Goal: Task Accomplishment & Management: Use online tool/utility

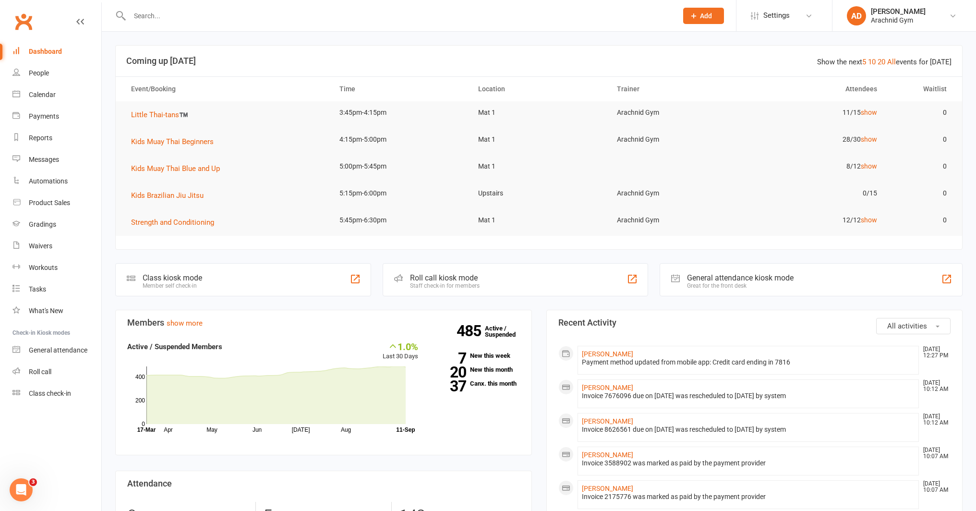
click at [216, 20] on input "text" at bounding box center [399, 15] width 545 height 13
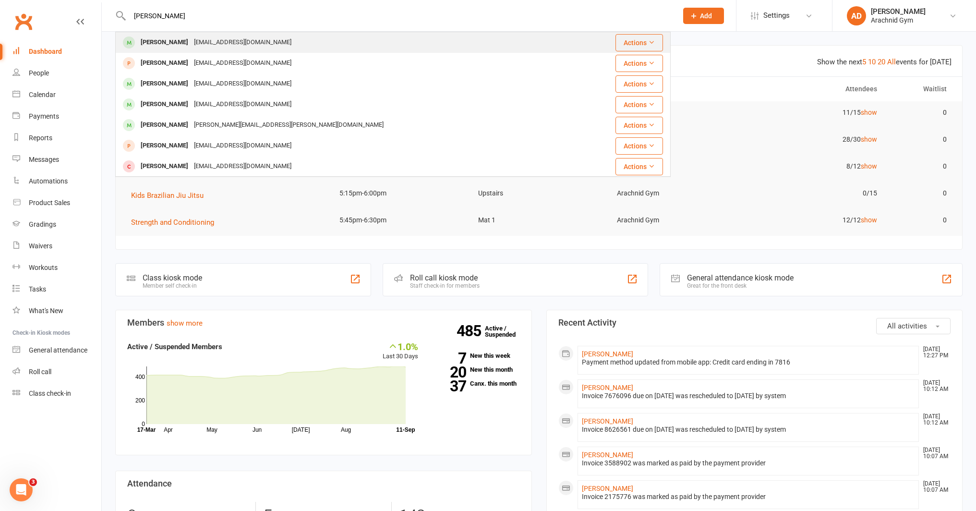
type input "aaron smith"
click at [166, 38] on div "[PERSON_NAME]" at bounding box center [164, 43] width 53 height 14
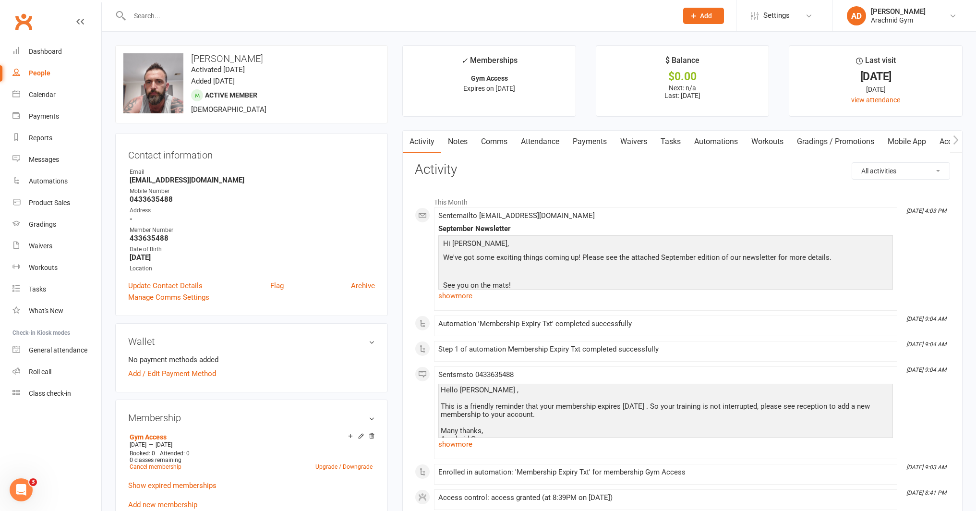
click at [230, 31] on div at bounding box center [393, 15] width 556 height 31
click at [235, 13] on input "text" at bounding box center [399, 15] width 545 height 13
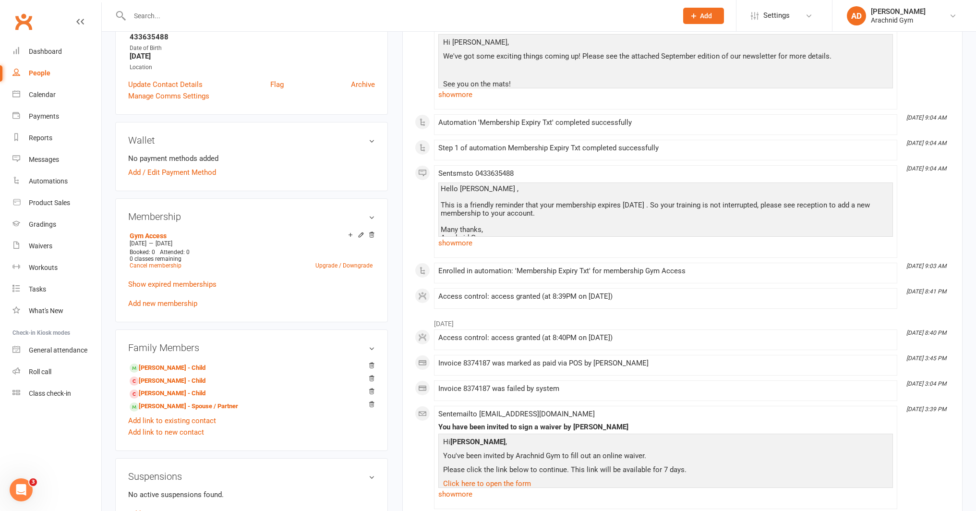
scroll to position [221, 0]
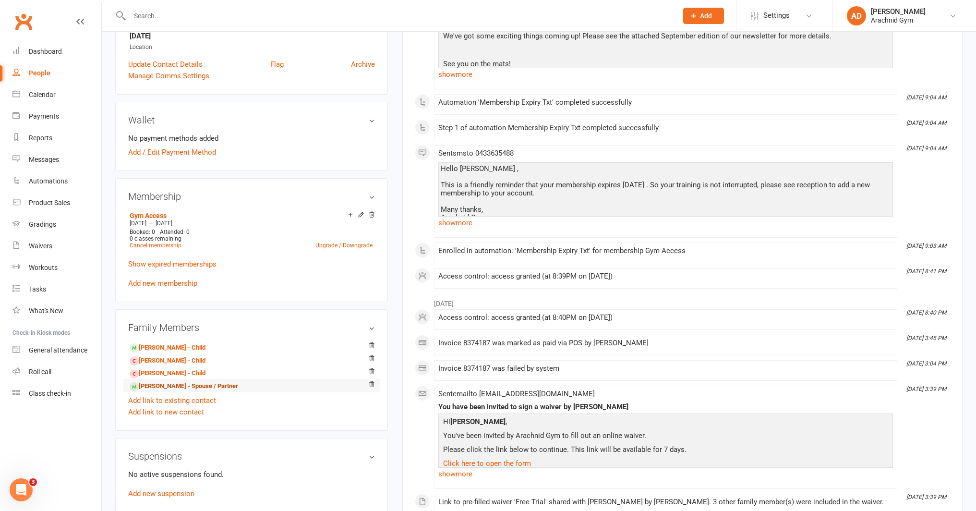
click at [194, 383] on link "Emily Smith - Spouse / Partner" at bounding box center [184, 386] width 109 height 10
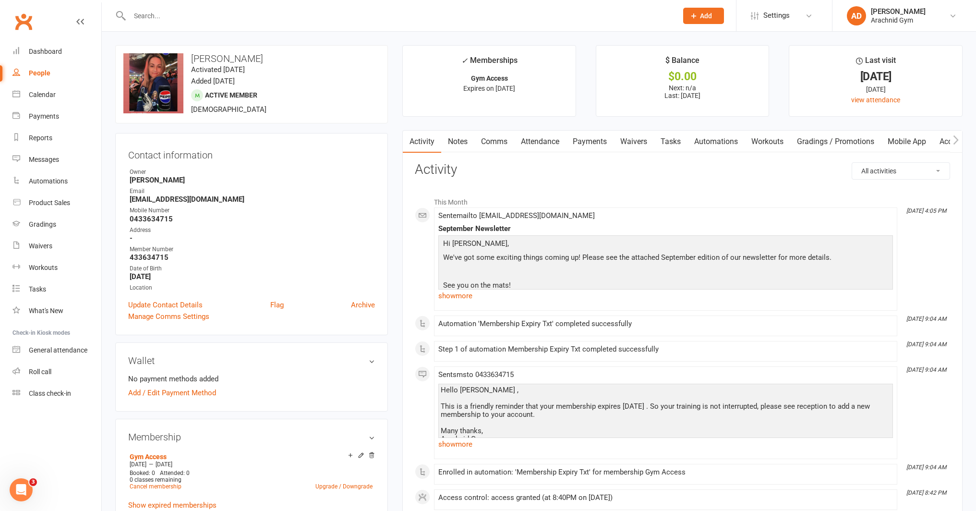
click at [161, 15] on input "text" at bounding box center [399, 15] width 545 height 13
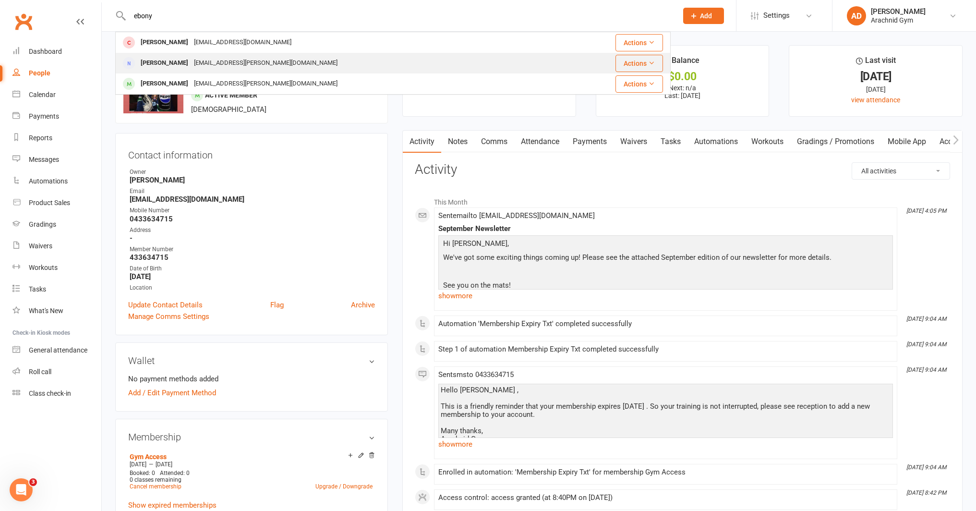
type input "ebony"
click at [170, 66] on div "[PERSON_NAME]" at bounding box center [164, 63] width 53 height 14
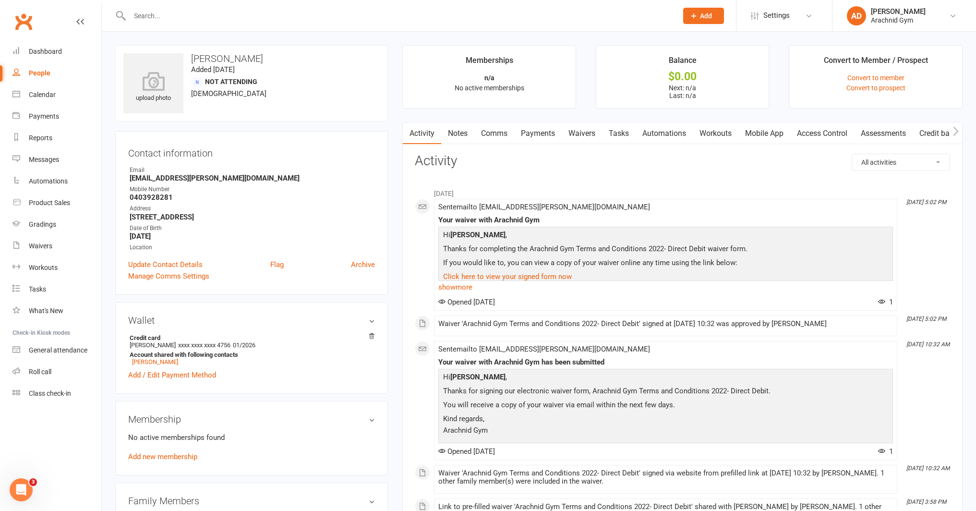
click at [588, 133] on link "Waivers" at bounding box center [582, 133] width 40 height 22
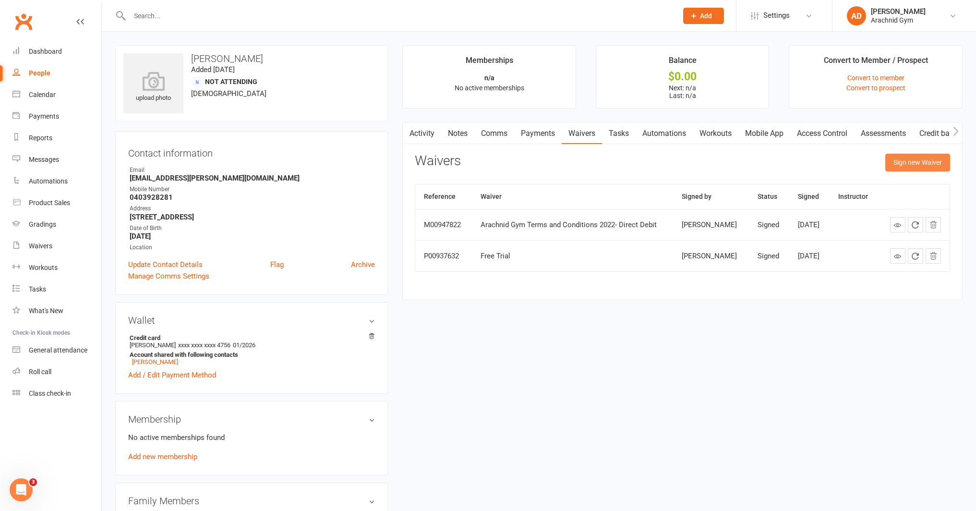
click at [909, 163] on button "Sign new Waiver" at bounding box center [917, 162] width 65 height 17
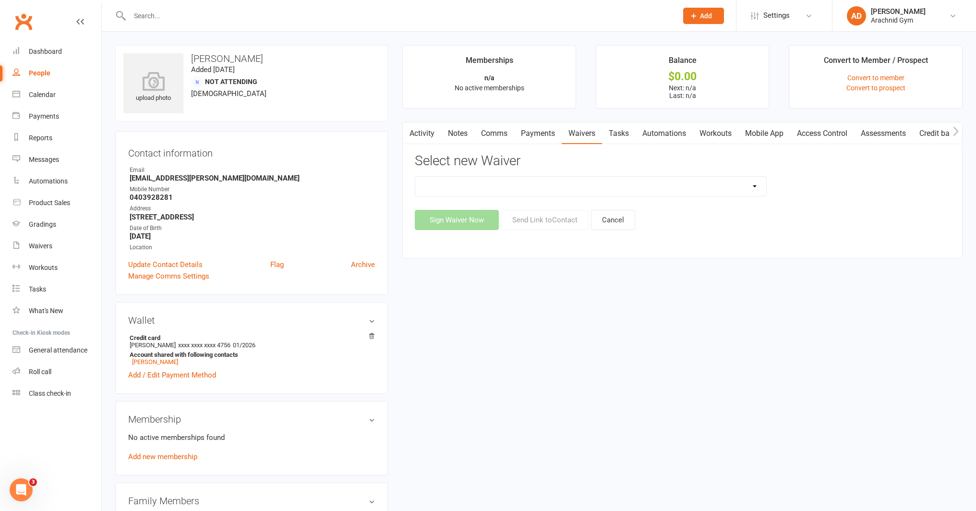
click at [516, 183] on select "Arachnid Gym Terms and Conditions 2022- Direct Debit Arachnid Gym Terms and Con…" at bounding box center [590, 186] width 351 height 19
select select "7469"
click at [415, 177] on select "Arachnid Gym Terms and Conditions 2022- Direct Debit Arachnid Gym Terms and Con…" at bounding box center [590, 186] width 351 height 19
click at [531, 220] on button "Send Link to Contact" at bounding box center [544, 220] width 87 height 20
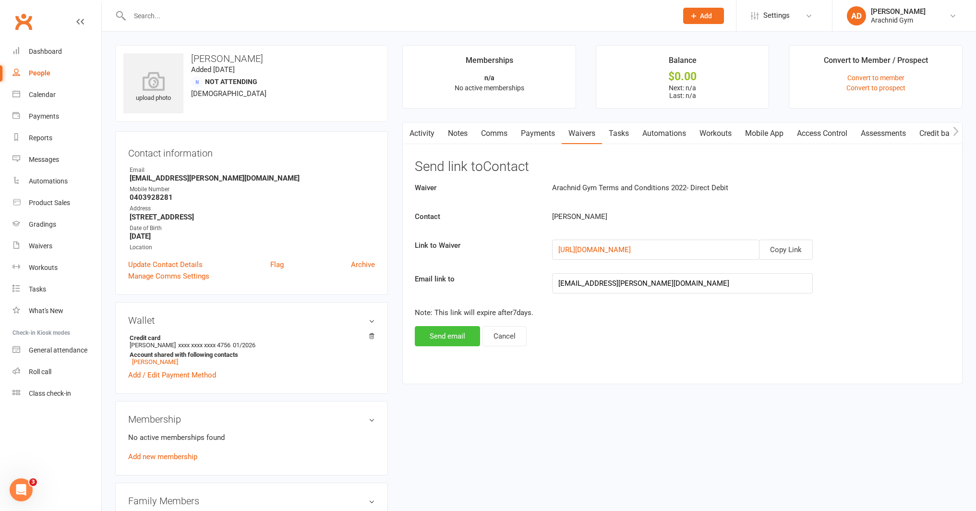
click at [455, 335] on button "Send email" at bounding box center [447, 336] width 65 height 20
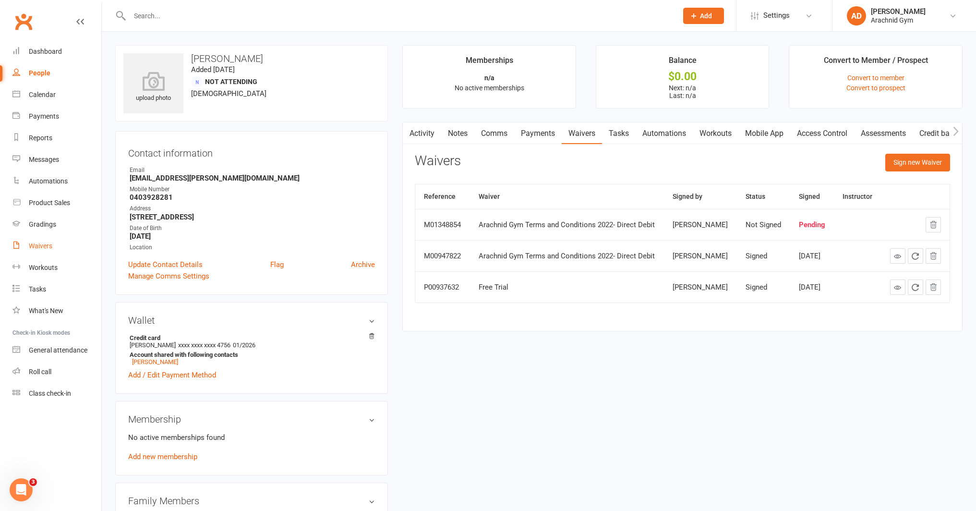
click at [43, 252] on link "Waivers" at bounding box center [56, 246] width 89 height 22
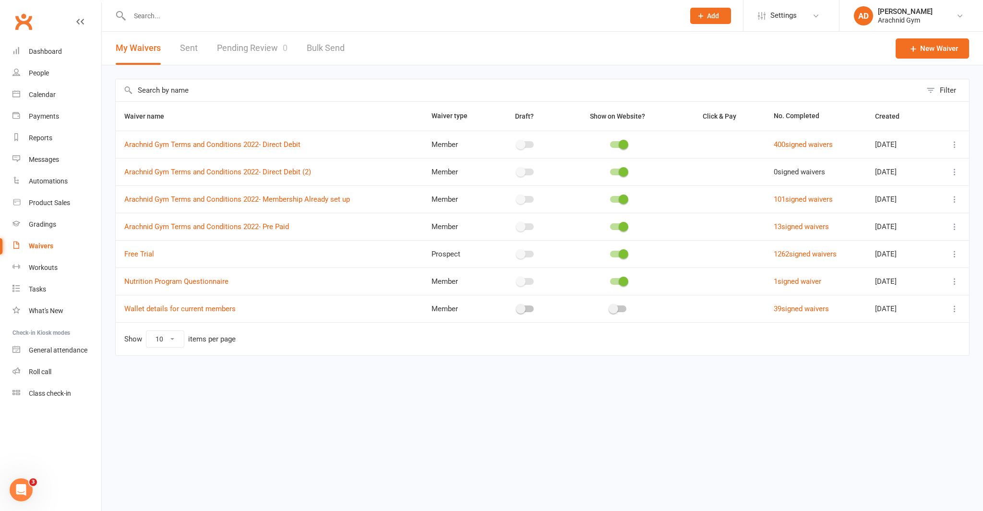
click at [256, 52] on link "Pending Review 0" at bounding box center [252, 48] width 71 height 33
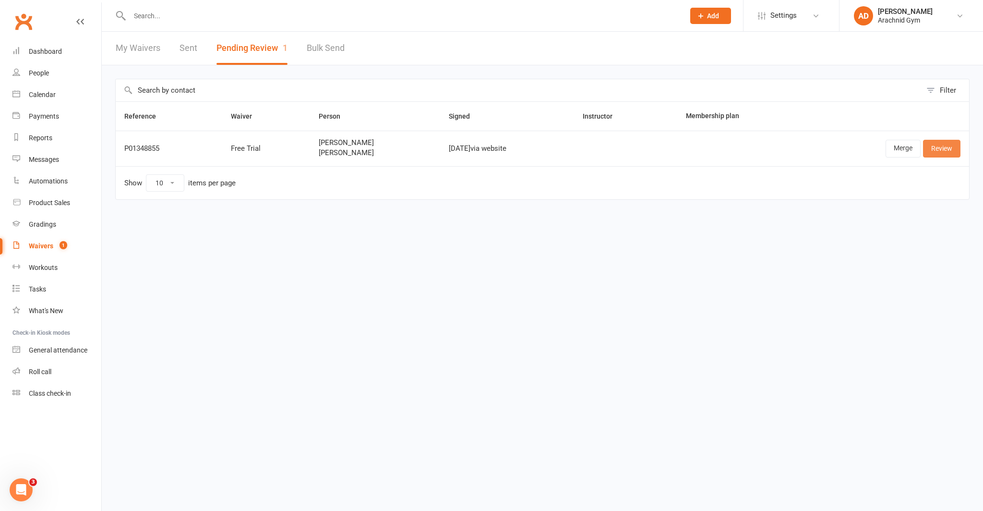
click at [937, 152] on link "Review" at bounding box center [941, 148] width 37 height 17
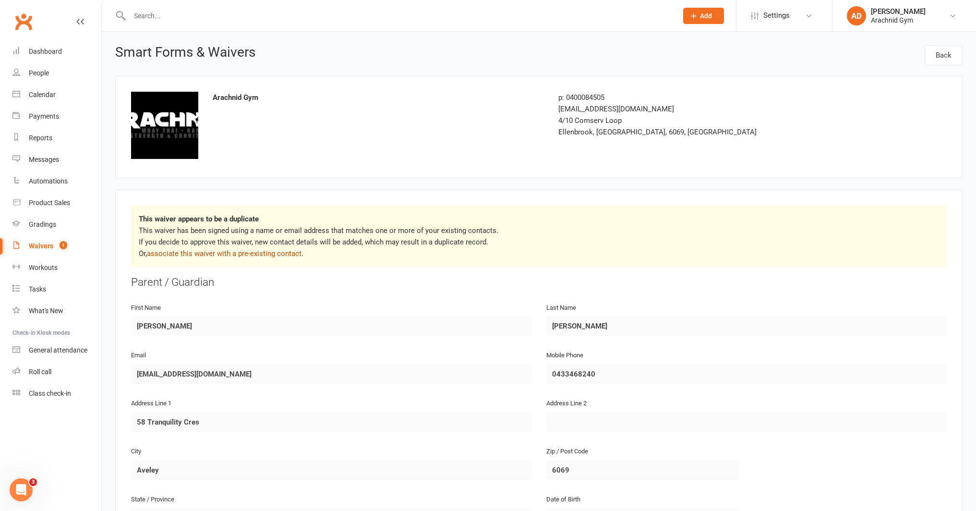
click at [274, 255] on link "associate this waiver with a pre-existing contact" at bounding box center [224, 253] width 155 height 9
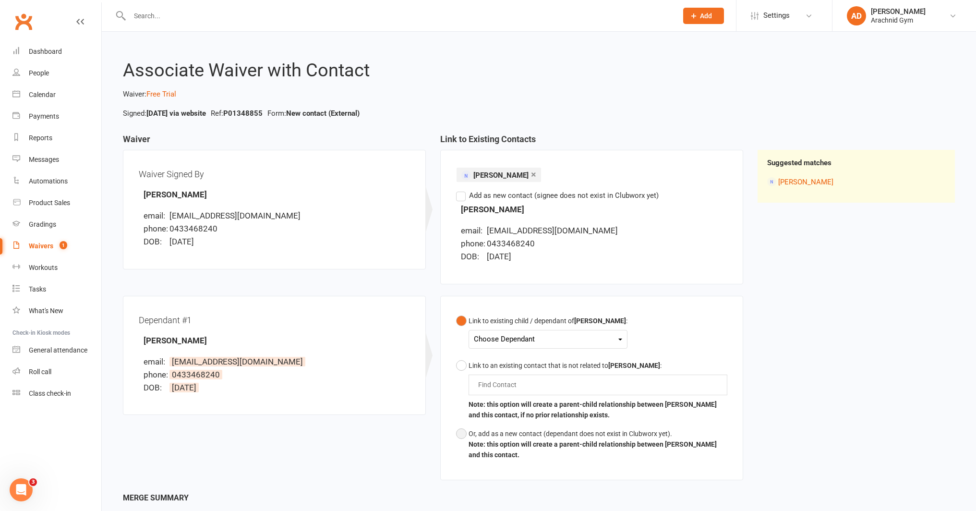
click at [463, 431] on button "Or, add as a new contact (dependant does not exist in Clubworx yet). Note: this…" at bounding box center [591, 444] width 271 height 40
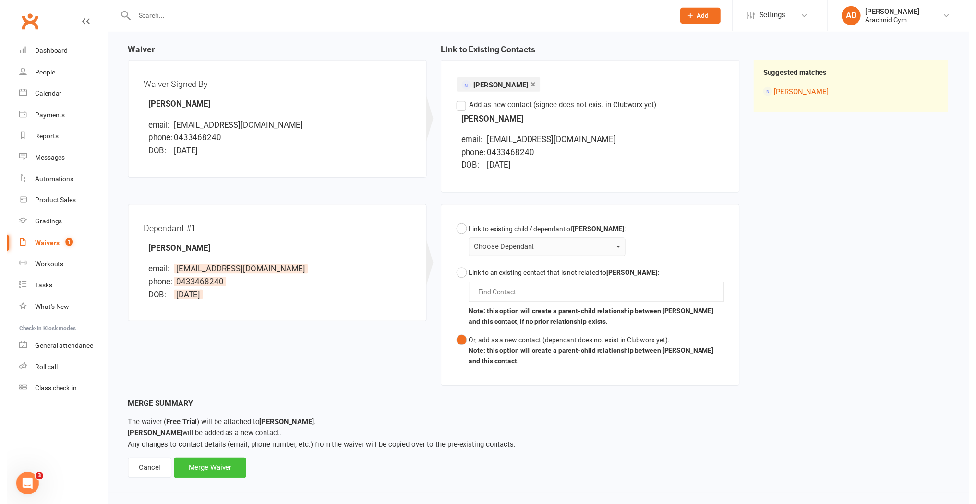
scroll to position [92, 0]
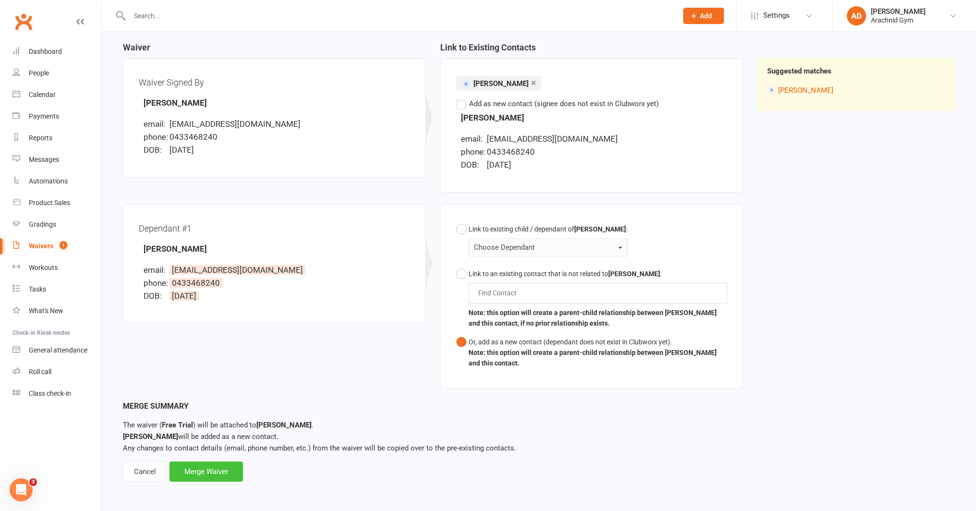
click at [226, 472] on div "Merge Waiver" at bounding box center [206, 471] width 73 height 20
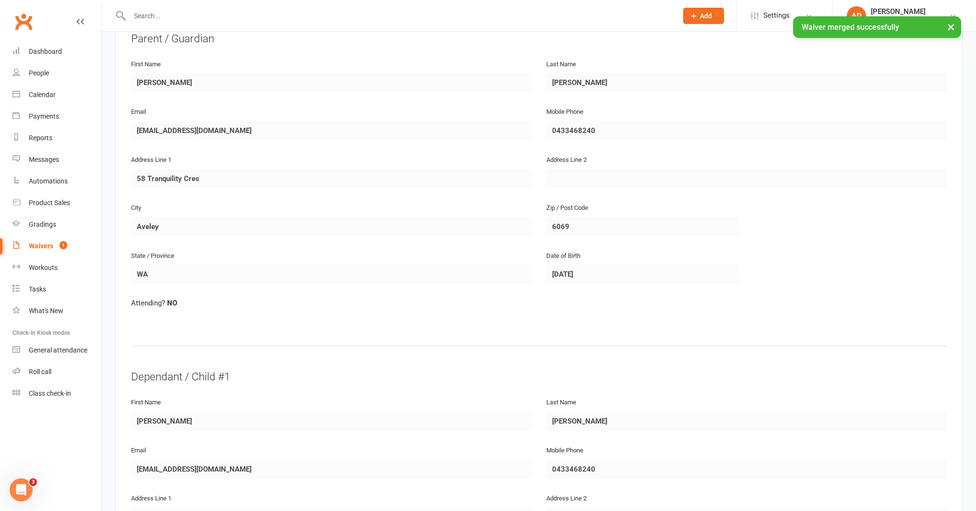
scroll to position [506, 0]
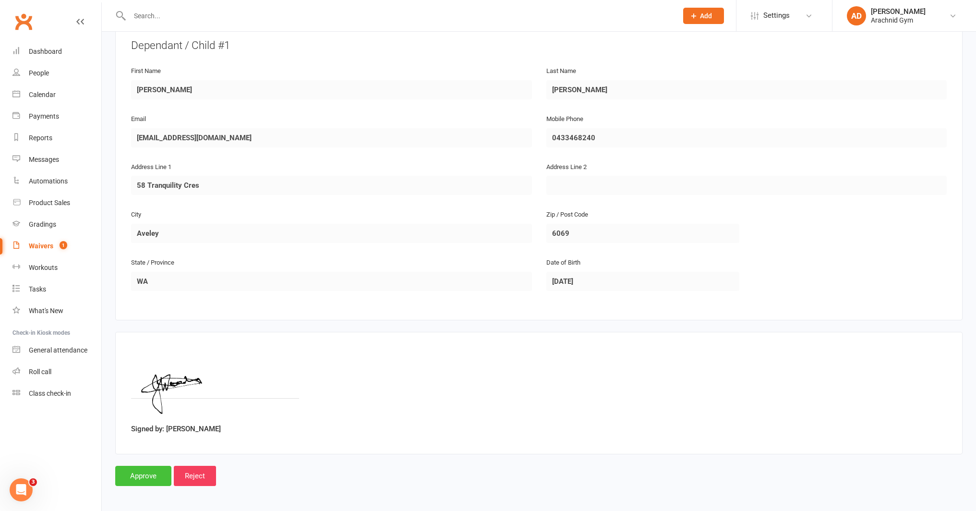
click at [150, 473] on input "Approve" at bounding box center [143, 476] width 56 height 20
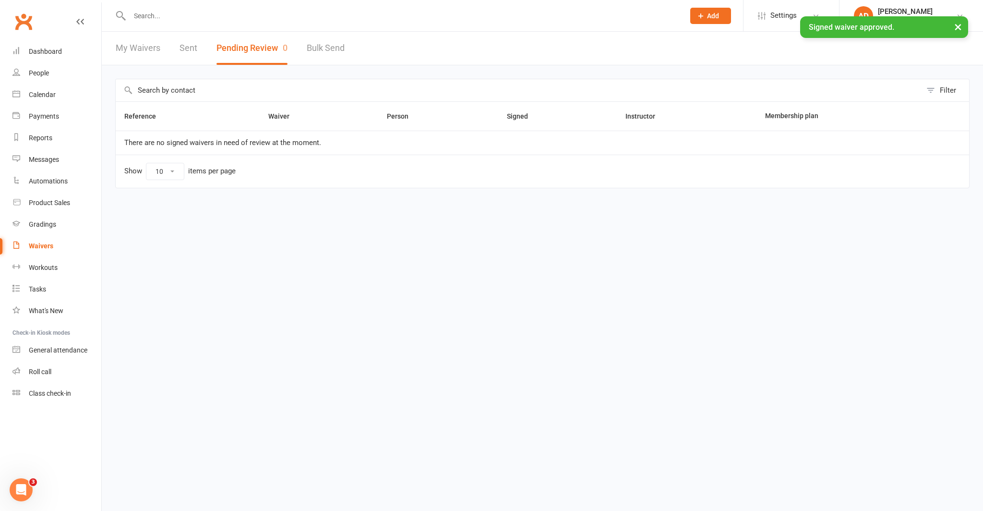
click at [149, 14] on input "text" at bounding box center [403, 15] width 552 height 13
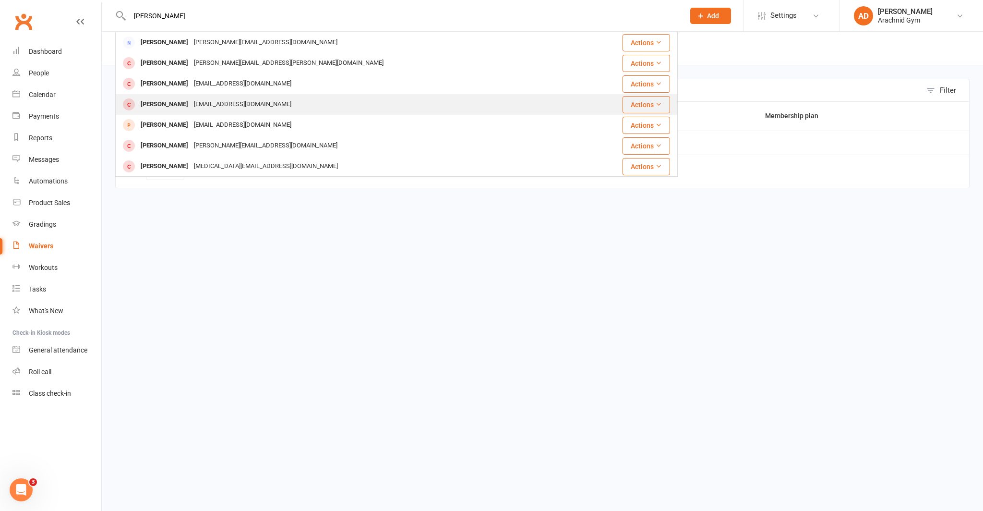
type input "fletcher"
click at [182, 106] on div "[PERSON_NAME]" at bounding box center [164, 104] width 53 height 14
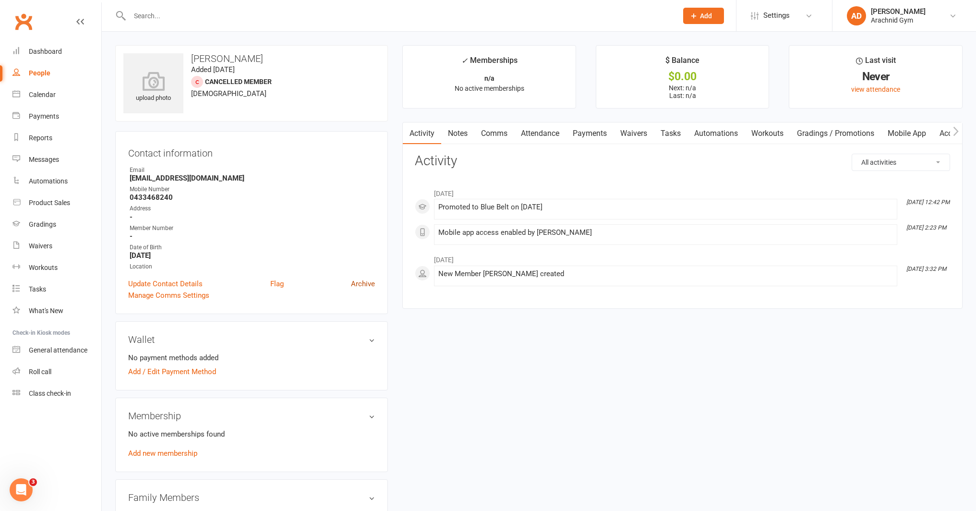
click at [367, 280] on link "Archive" at bounding box center [363, 284] width 24 height 12
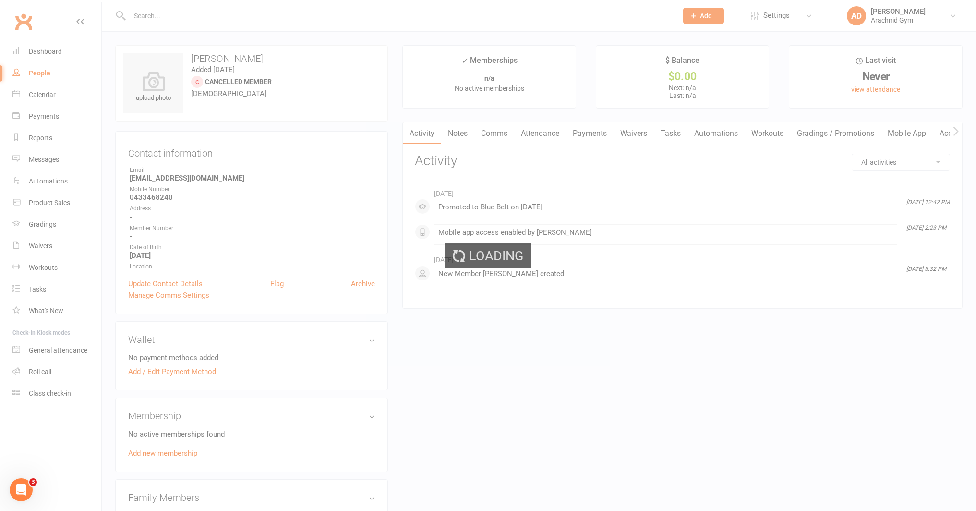
select select "100"
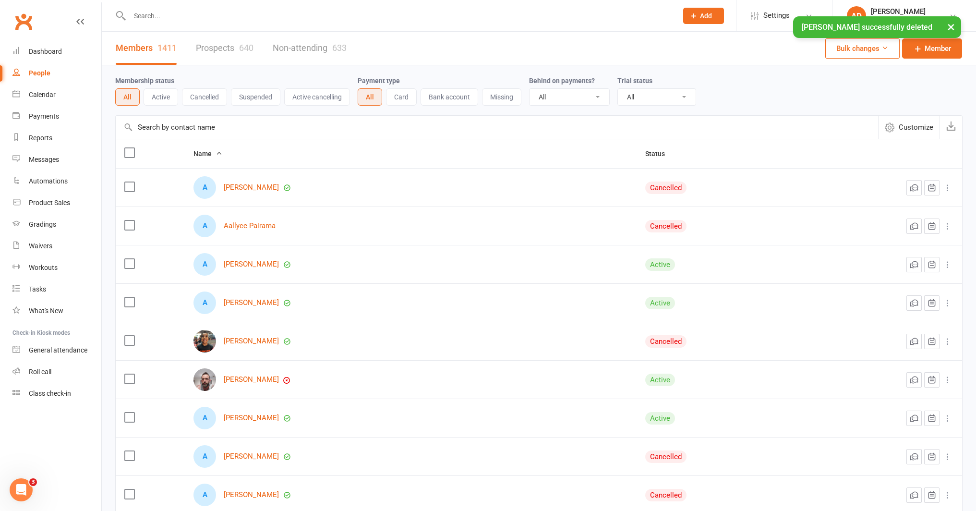
click at [147, 11] on input "text" at bounding box center [399, 15] width 545 height 13
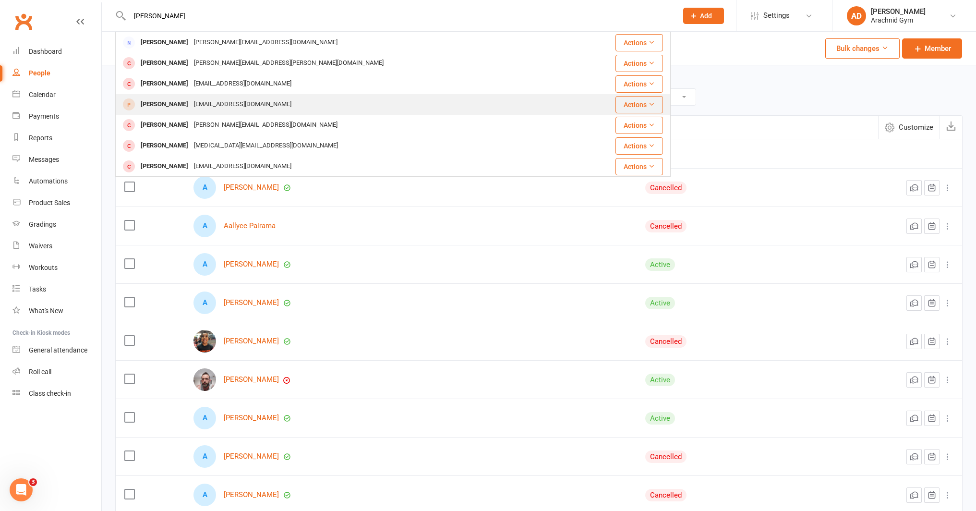
type input "fletcher"
click at [177, 103] on div "[PERSON_NAME]" at bounding box center [164, 104] width 53 height 14
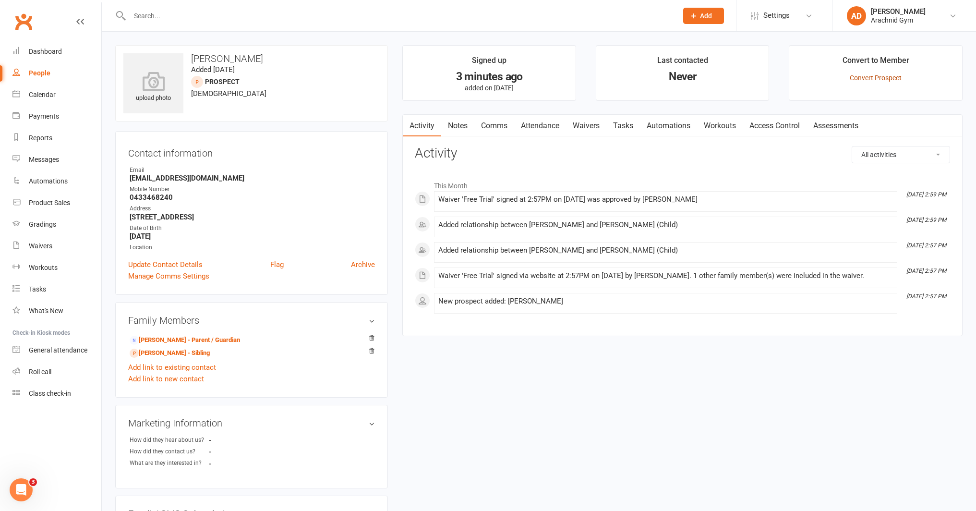
click at [879, 78] on link "Convert Prospect" at bounding box center [876, 78] width 52 height 8
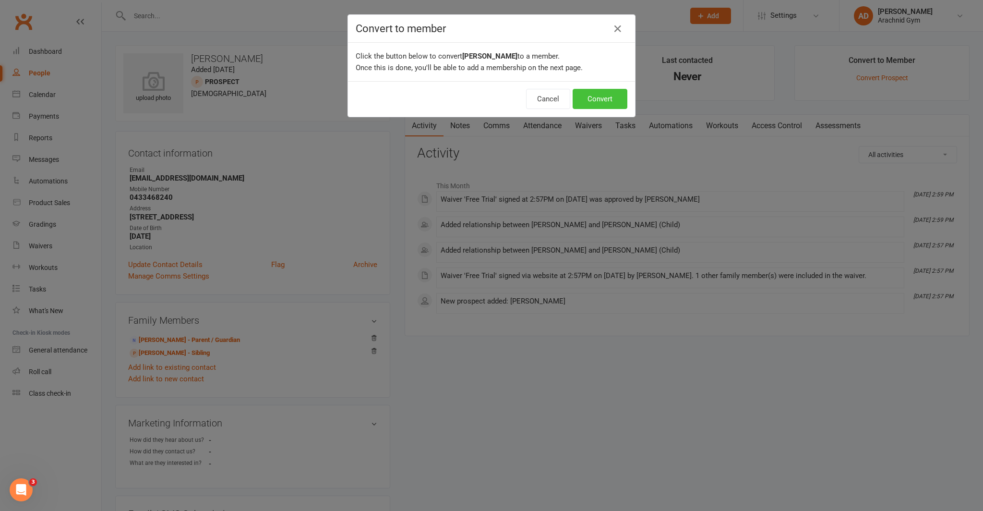
click at [621, 104] on button "Convert" at bounding box center [600, 99] width 55 height 20
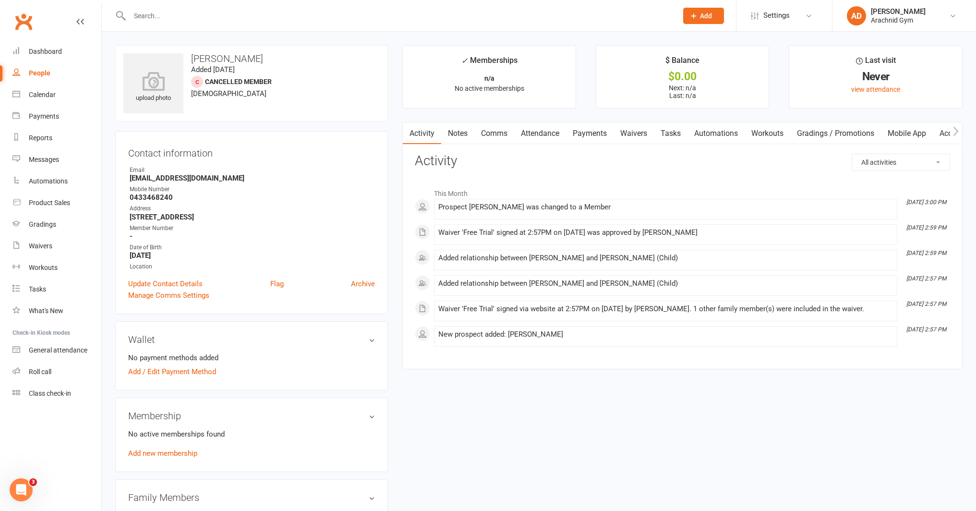
click at [818, 132] on link "Gradings / Promotions" at bounding box center [835, 133] width 91 height 22
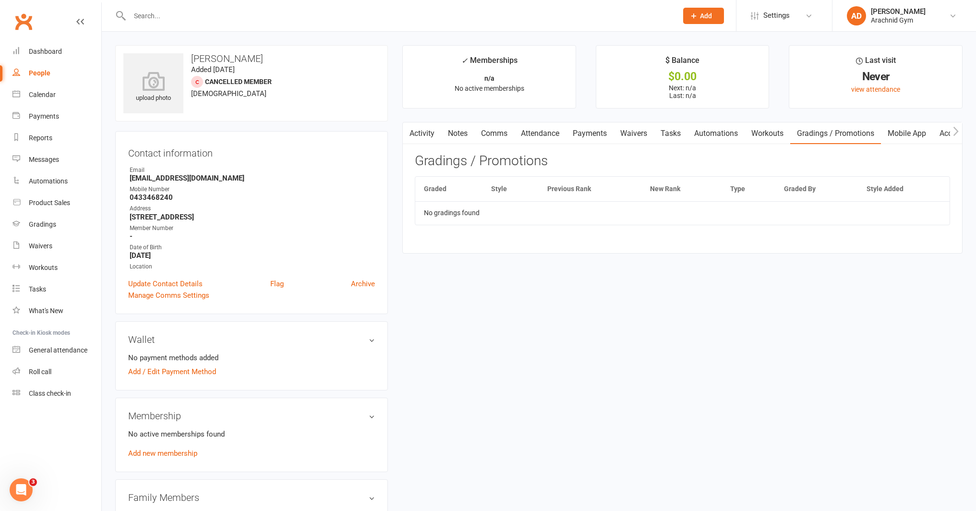
click at [894, 130] on link "Mobile App" at bounding box center [907, 133] width 52 height 22
click at [423, 183] on span at bounding box center [422, 181] width 10 height 10
click at [419, 180] on input "checkbox" at bounding box center [419, 180] width 0 height 0
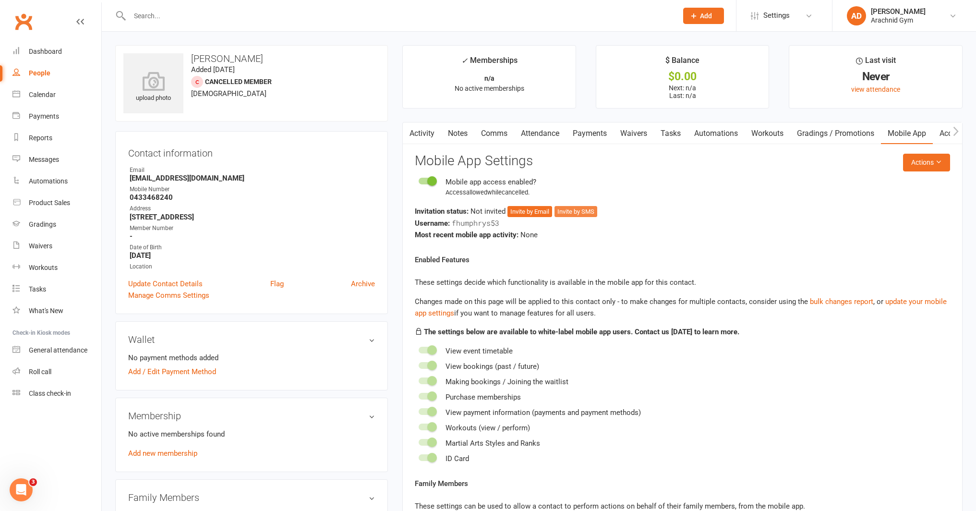
click at [563, 209] on button "Invite by SMS" at bounding box center [576, 212] width 43 height 12
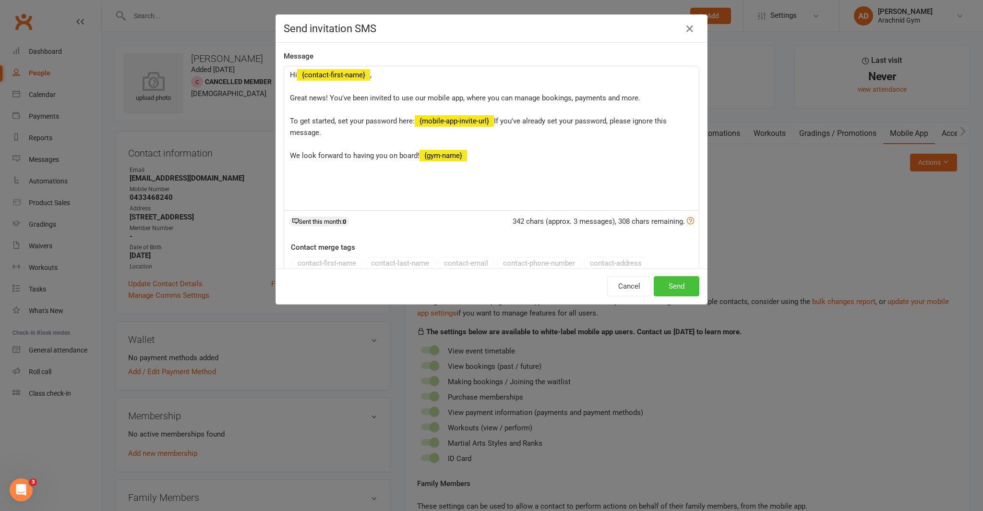
click at [665, 281] on button "Send" at bounding box center [677, 286] width 46 height 20
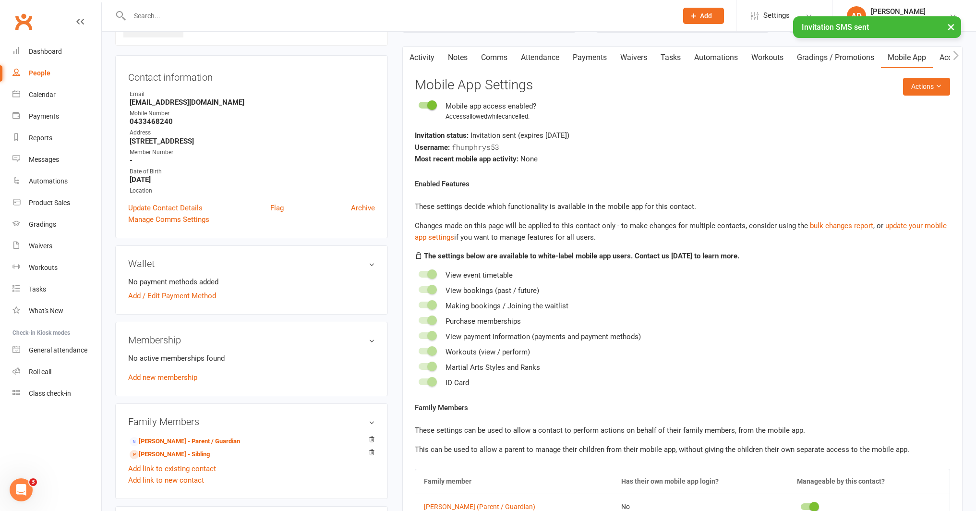
scroll to position [78, 0]
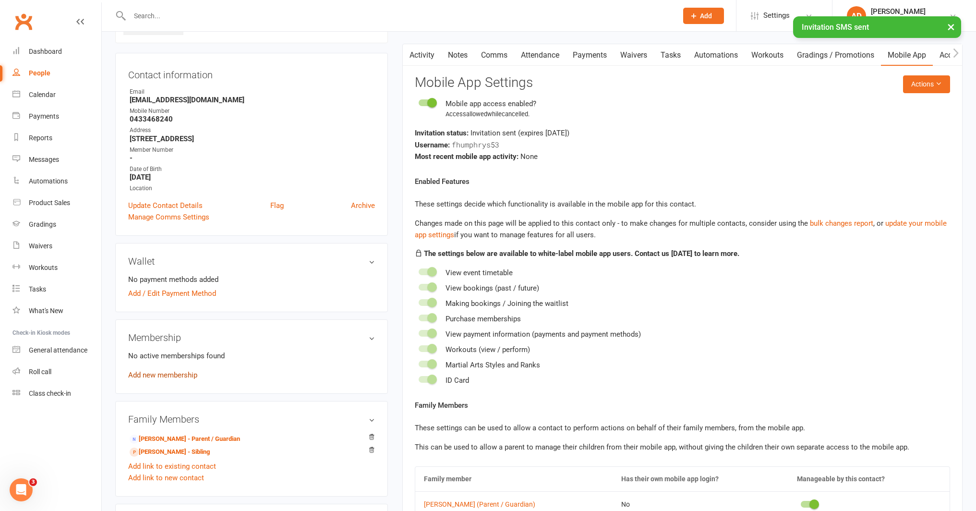
click at [181, 374] on link "Add new membership" at bounding box center [162, 375] width 69 height 9
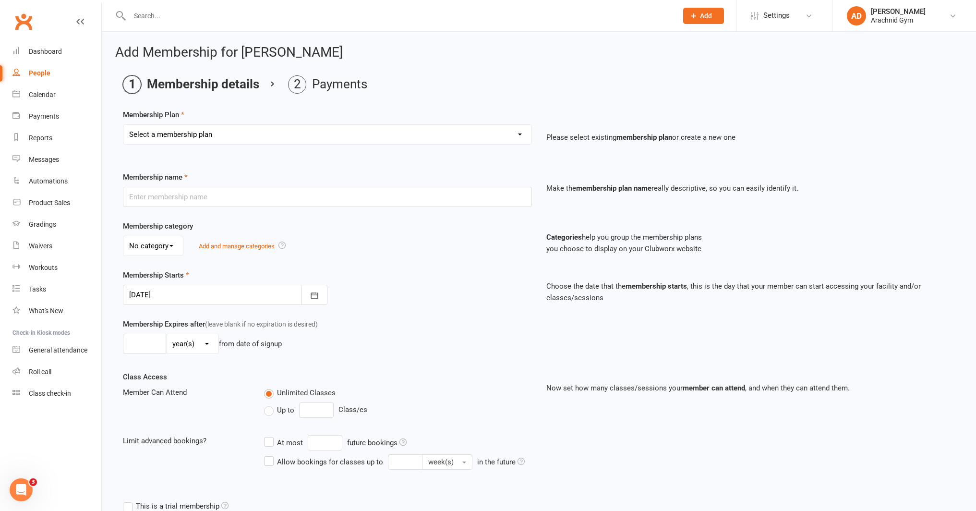
click at [332, 133] on select "Select a membership plan Create new Membership Plan Adults Teens 7-12's Under 7…" at bounding box center [327, 134] width 408 height 19
select select "2"
click at [123, 125] on select "Select a membership plan Create new Membership Plan Adults Teens 7-12's Under 7…" at bounding box center [327, 134] width 408 height 19
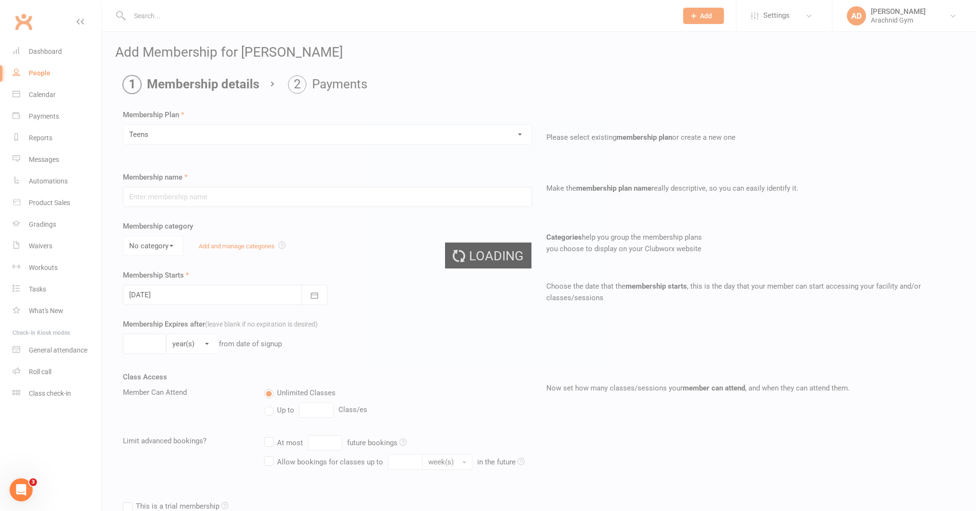
type input "Teens"
select select "3"
type input "0"
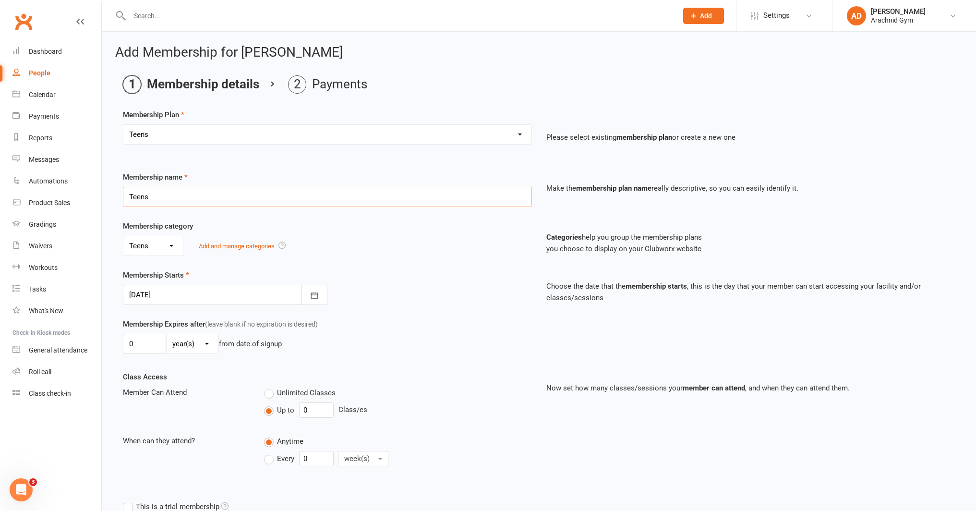
click at [161, 196] on input "Teens" at bounding box center [327, 197] width 409 height 20
type input "T"
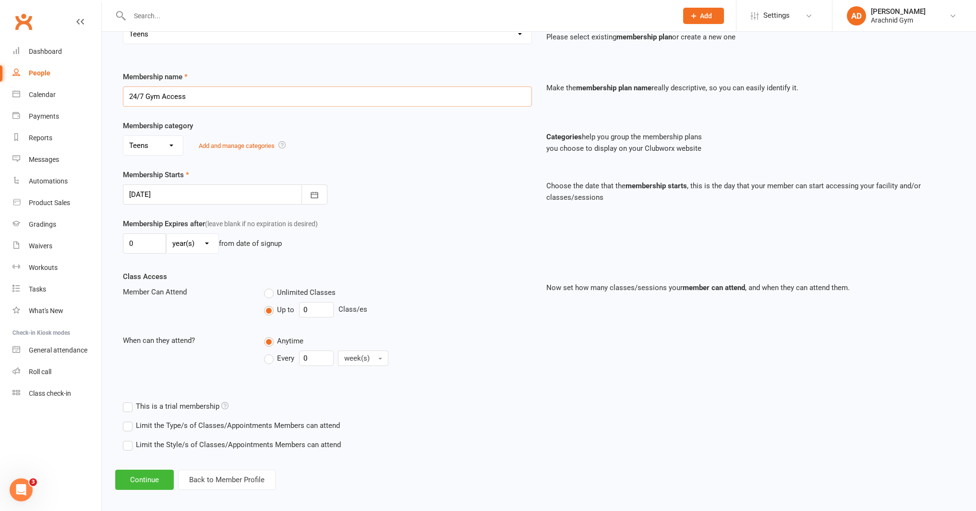
scroll to position [107, 0]
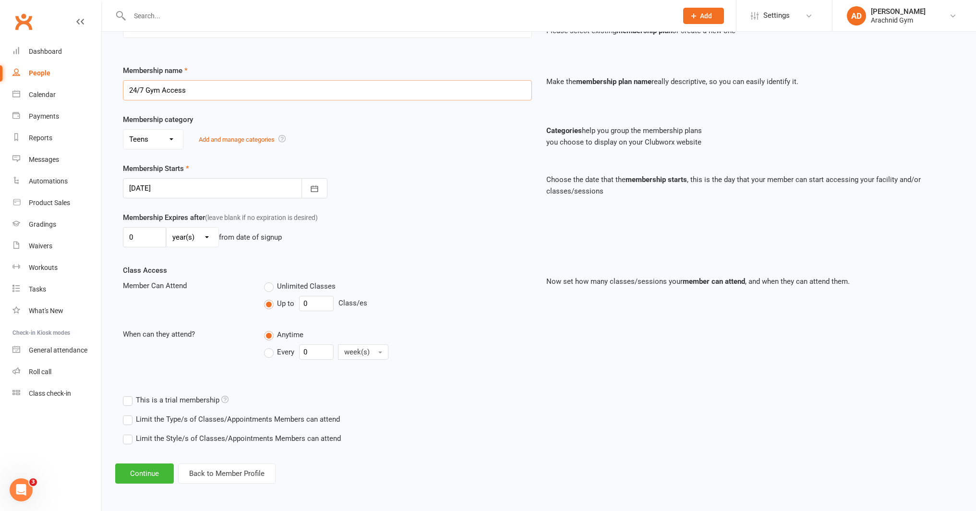
type input "24/7 Gym Access"
click at [309, 418] on label "Limit the Type/s of Classes/Appointments Members can attend" at bounding box center [231, 419] width 217 height 12
click at [129, 413] on input "Limit the Type/s of Classes/Appointments Members can attend" at bounding box center [126, 413] width 6 height 0
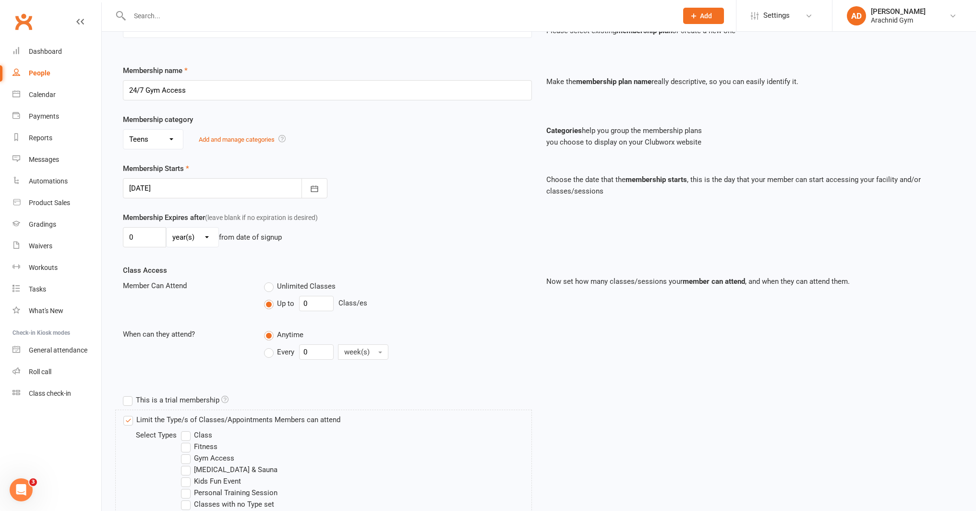
click at [206, 458] on label "Gym Access" at bounding box center [207, 458] width 53 height 12
click at [187, 452] on input "Gym Access" at bounding box center [184, 452] width 6 height 0
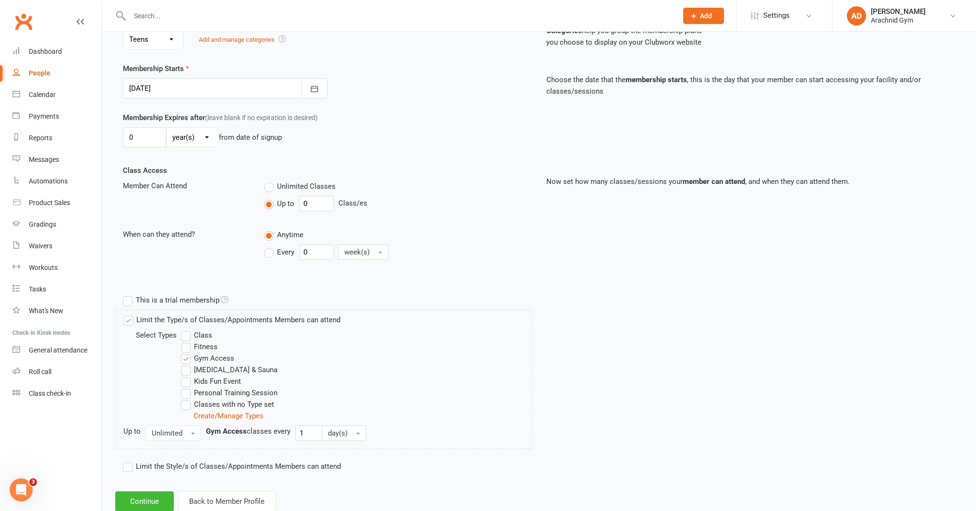
scroll to position [234, 0]
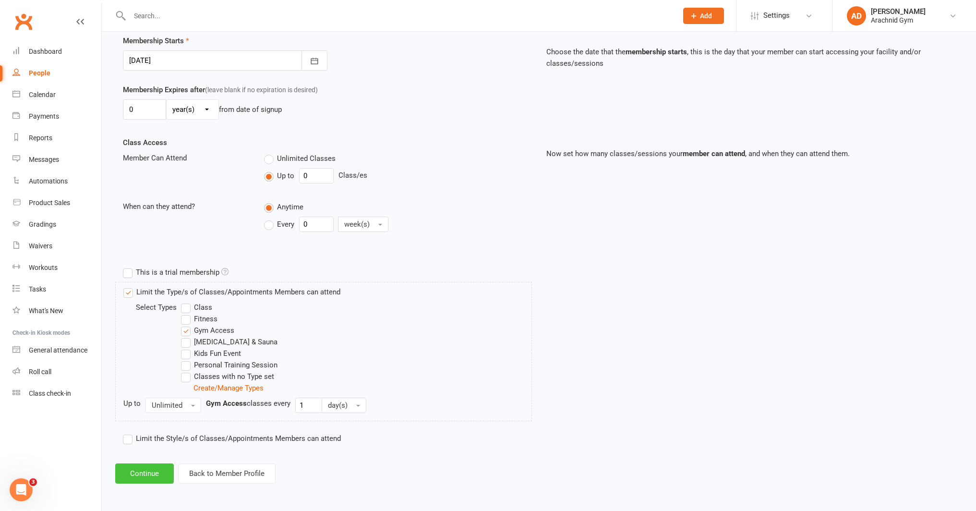
click at [148, 468] on button "Continue" at bounding box center [144, 473] width 59 height 20
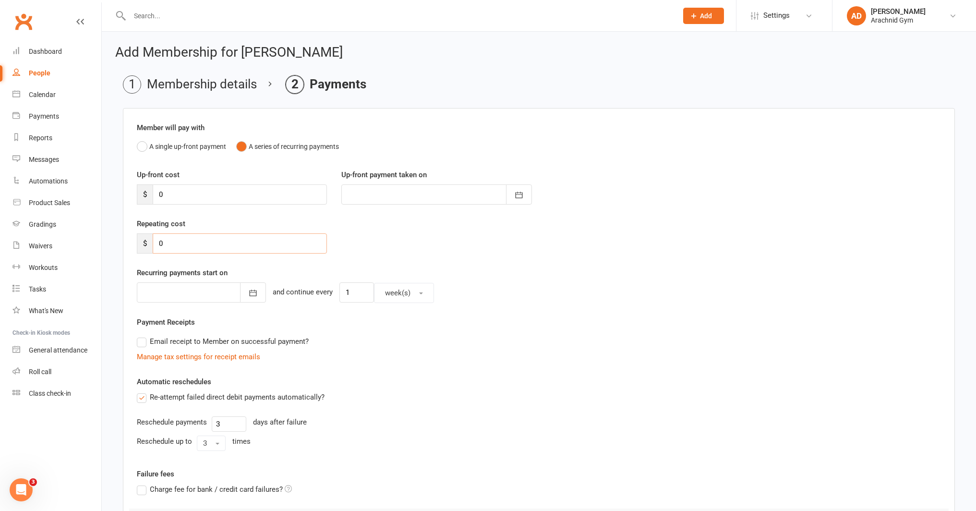
click at [186, 245] on input "0" at bounding box center [240, 243] width 174 height 20
type input "20"
click at [347, 295] on input "1" at bounding box center [356, 292] width 35 height 20
type input "2"
click at [240, 293] on button "button" at bounding box center [253, 292] width 26 height 20
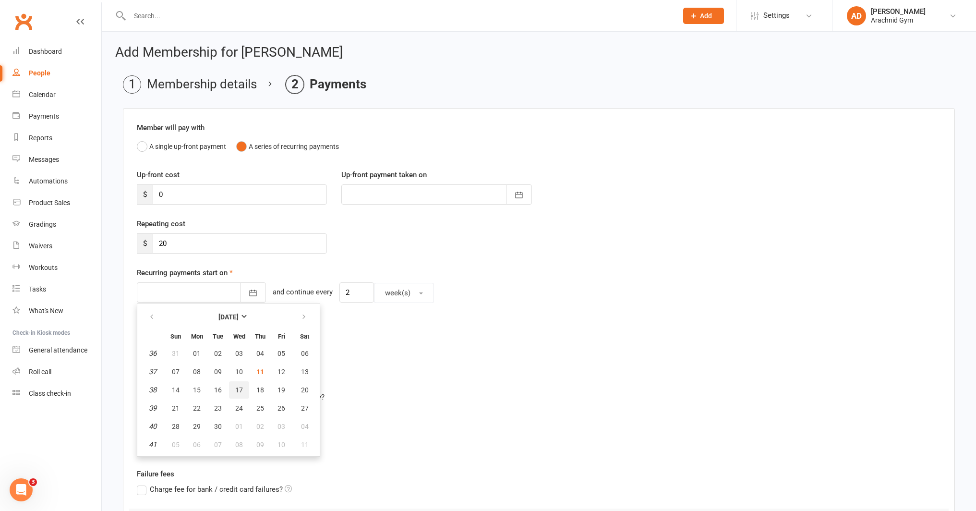
click at [236, 388] on span "17" at bounding box center [239, 390] width 8 height 8
type input "17 Sep 2025"
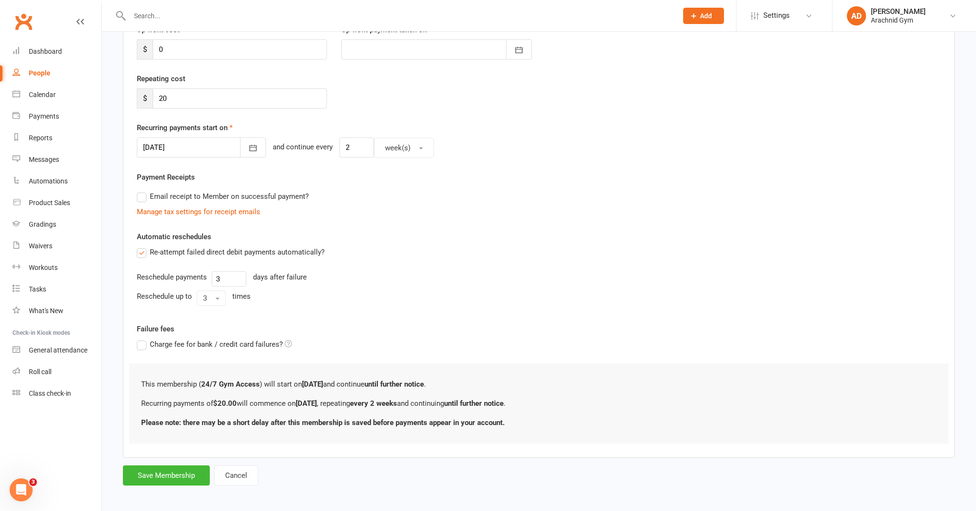
scroll to position [147, 0]
click at [183, 469] on button "Save Membership" at bounding box center [166, 477] width 87 height 20
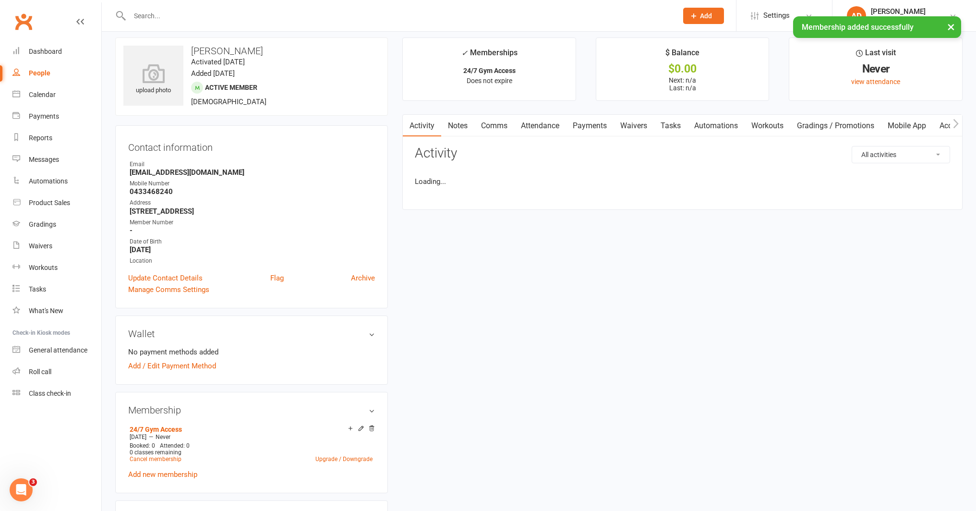
scroll to position [9, 0]
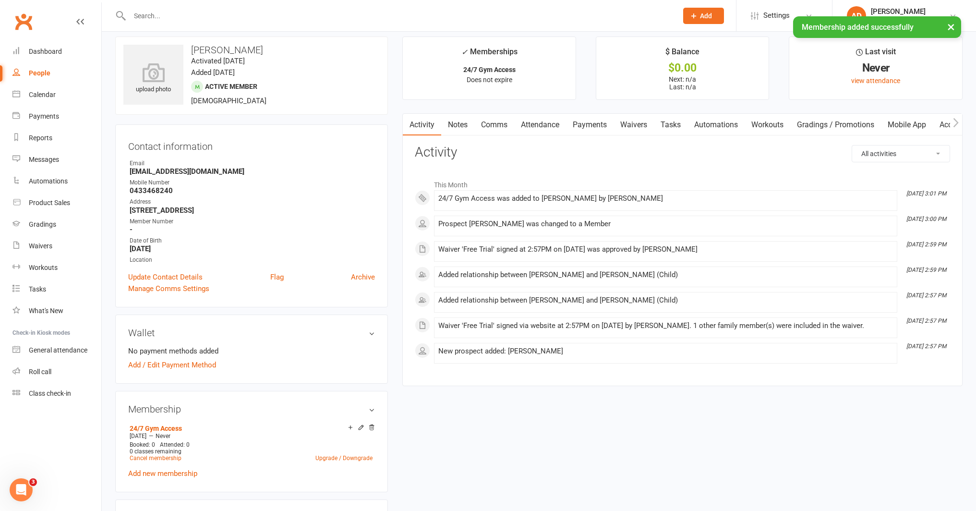
click at [190, 203] on div "Address" at bounding box center [252, 201] width 245 height 9
click at [144, 193] on strong "0433468240" at bounding box center [252, 190] width 245 height 9
click at [172, 274] on link "Update Contact Details" at bounding box center [165, 277] width 74 height 12
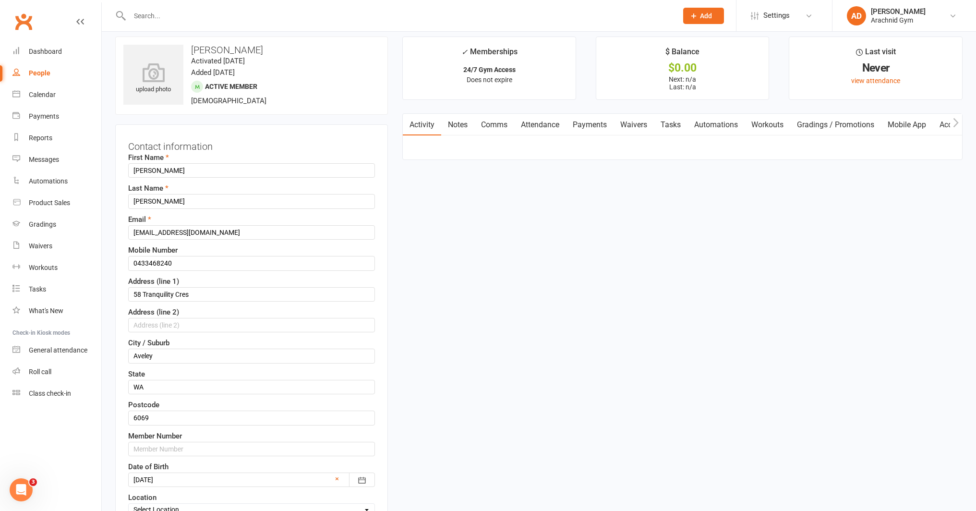
scroll to position [45, 0]
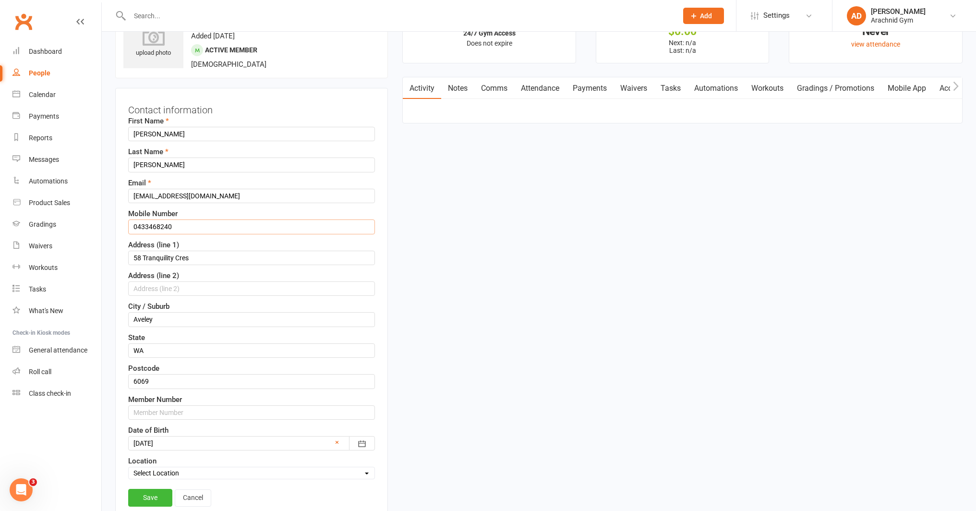
drag, startPoint x: 181, startPoint y: 229, endPoint x: 131, endPoint y: 226, distance: 50.1
click at [131, 226] on input "0433468240" at bounding box center [251, 226] width 247 height 14
type input "0482048930"
click at [223, 196] on input "[EMAIL_ADDRESS][DOMAIN_NAME]" at bounding box center [251, 196] width 247 height 14
drag, startPoint x: 223, startPoint y: 196, endPoint x: 133, endPoint y: 198, distance: 89.3
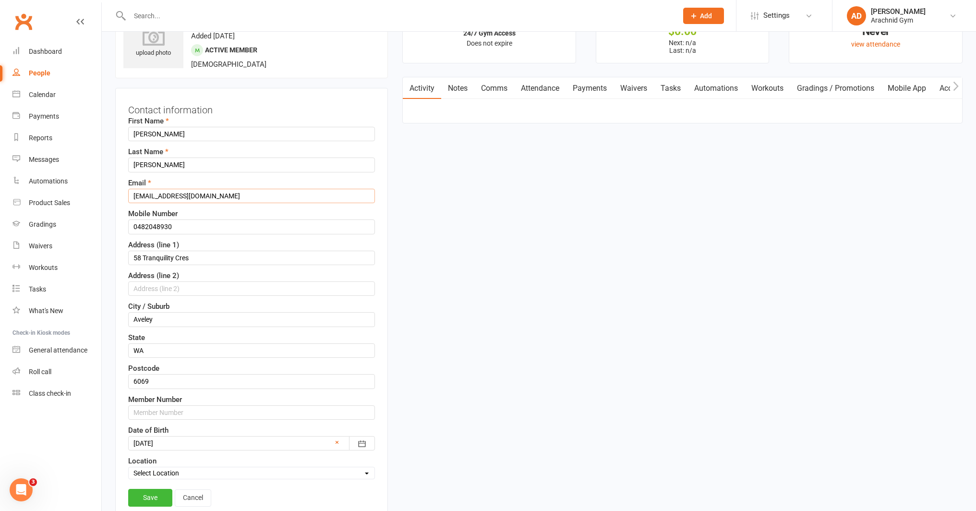
click at [133, 198] on input "[EMAIL_ADDRESS][DOMAIN_NAME]" at bounding box center [251, 196] width 247 height 14
type input "fletcher.humphrys09@gmail.com"
click at [176, 230] on input "0482048930" at bounding box center [251, 226] width 247 height 14
drag, startPoint x: 177, startPoint y: 227, endPoint x: 137, endPoint y: 226, distance: 39.4
click at [137, 226] on input "0482048930" at bounding box center [251, 226] width 247 height 14
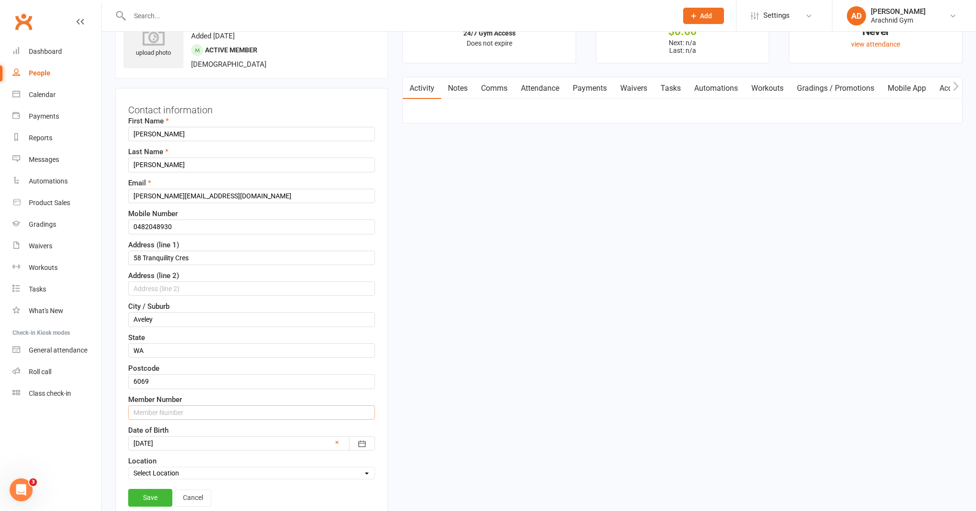
click at [156, 408] on input "text" at bounding box center [251, 412] width 247 height 14
paste input "482048930"
type input "482048930"
click at [156, 496] on link "Save" at bounding box center [150, 497] width 44 height 17
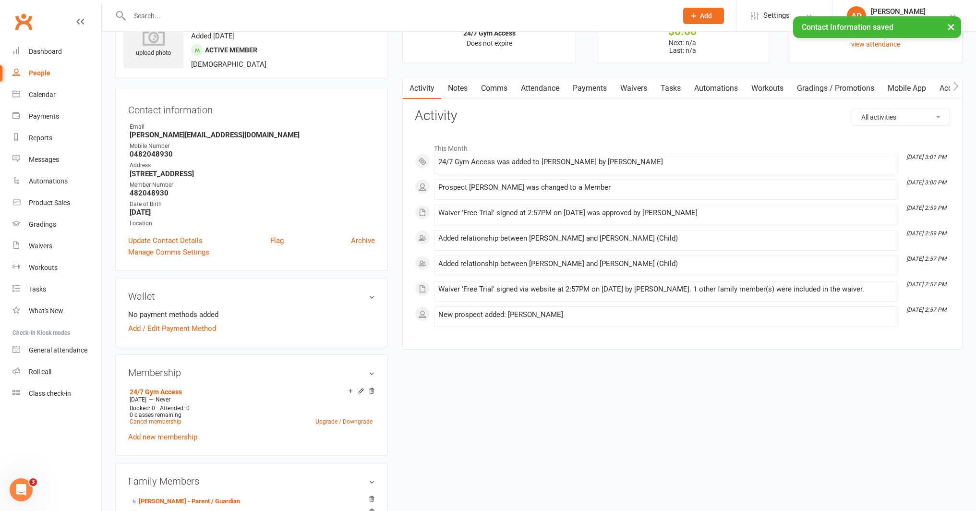
click at [923, 87] on link "Mobile App" at bounding box center [907, 88] width 52 height 22
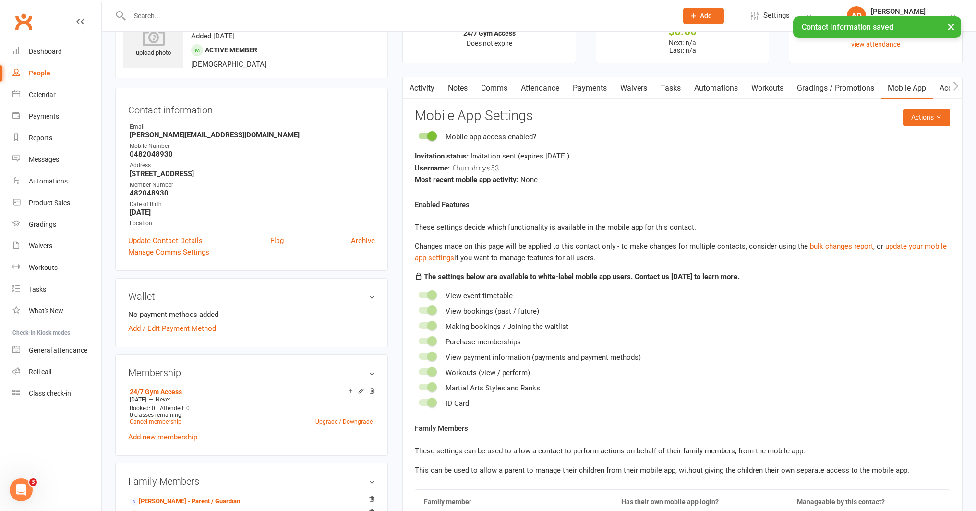
click at [942, 88] on link "Access Control" at bounding box center [965, 88] width 64 height 22
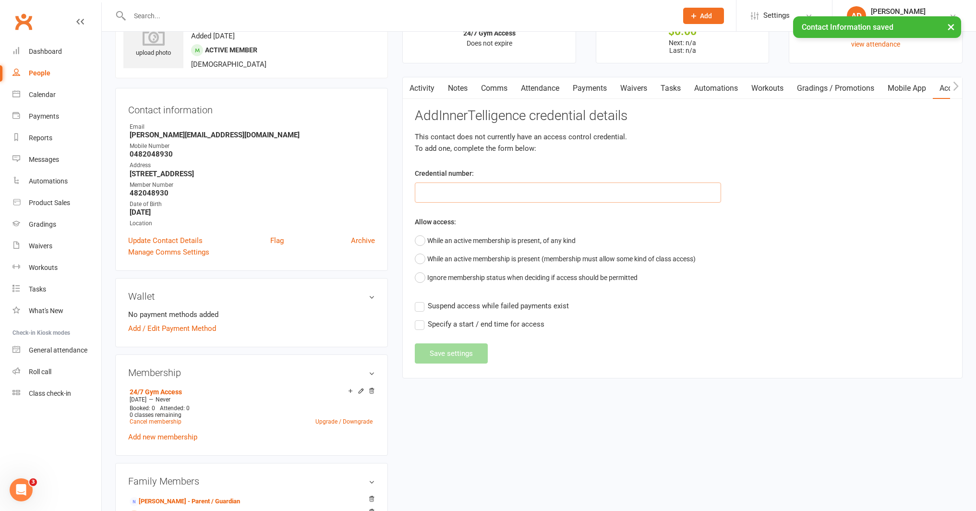
click at [573, 196] on input "text" at bounding box center [568, 192] width 306 height 20
paste input "482048930"
type input "482048930"
click at [473, 239] on button "While an active membership is present, of any kind" at bounding box center [495, 240] width 161 height 18
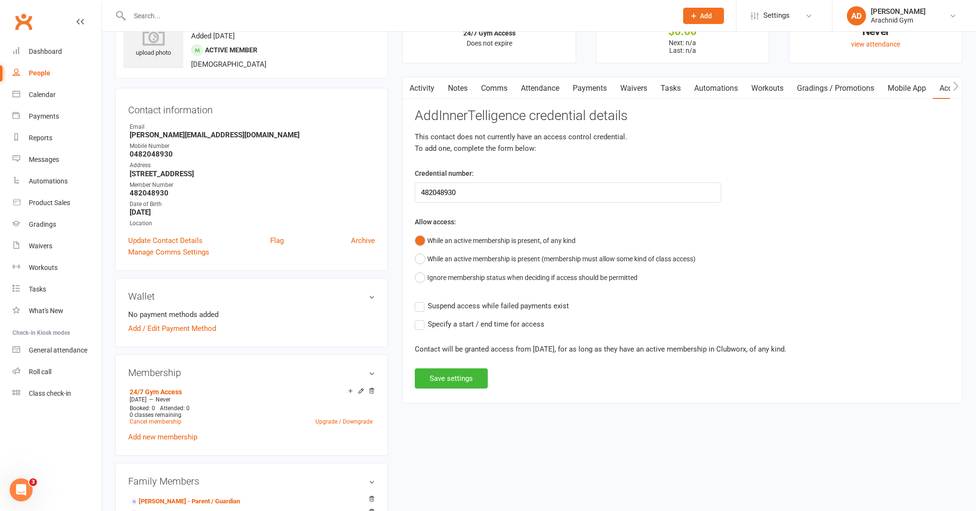
click at [488, 306] on span "Suspend access while failed payments exist" at bounding box center [498, 305] width 141 height 10
click at [488, 300] on input "Suspend access while failed payments exist" at bounding box center [492, 300] width 154 height 0
click at [456, 376] on button "Save settings" at bounding box center [451, 378] width 73 height 20
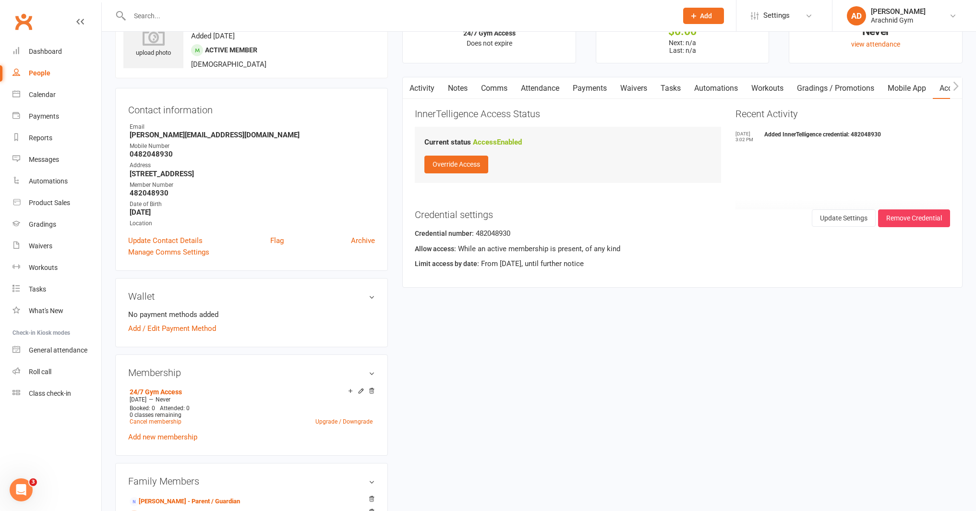
click at [898, 89] on link "Mobile App" at bounding box center [907, 88] width 52 height 22
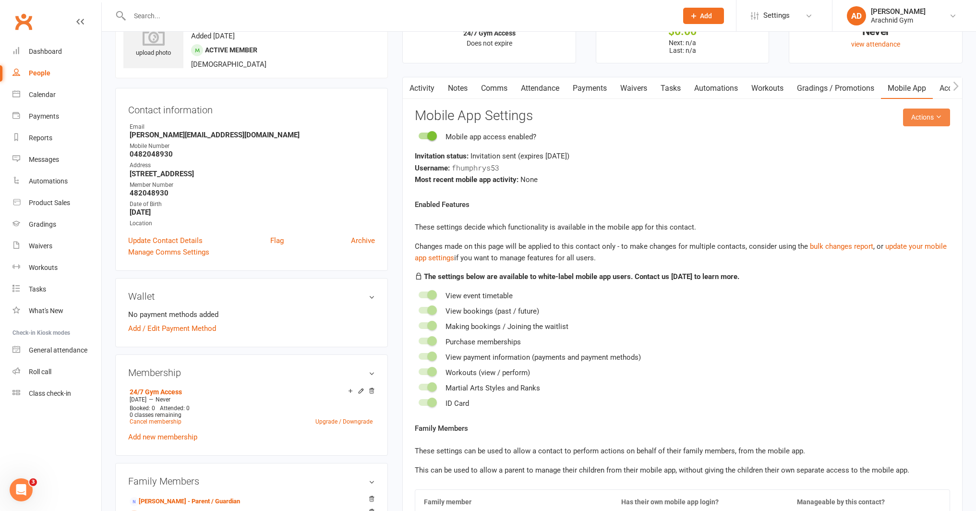
click at [912, 120] on button "Actions" at bounding box center [926, 117] width 47 height 17
click at [890, 163] on link "Send invitation SMS" at bounding box center [895, 158] width 95 height 19
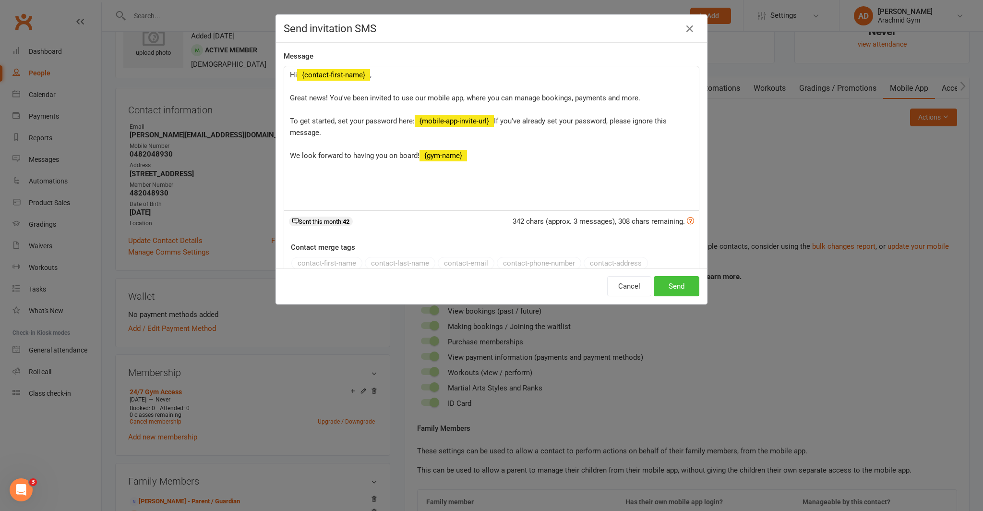
click at [666, 284] on button "Send" at bounding box center [677, 286] width 46 height 20
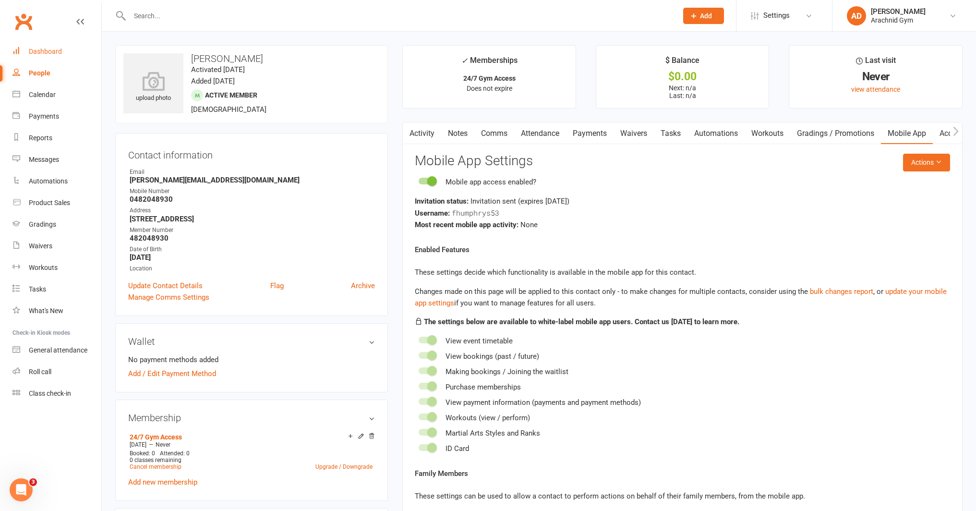
click at [36, 52] on div "Dashboard" at bounding box center [45, 52] width 33 height 8
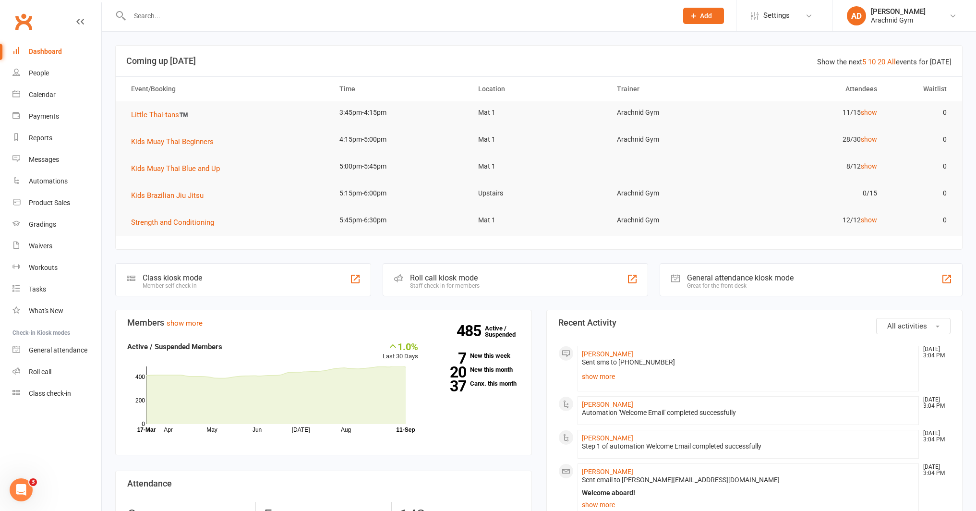
click at [200, 19] on input "text" at bounding box center [399, 15] width 545 height 13
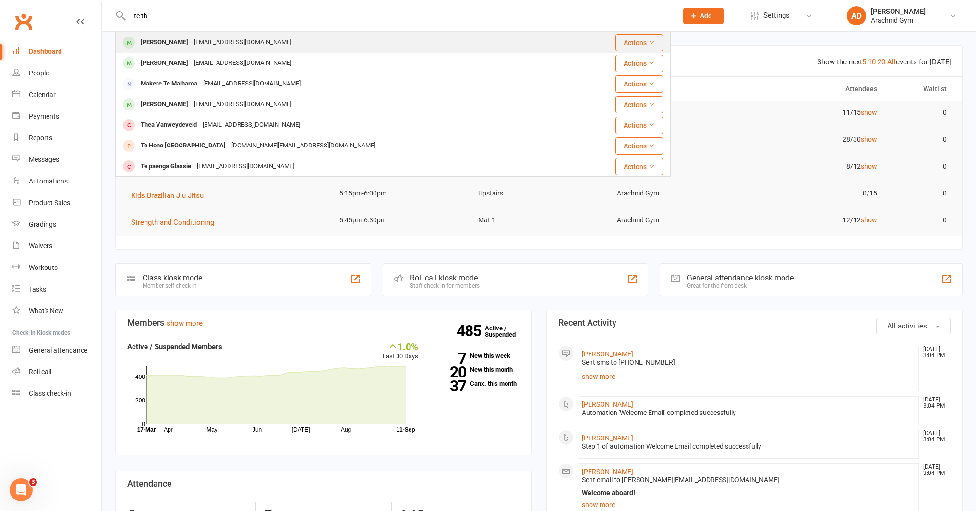
type input "te th"
click at [191, 41] on div "Wikithompson90@gmail.com" at bounding box center [242, 43] width 103 height 14
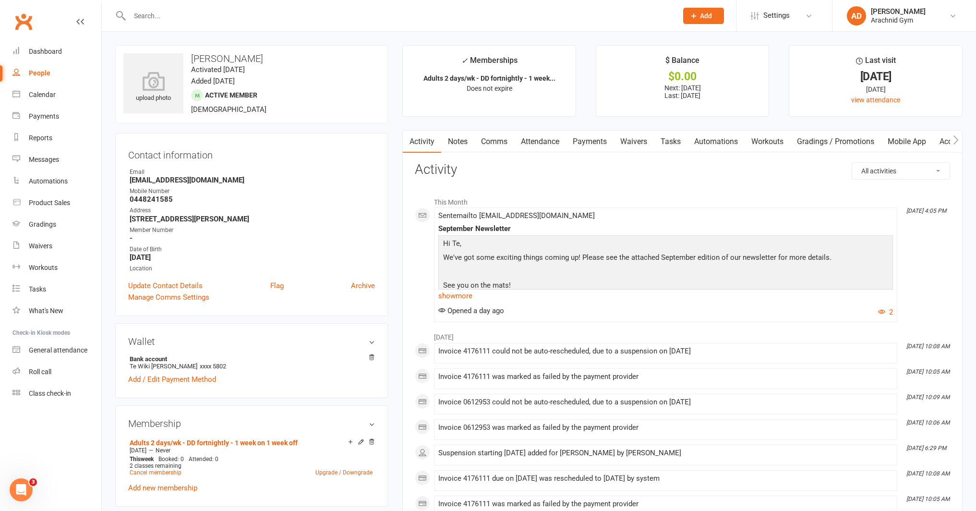
click at [461, 147] on link "Notes" at bounding box center [457, 142] width 33 height 22
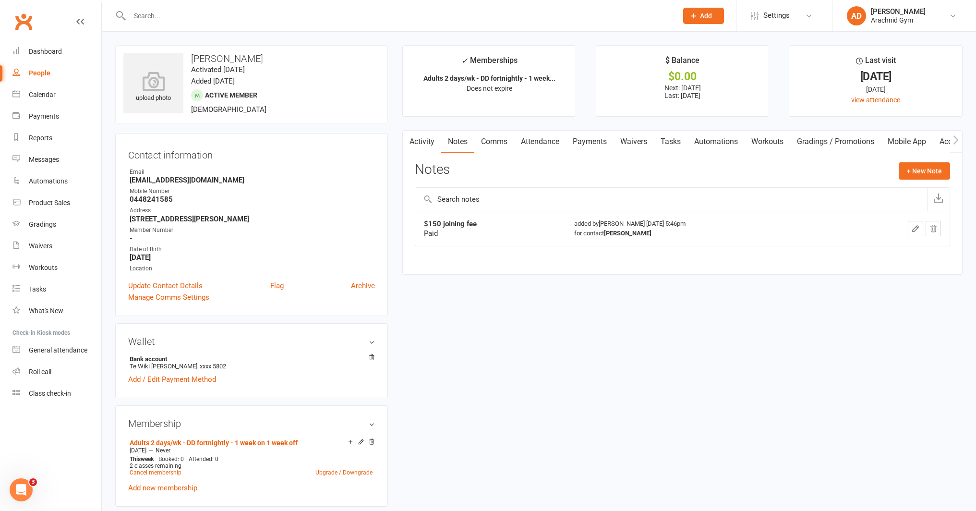
click at [583, 141] on link "Payments" at bounding box center [590, 142] width 48 height 22
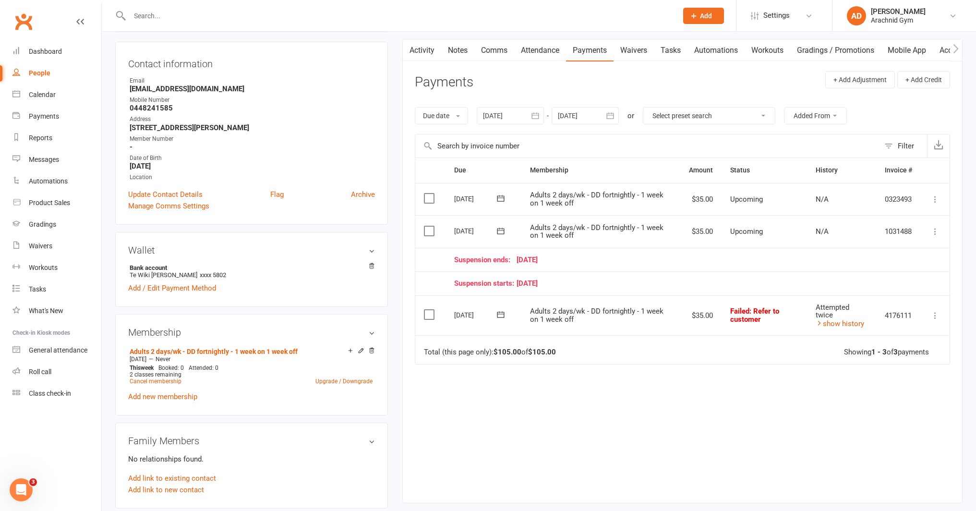
scroll to position [94, 0]
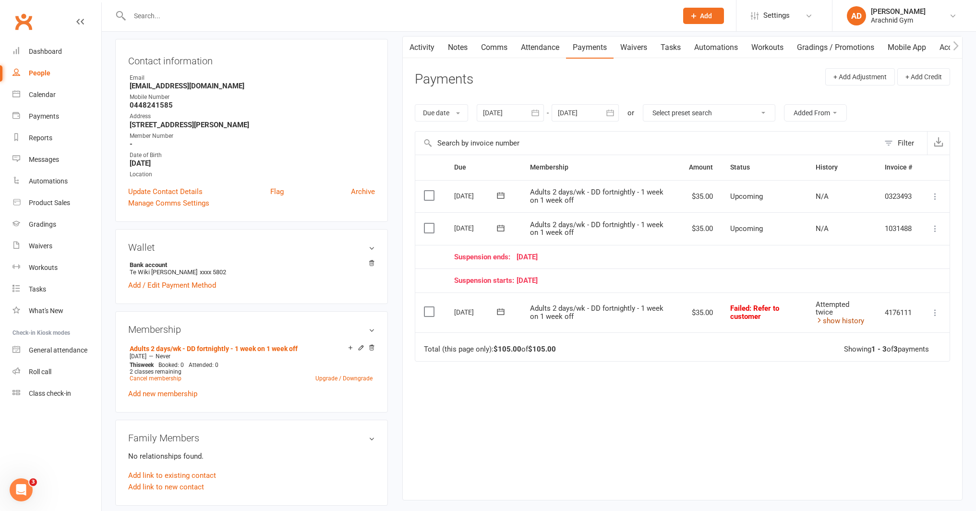
click at [829, 321] on link "show history" at bounding box center [840, 320] width 48 height 9
click at [154, 13] on input "text" at bounding box center [399, 15] width 545 height 13
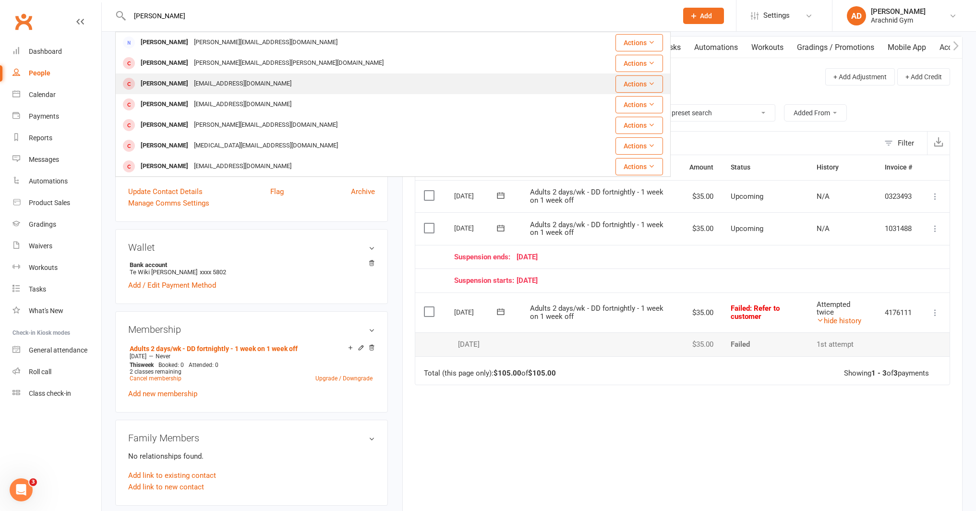
type input "fletcher huph"
click at [197, 85] on div "[EMAIL_ADDRESS][DOMAIN_NAME]" at bounding box center [242, 84] width 103 height 14
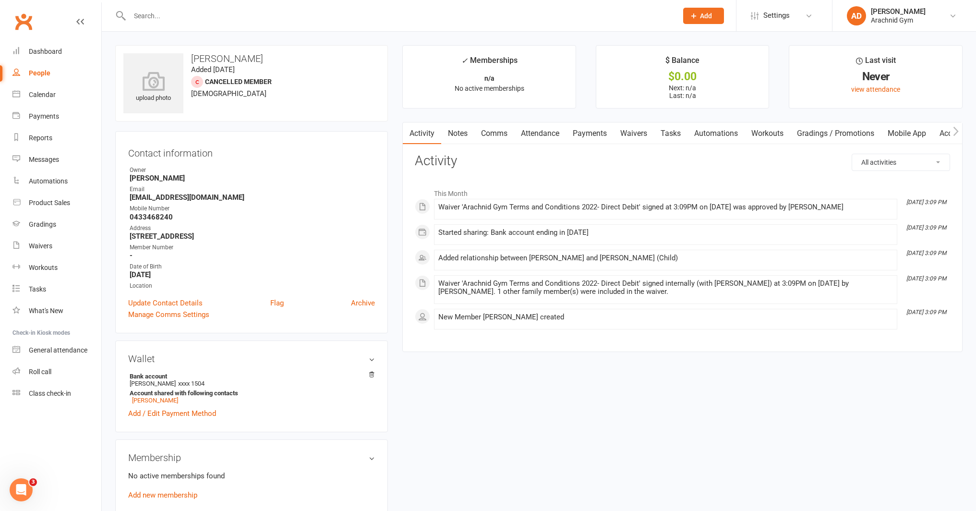
click at [899, 138] on link "Mobile App" at bounding box center [907, 133] width 52 height 22
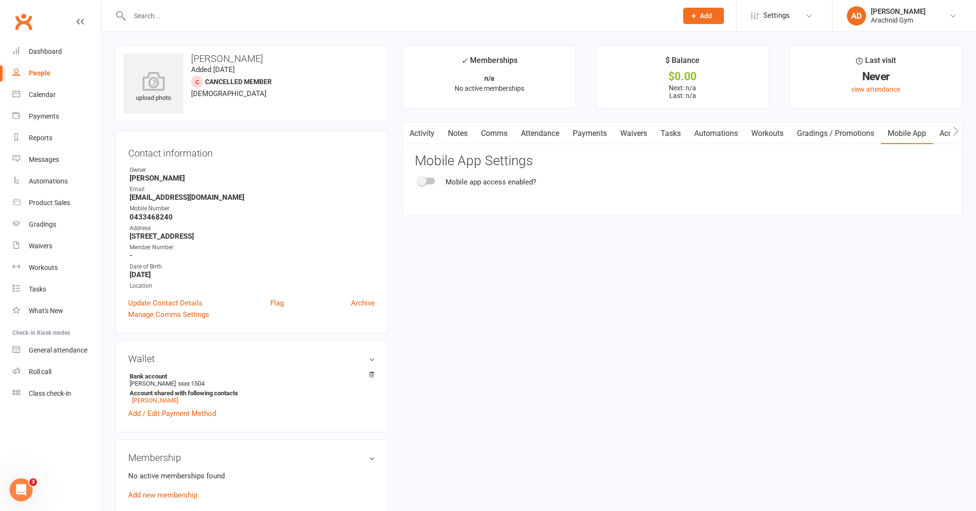
click at [426, 133] on link "Activity" at bounding box center [422, 133] width 38 height 22
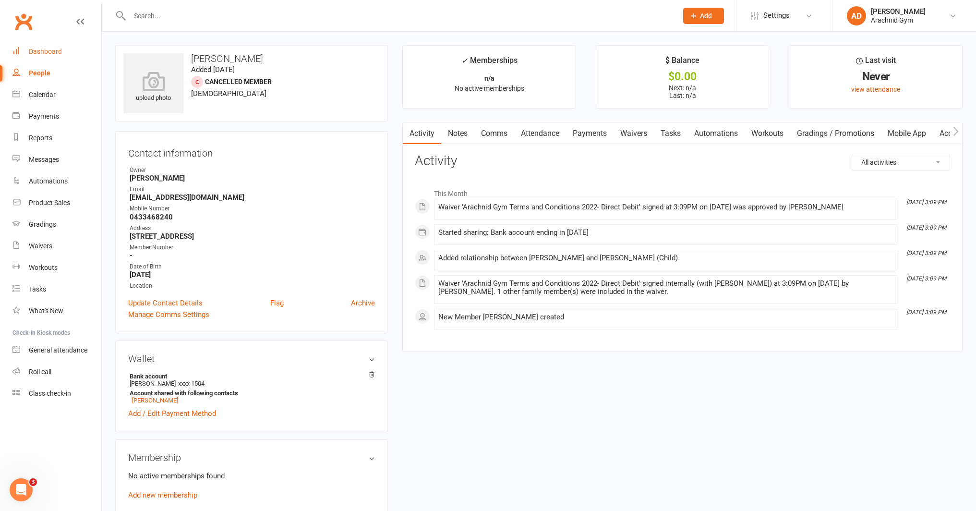
click at [48, 46] on link "Dashboard" at bounding box center [56, 52] width 89 height 22
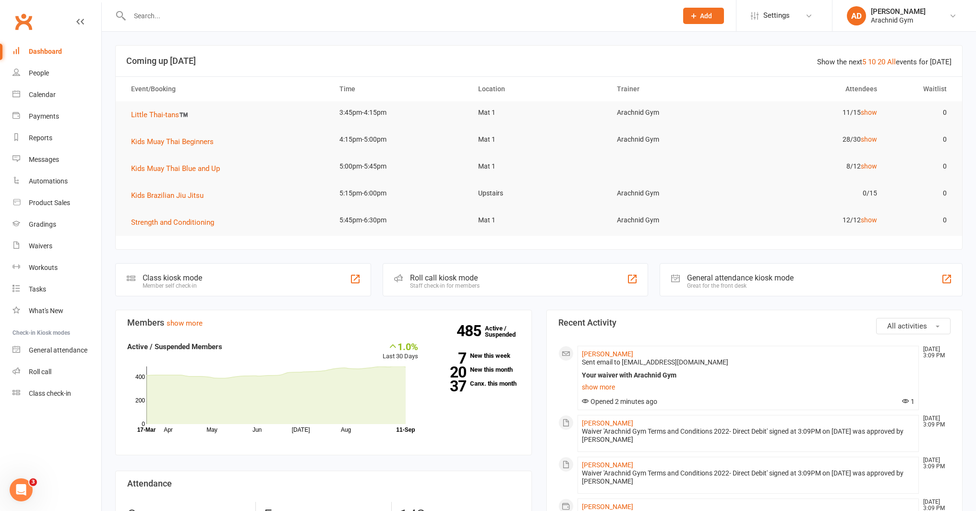
click at [163, 14] on input "text" at bounding box center [399, 15] width 545 height 13
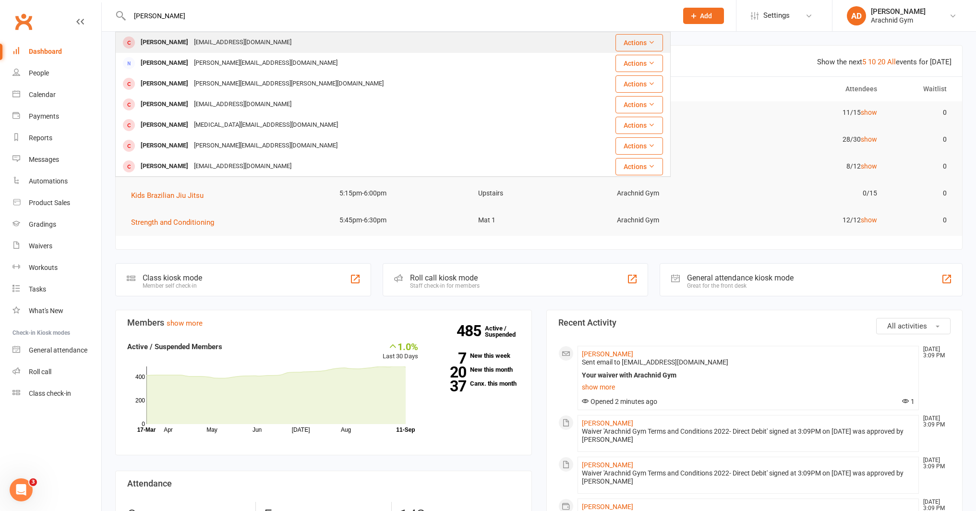
type input "fletcher humphrys"
click at [179, 45] on div "[PERSON_NAME]" at bounding box center [164, 43] width 53 height 14
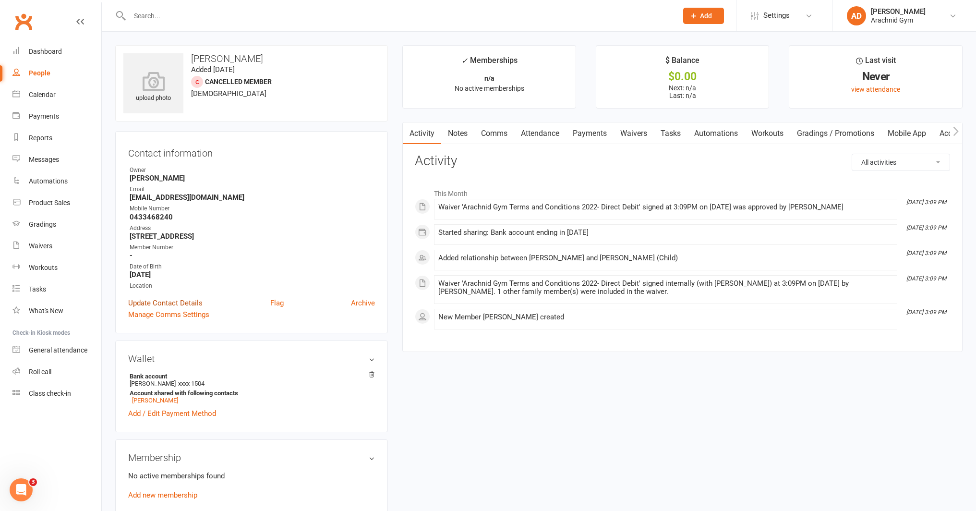
click at [167, 303] on link "Update Contact Details" at bounding box center [165, 303] width 74 height 12
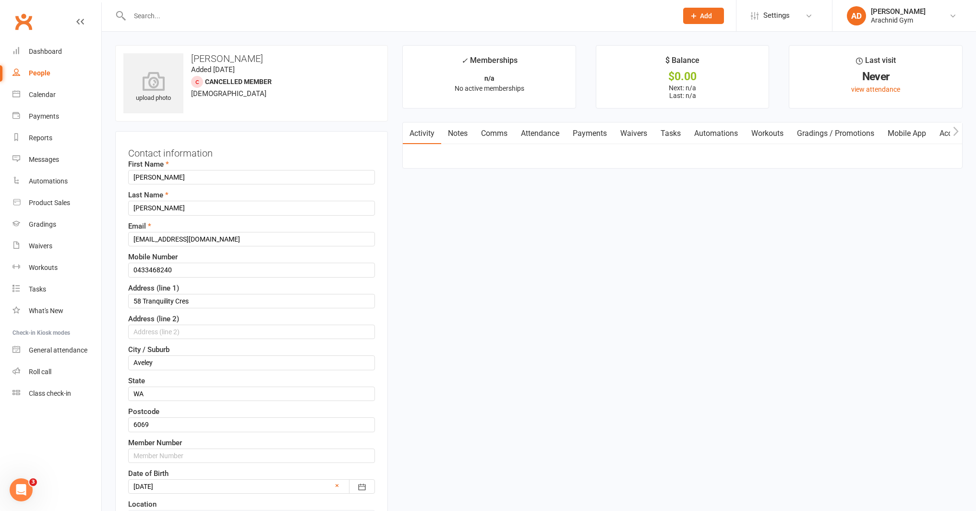
scroll to position [45, 0]
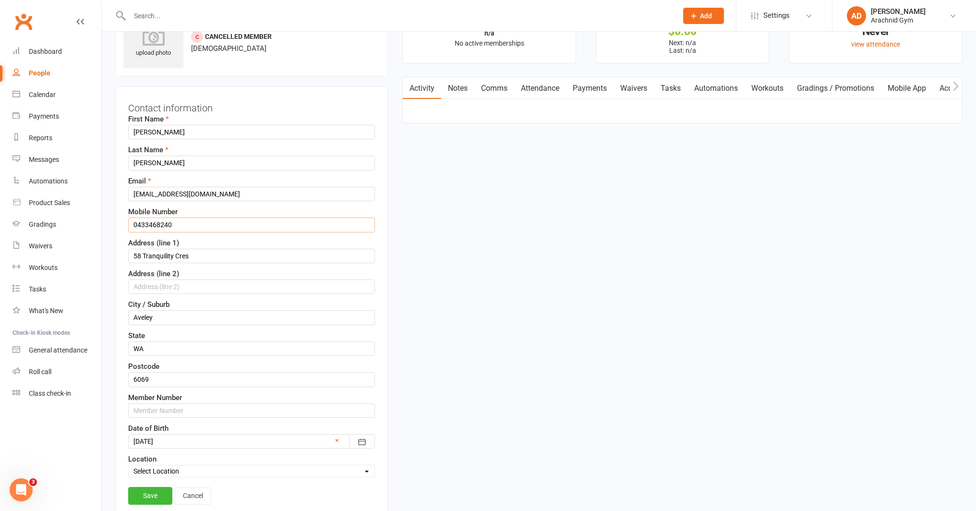
drag, startPoint x: 188, startPoint y: 226, endPoint x: 124, endPoint y: 222, distance: 63.5
click at [124, 222] on div "Contact information First Name Fletcher Last Name Humphrys Email janaewooding@g…" at bounding box center [251, 304] width 273 height 436
click at [187, 222] on input "0482048930" at bounding box center [251, 225] width 247 height 14
drag, startPoint x: 181, startPoint y: 223, endPoint x: 136, endPoint y: 228, distance: 45.0
click at [136, 228] on input "0482048930" at bounding box center [251, 225] width 247 height 14
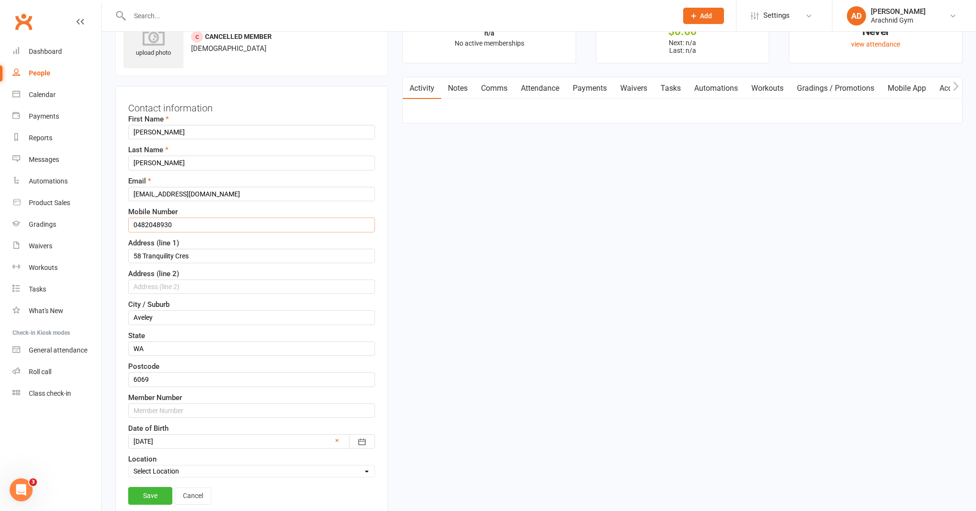
type input "0482048930"
click at [292, 295] on div "First Name Fletcher Last Name Humphrys Email janaewooding@gmail.com Mobile Numb…" at bounding box center [251, 295] width 247 height 364
click at [184, 407] on input "text" at bounding box center [251, 410] width 247 height 14
paste input "482048930"
type input "482048930"
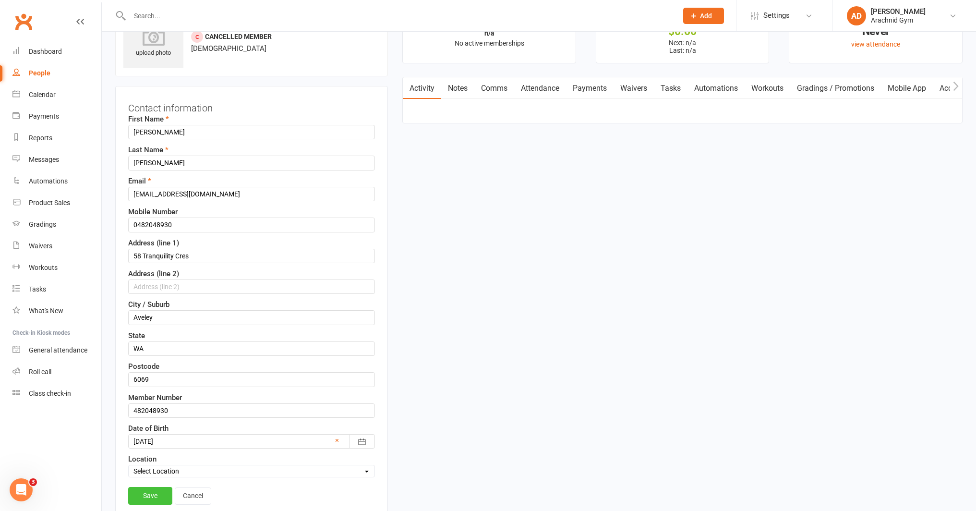
click at [157, 496] on link "Save" at bounding box center [150, 495] width 44 height 17
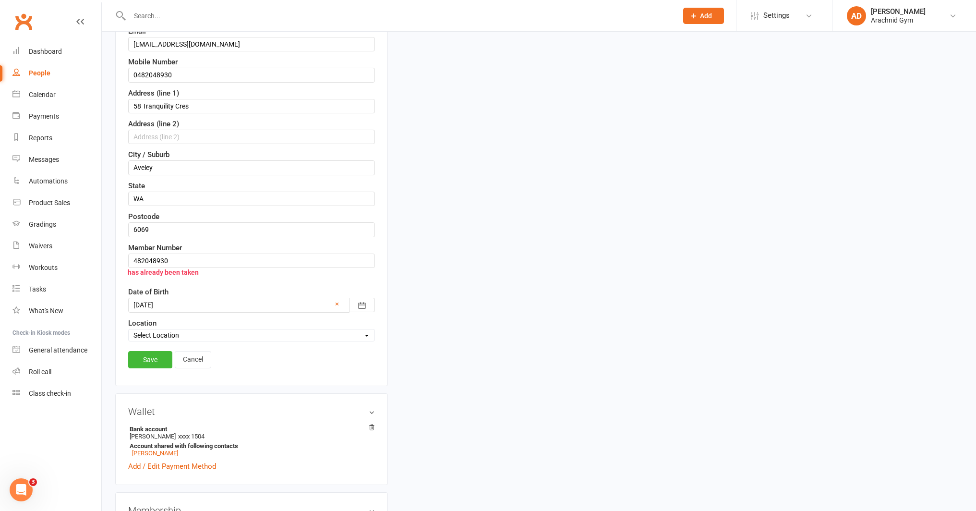
scroll to position [208, 0]
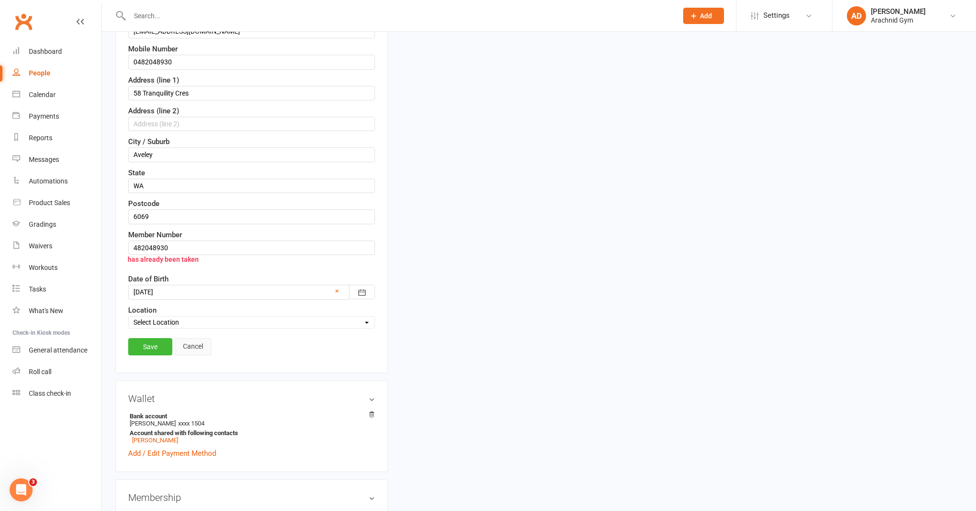
click at [194, 352] on link "Cancel" at bounding box center [193, 346] width 36 height 17
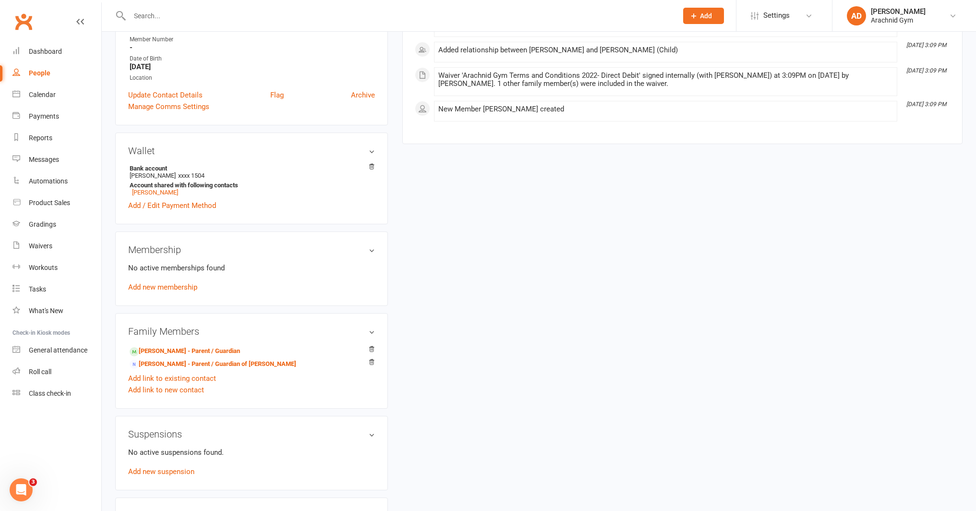
scroll to position [0, 0]
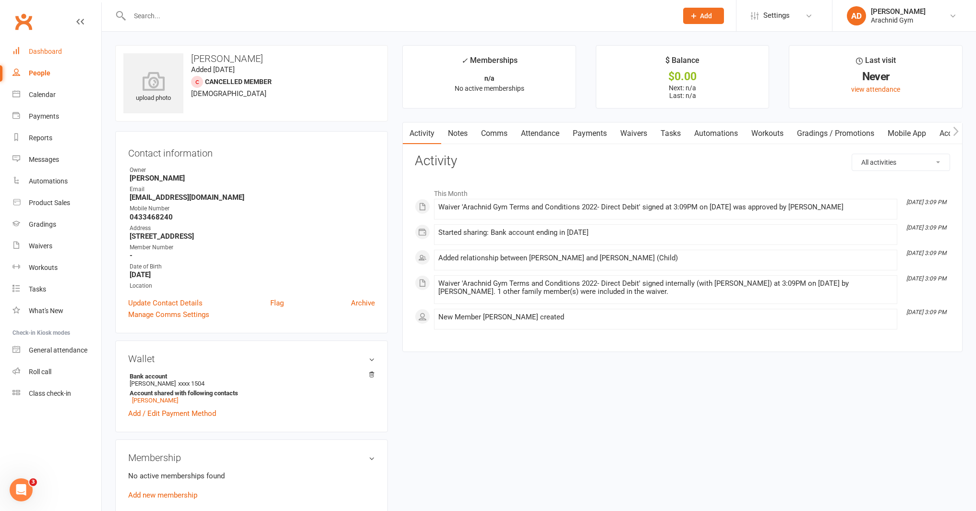
click at [32, 43] on link "Dashboard" at bounding box center [56, 52] width 89 height 22
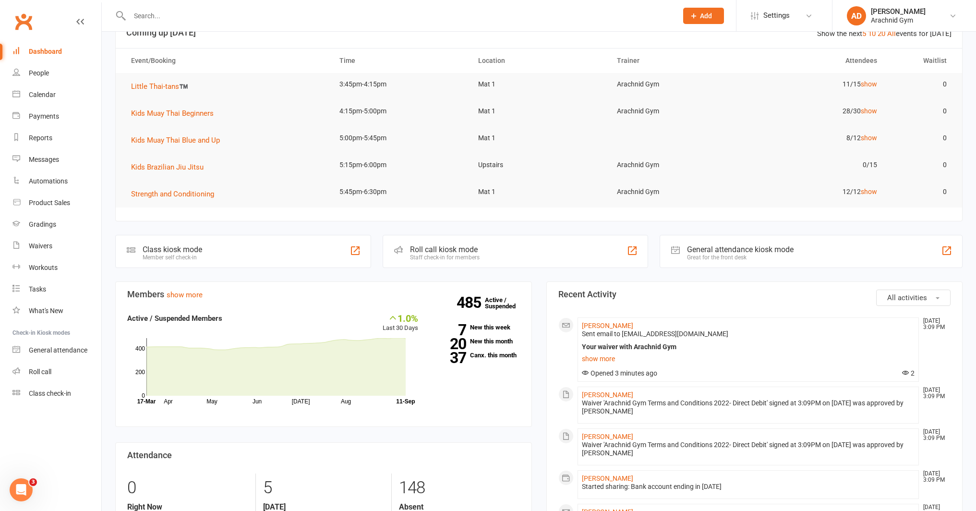
scroll to position [30, 0]
click at [613, 358] on link "show more" at bounding box center [748, 356] width 333 height 13
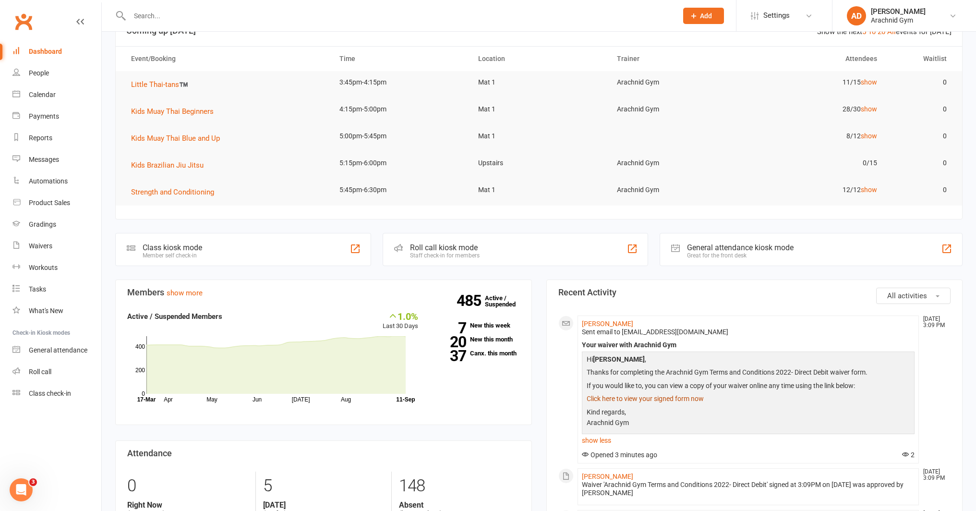
click at [637, 398] on link "Click here to view your signed form now" at bounding box center [645, 399] width 117 height 8
click at [142, 14] on input "text" at bounding box center [399, 15] width 545 height 13
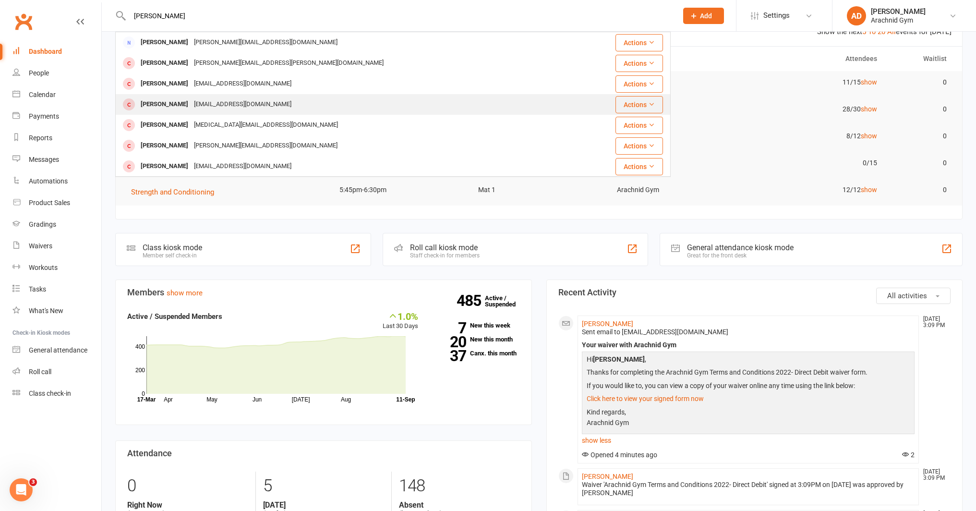
type input "fletcher"
click at [179, 106] on div "[PERSON_NAME]" at bounding box center [164, 104] width 53 height 14
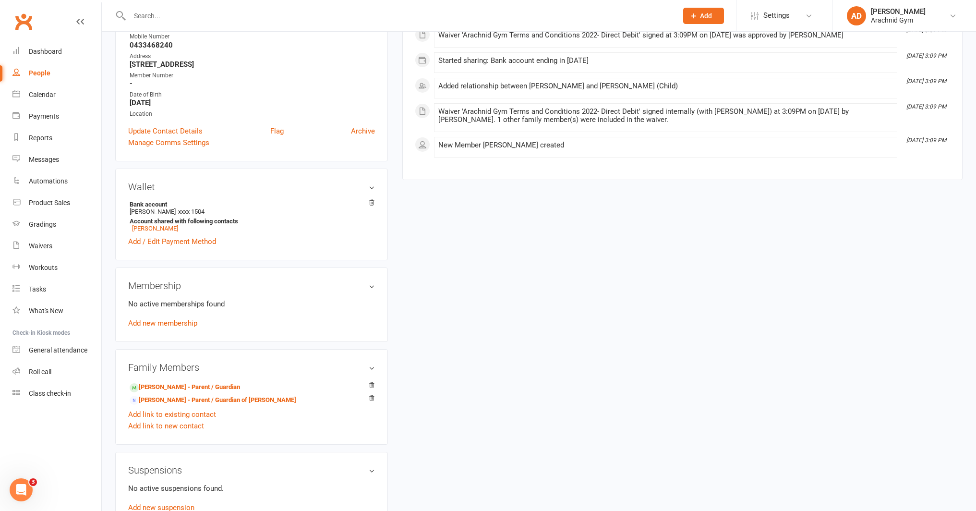
scroll to position [178, 0]
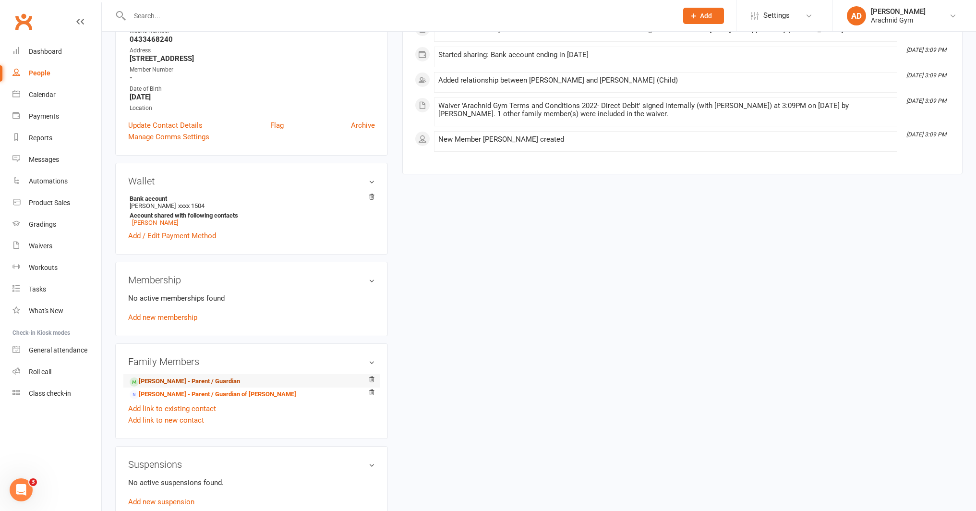
click at [191, 376] on link "Janae Wooding - Parent / Guardian" at bounding box center [185, 381] width 110 height 10
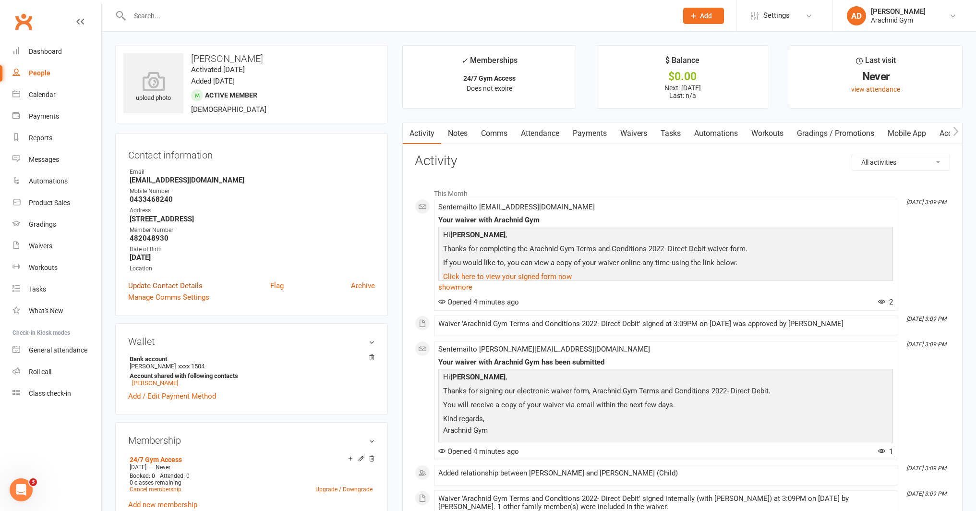
click at [174, 284] on link "Update Contact Details" at bounding box center [165, 286] width 74 height 12
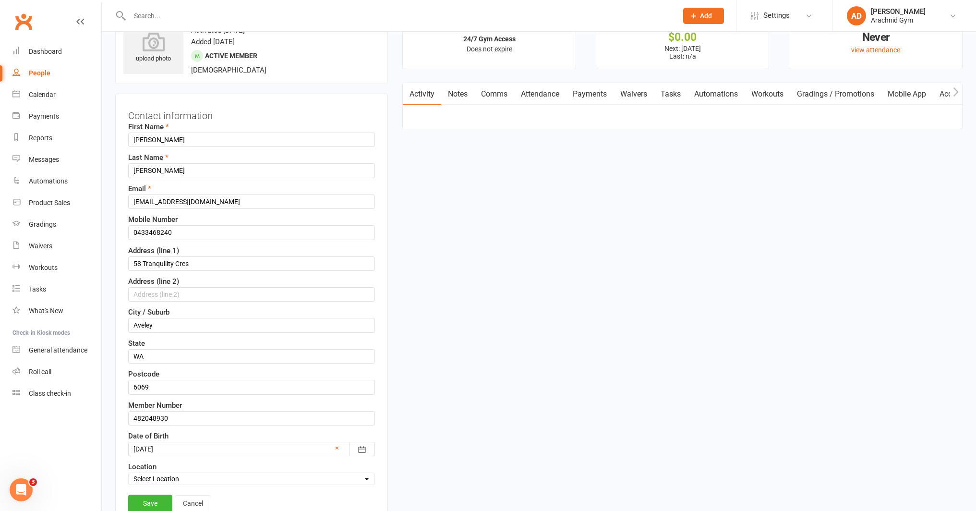
scroll to position [45, 0]
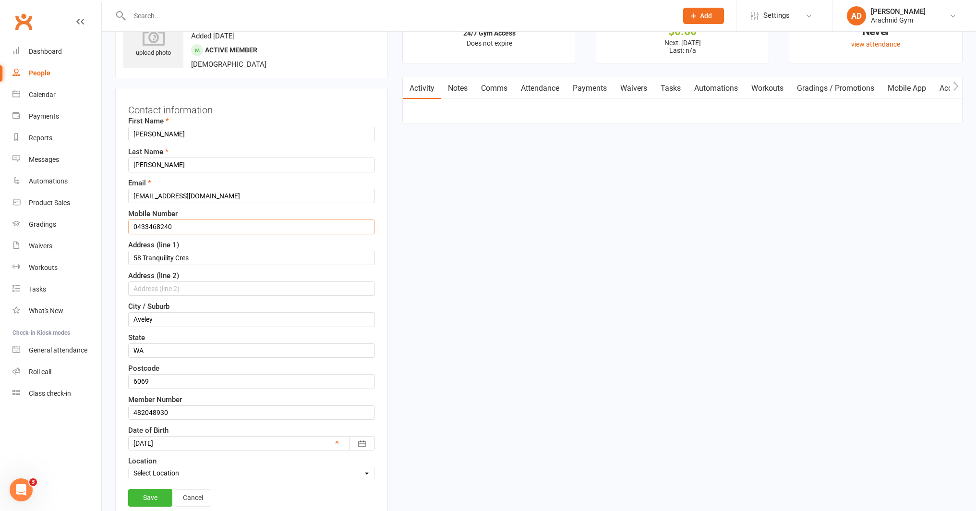
drag, startPoint x: 185, startPoint y: 229, endPoint x: 141, endPoint y: 230, distance: 44.7
click at [141, 230] on input "0433468240" at bounding box center [251, 226] width 247 height 14
type input "0482048930"
click at [232, 197] on input "[EMAIL_ADDRESS][DOMAIN_NAME]" at bounding box center [251, 196] width 247 height 14
drag, startPoint x: 154, startPoint y: 133, endPoint x: 127, endPoint y: 135, distance: 27.5
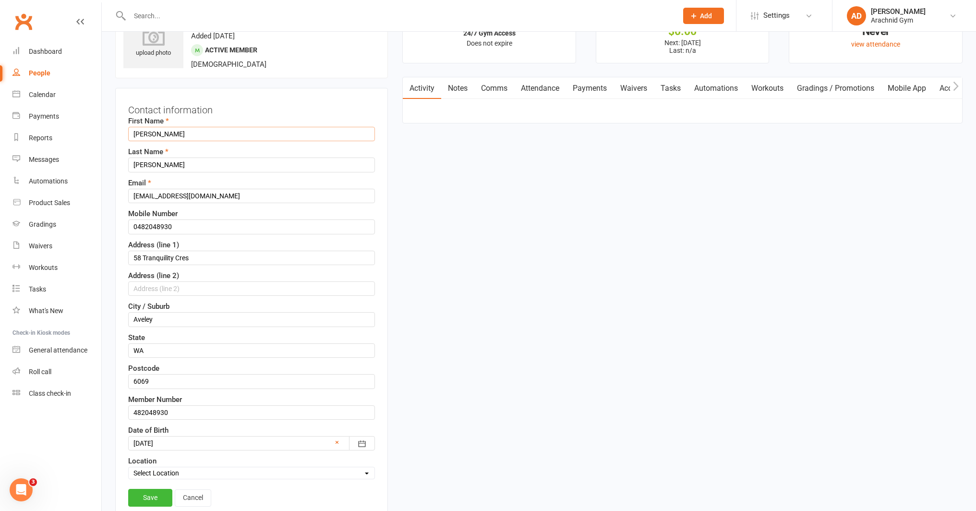
click at [127, 135] on div "Contact information First Name Janae Last Name Wooding Email janaewooding@gmail…" at bounding box center [251, 306] width 273 height 436
type input "Fletcher"
click at [149, 162] on input "Wooding" at bounding box center [251, 165] width 247 height 14
click at [149, 163] on input "Wooding" at bounding box center [251, 165] width 247 height 14
type input "Humphrys"
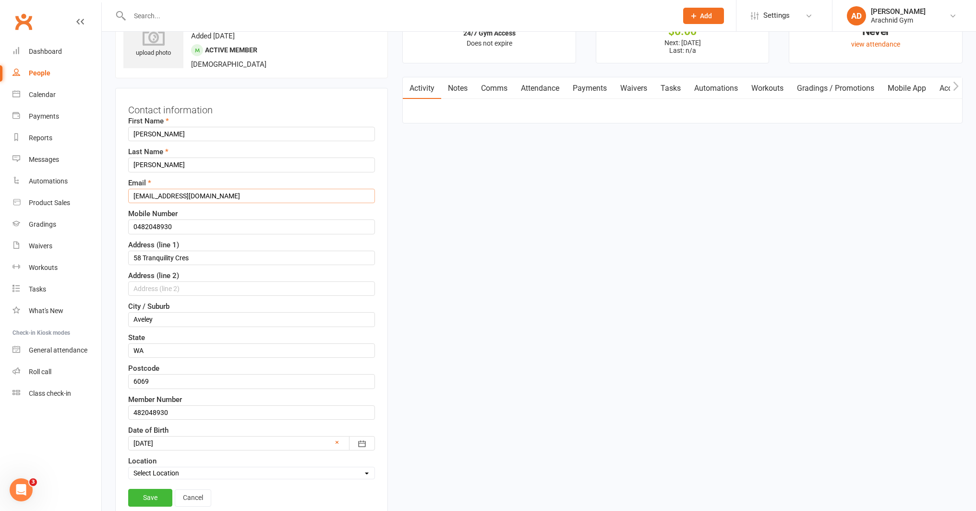
click at [221, 195] on input "[EMAIL_ADDRESS][DOMAIN_NAME]" at bounding box center [251, 196] width 247 height 14
drag, startPoint x: 176, startPoint y: 196, endPoint x: 131, endPoint y: 199, distance: 44.8
click at [131, 199] on input "[EMAIL_ADDRESS][DOMAIN_NAME]" at bounding box center [251, 196] width 247 height 14
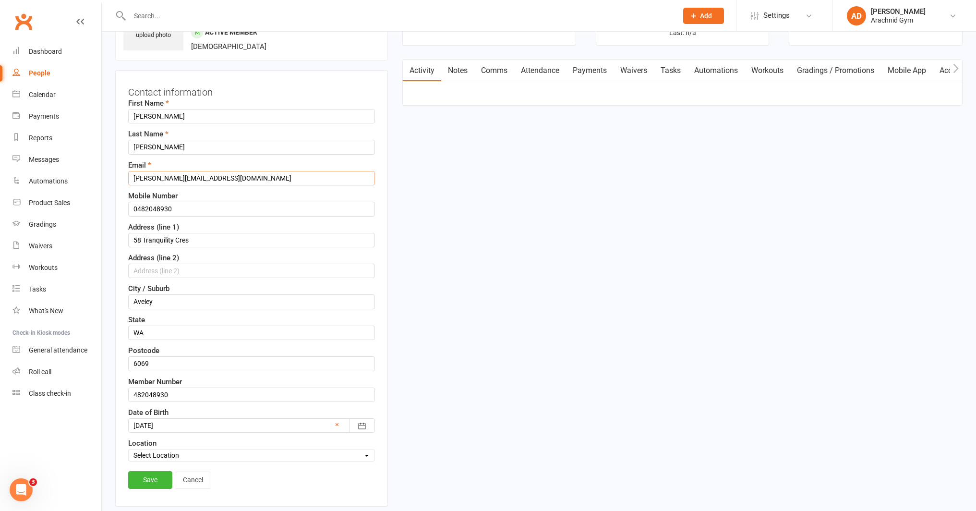
scroll to position [77, 0]
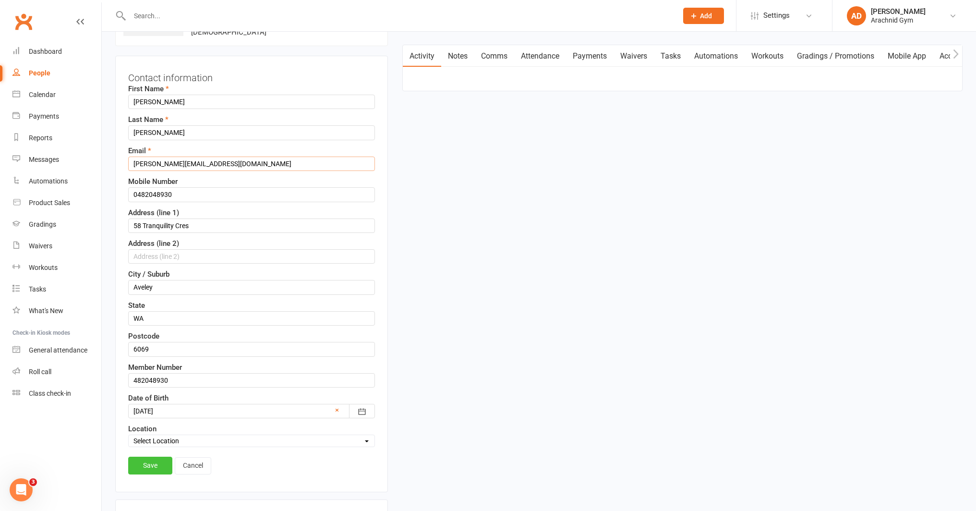
type input "fletcher.humphrys09@gmail.com"
click at [152, 463] on link "Save" at bounding box center [150, 465] width 44 height 17
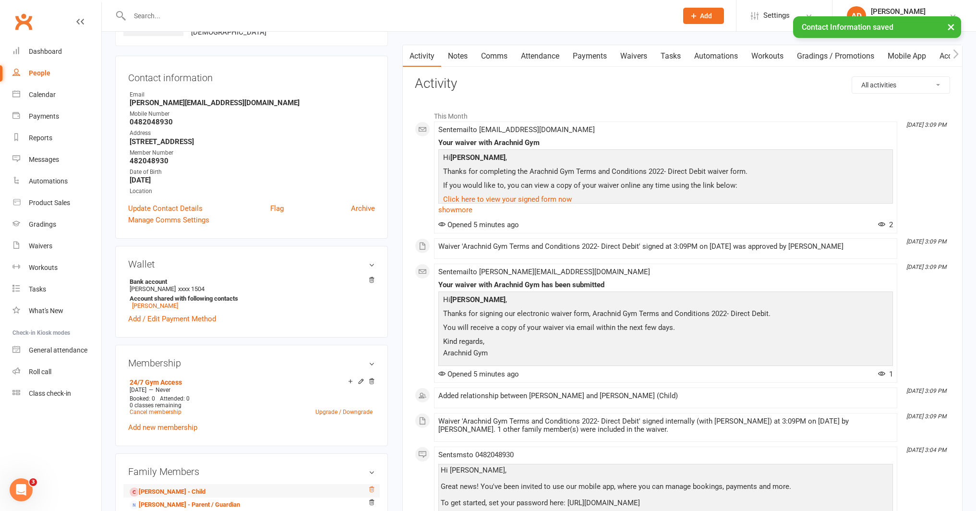
click at [371, 488] on icon at bounding box center [371, 489] width 7 height 7
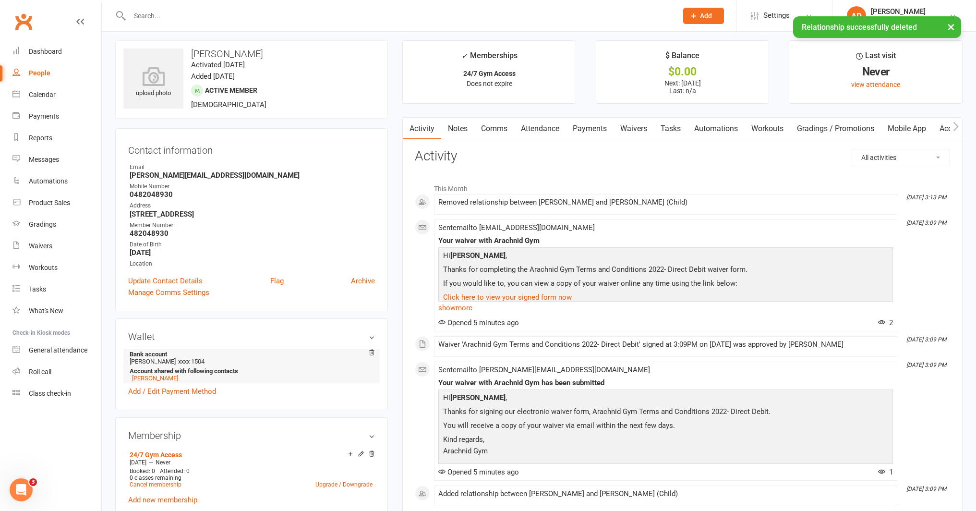
scroll to position [0, 0]
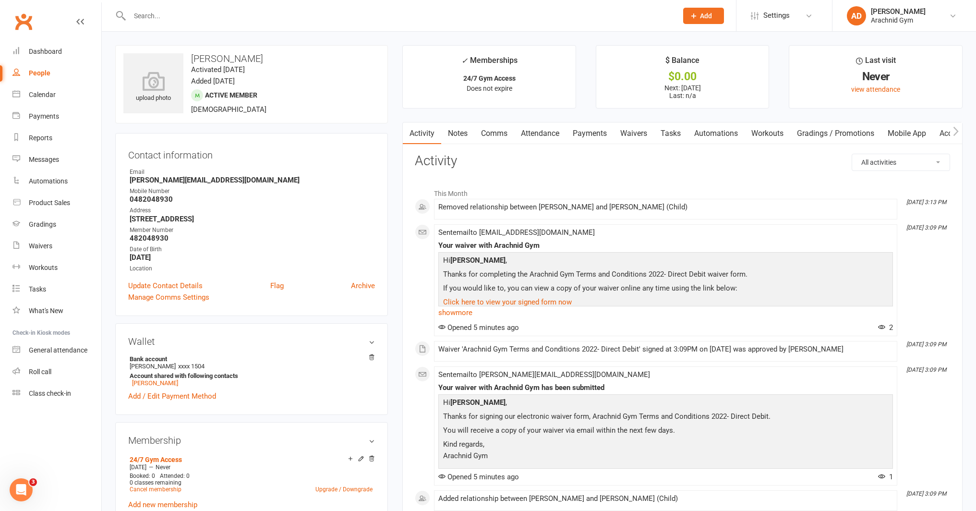
click at [893, 131] on link "Mobile App" at bounding box center [907, 133] width 52 height 22
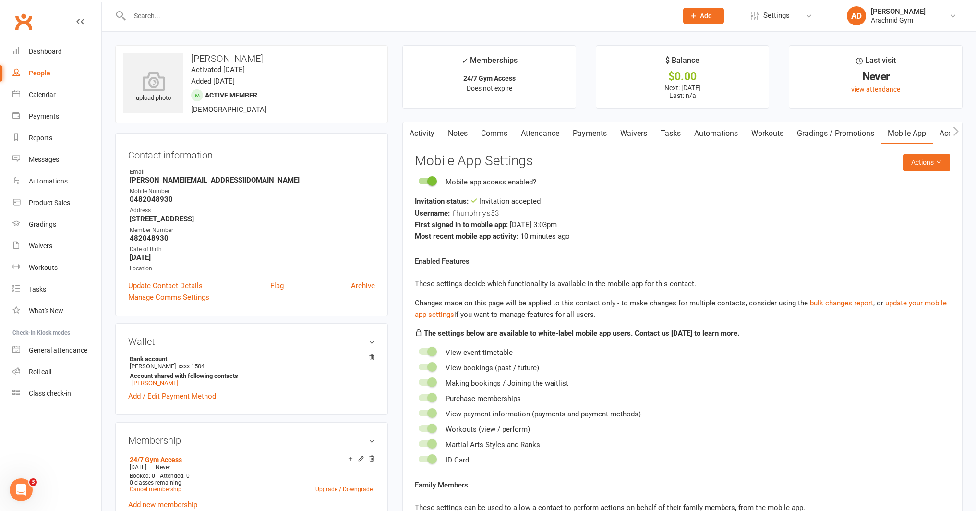
click at [948, 134] on link "Access Control" at bounding box center [965, 133] width 64 height 22
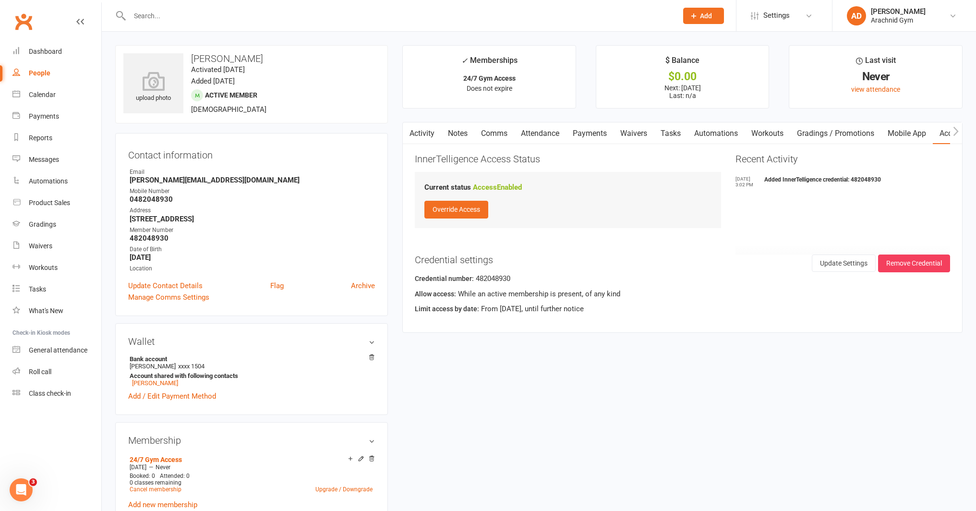
click at [155, 19] on input "text" at bounding box center [399, 15] width 545 height 13
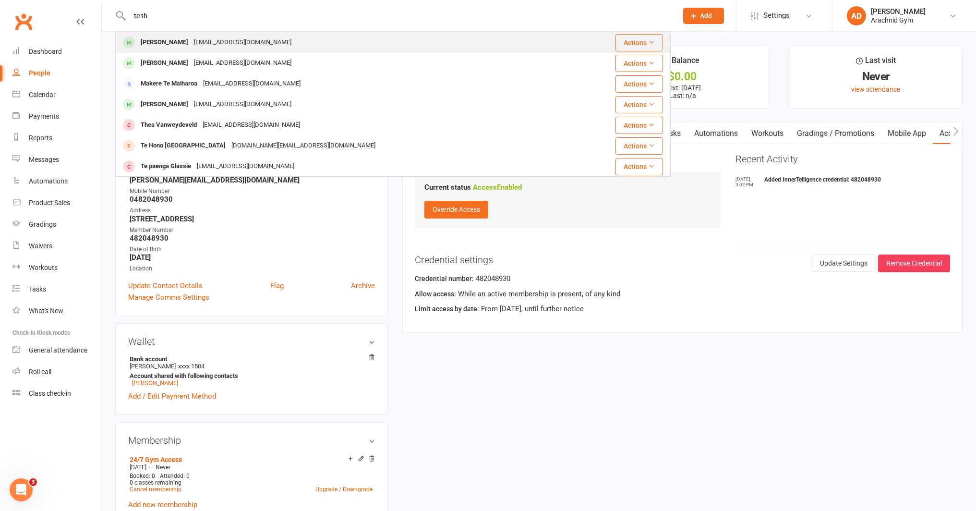
type input "te th"
click at [191, 40] on div "Wikithompson90@gmail.com" at bounding box center [242, 43] width 103 height 14
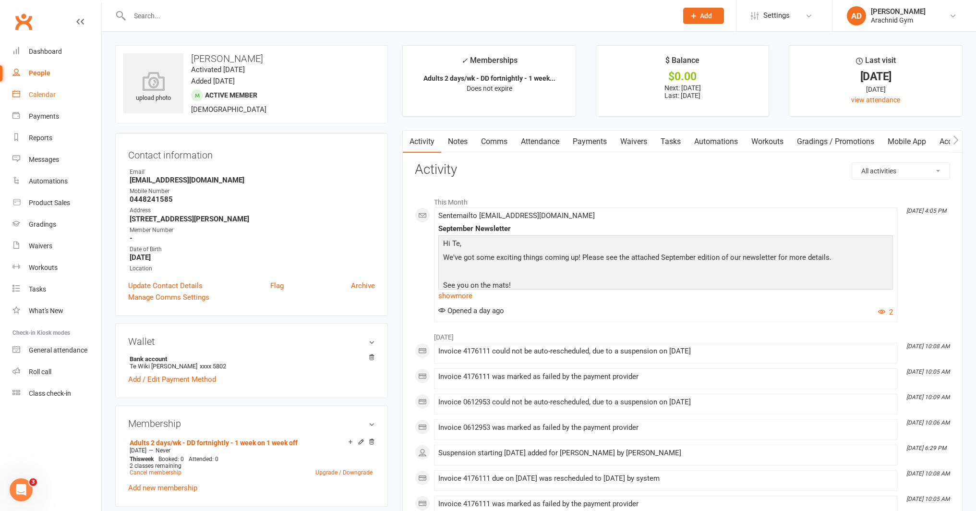
click at [50, 99] on link "Calendar" at bounding box center [56, 95] width 89 height 22
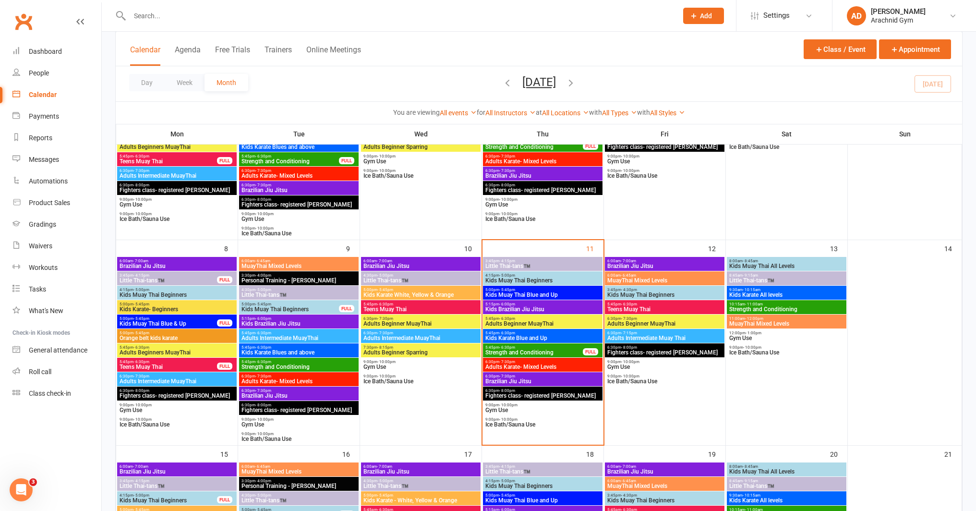
scroll to position [175, 0]
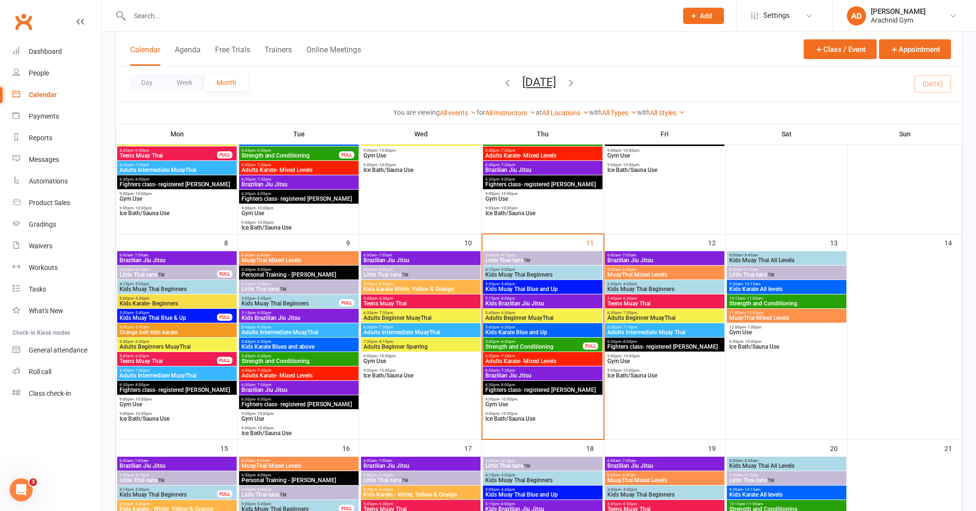
click at [567, 274] on span "Kids Muay Thai Beginners" at bounding box center [543, 275] width 116 height 6
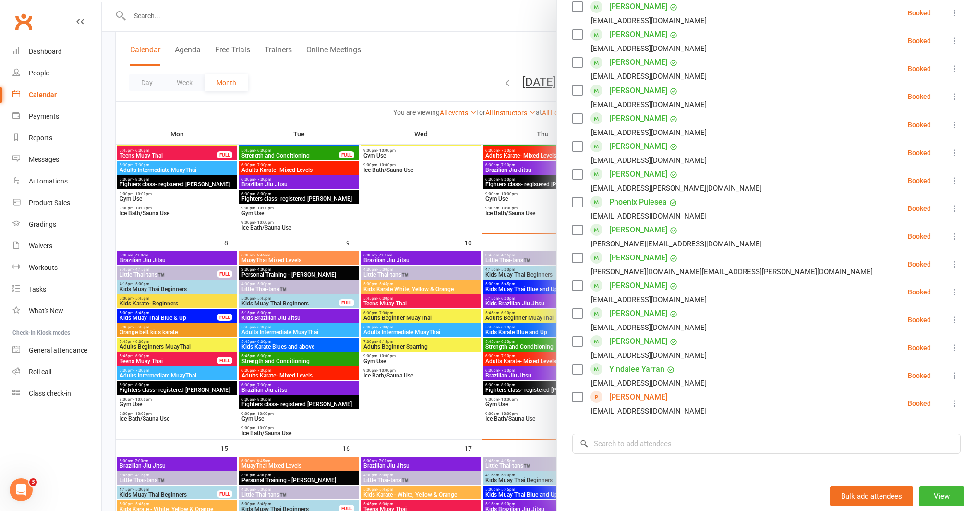
scroll to position [651, 0]
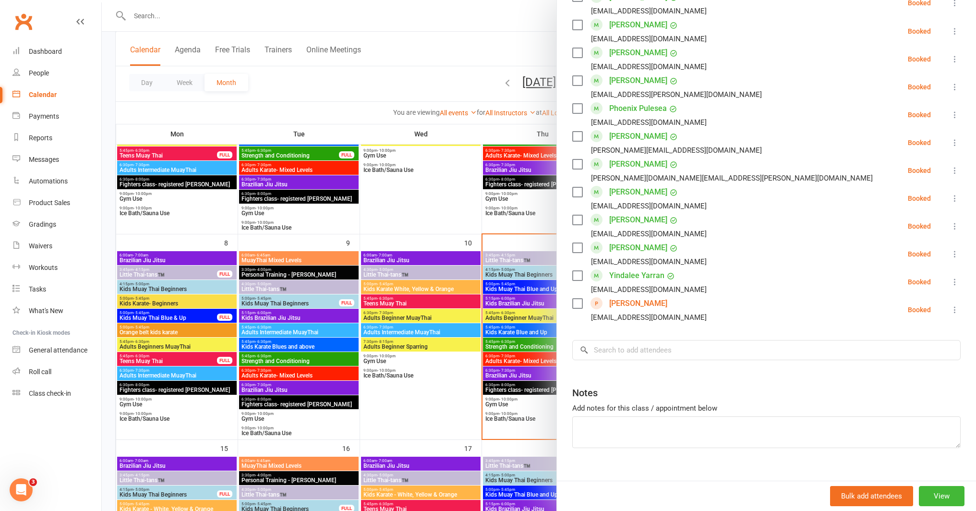
click at [950, 305] on icon at bounding box center [955, 310] width 10 height 10
click at [894, 338] on link "Remove" at bounding box center [912, 347] width 95 height 19
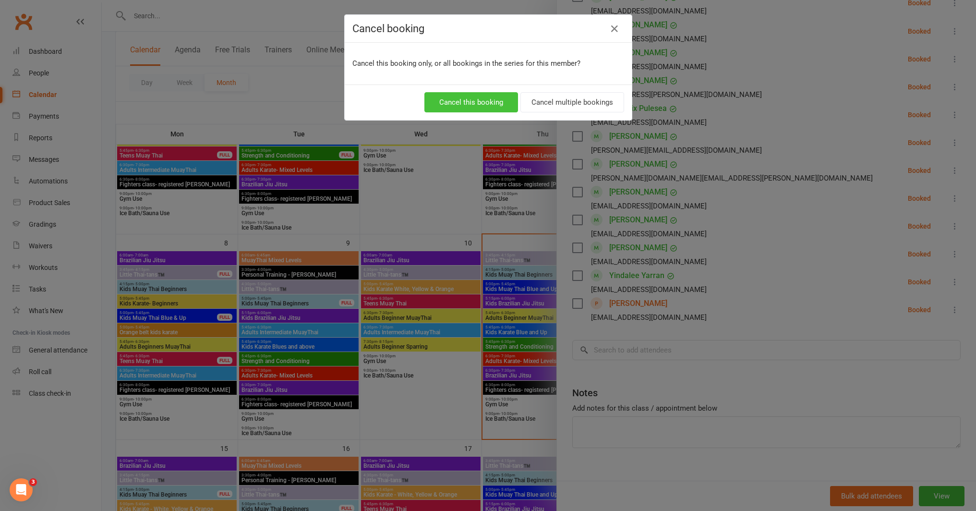
click at [496, 105] on button "Cancel this booking" at bounding box center [471, 102] width 94 height 20
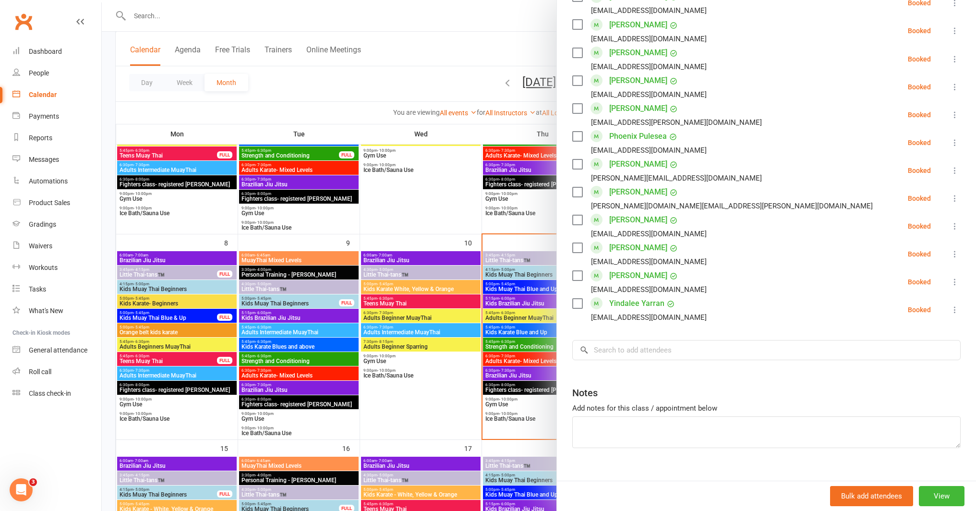
click at [471, 373] on div at bounding box center [539, 255] width 874 height 511
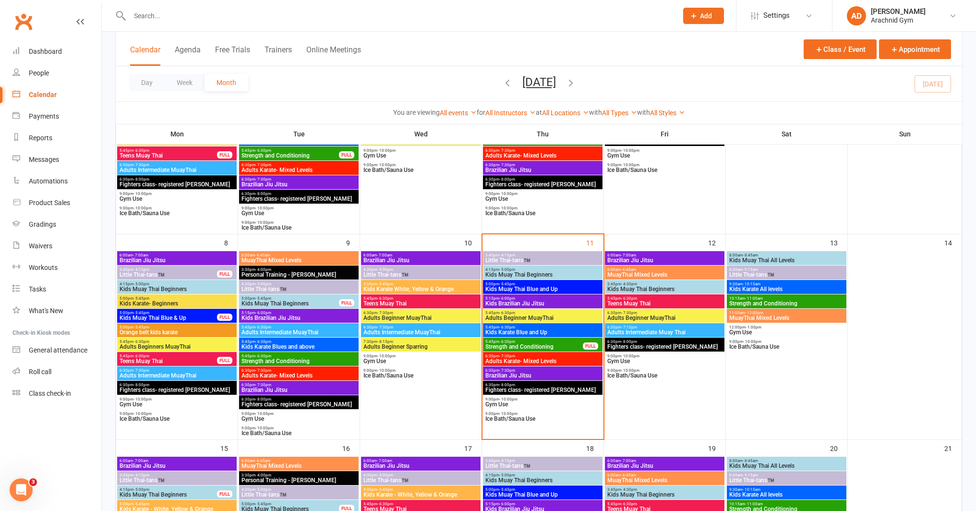
scroll to position [630, 0]
click at [509, 474] on span "- 5:00pm" at bounding box center [507, 475] width 16 height 4
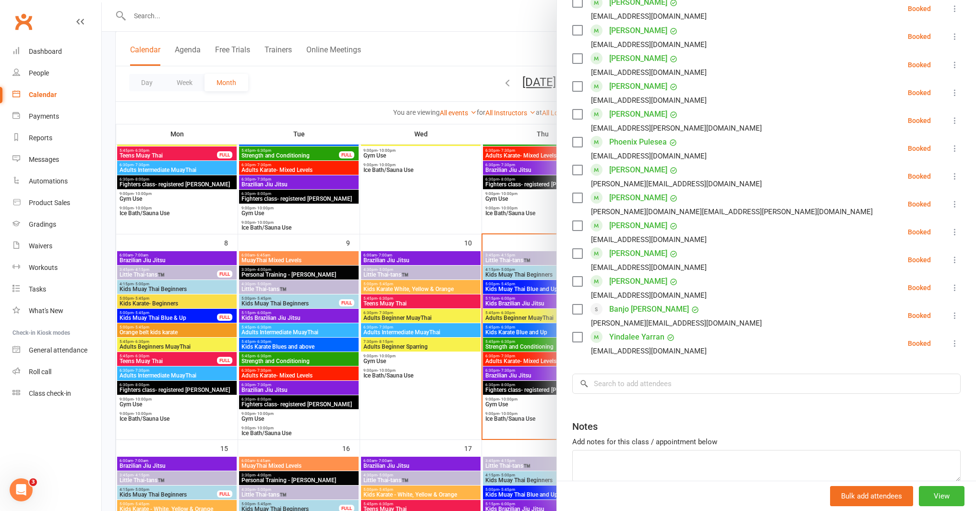
scroll to position [619, 0]
click at [639, 372] on input "search" at bounding box center [766, 382] width 388 height 20
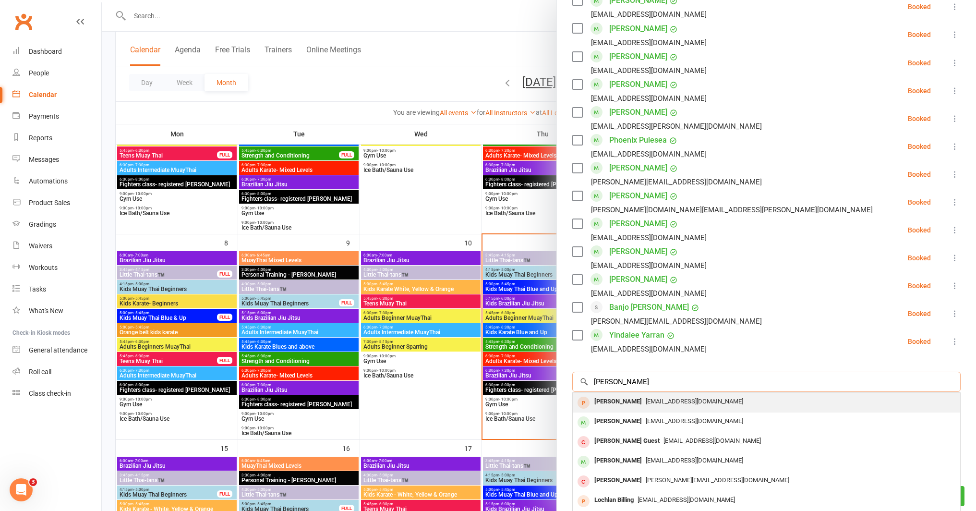
type input "billie zinner"
click at [622, 395] on div "[PERSON_NAME]" at bounding box center [618, 402] width 55 height 14
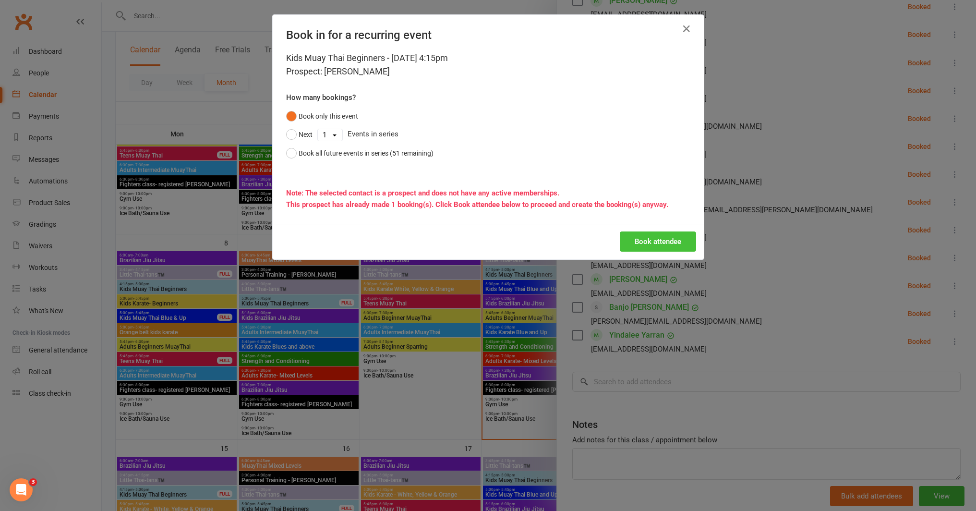
click at [661, 243] on button "Book attendee" at bounding box center [658, 241] width 76 height 20
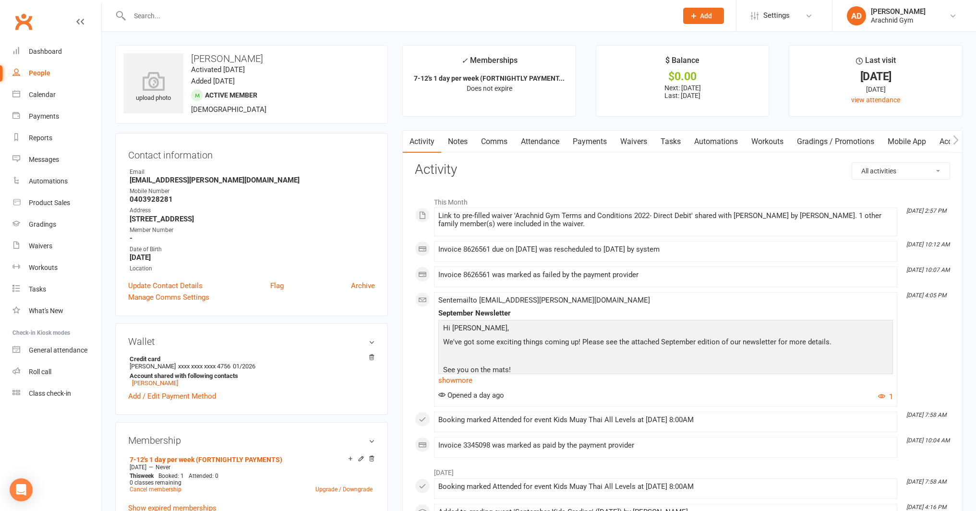
click at [605, 145] on link "Payments" at bounding box center [590, 142] width 48 height 22
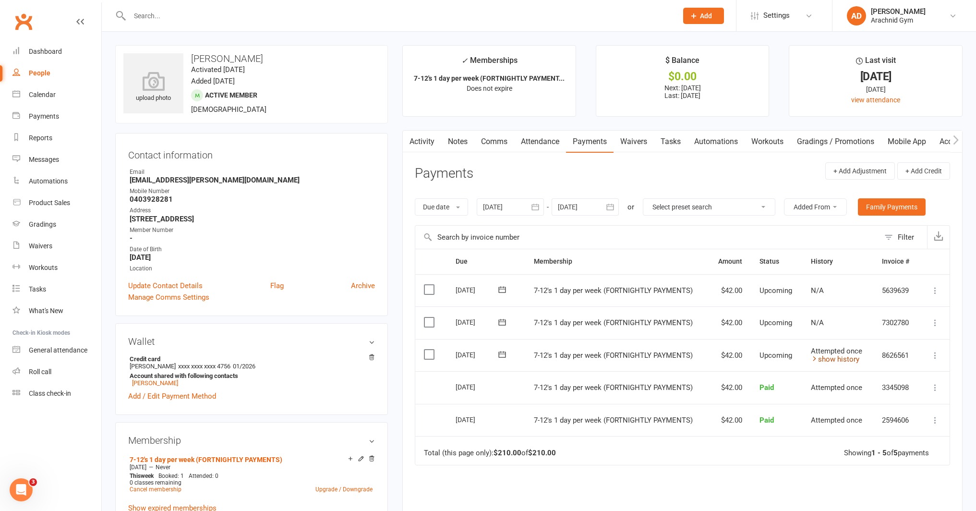
click at [849, 358] on link "show history" at bounding box center [835, 359] width 48 height 9
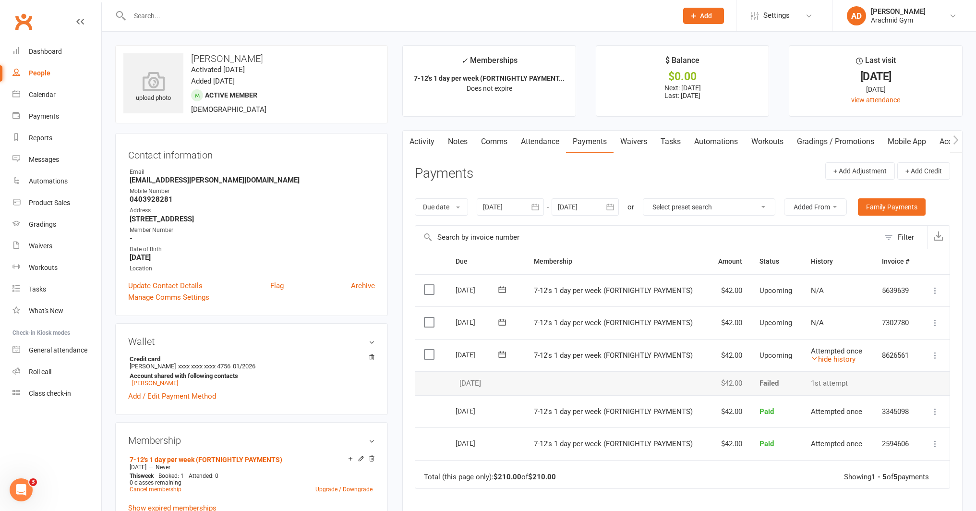
click at [425, 146] on link "Activity" at bounding box center [422, 142] width 38 height 22
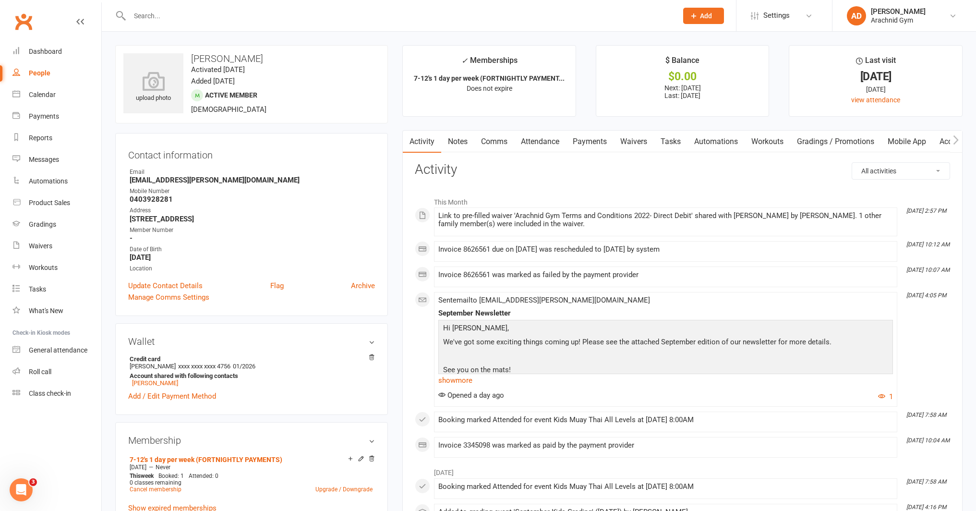
click at [180, 20] on input "text" at bounding box center [399, 15] width 545 height 13
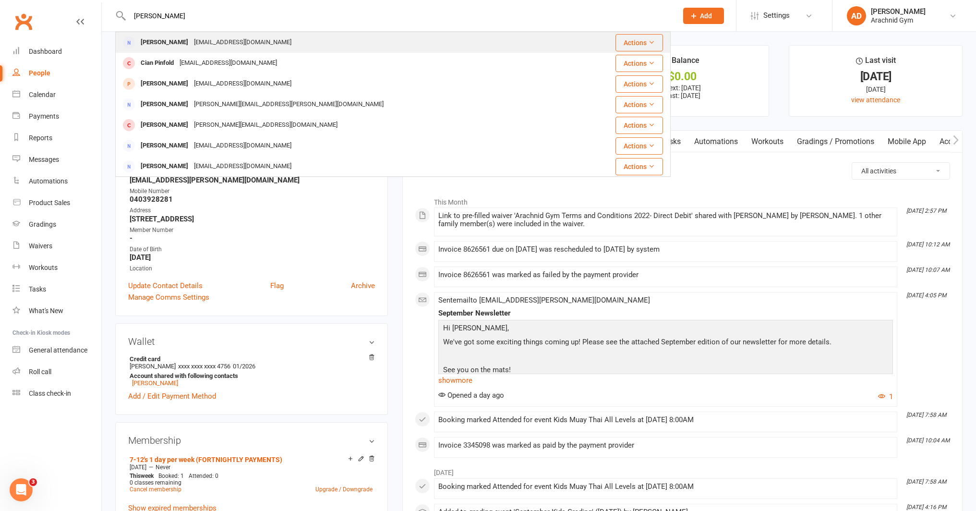
type input "[PERSON_NAME]"
click at [178, 36] on div "[PERSON_NAME]" at bounding box center [164, 43] width 53 height 14
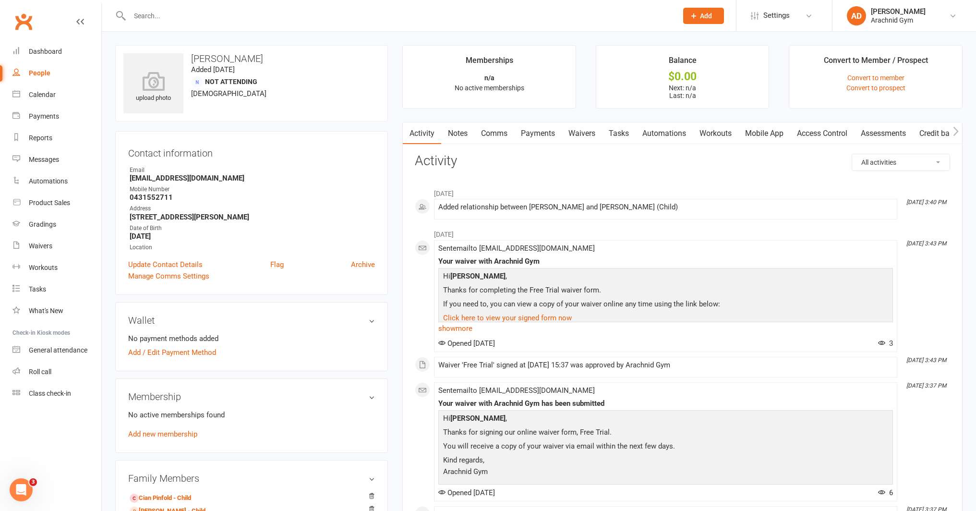
click at [582, 133] on link "Waivers" at bounding box center [582, 133] width 40 height 22
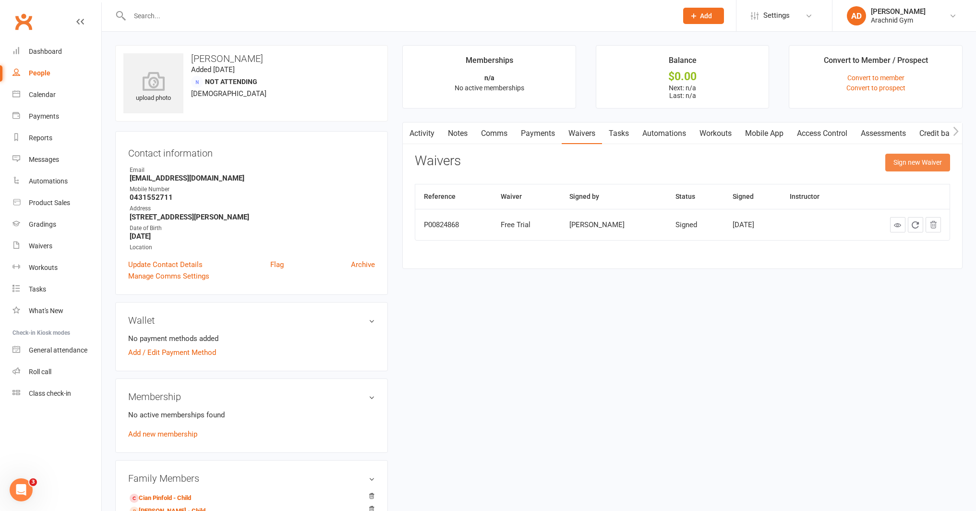
click at [929, 168] on button "Sign new Waiver" at bounding box center [917, 162] width 65 height 17
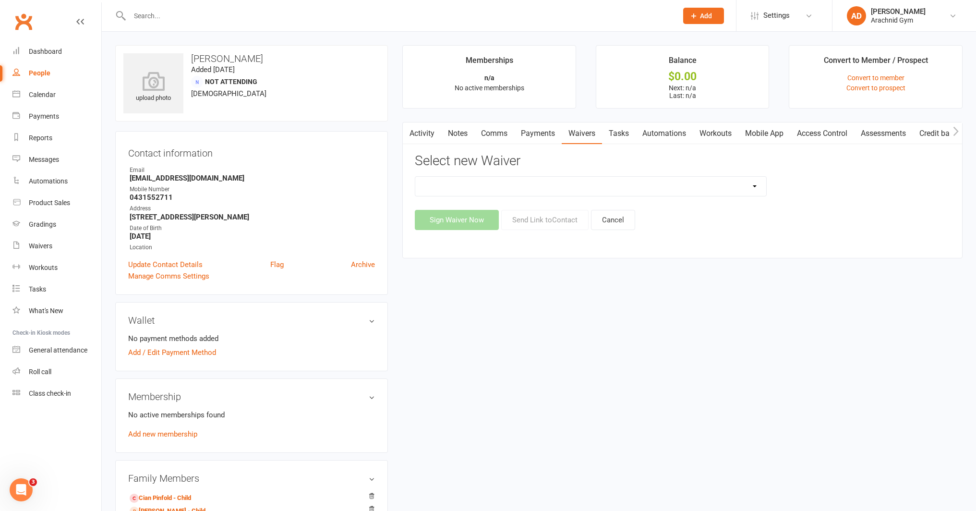
click at [620, 187] on select "Arachnid Gym Terms and Conditions 2022- Direct Debit Arachnid Gym Terms and Con…" at bounding box center [590, 186] width 351 height 19
select select "7469"
click at [415, 177] on select "Arachnid Gym Terms and Conditions 2022- Direct Debit Arachnid Gym Terms and Con…" at bounding box center [590, 186] width 351 height 19
click at [537, 219] on button "Send Link to Contact" at bounding box center [544, 220] width 87 height 20
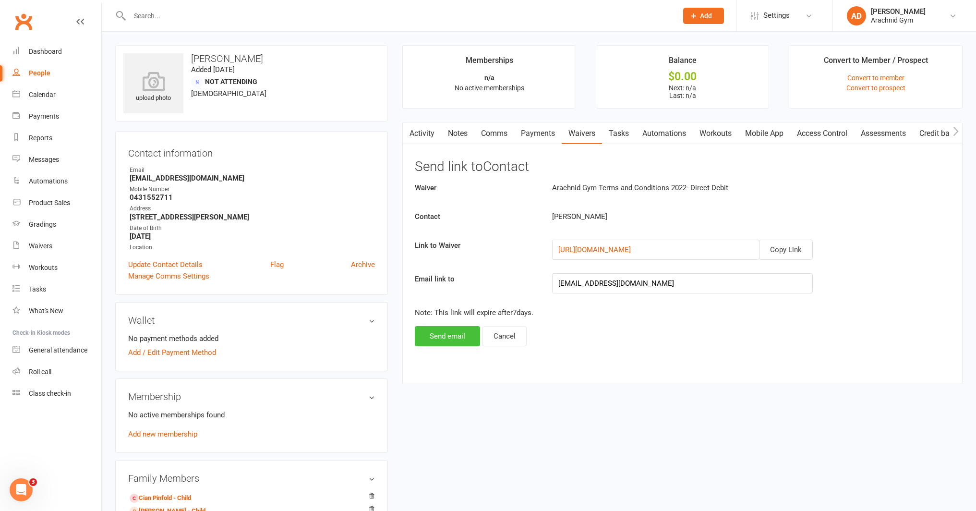
click at [466, 332] on button "Send email" at bounding box center [447, 336] width 65 height 20
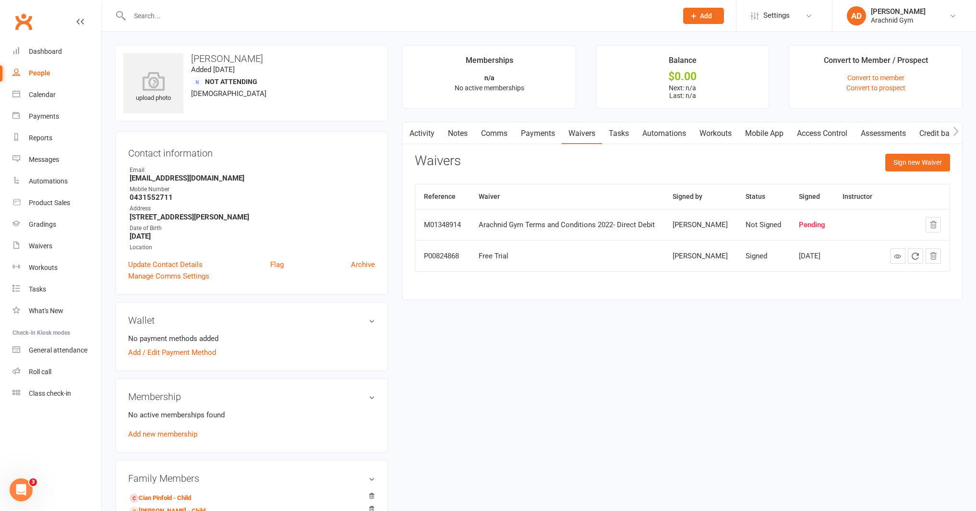
click at [175, 21] on input "text" at bounding box center [399, 15] width 545 height 13
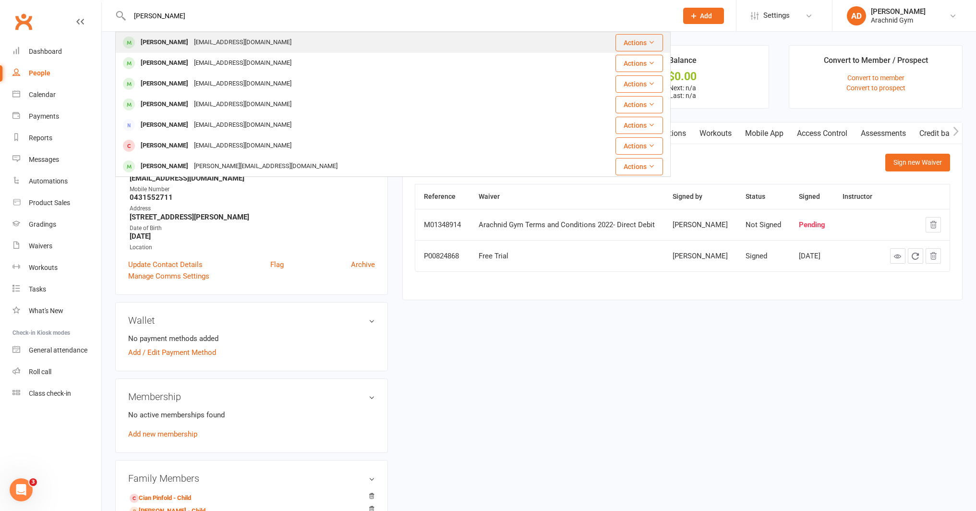
type input "[PERSON_NAME]"
click at [165, 45] on div "[PERSON_NAME]" at bounding box center [164, 43] width 53 height 14
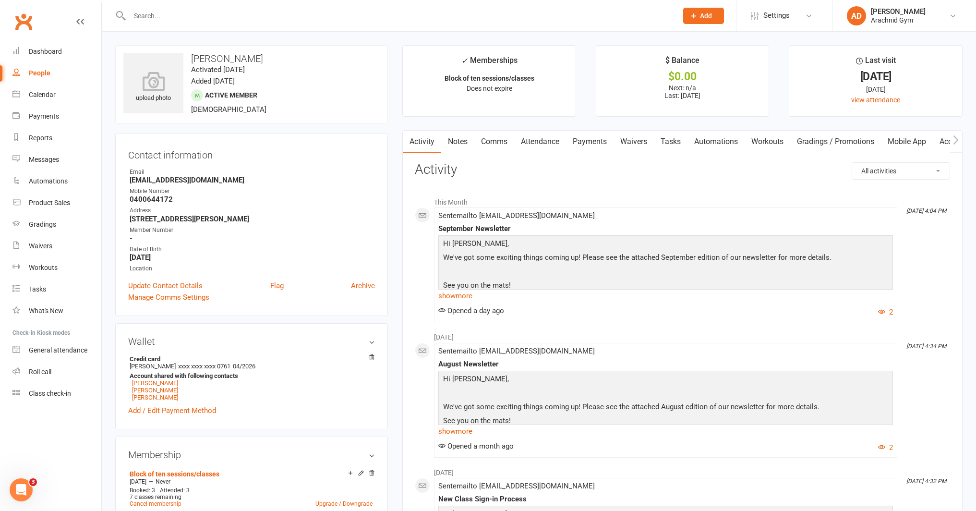
click at [196, 21] on input "text" at bounding box center [399, 15] width 545 height 13
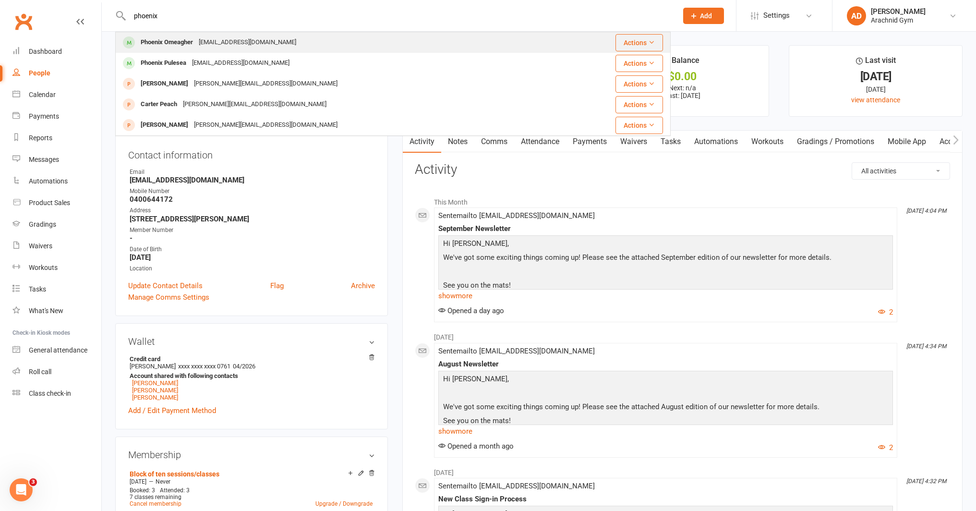
type input "phoenix"
click at [179, 44] on div "Phoenix Omeagher" at bounding box center [167, 43] width 58 height 14
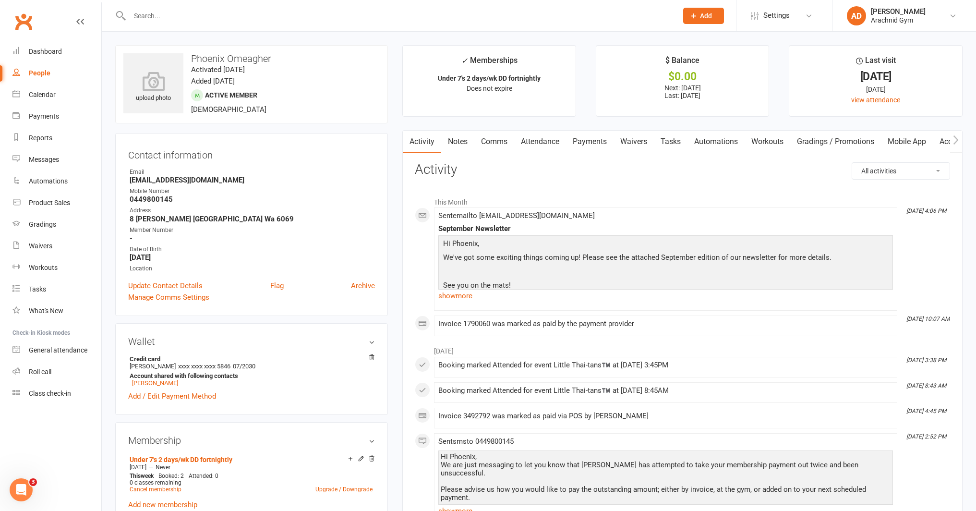
click at [580, 142] on link "Payments" at bounding box center [590, 142] width 48 height 22
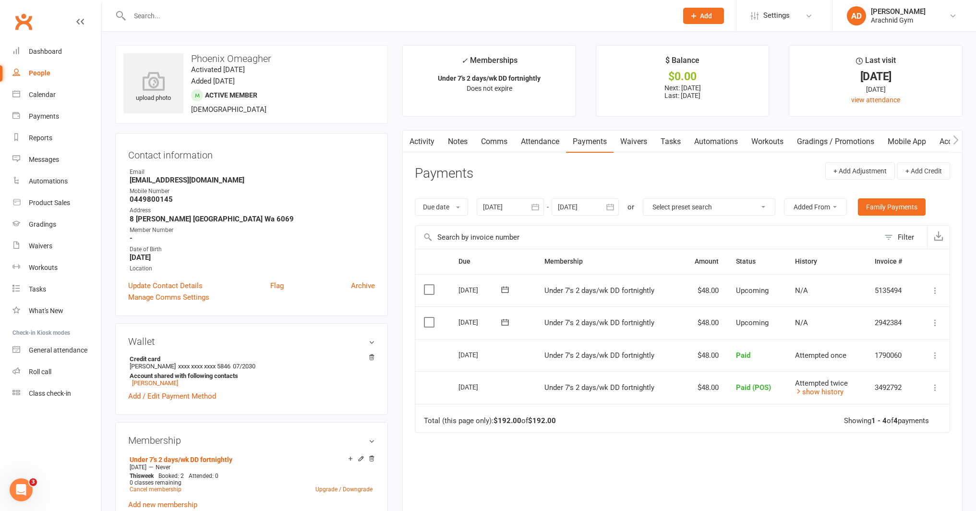
click at [196, 14] on input "text" at bounding box center [399, 15] width 545 height 13
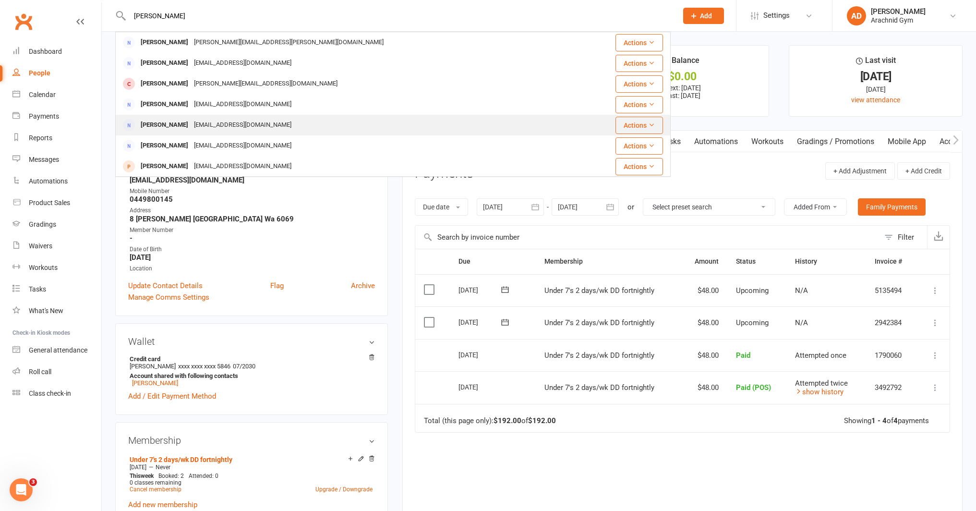
type input "[PERSON_NAME]"
click at [163, 126] on div "[PERSON_NAME]" at bounding box center [164, 125] width 53 height 14
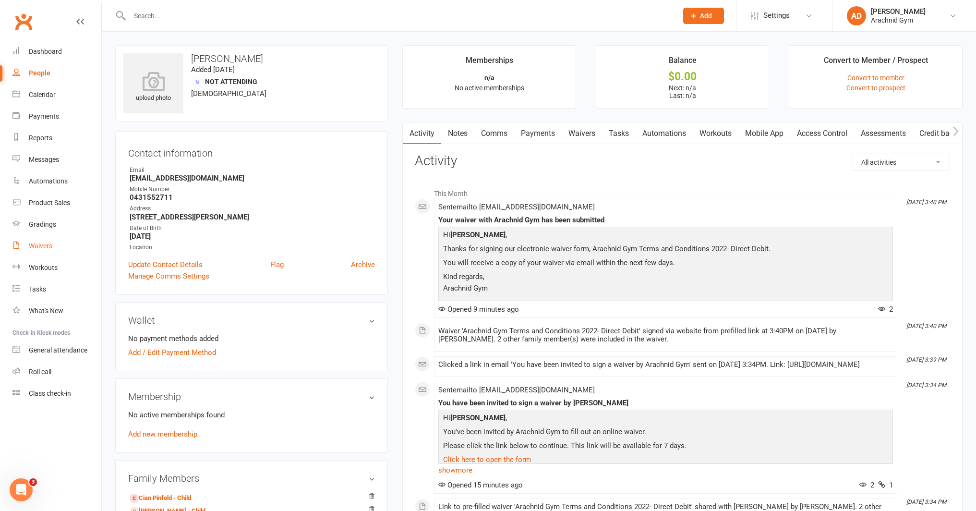
click at [43, 243] on div "Waivers" at bounding box center [41, 246] width 24 height 8
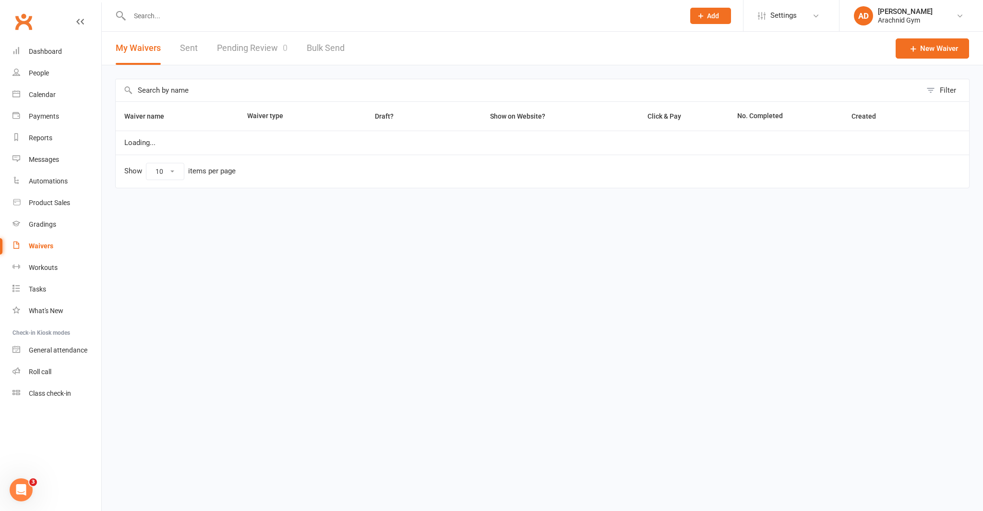
click at [271, 48] on link "Pending Review 0" at bounding box center [252, 48] width 71 height 33
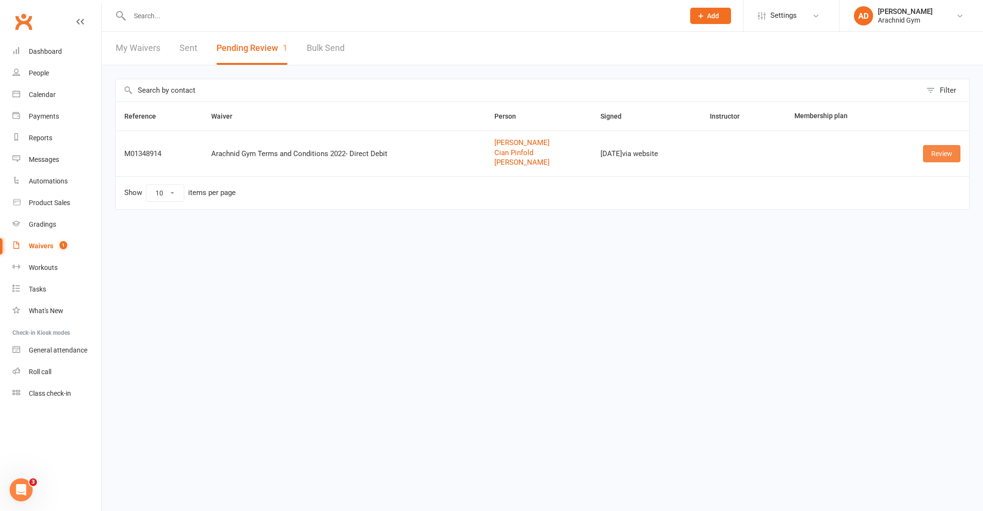
click at [946, 157] on link "Review" at bounding box center [941, 153] width 37 height 17
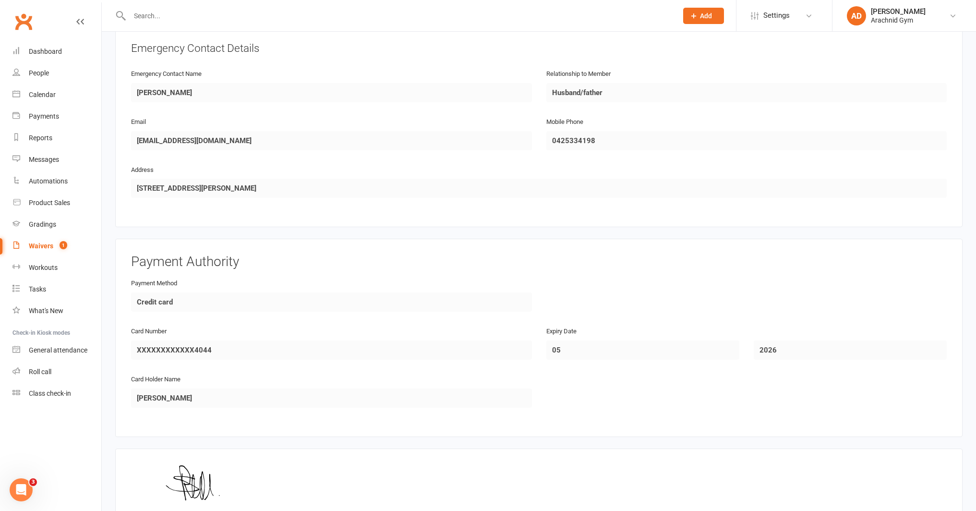
scroll to position [1240, 0]
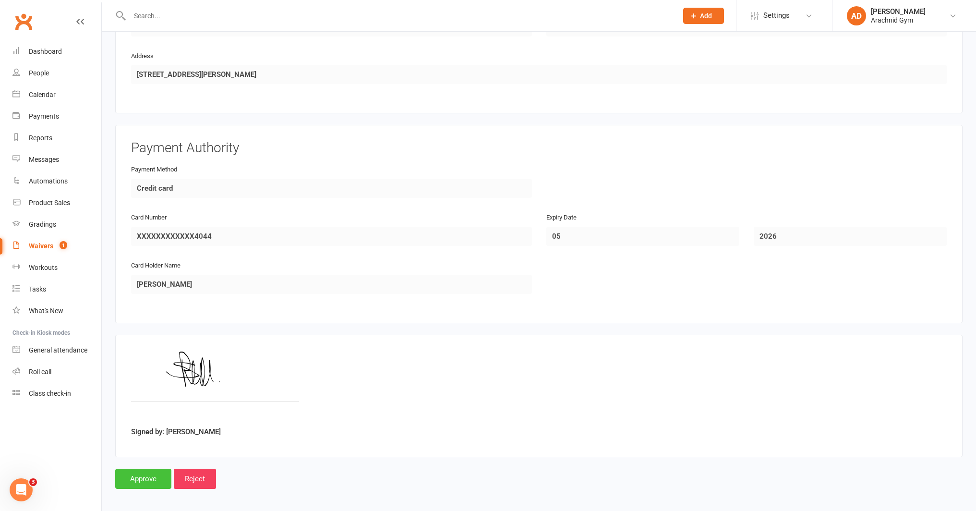
click at [146, 469] on input "Approve" at bounding box center [143, 479] width 56 height 20
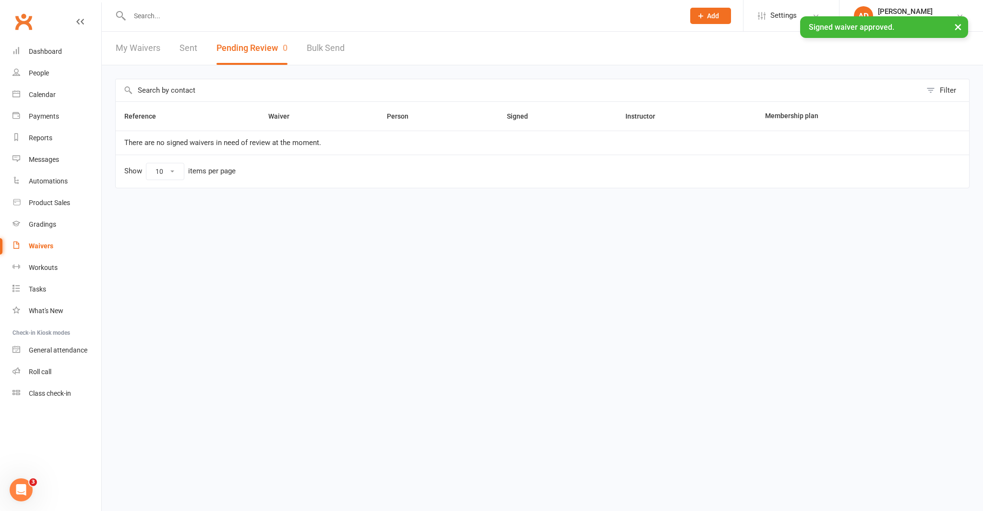
click at [145, 16] on div "× Signed waiver approved." at bounding box center [485, 16] width 971 height 0
click at [150, 16] on div "× Signed waiver approved." at bounding box center [485, 16] width 971 height 0
click at [156, 16] on input "text" at bounding box center [403, 15] width 552 height 13
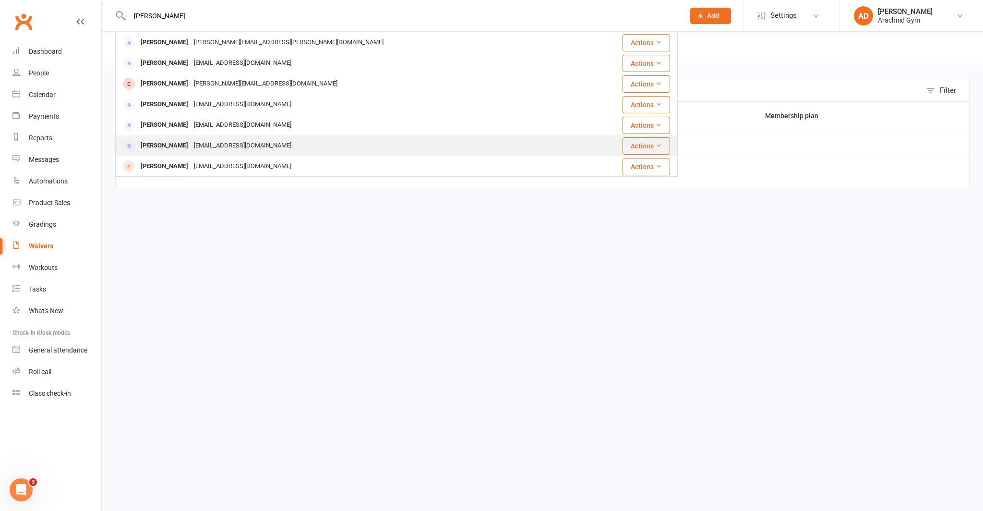
type input "[PERSON_NAME]"
click at [164, 146] on div "[PERSON_NAME]" at bounding box center [164, 146] width 53 height 14
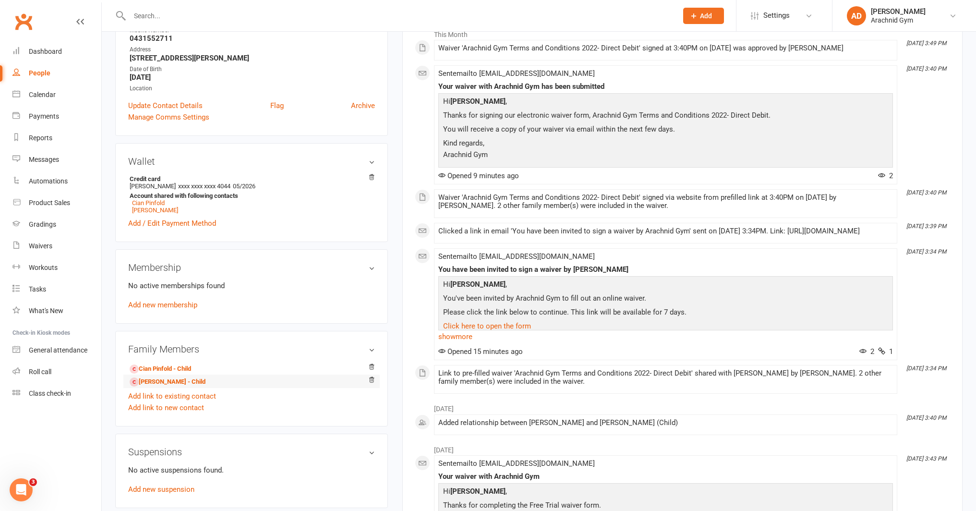
scroll to position [161, 0]
click at [175, 368] on link "Cian Pinfold - Child" at bounding box center [160, 367] width 61 height 10
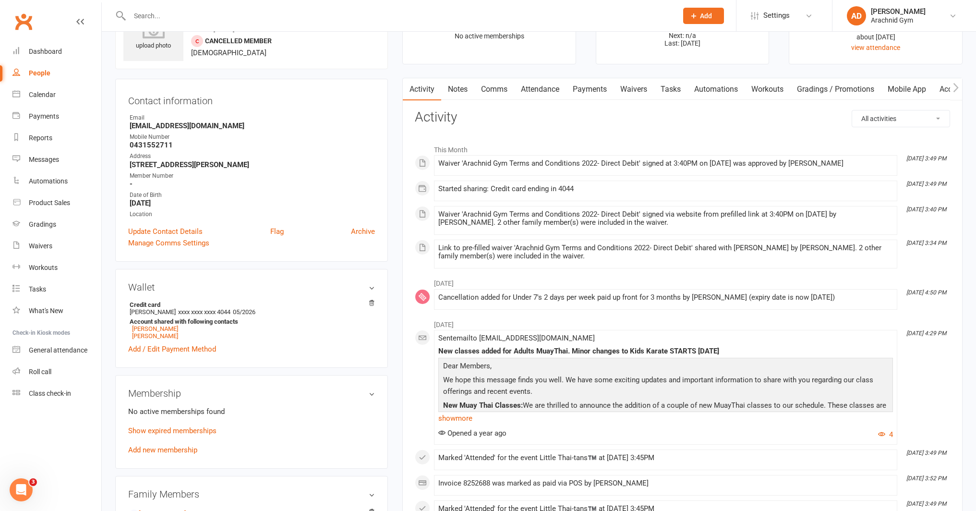
scroll to position [62, 0]
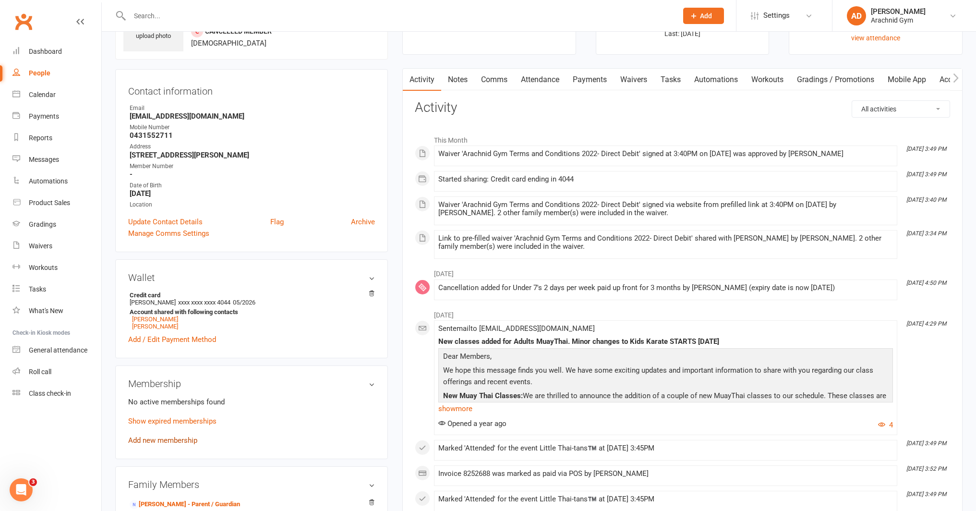
click at [179, 438] on link "Add new membership" at bounding box center [162, 440] width 69 height 9
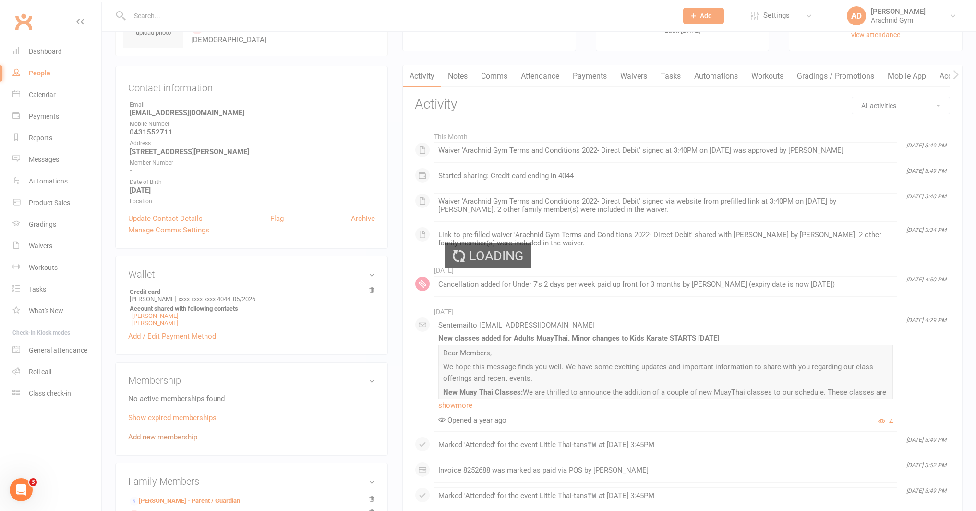
scroll to position [66, 0]
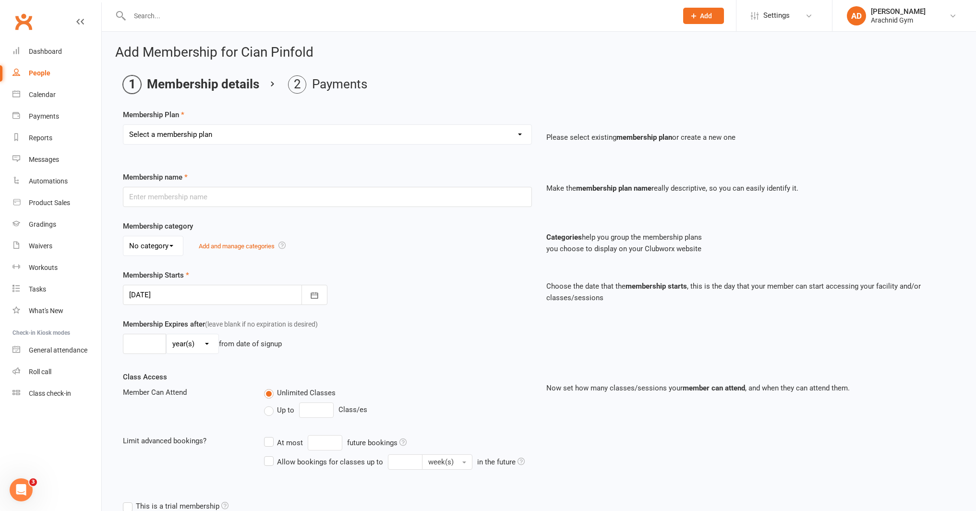
click at [179, 131] on select "Select a membership plan Create new Membership Plan Adults Teens 7-12's Under 7…" at bounding box center [327, 134] width 408 height 19
select select "4"
click at [123, 125] on select "Select a membership plan Create new Membership Plan Adults Teens 7-12's Under 7…" at bounding box center [327, 134] width 408 height 19
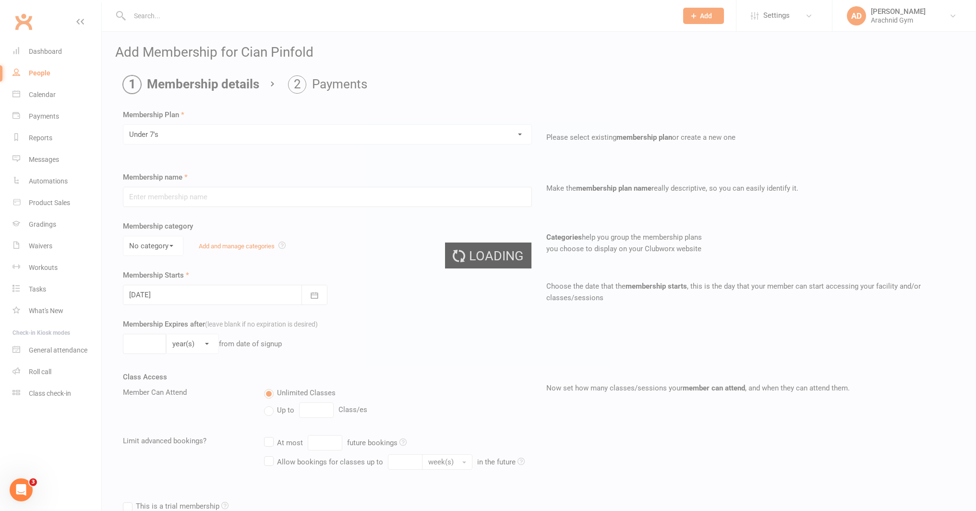
type input "Under 7's"
select select "4"
type input "0"
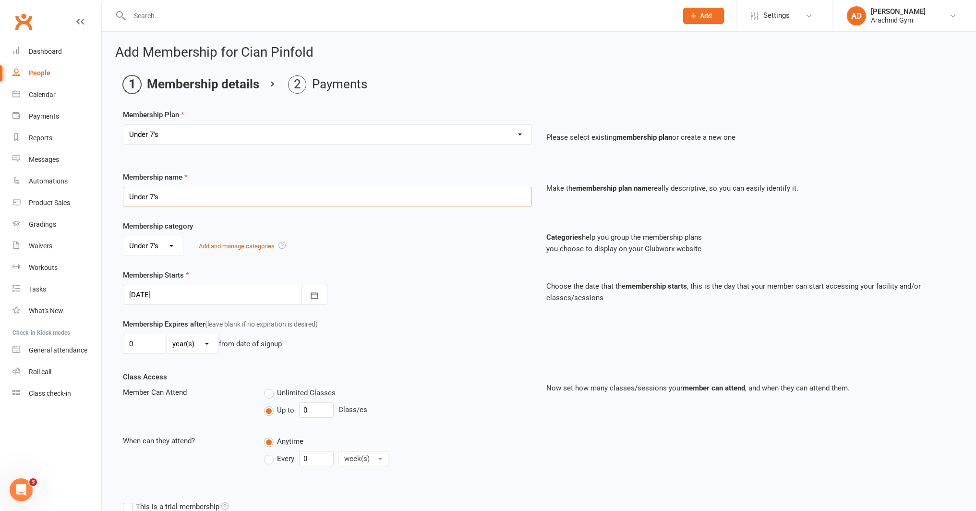
click at [167, 197] on input "Under 7's" at bounding box center [327, 197] width 409 height 20
type input "Under 7's 1 day/wk - DD fortnightly"
click at [312, 412] on input "0" at bounding box center [316, 409] width 35 height 15
type input "1"
click at [321, 458] on input "0" at bounding box center [316, 458] width 35 height 15
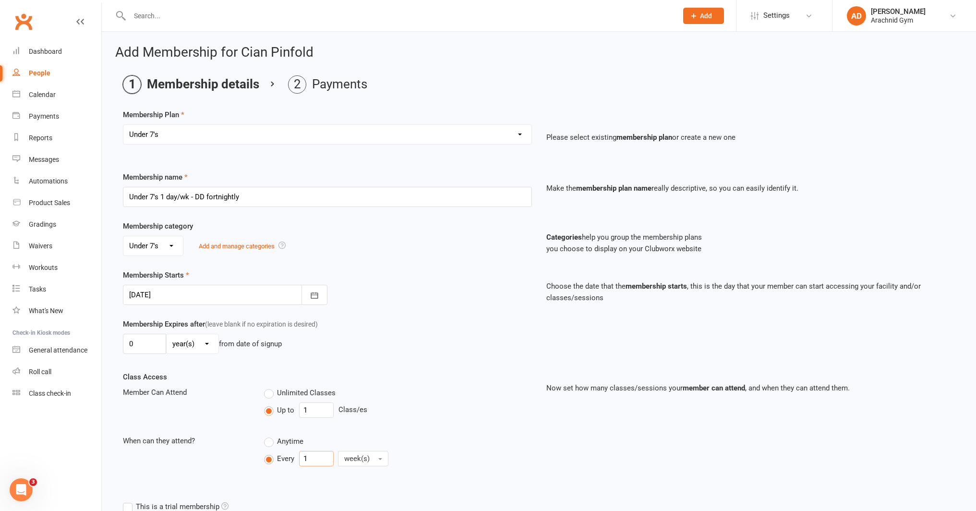
type input "1"
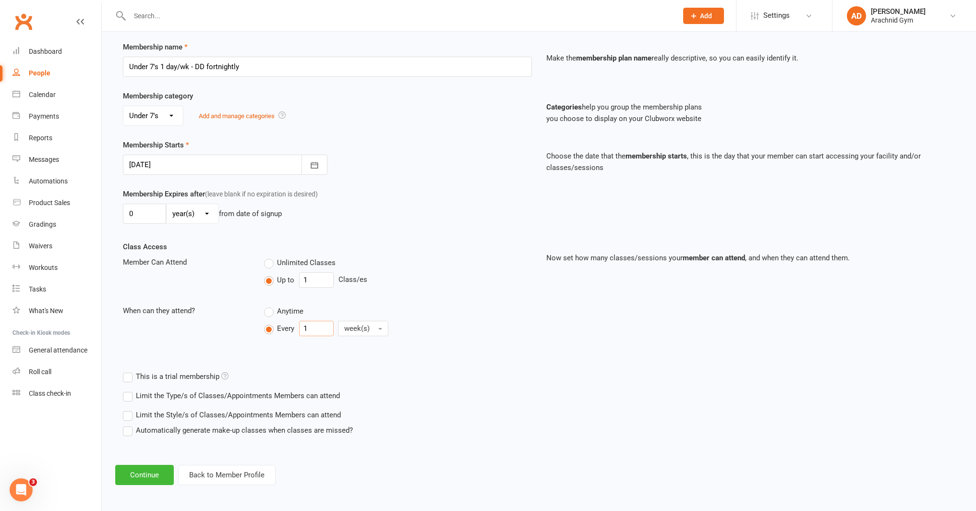
scroll to position [132, 0]
click at [239, 393] on label "Limit the Type/s of Classes/Appointments Members can attend" at bounding box center [231, 394] width 217 height 12
click at [129, 388] on input "Limit the Type/s of Classes/Appointments Members can attend" at bounding box center [126, 388] width 6 height 0
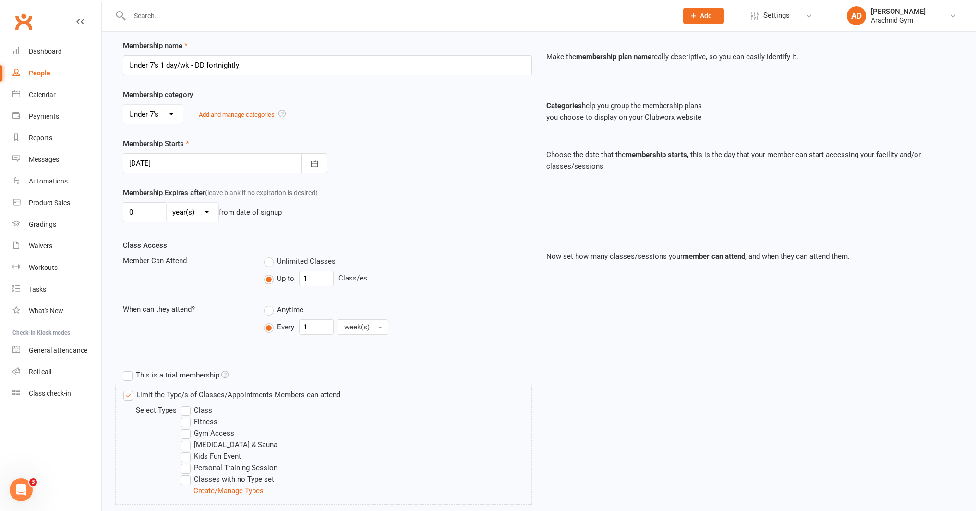
click at [206, 411] on label "Class" at bounding box center [196, 410] width 31 height 12
click at [187, 404] on input "Class" at bounding box center [184, 404] width 6 height 0
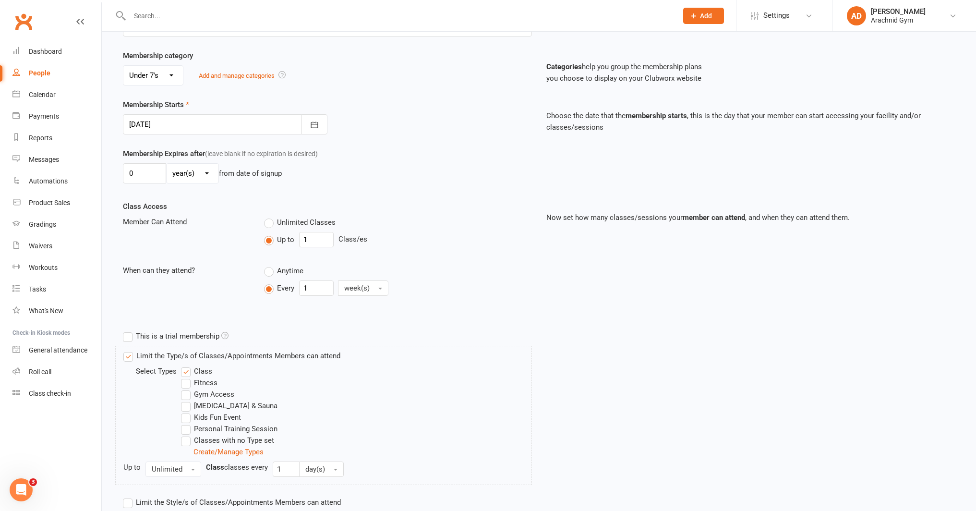
scroll to position [259, 0]
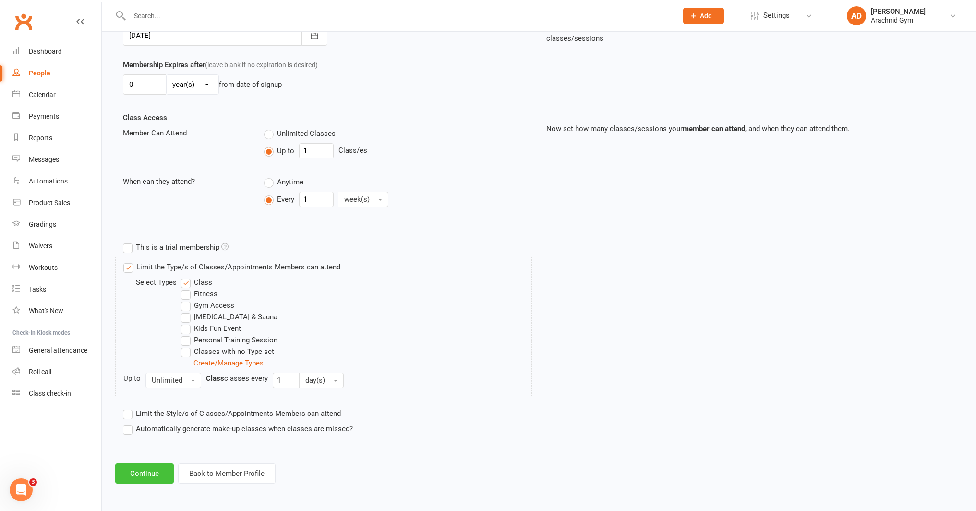
click at [158, 477] on button "Continue" at bounding box center [144, 473] width 59 height 20
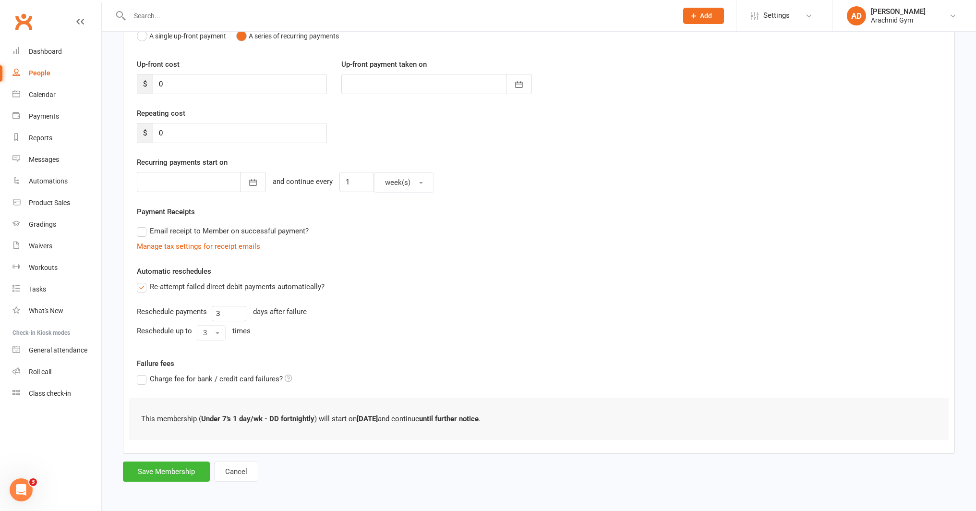
scroll to position [0, 0]
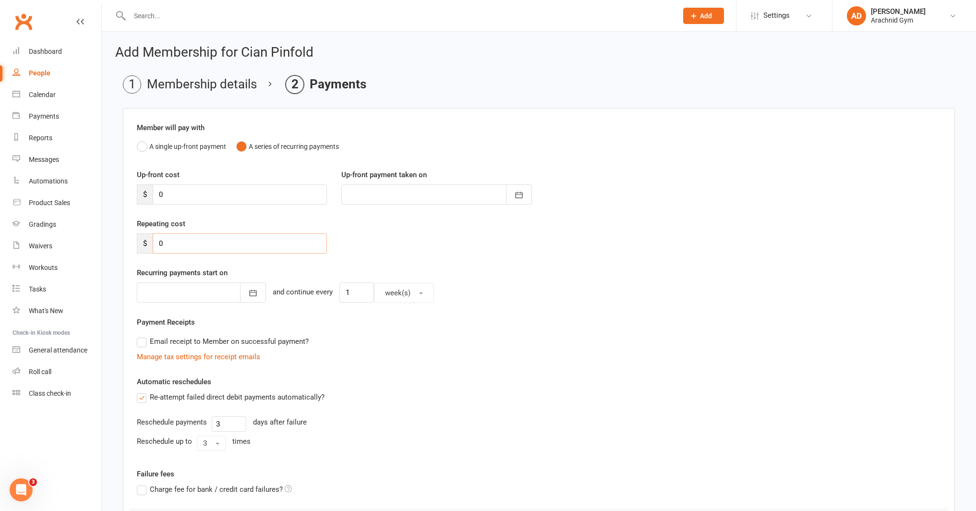
click at [196, 244] on input "0" at bounding box center [240, 243] width 174 height 20
type input "28"
click at [348, 291] on input "1" at bounding box center [356, 292] width 35 height 20
type input "2"
click at [248, 294] on icon "button" at bounding box center [253, 293] width 10 height 10
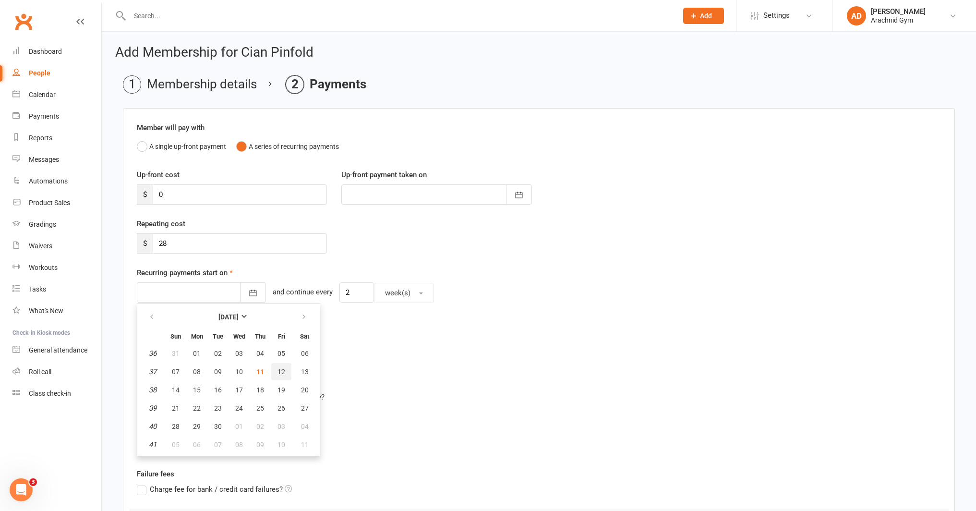
click at [276, 371] on button "12" at bounding box center [281, 371] width 20 height 17
type input "[DATE]"
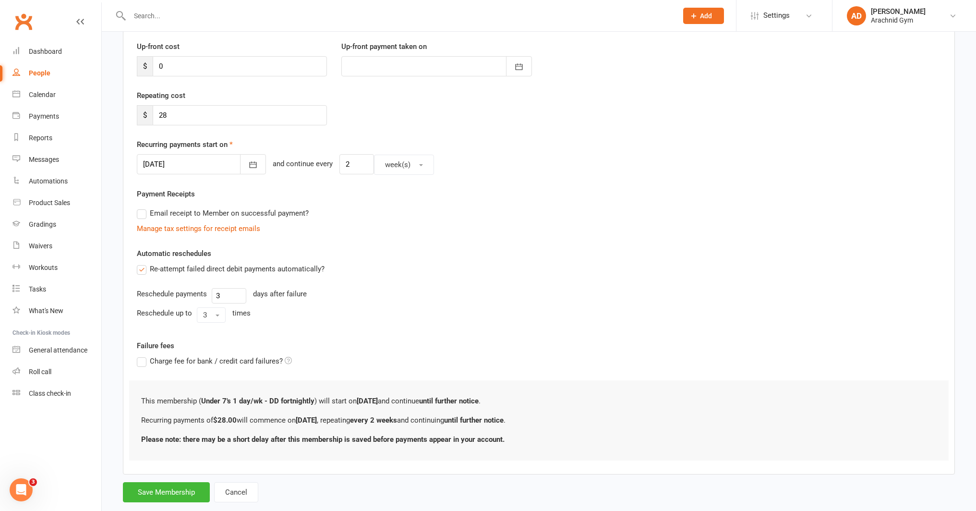
scroll to position [130, 0]
click at [178, 493] on button "Save Membership" at bounding box center [166, 491] width 87 height 20
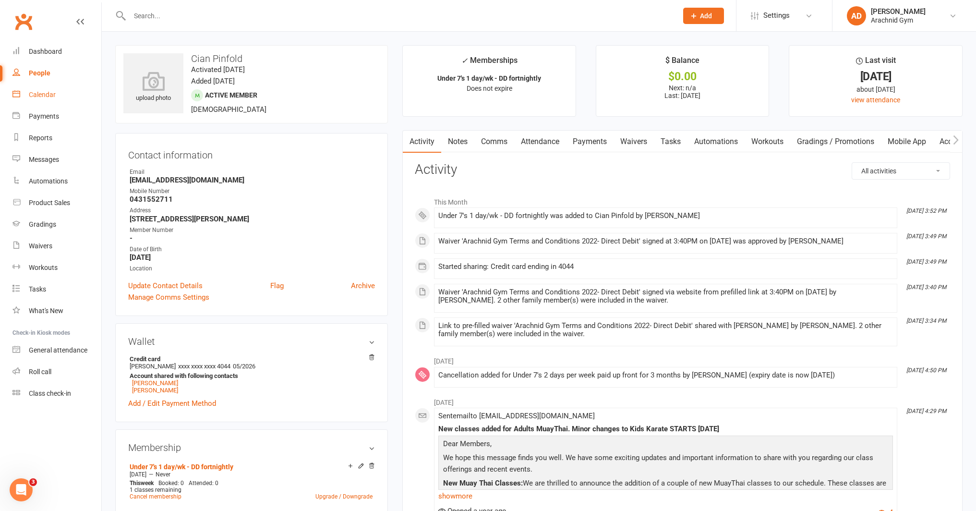
click at [46, 96] on div "Calendar" at bounding box center [42, 95] width 27 height 8
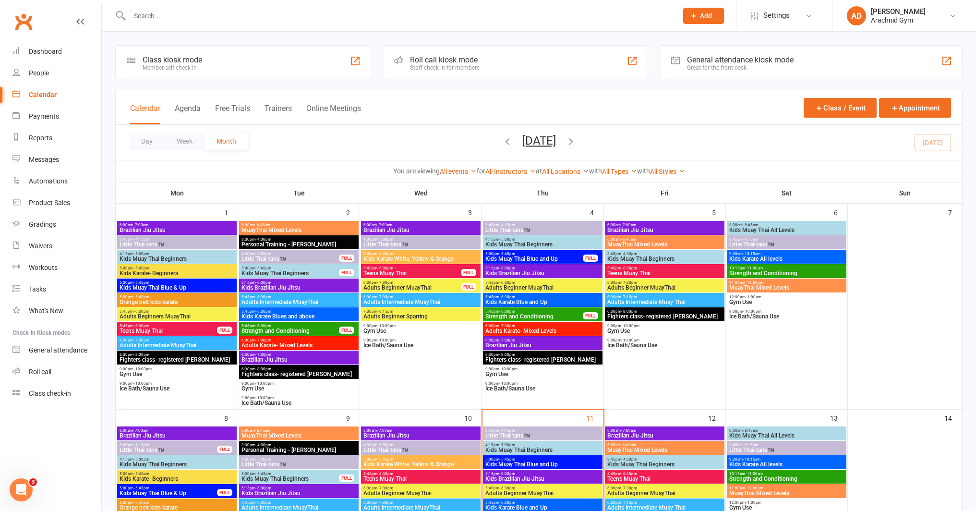
click at [545, 433] on span "Little Thai-tans™️" at bounding box center [543, 436] width 116 height 6
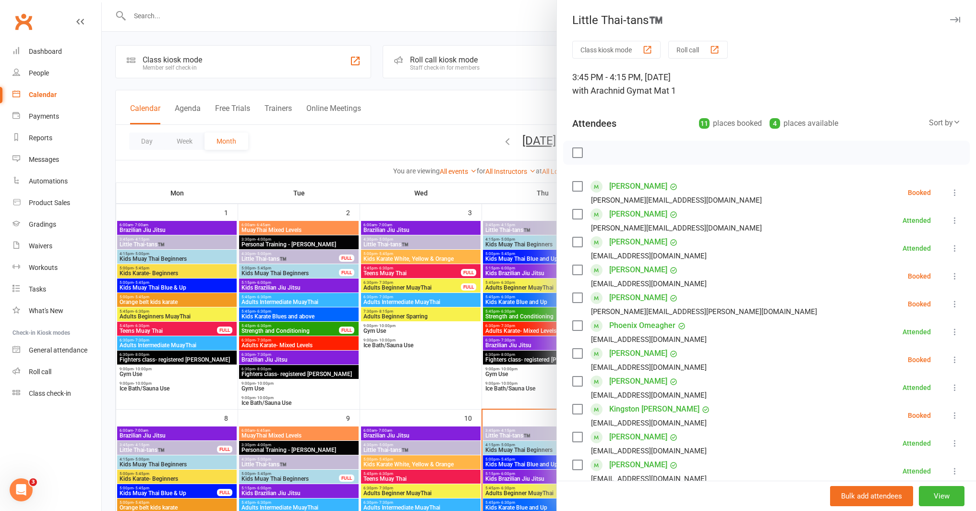
click at [515, 379] on div at bounding box center [539, 255] width 874 height 511
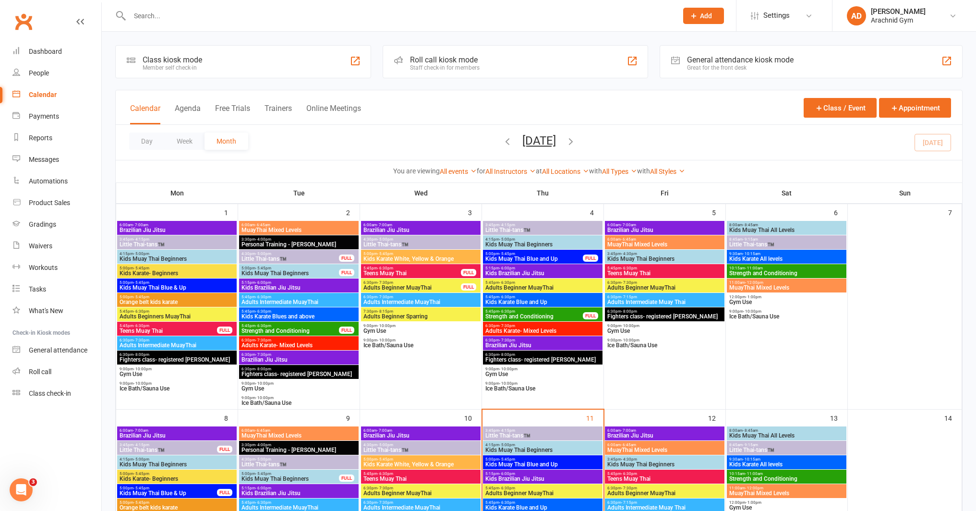
click at [744, 447] on span "Little Thai-tans™️" at bounding box center [787, 450] width 116 height 6
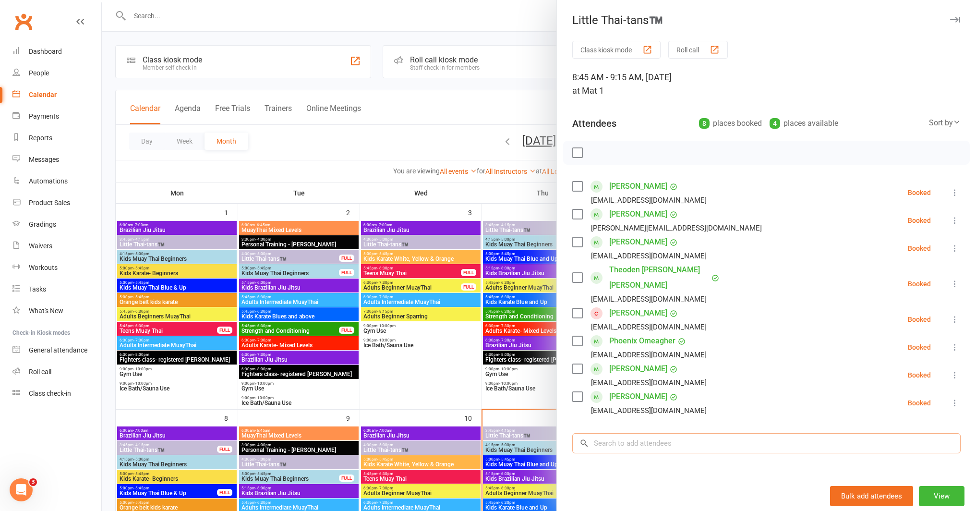
click at [621, 433] on input "search" at bounding box center [766, 443] width 388 height 20
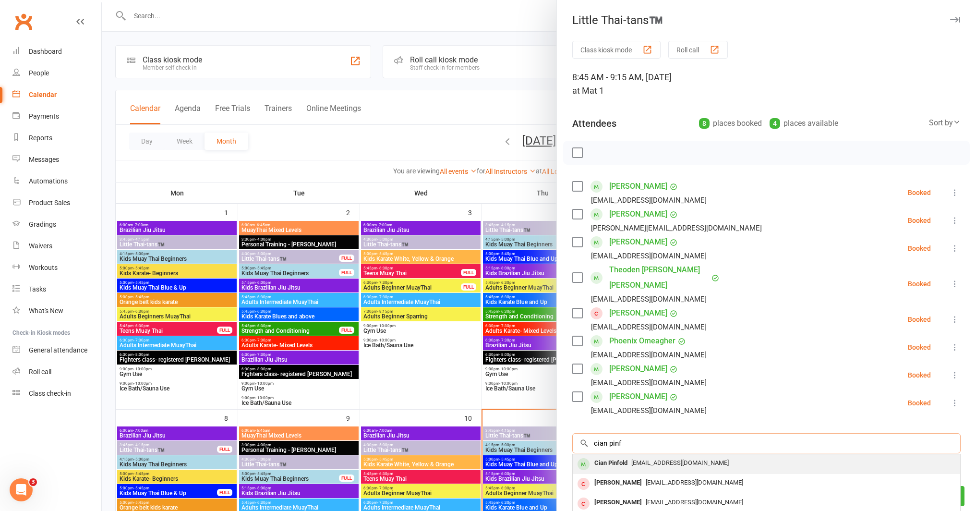
type input "cian pinf"
click at [652, 459] on span "[EMAIL_ADDRESS][DOMAIN_NAME]" at bounding box center [679, 462] width 97 height 7
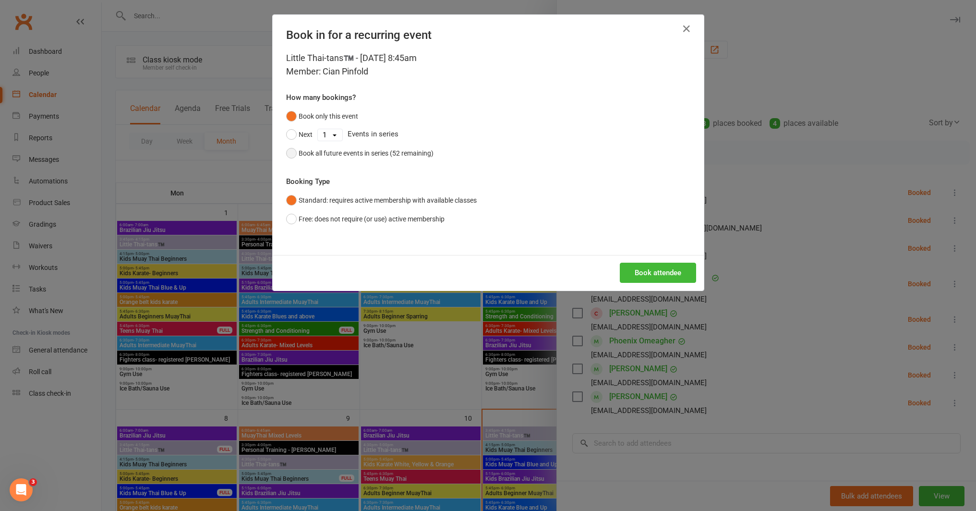
click at [411, 156] on div "Book all future events in series (52 remaining)" at bounding box center [366, 153] width 135 height 11
click at [658, 267] on button "Book attendee" at bounding box center [658, 273] width 76 height 20
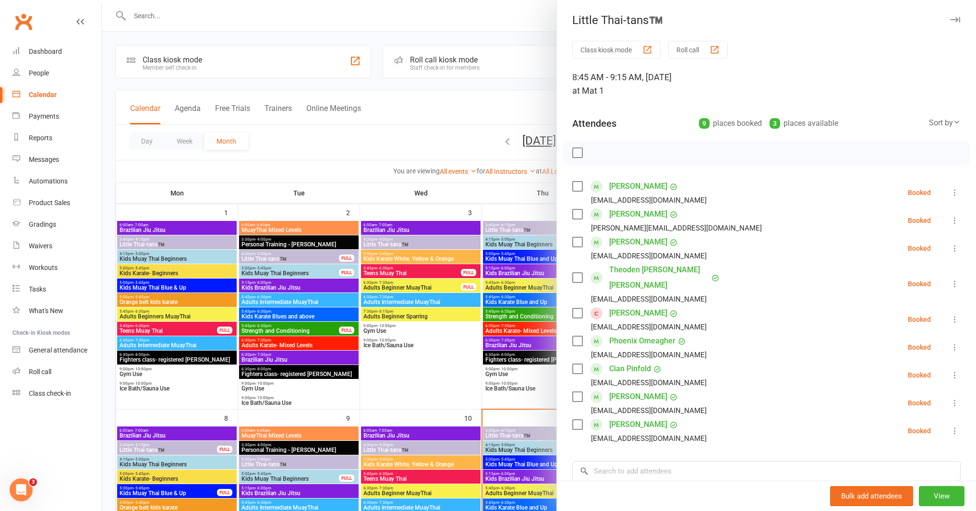
click at [630, 305] on link "[PERSON_NAME]" at bounding box center [638, 312] width 58 height 15
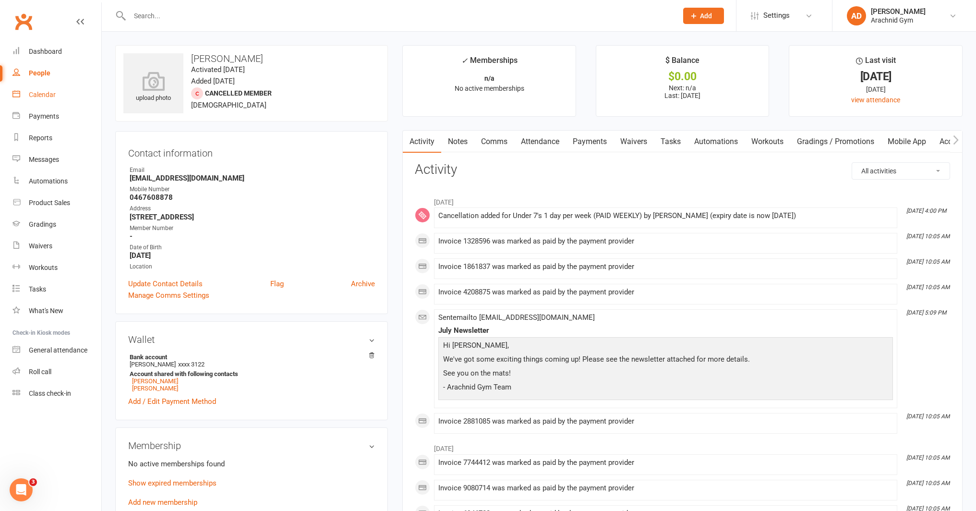
click at [42, 95] on div "Calendar" at bounding box center [42, 95] width 27 height 8
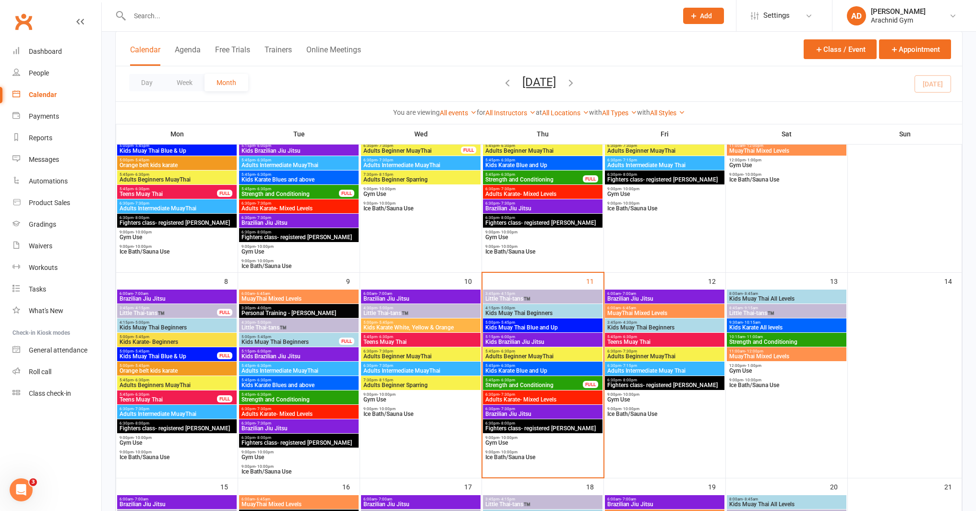
scroll to position [138, 0]
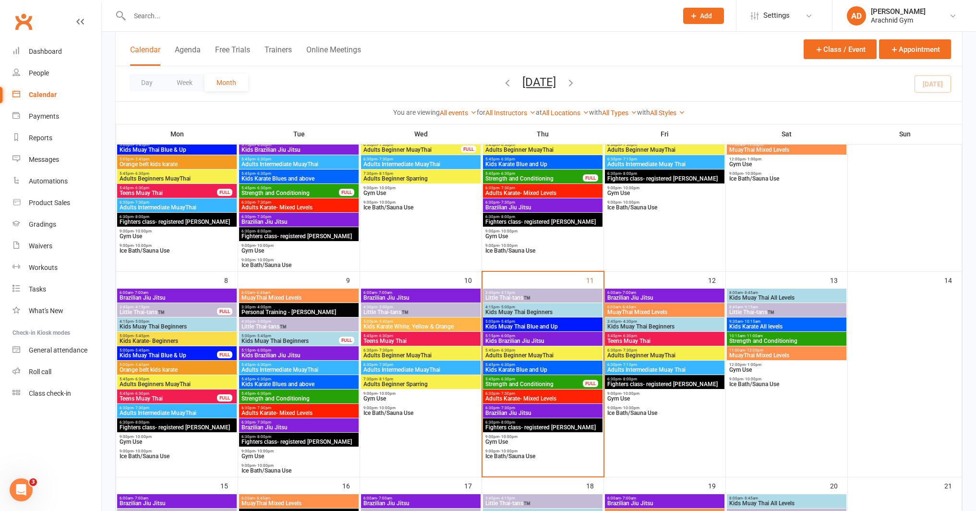
click at [774, 312] on span "Little Thai-tans™️" at bounding box center [787, 312] width 116 height 6
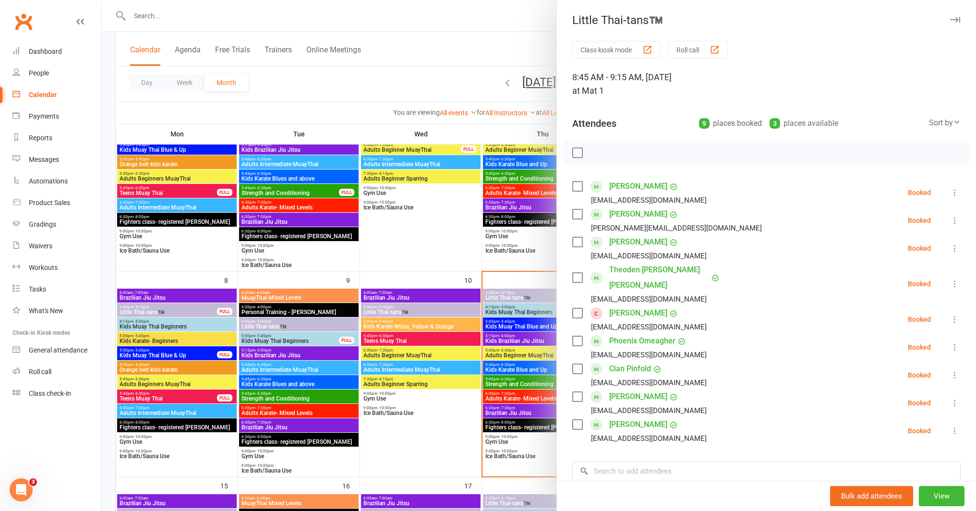
click at [950, 315] on icon at bounding box center [955, 320] width 10 height 10
click at [900, 348] on link "Remove" at bounding box center [908, 357] width 103 height 19
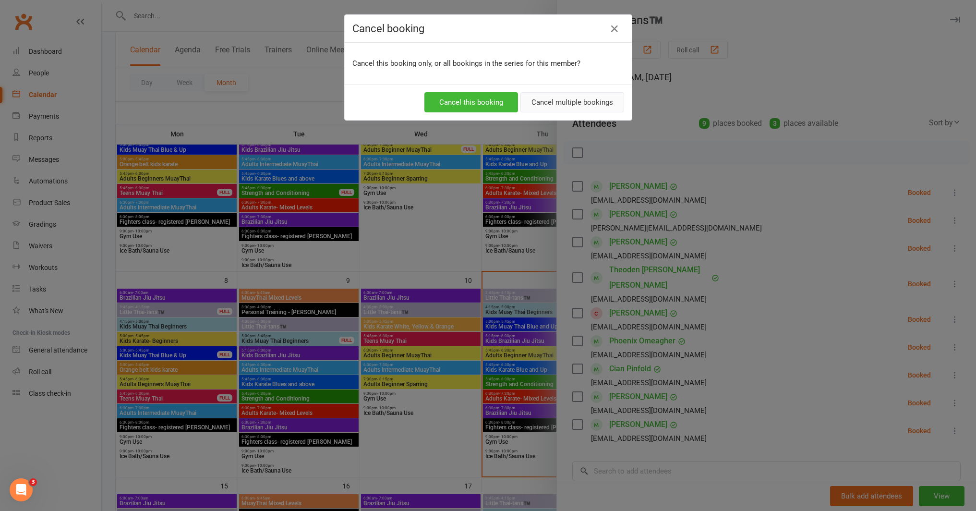
click at [546, 111] on button "Cancel multiple bookings" at bounding box center [573, 102] width 104 height 20
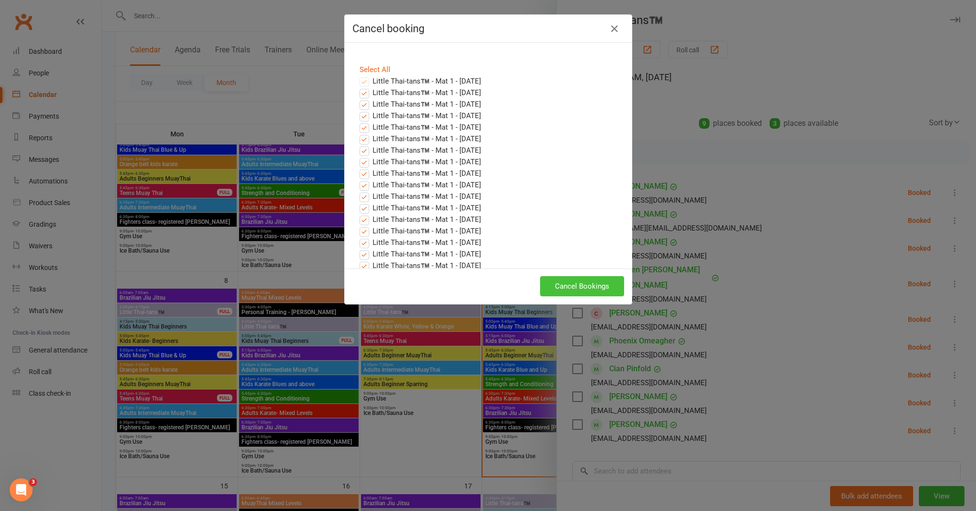
click at [584, 292] on button "Cancel Bookings" at bounding box center [582, 286] width 84 height 20
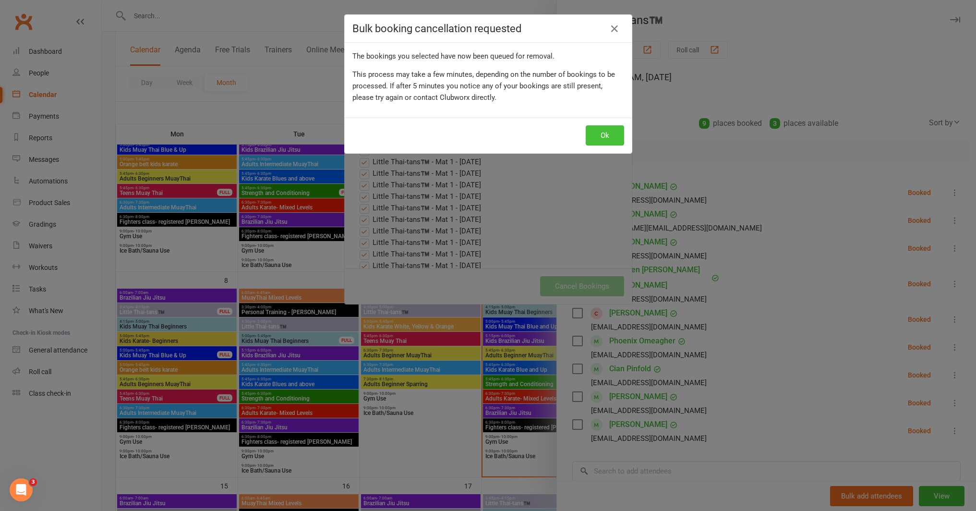
click at [594, 141] on button "Ok" at bounding box center [605, 135] width 38 height 20
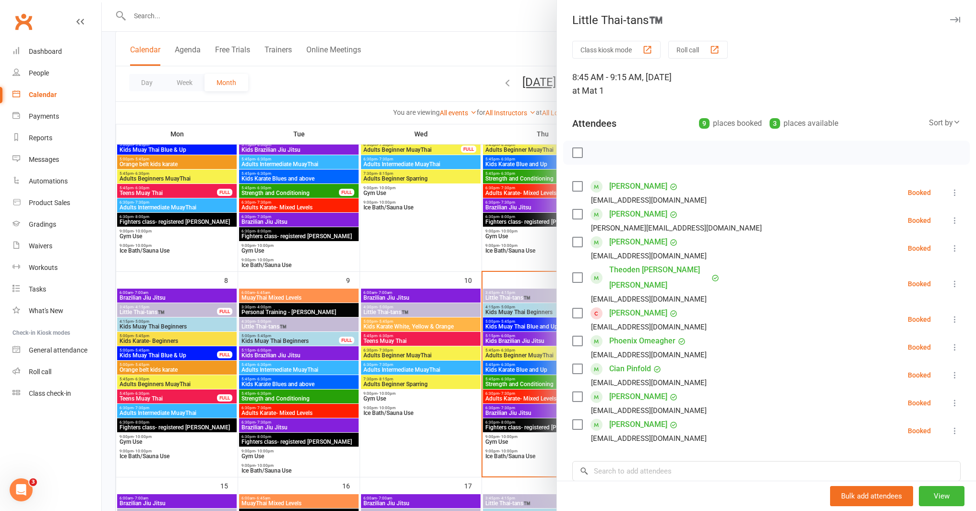
click at [515, 261] on div at bounding box center [539, 255] width 874 height 511
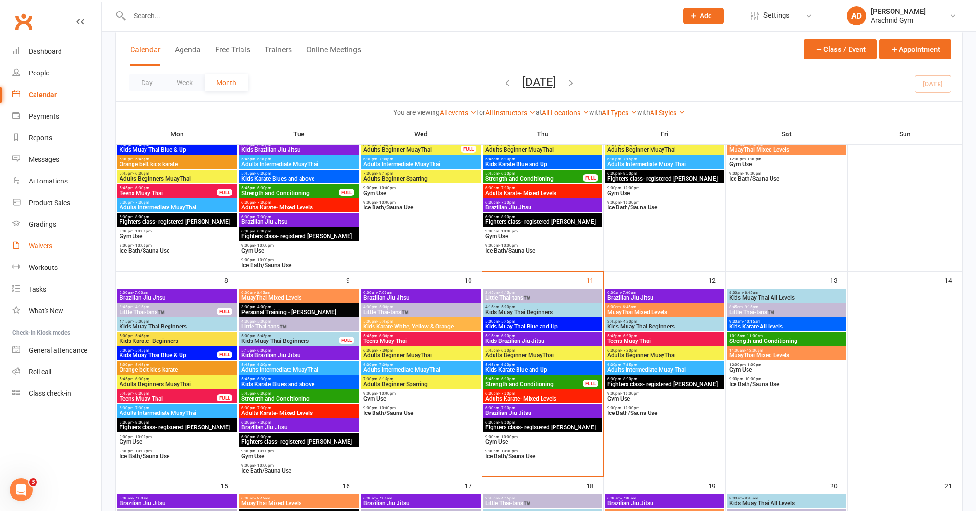
click at [52, 253] on link "Waivers" at bounding box center [56, 246] width 89 height 22
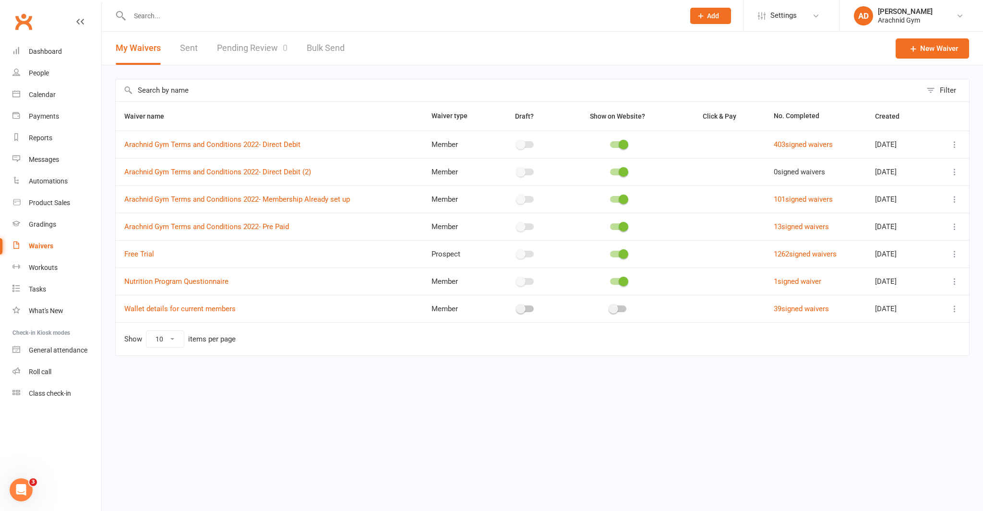
click at [252, 51] on link "Pending Review 0" at bounding box center [252, 48] width 71 height 33
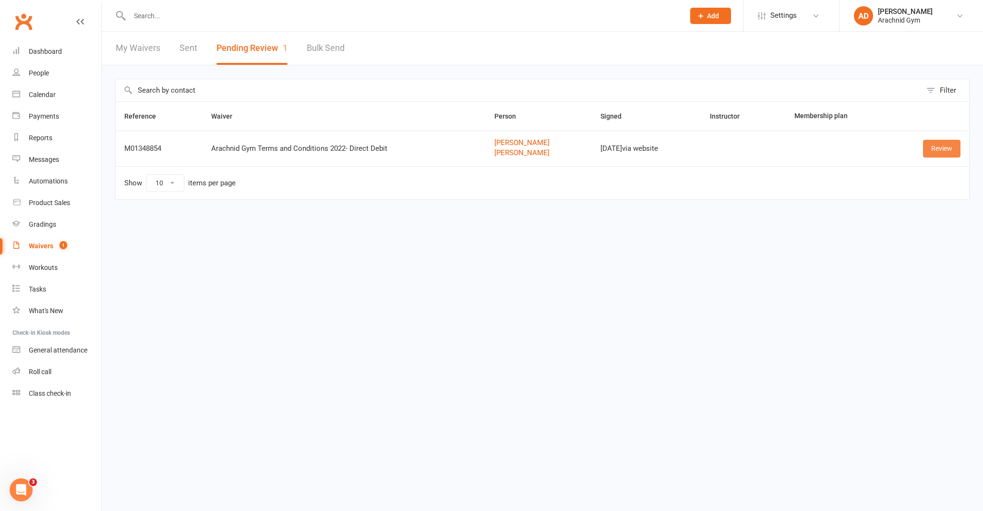
click at [952, 150] on link "Review" at bounding box center [941, 148] width 37 height 17
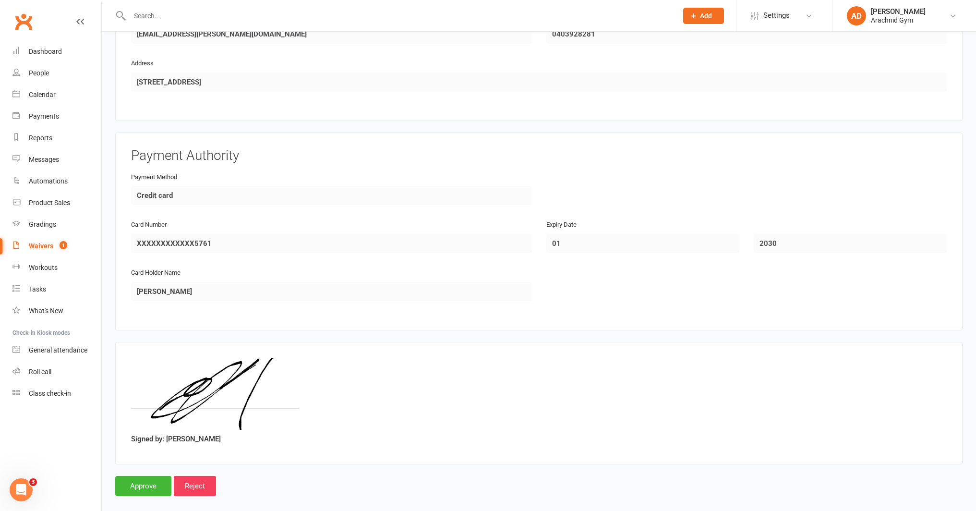
scroll to position [921, 0]
click at [149, 481] on input "Approve" at bounding box center [143, 484] width 56 height 20
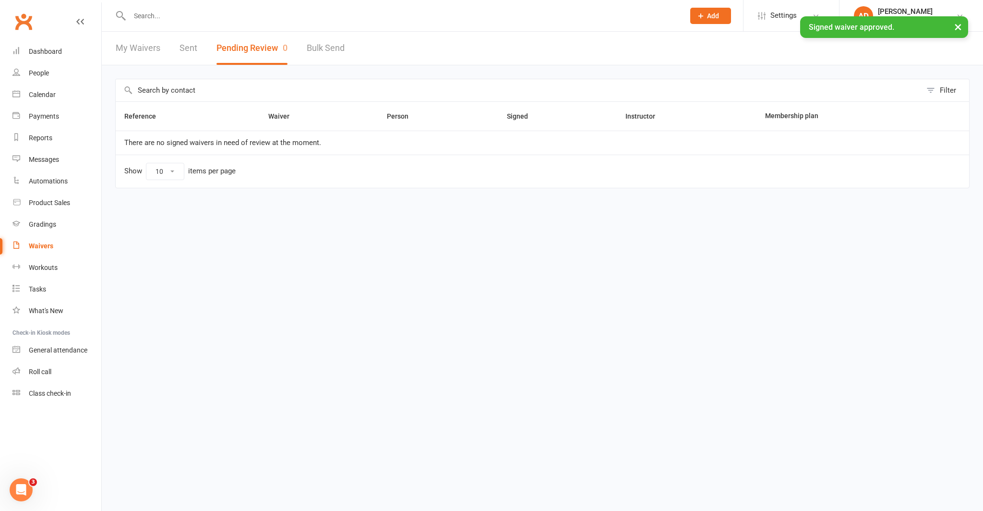
click at [189, 16] on div "× Signed waiver approved." at bounding box center [485, 16] width 971 height 0
click at [194, 15] on input "text" at bounding box center [403, 15] width 552 height 13
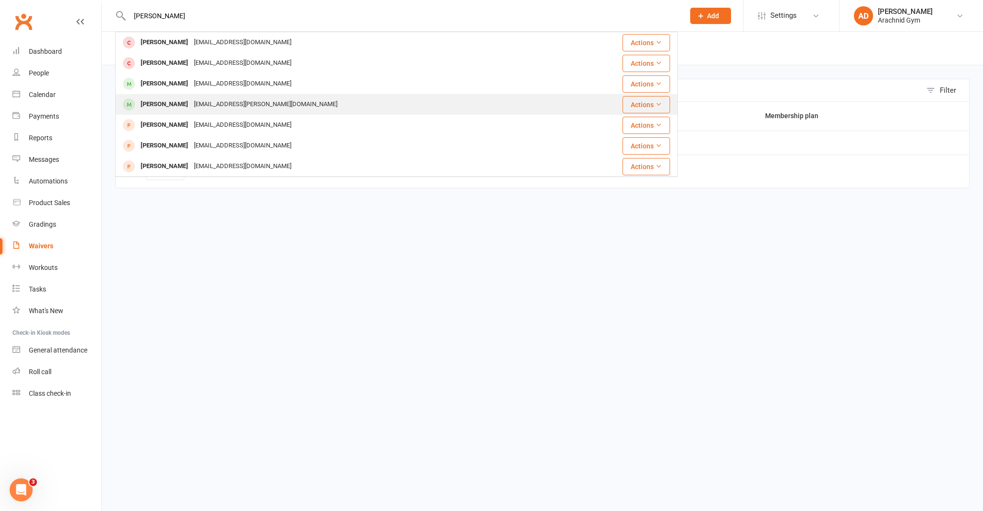
type input "[PERSON_NAME]"
click at [170, 103] on div "[PERSON_NAME]" at bounding box center [164, 104] width 53 height 14
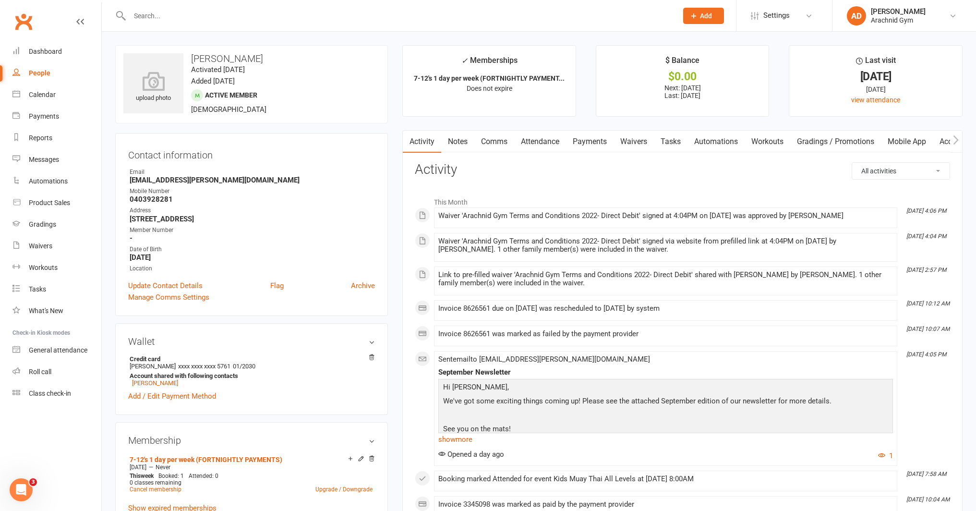
click at [593, 139] on link "Payments" at bounding box center [590, 142] width 48 height 22
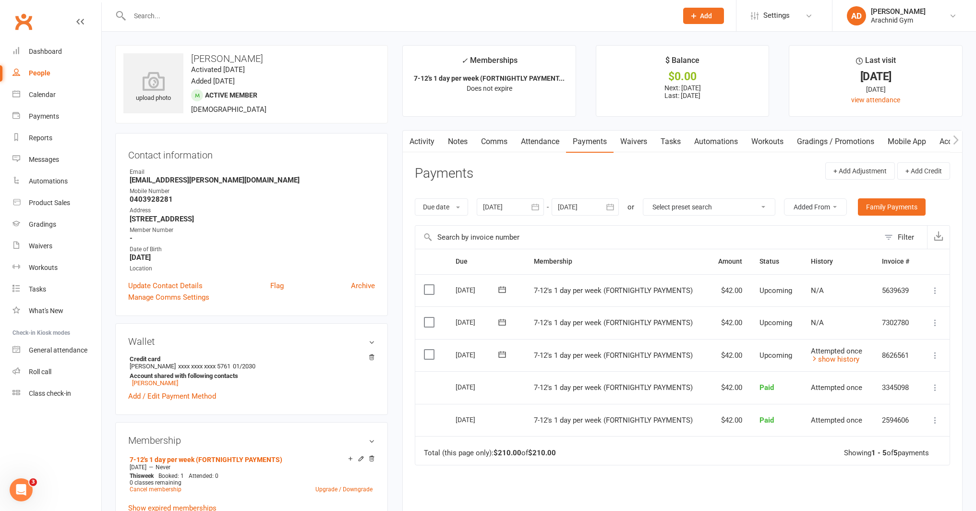
click at [426, 145] on link "Activity" at bounding box center [422, 142] width 38 height 22
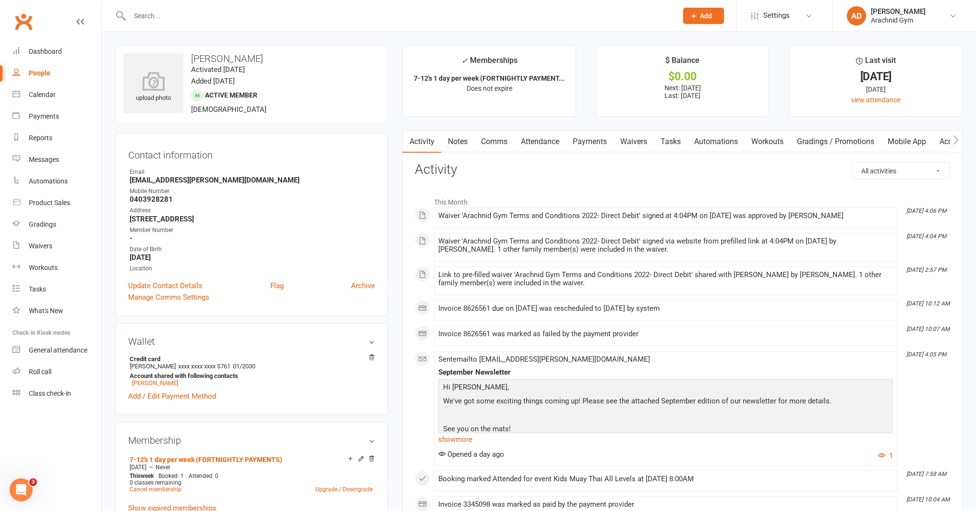
click at [634, 145] on link "Waivers" at bounding box center [634, 142] width 40 height 22
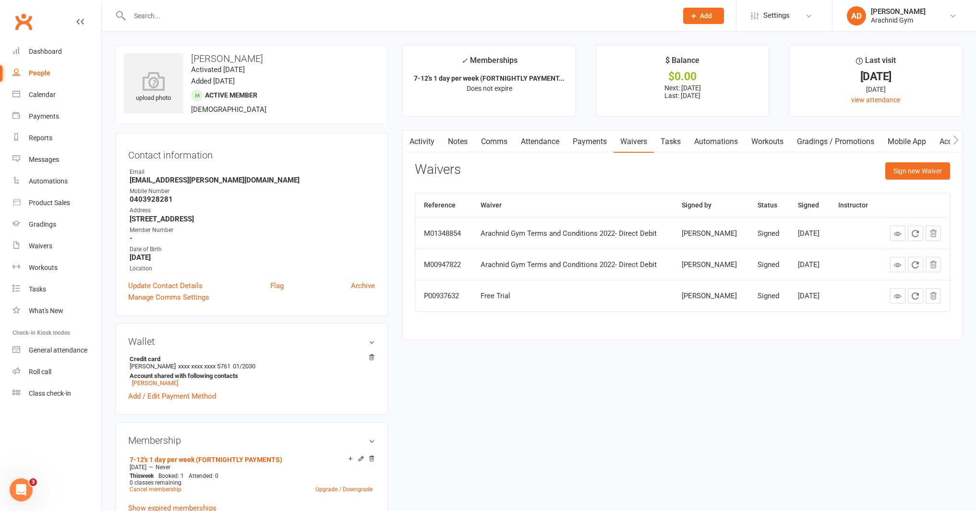
click at [580, 144] on link "Payments" at bounding box center [590, 142] width 48 height 22
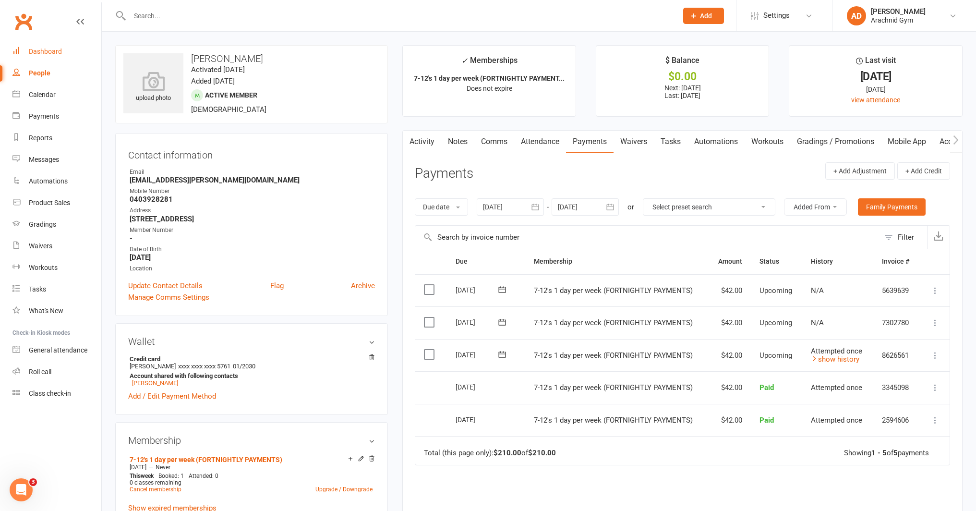
click at [32, 49] on div "Dashboard" at bounding box center [45, 52] width 33 height 8
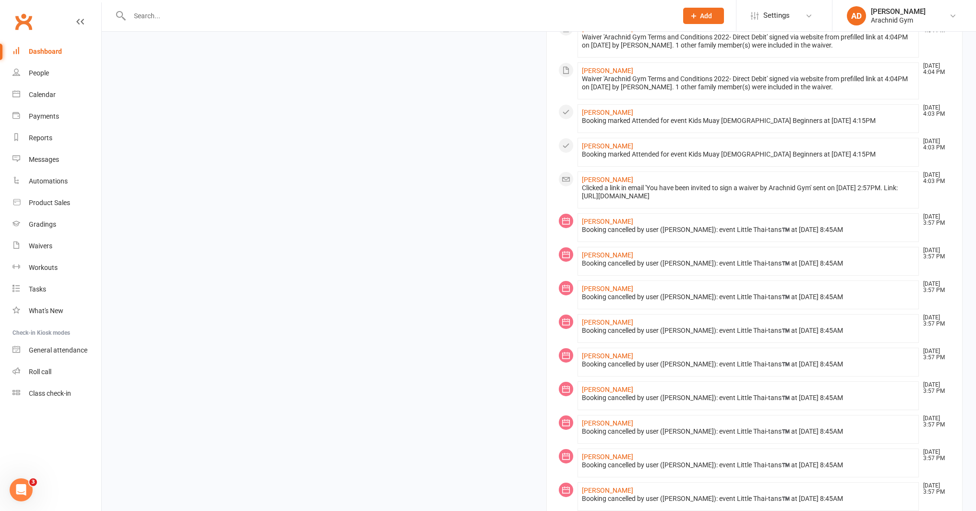
scroll to position [683, 0]
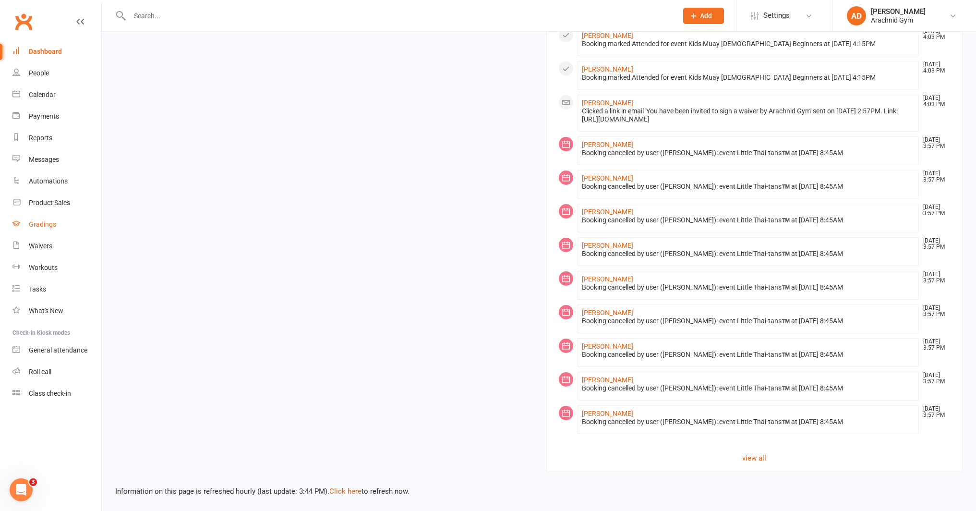
click at [42, 221] on div "Gradings" at bounding box center [42, 224] width 27 height 8
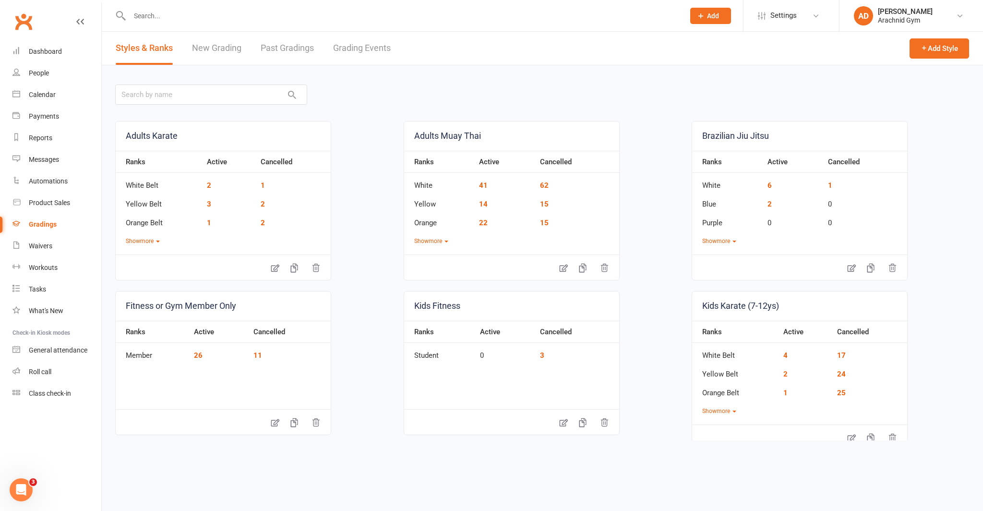
click at [361, 52] on link "Grading Events" at bounding box center [362, 48] width 58 height 33
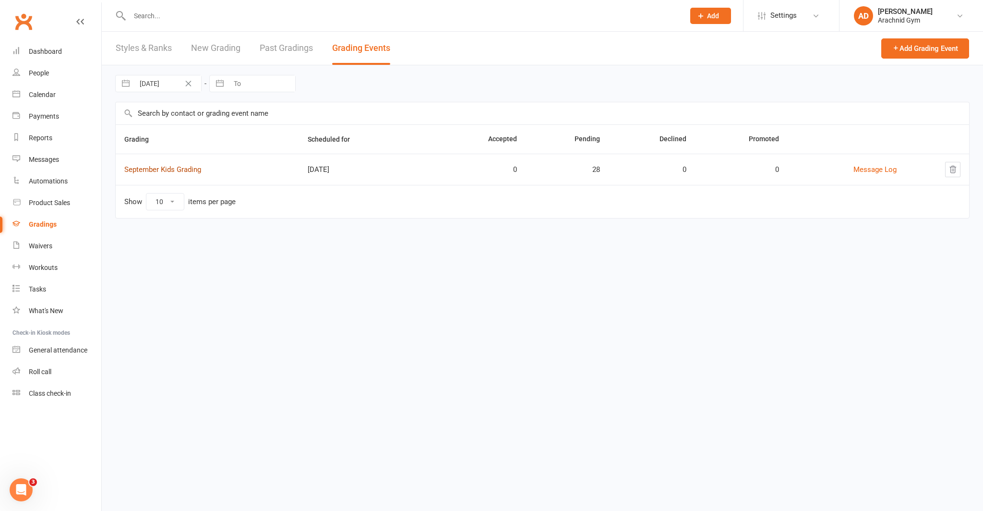
click at [185, 168] on link "September Kids Grading" at bounding box center [162, 169] width 77 height 9
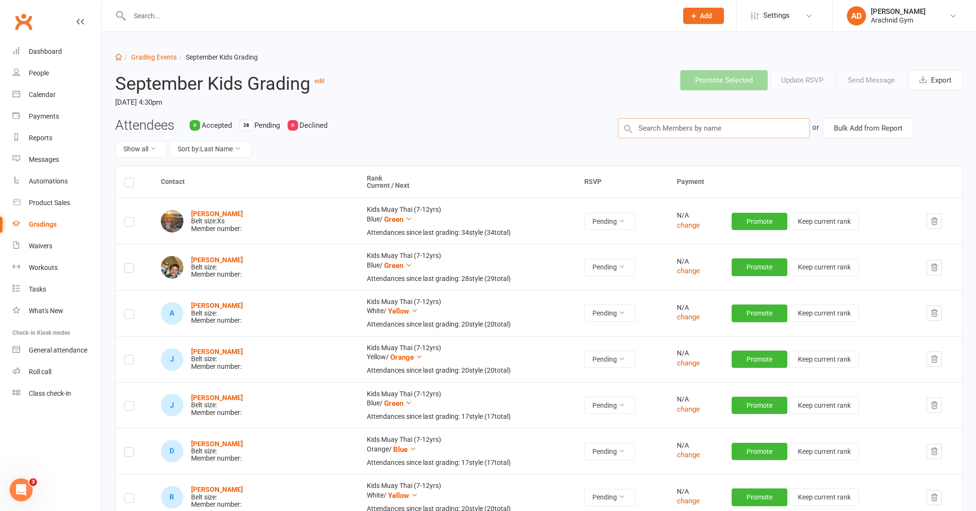
click at [655, 132] on input "text" at bounding box center [714, 128] width 192 height 20
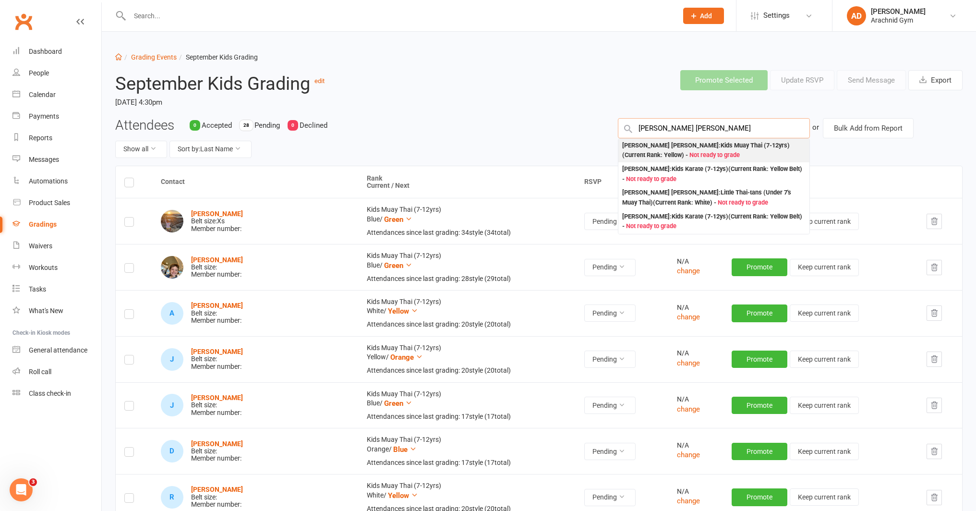
type input "[PERSON_NAME] [PERSON_NAME]"
click at [690, 156] on span "Not ready to grade" at bounding box center [715, 154] width 50 height 7
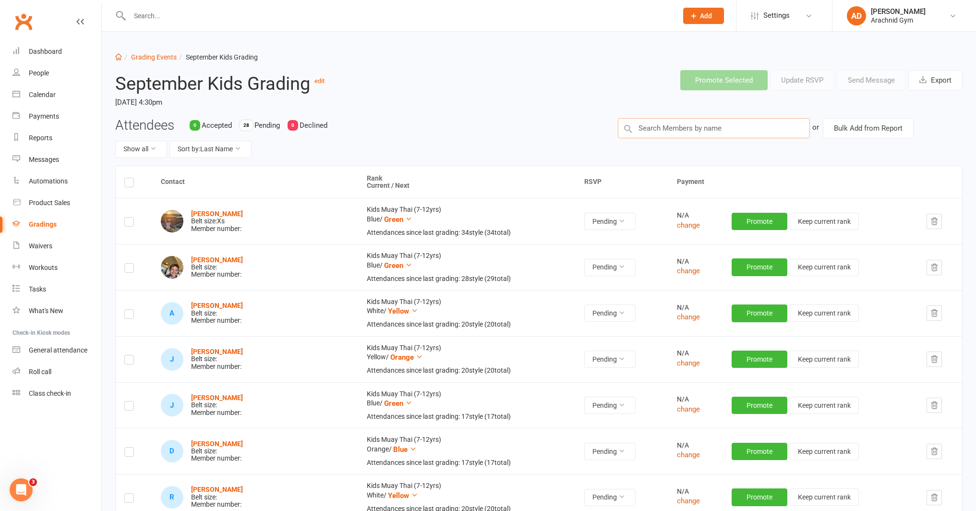
click at [667, 131] on input "text" at bounding box center [714, 128] width 192 height 20
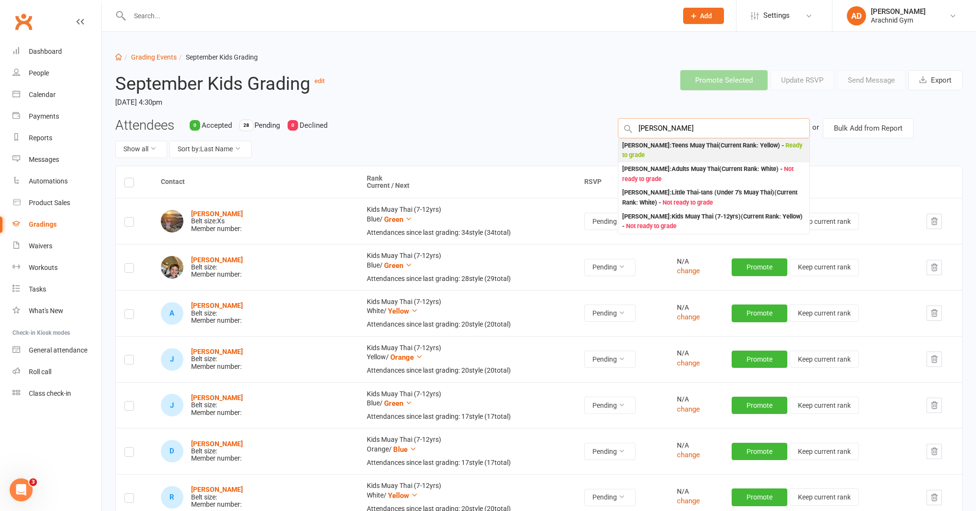
type input "[PERSON_NAME] co"
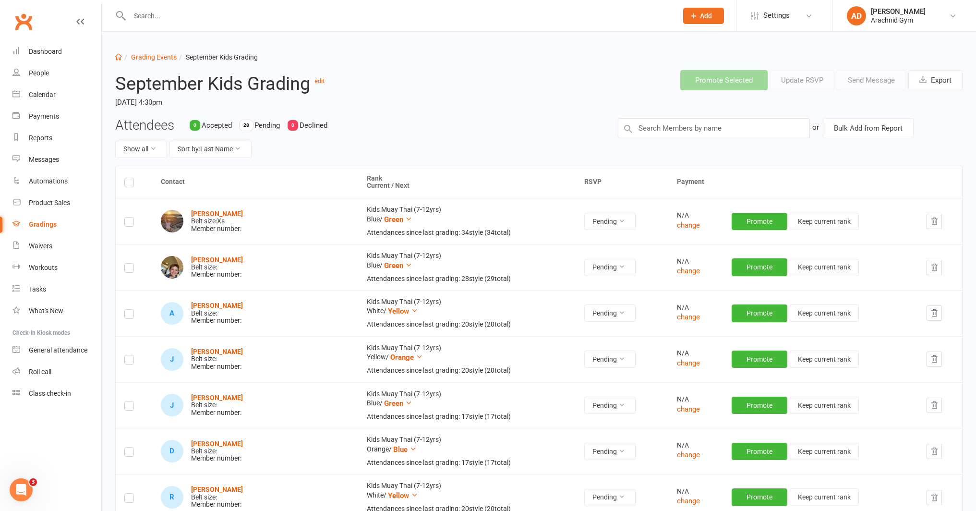
click at [521, 140] on div "Attendees 0 Accepted 28 Pending 0 Declined Show all Sort by: Last Name" at bounding box center [359, 142] width 503 height 48
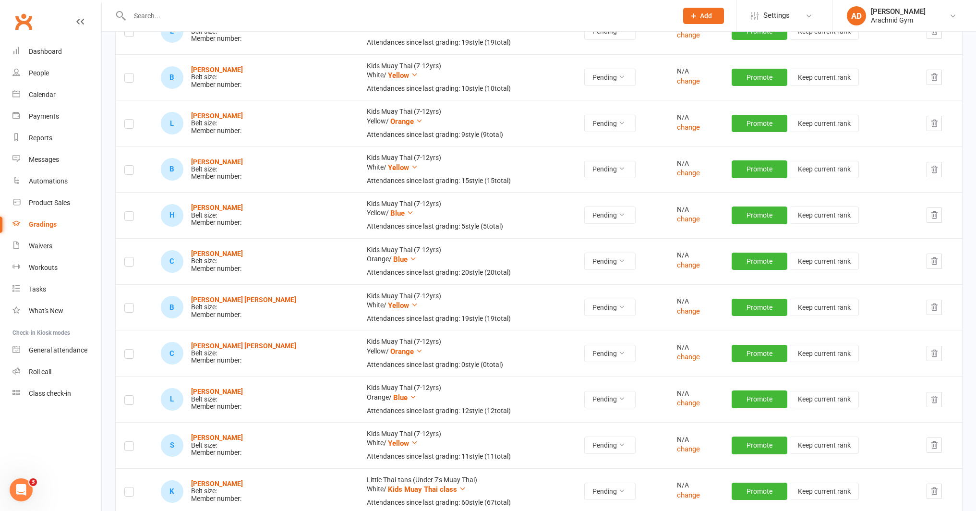
scroll to position [515, 0]
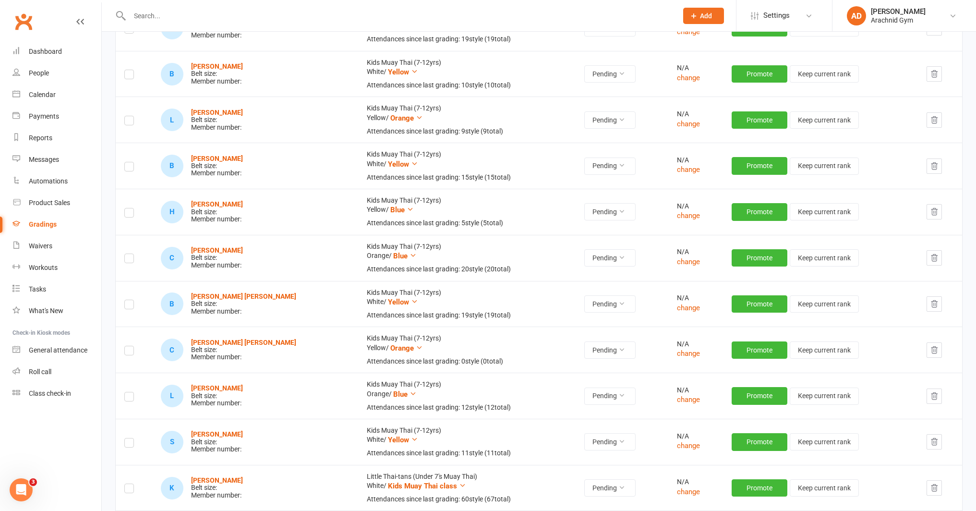
click at [160, 18] on input "text" at bounding box center [399, 15] width 545 height 13
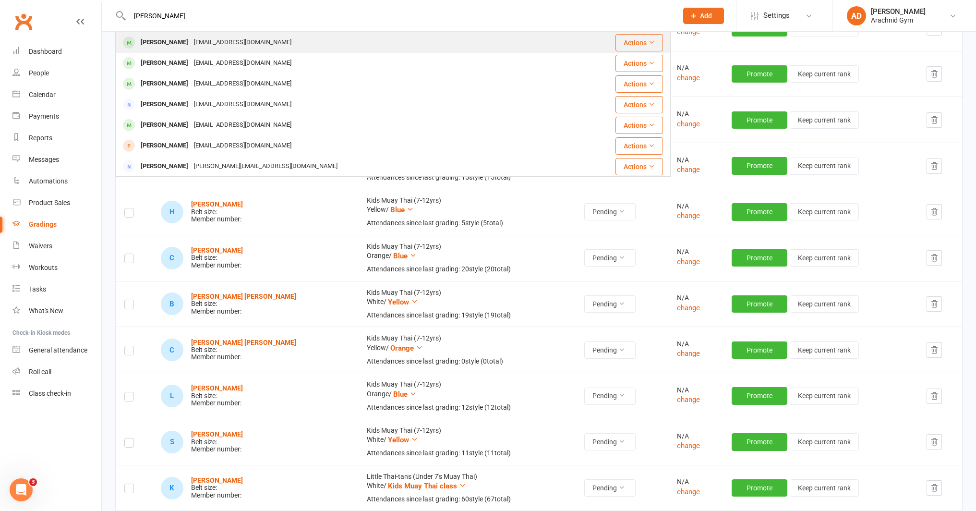
type input "[PERSON_NAME]"
click at [147, 40] on div "[PERSON_NAME]" at bounding box center [164, 43] width 53 height 14
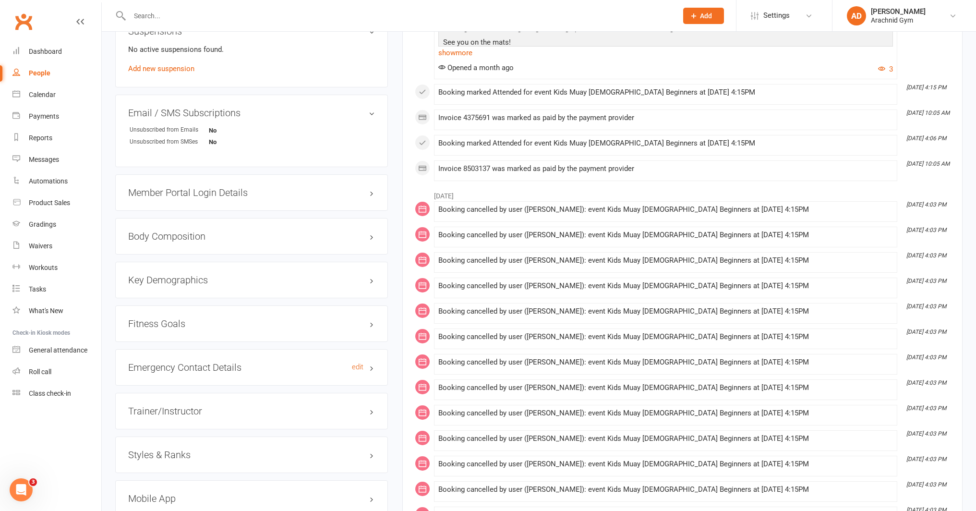
scroll to position [608, 0]
click at [244, 449] on h3 "Styles & Ranks" at bounding box center [251, 454] width 247 height 11
click at [159, 492] on link "Add new style" at bounding box center [150, 491] width 45 height 9
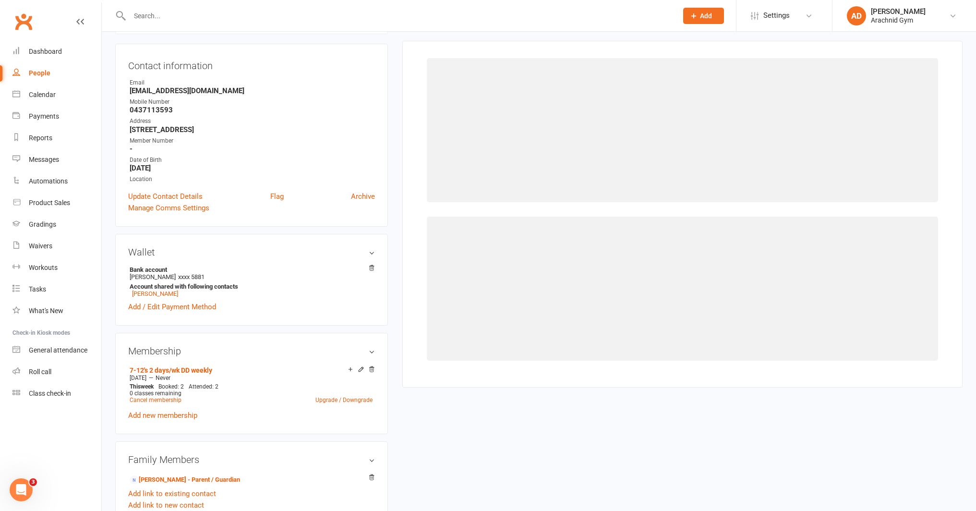
scroll to position [82, 0]
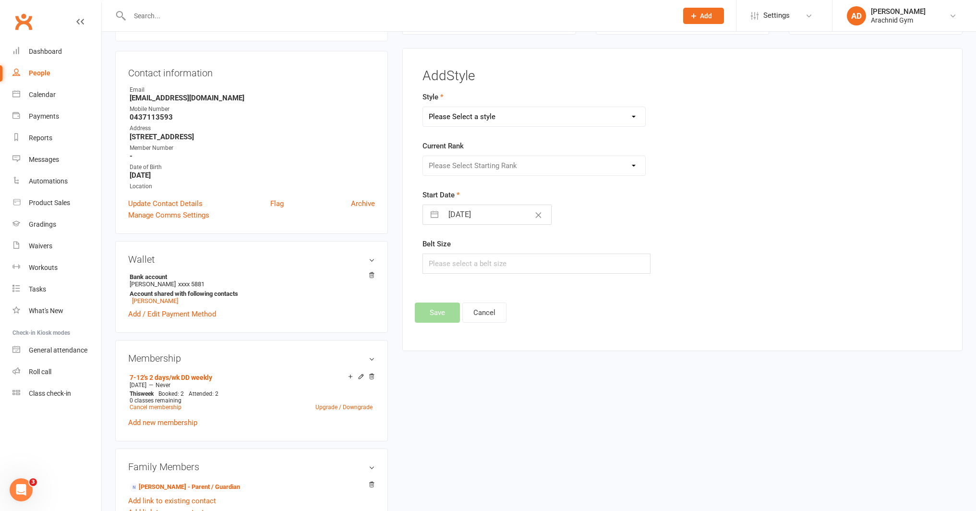
click at [499, 112] on select "Please Select a style Adults Karate Adults Muay Thai Brazilian Jiu Jitsu Fitnes…" at bounding box center [534, 116] width 222 height 19
select select "2290"
click at [423, 107] on select "Please Select a style Adults Karate Adults Muay Thai Brazilian Jiu Jitsu Fitnes…" at bounding box center [534, 116] width 222 height 19
click at [477, 164] on select "Please Select Starting Rank White Yellow Orange Blue Green Brown Black" at bounding box center [534, 165] width 222 height 19
select select "22447"
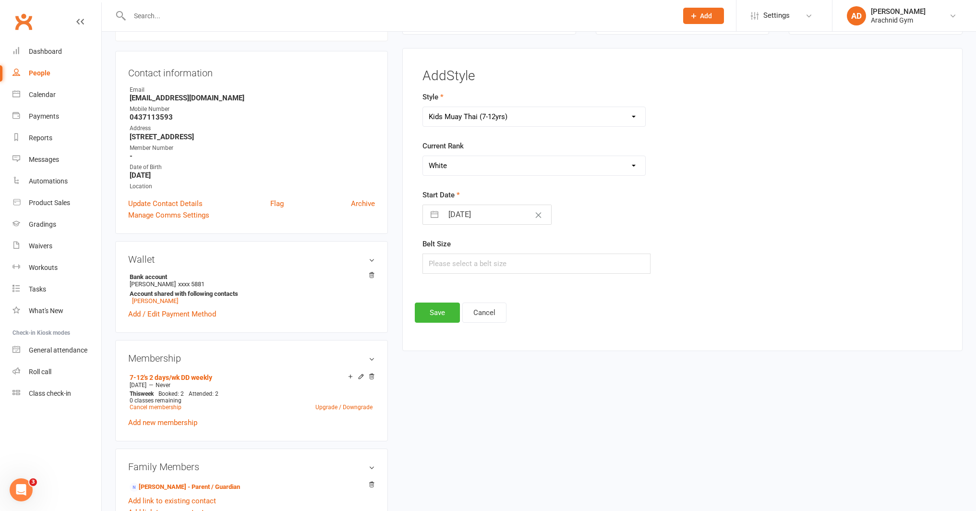
click at [423, 156] on select "Please Select Starting Rank White Yellow Orange Blue Green Brown Black" at bounding box center [534, 165] width 222 height 19
click at [451, 215] on input "[DATE]" at bounding box center [497, 214] width 108 height 19
select select "7"
select select "2025"
select select "8"
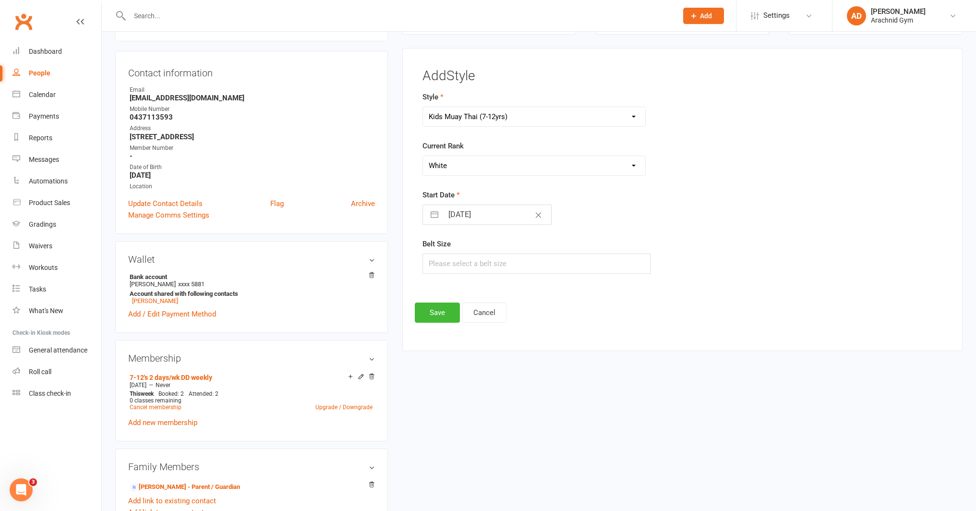
select select "2025"
select select "9"
select select "2025"
click at [447, 253] on icon "Move backward to switch to the previous month." at bounding box center [442, 252] width 9 height 9
select select "6"
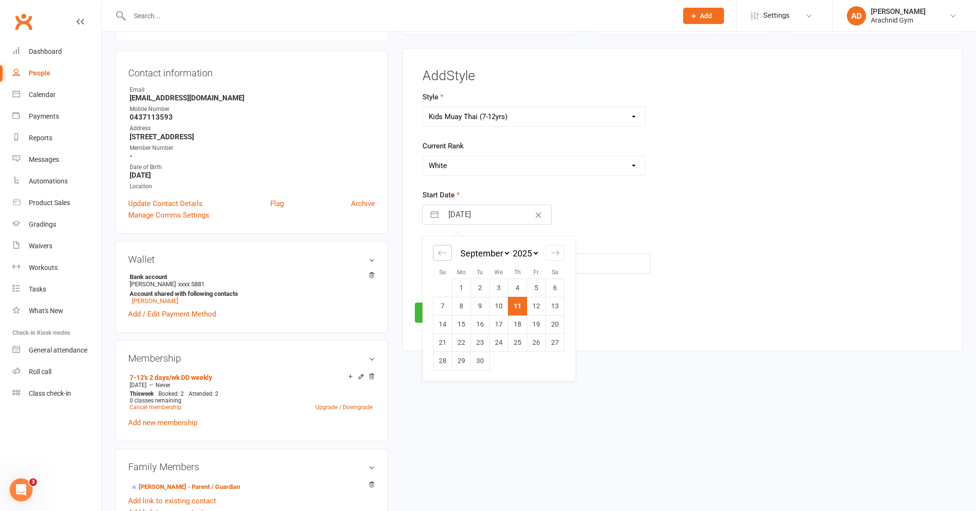
select select "2025"
click at [447, 253] on icon "Move backward to switch to the previous month." at bounding box center [442, 252] width 9 height 9
select select "5"
select select "2025"
click at [447, 253] on icon "Move backward to switch to the previous month." at bounding box center [442, 252] width 9 height 9
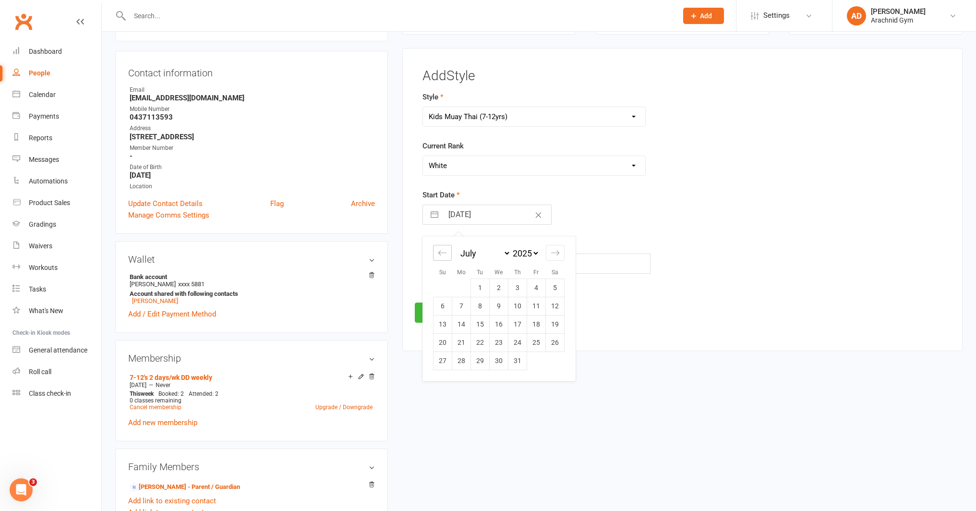
select select "4"
select select "2025"
click at [516, 323] on td "19" at bounding box center [518, 324] width 19 height 18
type input "[DATE]"
click at [439, 314] on button "Save" at bounding box center [437, 313] width 45 height 20
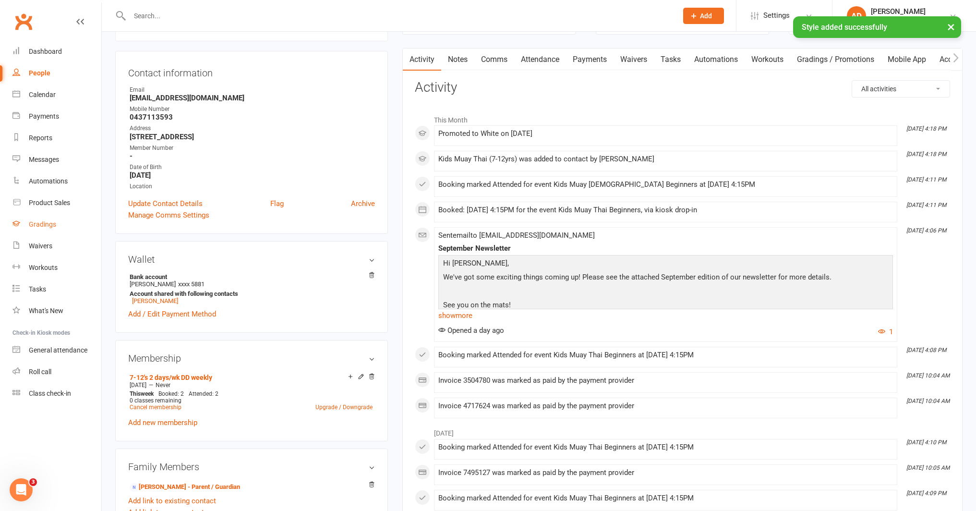
click at [48, 231] on link "Gradings" at bounding box center [56, 225] width 89 height 22
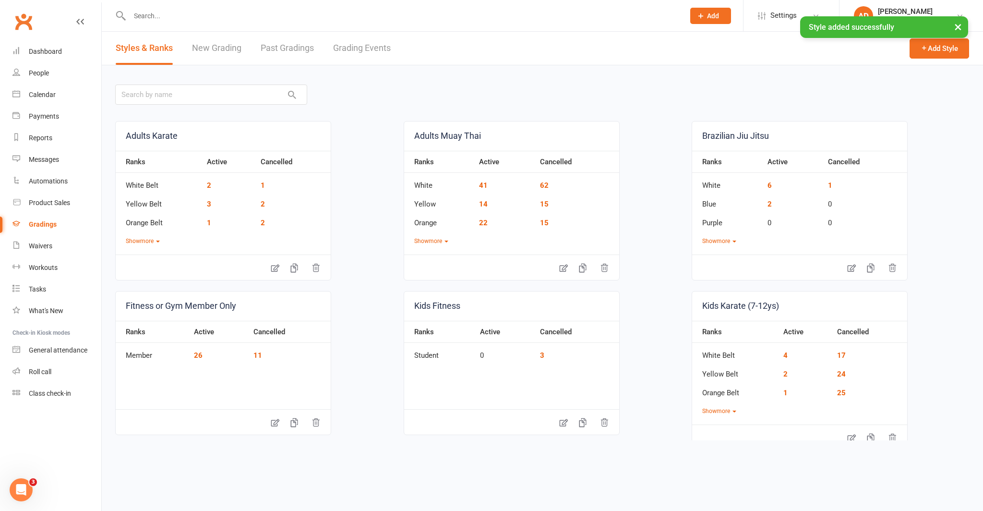
click at [356, 50] on link "Grading Events" at bounding box center [362, 48] width 58 height 33
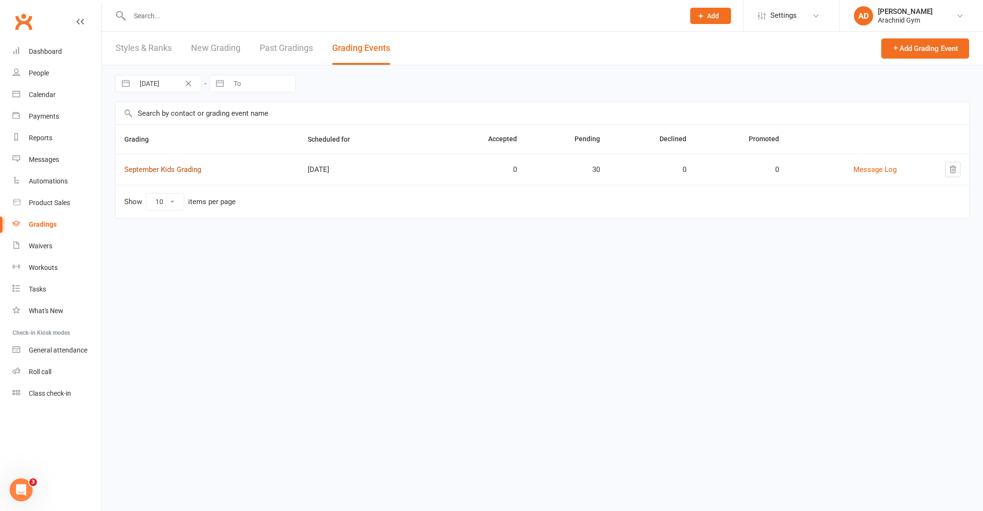
click at [185, 170] on link "September Kids Grading" at bounding box center [162, 169] width 77 height 9
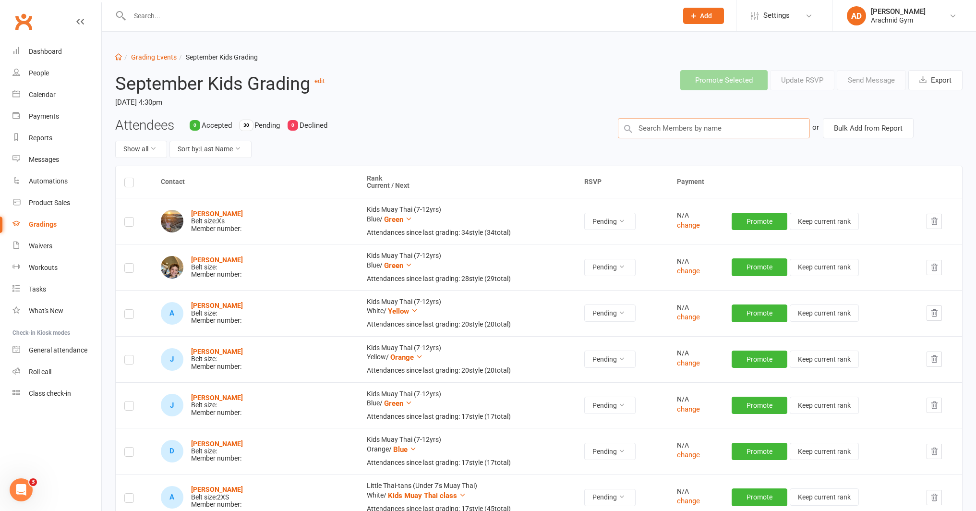
click at [689, 133] on input "text" at bounding box center [714, 128] width 192 height 20
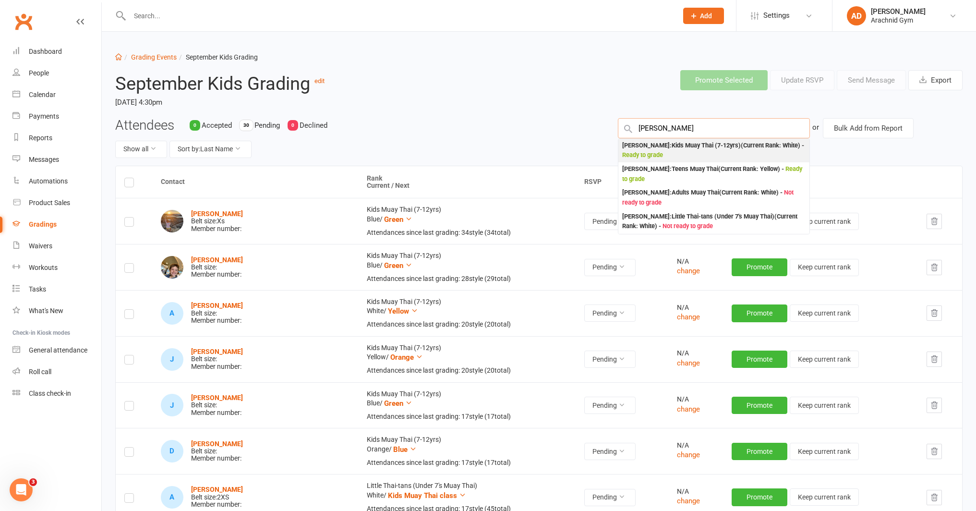
type input "[PERSON_NAME]"
click at [728, 144] on div "[PERSON_NAME] : Kids Muay Thai (7-12yrs) (Current Rank: White ) - Ready to grade" at bounding box center [713, 151] width 183 height 20
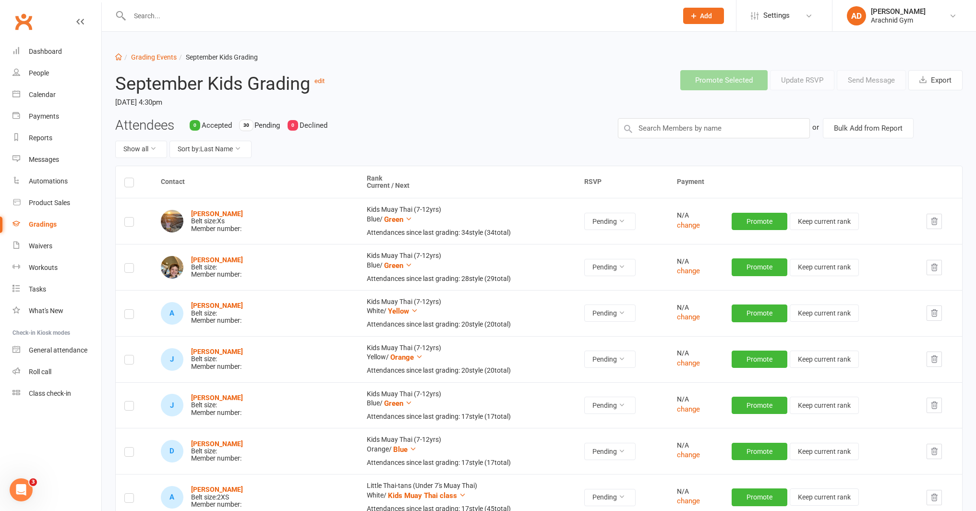
drag, startPoint x: 489, startPoint y: 139, endPoint x: 306, endPoint y: 89, distance: 189.6
click at [483, 135] on div "Attendees 0 Accepted 30 Pending 0 Declined Show all Sort by: Last Name" at bounding box center [359, 142] width 503 height 48
click at [68, 52] on link "Dashboard" at bounding box center [56, 52] width 89 height 22
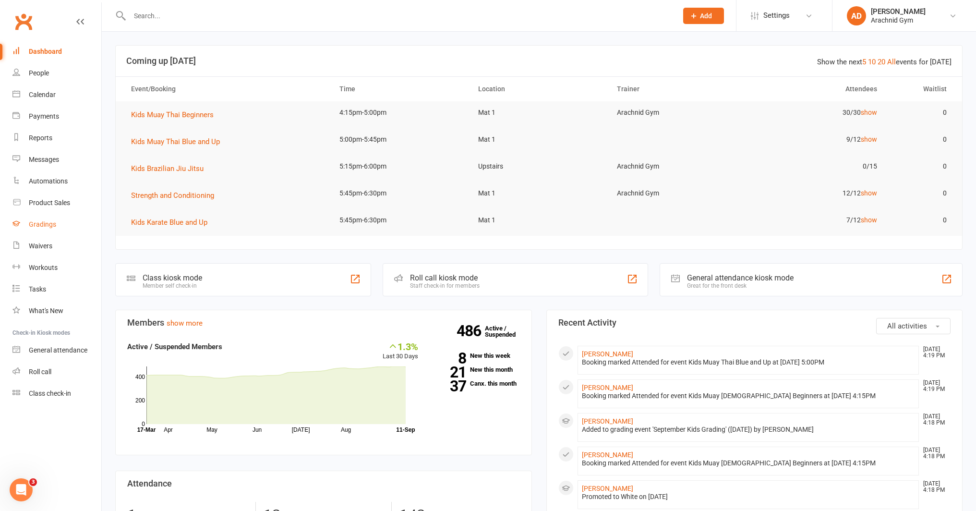
click at [46, 225] on div "Gradings" at bounding box center [42, 224] width 27 height 8
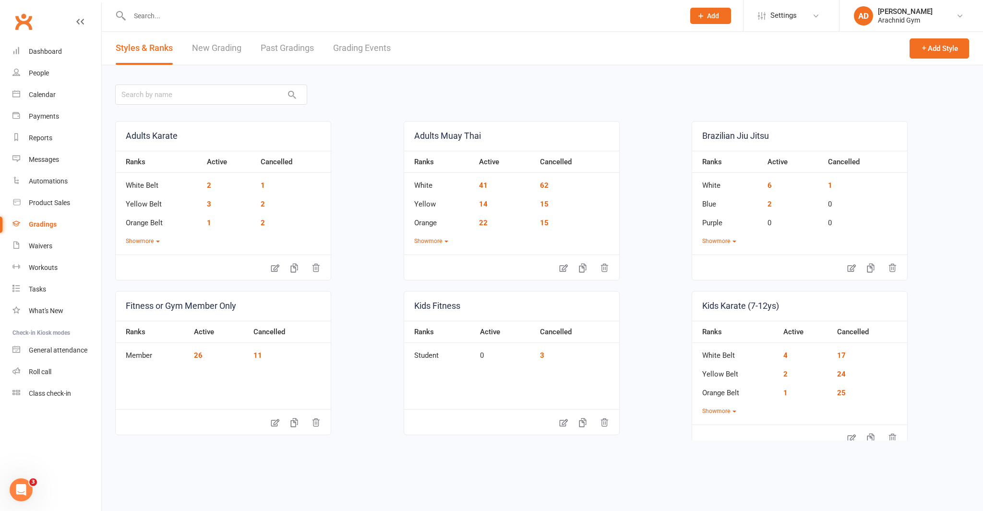
click at [356, 48] on link "Grading Events" at bounding box center [362, 48] width 58 height 33
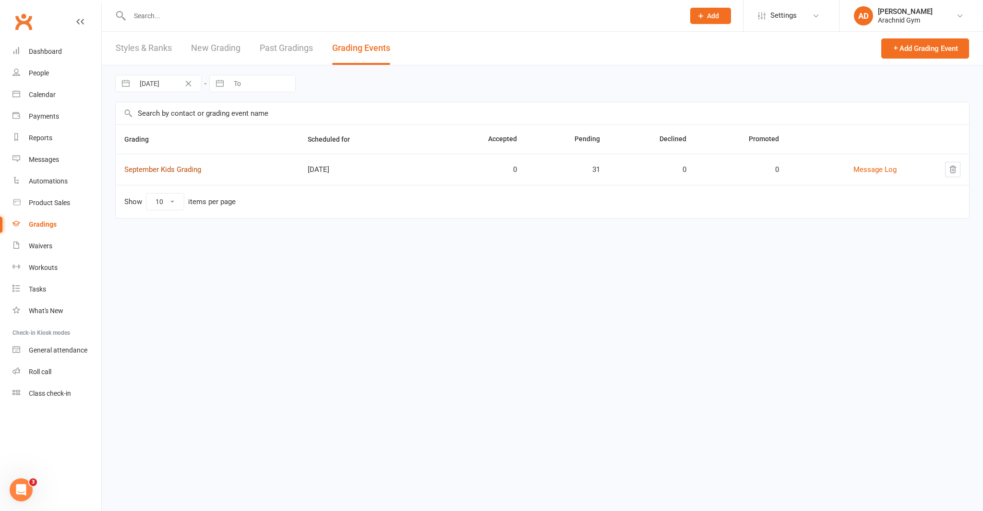
click at [167, 171] on link "September Kids Grading" at bounding box center [162, 169] width 77 height 9
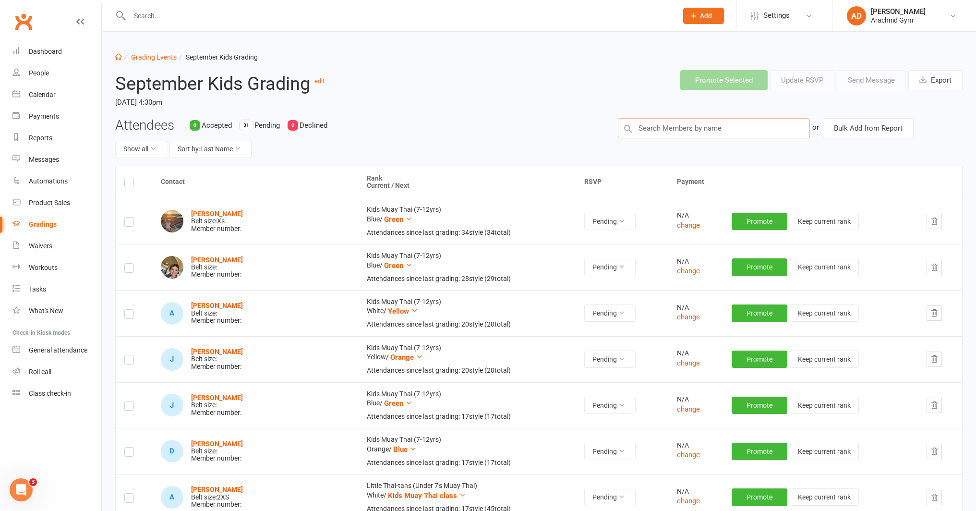
click at [703, 128] on input "text" at bounding box center [714, 128] width 192 height 20
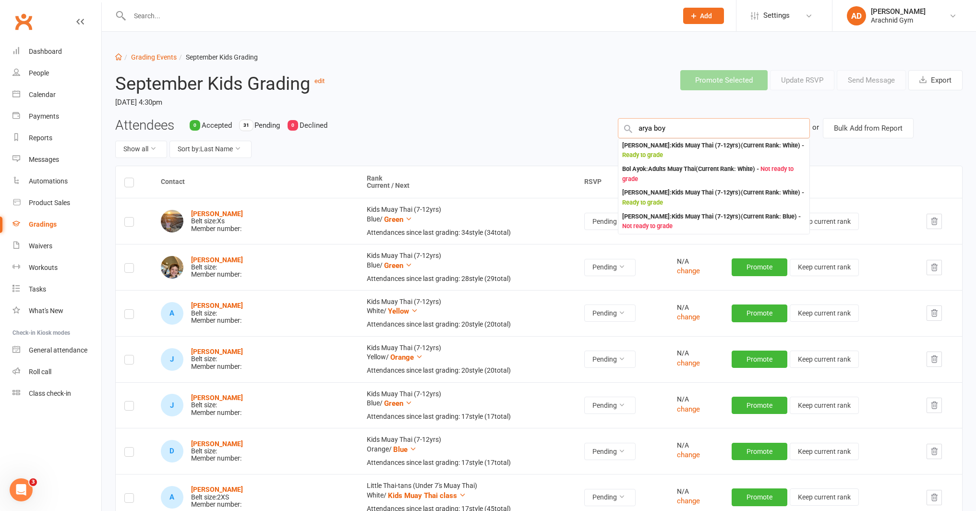
type input "[PERSON_NAME]"
click at [506, 101] on header "September Kids Grading edit [DATE] 4:30pm Promote Selected Update RSVP Send Mes…" at bounding box center [539, 89] width 862 height 55
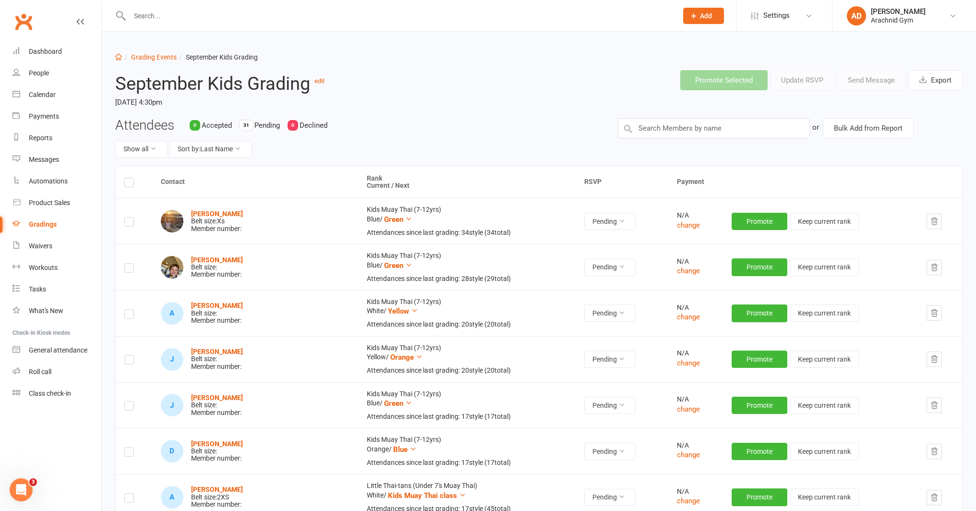
click at [255, 17] on input "text" at bounding box center [399, 15] width 545 height 13
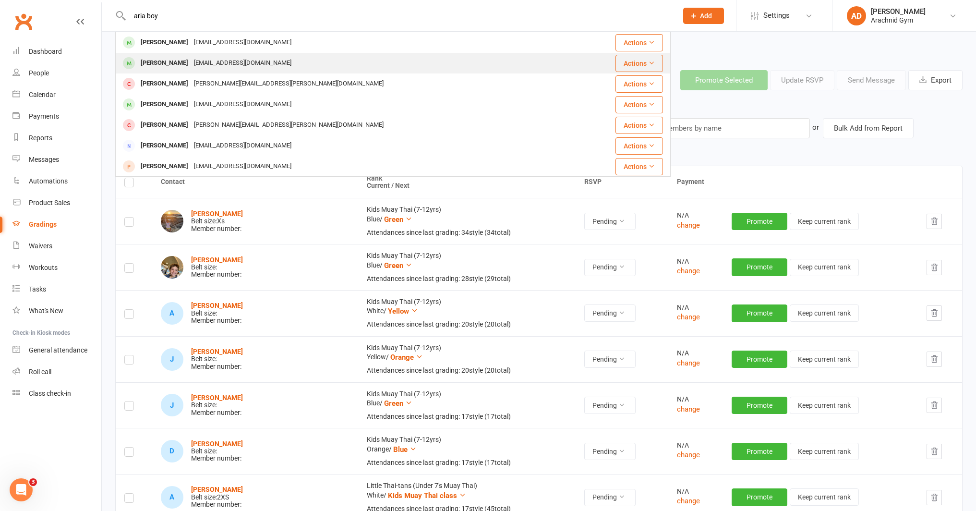
type input "aria boy"
click at [205, 66] on div "[EMAIL_ADDRESS][DOMAIN_NAME]" at bounding box center [242, 63] width 103 height 14
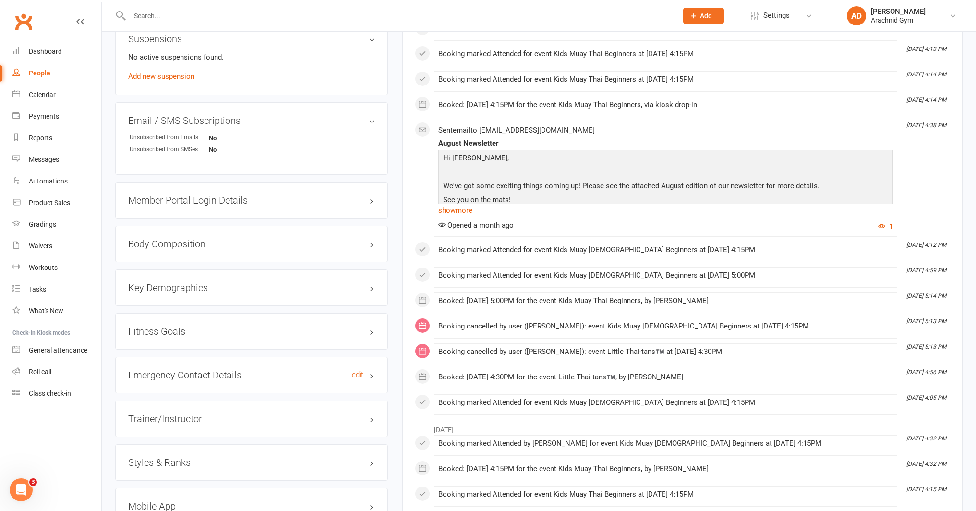
scroll to position [579, 0]
click at [200, 459] on h3 "Styles & Ranks" at bounding box center [251, 461] width 247 height 11
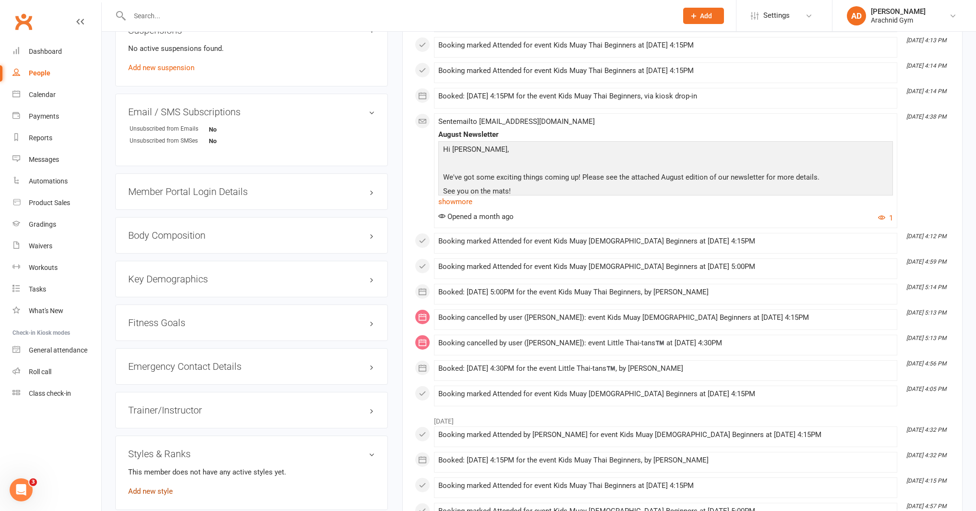
click at [157, 488] on link "Add new style" at bounding box center [150, 491] width 45 height 9
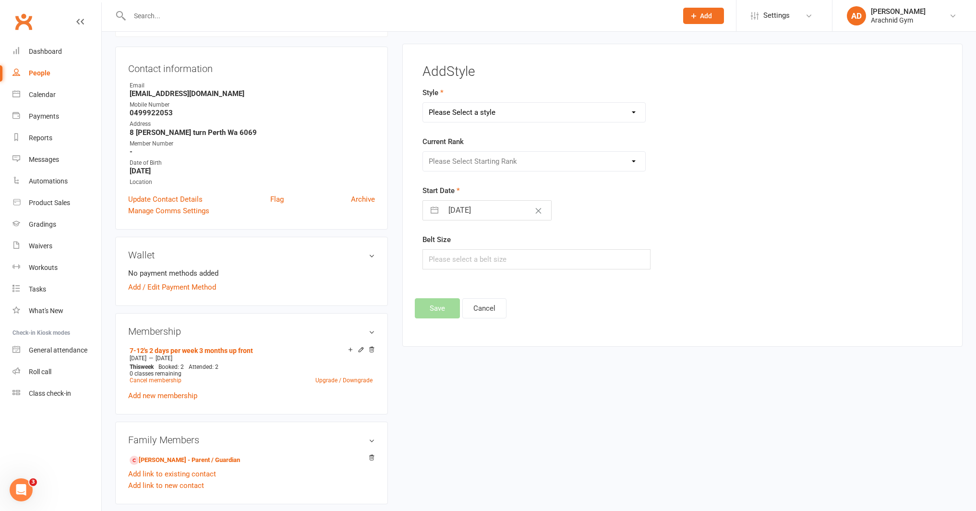
scroll to position [82, 0]
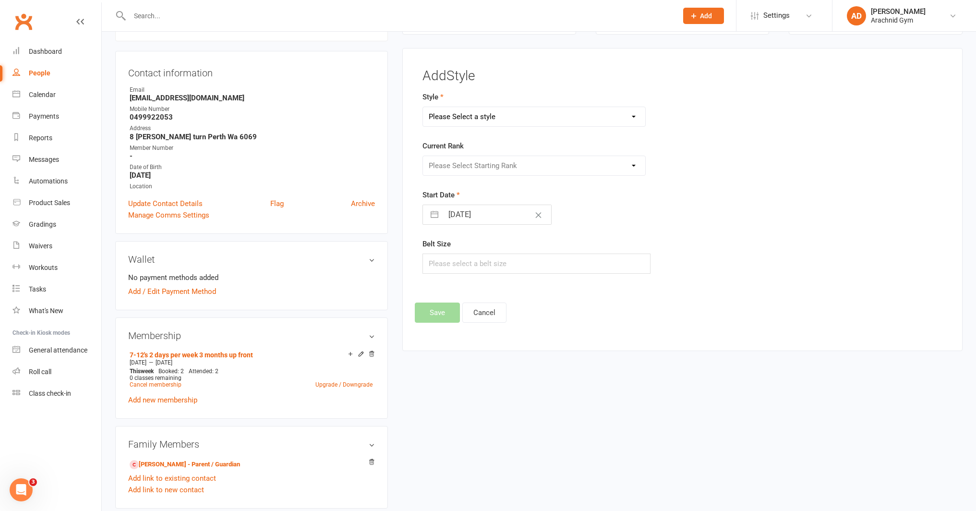
click at [444, 122] on select "Please Select a style Adults Karate Adults Muay Thai Brazilian Jiu Jitsu Fitnes…" at bounding box center [534, 116] width 222 height 19
select select "2290"
click at [423, 107] on select "Please Select a style Adults Karate Adults Muay Thai Brazilian Jiu Jitsu Fitnes…" at bounding box center [534, 116] width 222 height 19
click at [471, 170] on select "Please Select Starting Rank White Yellow Orange Blue Green Brown Black" at bounding box center [534, 165] width 222 height 19
select select "22447"
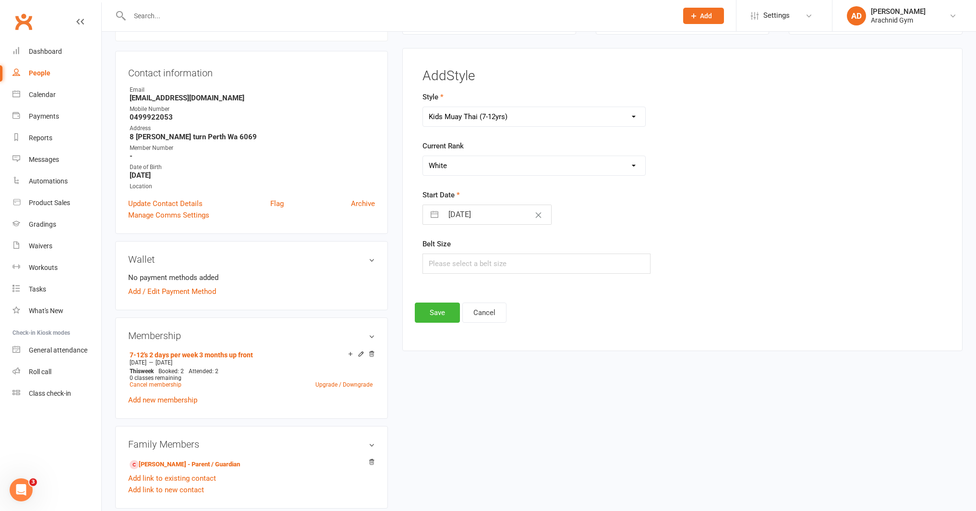
click at [423, 156] on select "Please Select Starting Rank White Yellow Orange Blue Green Brown Black" at bounding box center [534, 165] width 222 height 19
select select "7"
select select "2025"
select select "8"
select select "2025"
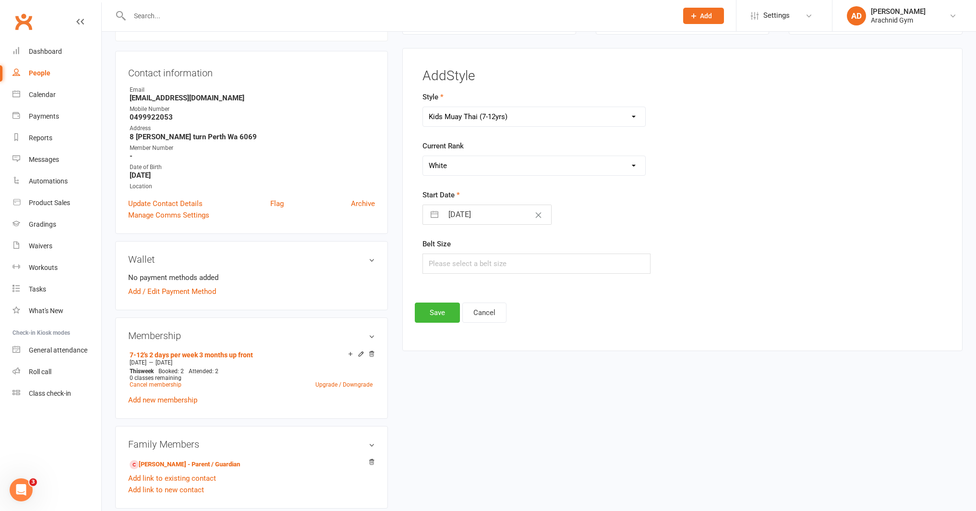
select select "9"
select select "2025"
click at [459, 214] on input "[DATE]" at bounding box center [497, 214] width 108 height 19
click at [439, 246] on div "Move backward to switch to the previous month." at bounding box center [442, 253] width 19 height 16
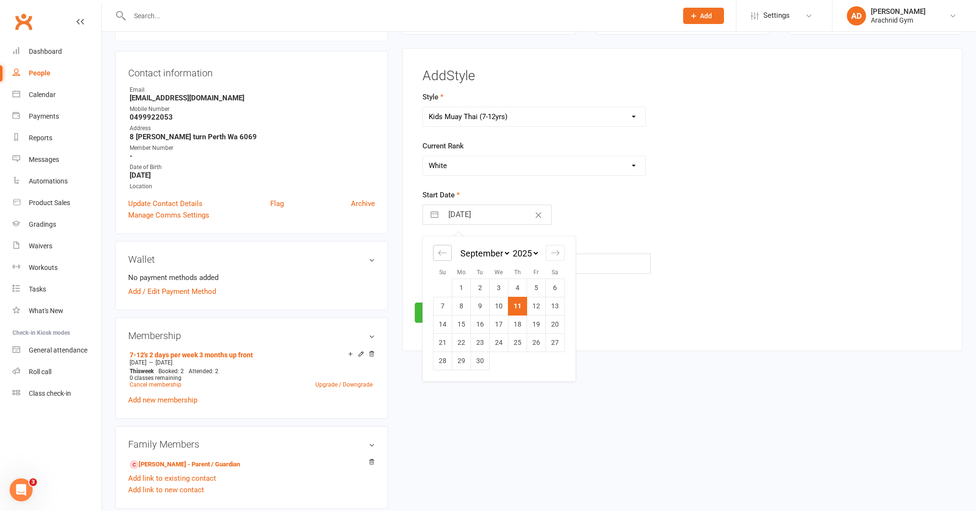
select select "5"
select select "2025"
select select "6"
select select "2025"
click at [439, 246] on div "Move backward to switch to the previous month." at bounding box center [442, 253] width 19 height 16
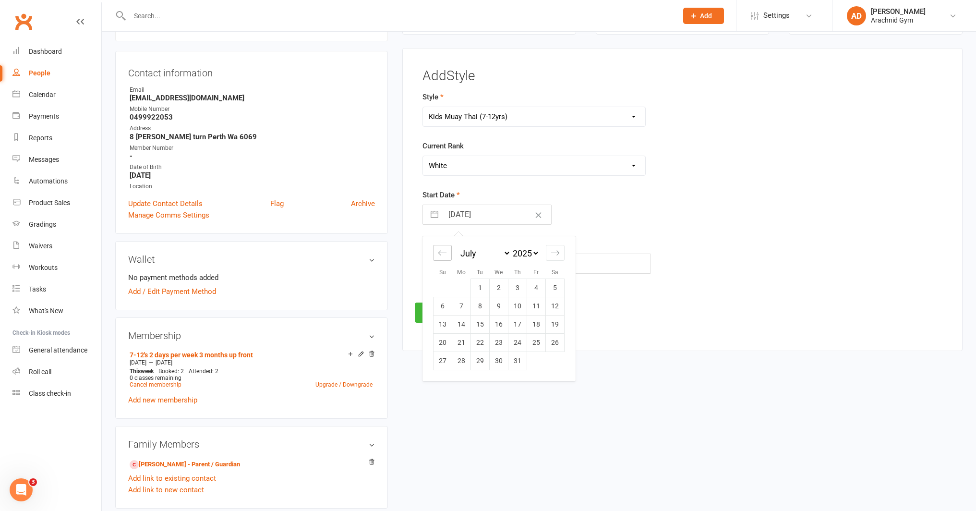
select select "4"
select select "2025"
click at [465, 349] on td "23" at bounding box center [461, 342] width 19 height 18
type input "[DATE]"
click at [464, 217] on input "[DATE]" at bounding box center [497, 214] width 108 height 19
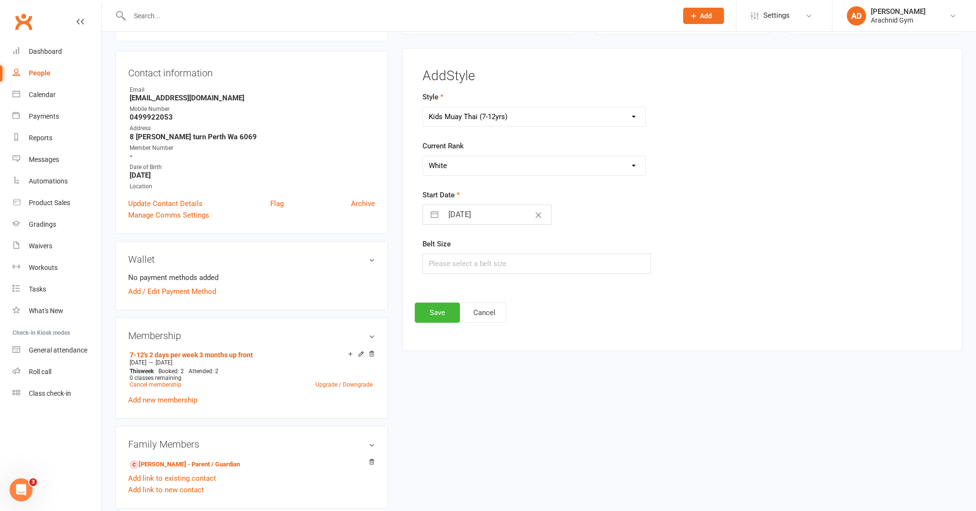
select select "4"
select select "2025"
select select "5"
select select "2025"
select select "6"
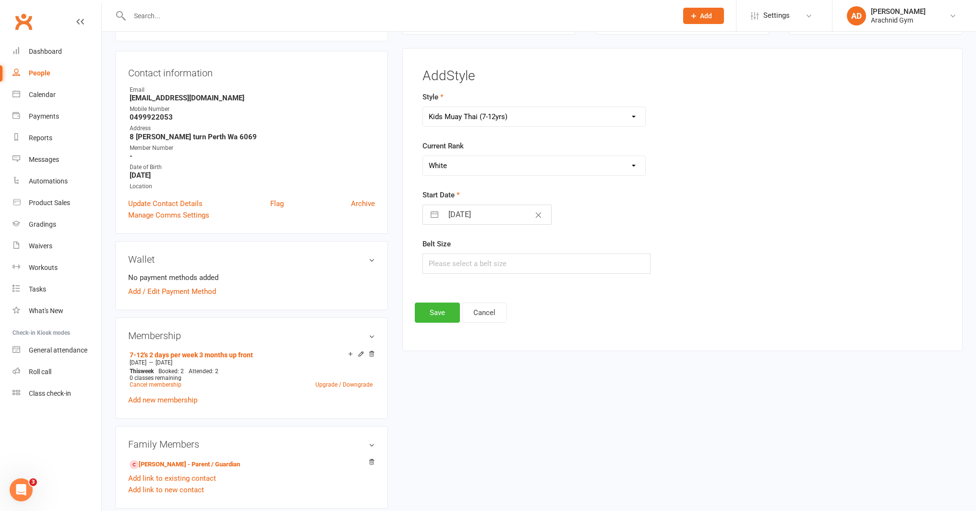
select select "2025"
click at [464, 354] on td "30" at bounding box center [461, 361] width 19 height 18
type input "[DATE]"
click at [446, 309] on button "Save" at bounding box center [437, 313] width 45 height 20
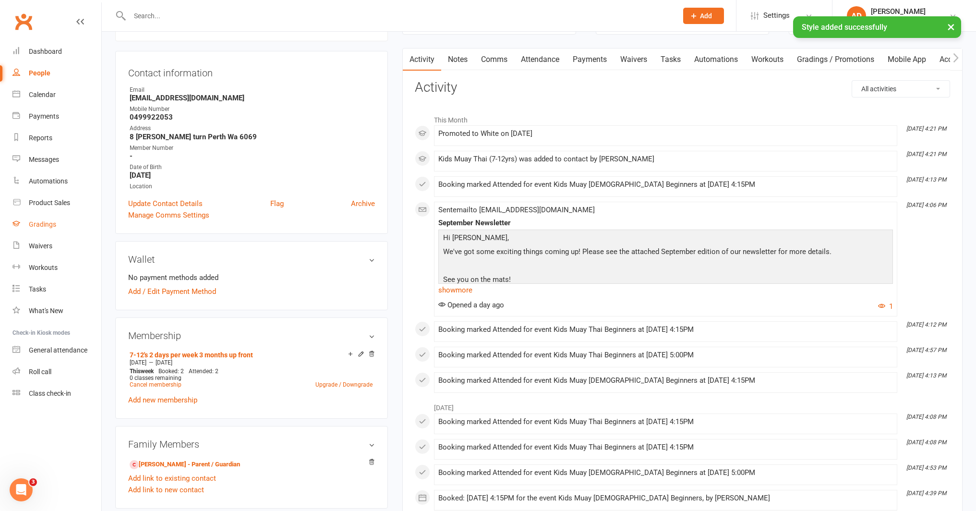
click at [43, 224] on div "Gradings" at bounding box center [42, 224] width 27 height 8
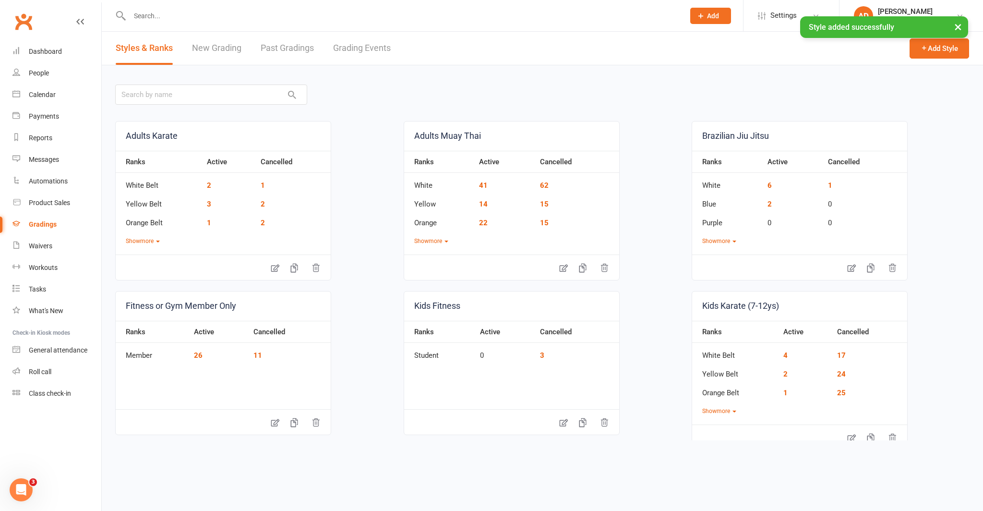
click at [352, 47] on link "Grading Events" at bounding box center [362, 48] width 58 height 33
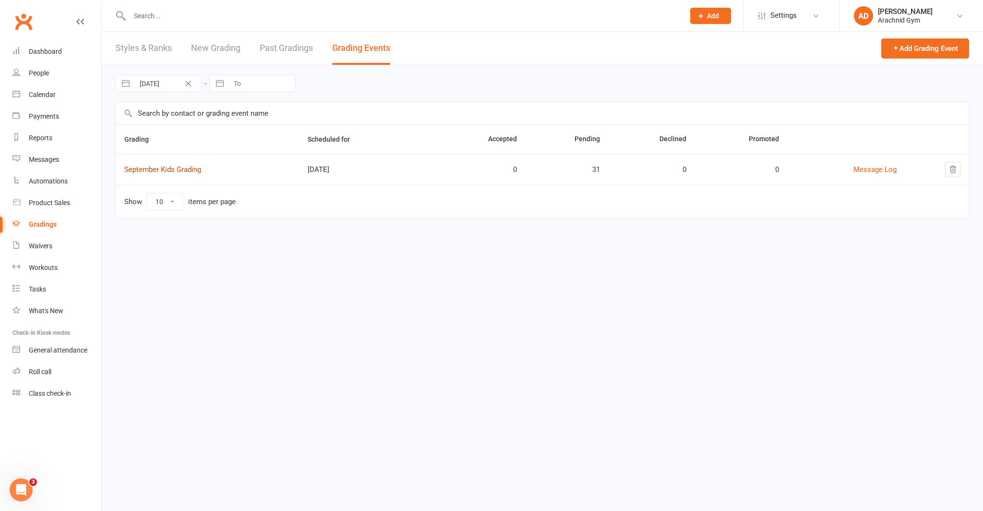
click at [150, 170] on link "September Kids Grading" at bounding box center [162, 169] width 77 height 9
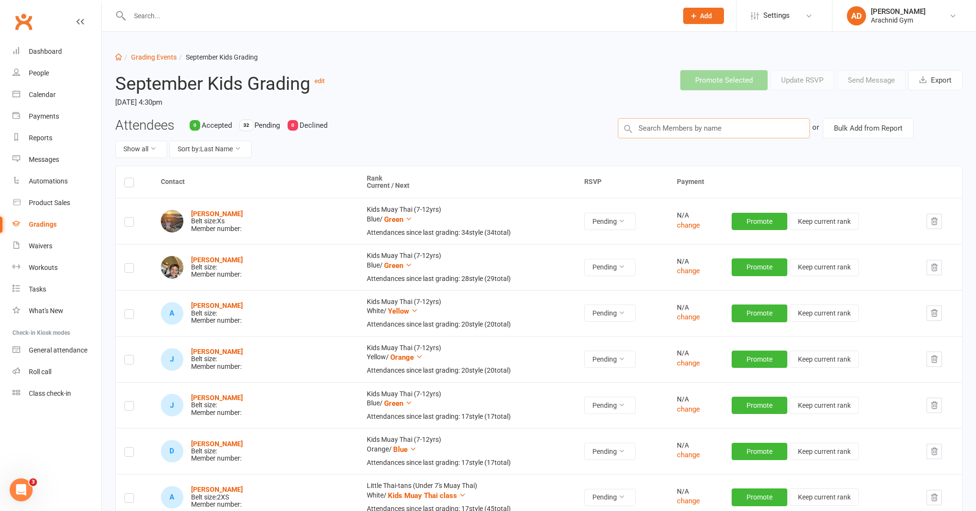
click at [678, 126] on input "text" at bounding box center [714, 128] width 192 height 20
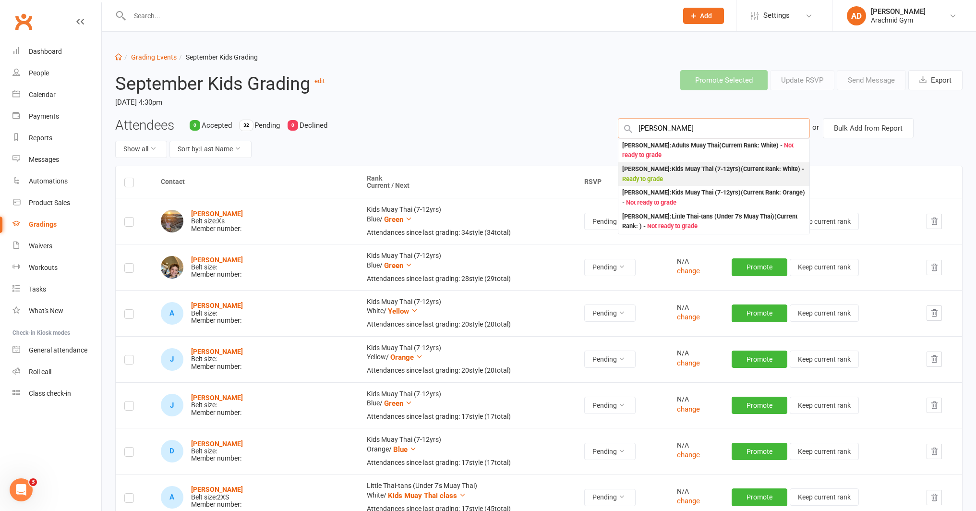
type input "[PERSON_NAME]"
click at [675, 170] on div "[PERSON_NAME] : Kids Muay Thai (7-12yrs) (Current Rank: White ) - Ready to grade" at bounding box center [713, 174] width 183 height 20
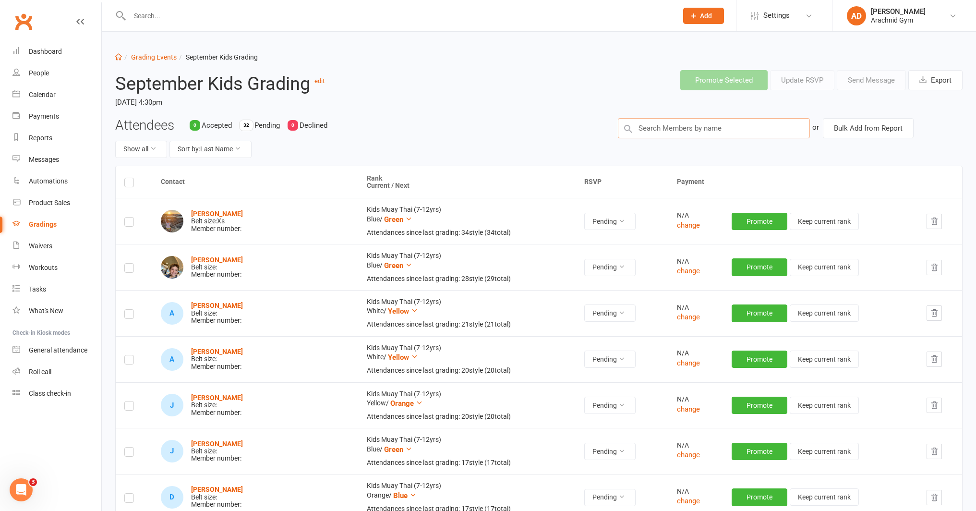
click at [696, 129] on input "text" at bounding box center [714, 128] width 192 height 20
type input "[PERSON_NAME]"
click at [503, 134] on div "Attendees 0 Accepted 32 Pending 0 Declined Show all Sort by: Last Name" at bounding box center [359, 142] width 503 height 48
click at [199, 15] on input "text" at bounding box center [399, 15] width 545 height 13
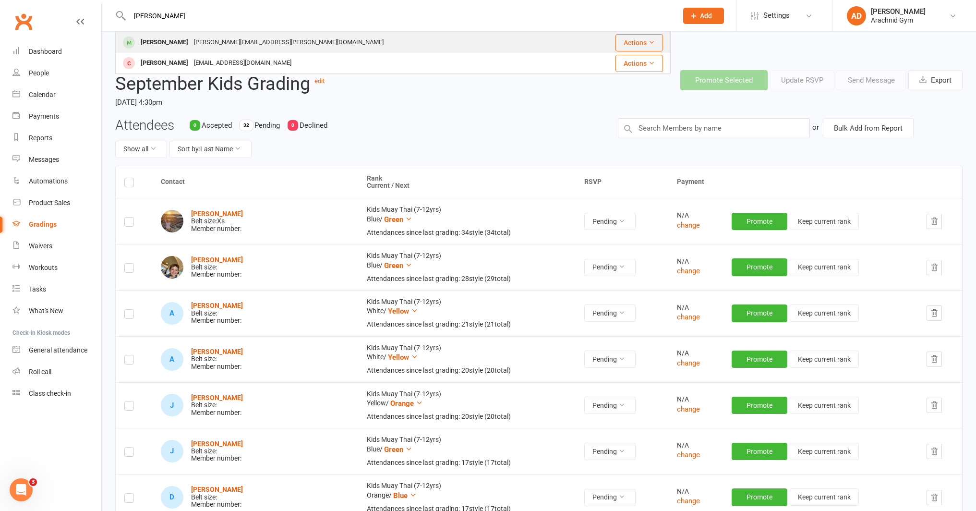
type input "[PERSON_NAME]"
click at [164, 38] on div "[PERSON_NAME]" at bounding box center [164, 43] width 53 height 14
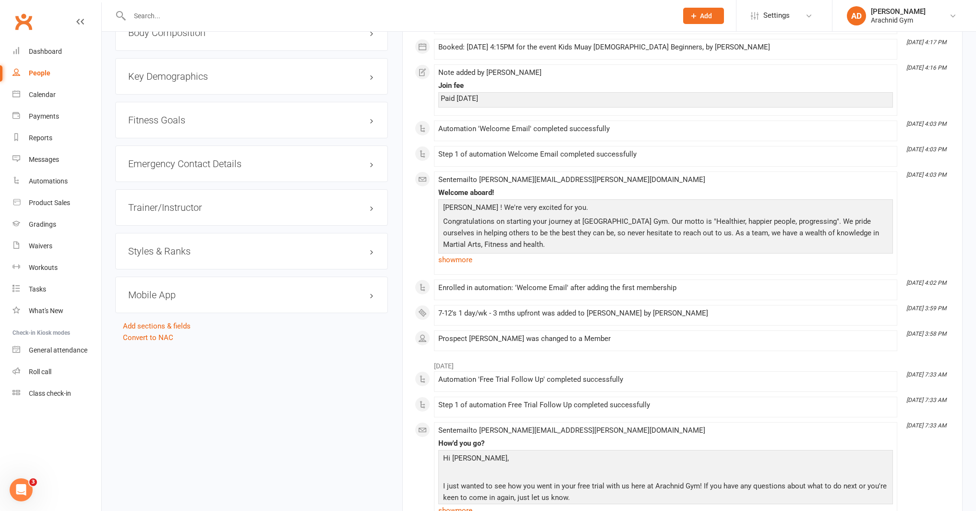
scroll to position [804, 0]
click at [168, 254] on div "Styles & Ranks" at bounding box center [251, 248] width 273 height 36
click at [164, 248] on h3 "Styles & Ranks" at bounding box center [251, 248] width 247 height 11
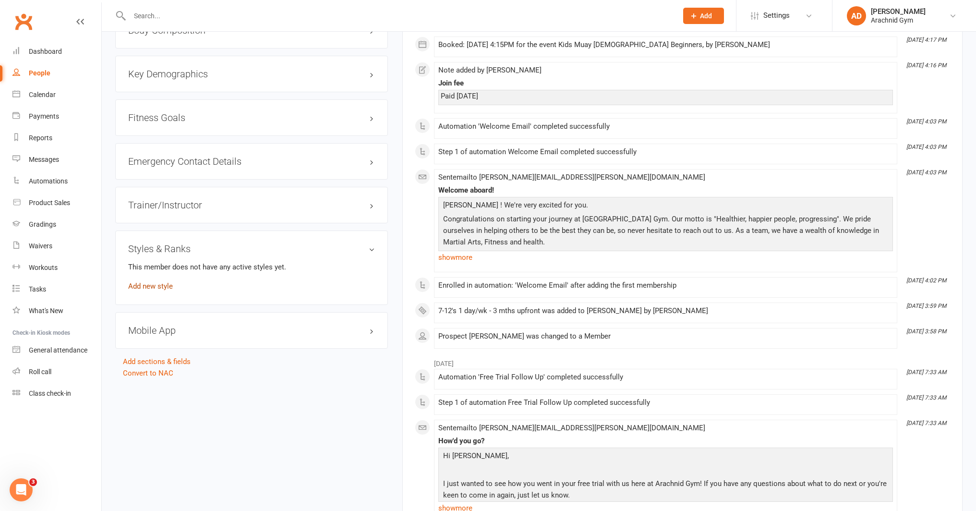
click at [158, 284] on link "Add new style" at bounding box center [150, 286] width 45 height 9
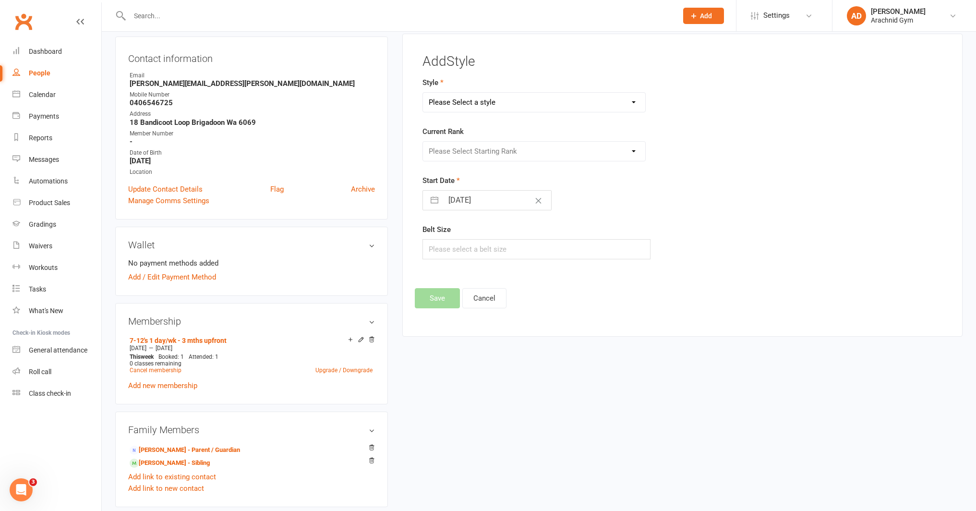
scroll to position [82, 0]
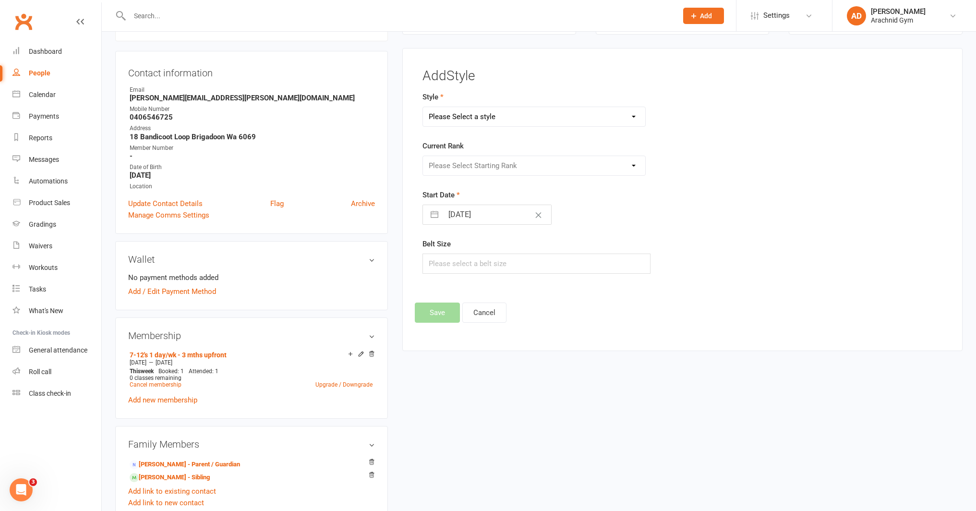
click at [473, 116] on select "Please Select a style Adults Karate Adults Muay Thai Brazilian Jiu Jitsu Fitnes…" at bounding box center [534, 116] width 222 height 19
select select "2290"
click at [423, 107] on select "Please Select a style Adults Karate Adults Muay Thai Brazilian Jiu Jitsu Fitnes…" at bounding box center [534, 116] width 222 height 19
click at [471, 169] on select "Please Select Starting Rank White Yellow Orange Blue Green Brown Black" at bounding box center [534, 165] width 222 height 19
select select "22447"
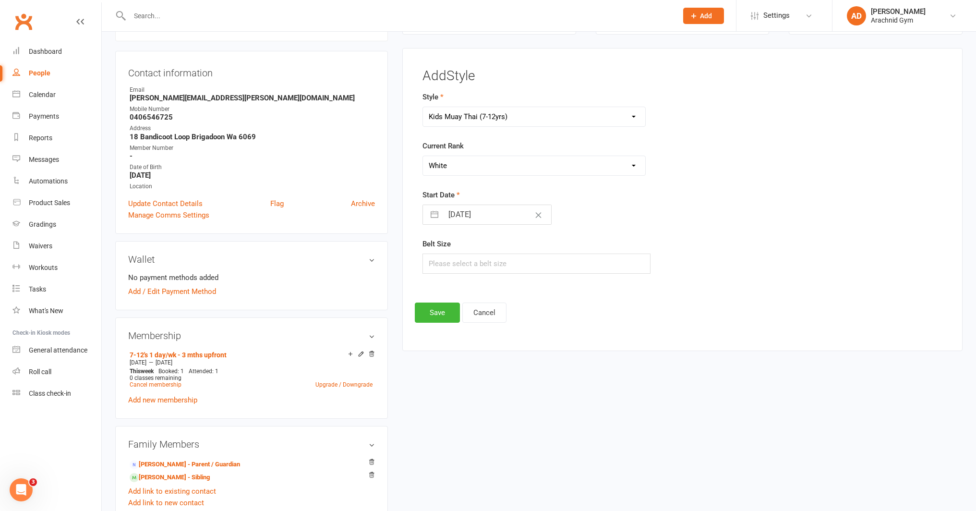
click at [423, 156] on select "Please Select Starting Rank White Yellow Orange Blue Green Brown Black" at bounding box center [534, 165] width 222 height 19
click at [449, 216] on input "[DATE]" at bounding box center [497, 214] width 108 height 19
select select "7"
select select "2025"
select select "8"
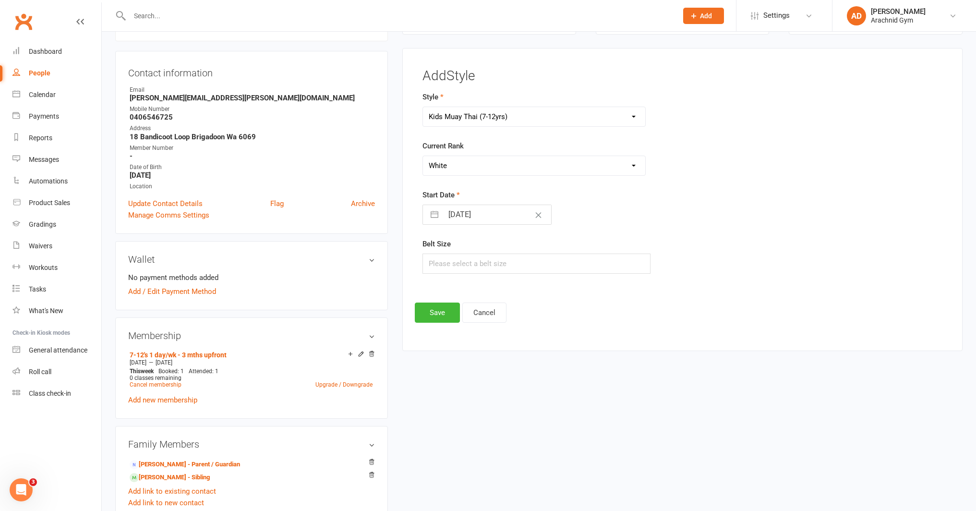
select select "2025"
select select "9"
select select "2025"
click at [447, 246] on div "Move backward to switch to the previous month." at bounding box center [442, 253] width 19 height 16
select select "6"
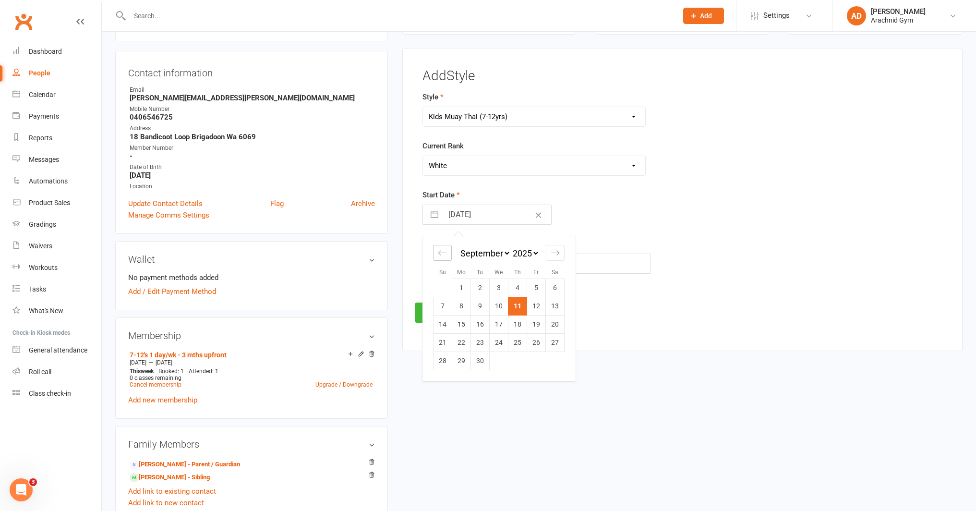
select select "2025"
click at [514, 347] on td "21" at bounding box center [518, 342] width 19 height 18
type input "[DATE]"
click at [433, 318] on button "Save" at bounding box center [437, 313] width 45 height 20
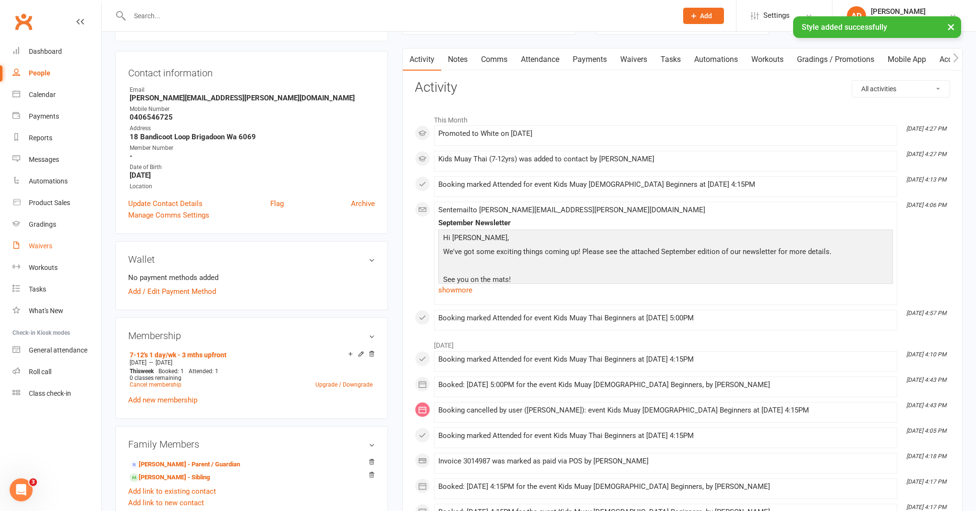
click at [43, 252] on link "Waivers" at bounding box center [56, 246] width 89 height 22
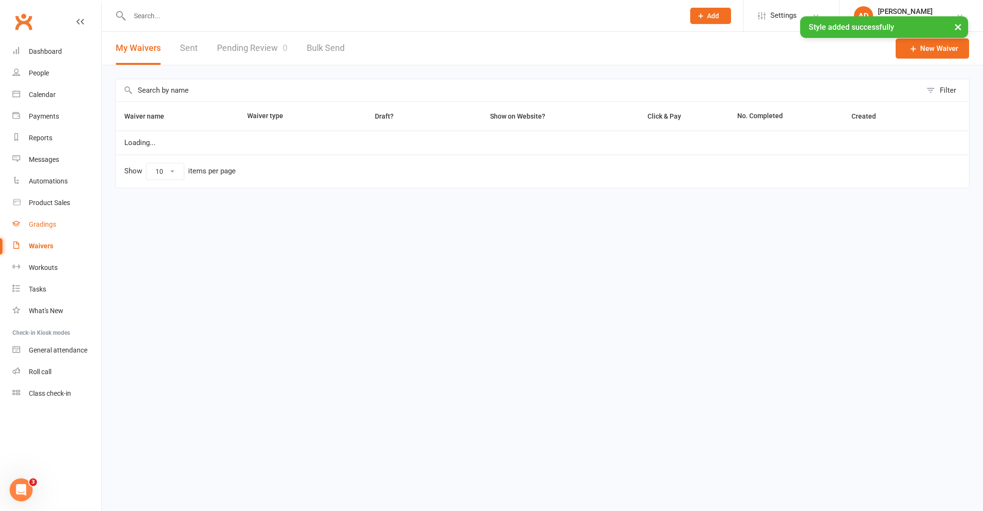
click at [44, 224] on div "Gradings" at bounding box center [42, 224] width 27 height 8
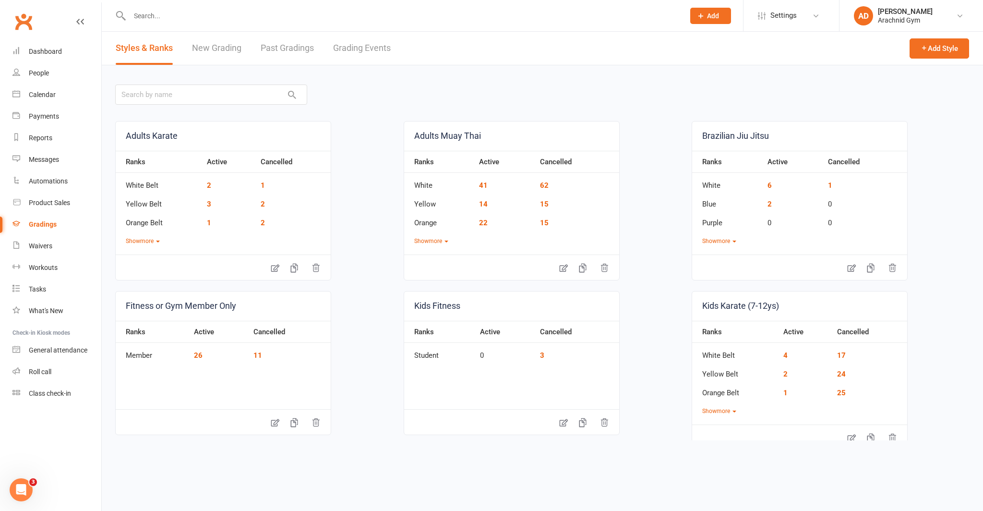
click at [364, 52] on link "Grading Events" at bounding box center [362, 48] width 58 height 33
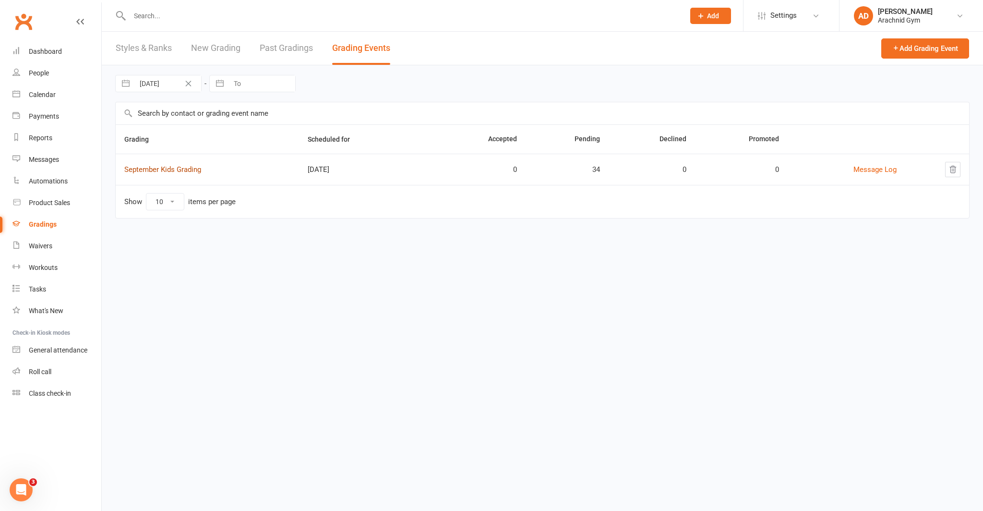
click at [191, 173] on link "September Kids Grading" at bounding box center [162, 169] width 77 height 9
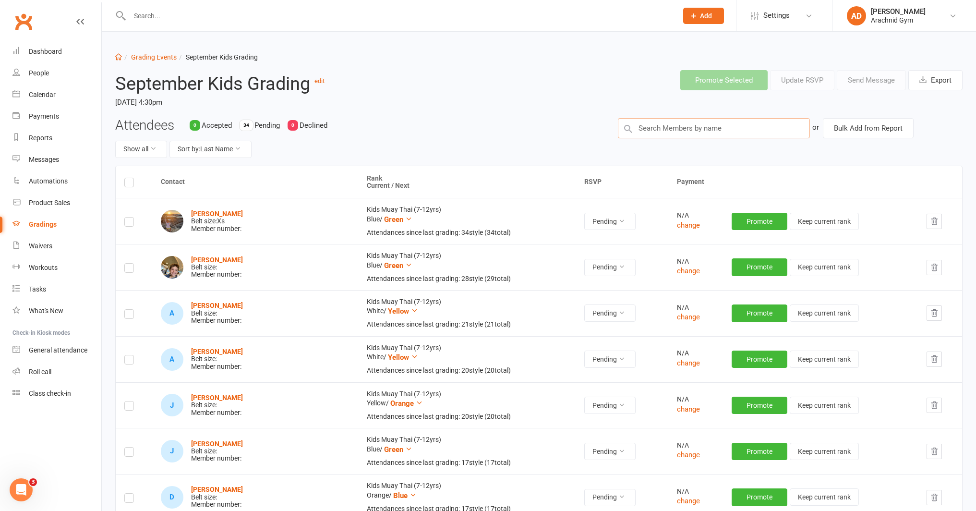
click at [687, 130] on input "text" at bounding box center [714, 128] width 192 height 20
type input "[PERSON_NAME]"
click at [711, 153] on div "[PERSON_NAME] : Kids Muay Thai (7-12yrs) (Current Rank: White ) - Not ready to …" at bounding box center [713, 151] width 183 height 20
click at [220, 17] on input "text" at bounding box center [399, 15] width 545 height 13
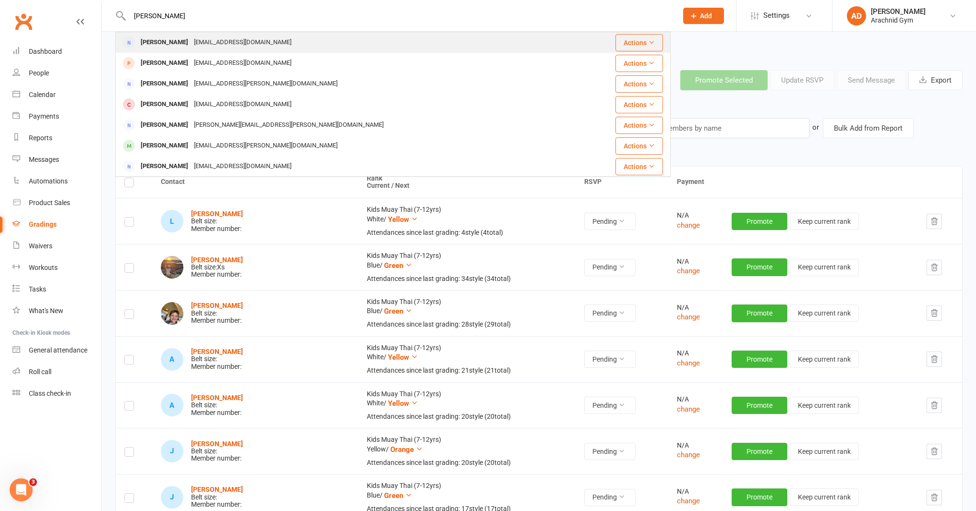
type input "[PERSON_NAME]"
click at [196, 36] on div "[EMAIL_ADDRESS][DOMAIN_NAME]" at bounding box center [242, 43] width 103 height 14
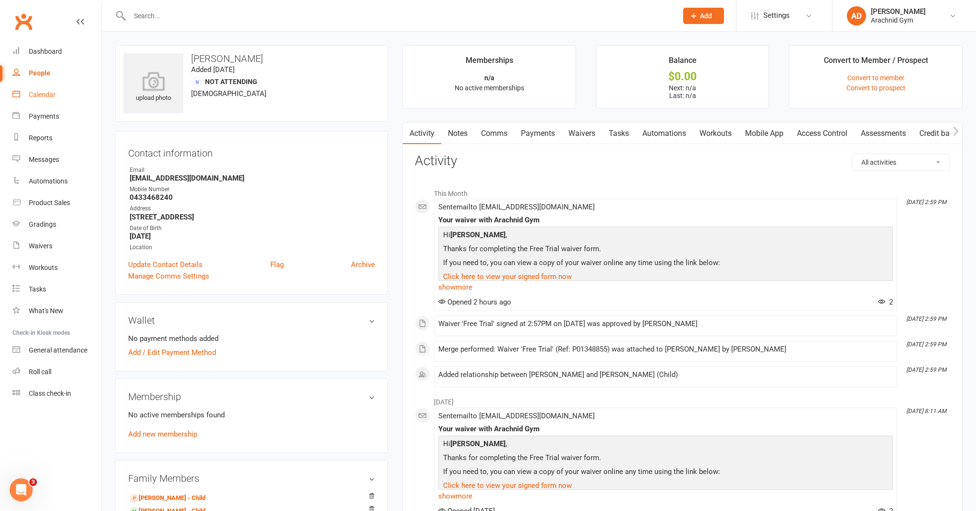
click at [23, 98] on link "Calendar" at bounding box center [56, 95] width 89 height 22
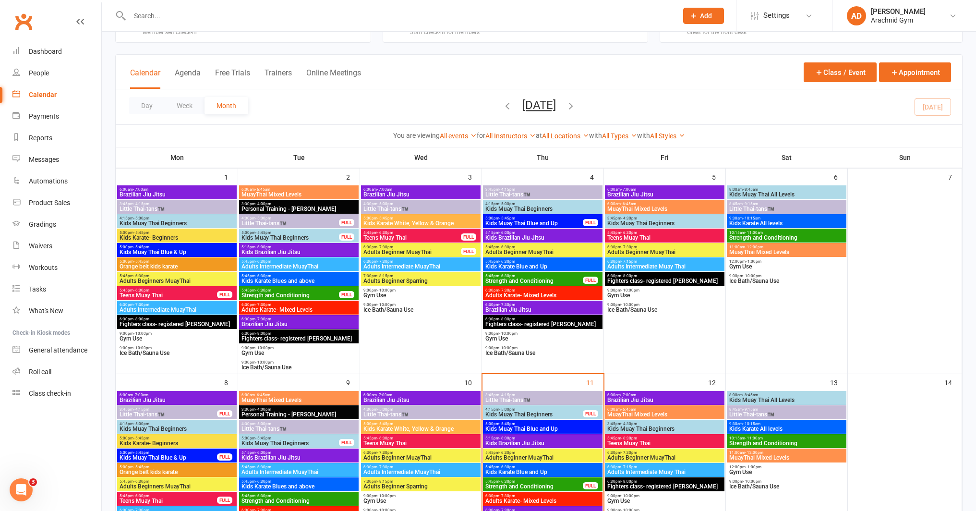
scroll to position [37, 0]
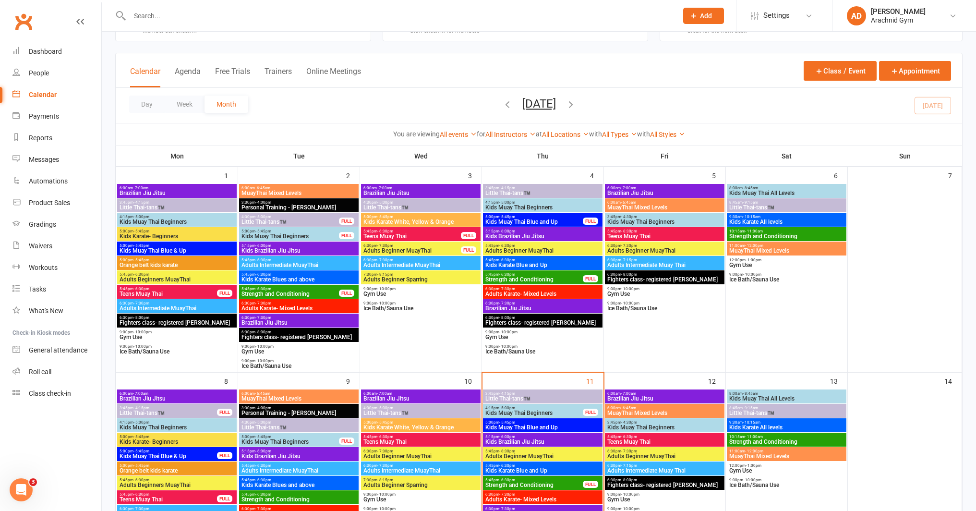
click at [647, 451] on span "6:30pm - 7:30pm" at bounding box center [665, 451] width 116 height 4
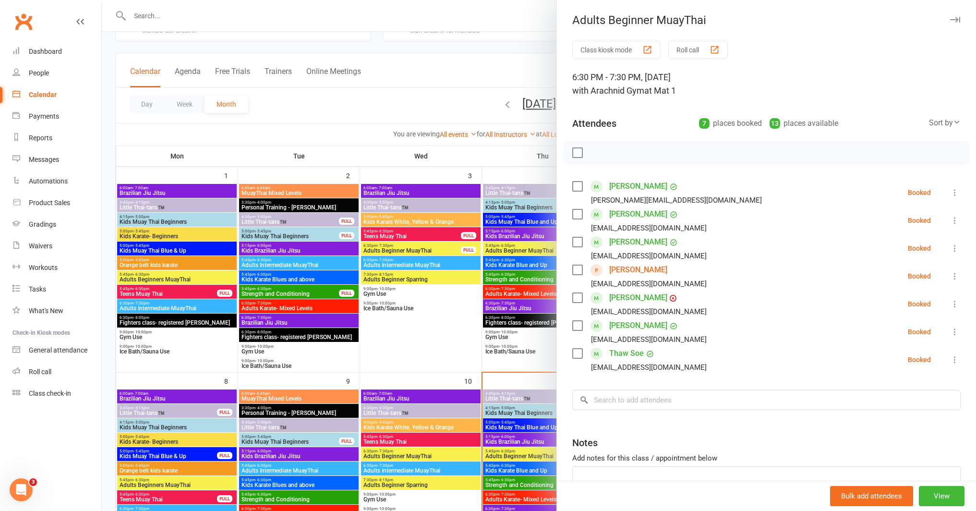
click at [634, 272] on link "[PERSON_NAME]" at bounding box center [638, 269] width 58 height 15
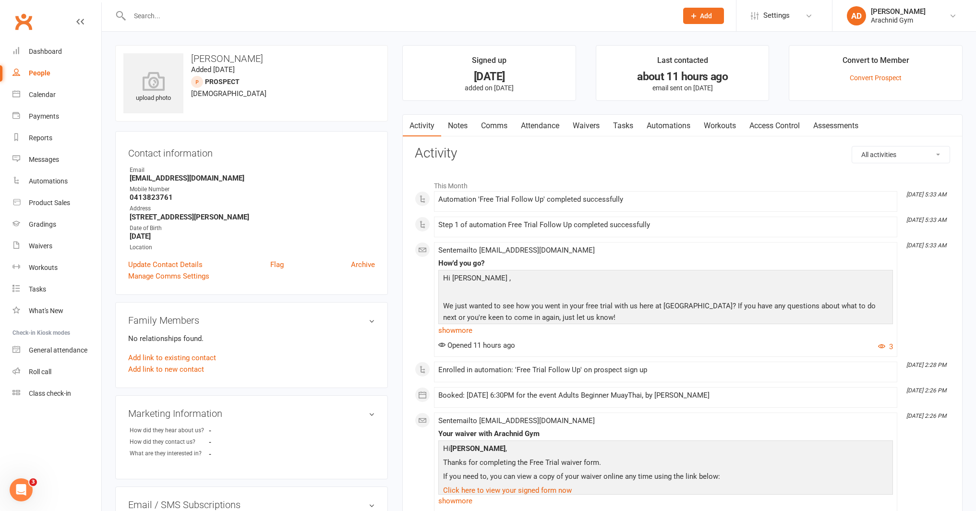
click at [161, 20] on input "text" at bounding box center [399, 15] width 545 height 13
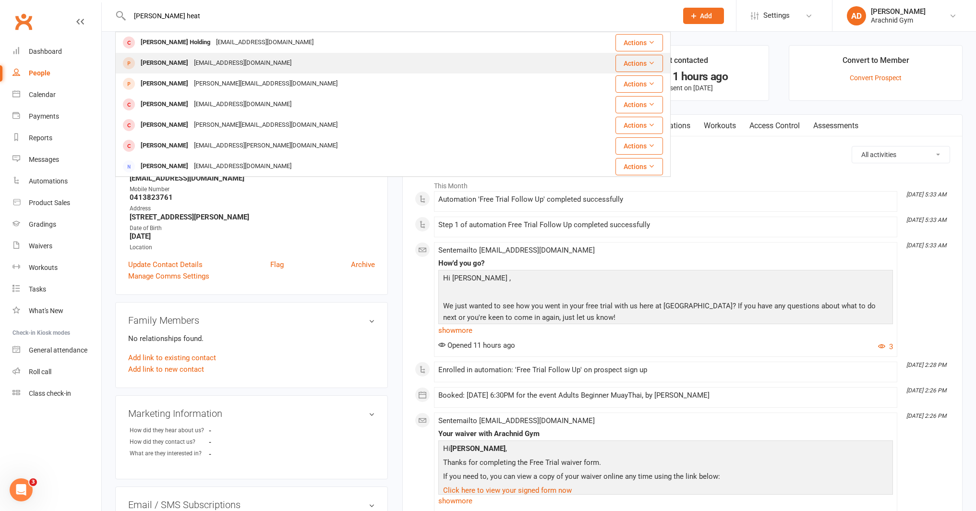
type input "[PERSON_NAME] heat"
click at [176, 69] on div "[PERSON_NAME]" at bounding box center [164, 63] width 53 height 14
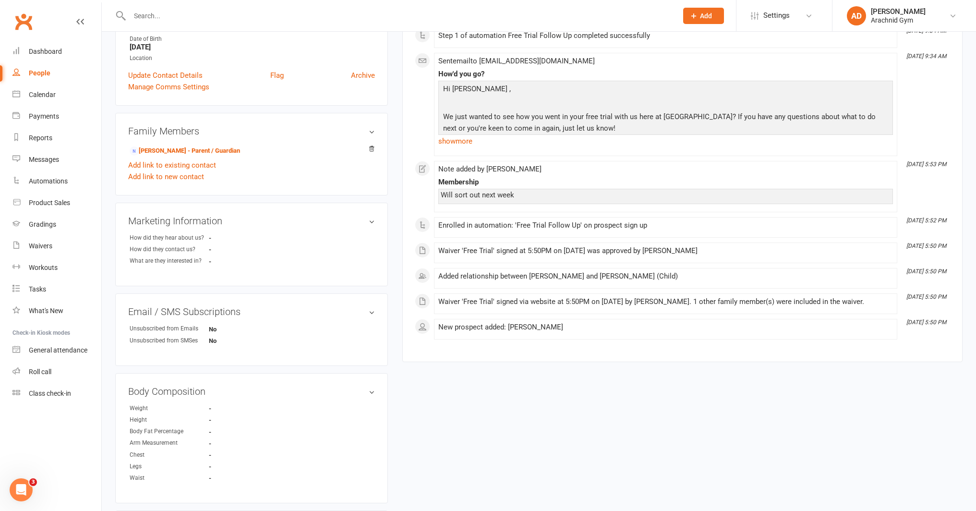
scroll to position [190, 0]
click at [30, 50] on div "Dashboard" at bounding box center [45, 52] width 33 height 8
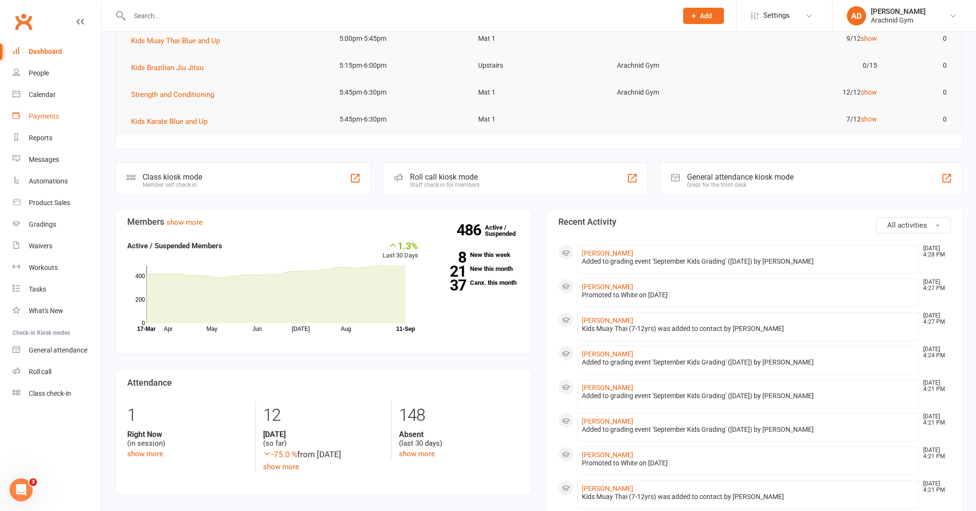
scroll to position [100, 0]
click at [45, 228] on div "Gradings" at bounding box center [42, 224] width 27 height 8
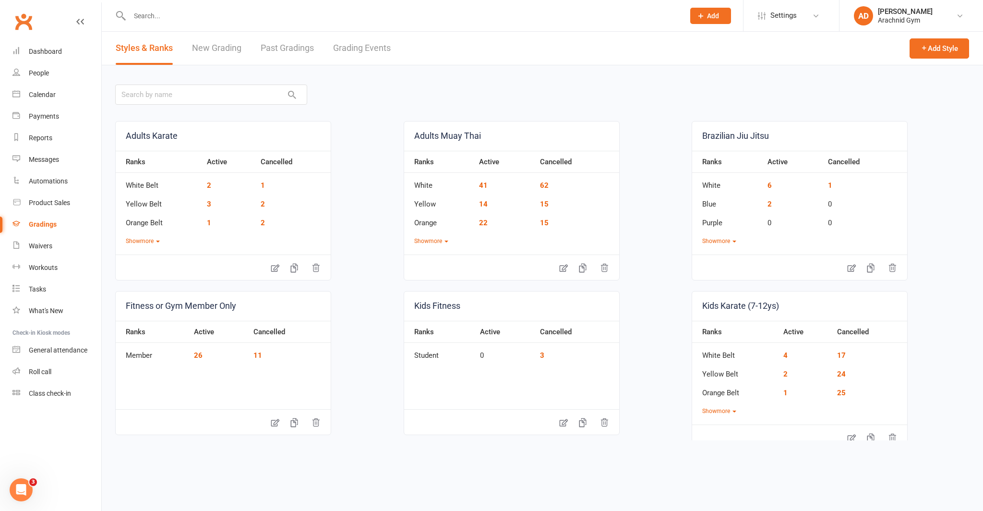
click at [353, 49] on link "Grading Events" at bounding box center [362, 48] width 58 height 33
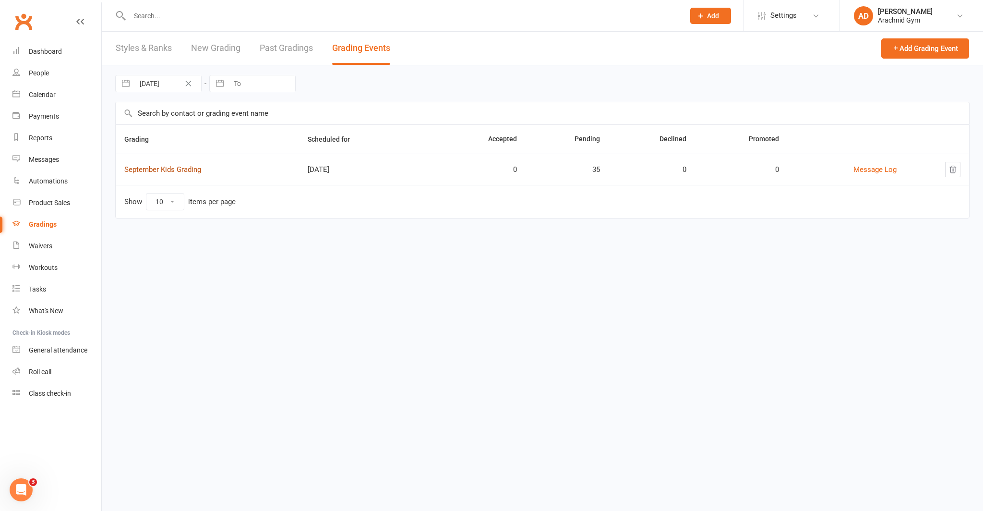
click at [176, 168] on link "September Kids Grading" at bounding box center [162, 169] width 77 height 9
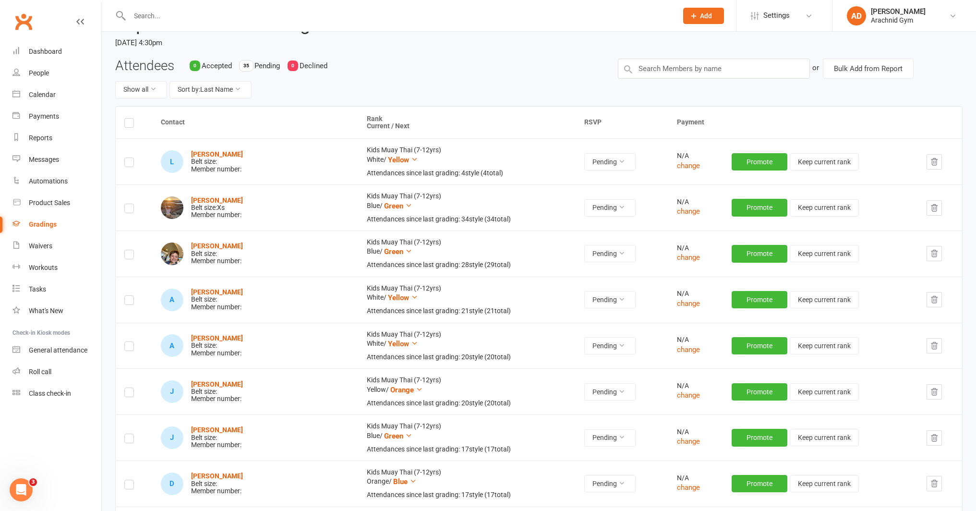
scroll to position [66, 0]
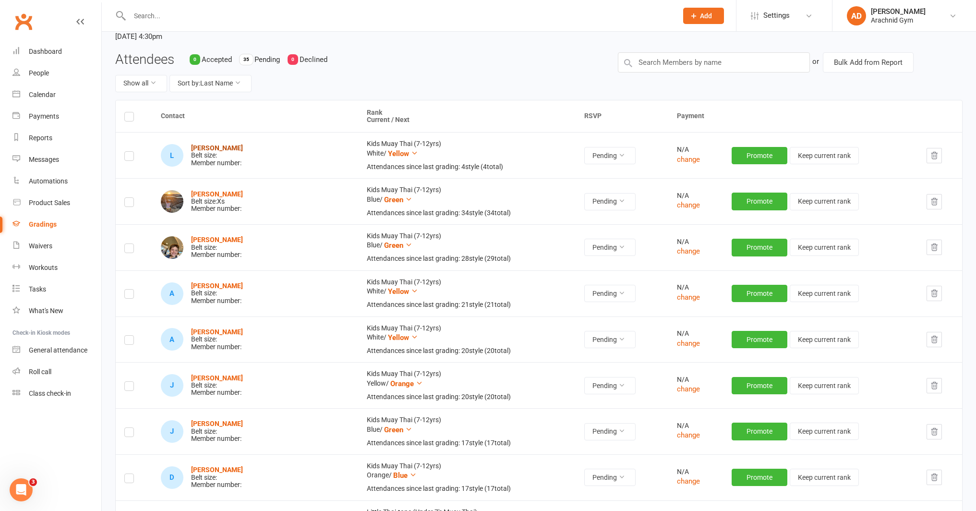
click at [216, 147] on strong "[PERSON_NAME]" at bounding box center [217, 148] width 52 height 8
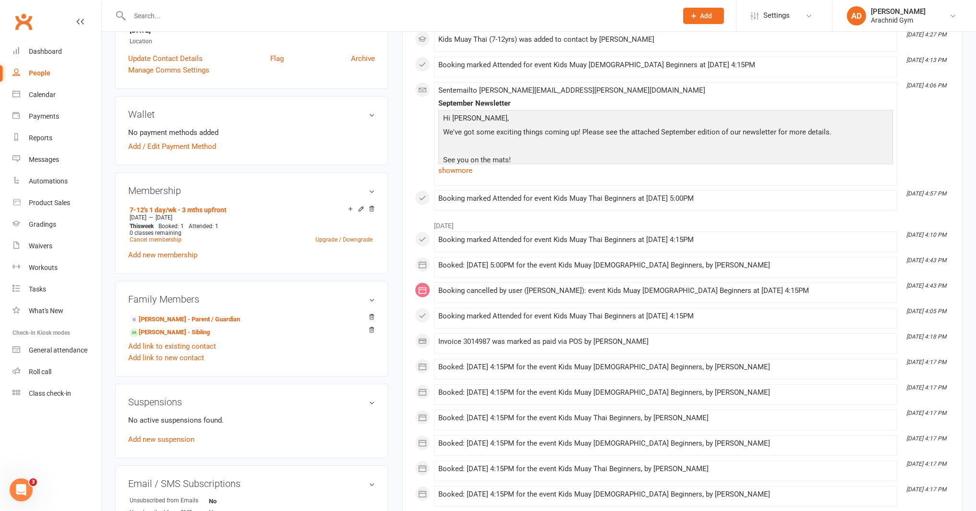
scroll to position [228, 0]
click at [178, 333] on link "[PERSON_NAME] - Sibling" at bounding box center [170, 332] width 80 height 10
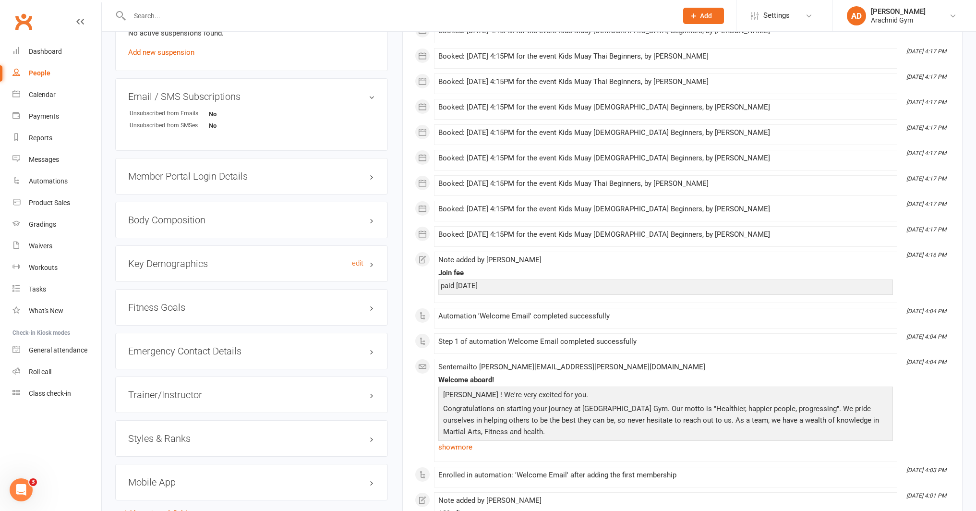
scroll to position [618, 0]
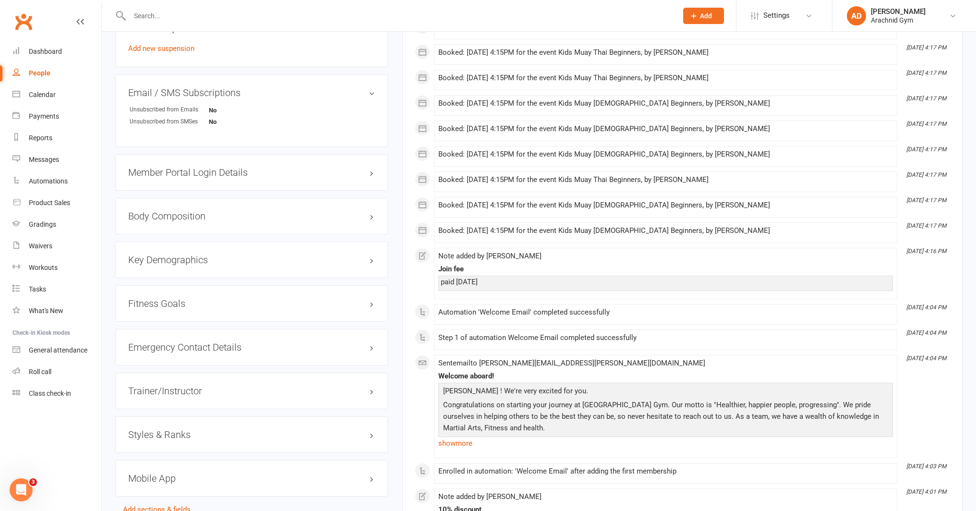
click at [188, 443] on div "Styles & Ranks" at bounding box center [251, 434] width 273 height 36
click at [190, 436] on h3 "Styles & Ranks" at bounding box center [251, 434] width 247 height 11
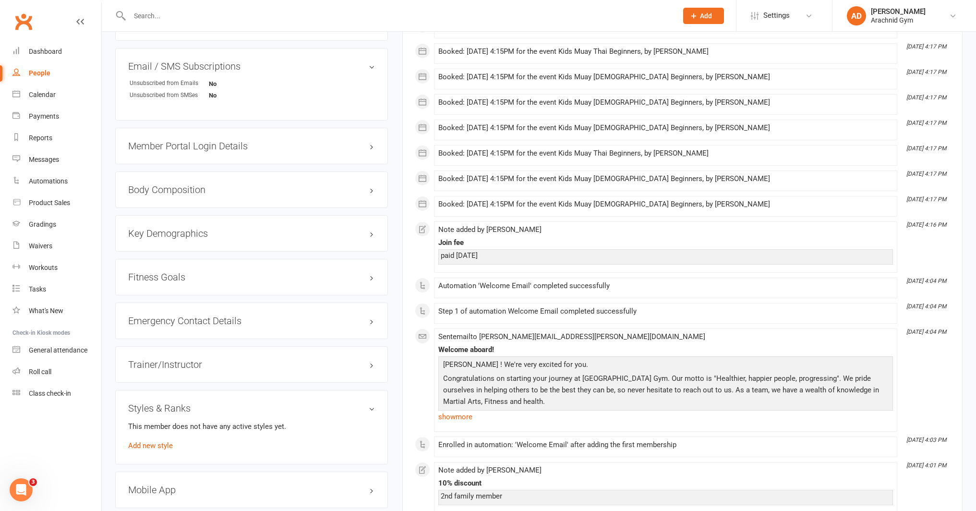
scroll to position [645, 0]
click at [161, 446] on link "Add new style" at bounding box center [150, 445] width 45 height 9
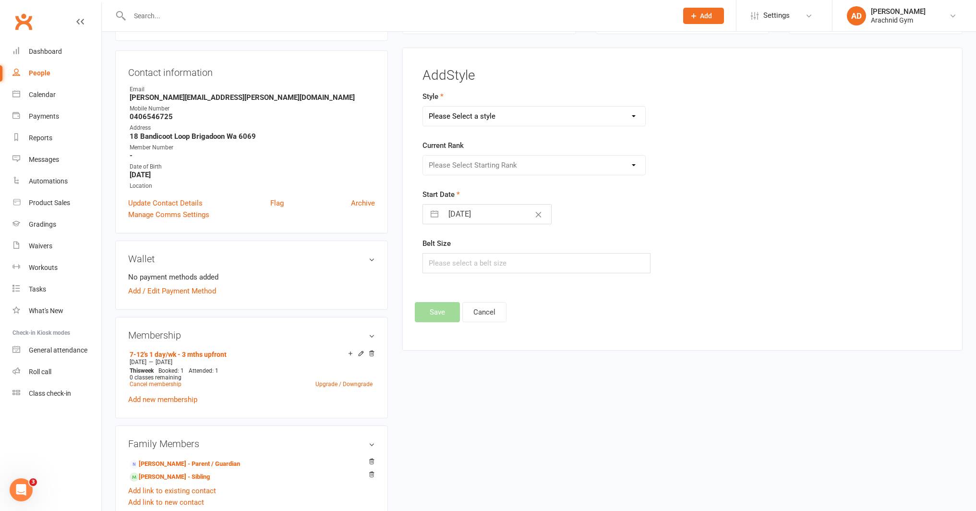
scroll to position [82, 0]
click at [496, 111] on select "Please Select a style Adults Karate Adults Muay Thai Brazilian Jiu Jitsu Fitnes…" at bounding box center [534, 116] width 222 height 19
select select "2290"
click at [423, 107] on select "Please Select a style Adults Karate Adults Muay Thai Brazilian Jiu Jitsu Fitnes…" at bounding box center [534, 116] width 222 height 19
click at [483, 164] on select "Please Select Starting Rank White Yellow Orange Blue Green Brown Black" at bounding box center [534, 165] width 222 height 19
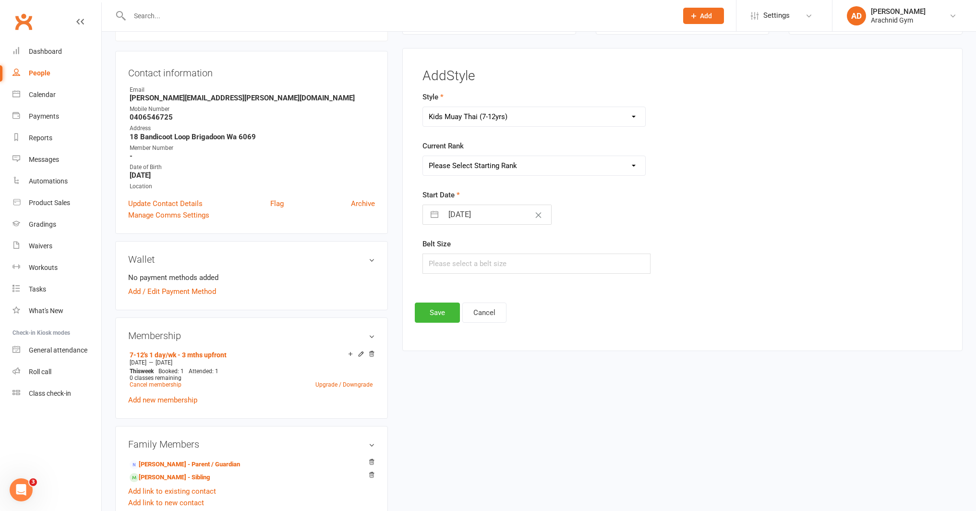
select select "22447"
click at [423, 156] on select "Please Select Starting Rank White Yellow Orange Blue Green Brown Black" at bounding box center [534, 165] width 222 height 19
click at [460, 216] on input "[DATE]" at bounding box center [497, 214] width 108 height 19
select select "7"
select select "2025"
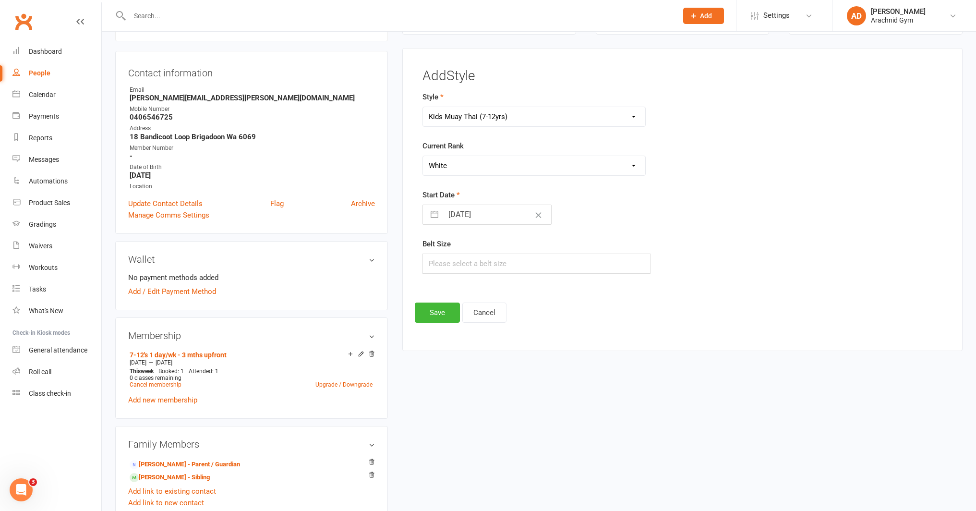
select select "8"
select select "2025"
select select "9"
select select "2025"
click at [444, 259] on div "Move backward to switch to the previous month." at bounding box center [442, 253] width 19 height 16
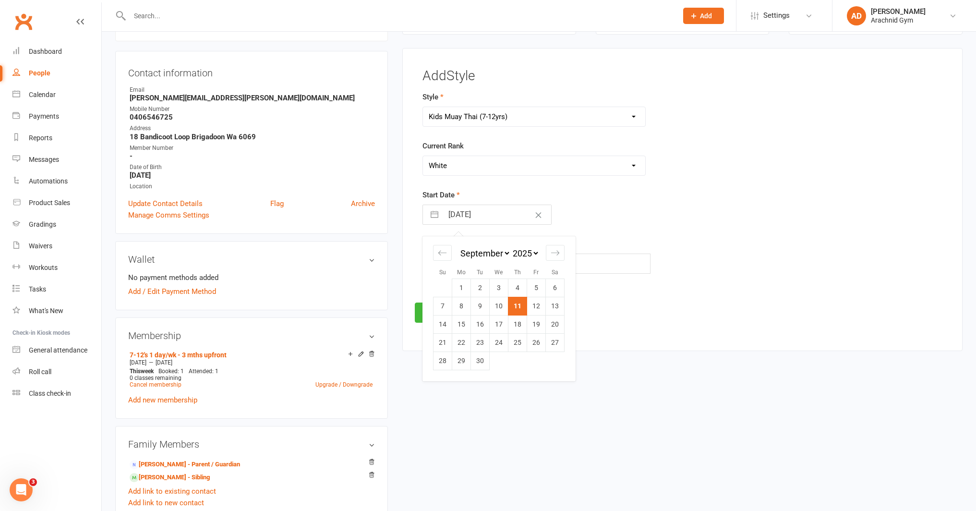
select select "6"
select select "2025"
click at [519, 344] on td "21" at bounding box center [518, 342] width 19 height 18
type input "[DATE]"
click at [443, 312] on button "Save" at bounding box center [437, 313] width 45 height 20
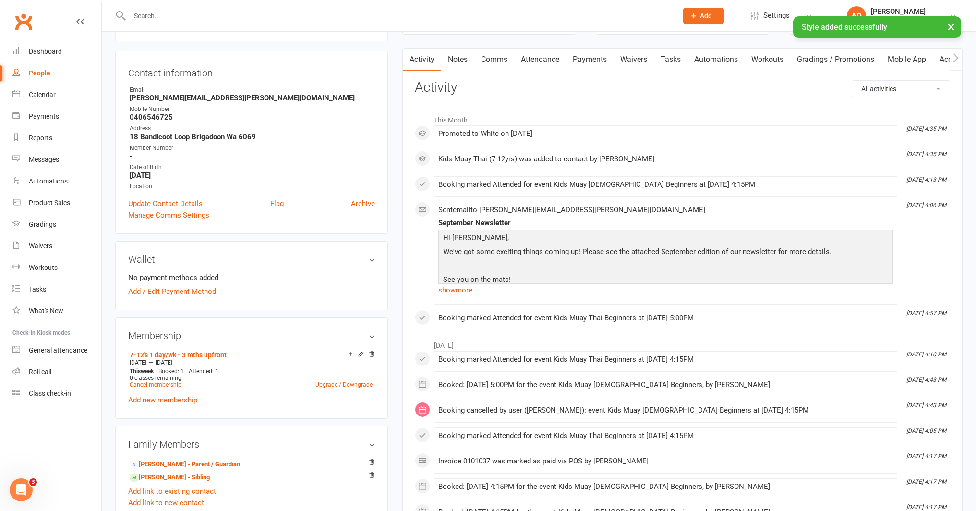
scroll to position [0, 0]
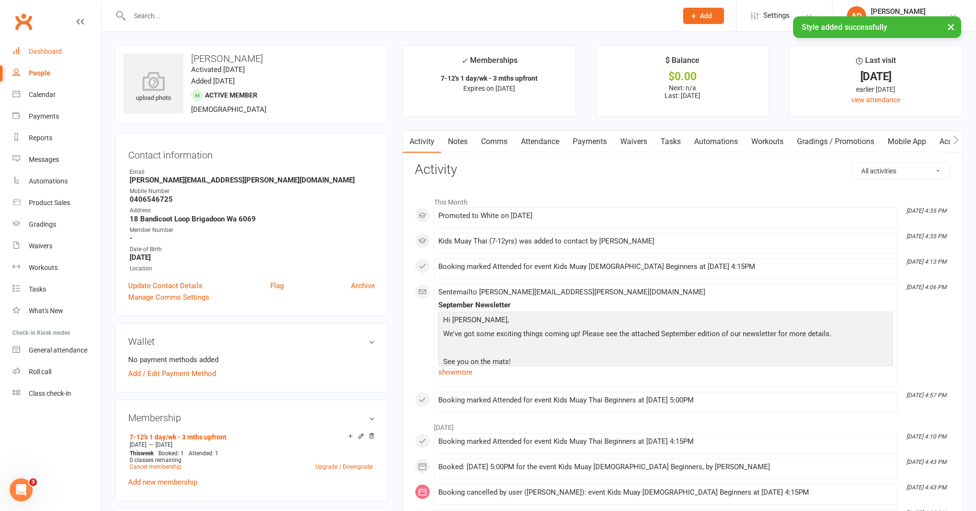
click at [24, 51] on link "Dashboard" at bounding box center [56, 52] width 89 height 22
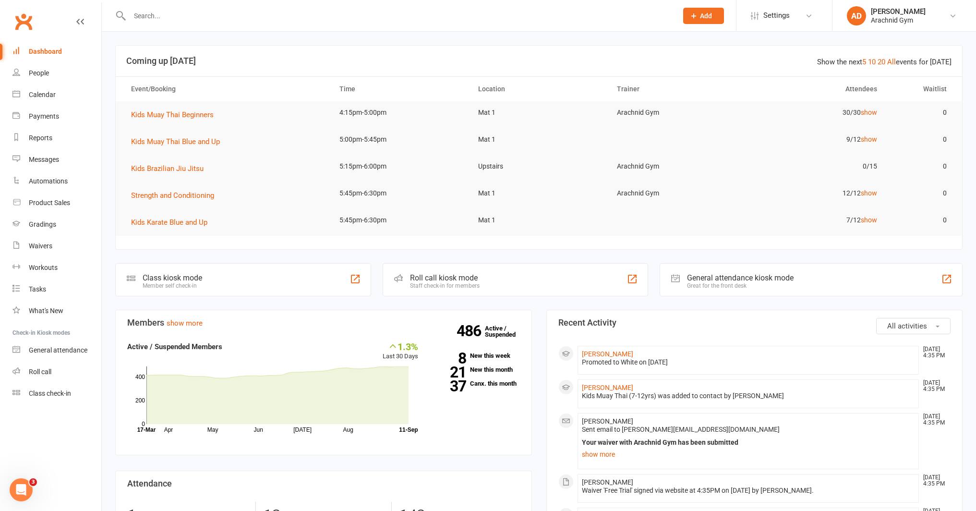
click at [148, 20] on input "text" at bounding box center [399, 15] width 545 height 13
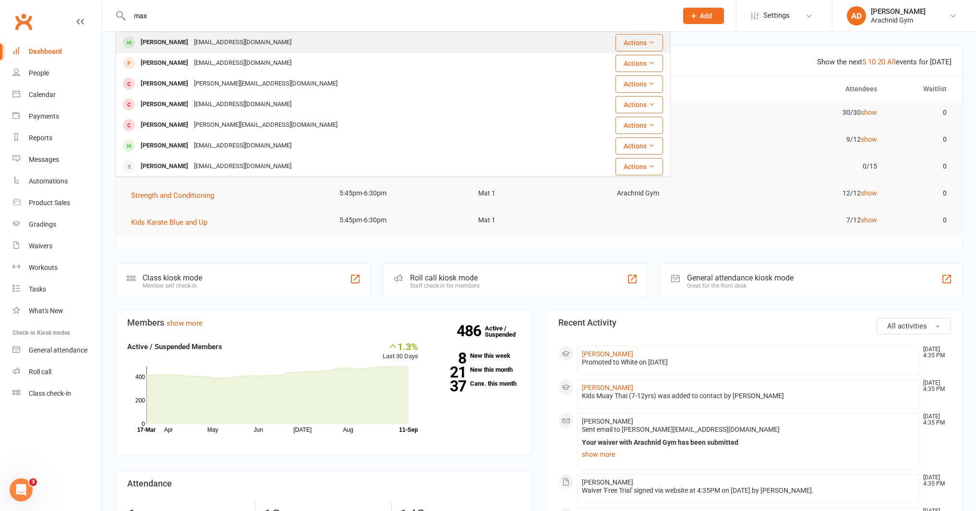
type input "max"
click at [147, 35] on div "[PERSON_NAME] [EMAIL_ADDRESS][DOMAIN_NAME]" at bounding box center [346, 43] width 461 height 20
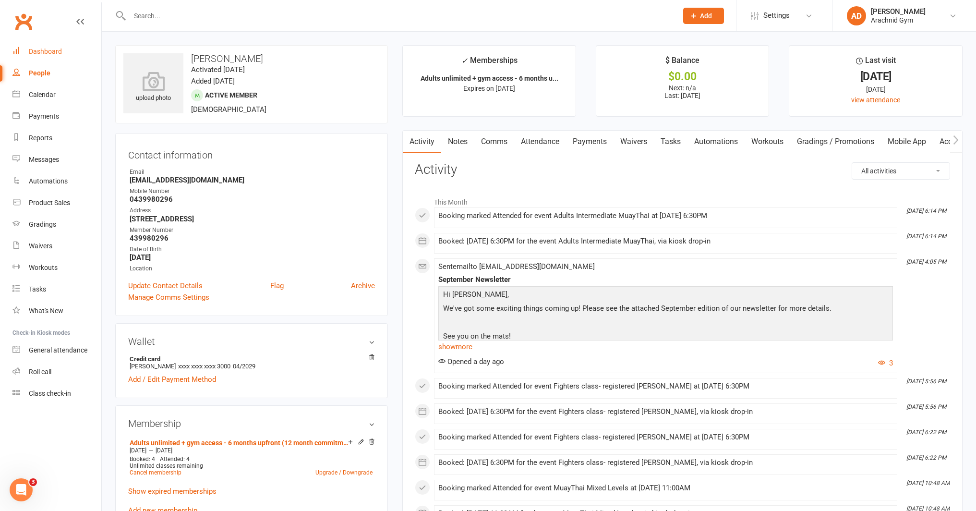
click at [49, 46] on link "Dashboard" at bounding box center [56, 52] width 89 height 22
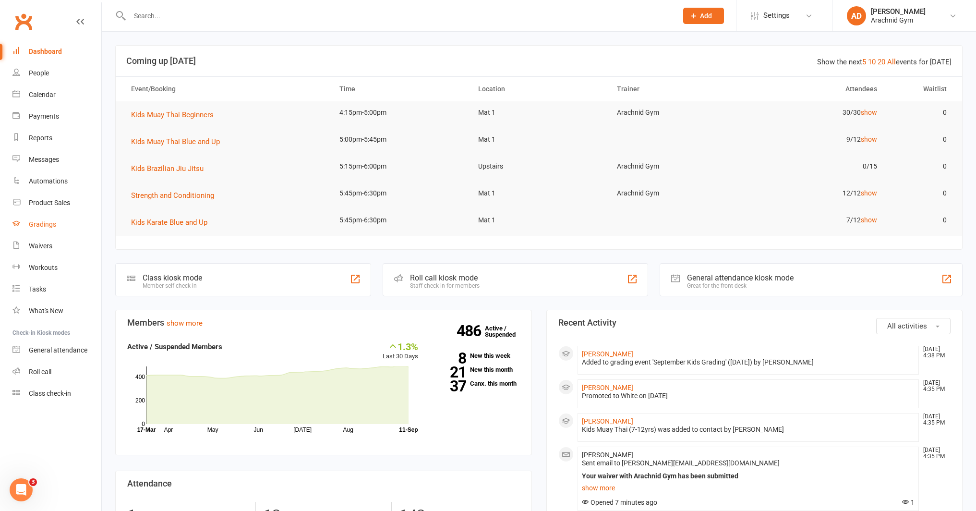
click at [54, 226] on div "Gradings" at bounding box center [42, 224] width 27 height 8
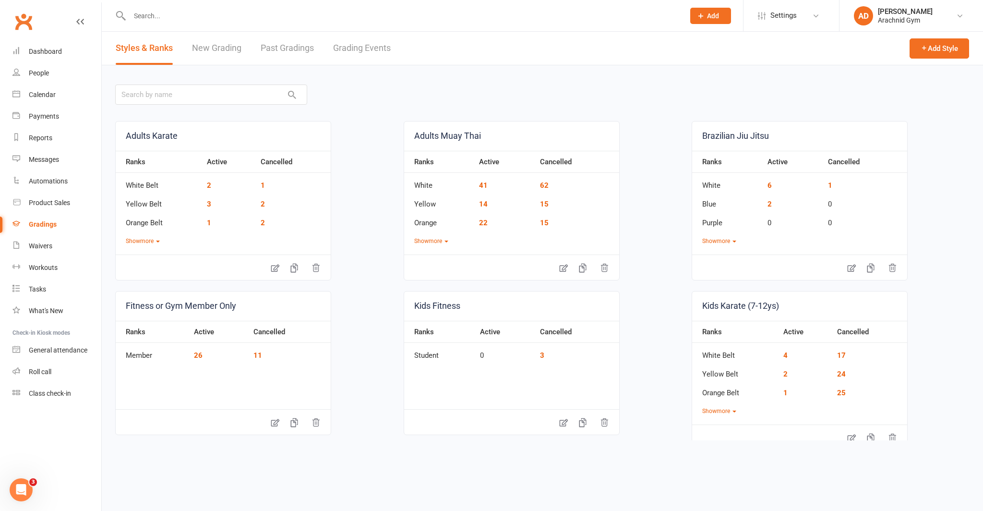
click at [353, 48] on link "Grading Events" at bounding box center [362, 48] width 58 height 33
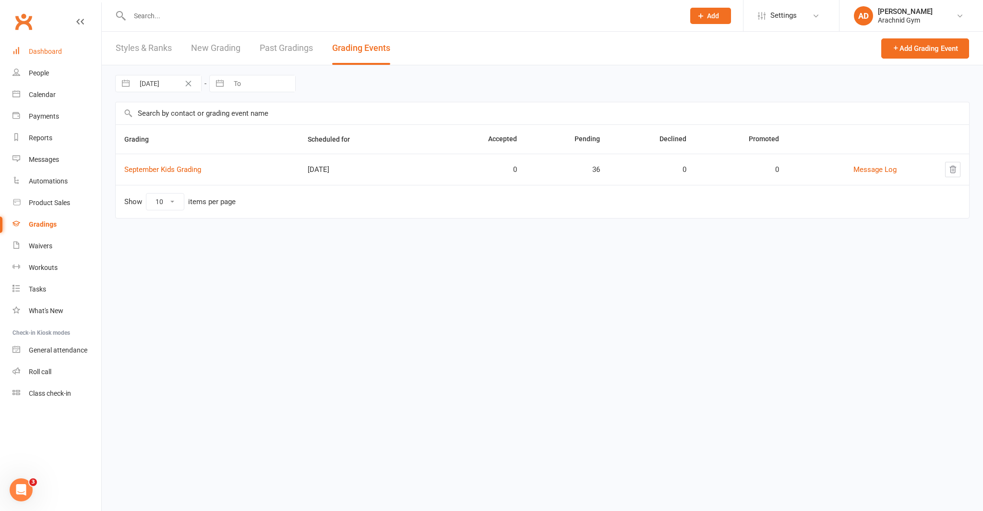
click at [56, 53] on div "Dashboard" at bounding box center [45, 52] width 33 height 8
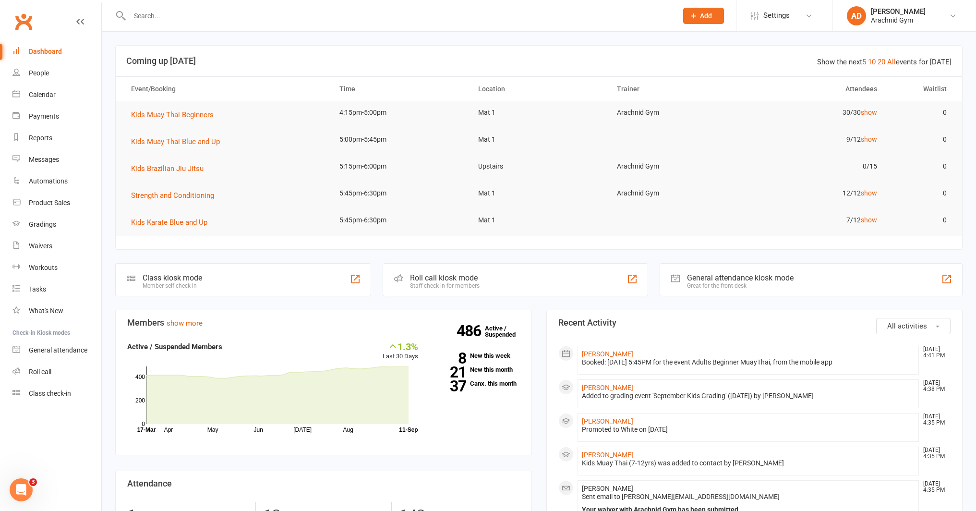
click at [167, 16] on input "text" at bounding box center [399, 15] width 545 height 13
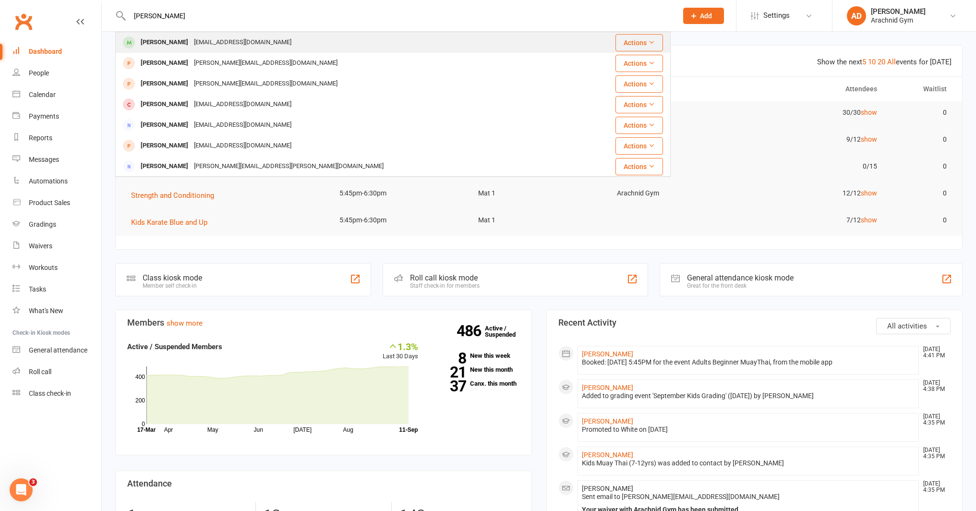
type input "[PERSON_NAME]"
click at [173, 43] on div "[PERSON_NAME]" at bounding box center [164, 43] width 53 height 14
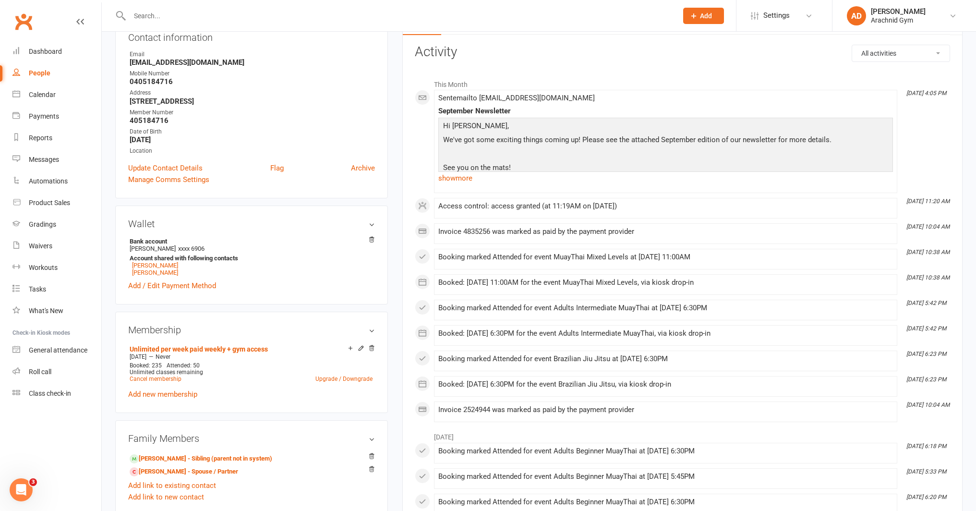
scroll to position [119, 0]
click at [158, 458] on link "[PERSON_NAME] - Sibling (parent not in system)" at bounding box center [201, 458] width 143 height 10
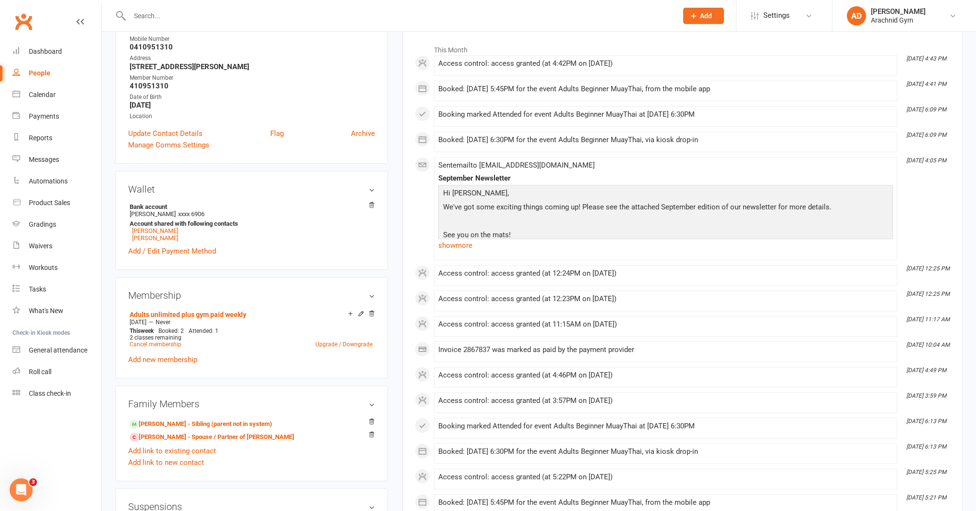
scroll to position [153, 0]
click at [177, 424] on link "[PERSON_NAME] - Sibling (parent not in system)" at bounding box center [201, 423] width 143 height 10
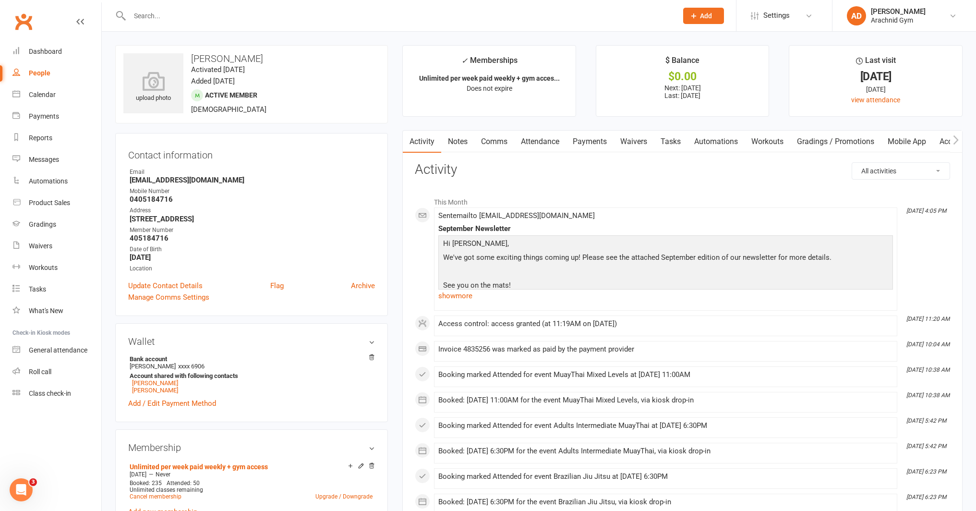
click at [578, 139] on link "Payments" at bounding box center [590, 142] width 48 height 22
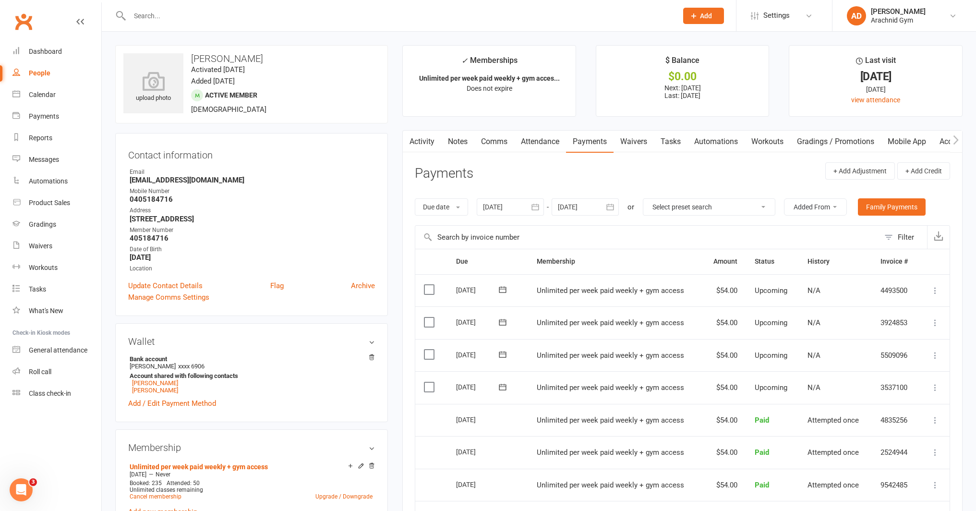
click at [936, 387] on icon at bounding box center [936, 388] width 10 height 10
click at [876, 483] on link "Change amount" at bounding box center [883, 482] width 113 height 19
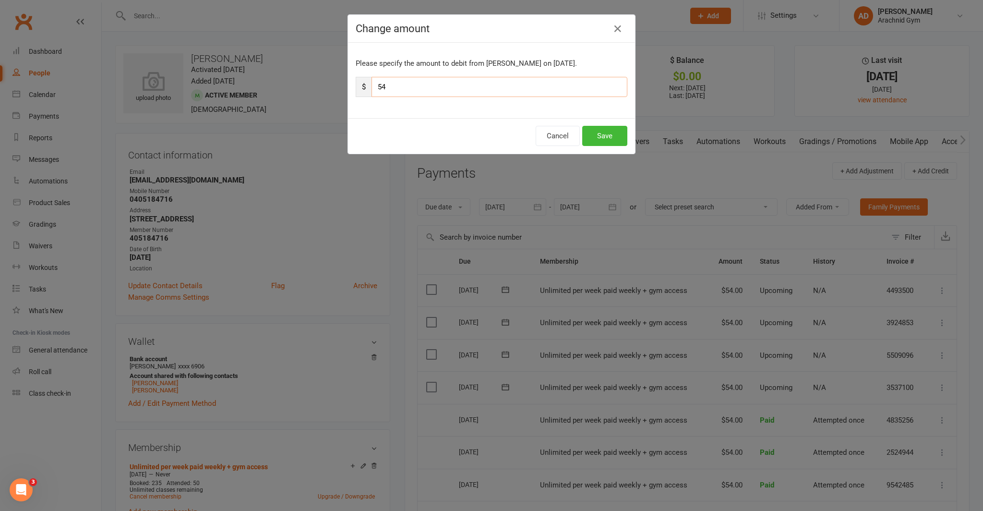
click at [403, 91] on input "54" at bounding box center [500, 87] width 256 height 20
type input "5"
type input "60"
click at [604, 140] on button "Save" at bounding box center [604, 136] width 45 height 20
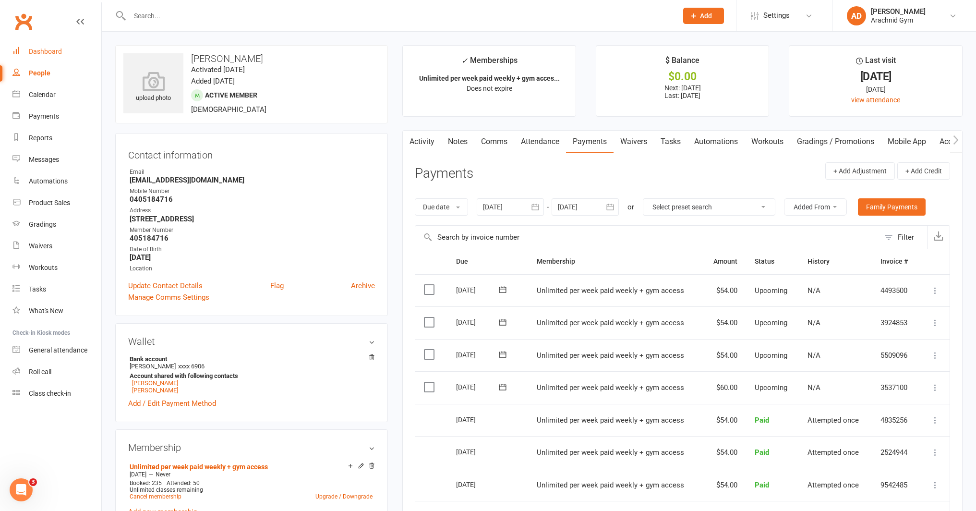
click at [46, 47] on link "Dashboard" at bounding box center [56, 52] width 89 height 22
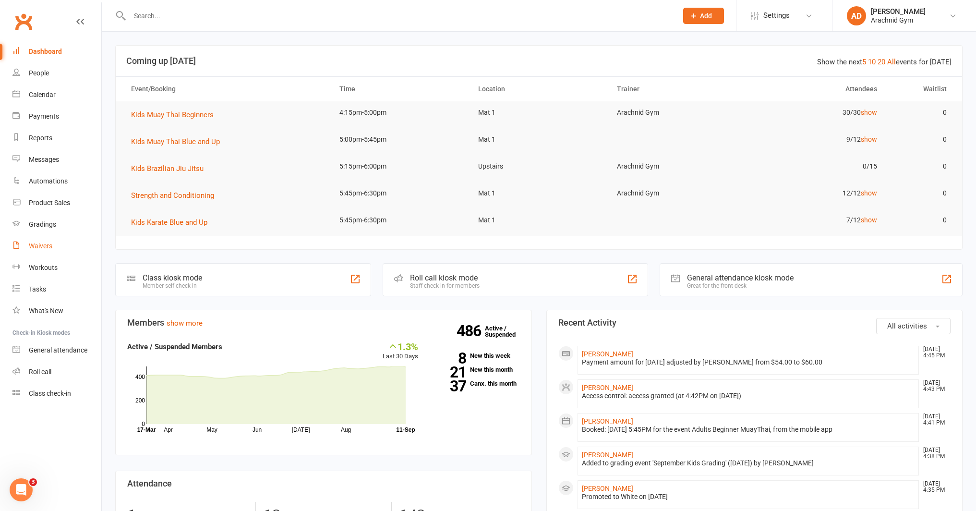
click at [44, 247] on div "Waivers" at bounding box center [41, 246] width 24 height 8
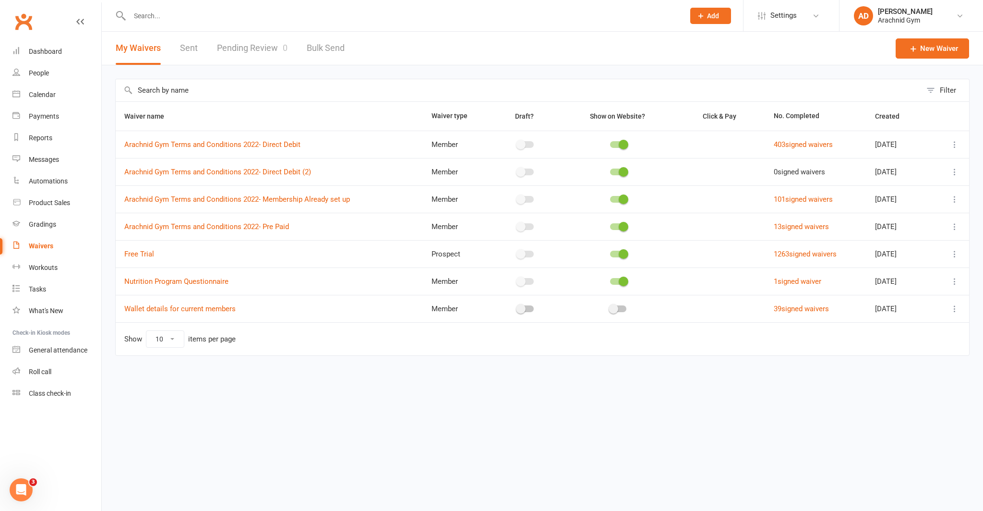
click at [262, 51] on link "Pending Review 0" at bounding box center [252, 48] width 71 height 33
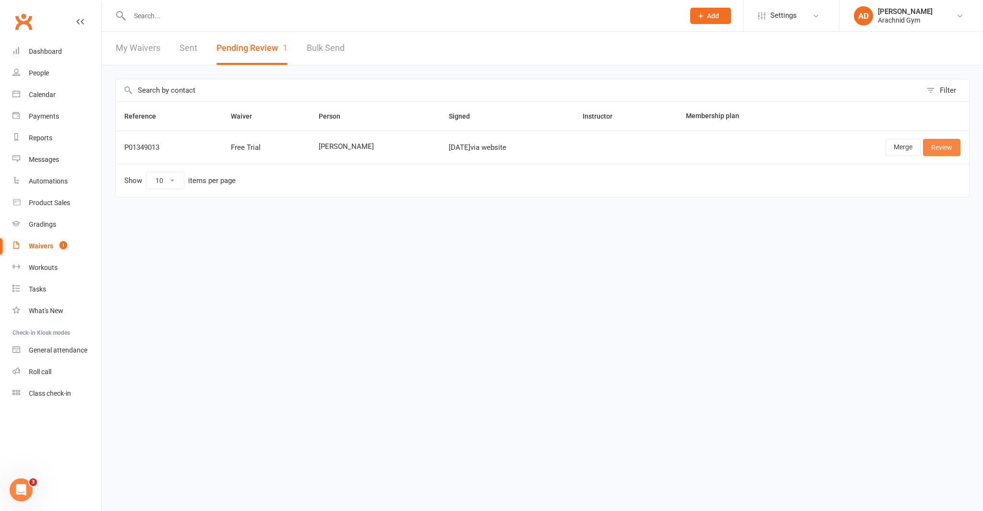
click at [938, 145] on link "Review" at bounding box center [941, 147] width 37 height 17
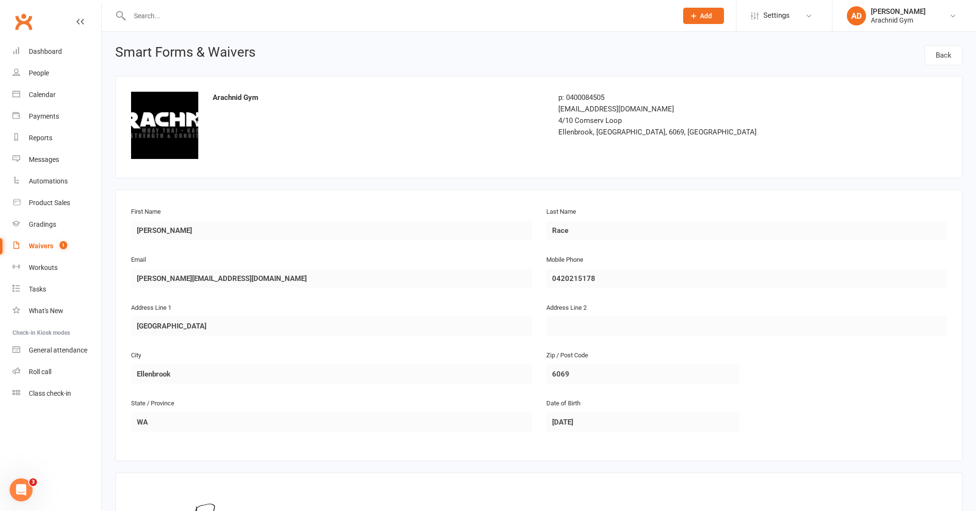
scroll to position [142, 0]
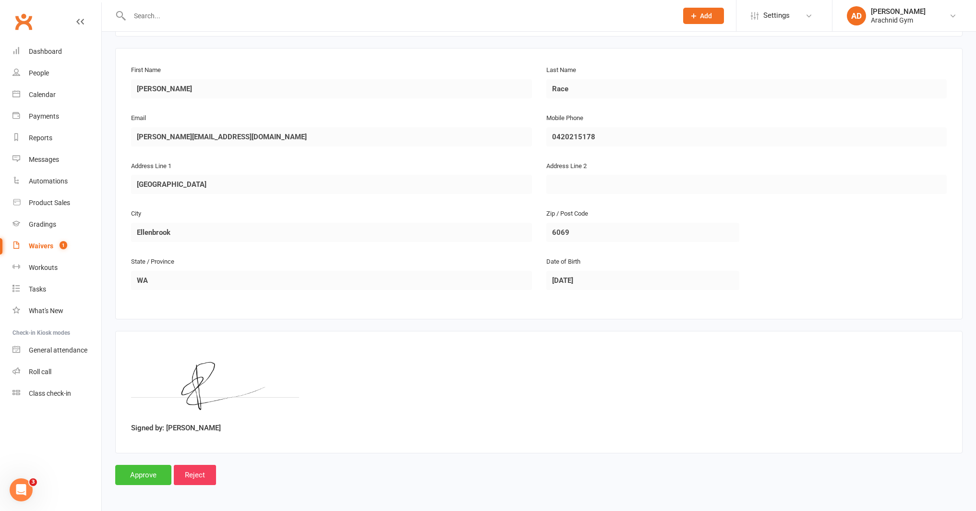
click at [158, 469] on input "Approve" at bounding box center [143, 475] width 56 height 20
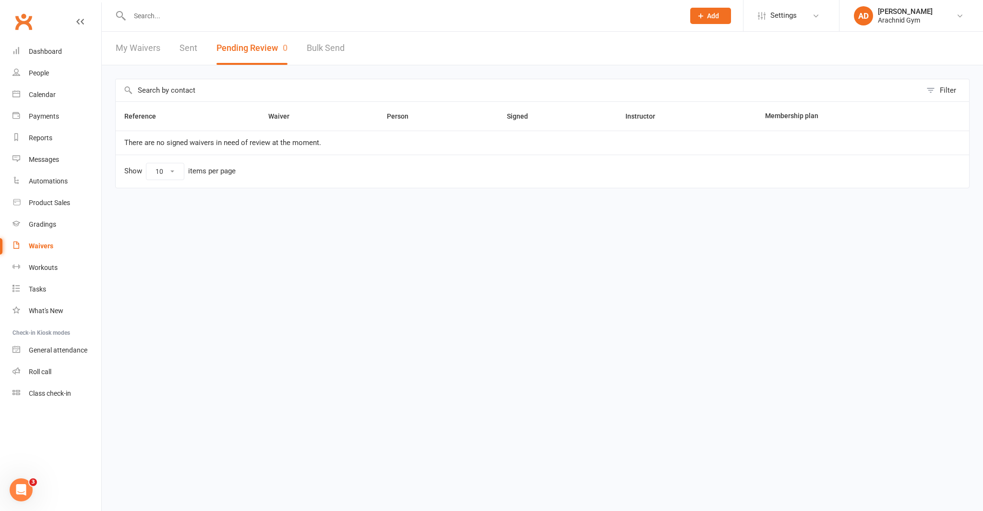
click at [178, 20] on input "text" at bounding box center [403, 15] width 552 height 13
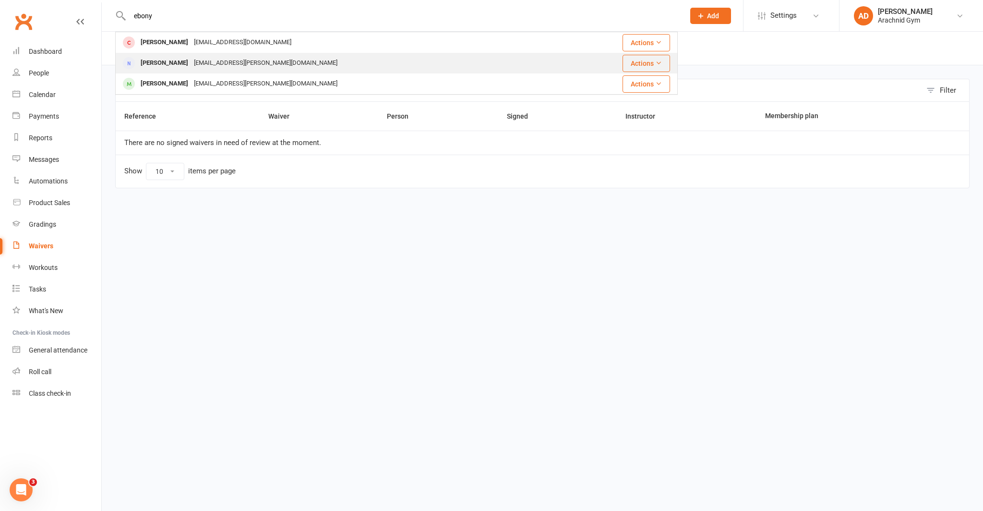
type input "ebony"
click at [166, 65] on div "[PERSON_NAME]" at bounding box center [164, 63] width 53 height 14
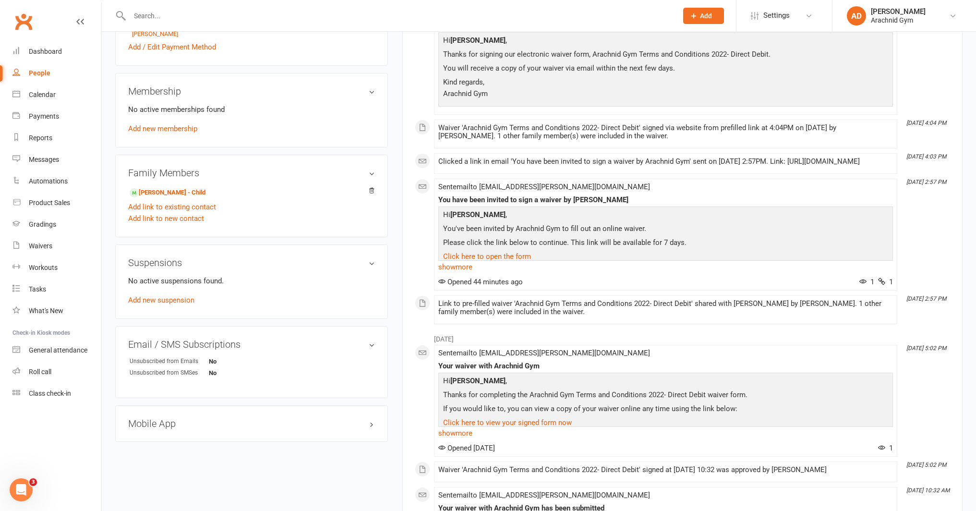
scroll to position [329, 0]
click at [188, 189] on link "[PERSON_NAME] - Child" at bounding box center [168, 191] width 76 height 10
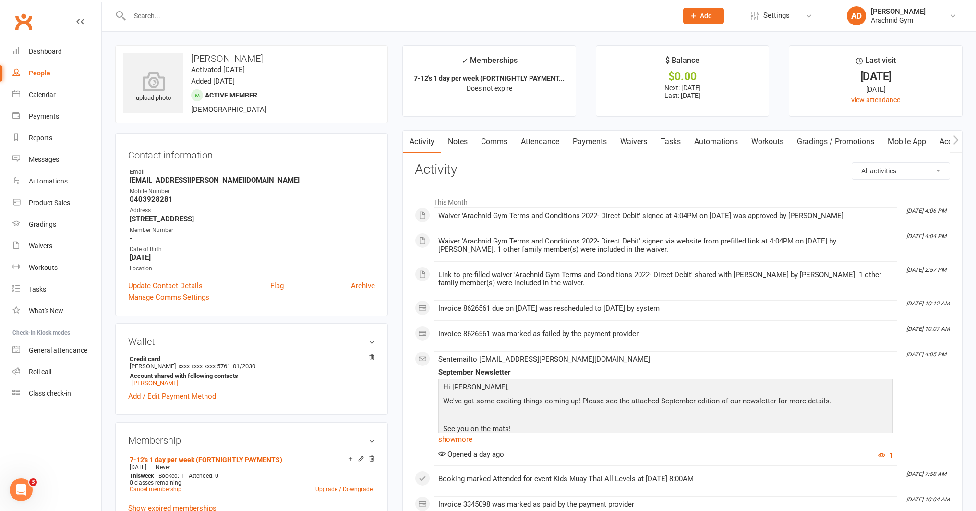
click at [603, 145] on link "Payments" at bounding box center [590, 142] width 48 height 22
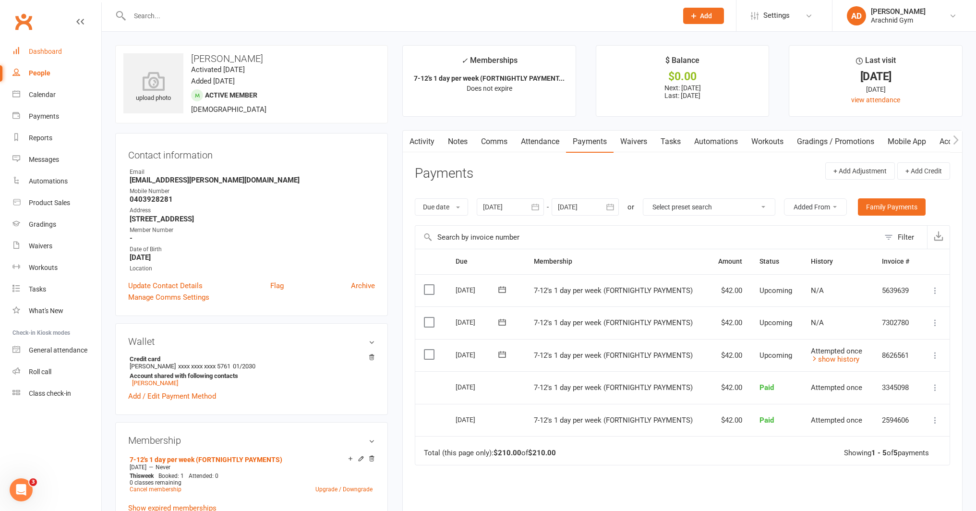
click at [67, 56] on link "Dashboard" at bounding box center [56, 52] width 89 height 22
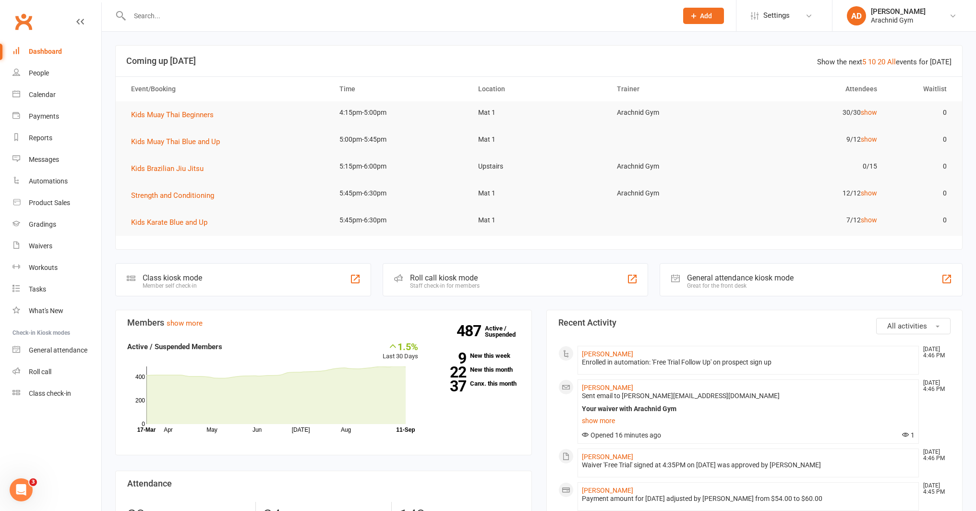
click at [167, 16] on input "text" at bounding box center [399, 15] width 545 height 13
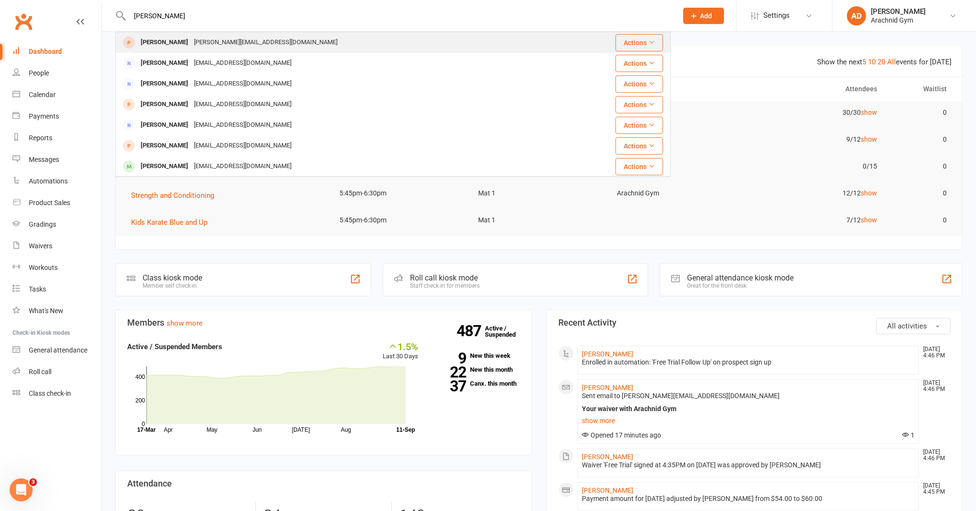
type input "[PERSON_NAME]"
click at [142, 36] on div "[PERSON_NAME]" at bounding box center [164, 43] width 53 height 14
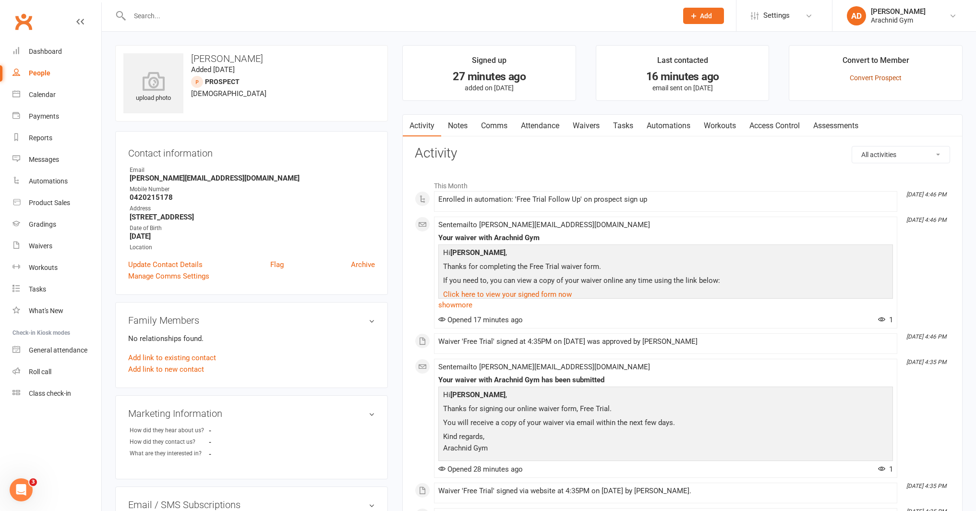
click at [862, 80] on link "Convert Prospect" at bounding box center [876, 78] width 52 height 8
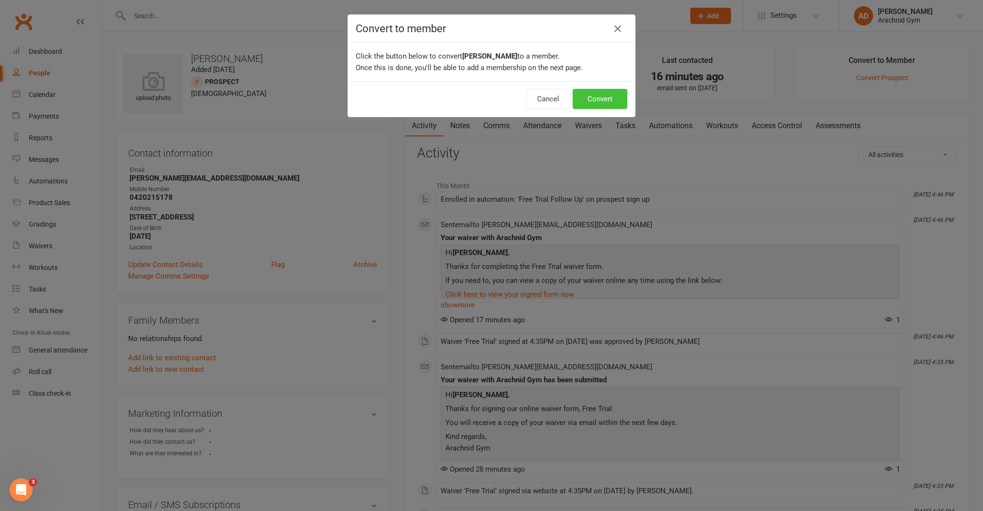
click at [599, 97] on button "Convert" at bounding box center [600, 99] width 55 height 20
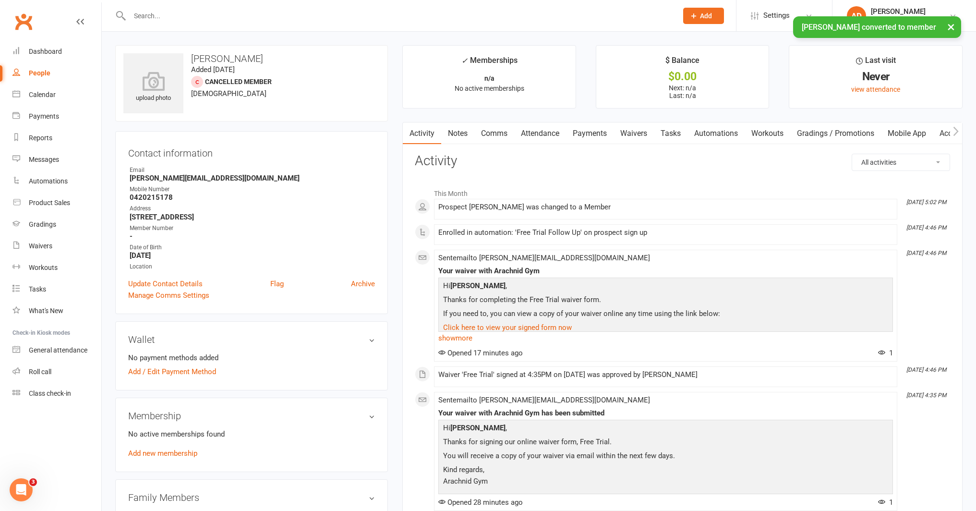
click at [467, 133] on link "Notes" at bounding box center [457, 133] width 33 height 22
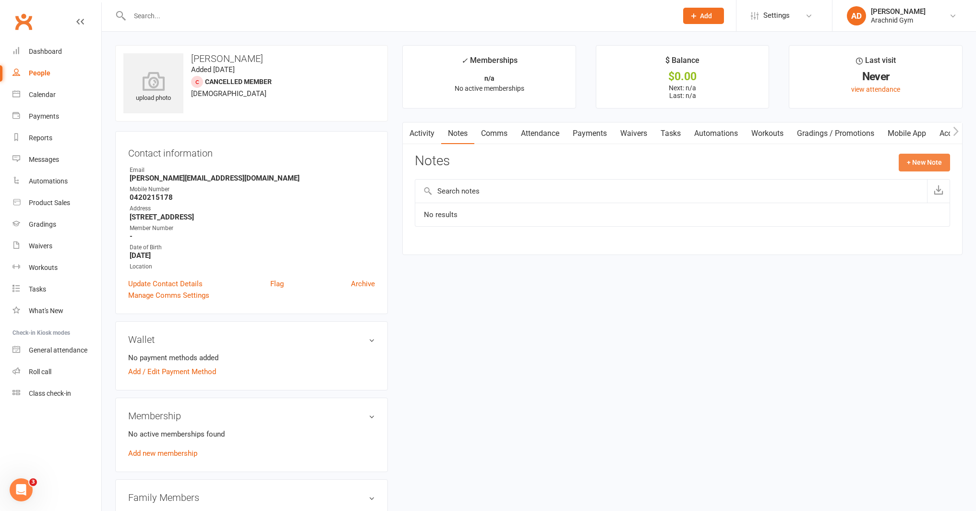
click at [931, 160] on button "+ New Note" at bounding box center [924, 162] width 51 height 17
click at [437, 200] on input "text" at bounding box center [682, 202] width 535 height 20
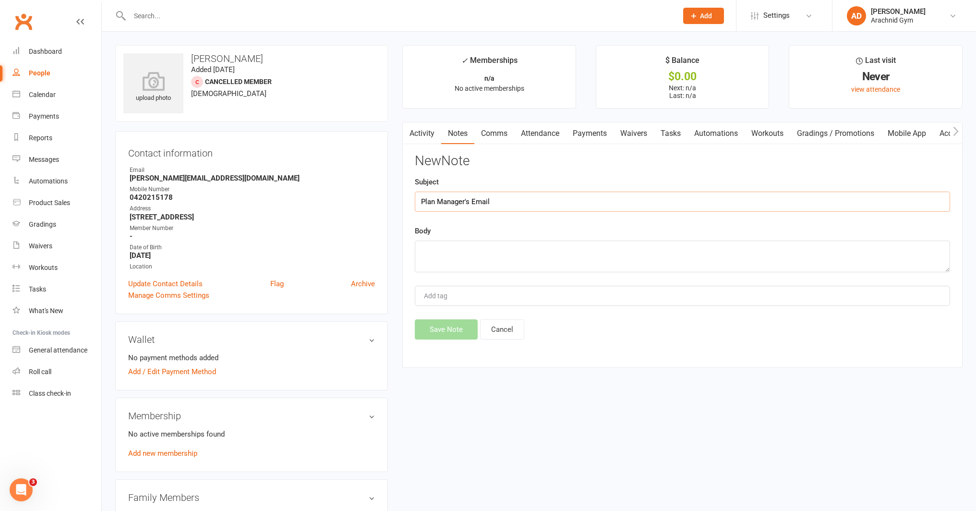
click at [422, 201] on input "Plan Manager's Email" at bounding box center [682, 202] width 535 height 20
type input "NDIS Plan Manager's Email"
click at [431, 252] on textarea at bounding box center [682, 257] width 535 height 32
click at [439, 252] on textarea "Email: [EMAIL_ADDRESS][DOMAIN_NAME]" at bounding box center [682, 257] width 535 height 32
type textarea "Email invoice @ end of week to: [EMAIL_ADDRESS][DOMAIN_NAME]"
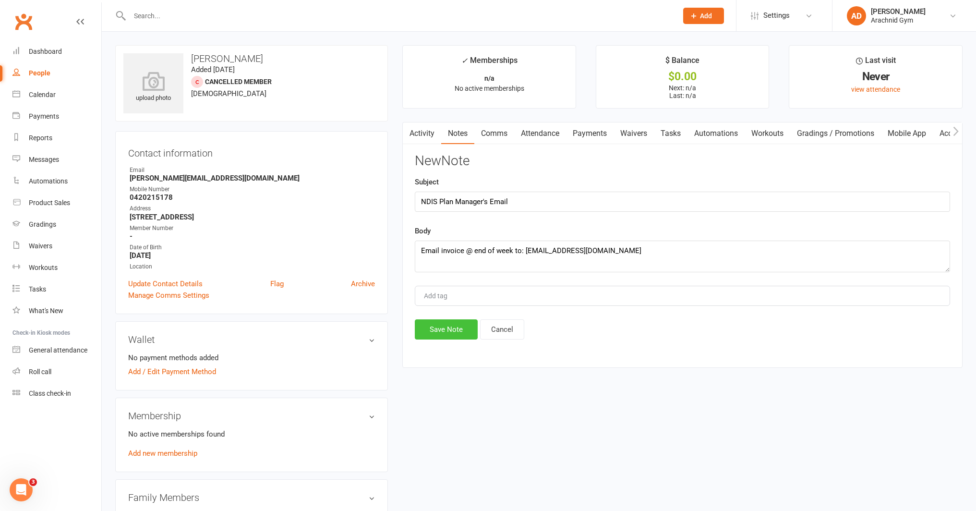
click at [449, 329] on button "Save Note" at bounding box center [446, 329] width 63 height 20
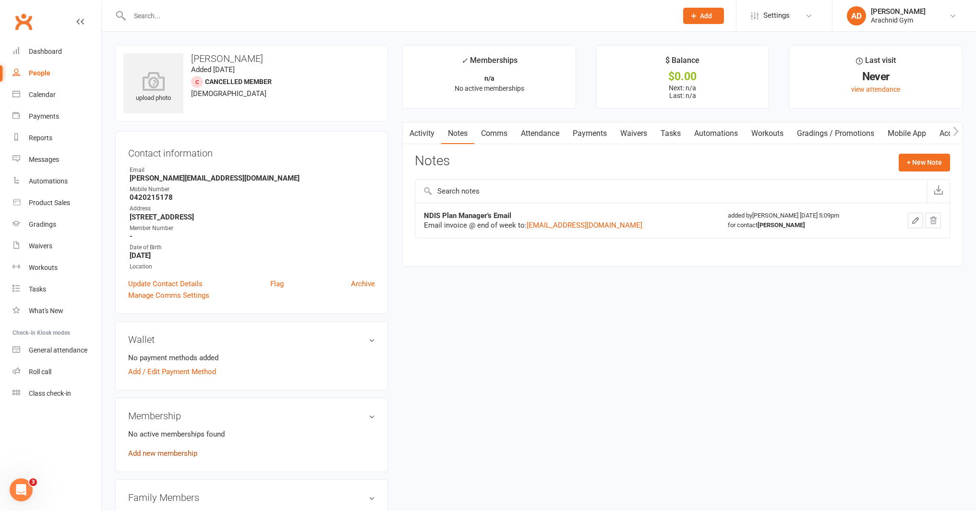
click at [174, 453] on link "Add new membership" at bounding box center [162, 453] width 69 height 9
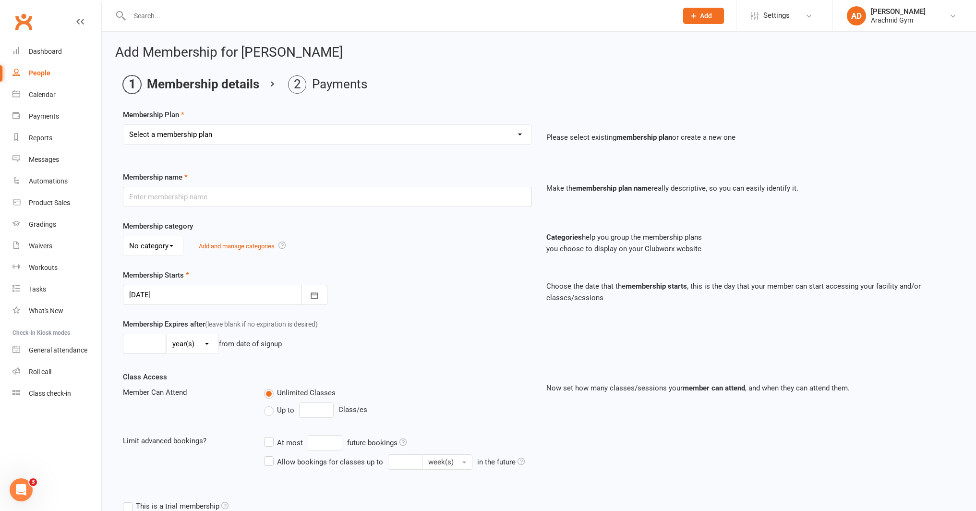
click at [198, 138] on select "Select a membership plan Create new Membership Plan Adults Teens 7-12's Under 7…" at bounding box center [327, 134] width 408 height 19
select select "1"
click at [123, 125] on select "Select a membership plan Create new Membership Plan Adults Teens 7-12's Under 7…" at bounding box center [327, 134] width 408 height 19
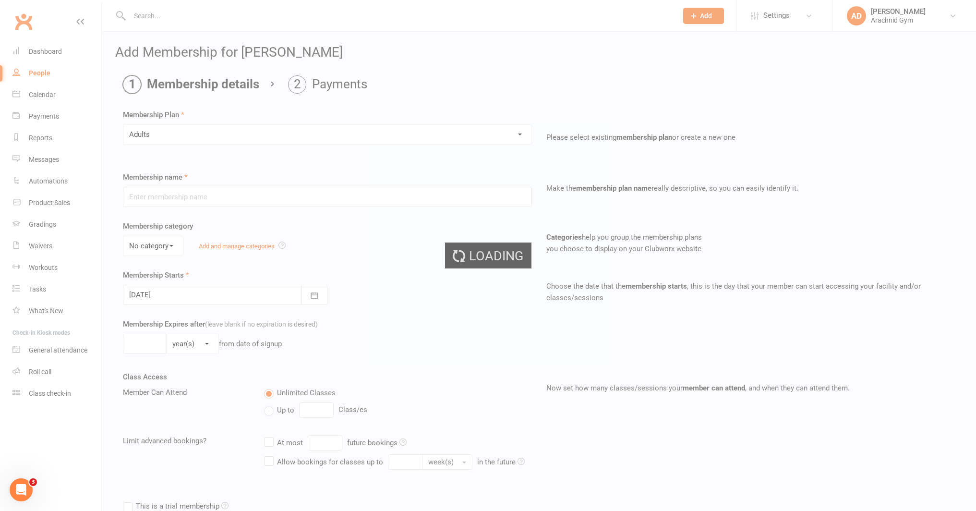
type input "Adults"
select select "1"
type input "0"
type input "1"
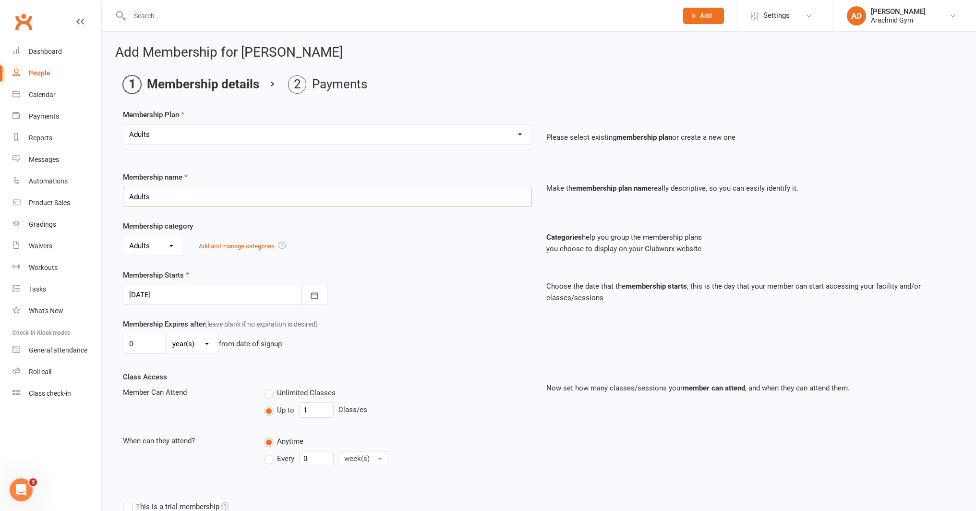
click at [165, 200] on input "Adults" at bounding box center [327, 197] width 409 height 20
drag, startPoint x: 205, startPoint y: 198, endPoint x: 117, endPoint y: 196, distance: 87.9
click at [117, 196] on div "Membership name Adults" at bounding box center [328, 189] width 424 height 36
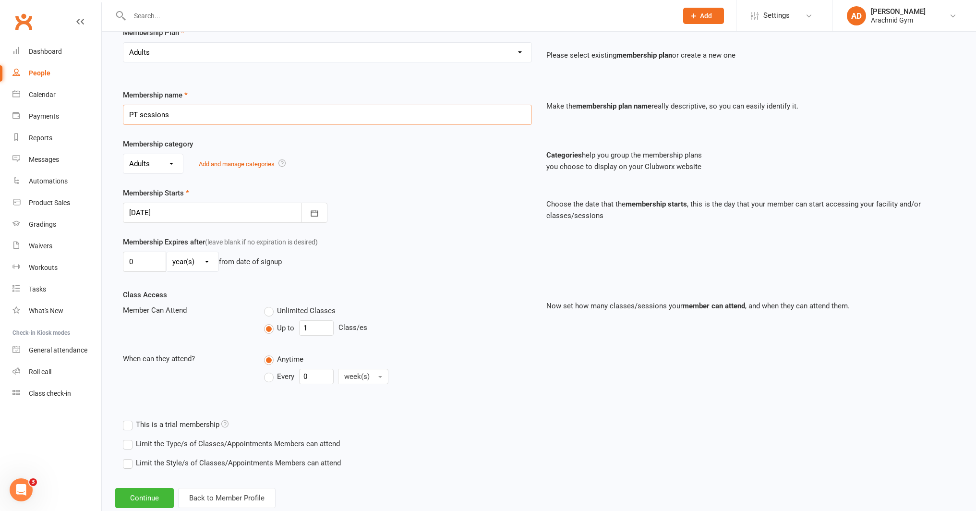
scroll to position [86, 0]
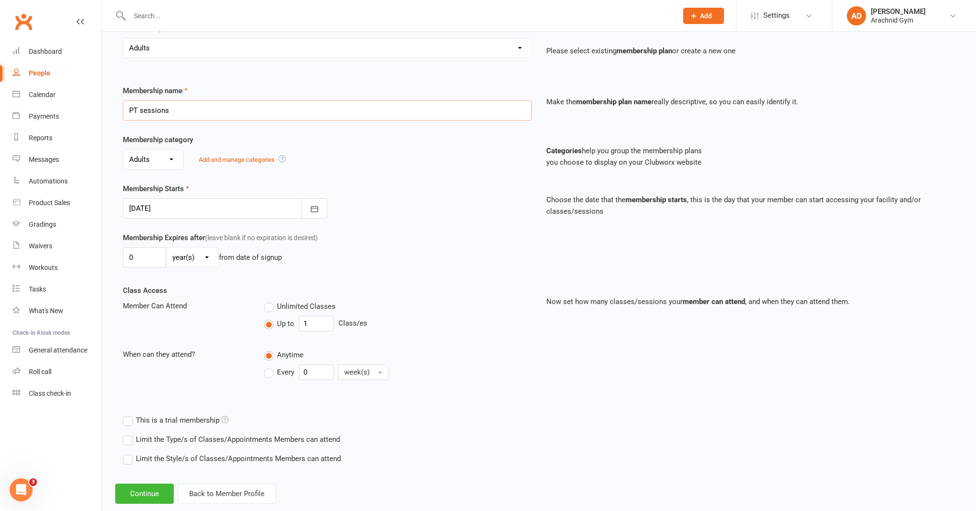
type input "PT sessions"
click at [316, 325] on input "1" at bounding box center [316, 323] width 35 height 15
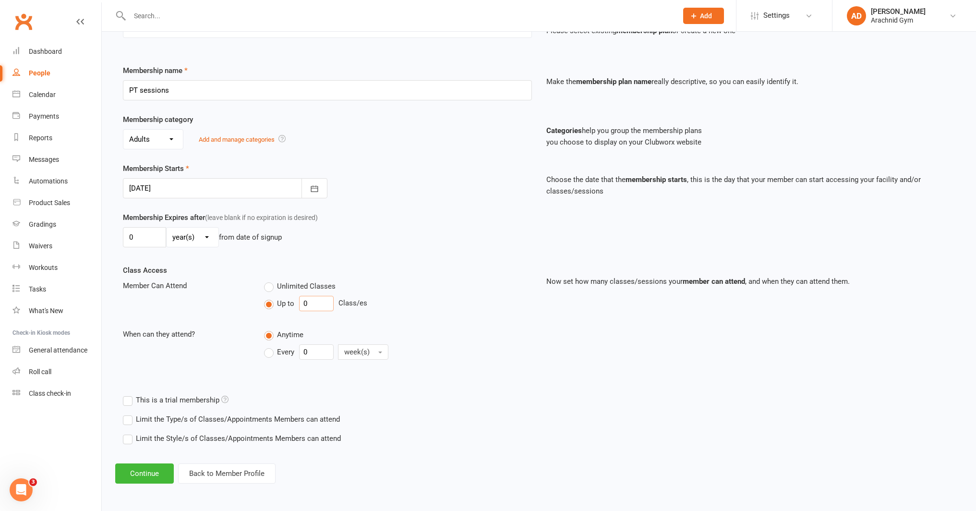
type input "0"
click at [254, 423] on label "Limit the Type/s of Classes/Appointments Members can attend" at bounding box center [231, 419] width 217 height 12
click at [129, 413] on input "Limit the Type/s of Classes/Appointments Members can attend" at bounding box center [126, 413] width 6 height 0
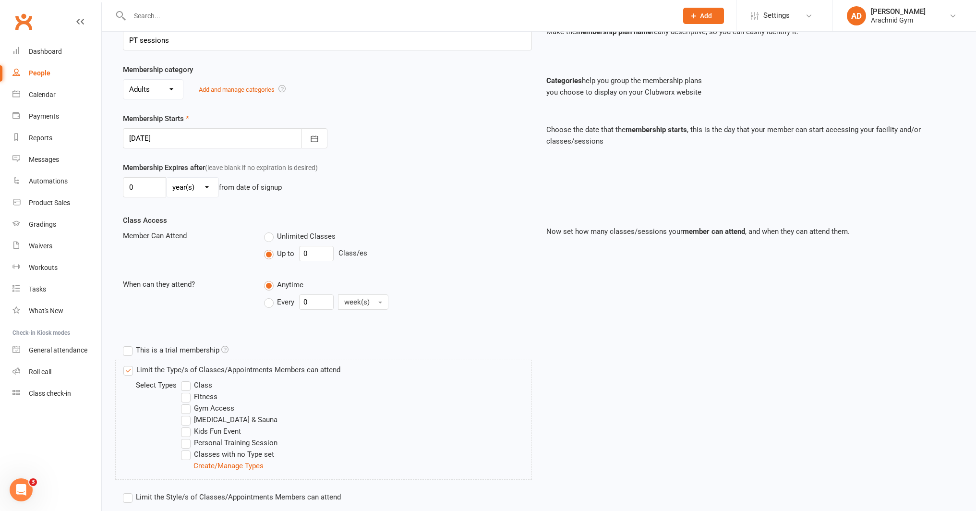
scroll to position [160, 0]
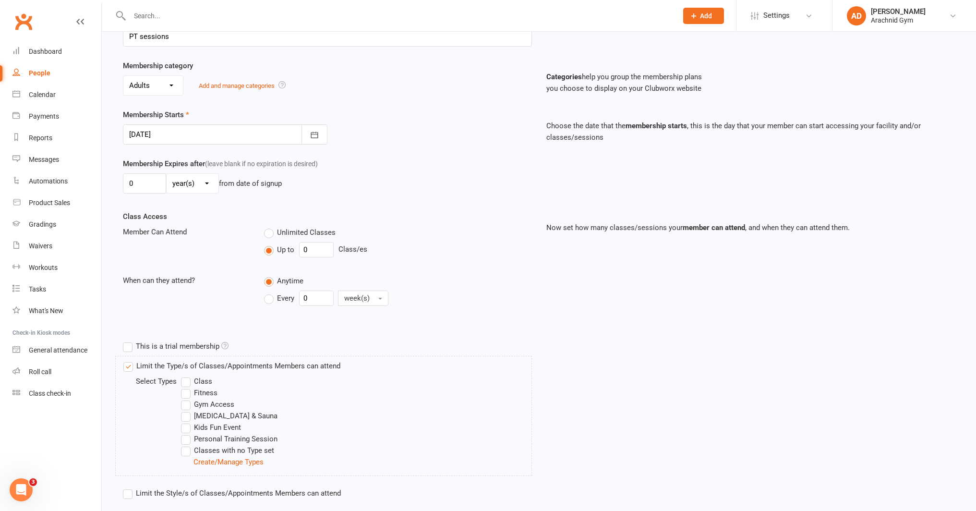
click at [244, 373] on div "Limit the Type/s of Classes/Appointments Members can attend Select Types Class …" at bounding box center [323, 416] width 417 height 120
click at [253, 365] on label "Limit the Type/s of Classes/Appointments Members can attend" at bounding box center [231, 366] width 217 height 12
click at [130, 360] on input "Limit the Type/s of Classes/Appointments Members can attend" at bounding box center [126, 360] width 6 height 0
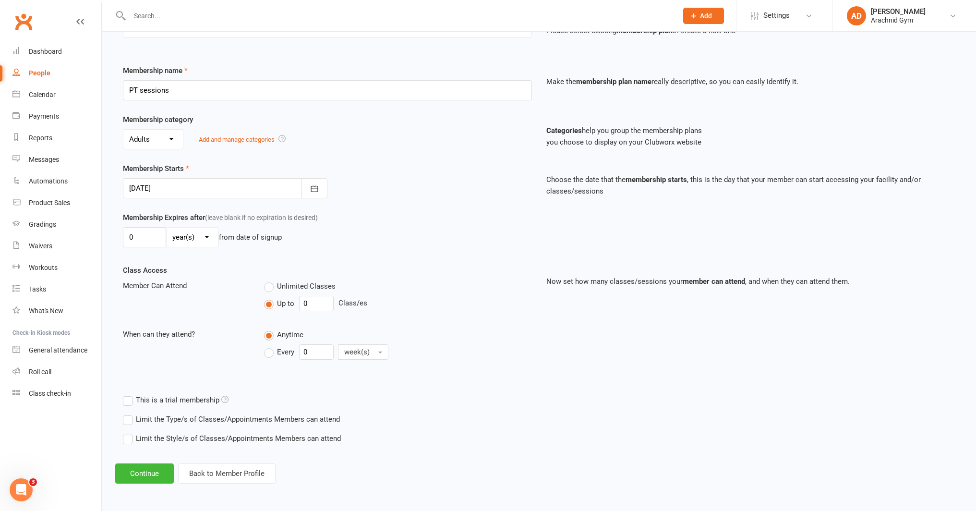
scroll to position [107, 0]
click at [148, 476] on button "Continue" at bounding box center [144, 473] width 59 height 20
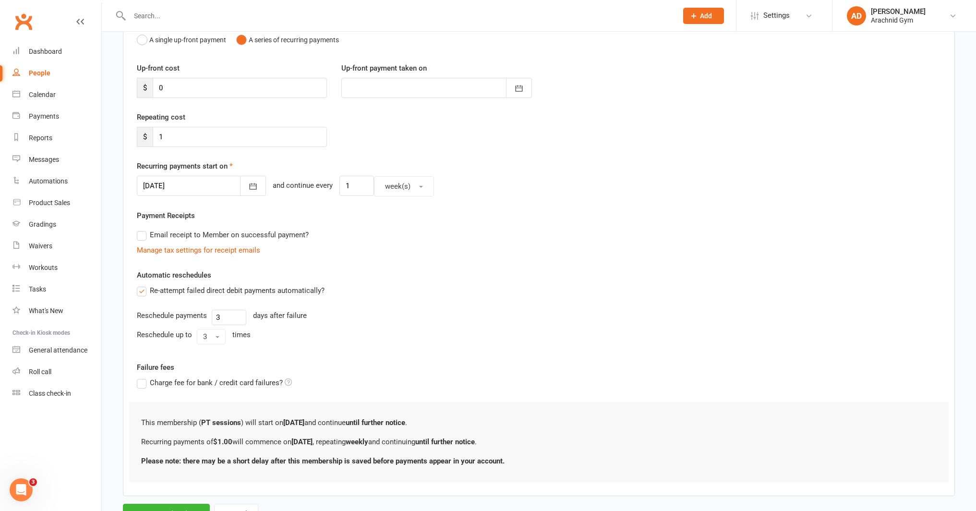
scroll to position [0, 0]
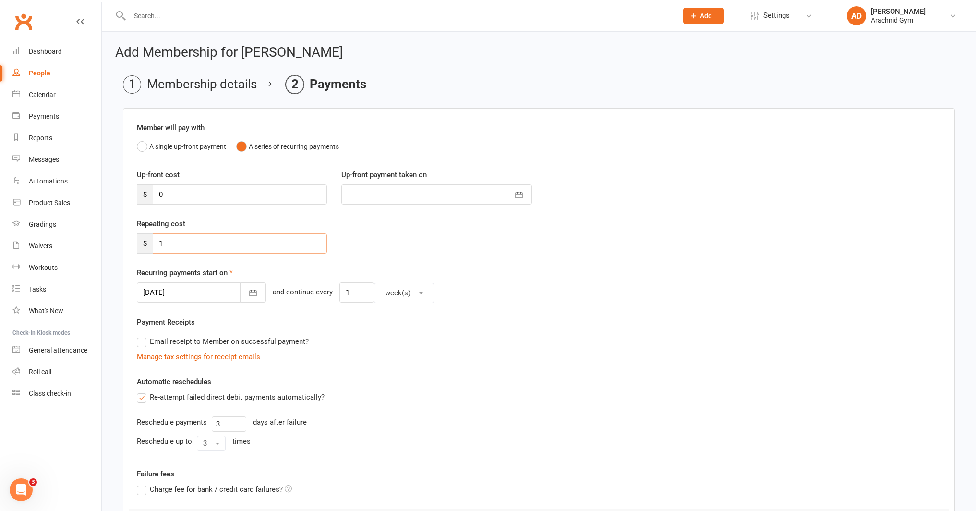
click at [181, 247] on input "1" at bounding box center [240, 243] width 174 height 20
type input "0"
click at [146, 393] on label "Re-attempt failed direct debit payments automatically?" at bounding box center [231, 397] width 188 height 12
click at [143, 391] on input "Re-attempt failed direct debit payments automatically?" at bounding box center [140, 391] width 6 height 0
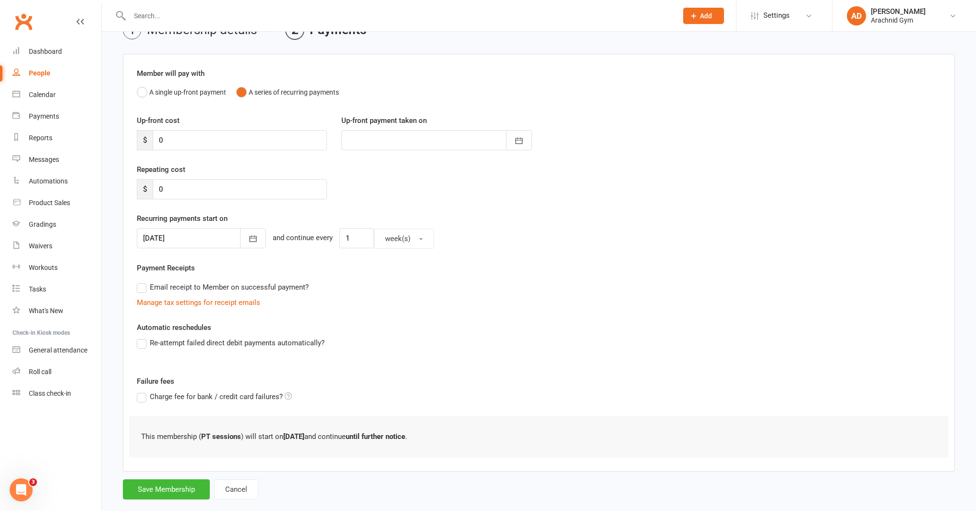
scroll to position [57, 0]
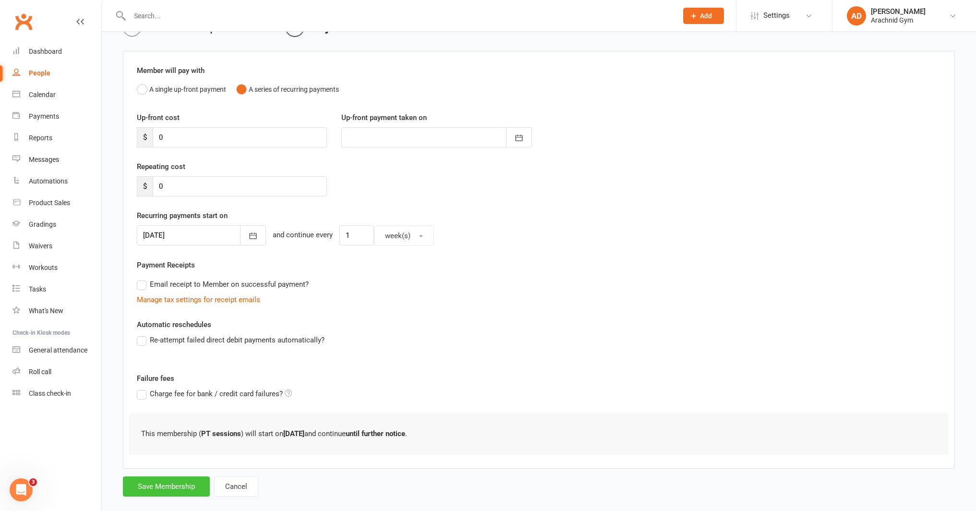
click at [184, 489] on button "Save Membership" at bounding box center [166, 486] width 87 height 20
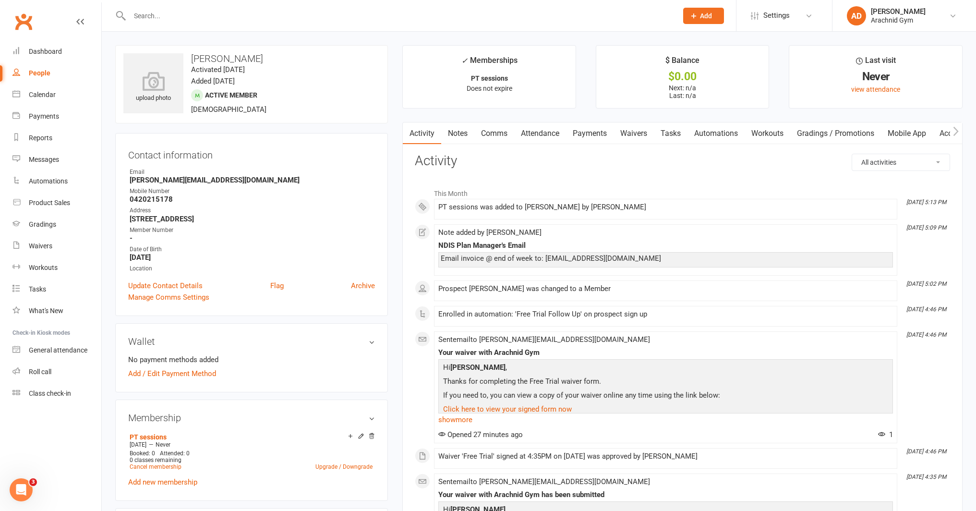
click at [199, 18] on input "text" at bounding box center [399, 15] width 545 height 13
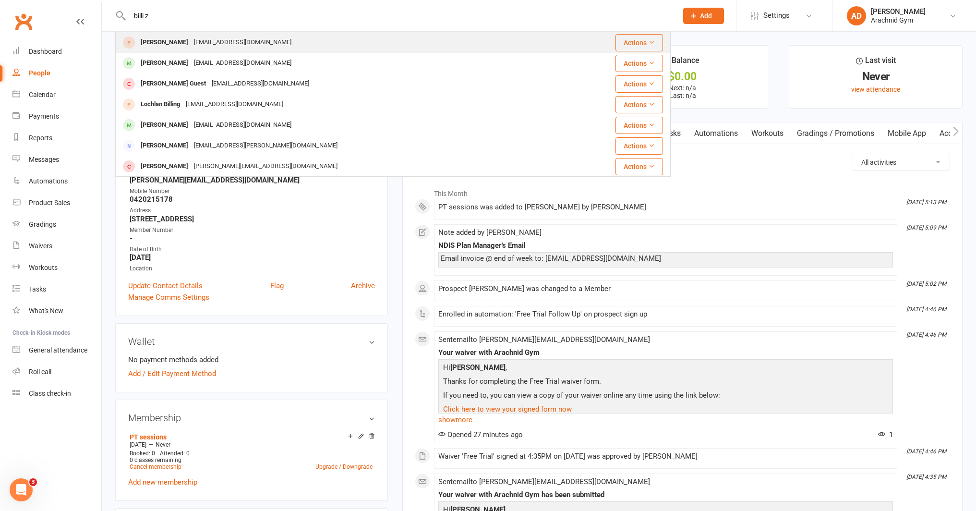
type input "billi z"
click at [191, 42] on div "[EMAIL_ADDRESS][DOMAIN_NAME]" at bounding box center [242, 43] width 103 height 14
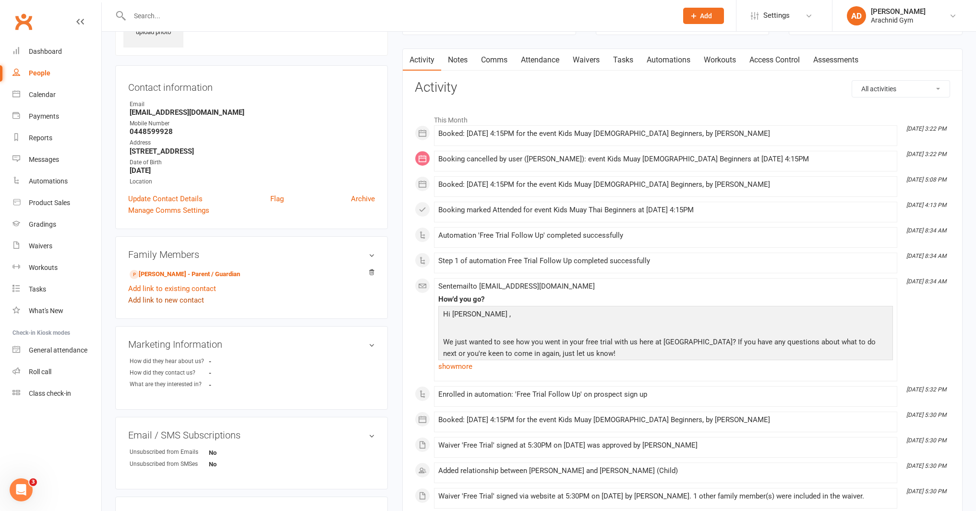
scroll to position [65, 0]
click at [193, 273] on link "[PERSON_NAME] - Parent / Guardian" at bounding box center [185, 275] width 110 height 10
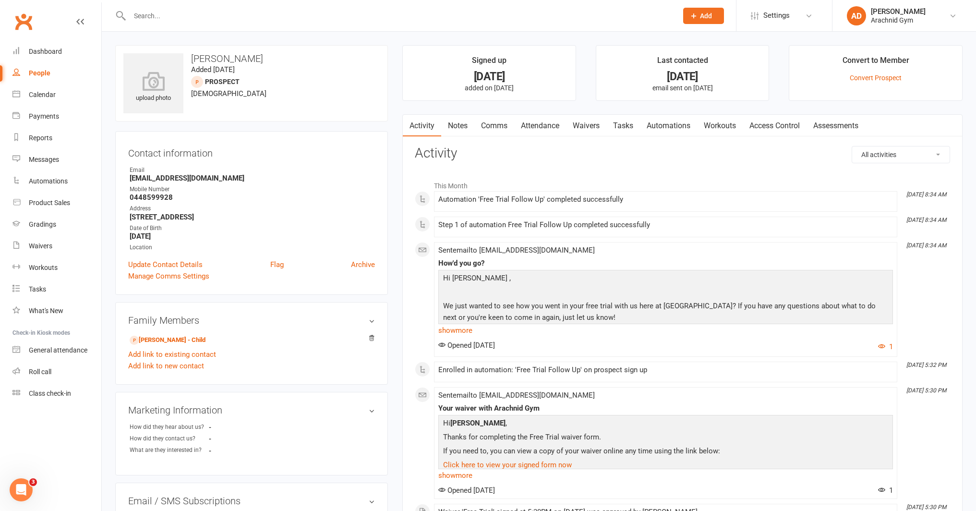
click at [154, 16] on input "text" at bounding box center [399, 15] width 545 height 13
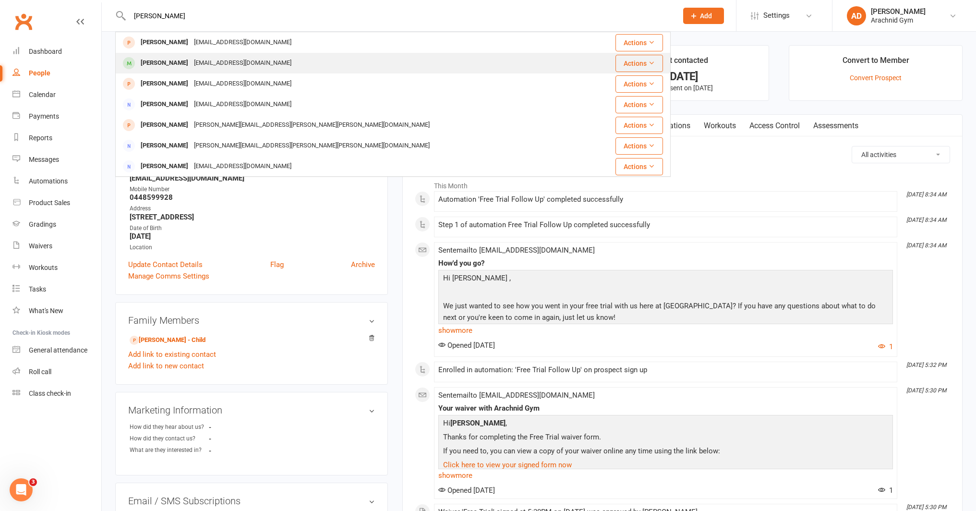
type input "[PERSON_NAME]"
click at [167, 64] on div "[PERSON_NAME]" at bounding box center [164, 63] width 53 height 14
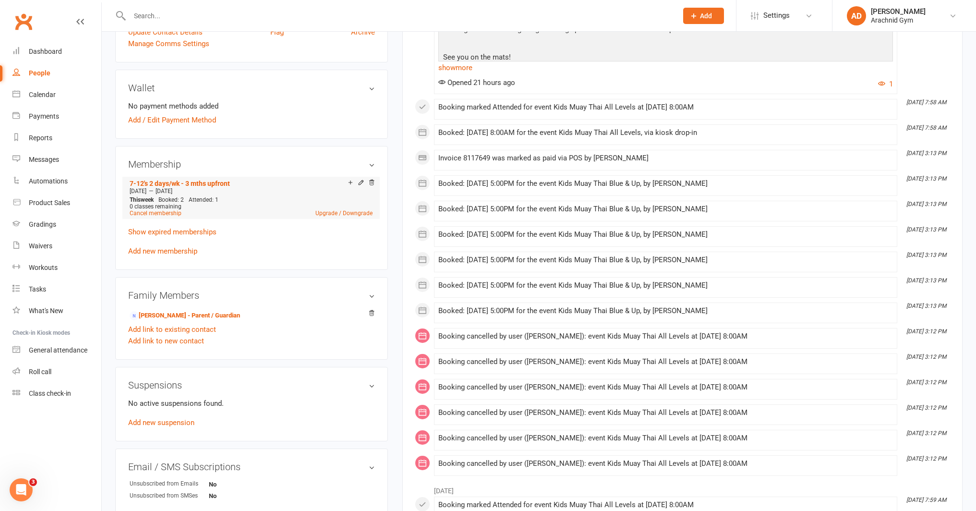
scroll to position [255, 0]
click at [192, 328] on link "Add link to existing contact" at bounding box center [172, 328] width 88 height 12
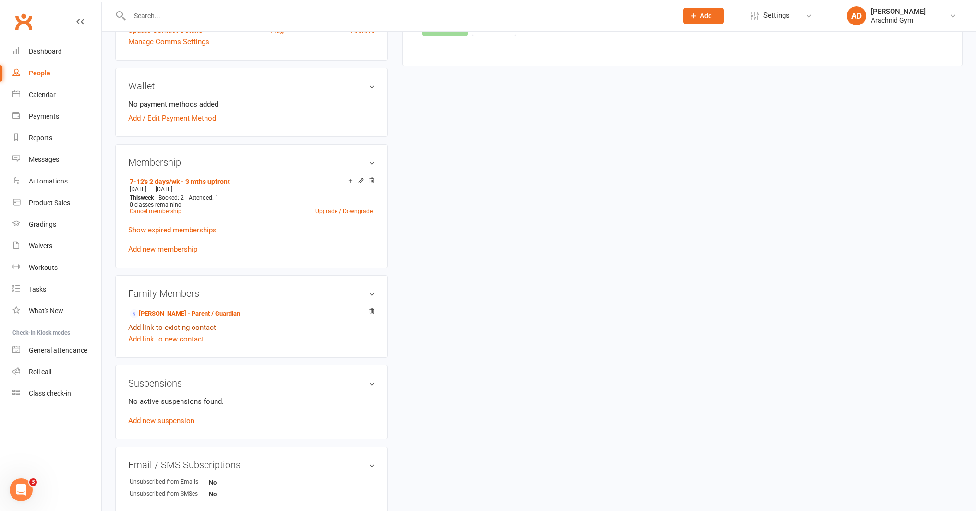
scroll to position [0, 0]
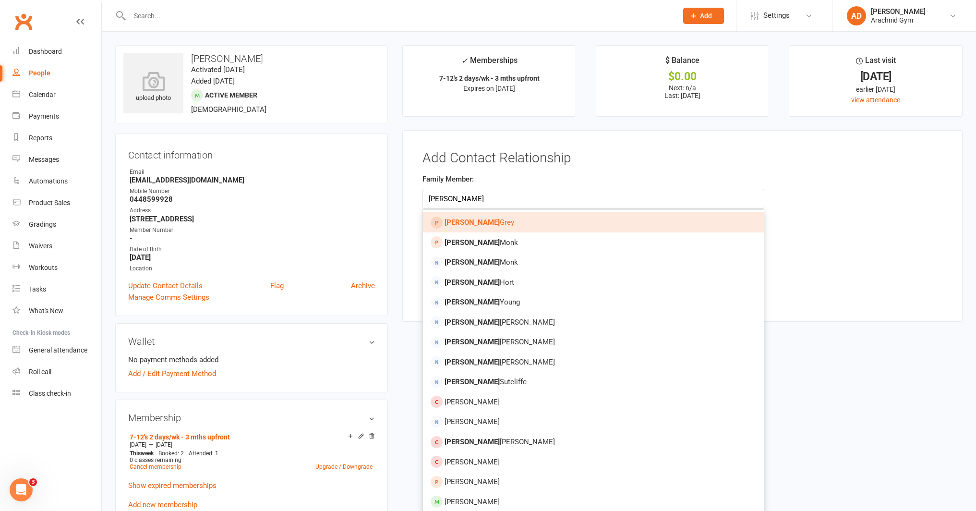
type input "[PERSON_NAME]"
click at [452, 221] on strong "[PERSON_NAME]" at bounding box center [472, 222] width 55 height 9
type input "[PERSON_NAME]"
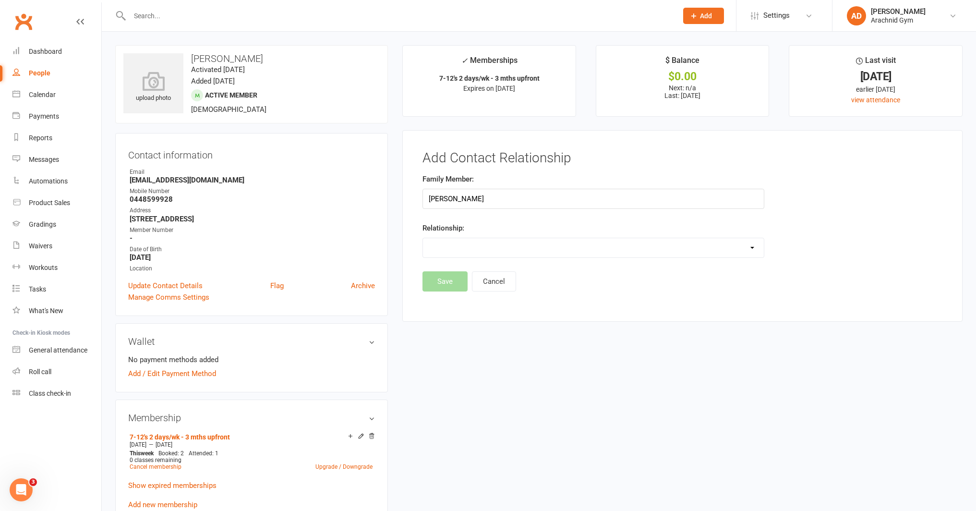
click at [450, 244] on select "Parent / Guardian Child Sibling (parent not in system) Spouse / Partner Cousin …" at bounding box center [593, 247] width 341 height 19
select select "0"
click at [423, 238] on select "Parent / Guardian Child Sibling (parent not in system) Spouse / Partner Cousin …" at bounding box center [593, 247] width 341 height 19
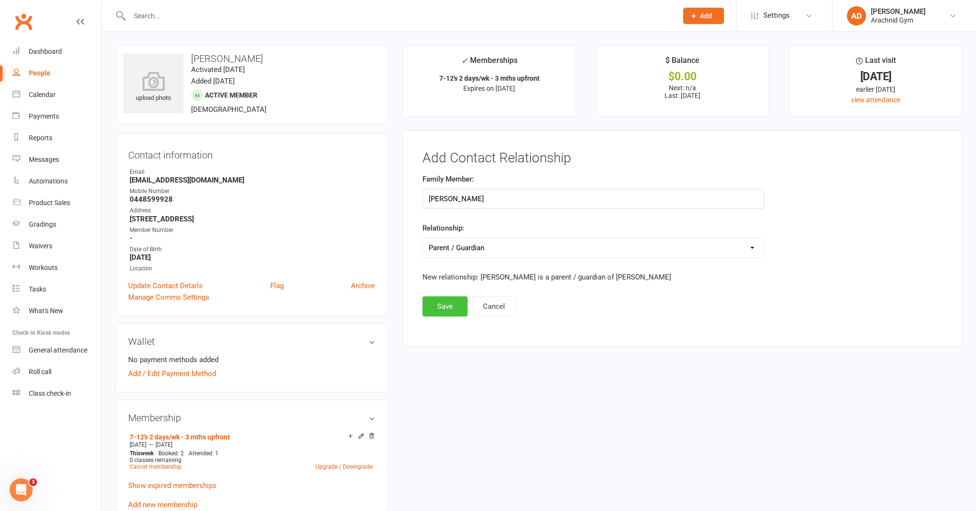
click at [445, 311] on button "Save" at bounding box center [445, 306] width 45 height 20
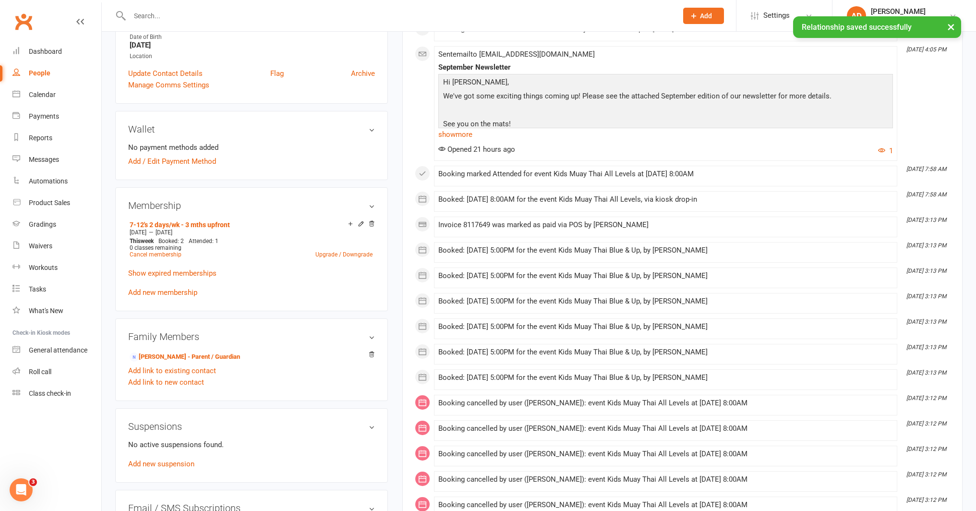
scroll to position [215, 0]
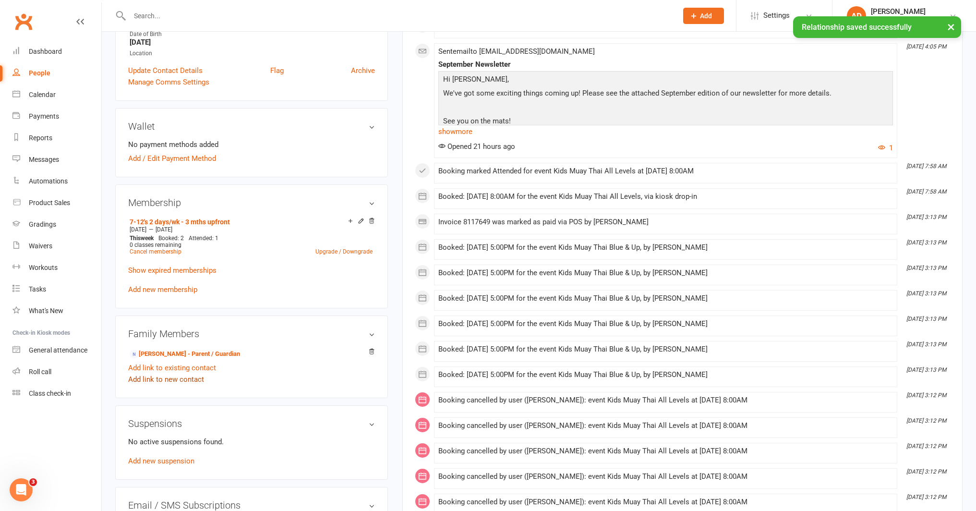
click at [172, 378] on link "Add link to new contact" at bounding box center [166, 380] width 76 height 12
click at [155, 385] on button "Cancel" at bounding box center [143, 384] width 24 height 12
click at [175, 367] on link "Add link to existing contact" at bounding box center [172, 368] width 88 height 12
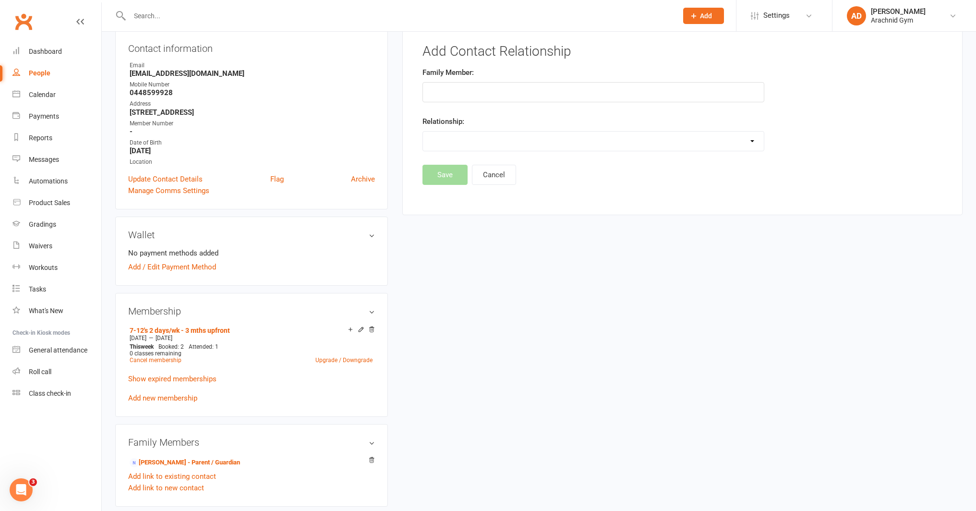
scroll to position [108, 0]
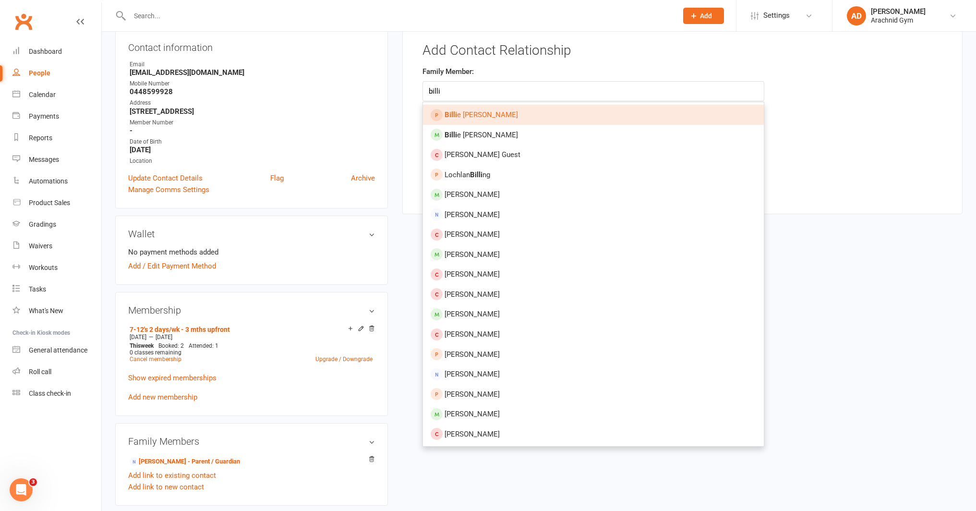
type input "billi"
click at [472, 119] on link "[PERSON_NAME]" at bounding box center [593, 115] width 341 height 20
type input "[PERSON_NAME]"
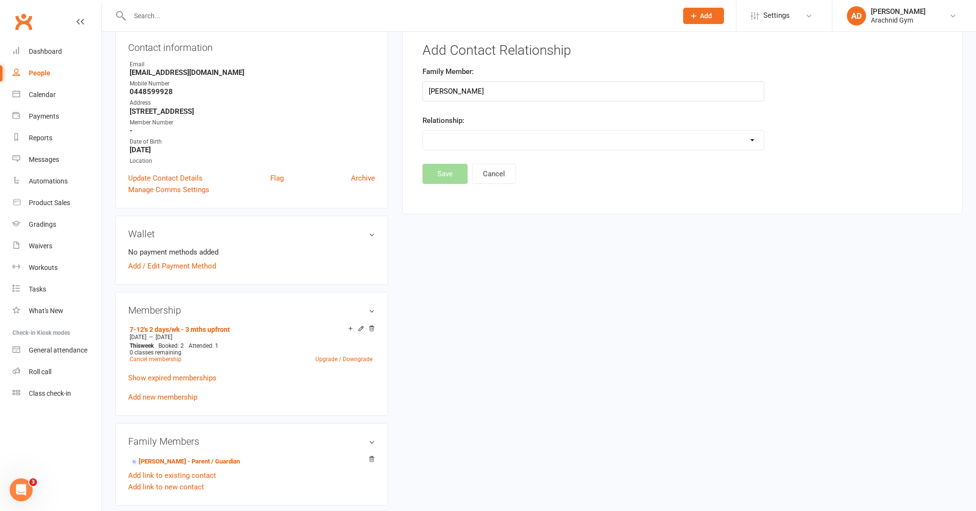
click at [465, 137] on select "Parent / Guardian Child Sibling (parent not in system) Spouse / Partner Cousin …" at bounding box center [593, 140] width 341 height 19
select select "6"
click at [423, 131] on select "Parent / Guardian Child Sibling (parent not in system) Spouse / Partner Cousin …" at bounding box center [593, 140] width 341 height 19
click at [489, 196] on button "Cancel" at bounding box center [494, 199] width 44 height 20
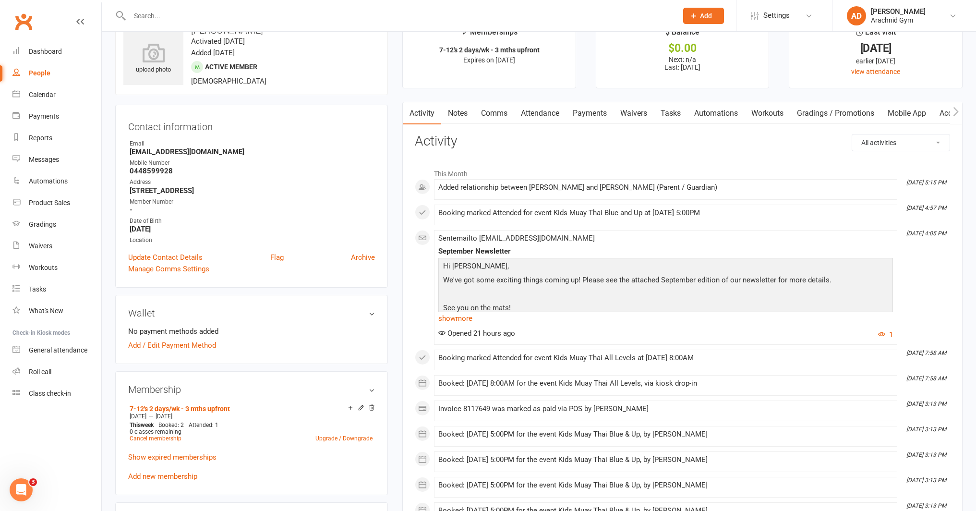
scroll to position [0, 0]
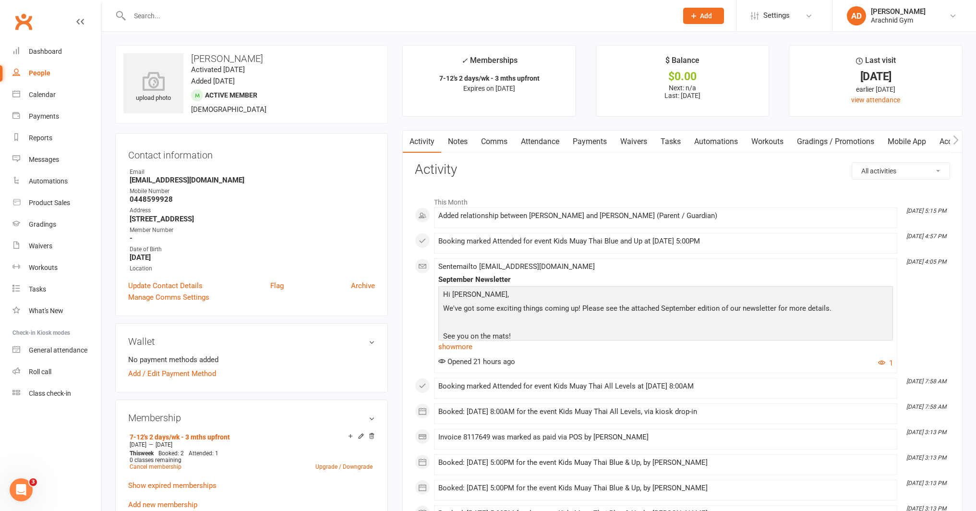
click at [188, 19] on input "text" at bounding box center [399, 15] width 545 height 13
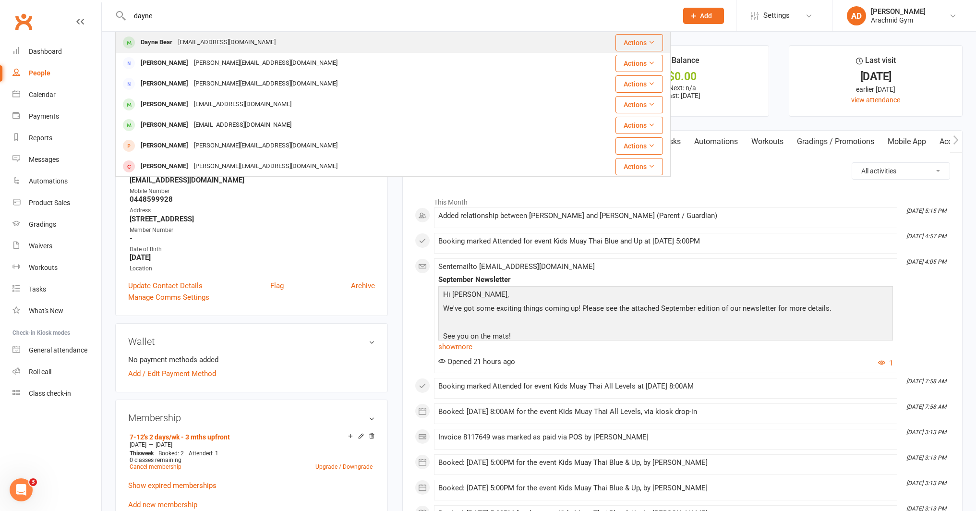
type input "dayne"
click at [187, 40] on div "[EMAIL_ADDRESS][DOMAIN_NAME]" at bounding box center [226, 43] width 103 height 14
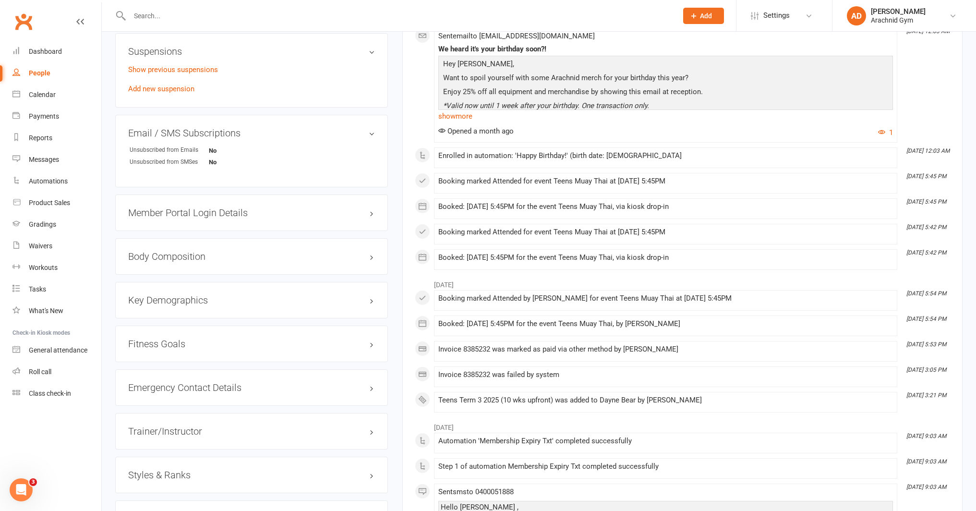
scroll to position [590, 0]
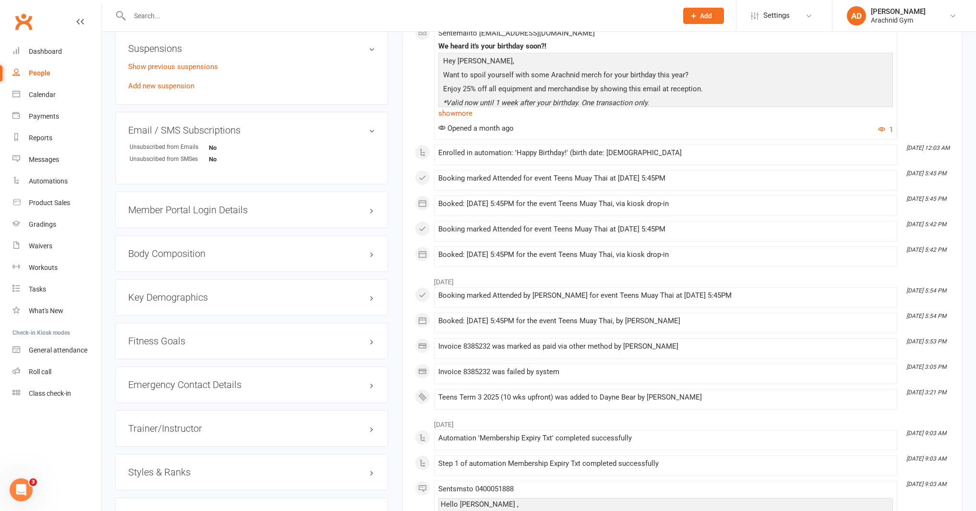
click at [286, 377] on div "Emergency Contact Details edit" at bounding box center [251, 384] width 273 height 36
click at [287, 380] on h3 "Emergency Contact Details edit" at bounding box center [251, 384] width 247 height 11
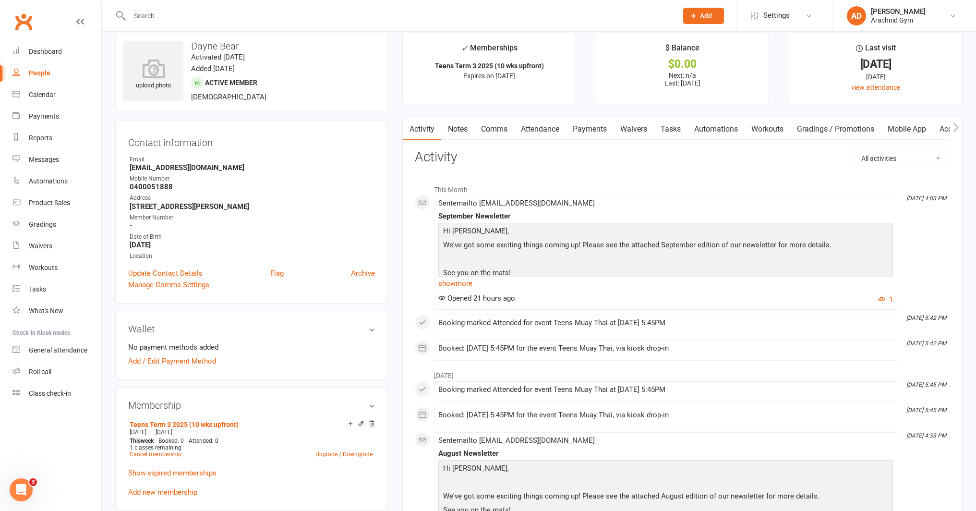
scroll to position [0, 0]
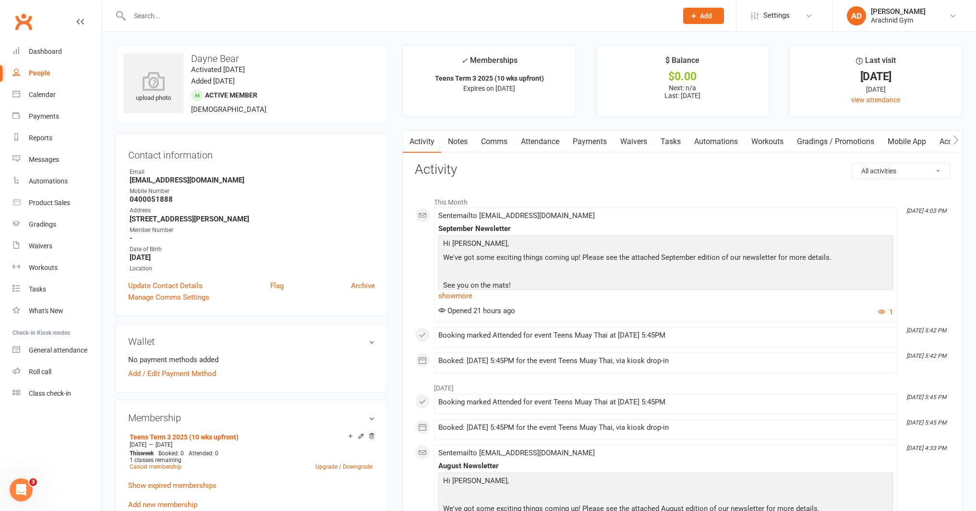
click at [195, 15] on input "text" at bounding box center [399, 15] width 545 height 13
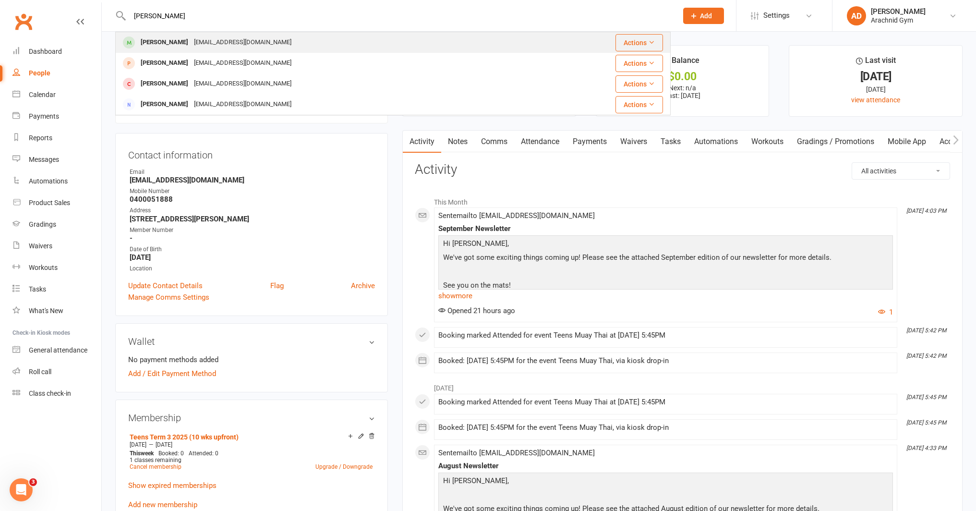
type input "[PERSON_NAME]"
click at [172, 39] on div "[PERSON_NAME]" at bounding box center [164, 43] width 53 height 14
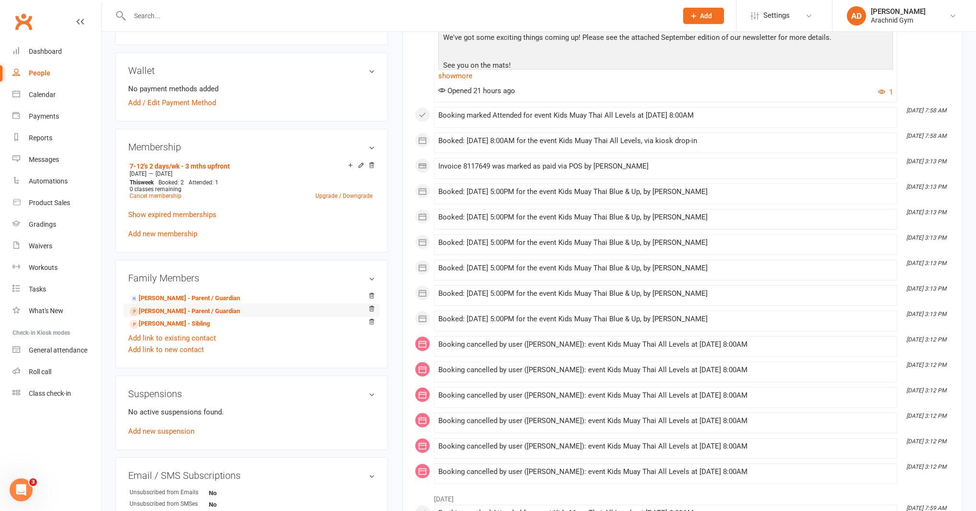
scroll to position [273, 0]
click at [162, 304] on link "[PERSON_NAME] - Parent / Guardian" at bounding box center [185, 309] width 110 height 10
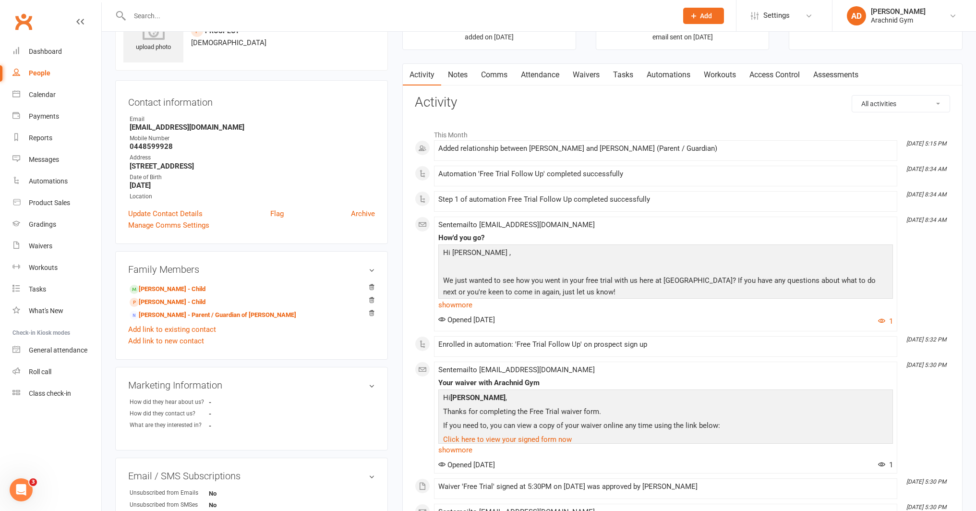
scroll to position [52, 0]
click at [177, 315] on link "[PERSON_NAME] - Parent / Guardian of [PERSON_NAME]" at bounding box center [213, 314] width 167 height 10
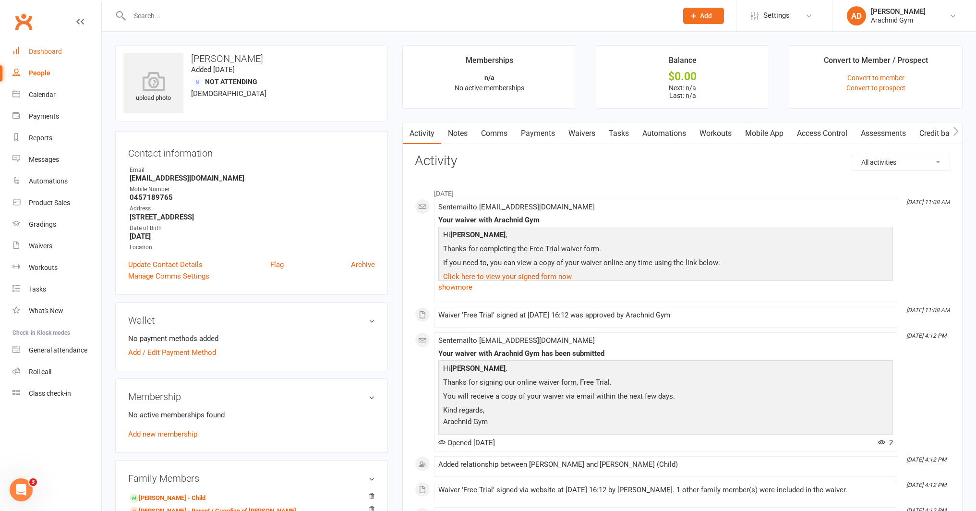
click at [24, 51] on link "Dashboard" at bounding box center [56, 52] width 89 height 22
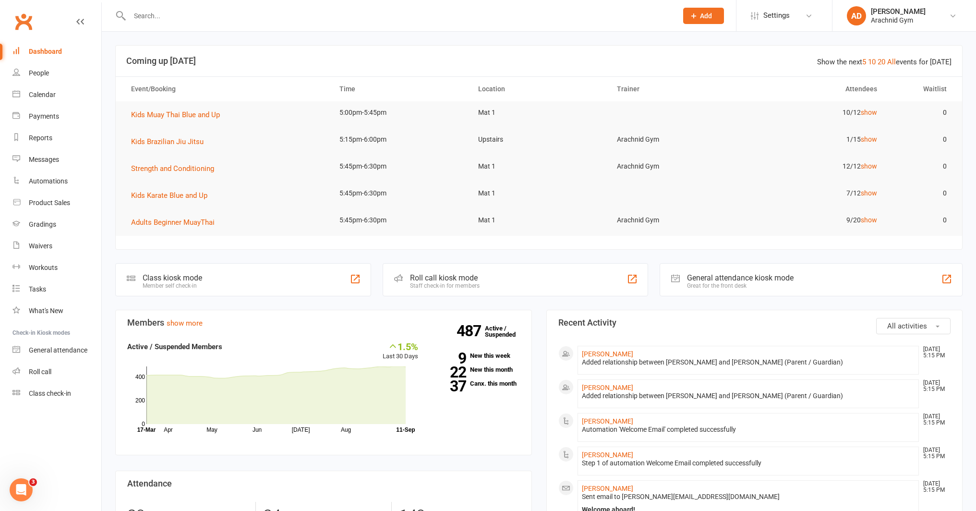
click at [160, 14] on input "text" at bounding box center [399, 15] width 545 height 13
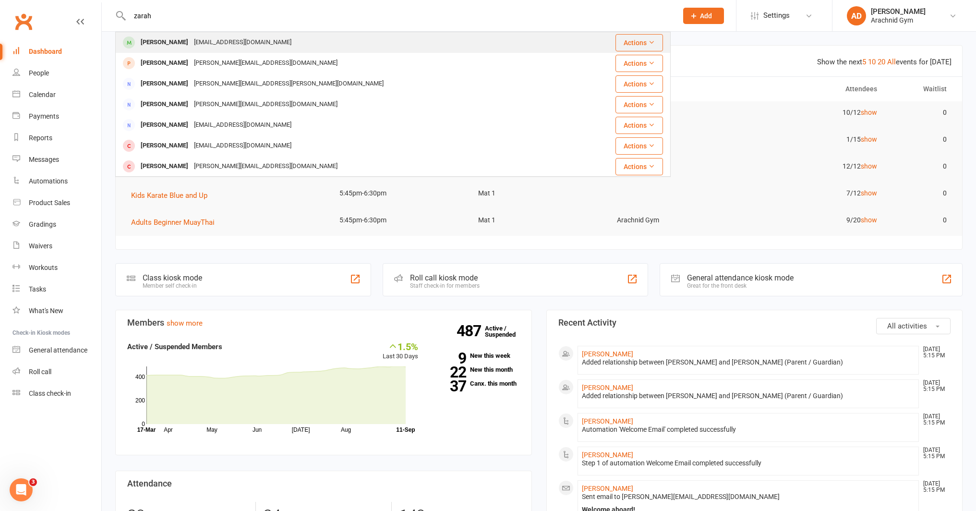
type input "zarah"
click at [187, 42] on div "[PERSON_NAME]" at bounding box center [164, 43] width 53 height 14
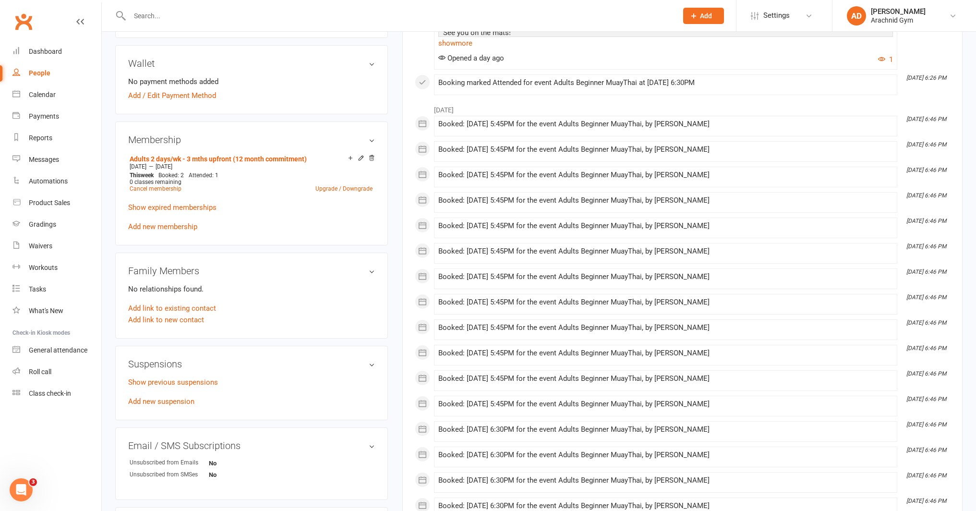
scroll to position [280, 0]
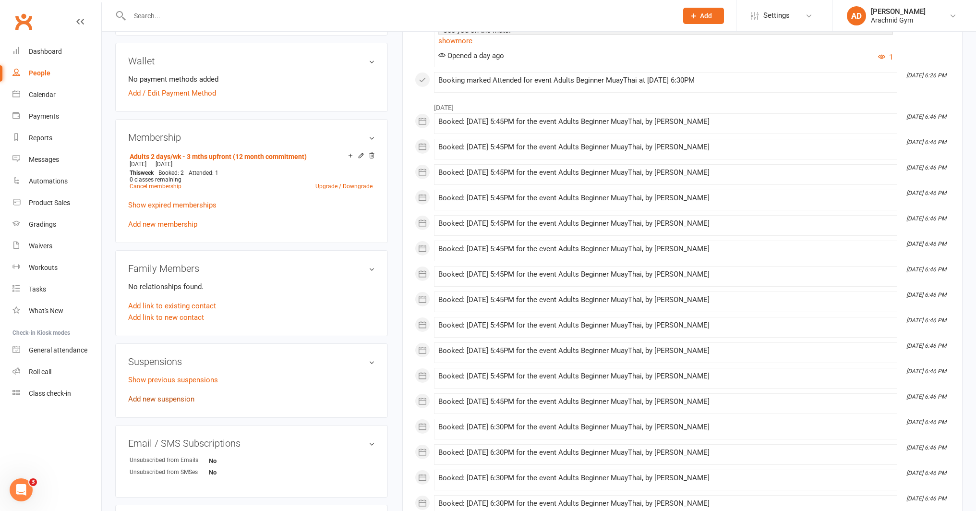
click at [174, 400] on link "Add new suspension" at bounding box center [161, 399] width 66 height 9
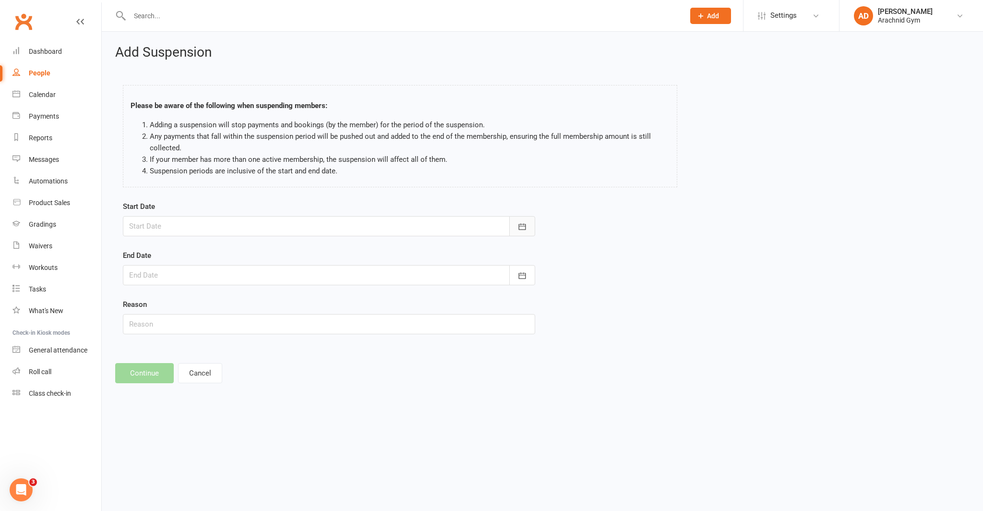
click at [527, 228] on icon "button" at bounding box center [523, 227] width 10 height 10
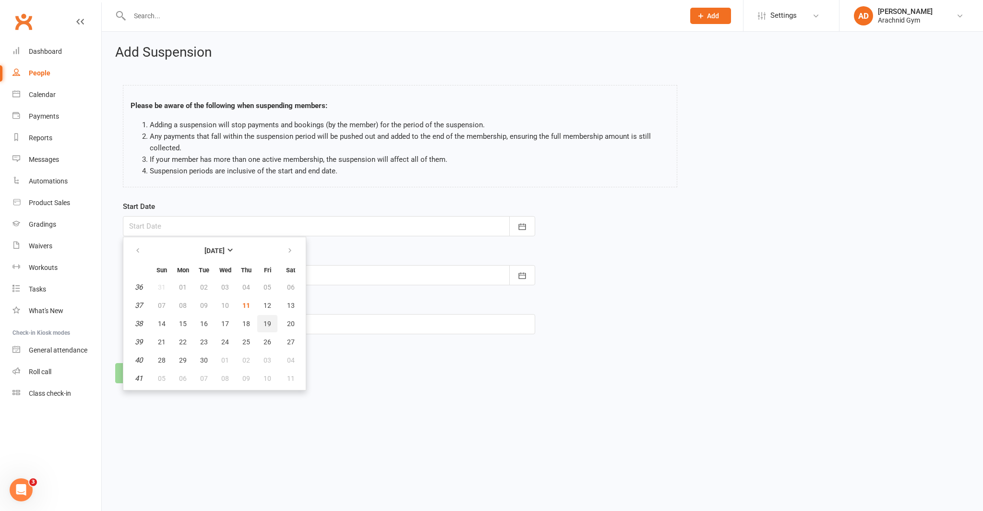
click at [268, 324] on span "19" at bounding box center [268, 324] width 8 height 8
type input "[DATE]"
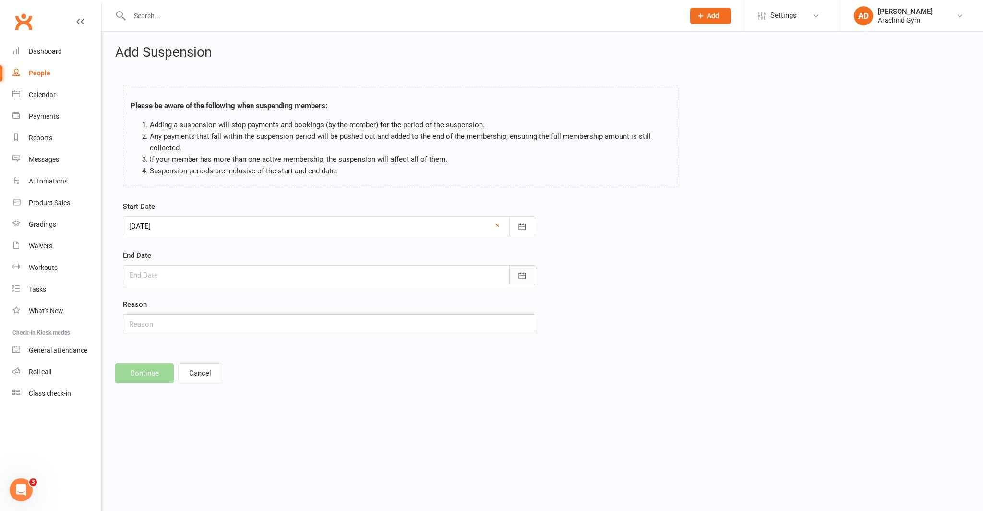
click at [524, 278] on icon "button" at bounding box center [523, 276] width 10 height 10
click at [290, 302] on icon "button" at bounding box center [290, 300] width 7 height 8
click at [144, 301] on button "button" at bounding box center [138, 299] width 21 height 17
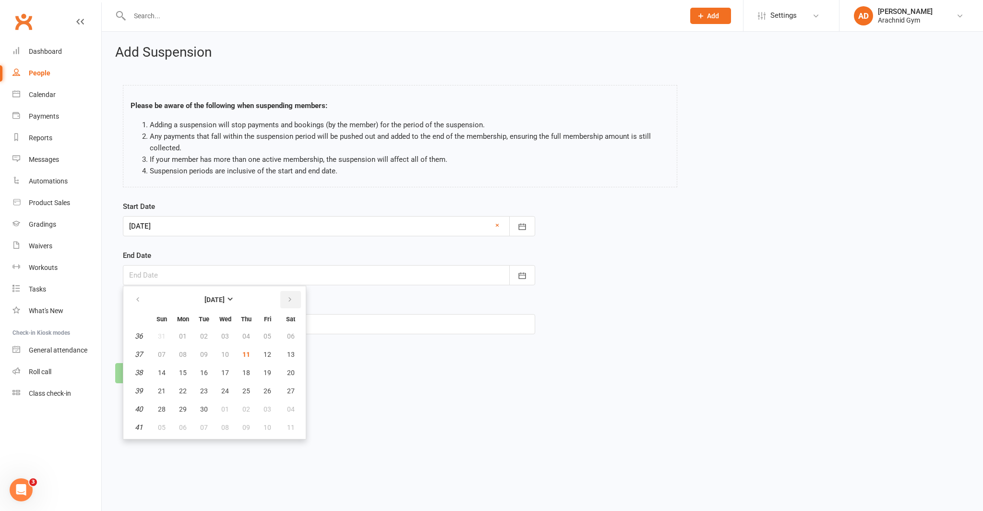
click at [291, 299] on icon "button" at bounding box center [290, 300] width 7 height 8
click at [208, 390] on button "21" at bounding box center [204, 390] width 20 height 17
type input "[DATE]"
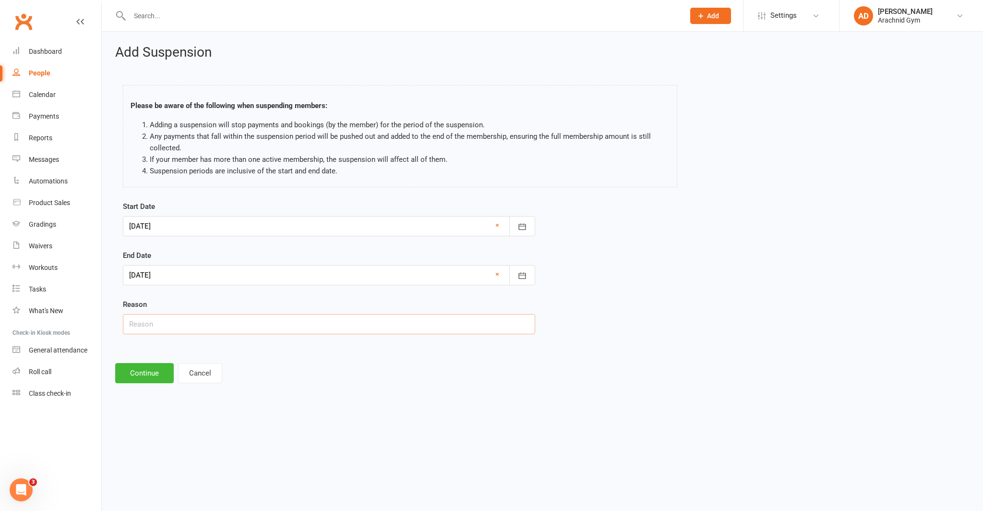
click at [177, 328] on input "text" at bounding box center [329, 324] width 412 height 20
type input "Work"
click at [152, 375] on button "Continue" at bounding box center [144, 373] width 59 height 20
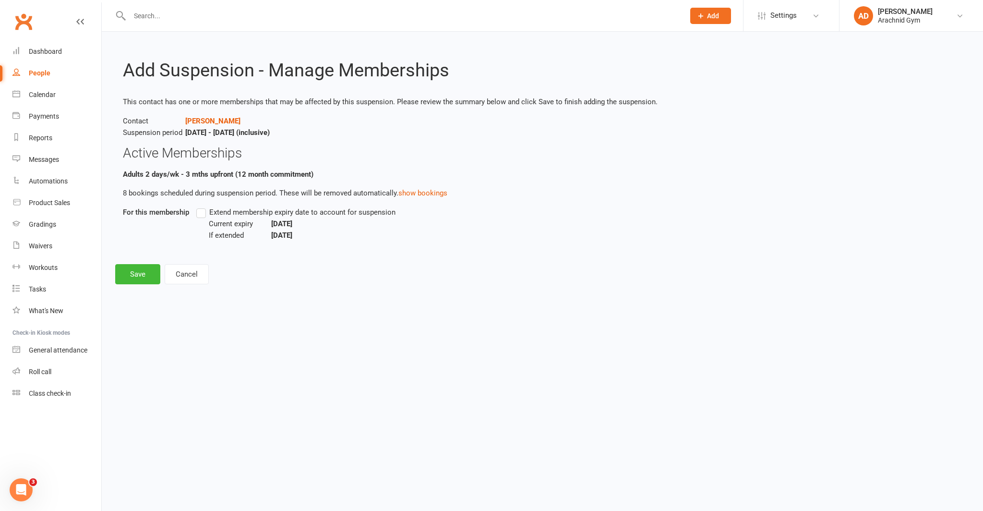
click at [200, 213] on label "Extend membership expiry date to account for suspension" at bounding box center [295, 212] width 199 height 12
click at [200, 206] on input "Extend membership expiry date to account for suspension" at bounding box center [199, 206] width 6 height 0
click at [154, 280] on button "Save" at bounding box center [137, 274] width 45 height 20
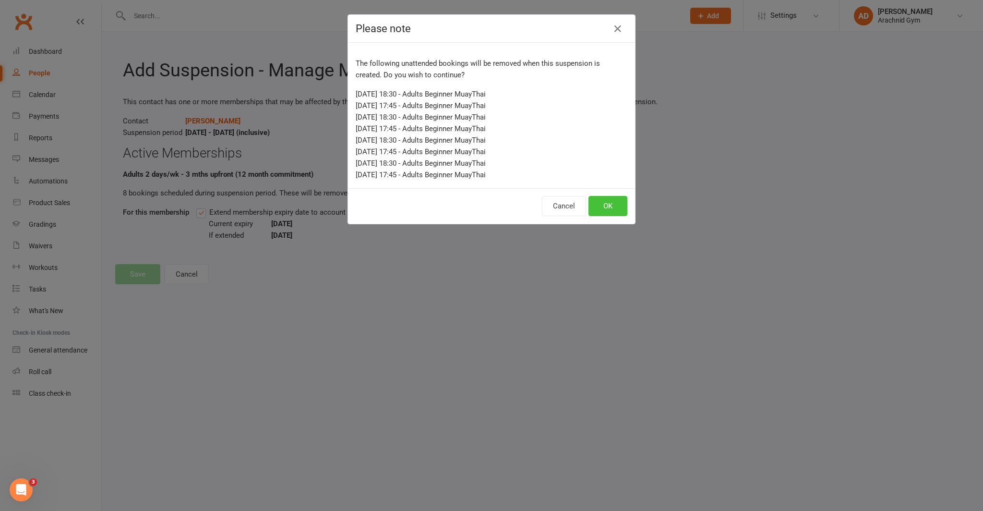
click at [619, 214] on button "OK" at bounding box center [608, 206] width 39 height 20
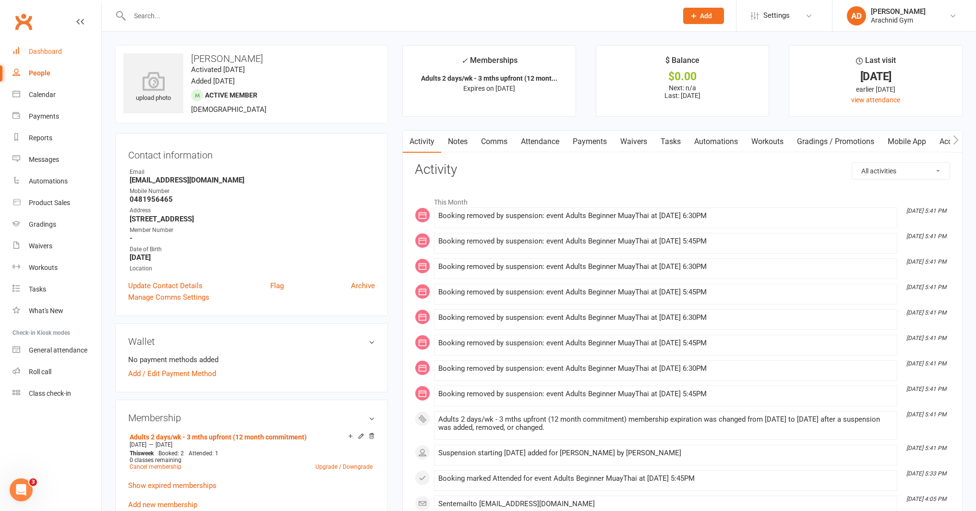
click at [48, 56] on link "Dashboard" at bounding box center [56, 52] width 89 height 22
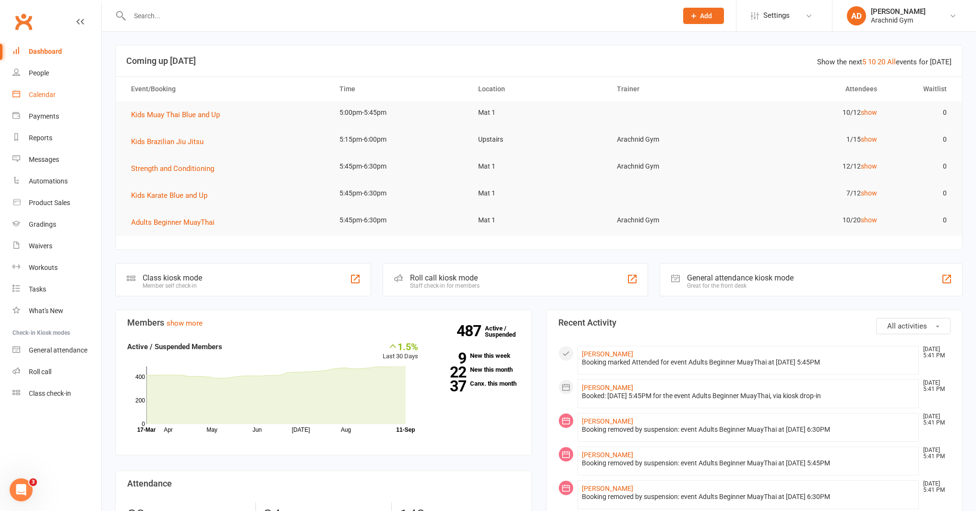
click at [49, 99] on link "Calendar" at bounding box center [56, 95] width 89 height 22
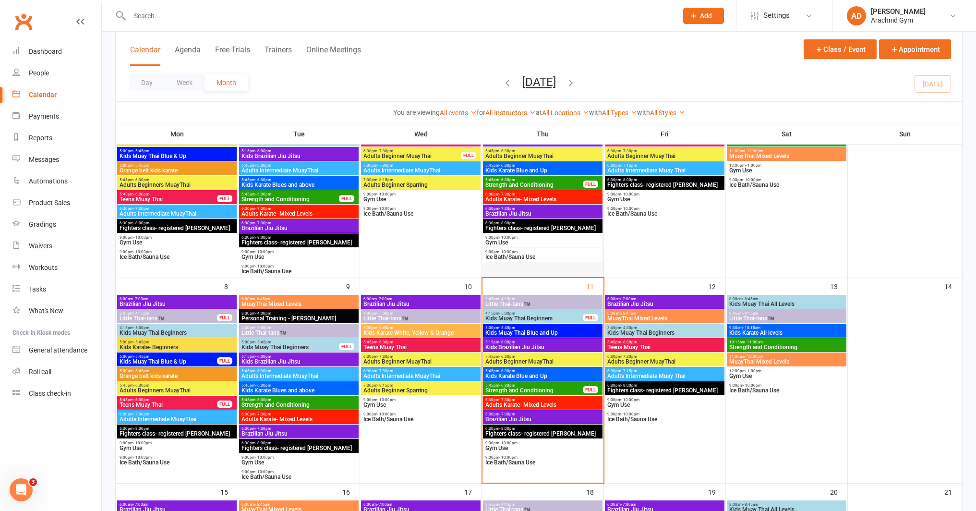
scroll to position [134, 0]
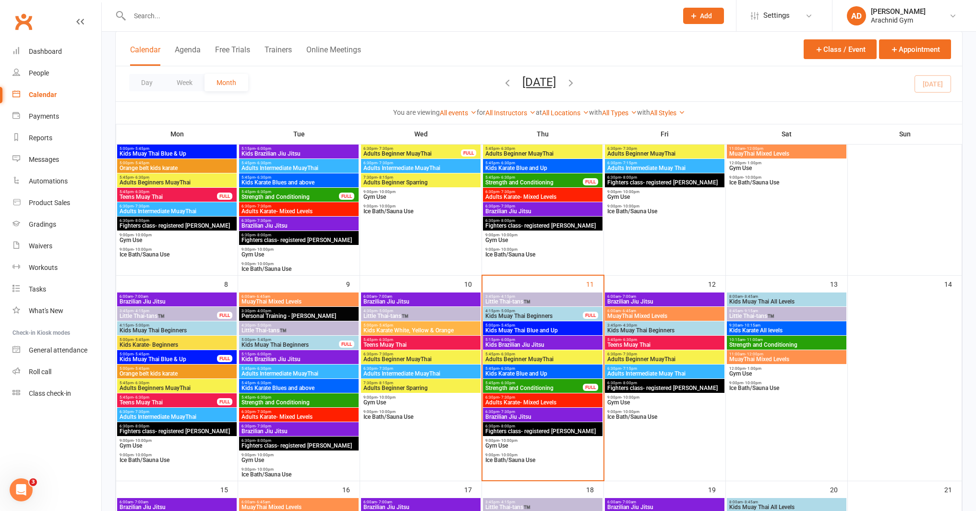
click at [538, 388] on span "Strength and Conditioning" at bounding box center [534, 388] width 98 height 6
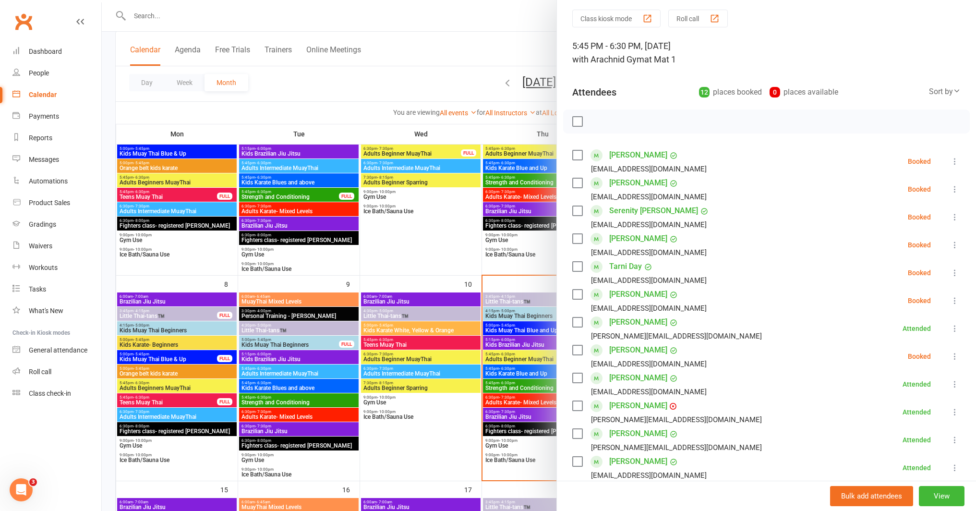
scroll to position [35, 0]
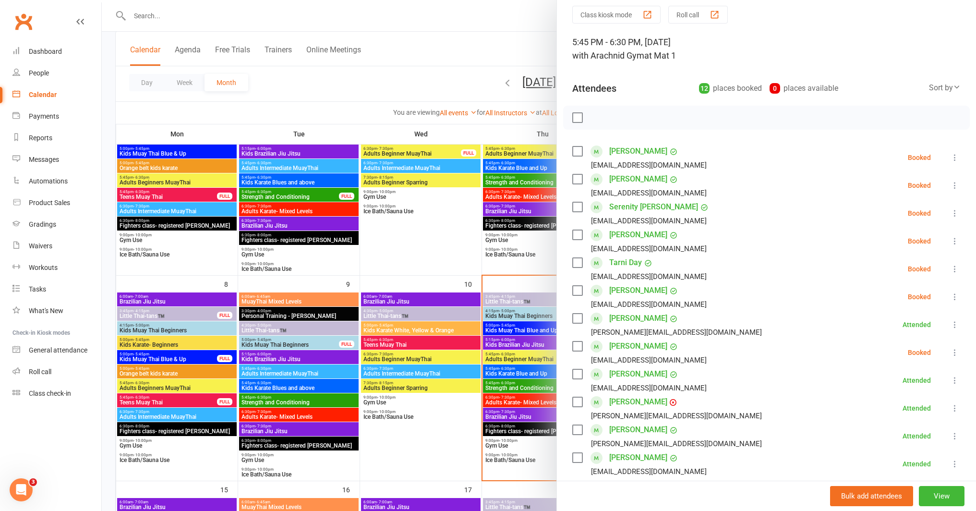
click at [950, 213] on icon at bounding box center [955, 213] width 10 height 10
click at [893, 253] on link "Remove" at bounding box center [908, 251] width 103 height 19
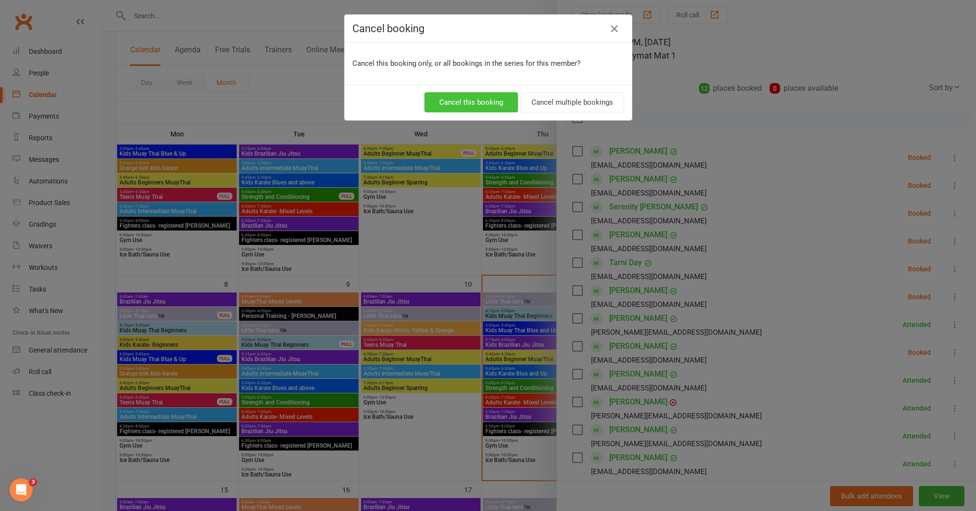
click at [482, 107] on button "Cancel this booking" at bounding box center [471, 102] width 94 height 20
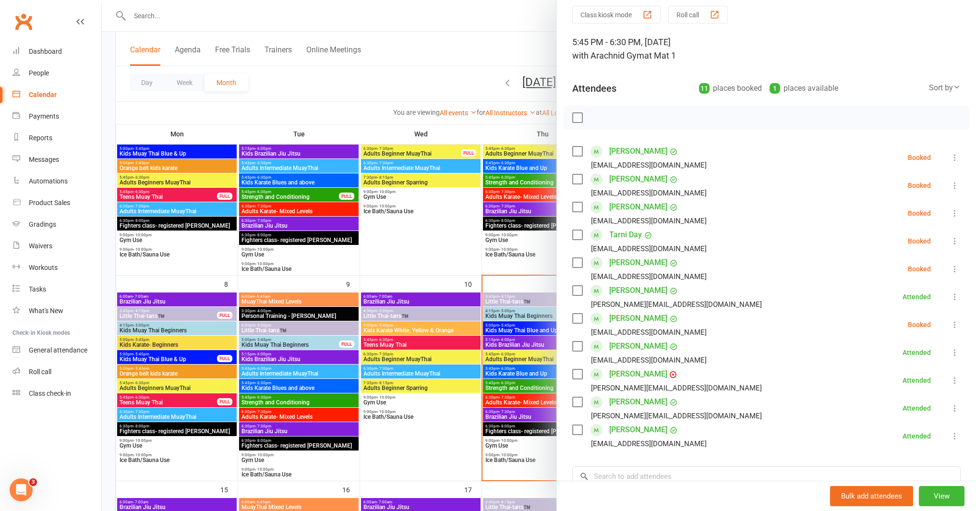
scroll to position [177, 0]
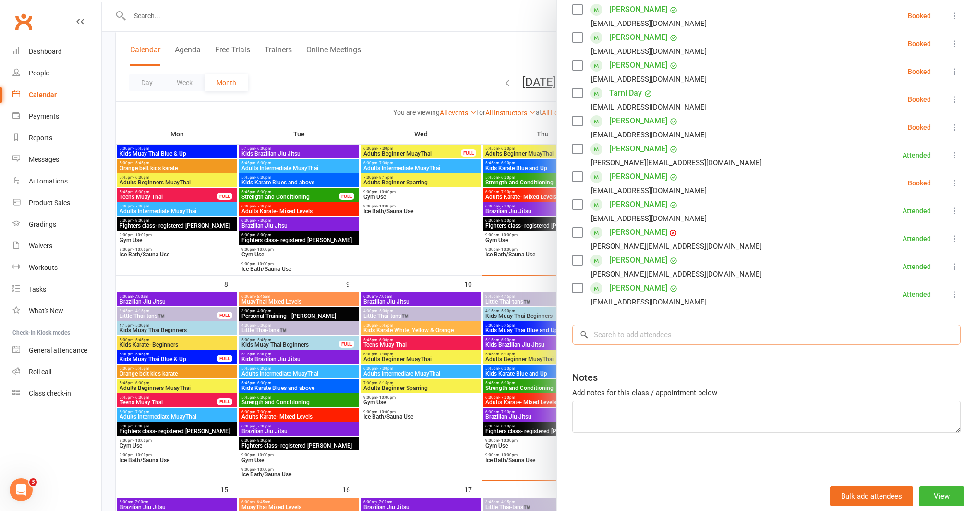
click at [667, 336] on input "search" at bounding box center [766, 335] width 388 height 20
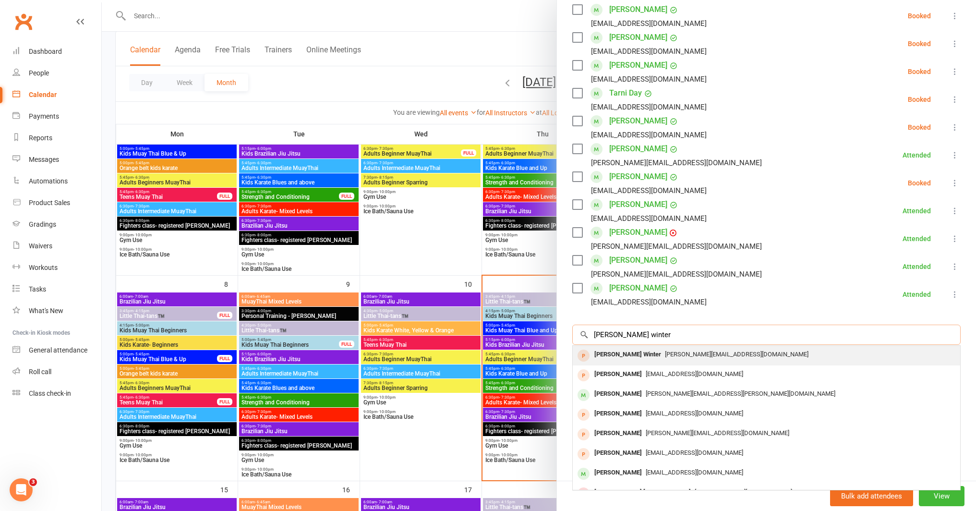
type input "[PERSON_NAME] winter"
click at [629, 352] on div "[PERSON_NAME] Winter" at bounding box center [628, 355] width 74 height 14
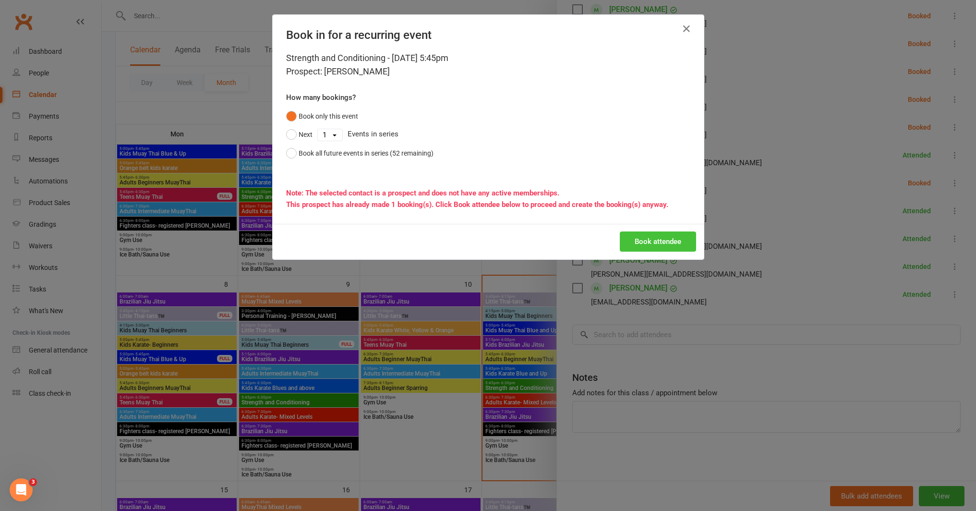
click at [622, 237] on button "Book attendee" at bounding box center [658, 241] width 76 height 20
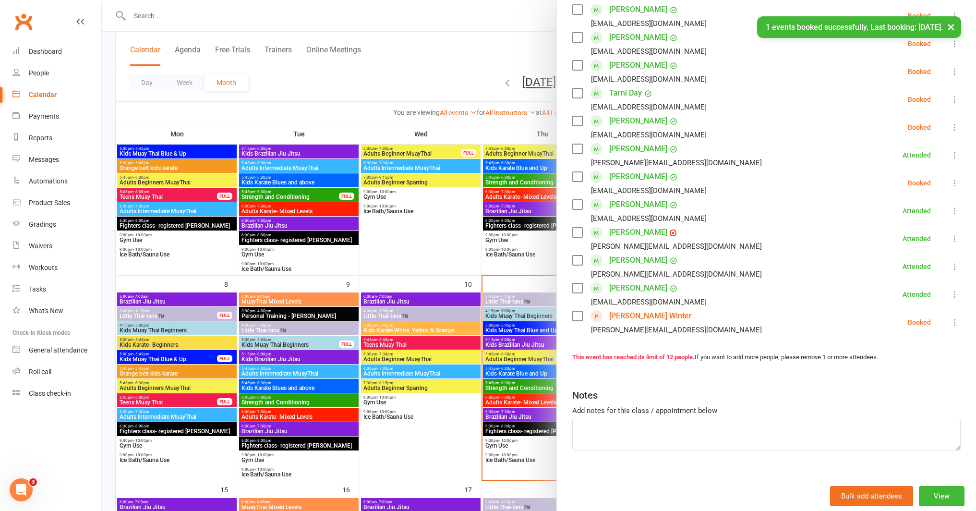
click at [950, 320] on icon at bounding box center [955, 322] width 10 height 10
click at [903, 374] on link "Check in" at bounding box center [912, 379] width 95 height 19
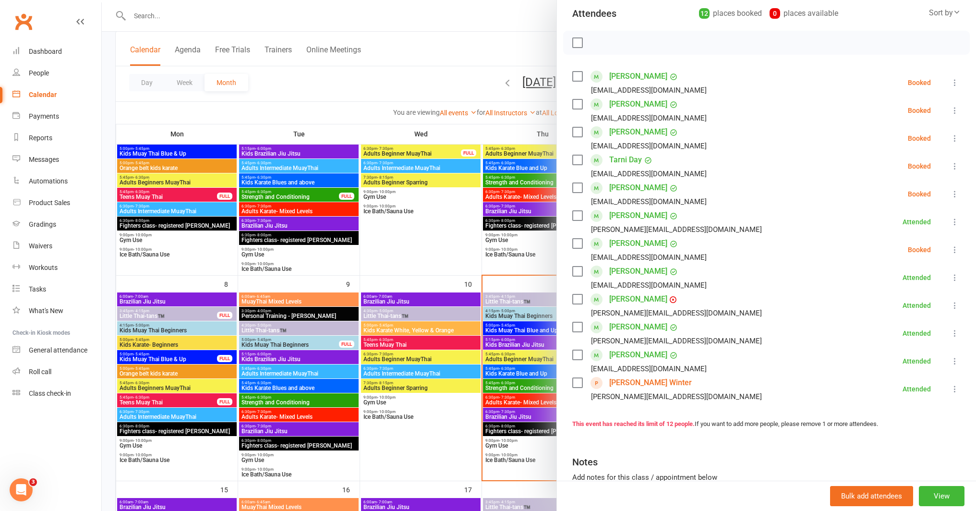
scroll to position [107, 0]
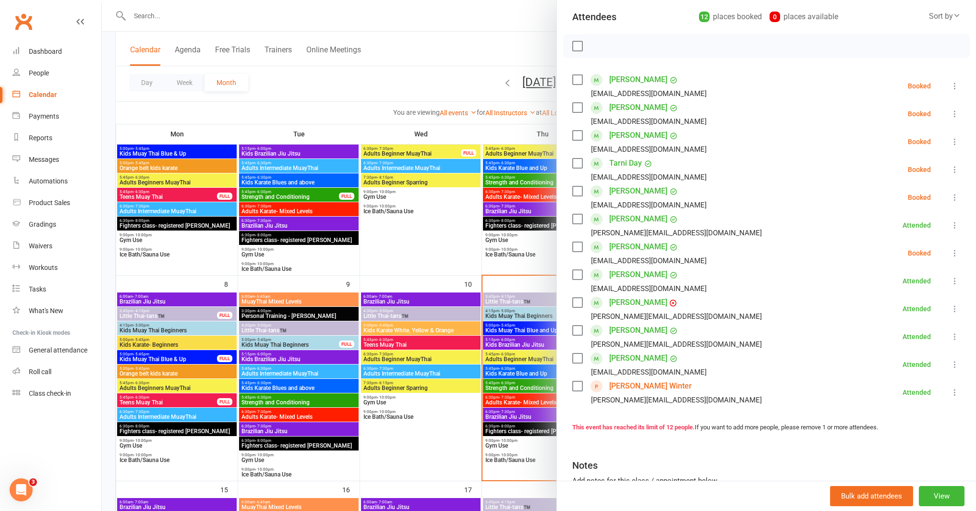
click at [501, 347] on div at bounding box center [539, 255] width 874 height 511
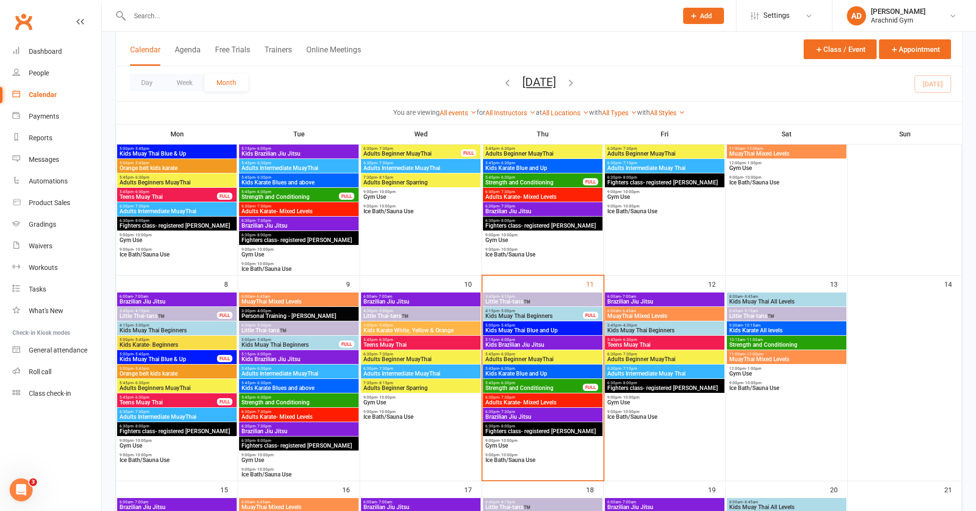
click at [568, 386] on span "Strength and Conditioning" at bounding box center [534, 388] width 98 height 6
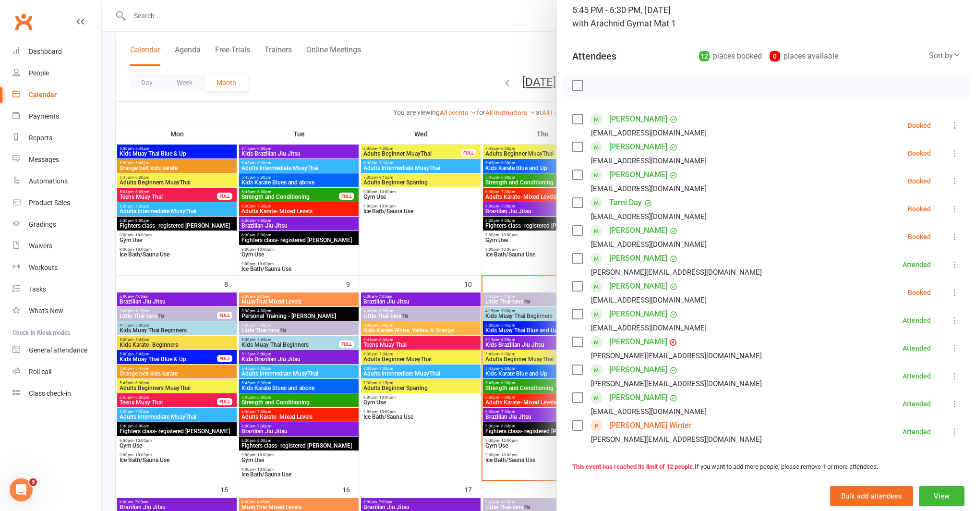
scroll to position [78, 0]
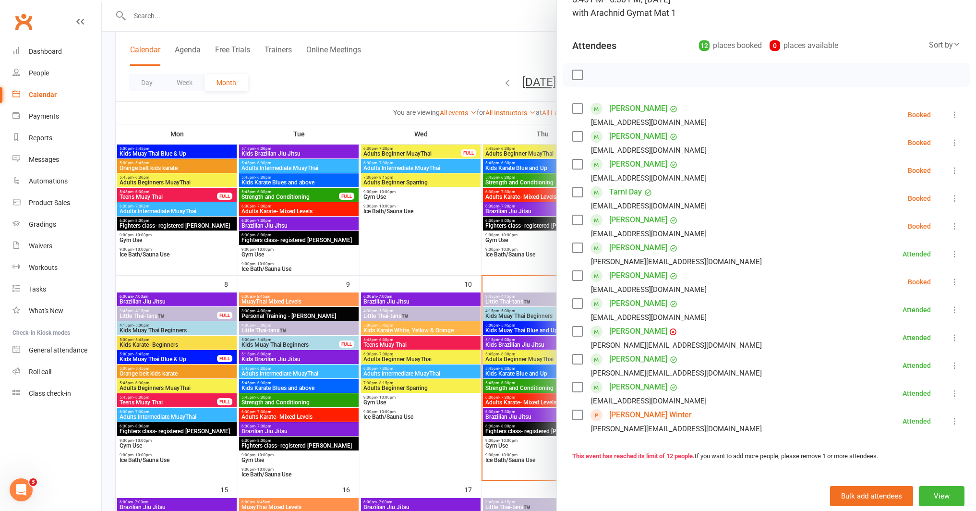
click at [950, 225] on icon at bounding box center [955, 226] width 10 height 10
click at [886, 266] on link "Remove" at bounding box center [908, 264] width 103 height 19
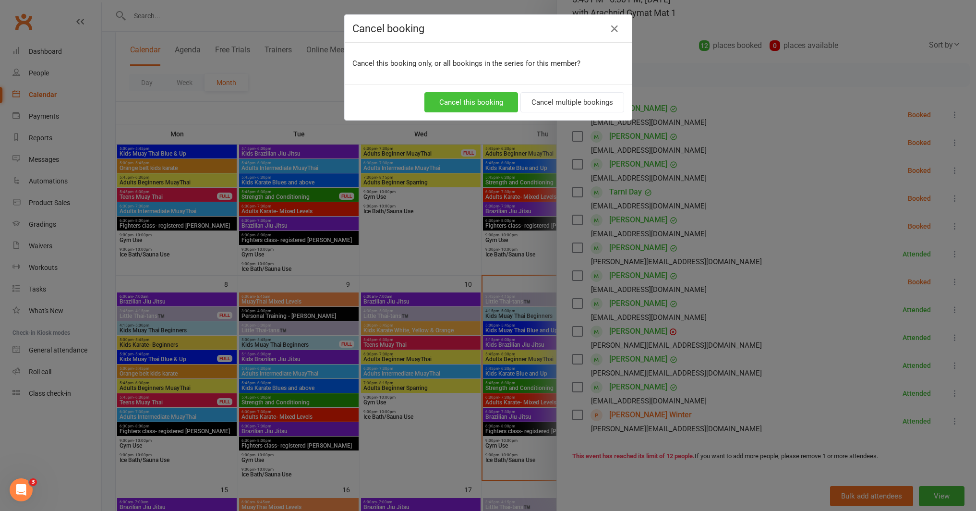
click at [473, 107] on button "Cancel this booking" at bounding box center [471, 102] width 94 height 20
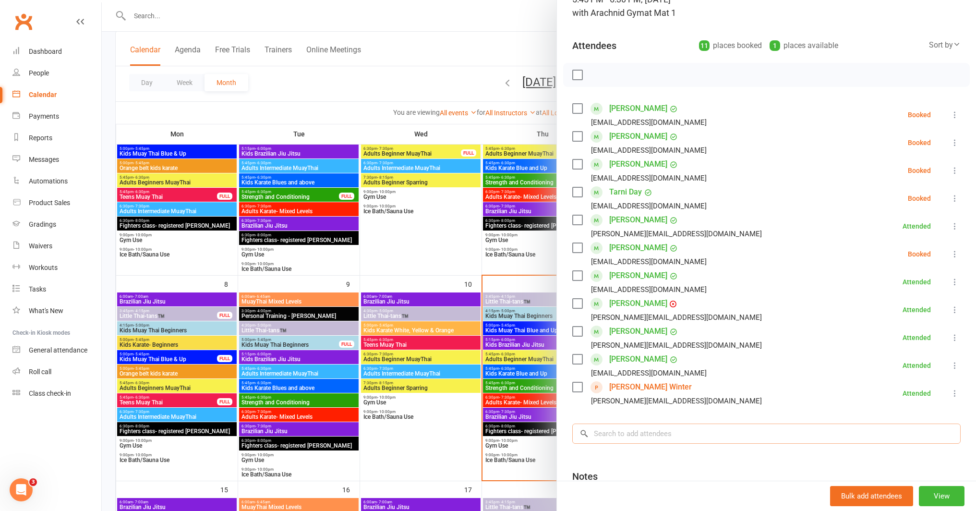
click at [622, 437] on input "search" at bounding box center [766, 434] width 388 height 20
type input "t"
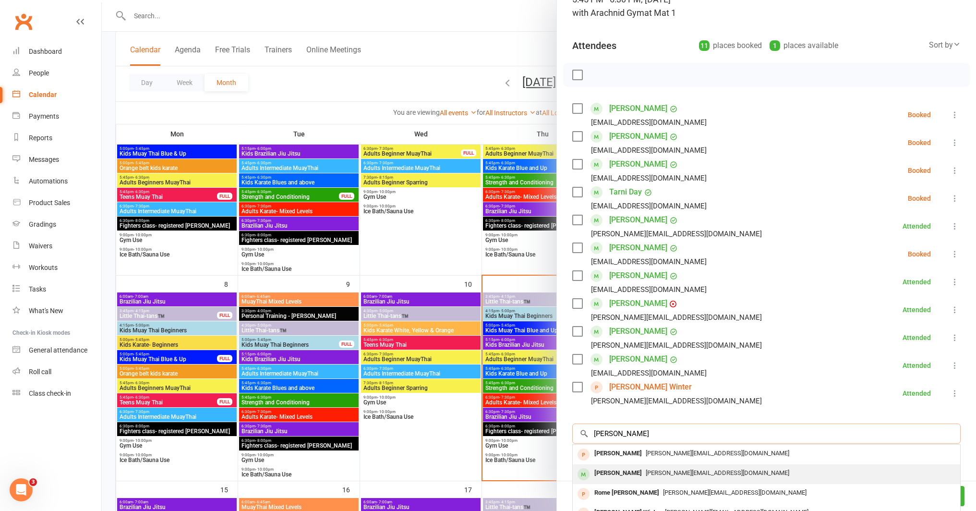
type input "[PERSON_NAME]"
click at [613, 471] on div "[PERSON_NAME]" at bounding box center [618, 473] width 55 height 14
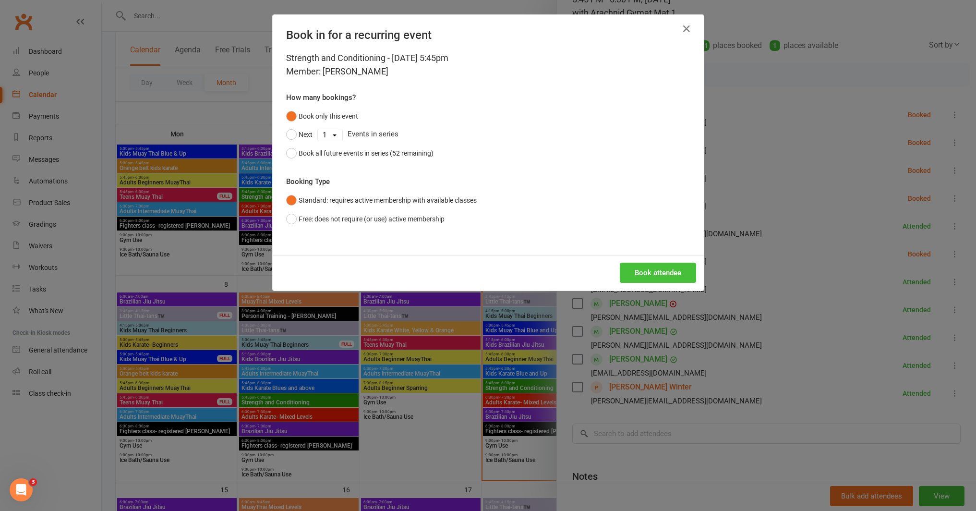
click at [662, 273] on button "Book attendee" at bounding box center [658, 273] width 76 height 20
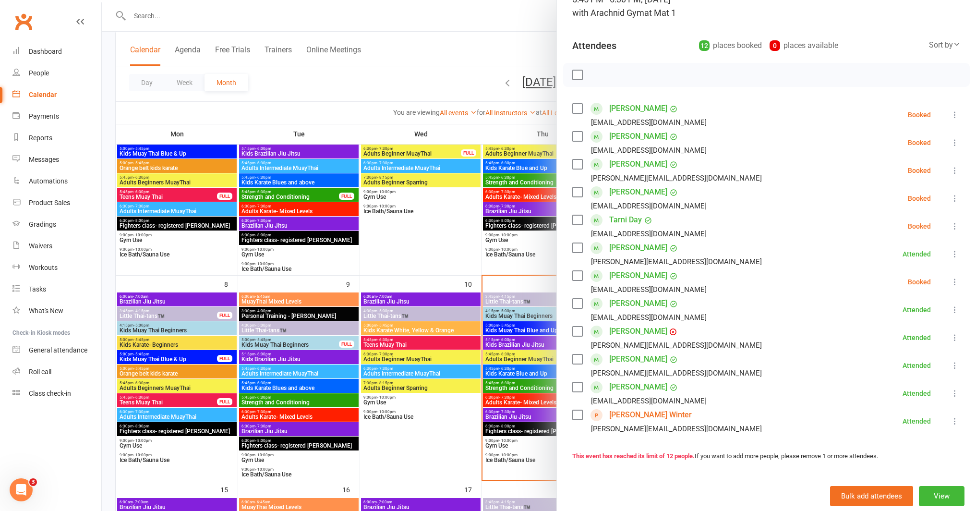
click at [950, 171] on icon at bounding box center [955, 171] width 10 height 10
click at [906, 224] on link "Check in" at bounding box center [908, 227] width 103 height 19
click at [950, 224] on icon at bounding box center [955, 226] width 10 height 10
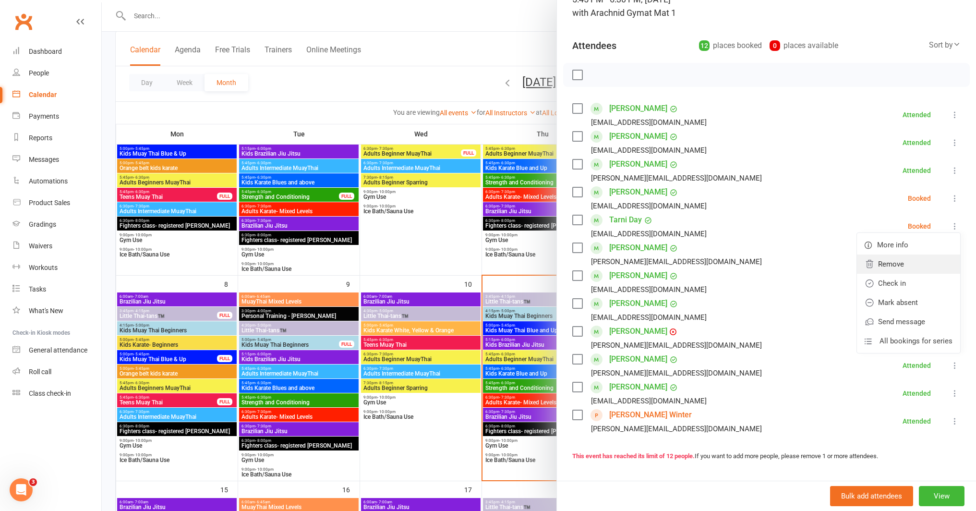
click at [909, 262] on link "Remove" at bounding box center [908, 264] width 103 height 19
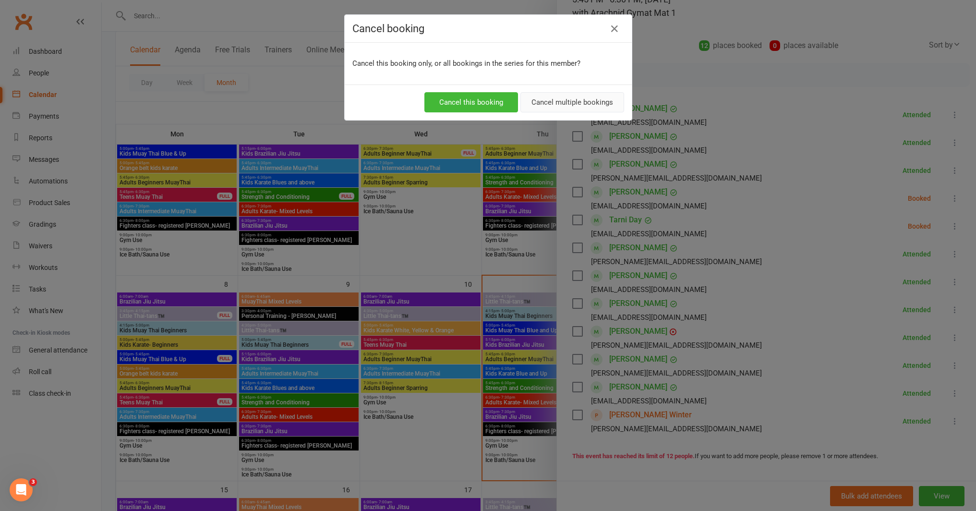
click at [539, 108] on button "Cancel multiple bookings" at bounding box center [573, 102] width 104 height 20
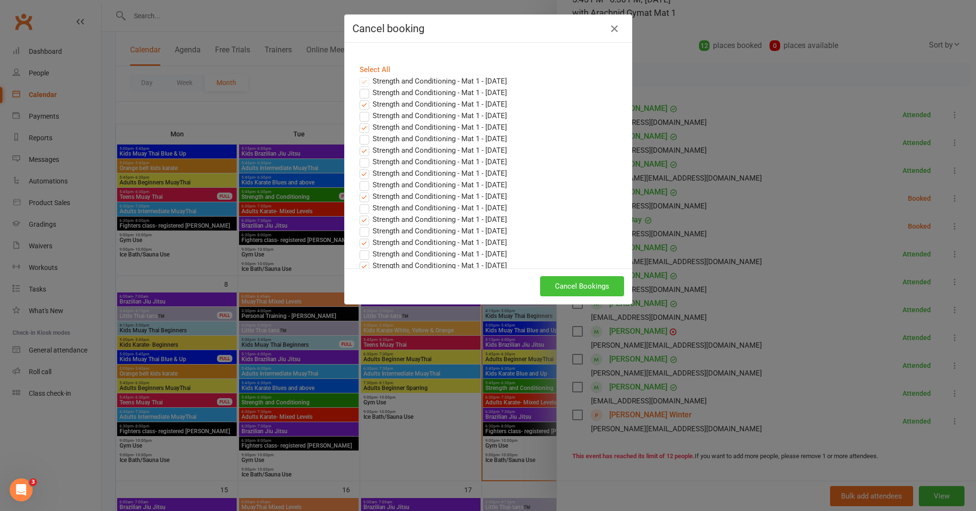
click at [589, 282] on button "Cancel Bookings" at bounding box center [582, 286] width 84 height 20
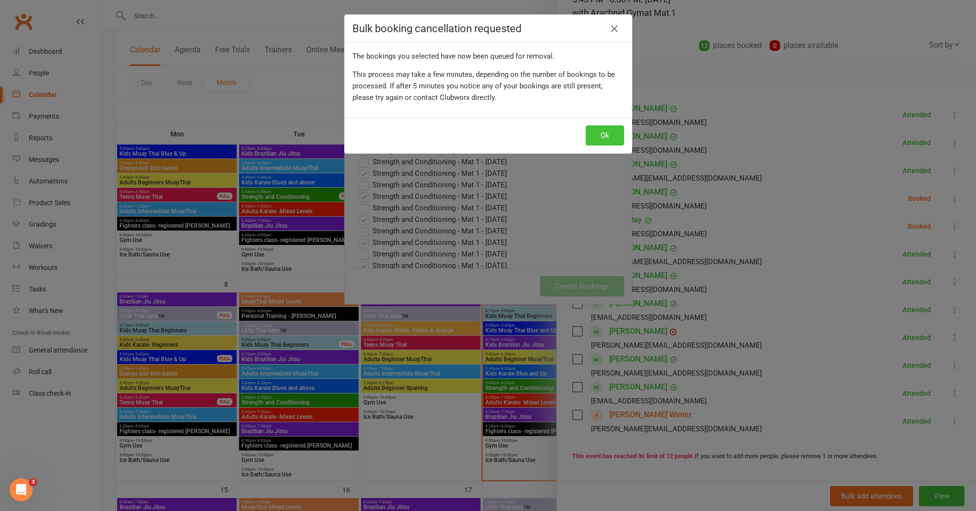
click at [602, 133] on button "Ok" at bounding box center [605, 135] width 38 height 20
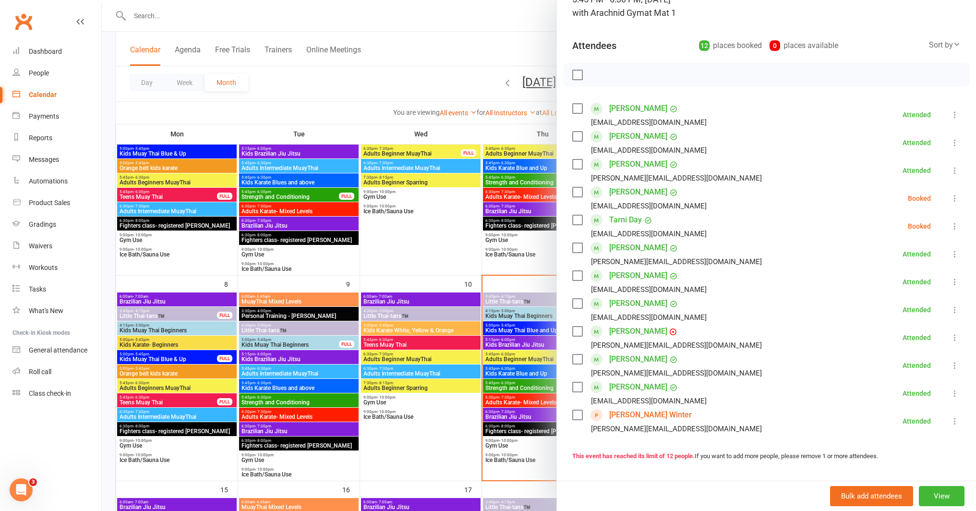
click at [442, 232] on div at bounding box center [539, 255] width 874 height 511
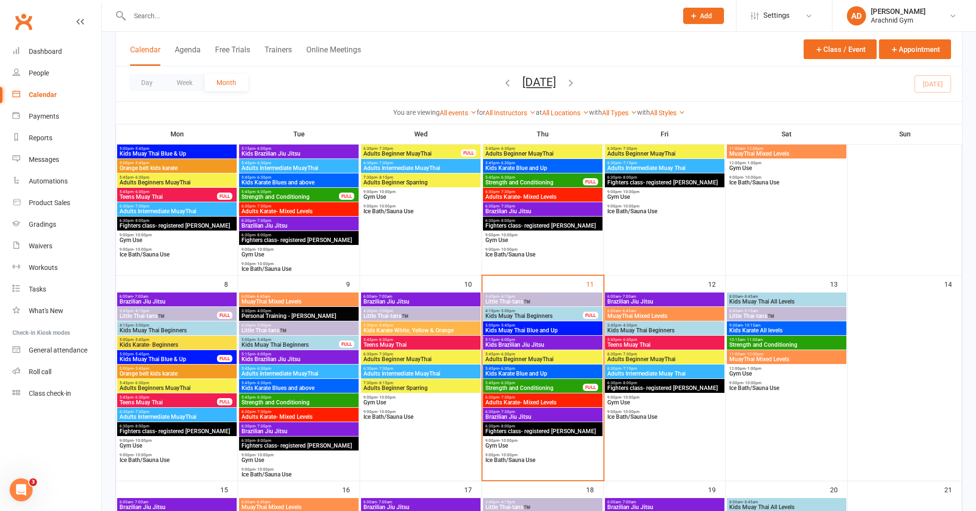
click at [534, 422] on div "6:30pm - 8:00pm Fighters class- registered [PERSON_NAME]" at bounding box center [543, 429] width 120 height 14
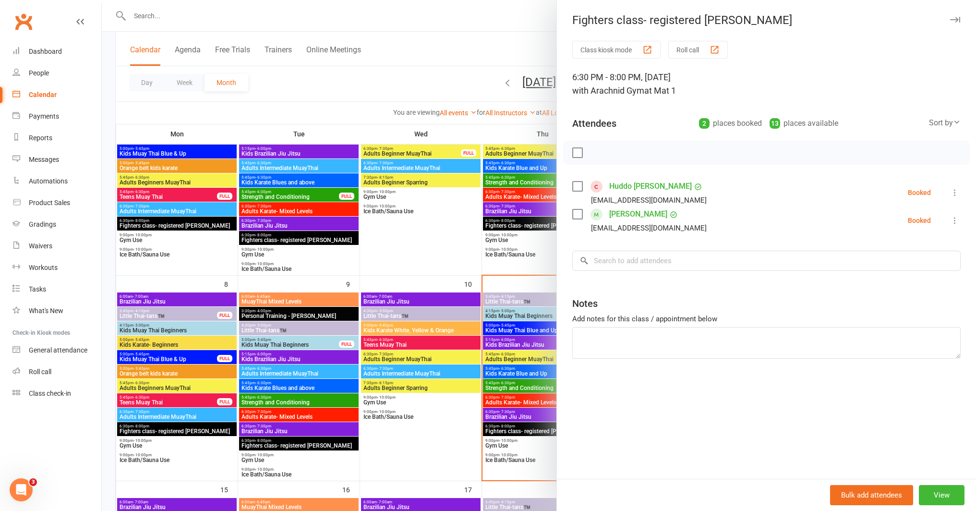
click at [535, 418] on div at bounding box center [539, 255] width 874 height 511
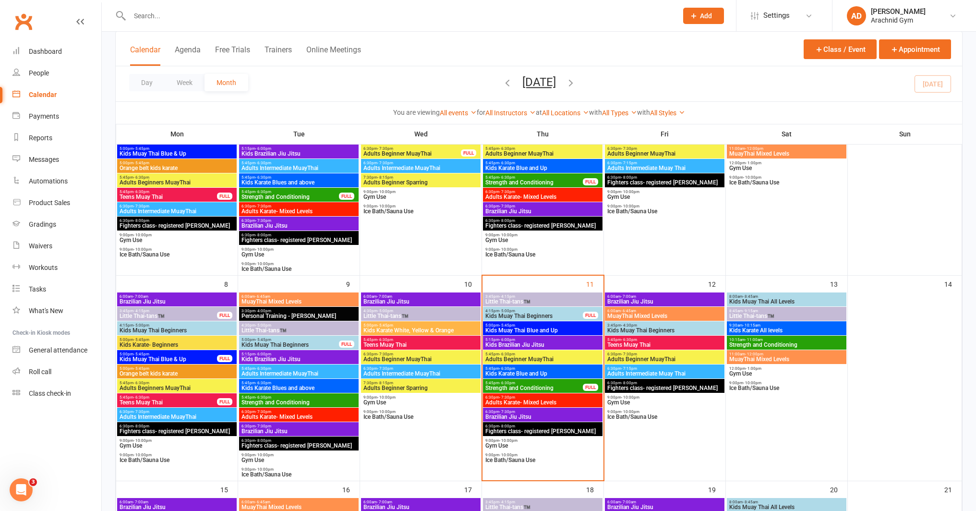
click at [550, 420] on div "6:30pm - 7:30pm Brazilian Jiu Jitsu" at bounding box center [543, 415] width 120 height 14
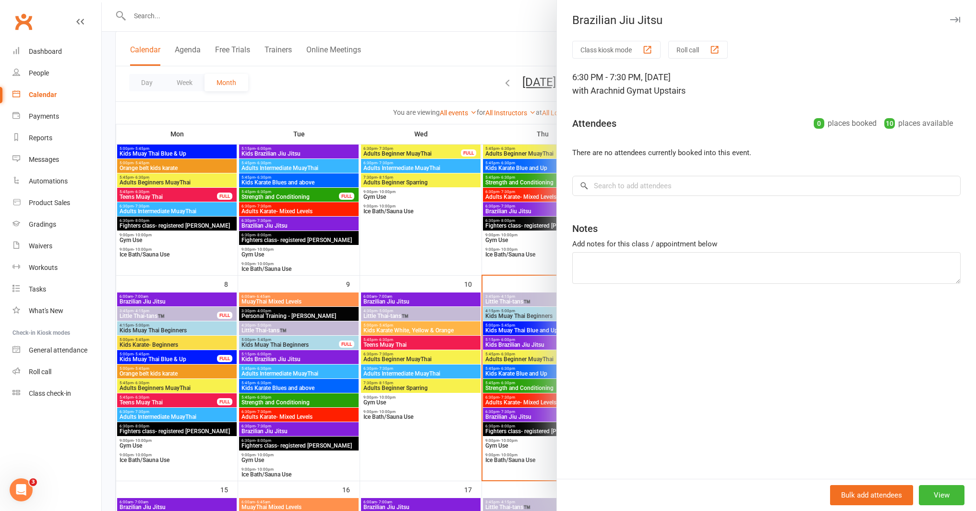
click at [524, 427] on div at bounding box center [539, 255] width 874 height 511
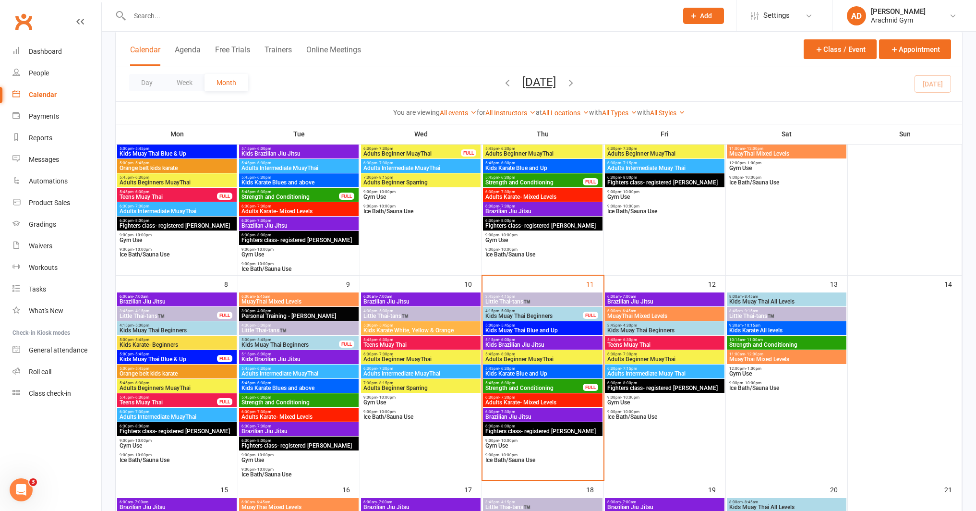
click at [524, 431] on span "Fighters class- registered [PERSON_NAME]" at bounding box center [543, 431] width 116 height 6
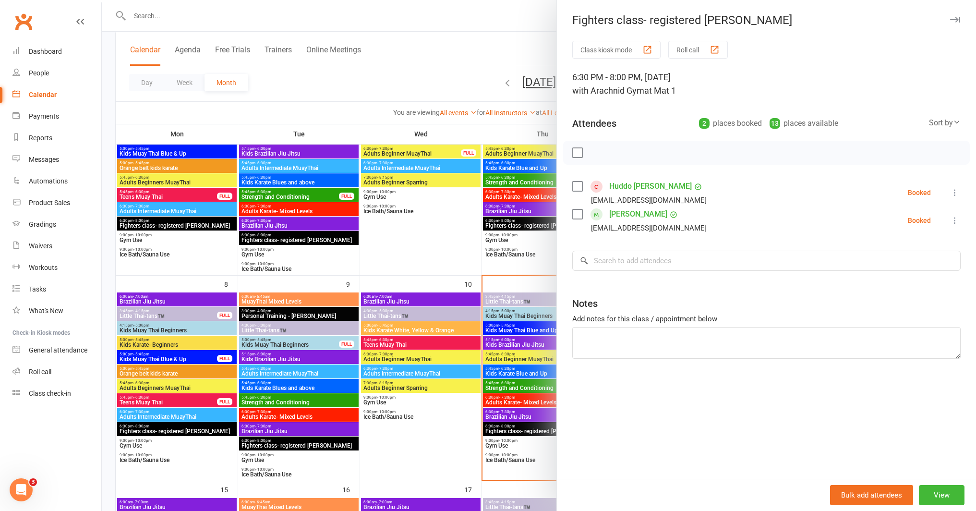
drag, startPoint x: 461, startPoint y: 362, endPoint x: 477, endPoint y: 364, distance: 15.6
click at [463, 362] on div at bounding box center [539, 255] width 874 height 511
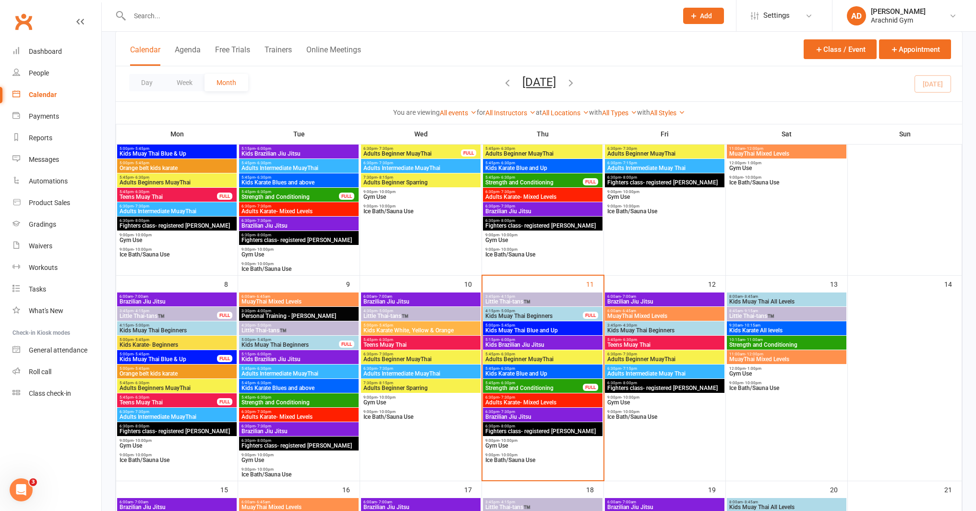
click at [558, 430] on span "Fighters class- registered [PERSON_NAME]" at bounding box center [543, 431] width 116 height 6
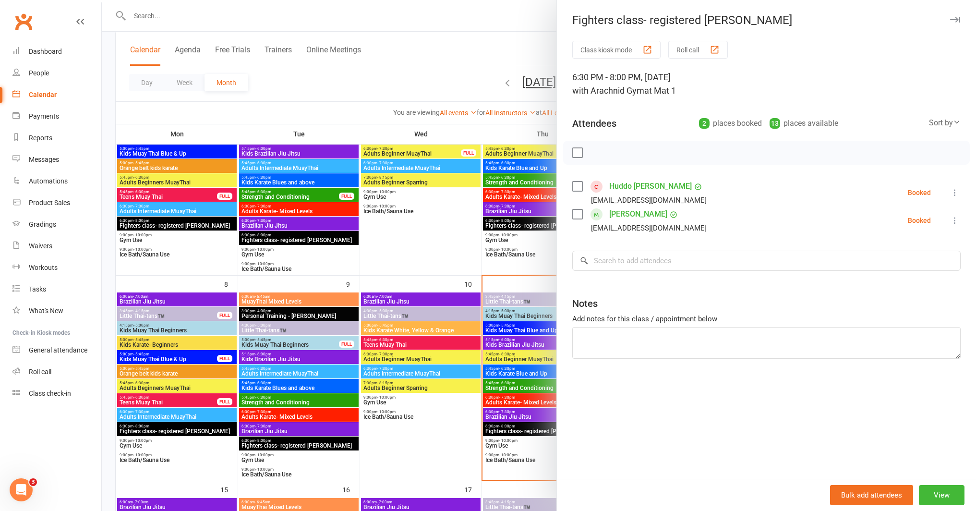
click at [950, 189] on icon at bounding box center [955, 193] width 10 height 10
click at [908, 237] on link "Remove" at bounding box center [908, 230] width 103 height 19
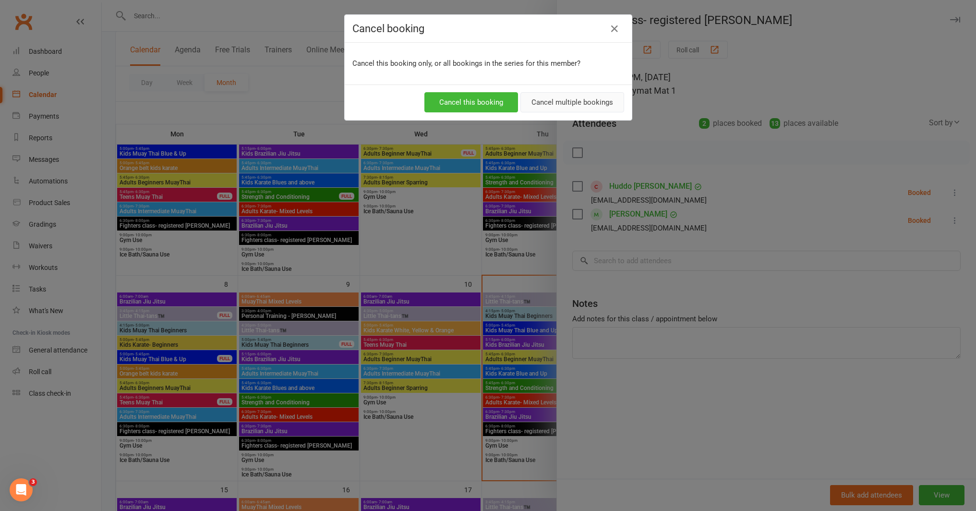
click at [547, 106] on button "Cancel multiple bookings" at bounding box center [573, 102] width 104 height 20
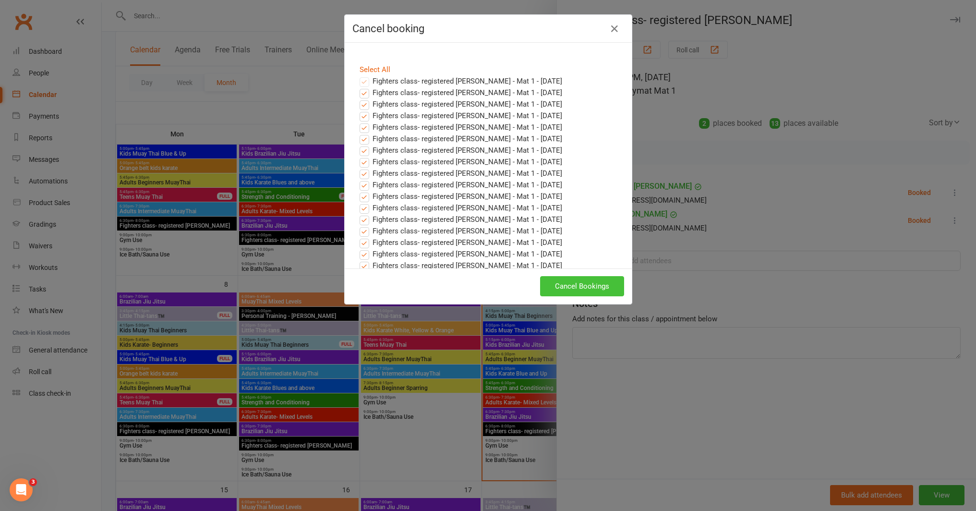
click at [582, 279] on button "Cancel Bookings" at bounding box center [582, 286] width 84 height 20
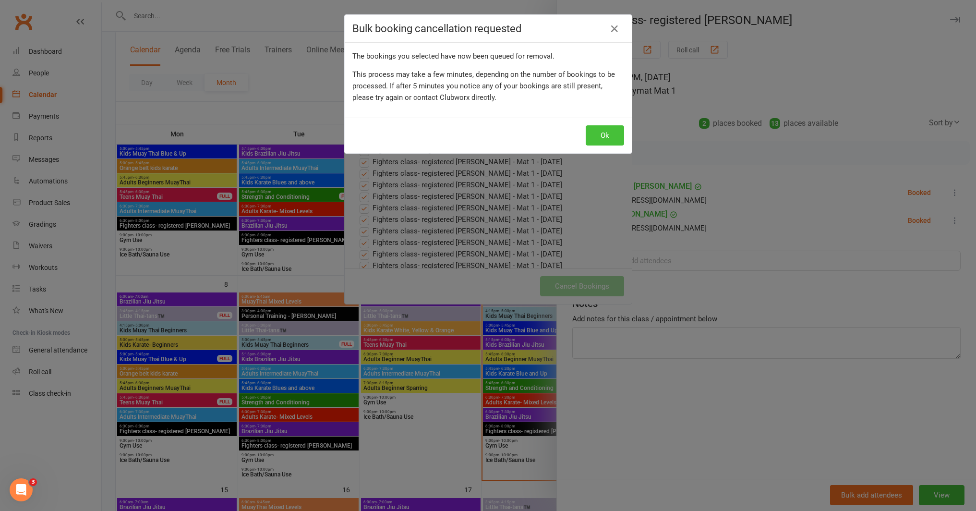
click at [607, 136] on button "Ok" at bounding box center [605, 135] width 38 height 20
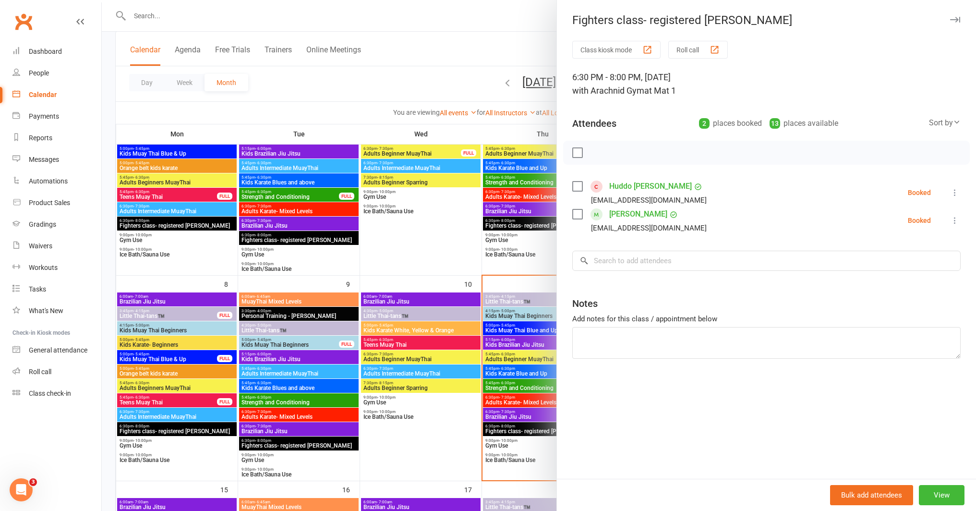
click at [418, 239] on div at bounding box center [539, 255] width 874 height 511
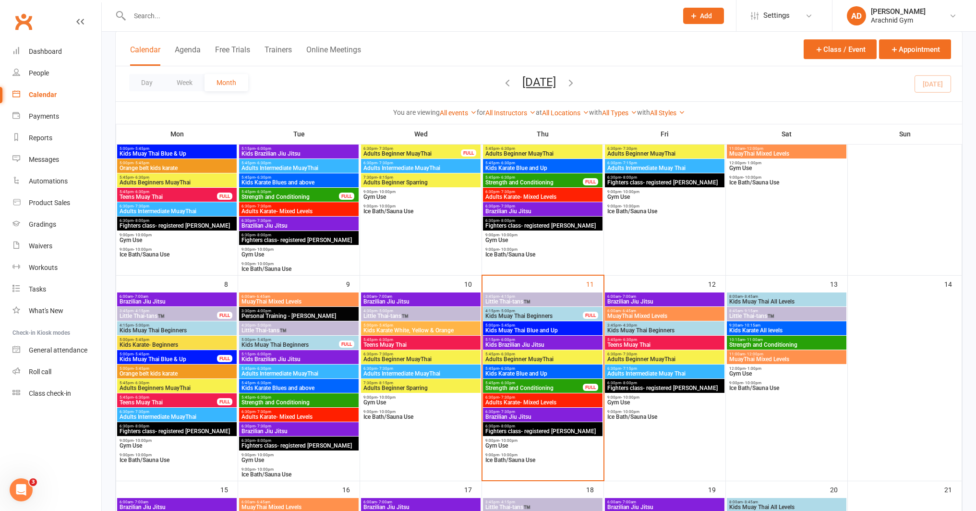
click at [539, 414] on span "Brazilian Jiu Jitsu" at bounding box center [543, 417] width 116 height 6
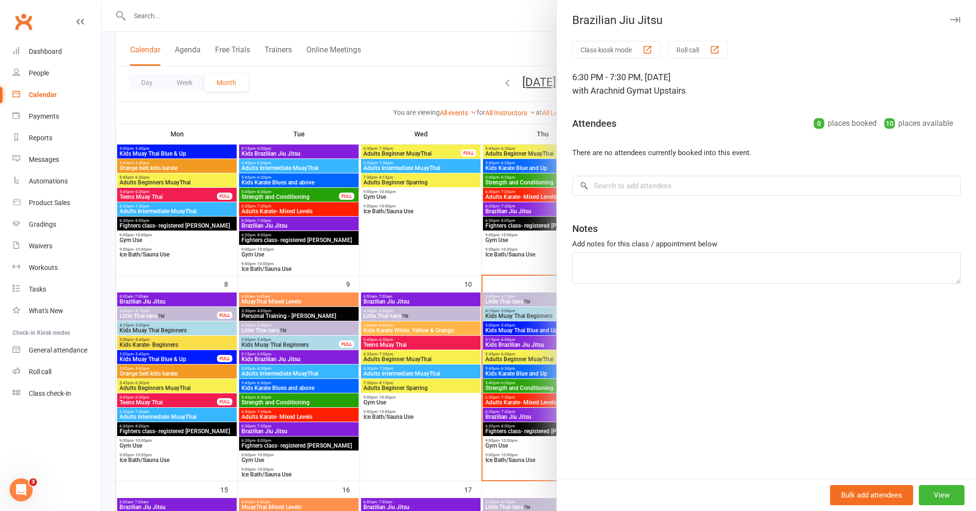
drag, startPoint x: 427, startPoint y: 389, endPoint x: 497, endPoint y: 394, distance: 69.3
click at [428, 389] on div at bounding box center [539, 255] width 874 height 511
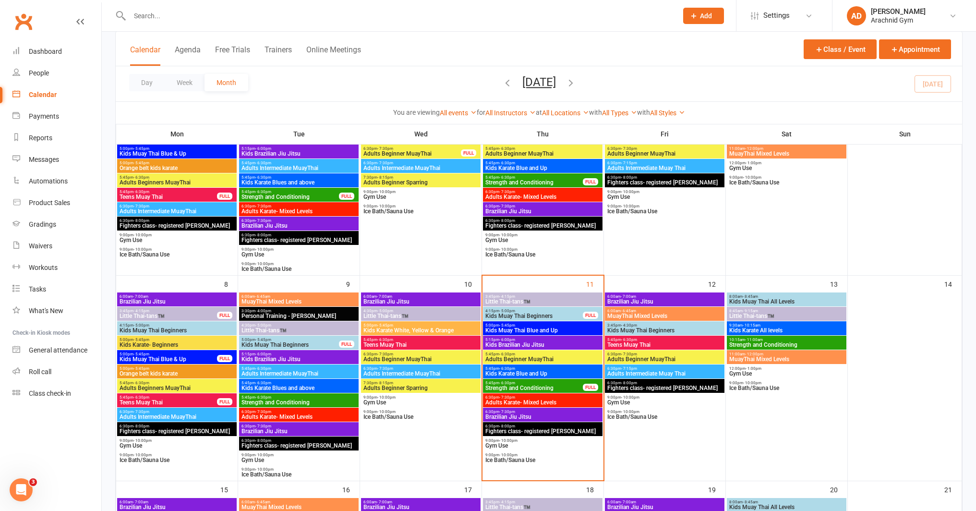
click at [532, 428] on span "Fighters class- registered [PERSON_NAME]" at bounding box center [543, 431] width 116 height 6
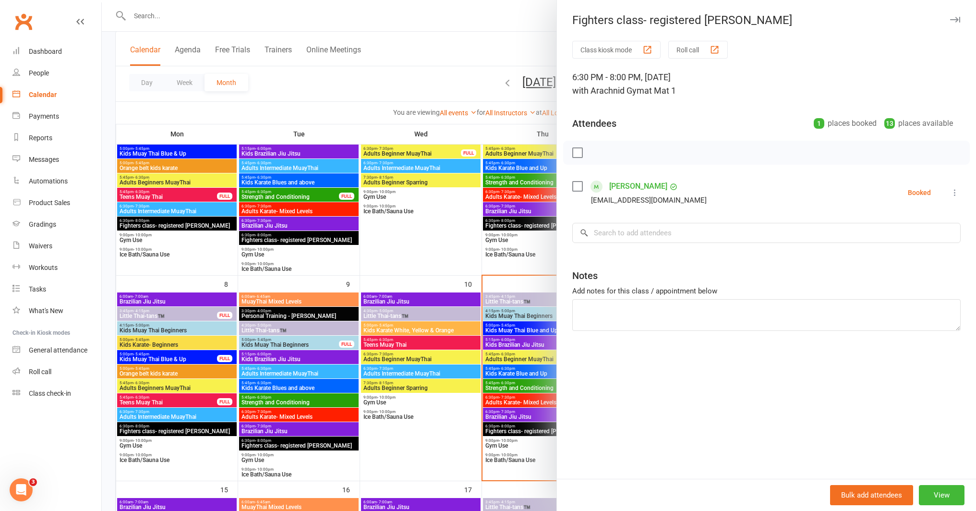
click at [294, 221] on div at bounding box center [539, 255] width 874 height 511
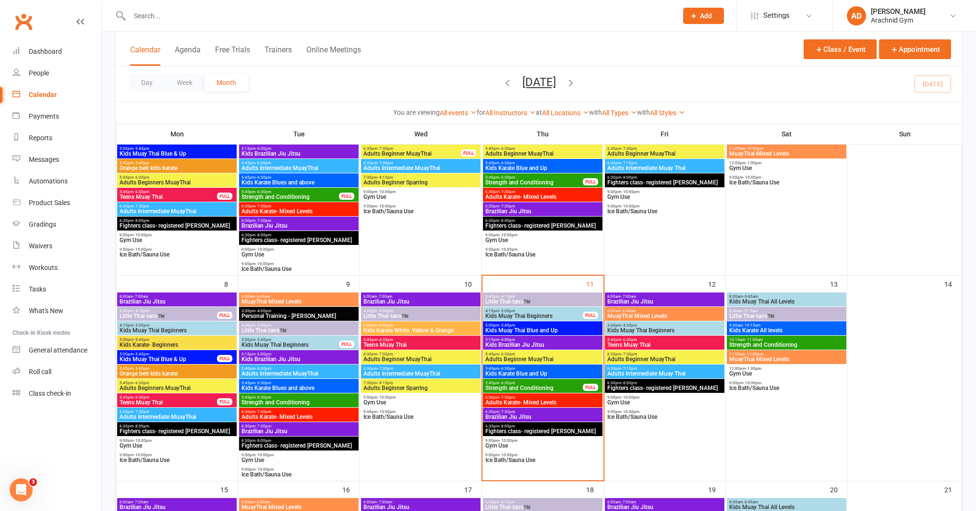
click at [521, 342] on span "Kids Brazilian Jiu Jitsu" at bounding box center [543, 345] width 116 height 6
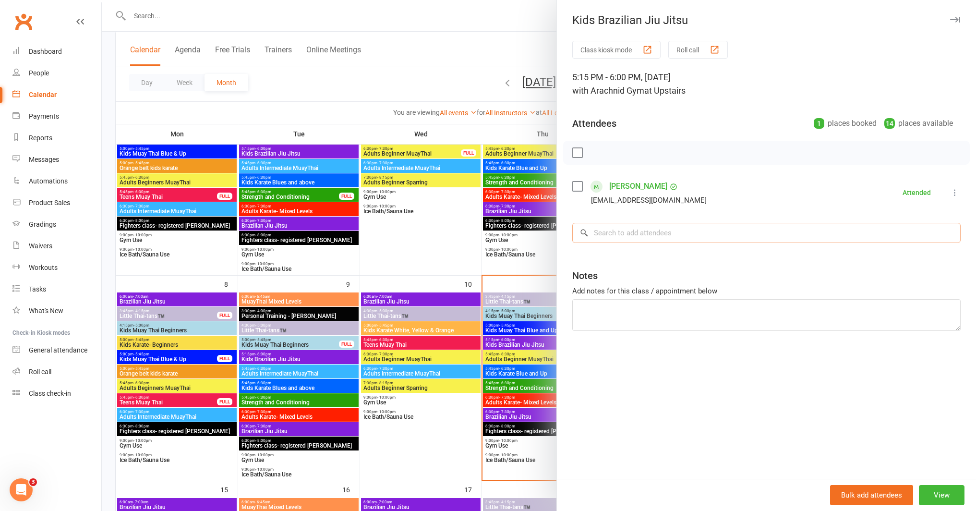
click at [637, 238] on input "search" at bounding box center [766, 233] width 388 height 20
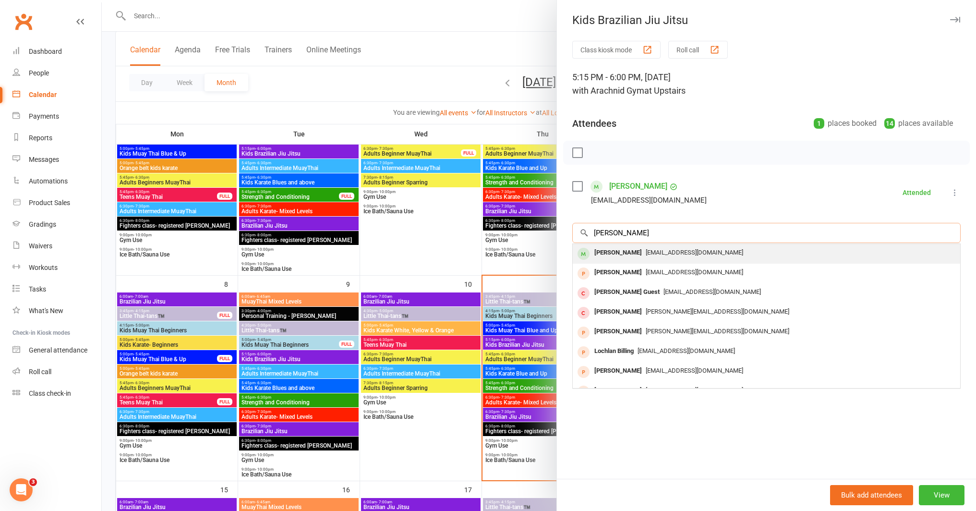
type input "[PERSON_NAME]"
click at [646, 255] on span "[EMAIL_ADDRESS][DOMAIN_NAME]" at bounding box center [694, 252] width 97 height 7
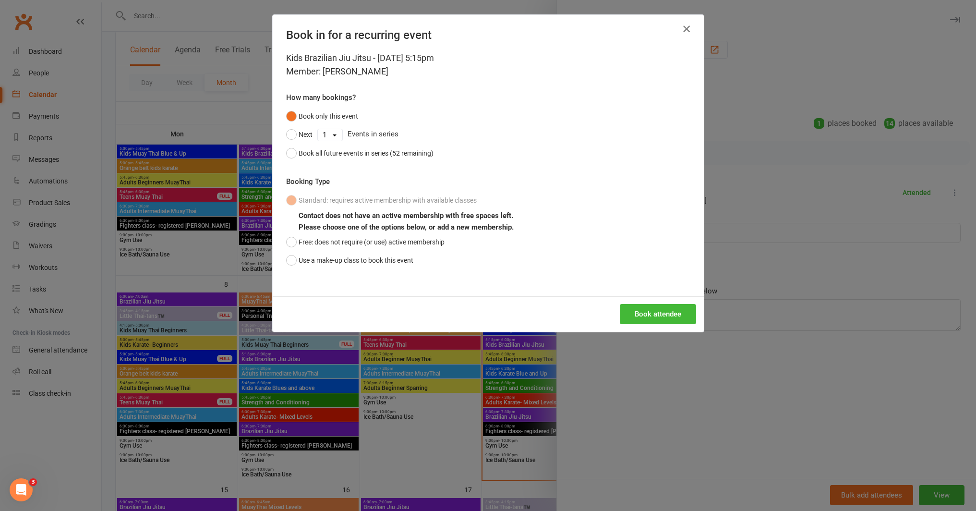
click at [683, 29] on icon "button" at bounding box center [687, 29] width 12 height 12
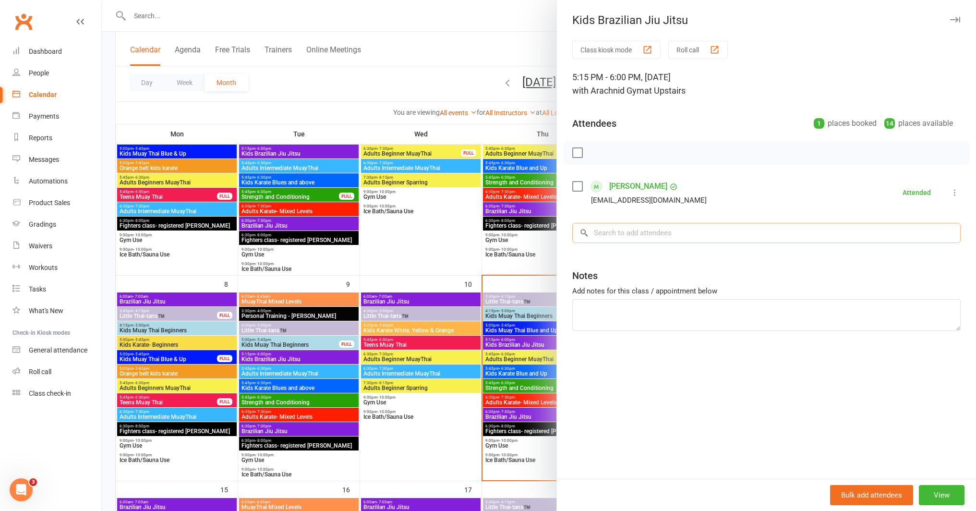
click at [611, 237] on input "search" at bounding box center [766, 233] width 388 height 20
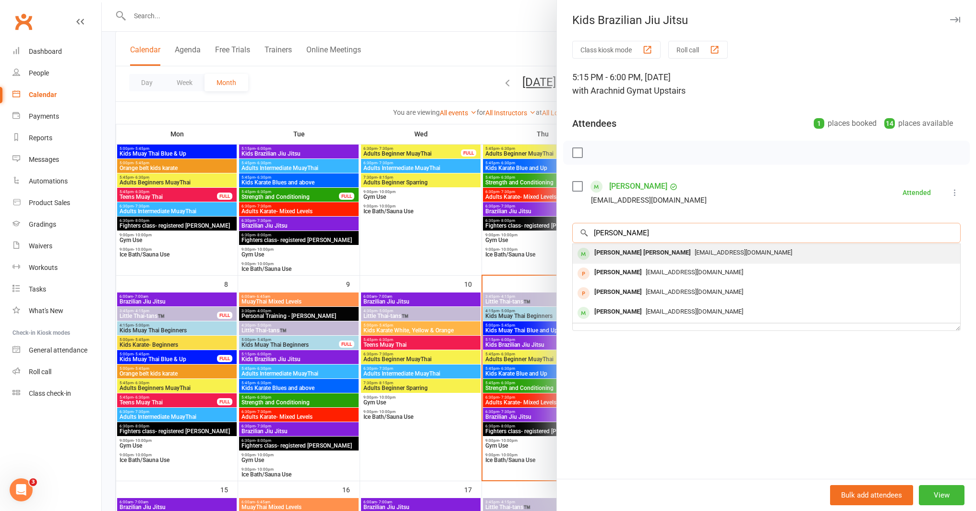
type input "[PERSON_NAME]"
click at [599, 248] on div "[PERSON_NAME] [PERSON_NAME]" at bounding box center [643, 253] width 104 height 14
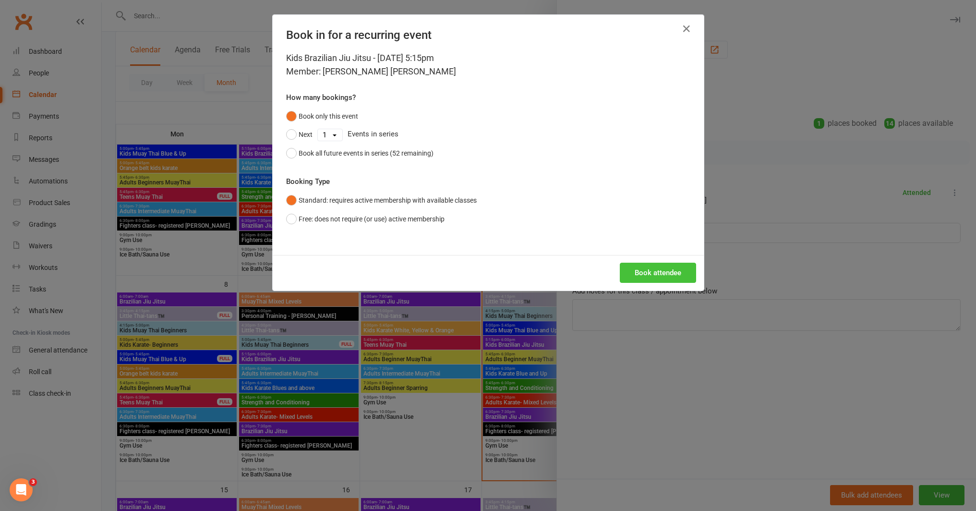
click at [671, 279] on button "Book attendee" at bounding box center [658, 273] width 76 height 20
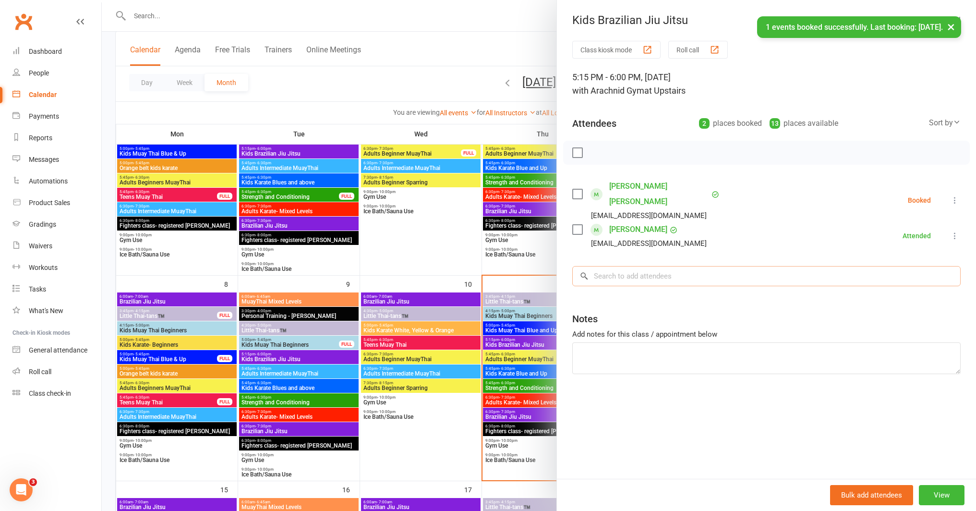
click at [647, 266] on input "search" at bounding box center [766, 276] width 388 height 20
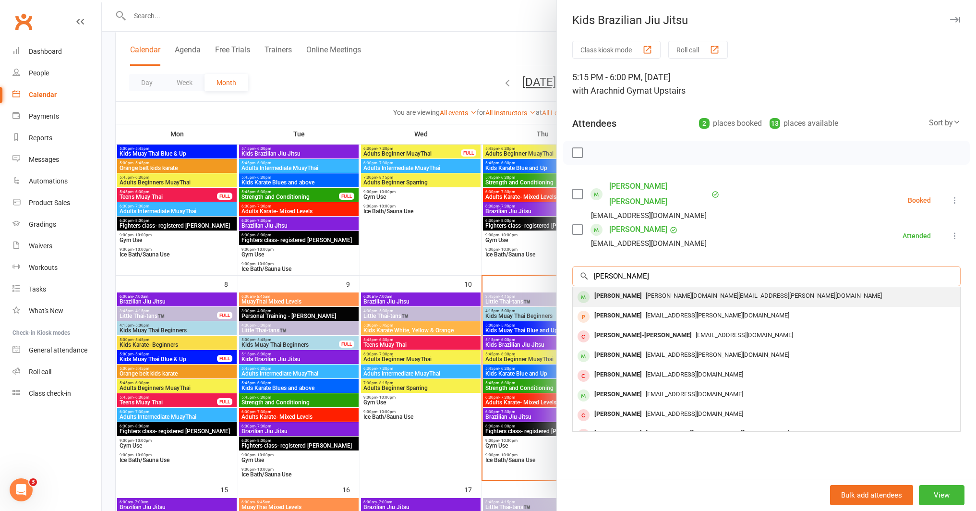
type input "[PERSON_NAME]"
click at [613, 289] on div "[PERSON_NAME]" at bounding box center [618, 296] width 55 height 14
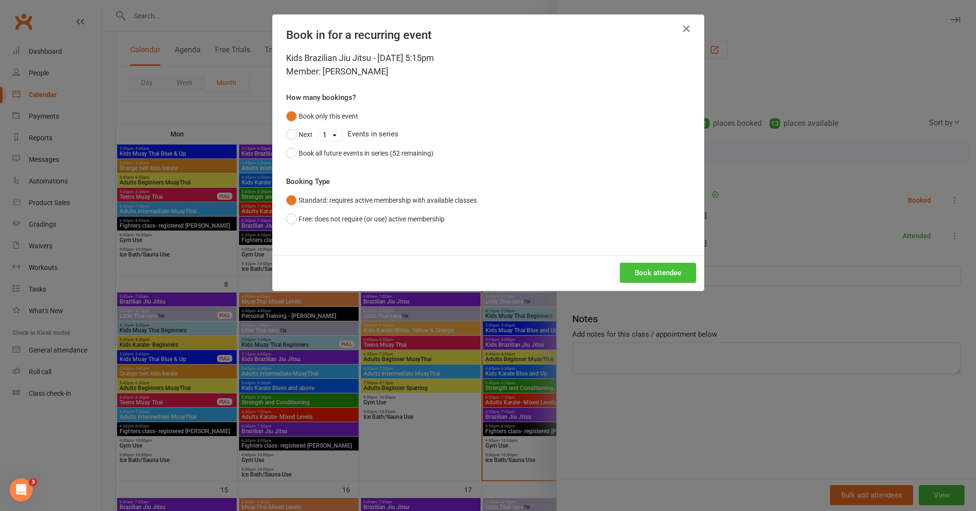
click at [658, 270] on button "Book attendee" at bounding box center [658, 273] width 76 height 20
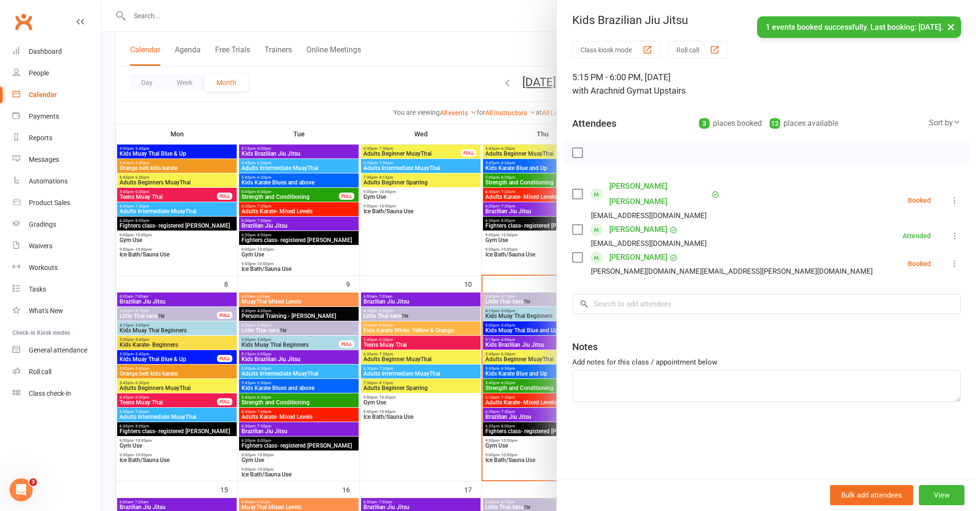
click at [950, 259] on icon at bounding box center [955, 264] width 10 height 10
click at [897, 311] on link "Check in" at bounding box center [908, 320] width 103 height 19
click at [950, 196] on icon at bounding box center [955, 200] width 10 height 10
click at [903, 252] on link "Check in" at bounding box center [908, 257] width 103 height 19
click at [216, 11] on div at bounding box center [539, 255] width 874 height 511
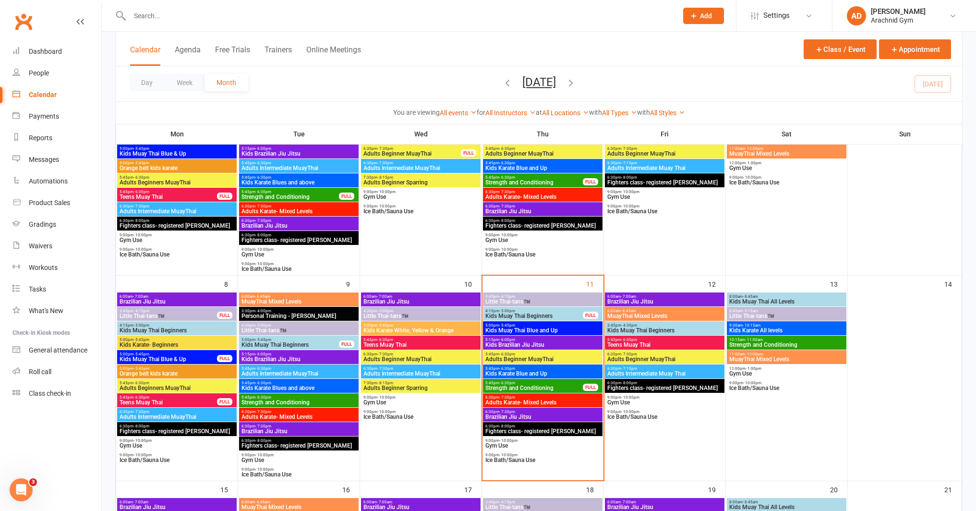
click at [194, 19] on input "text" at bounding box center [399, 15] width 545 height 13
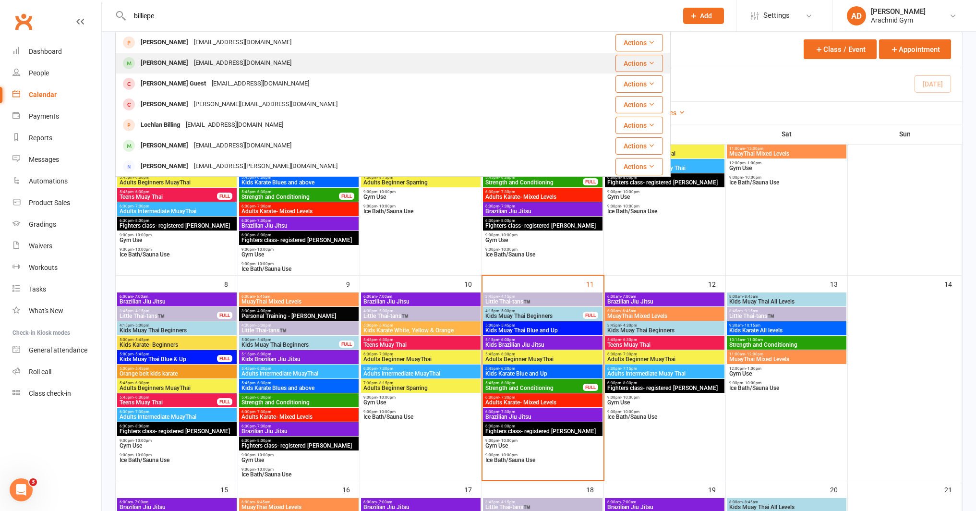
type input "billiepe"
click at [173, 65] on div "[PERSON_NAME]" at bounding box center [164, 63] width 53 height 14
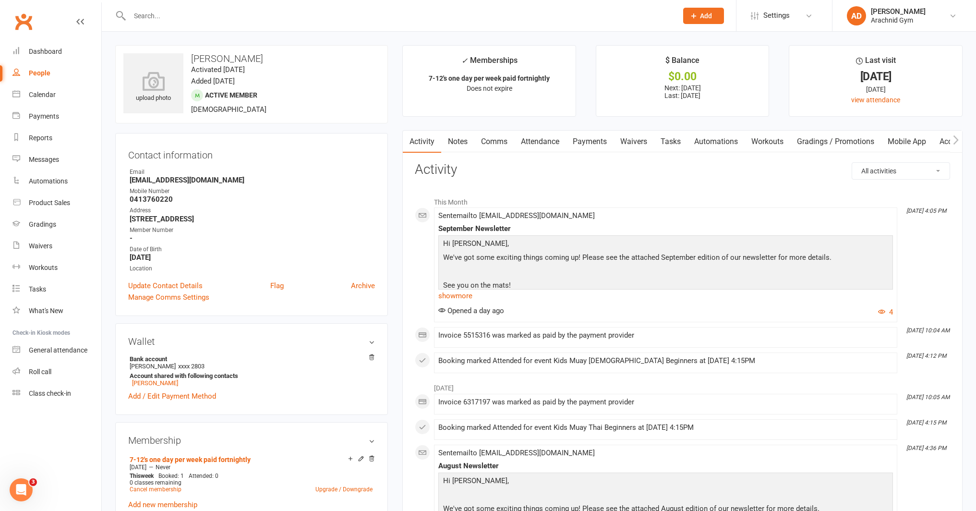
click at [540, 140] on link "Attendance" at bounding box center [540, 142] width 52 height 22
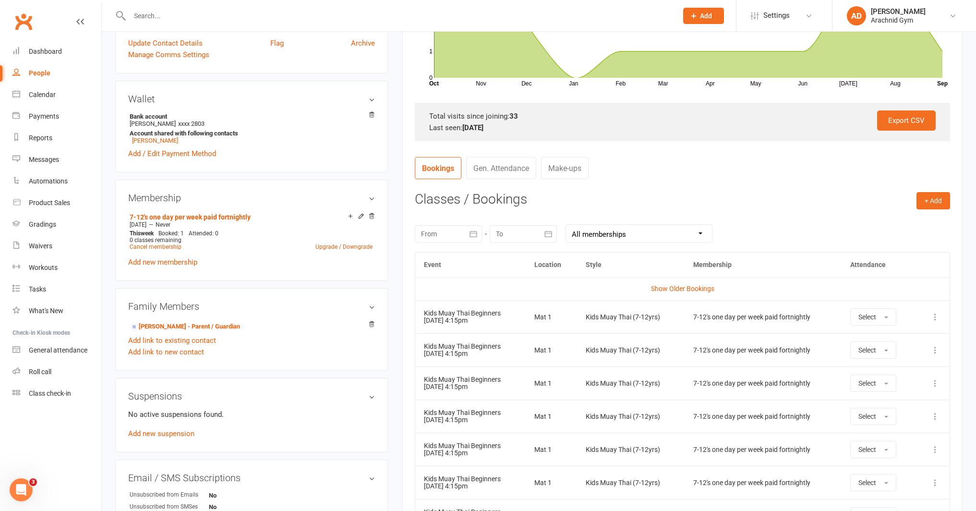
scroll to position [245, 0]
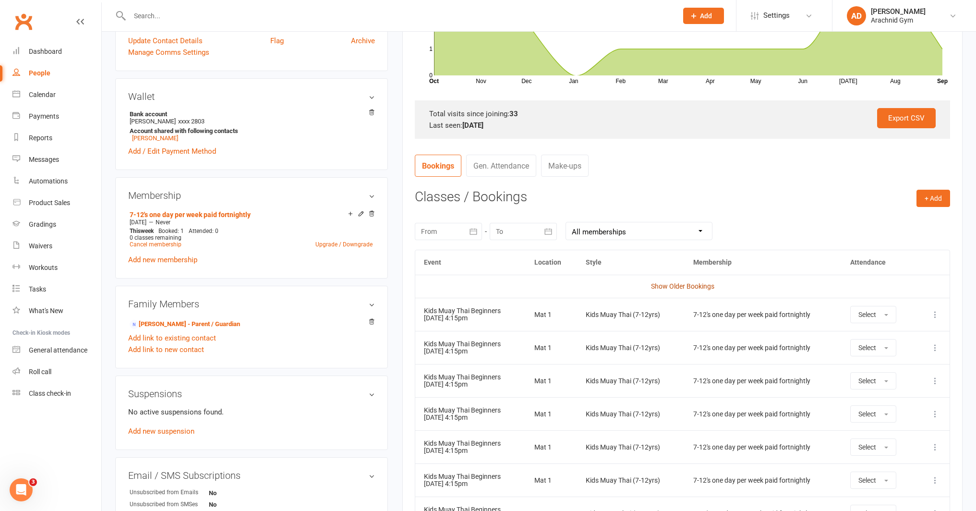
click at [679, 286] on link "Show Older Bookings" at bounding box center [682, 286] width 63 height 8
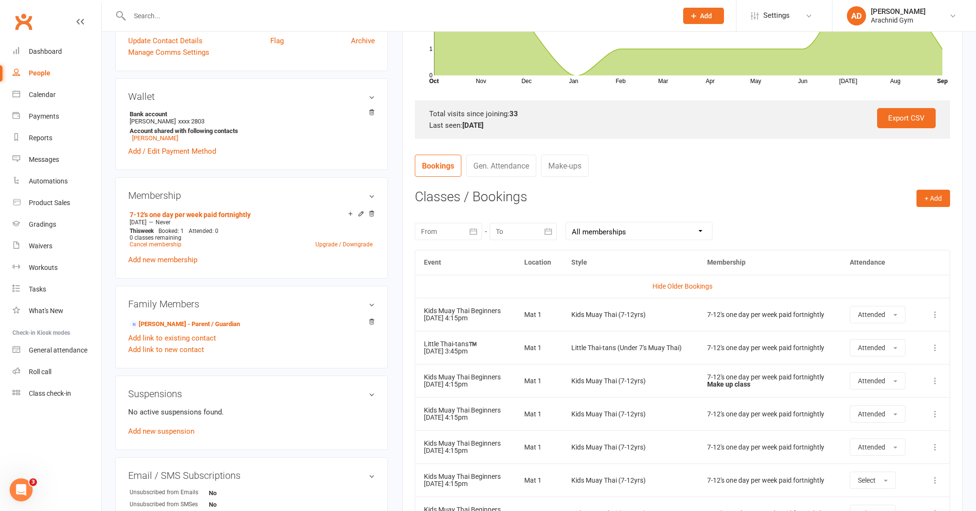
click at [475, 233] on icon "button" at bounding box center [474, 232] width 10 height 10
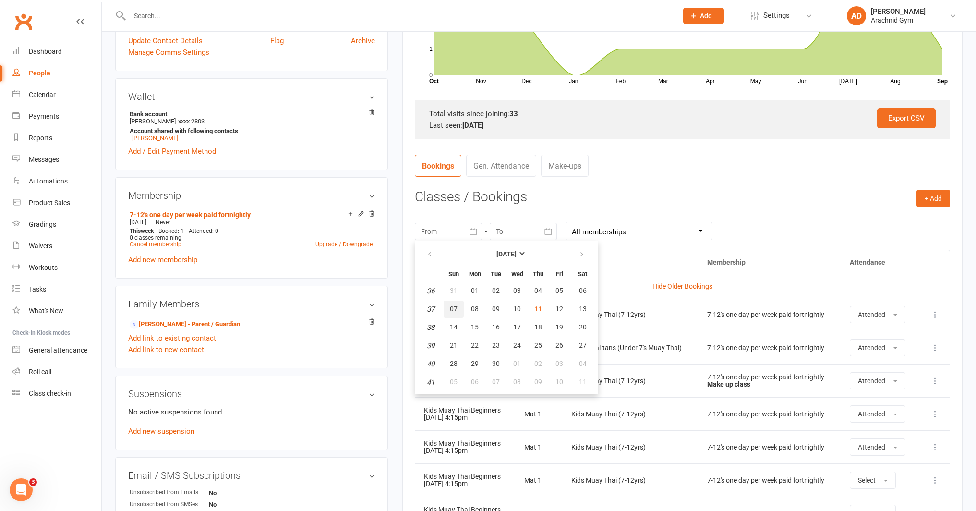
click at [460, 310] on button "07" at bounding box center [454, 309] width 20 height 17
type input "[DATE]"
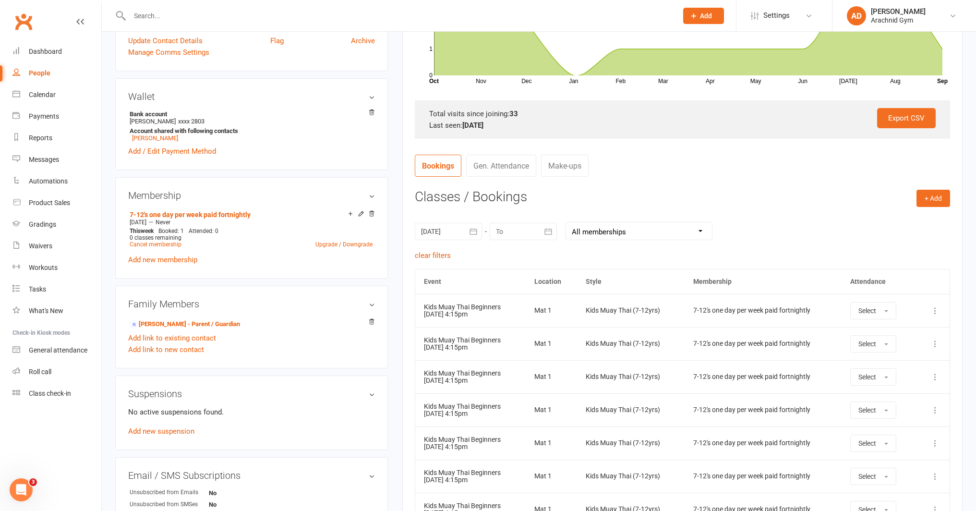
click at [935, 307] on icon at bounding box center [936, 311] width 10 height 10
click at [875, 365] on link "Remove booking" at bounding box center [893, 367] width 95 height 19
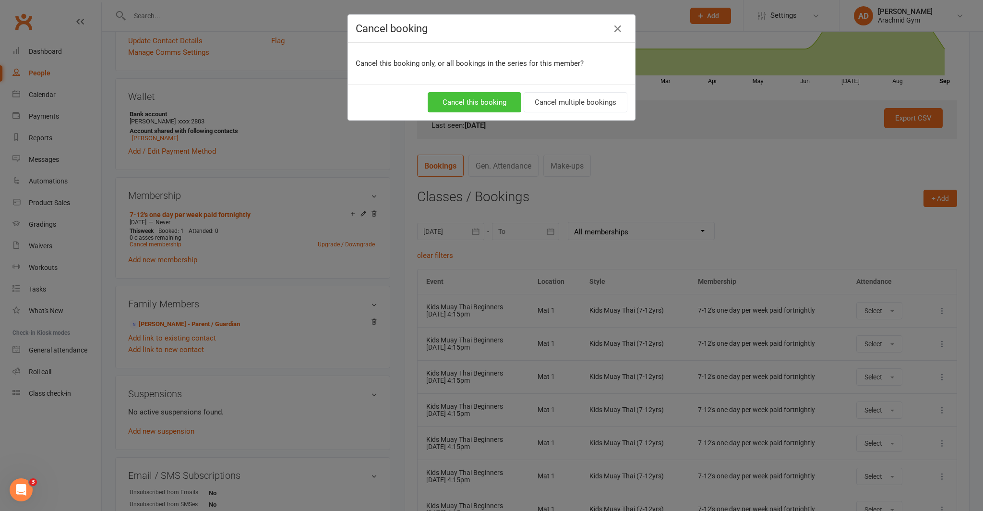
click at [481, 102] on button "Cancel this booking" at bounding box center [475, 102] width 94 height 20
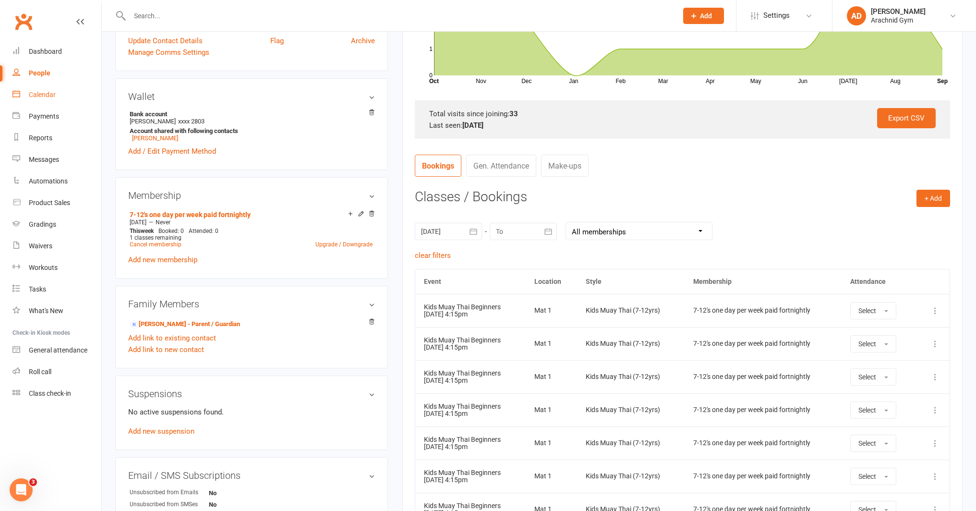
click at [48, 96] on div "Calendar" at bounding box center [42, 95] width 27 height 8
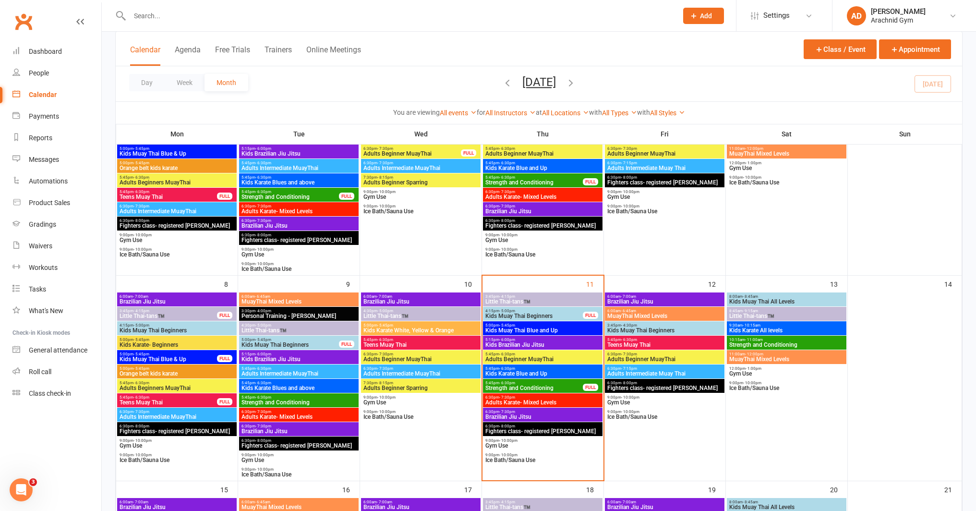
scroll to position [134, 0]
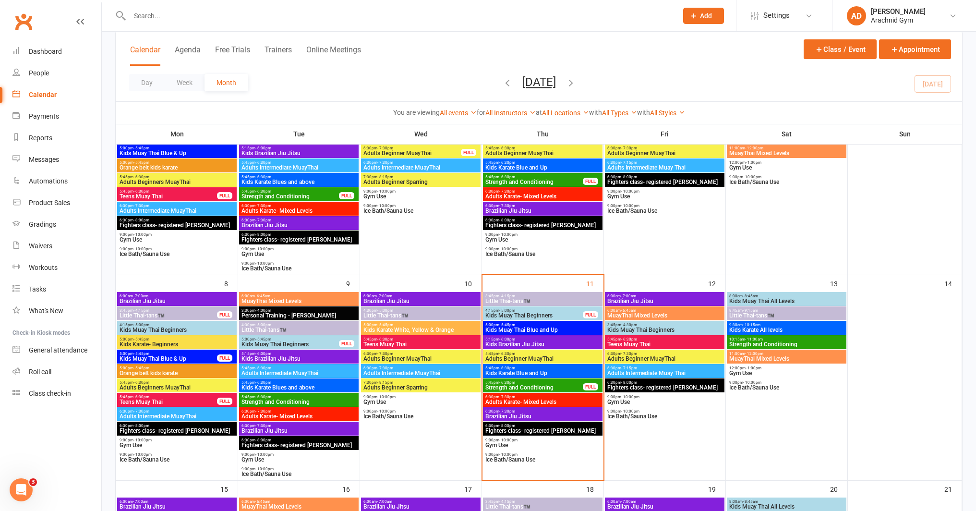
click at [557, 339] on span "5:15pm - 6:00pm" at bounding box center [543, 339] width 116 height 4
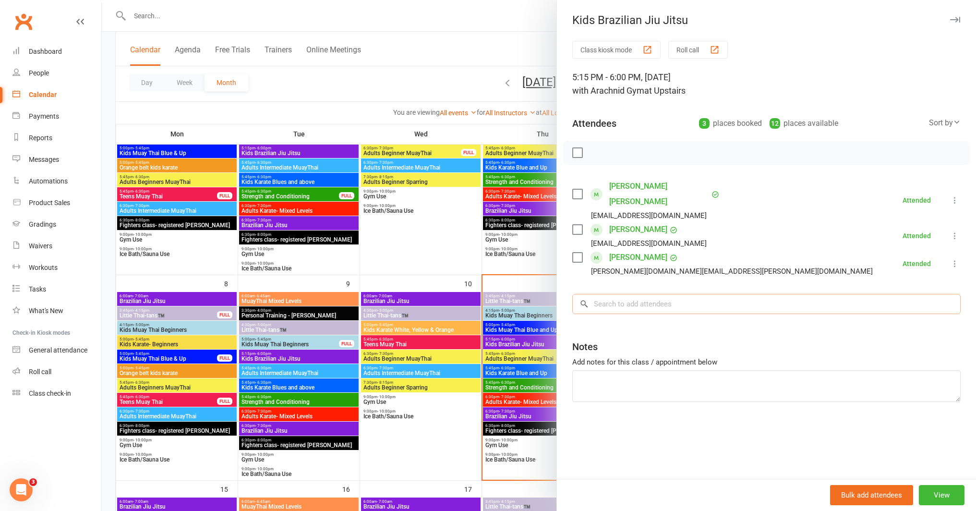
click at [641, 294] on input "search" at bounding box center [766, 304] width 388 height 20
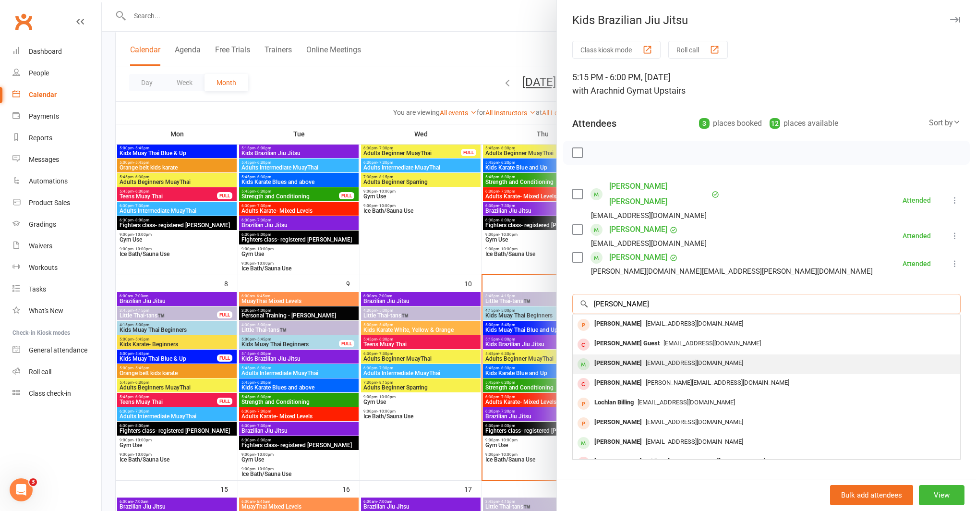
type input "[PERSON_NAME]"
click at [612, 356] on div "[PERSON_NAME]" at bounding box center [618, 363] width 55 height 14
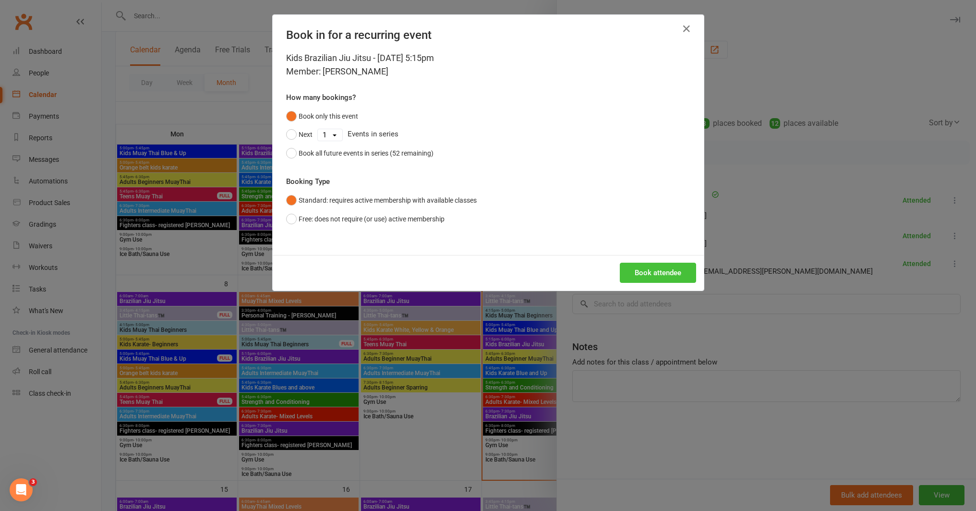
click at [670, 276] on button "Book attendee" at bounding box center [658, 273] width 76 height 20
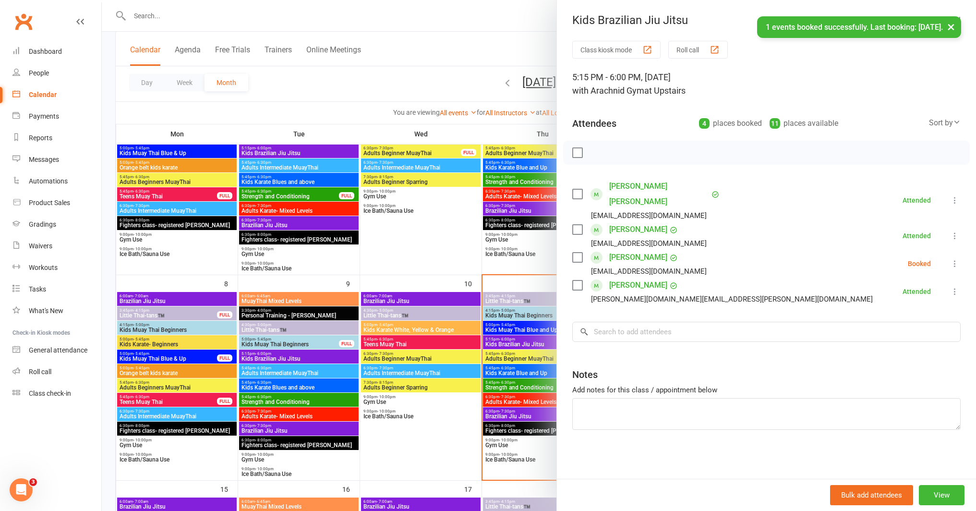
click at [950, 259] on icon at bounding box center [955, 264] width 10 height 10
click at [897, 311] on link "Check in" at bounding box center [908, 320] width 103 height 19
click at [708, 322] on input "search" at bounding box center [766, 332] width 388 height 20
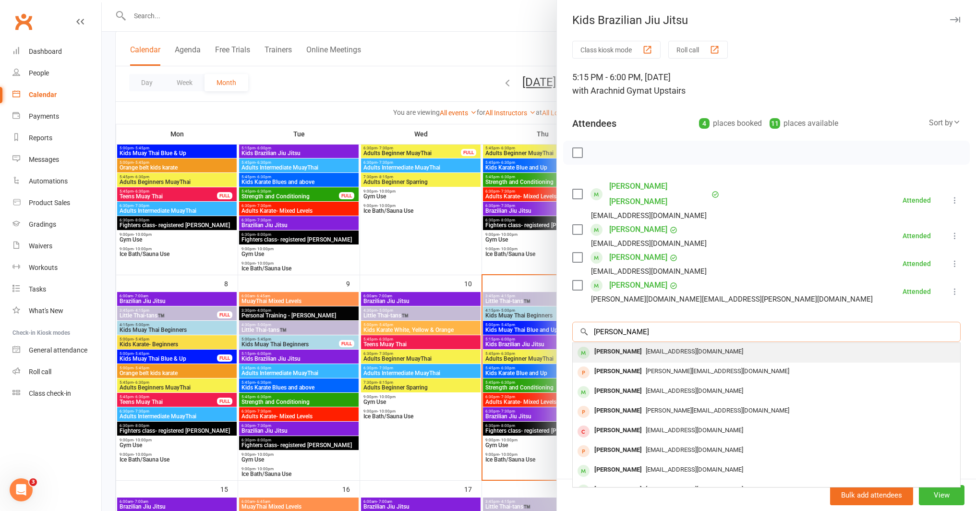
type input "[PERSON_NAME]"
click at [636, 344] on div "[PERSON_NAME] [EMAIL_ADDRESS][DOMAIN_NAME]" at bounding box center [767, 353] width 388 height 20
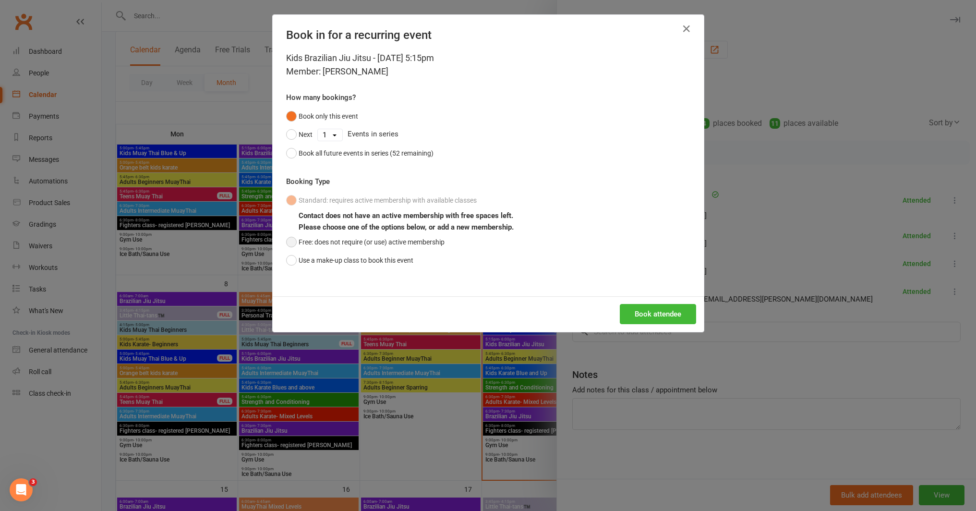
click at [335, 243] on button "Free: does not require (or use) active membership" at bounding box center [365, 242] width 158 height 18
click at [642, 312] on button "Book attendee" at bounding box center [658, 314] width 76 height 20
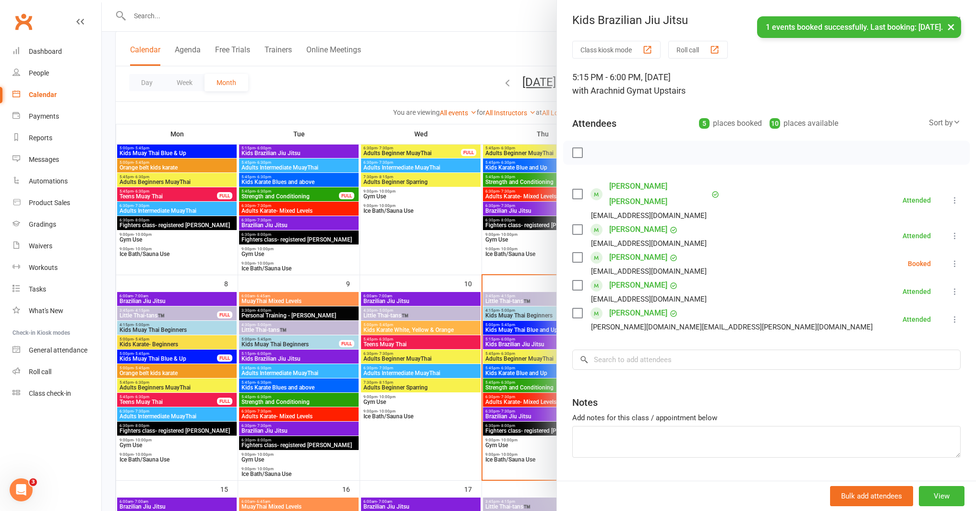
click at [950, 259] on icon at bounding box center [955, 264] width 10 height 10
click at [885, 311] on link "Check in" at bounding box center [908, 320] width 103 height 19
click at [142, 25] on div at bounding box center [539, 255] width 874 height 511
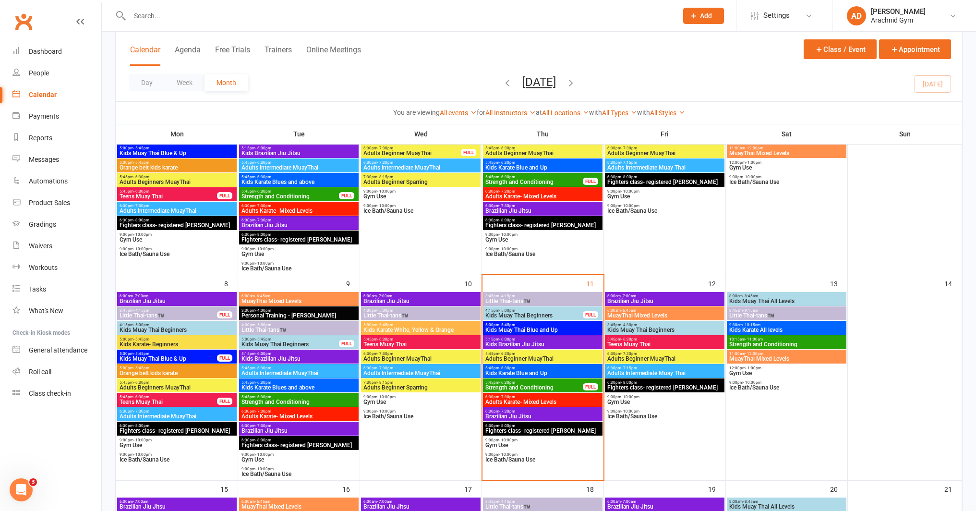
click at [170, 12] on input "text" at bounding box center [399, 15] width 545 height 13
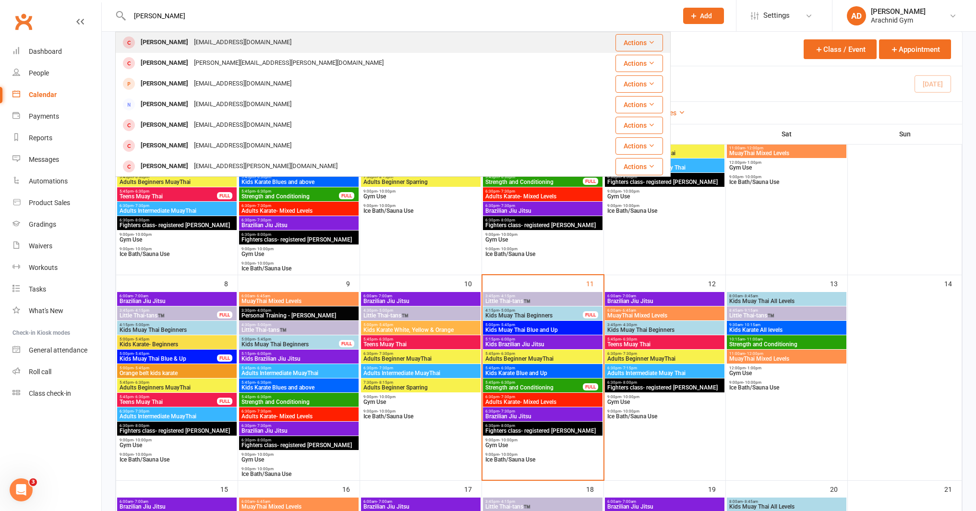
type input "[PERSON_NAME]"
click at [160, 45] on div "[PERSON_NAME]" at bounding box center [164, 43] width 53 height 14
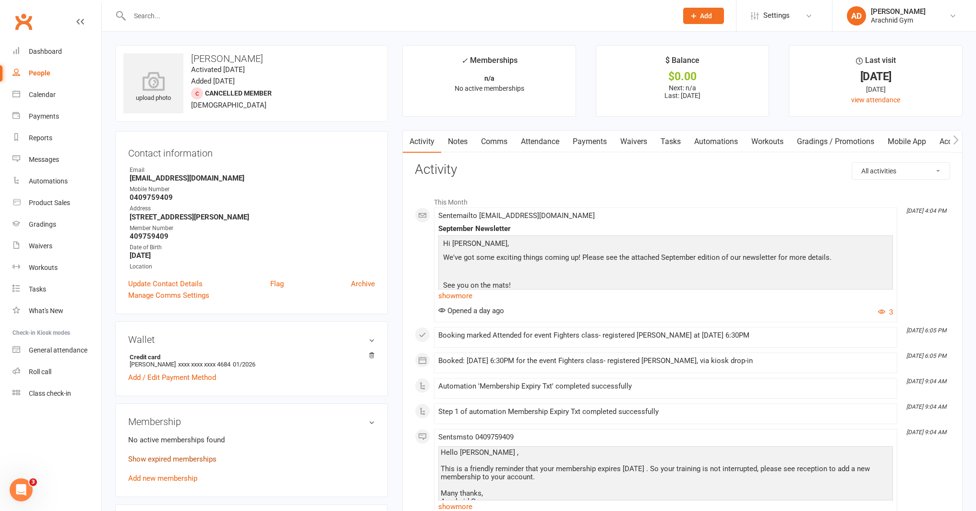
click at [193, 455] on link "Show expired memberships" at bounding box center [172, 459] width 88 height 9
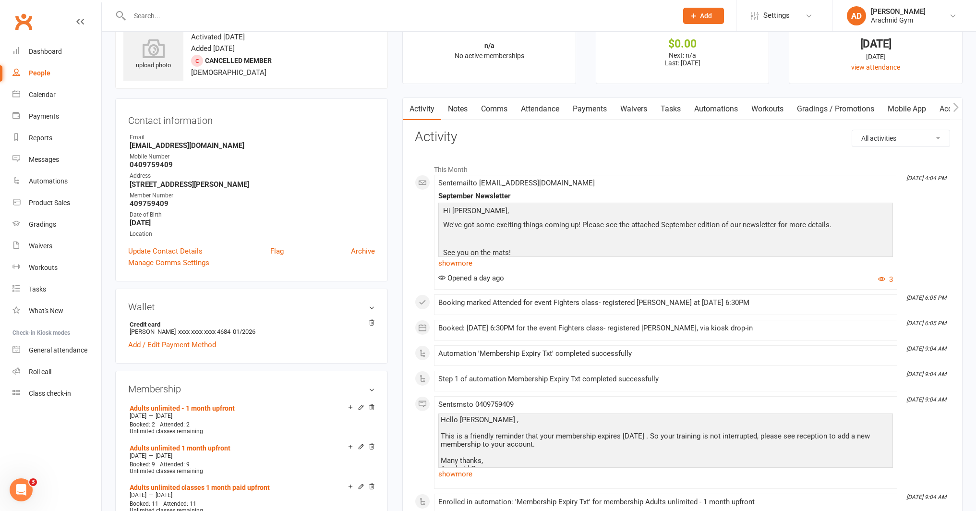
scroll to position [36, 0]
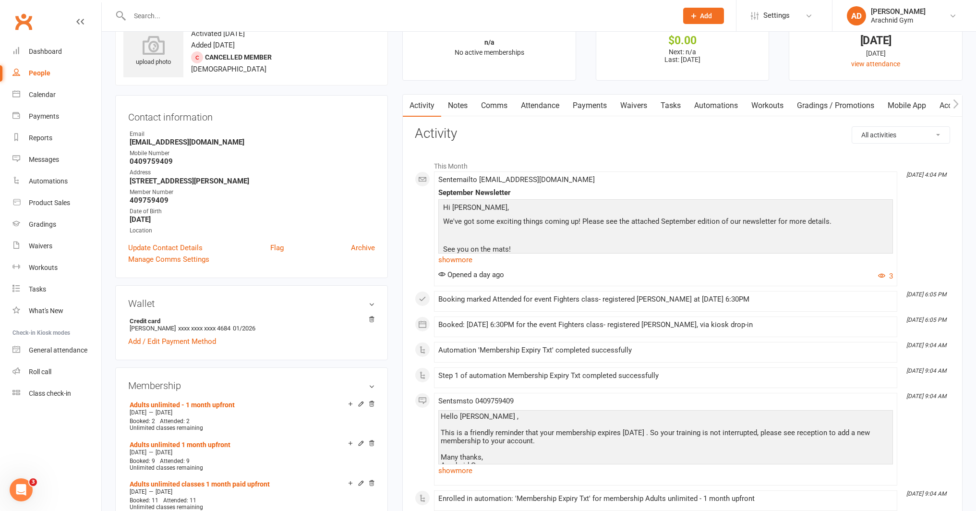
click at [593, 105] on link "Payments" at bounding box center [590, 106] width 48 height 22
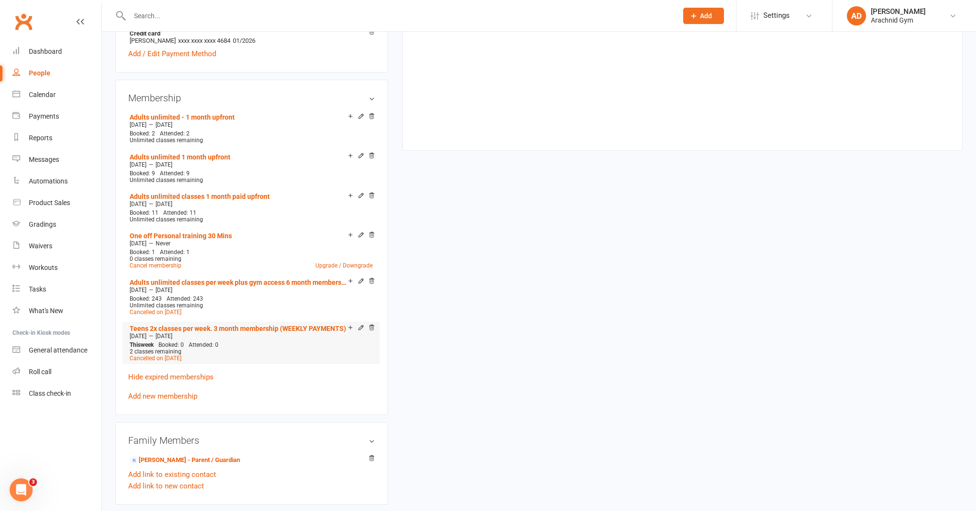
scroll to position [324, 0]
click at [178, 395] on link "Add new membership" at bounding box center [162, 395] width 69 height 9
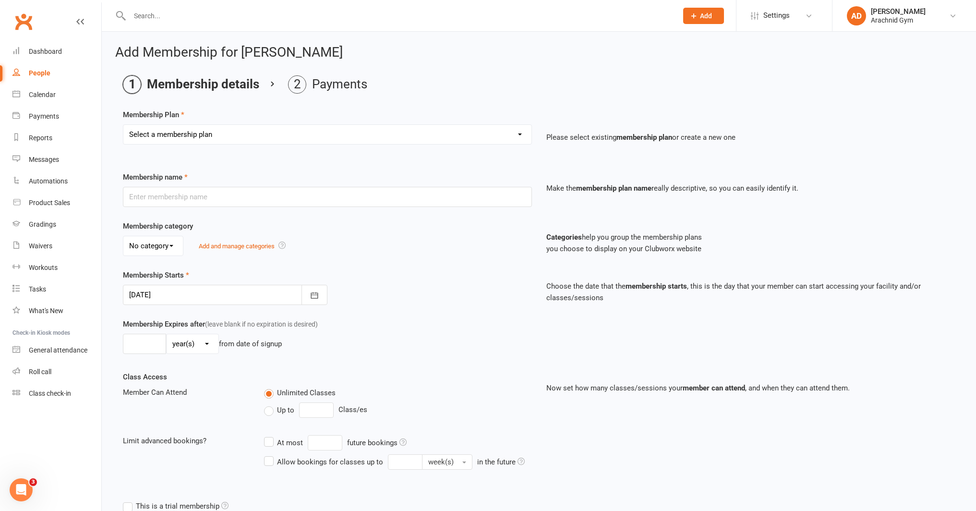
click at [166, 133] on select "Select a membership plan Create new Membership Plan Adults Teens 7-12's Under 7…" at bounding box center [327, 134] width 408 height 19
select select "1"
click at [123, 125] on select "Select a membership plan Create new Membership Plan Adults Teens 7-12's Under 7…" at bounding box center [327, 134] width 408 height 19
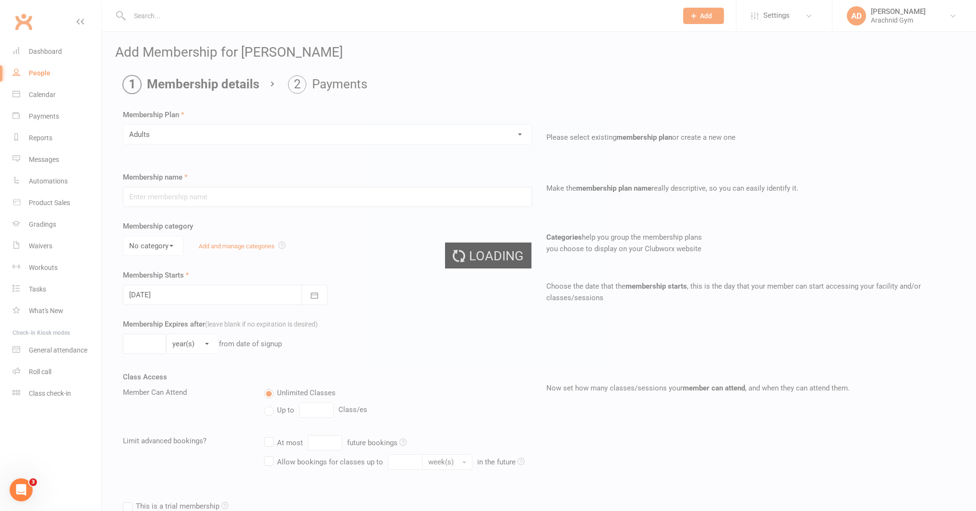
type input "Adults"
select select "1"
type input "0"
type input "1"
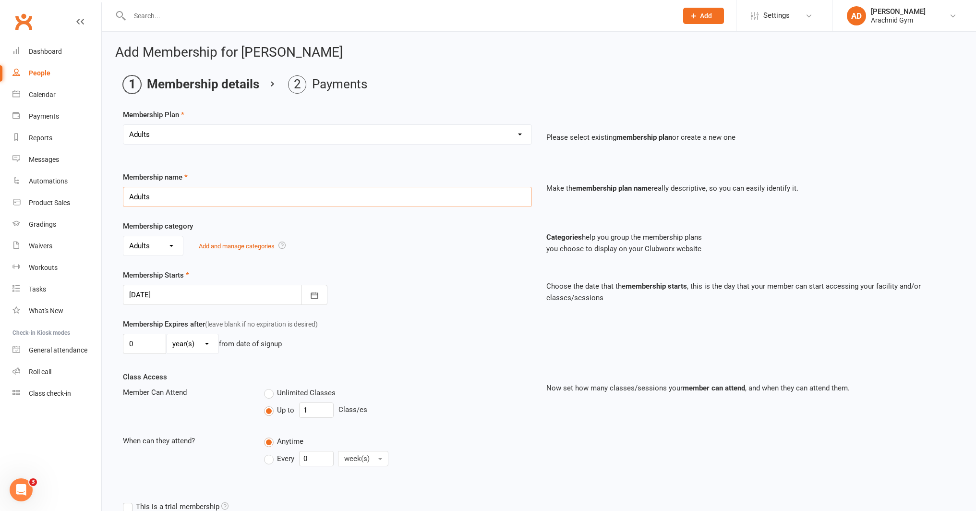
click at [162, 200] on input "Adults" at bounding box center [327, 197] width 409 height 20
type input "Adults unlimited - 1 month upfront"
click at [175, 345] on select "day(s) week(s) month(s) year(s)" at bounding box center [193, 343] width 52 height 19
select select "2"
click at [167, 334] on select "day(s) week(s) month(s) year(s)" at bounding box center [193, 343] width 52 height 19
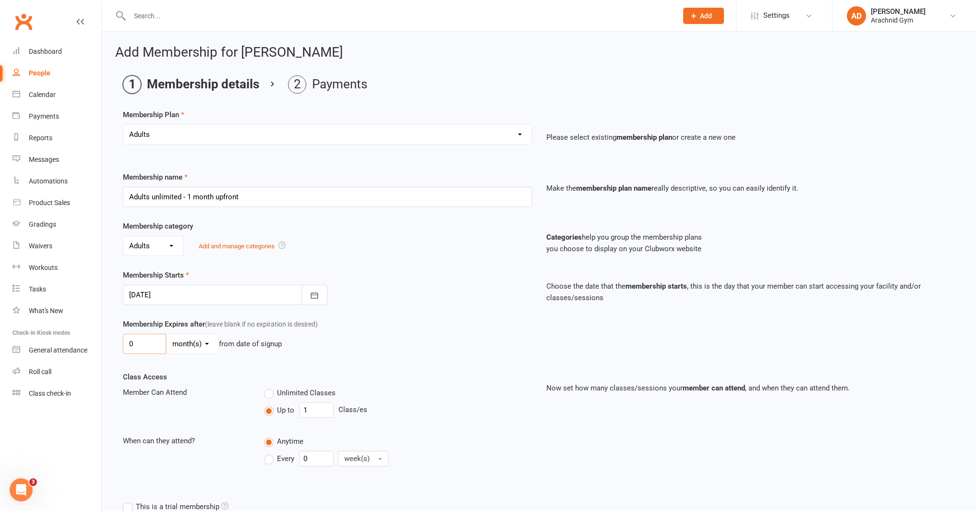
click at [141, 341] on input "0" at bounding box center [144, 344] width 43 height 20
type input "1"
click at [272, 394] on label "Unlimited Classes" at bounding box center [300, 393] width 72 height 12
click at [270, 387] on input "Unlimited Classes" at bounding box center [267, 387] width 6 height 0
type input "0"
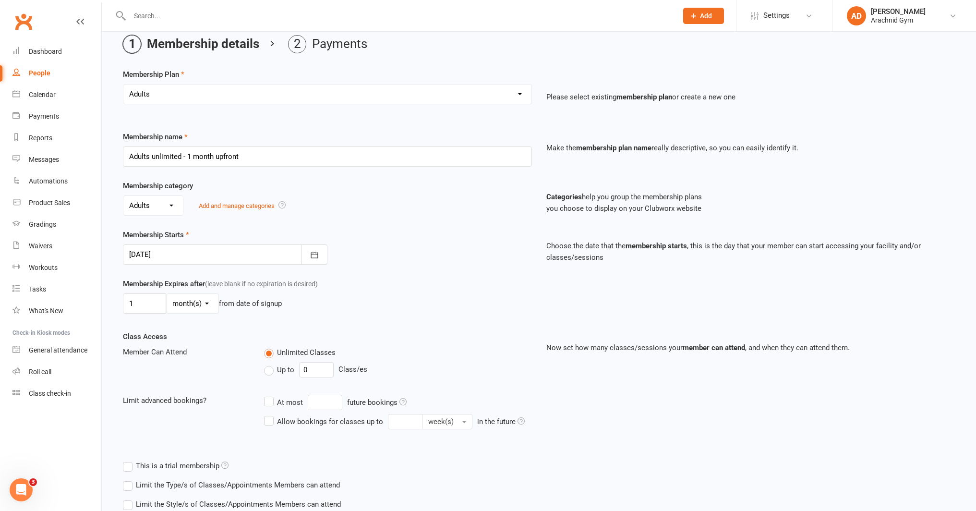
scroll to position [106, 0]
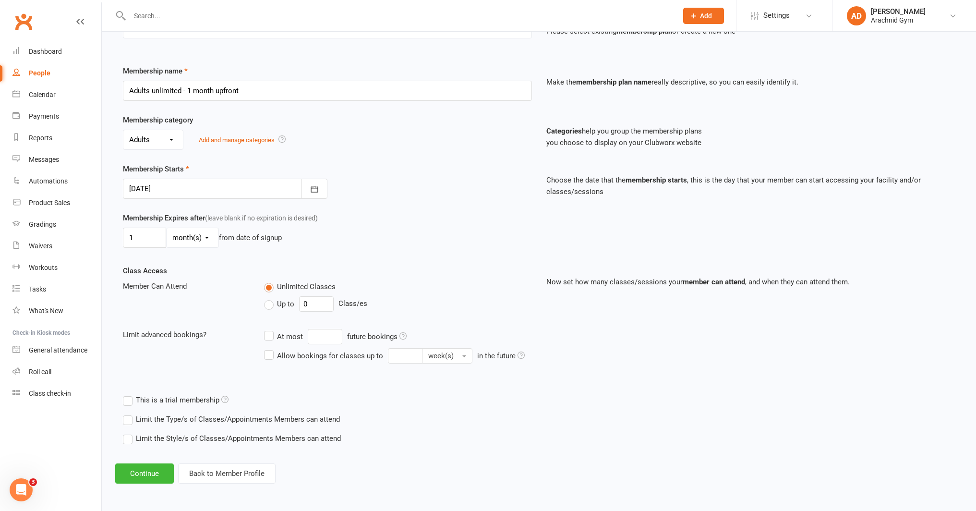
click at [260, 417] on label "Limit the Type/s of Classes/Appointments Members can attend" at bounding box center [231, 419] width 217 height 12
click at [129, 413] on input "Limit the Type/s of Classes/Appointments Members can attend" at bounding box center [126, 413] width 6 height 0
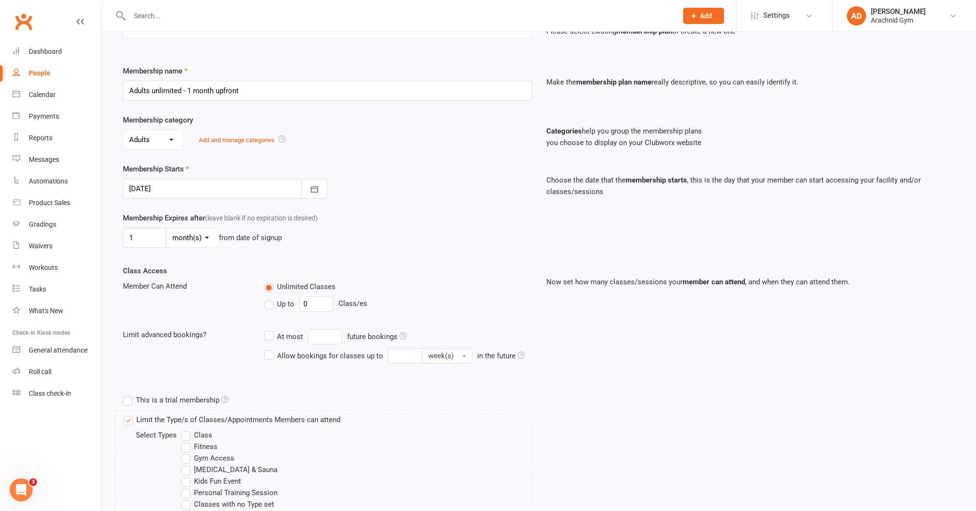
click at [201, 436] on label "Class" at bounding box center [196, 435] width 31 height 12
click at [187, 429] on input "Class" at bounding box center [184, 429] width 6 height 0
click at [202, 444] on label "Fitness" at bounding box center [199, 447] width 36 height 12
click at [187, 441] on input "Fitness" at bounding box center [184, 441] width 6 height 0
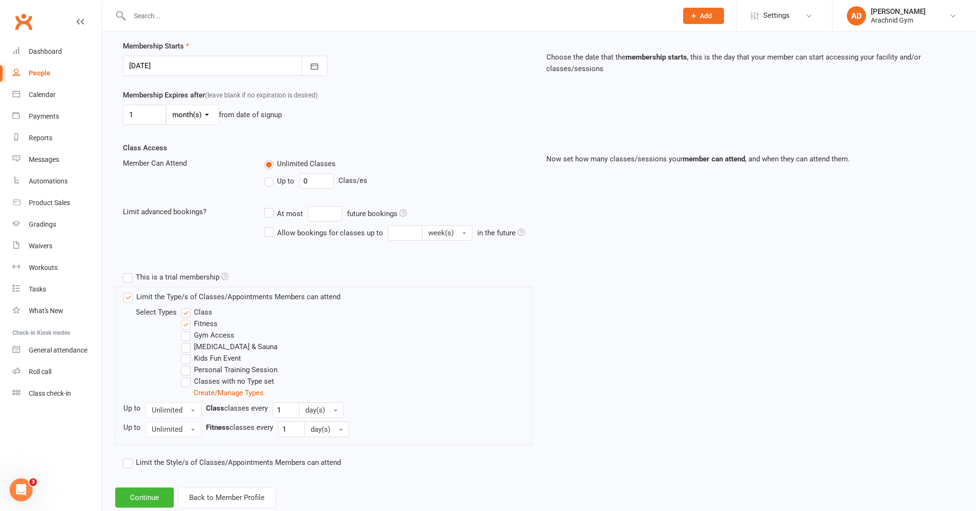
scroll to position [230, 0]
click at [147, 499] on button "Continue" at bounding box center [144, 496] width 59 height 20
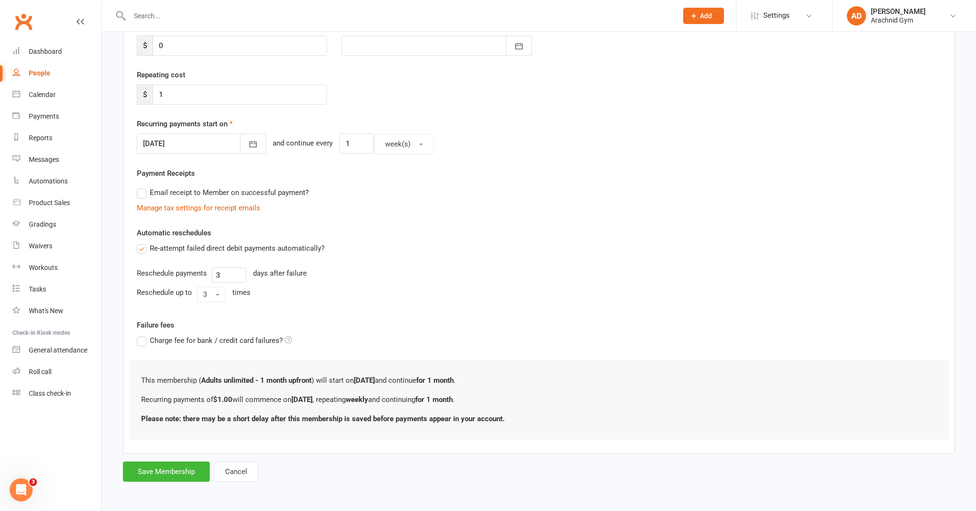
scroll to position [0, 0]
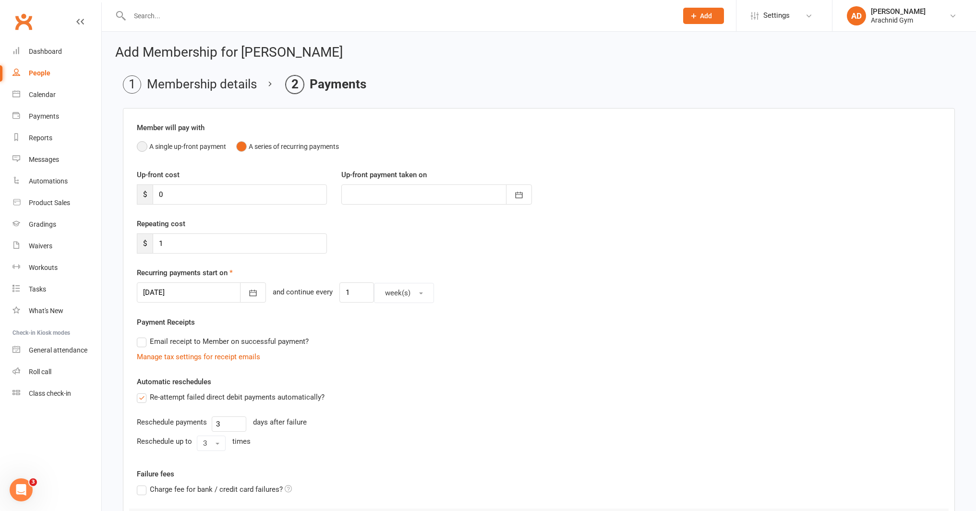
click at [187, 147] on button "A single up-front payment" at bounding box center [181, 146] width 89 height 18
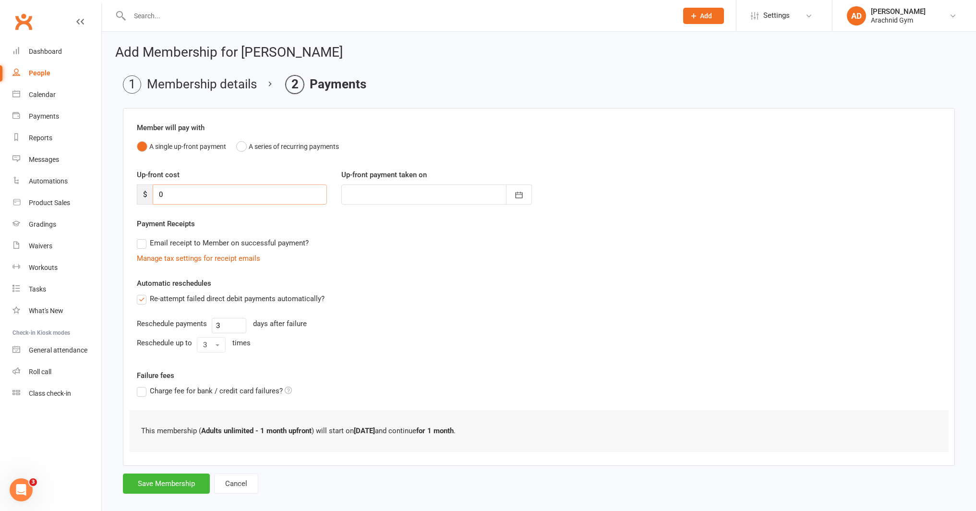
click at [179, 193] on input "0" at bounding box center [240, 194] width 174 height 20
type input "1"
type input "[DATE]"
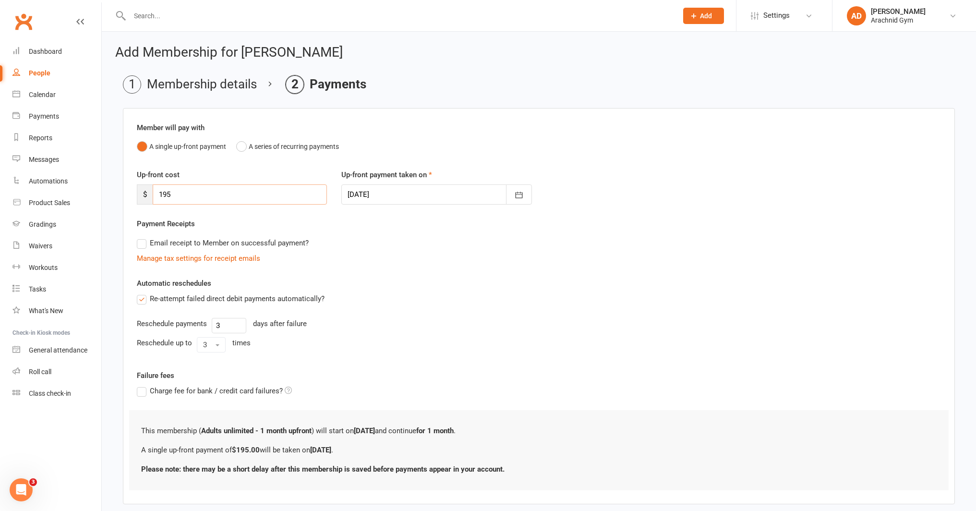
type input "195"
click at [137, 299] on label "Re-attempt failed direct debit payments automatically?" at bounding box center [231, 299] width 188 height 12
click at [137, 293] on input "Re-attempt failed direct debit payments automatically?" at bounding box center [140, 293] width 6 height 0
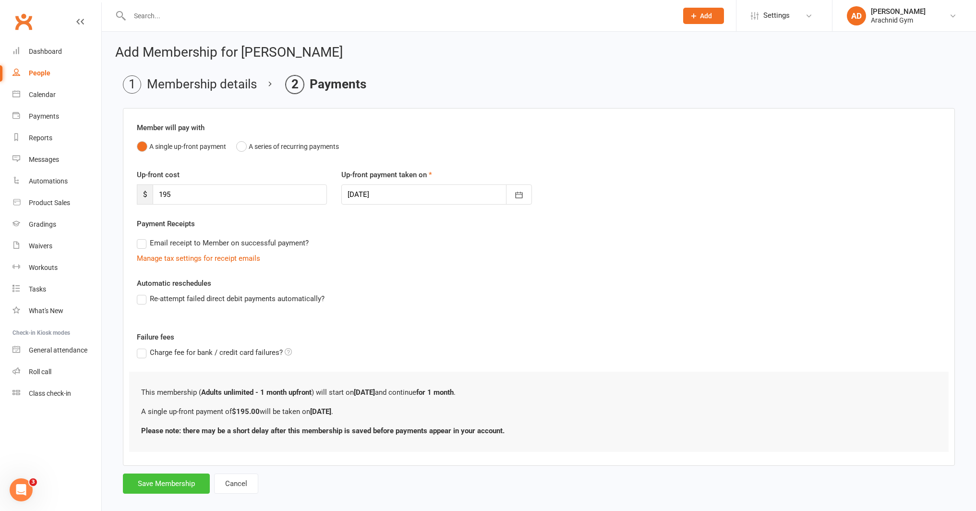
click at [158, 485] on button "Save Membership" at bounding box center [166, 483] width 87 height 20
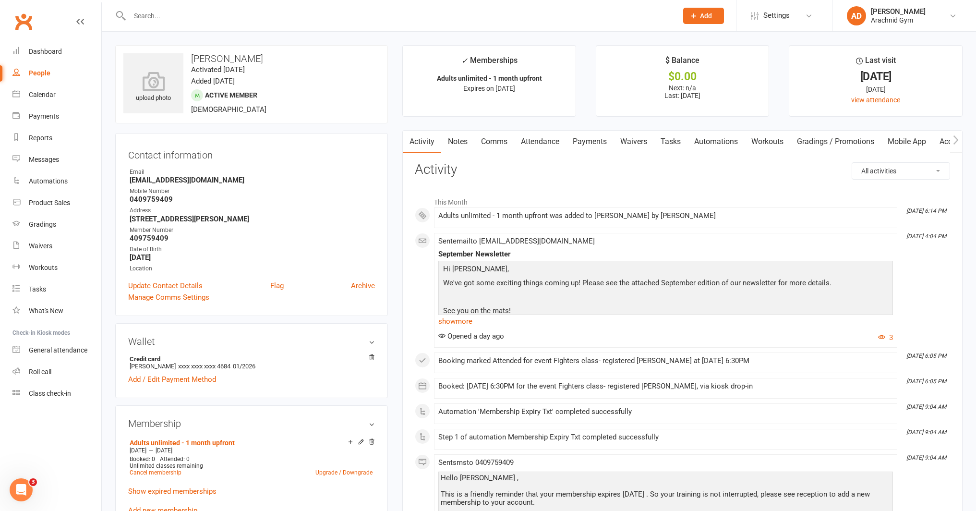
click at [594, 141] on link "Payments" at bounding box center [590, 142] width 48 height 22
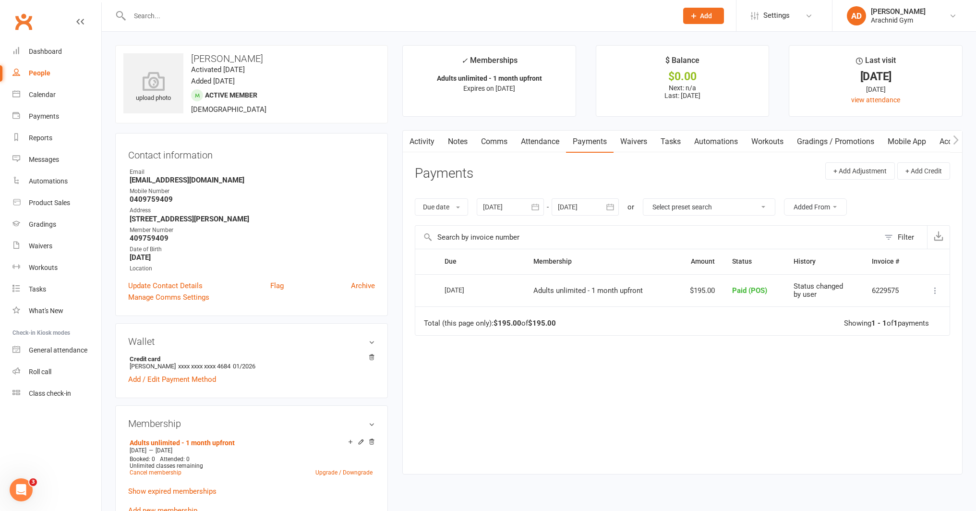
click at [429, 146] on link "Activity" at bounding box center [422, 142] width 38 height 22
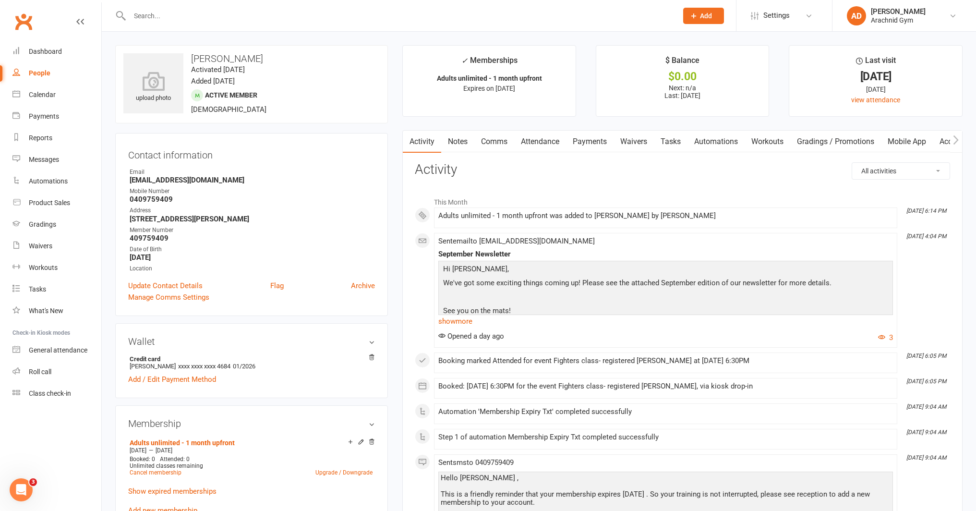
click at [588, 144] on link "Payments" at bounding box center [590, 142] width 48 height 22
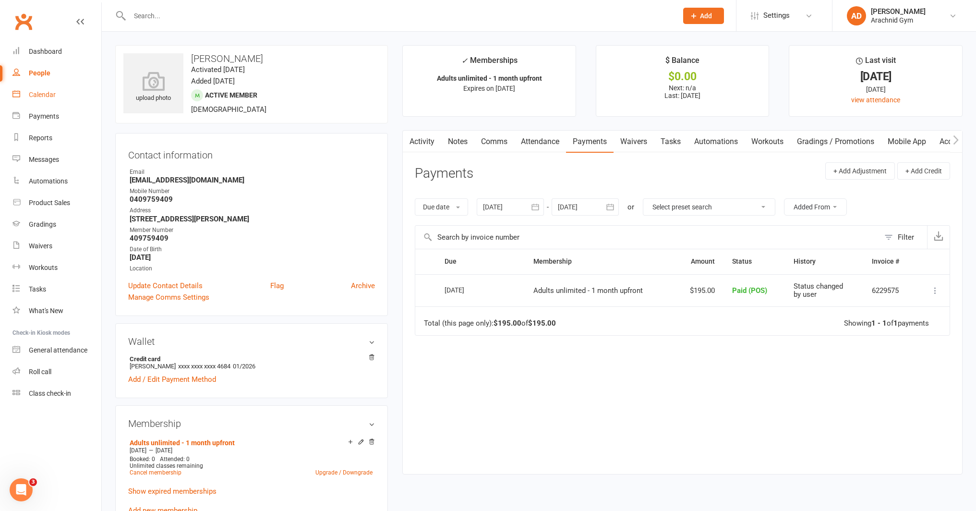
click at [43, 98] on div "Calendar" at bounding box center [42, 95] width 27 height 8
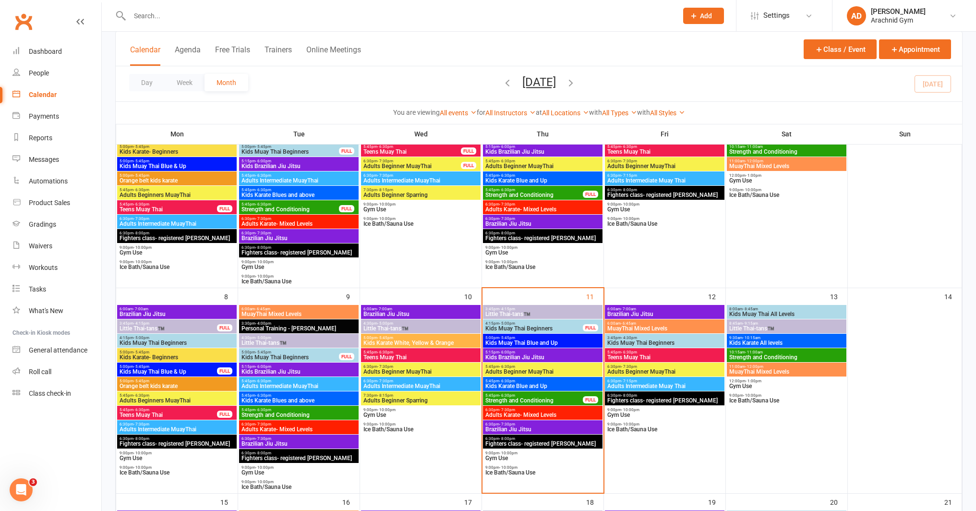
scroll to position [124, 0]
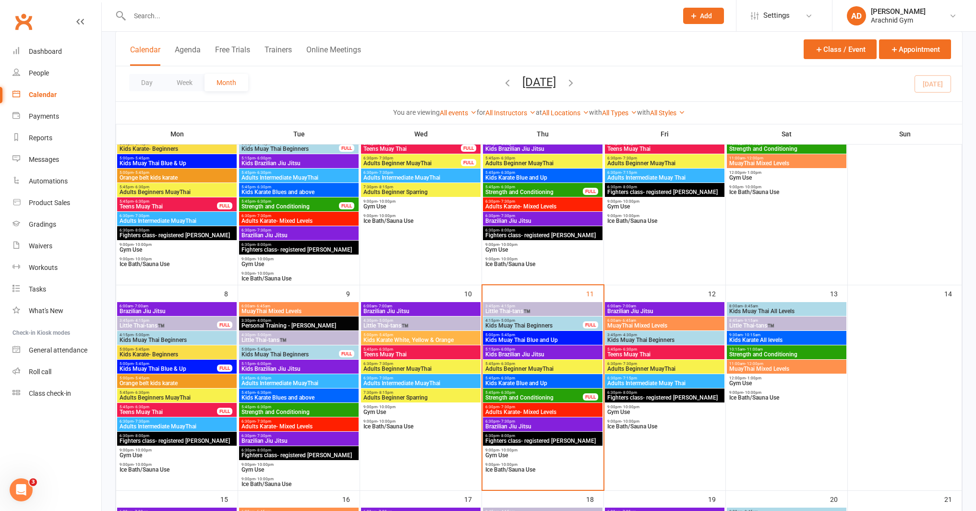
click at [571, 439] on span "Fighters class- registered [PERSON_NAME]" at bounding box center [543, 441] width 116 height 6
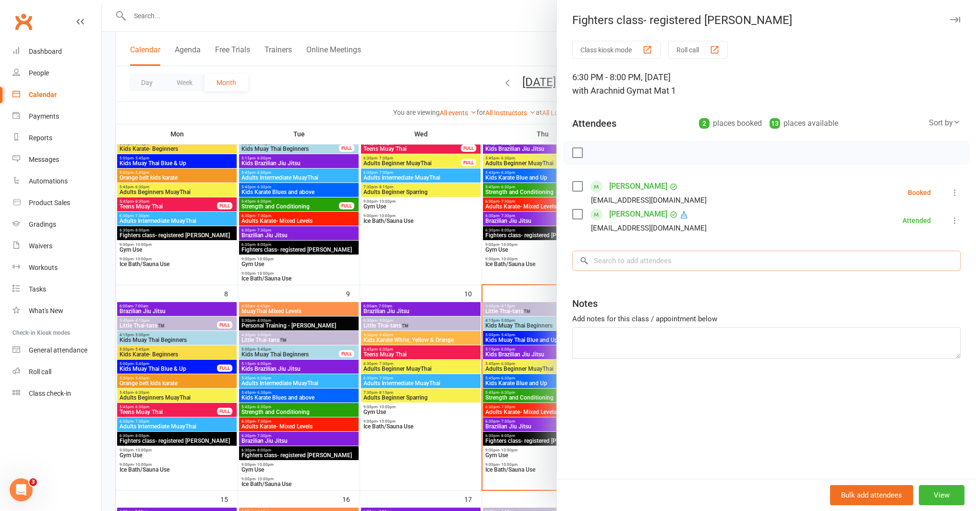
click at [628, 261] on input "search" at bounding box center [766, 261] width 388 height 20
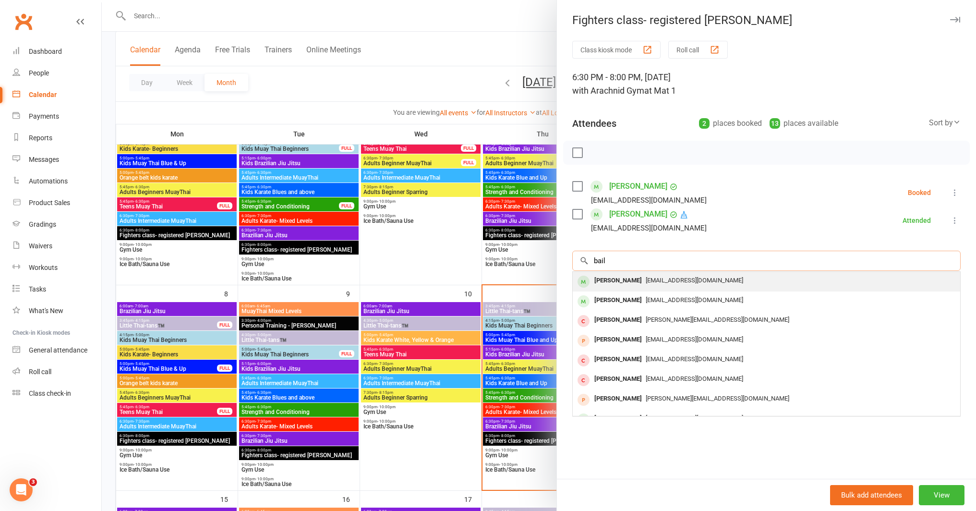
type input "bail"
click at [630, 283] on div "[PERSON_NAME]" at bounding box center [618, 281] width 55 height 14
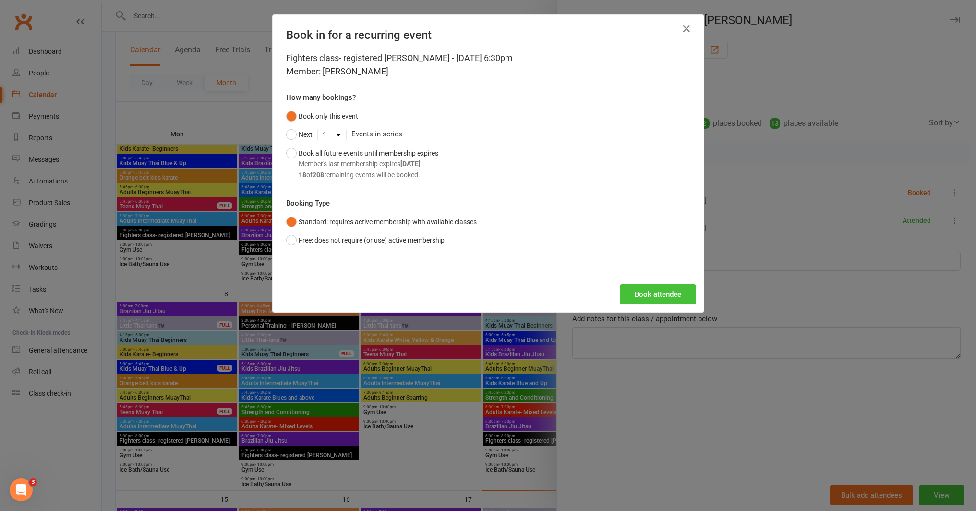
click at [649, 299] on button "Book attendee" at bounding box center [658, 294] width 76 height 20
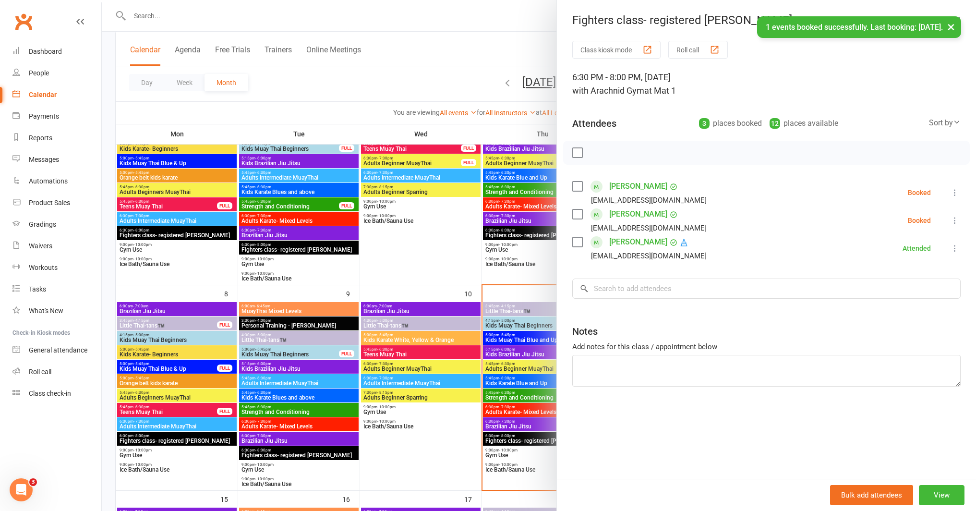
click at [950, 223] on icon at bounding box center [955, 221] width 10 height 10
click at [889, 279] on link "Check in" at bounding box center [908, 277] width 103 height 19
click at [950, 195] on icon at bounding box center [955, 193] width 10 height 10
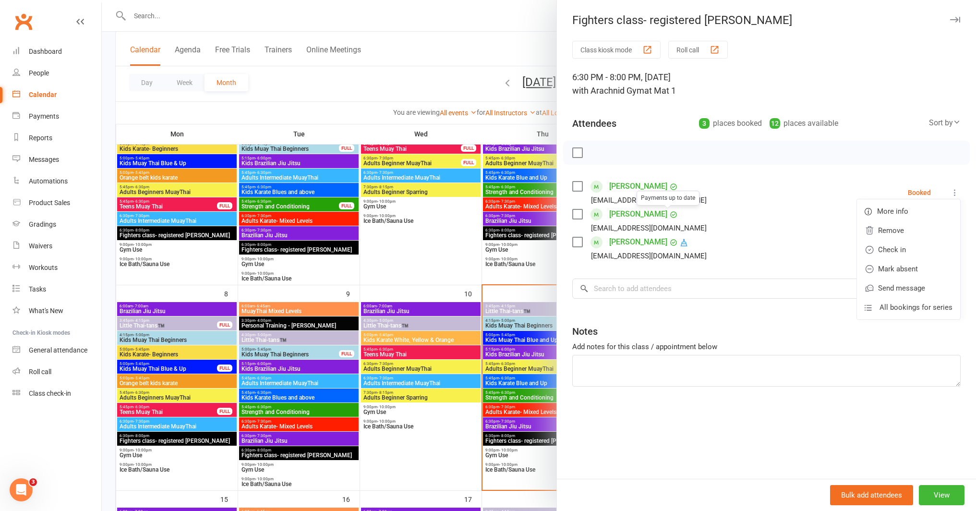
click at [632, 214] on link "[PERSON_NAME]" at bounding box center [638, 213] width 58 height 15
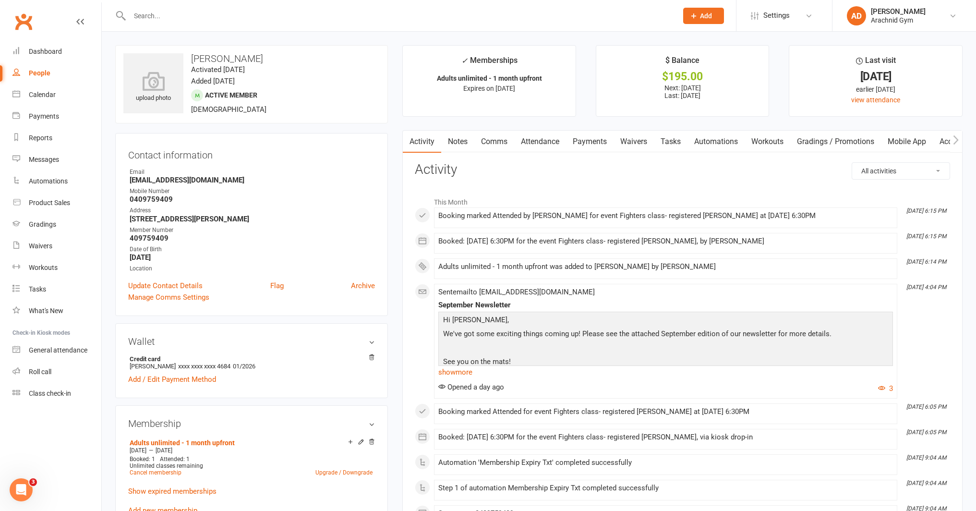
click at [911, 143] on link "Mobile App" at bounding box center [907, 142] width 52 height 22
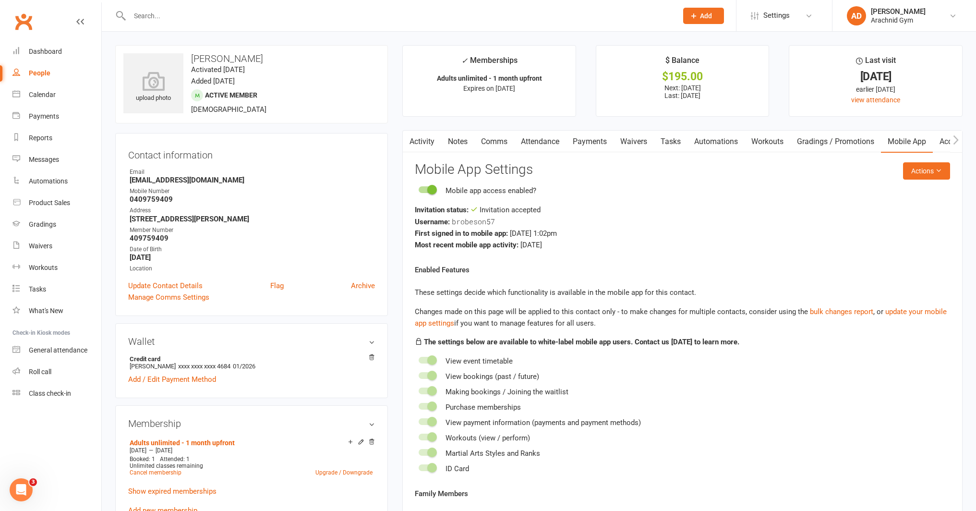
click at [586, 146] on link "Payments" at bounding box center [590, 142] width 48 height 22
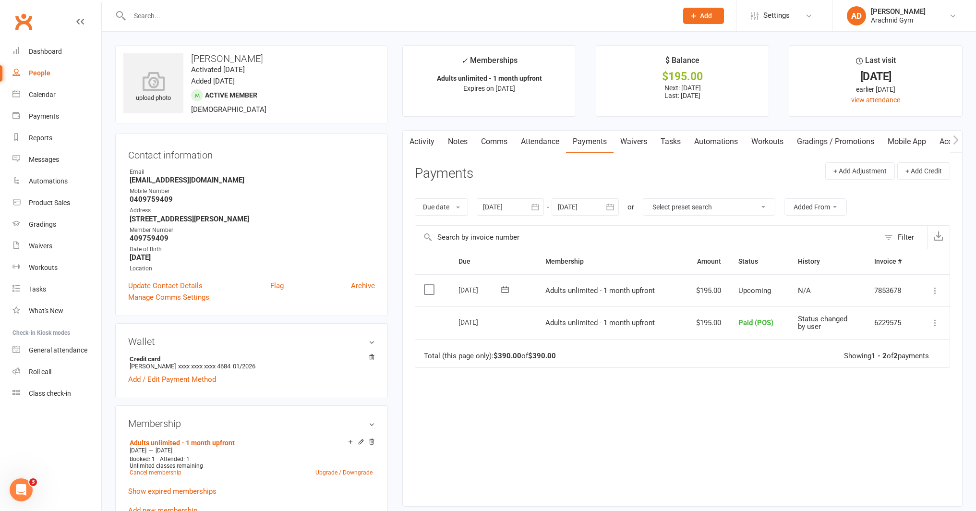
click at [936, 290] on icon at bounding box center [936, 291] width 10 height 10
click at [894, 331] on link "Mark as Paid (POS)" at bounding box center [893, 328] width 95 height 19
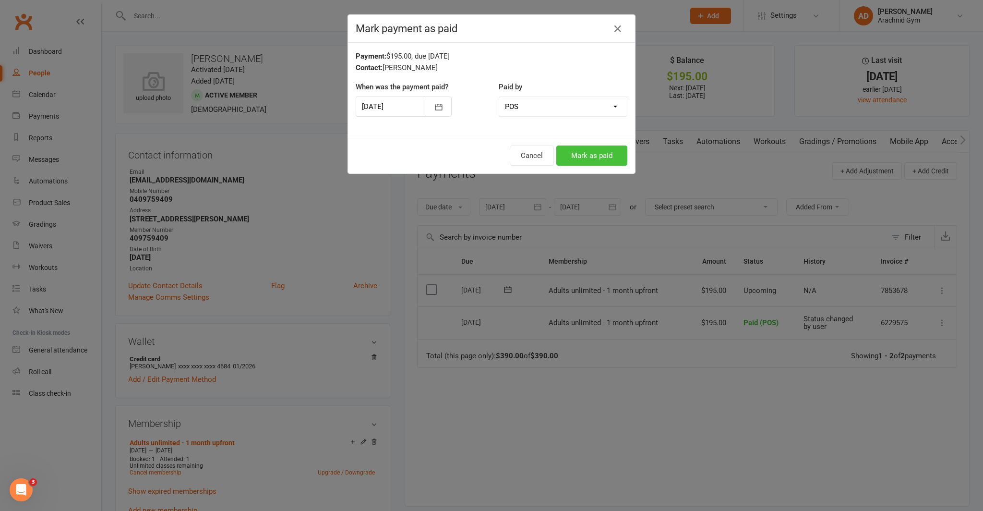
click at [568, 154] on button "Mark as paid" at bounding box center [592, 155] width 71 height 20
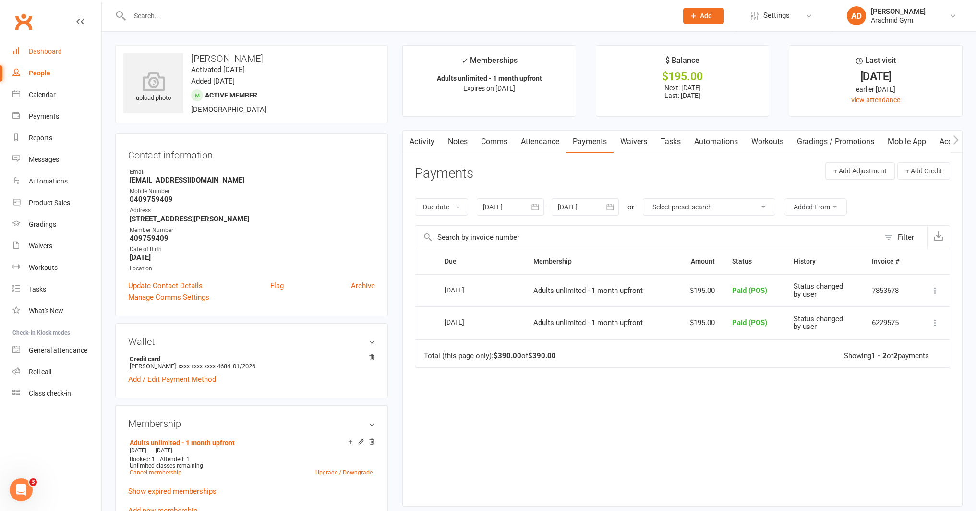
click at [54, 54] on div "Dashboard" at bounding box center [45, 52] width 33 height 8
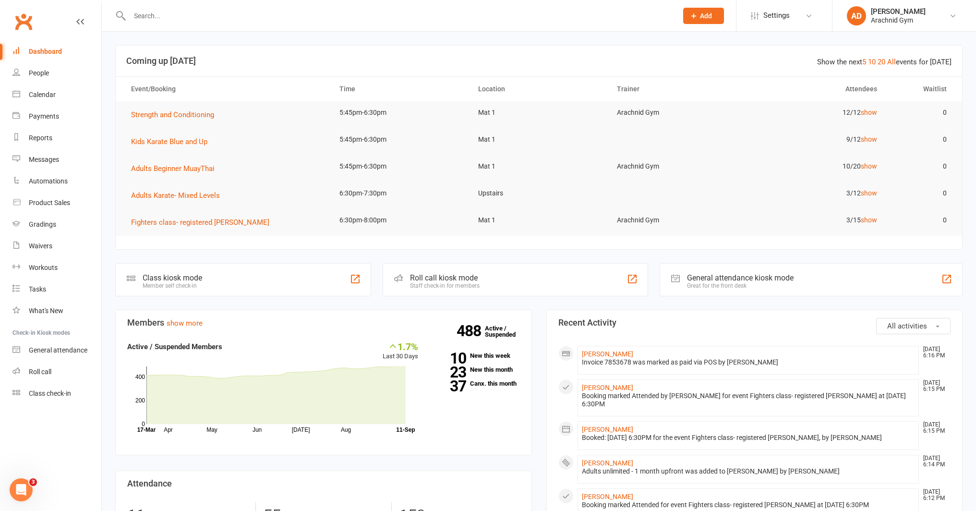
click at [49, 54] on div "Dashboard" at bounding box center [45, 52] width 33 height 8
click at [43, 78] on link "People" at bounding box center [56, 73] width 89 height 22
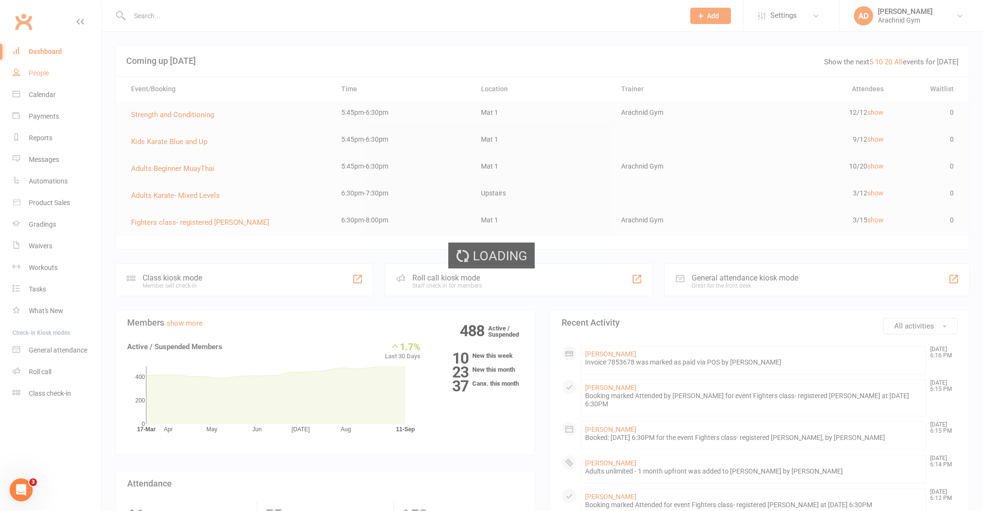
select select "100"
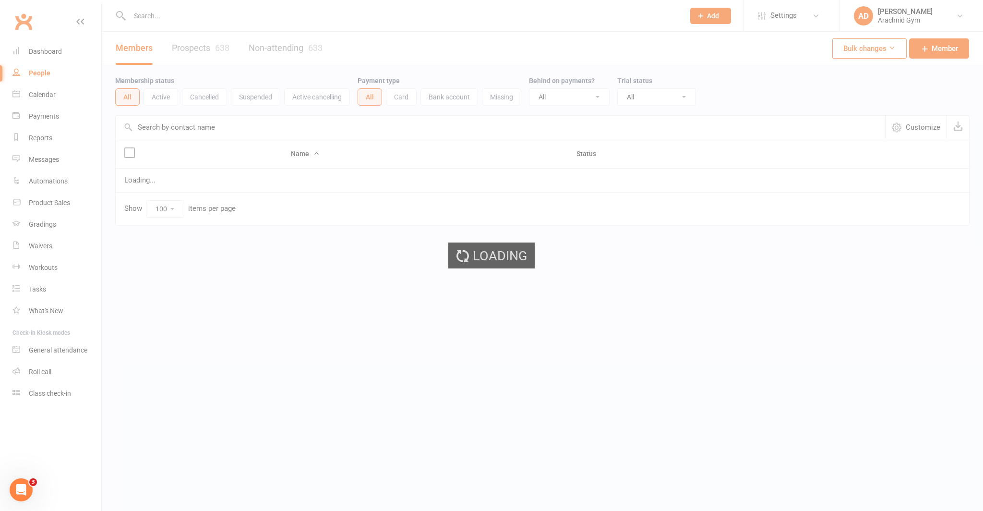
click at [49, 52] on div "Dashboard" at bounding box center [45, 52] width 33 height 8
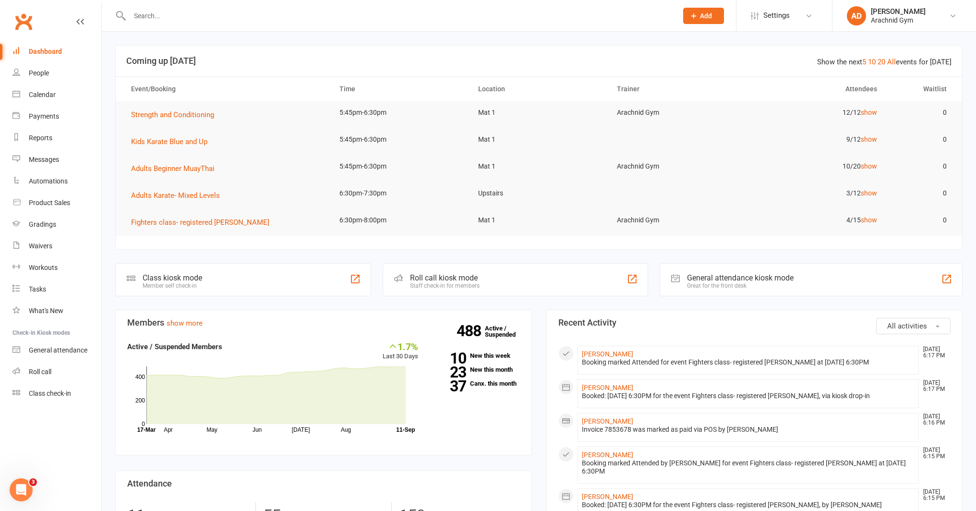
click at [157, 19] on input "text" at bounding box center [399, 15] width 545 height 13
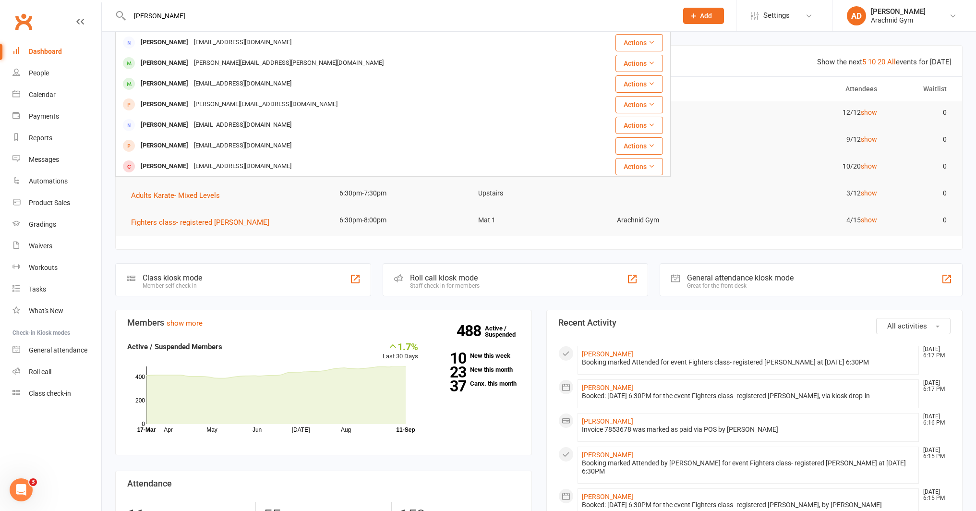
drag, startPoint x: 170, startPoint y: 14, endPoint x: 145, endPoint y: 19, distance: 24.9
click at [145, 19] on input "[PERSON_NAME]" at bounding box center [399, 15] width 545 height 13
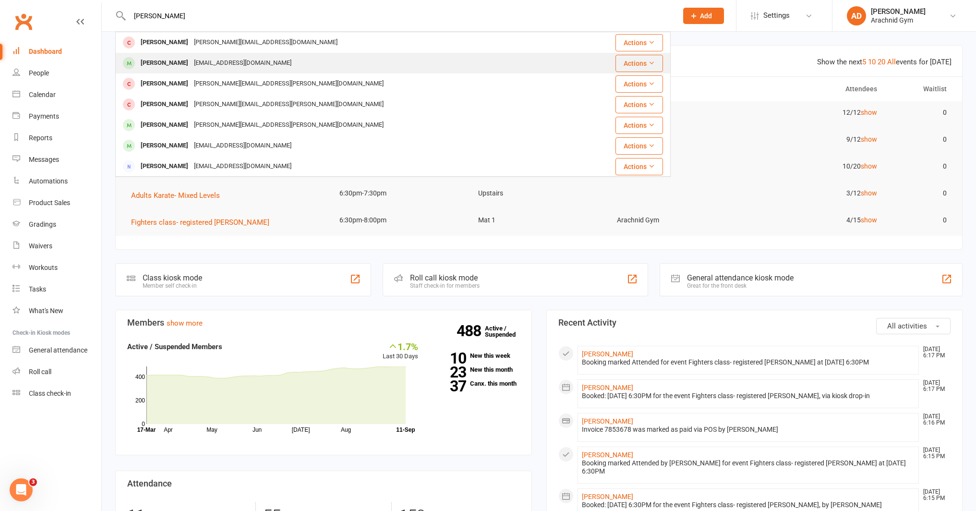
type input "[PERSON_NAME]"
click at [174, 60] on div "[PERSON_NAME]" at bounding box center [164, 63] width 53 height 14
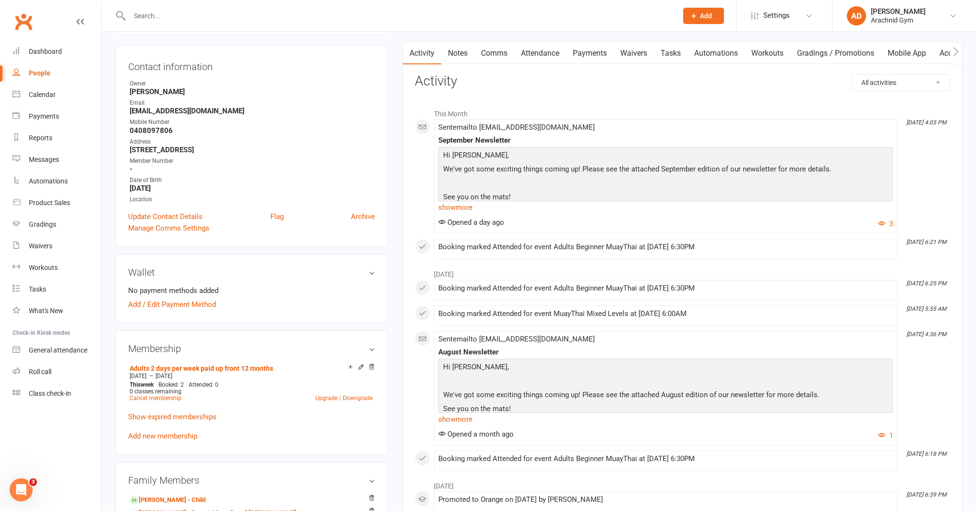
scroll to position [93, 0]
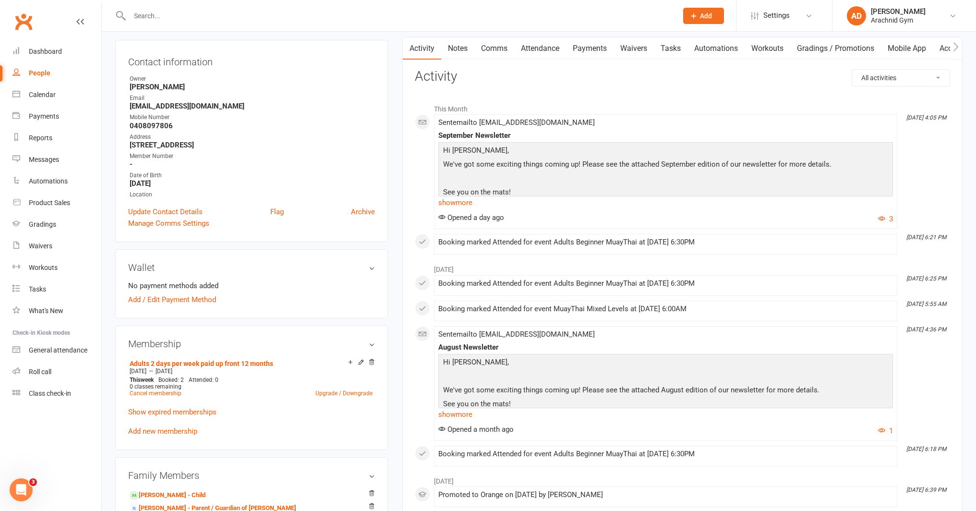
click at [552, 50] on link "Attendance" at bounding box center [540, 48] width 52 height 22
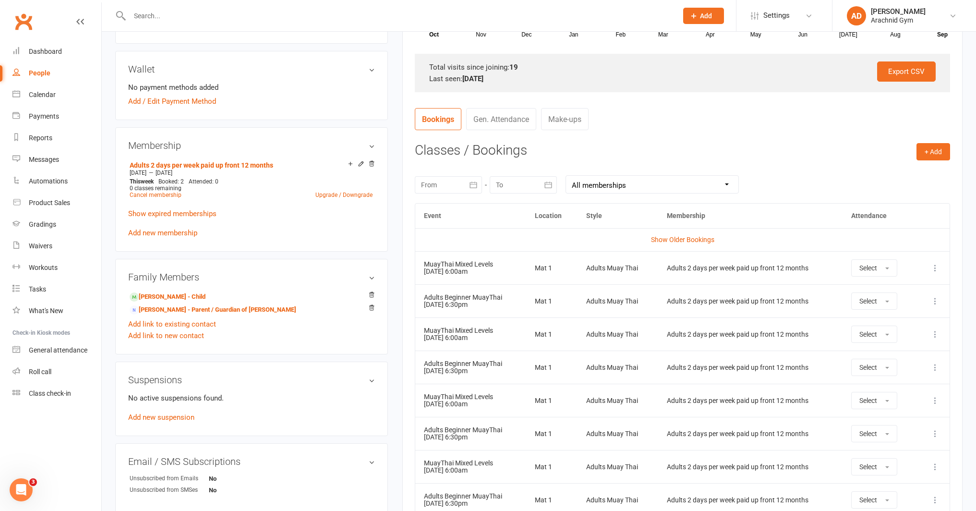
scroll to position [292, 0]
click at [472, 187] on icon "button" at bounding box center [474, 185] width 10 height 10
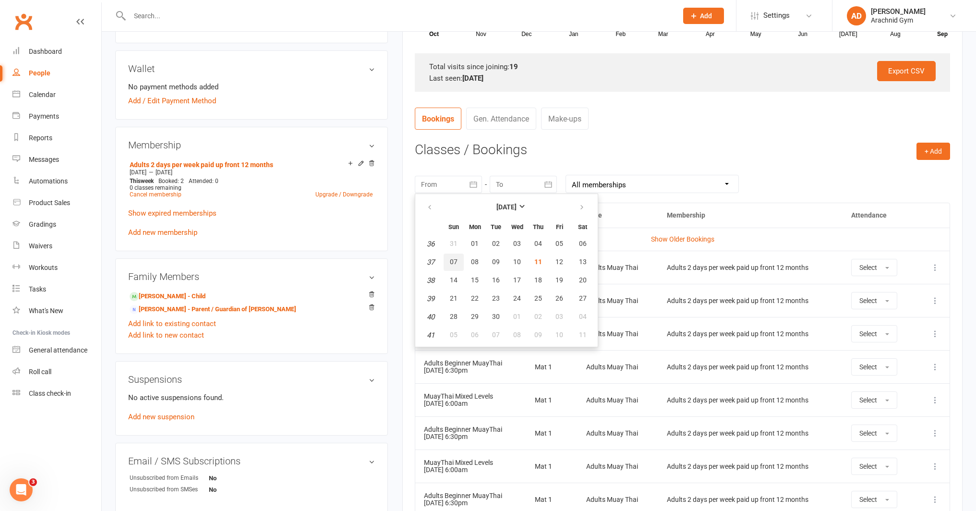
click at [457, 260] on span "07" at bounding box center [454, 262] width 8 height 8
type input "[DATE]"
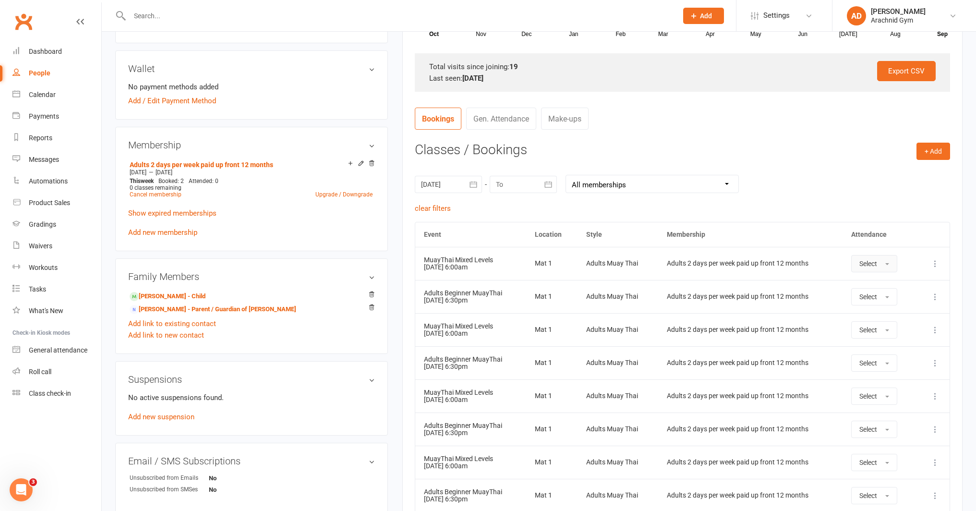
click at [881, 264] on button "Select" at bounding box center [874, 263] width 46 height 17
click at [876, 289] on span "Attended" at bounding box center [874, 285] width 29 height 9
click at [936, 297] on icon at bounding box center [936, 297] width 10 height 10
click at [889, 352] on link "Remove booking" at bounding box center [893, 353] width 95 height 19
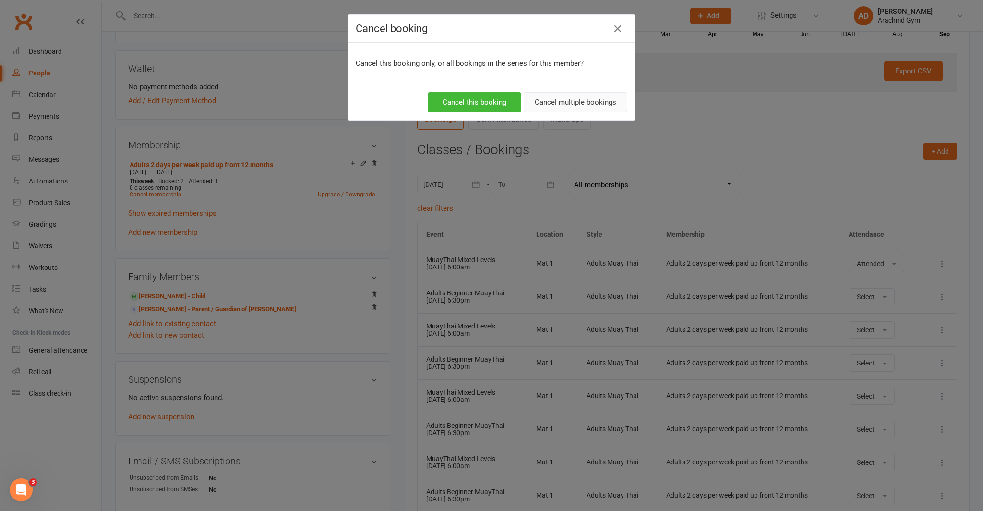
click at [555, 105] on button "Cancel multiple bookings" at bounding box center [576, 102] width 104 height 20
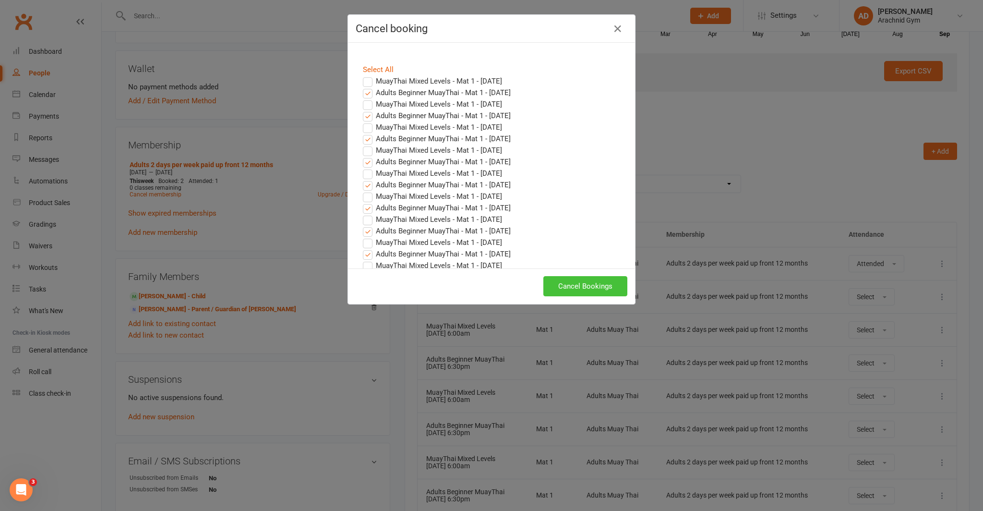
click at [582, 287] on button "Cancel Bookings" at bounding box center [586, 286] width 84 height 20
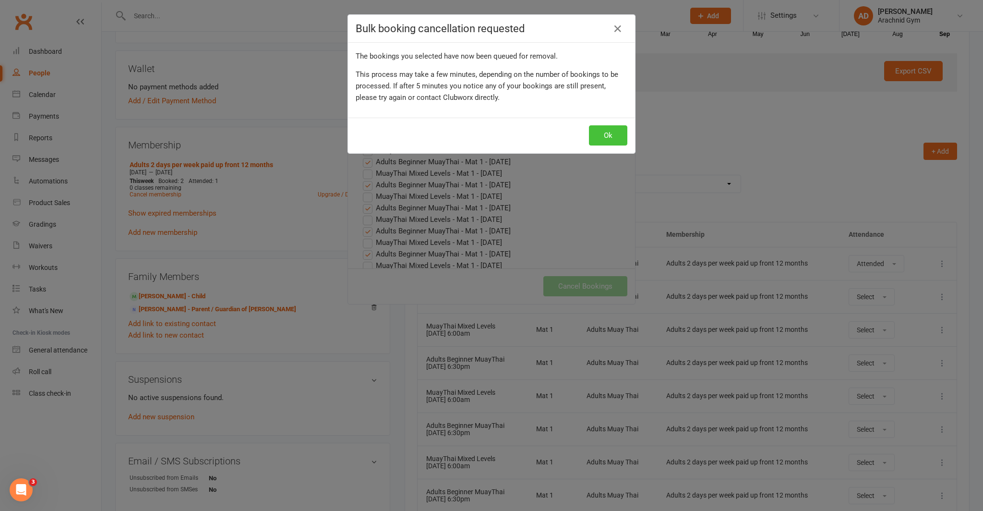
click at [605, 134] on button "Ok" at bounding box center [608, 135] width 38 height 20
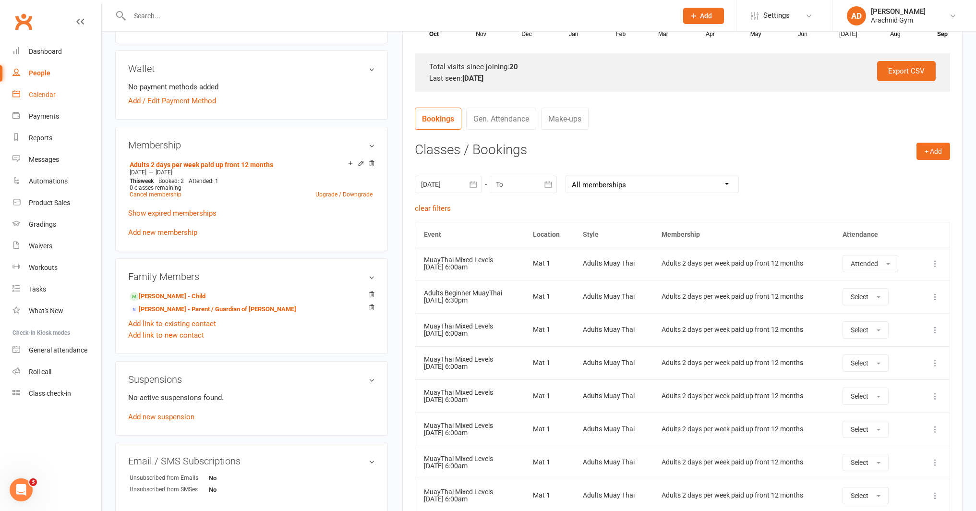
click at [44, 98] on link "Calendar" at bounding box center [56, 95] width 89 height 22
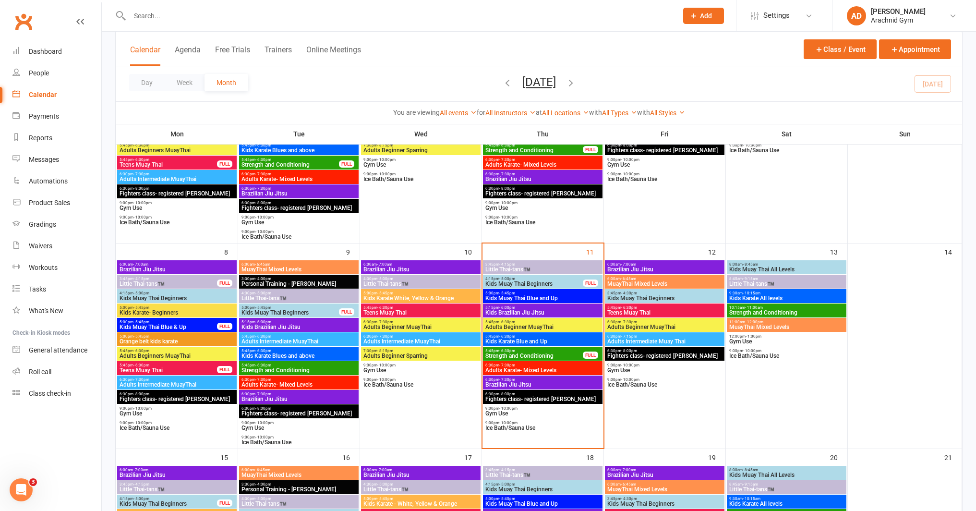
scroll to position [167, 0]
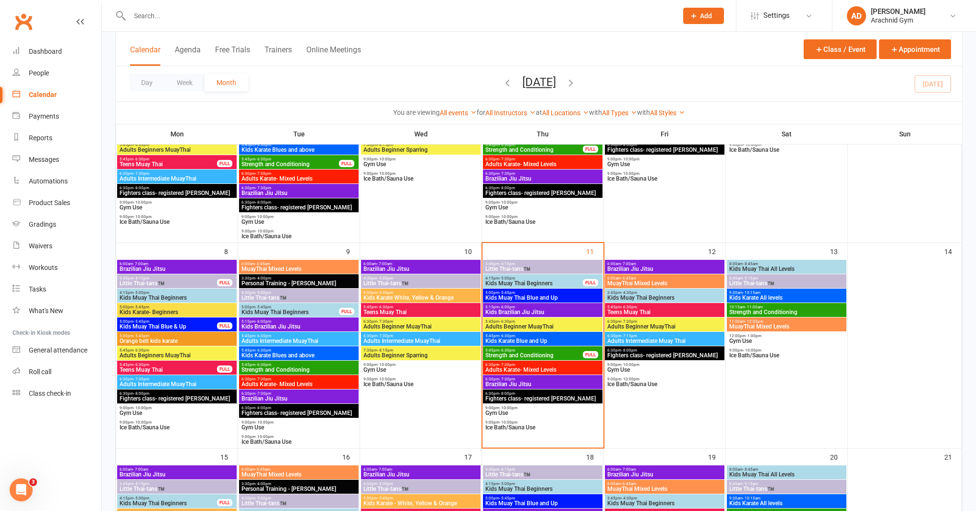
click at [564, 396] on span "Fighters class- registered [PERSON_NAME]" at bounding box center [543, 399] width 116 height 6
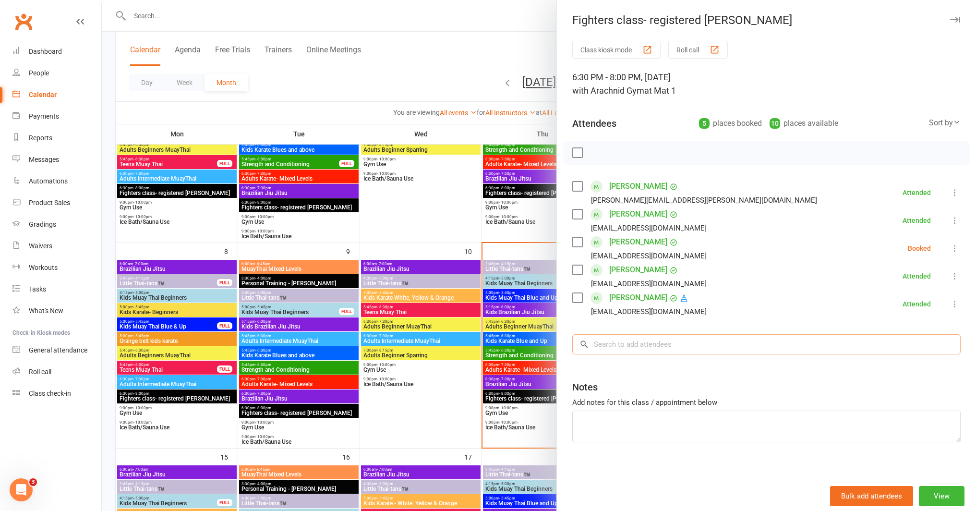
click at [628, 345] on input "search" at bounding box center [766, 344] width 388 height 20
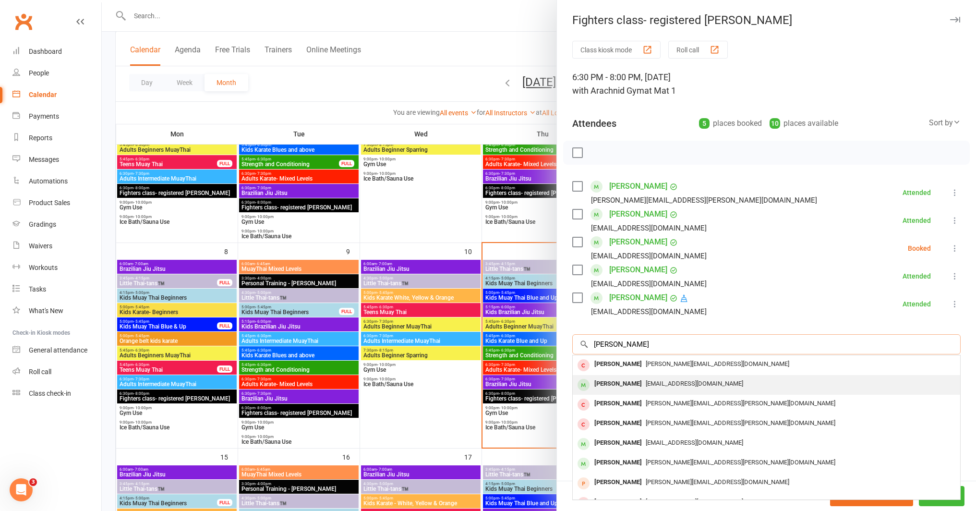
type input "[PERSON_NAME]"
click at [646, 384] on span "[EMAIL_ADDRESS][DOMAIN_NAME]" at bounding box center [694, 383] width 97 height 7
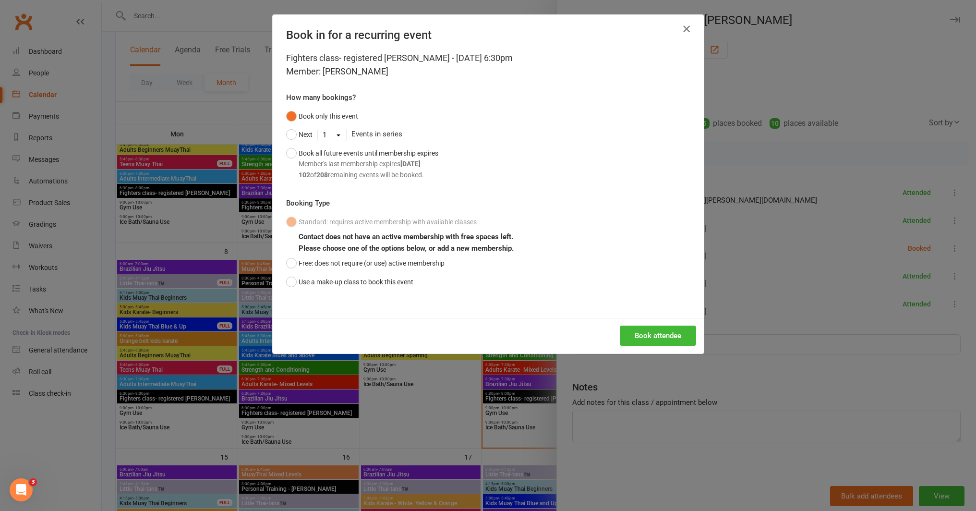
click at [681, 29] on icon "button" at bounding box center [687, 29] width 12 height 12
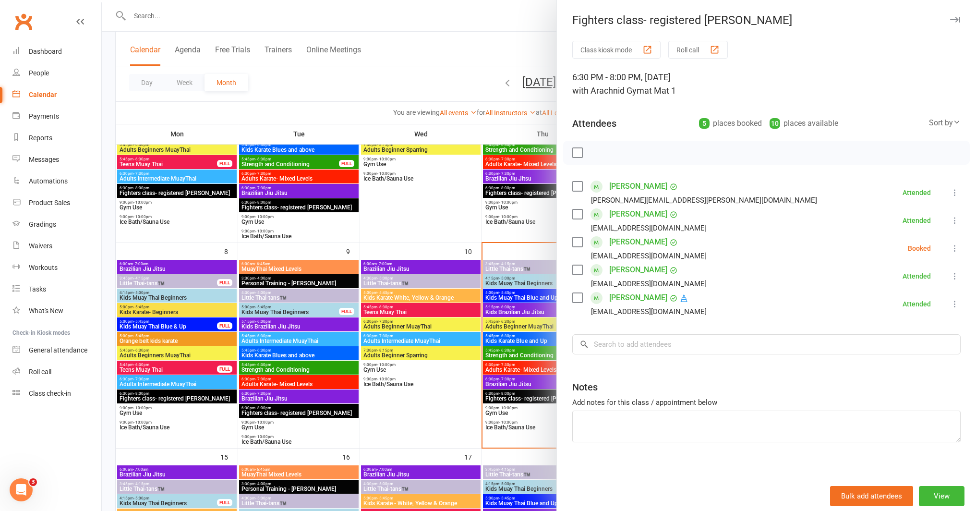
click at [480, 421] on div at bounding box center [539, 255] width 874 height 511
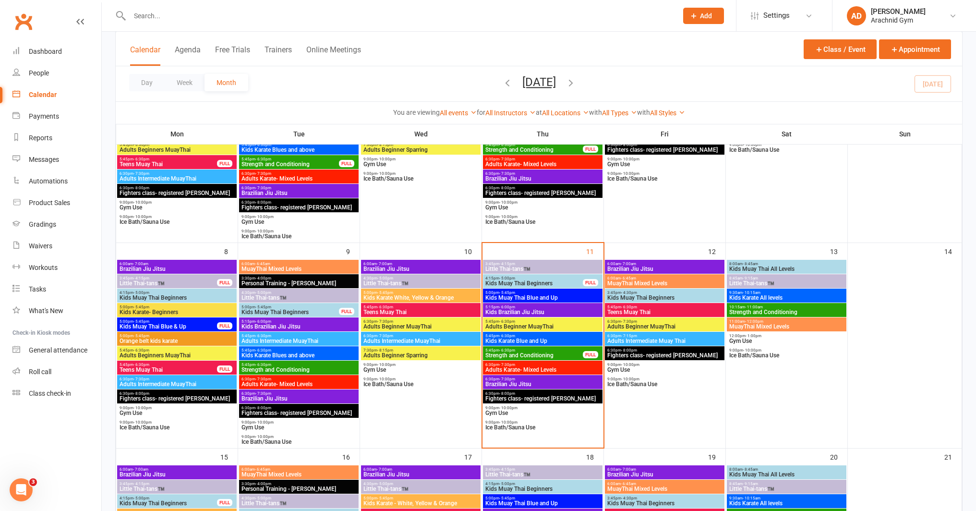
click at [421, 324] on span "Adults Beginner MuayThai" at bounding box center [421, 327] width 116 height 6
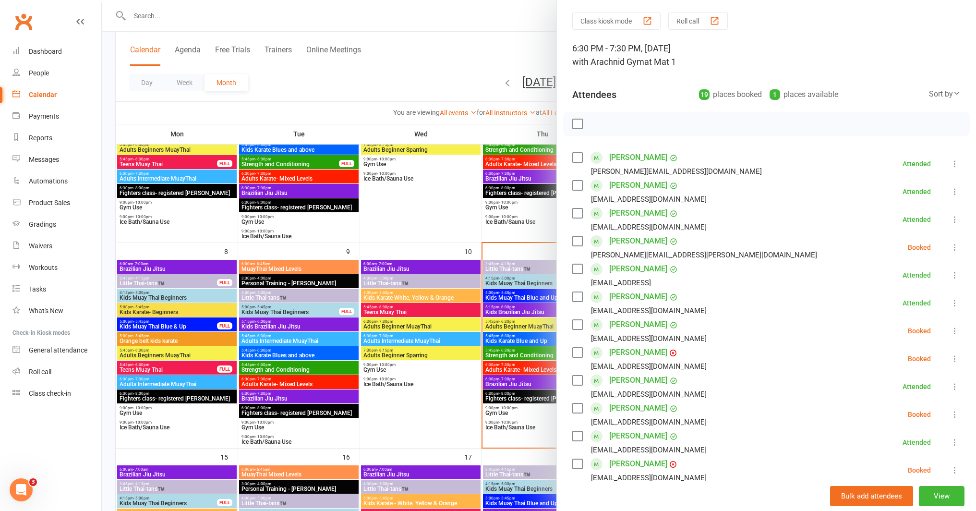
scroll to position [29, 0]
click at [950, 415] on icon at bounding box center [955, 414] width 10 height 10
click at [885, 453] on link "Remove" at bounding box center [908, 451] width 103 height 19
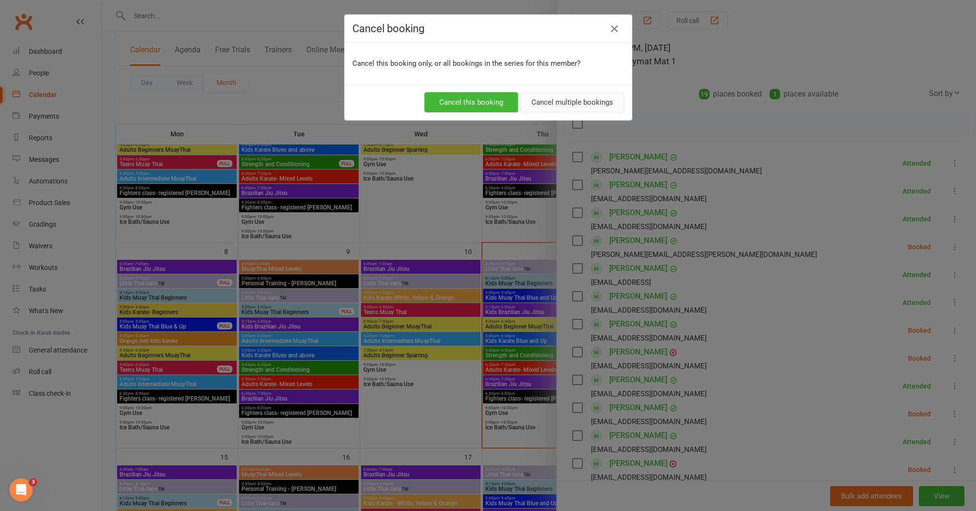
click at [580, 108] on button "Cancel multiple bookings" at bounding box center [573, 102] width 104 height 20
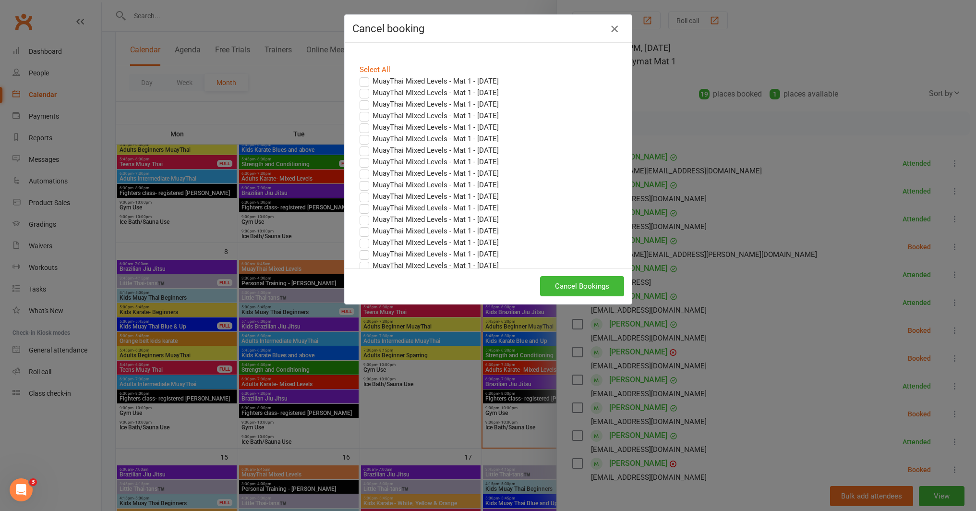
click at [609, 32] on icon "button" at bounding box center [615, 29] width 12 height 12
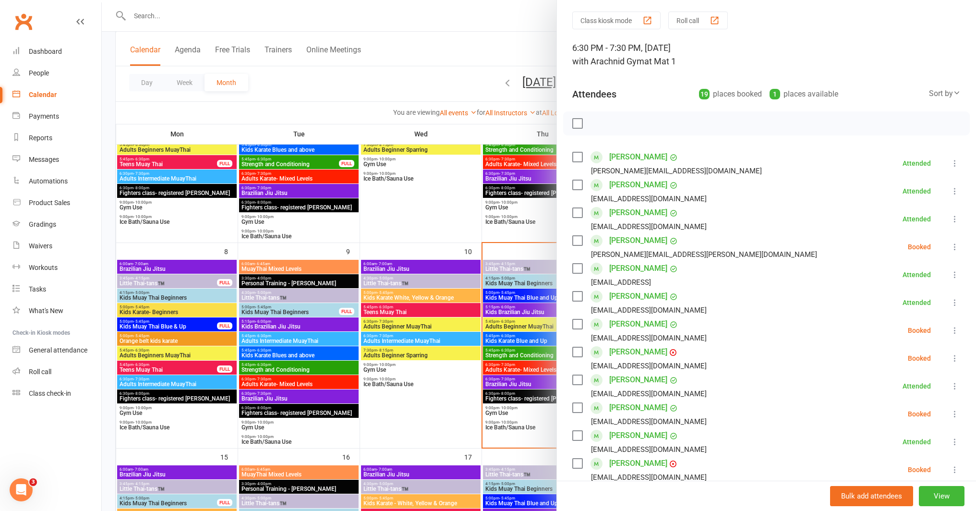
click at [950, 412] on icon at bounding box center [955, 414] width 10 height 10
click at [897, 450] on link "Remove" at bounding box center [908, 451] width 103 height 19
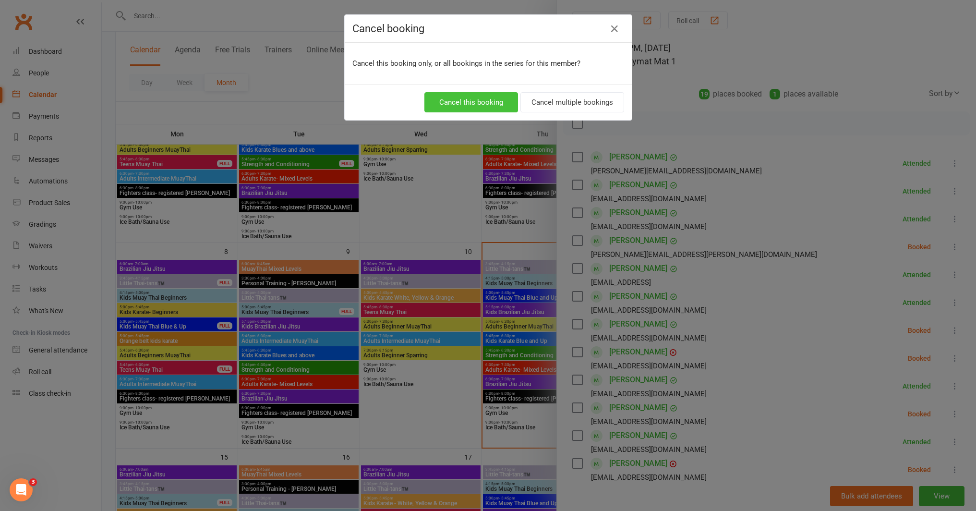
click at [465, 103] on button "Cancel this booking" at bounding box center [471, 102] width 94 height 20
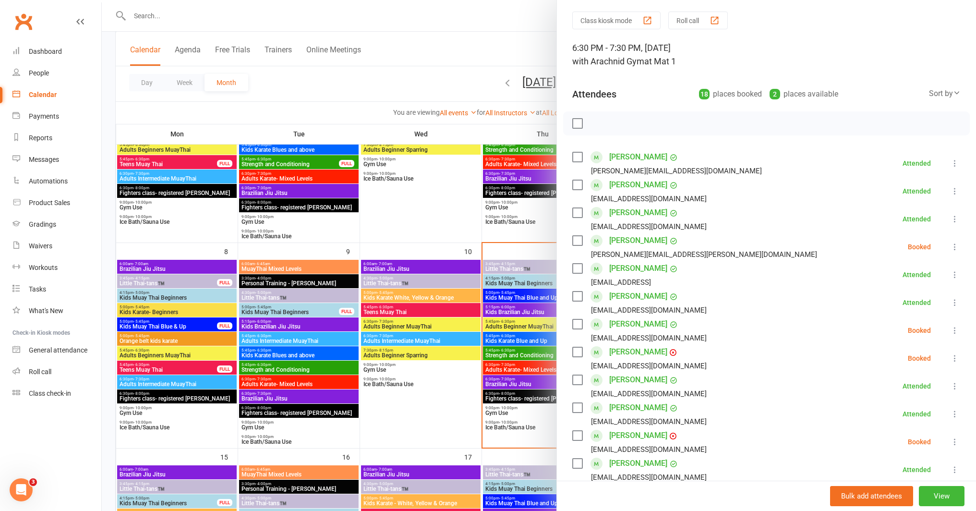
click at [488, 386] on div at bounding box center [539, 255] width 874 height 511
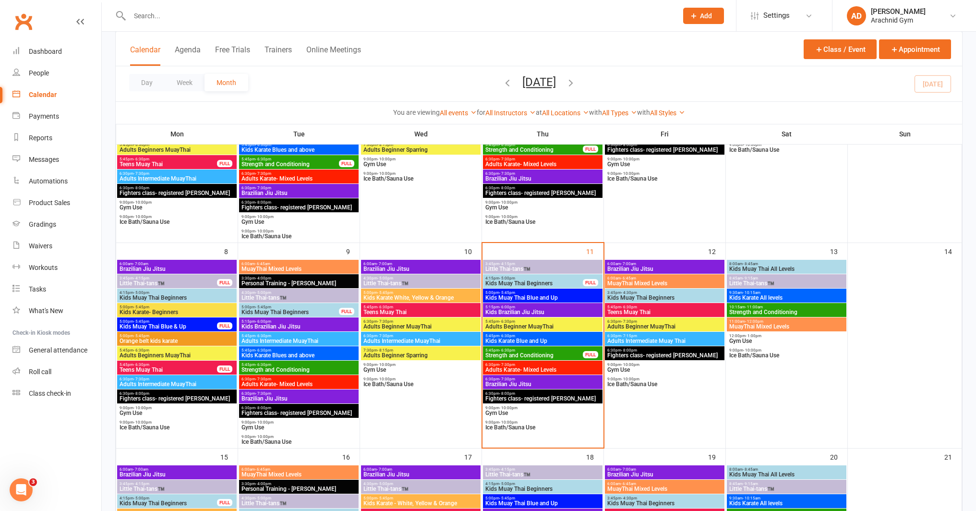
click at [554, 364] on span "6:30pm - 7:30pm" at bounding box center [543, 365] width 116 height 4
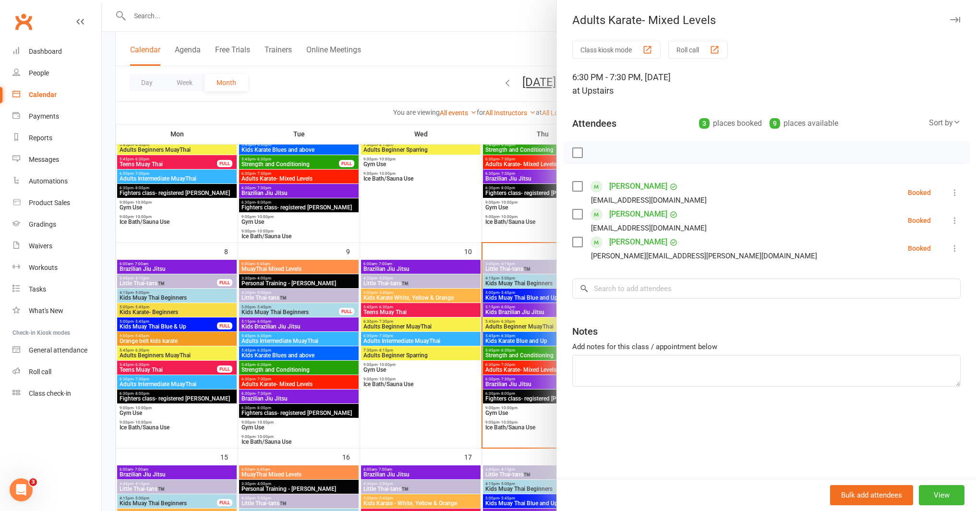
click at [548, 369] on div at bounding box center [539, 255] width 874 height 511
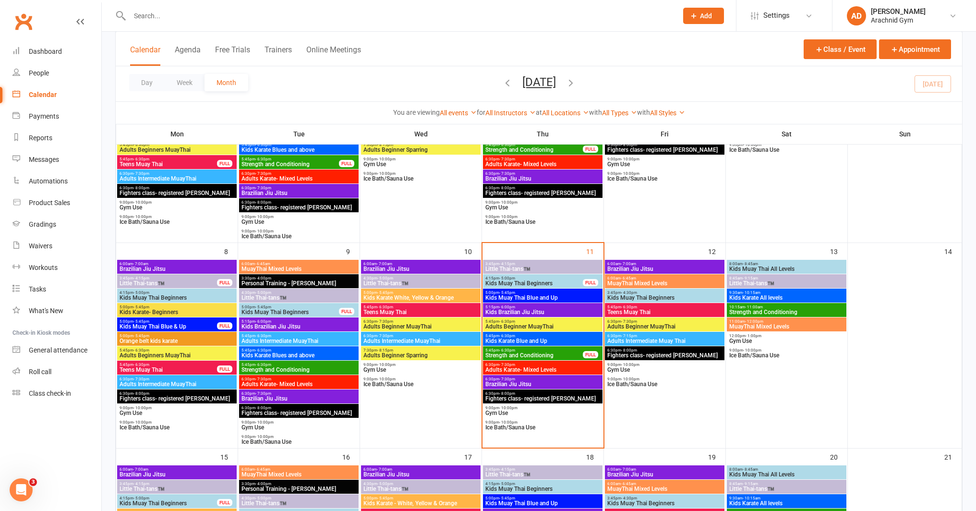
click at [521, 397] on span "Fighters class- registered [PERSON_NAME]" at bounding box center [543, 399] width 116 height 6
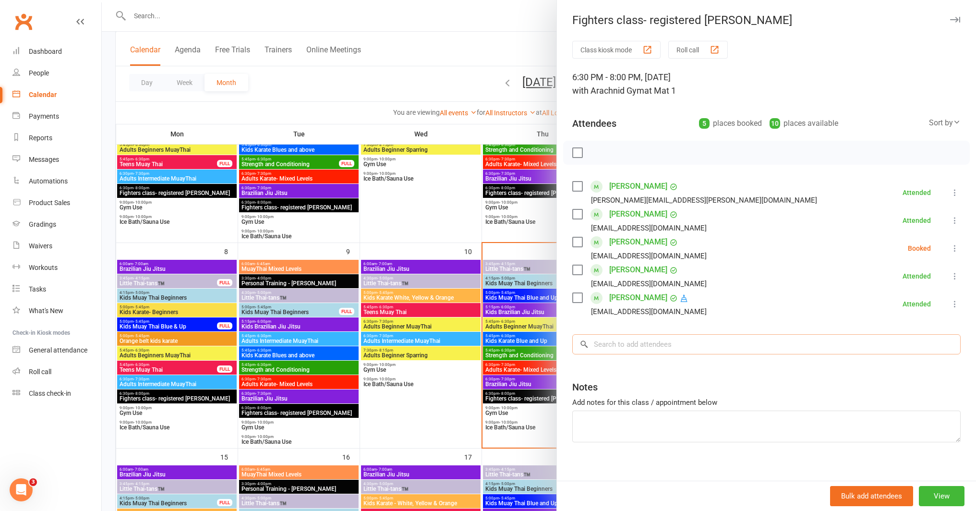
click at [646, 344] on input "search" at bounding box center [766, 344] width 388 height 20
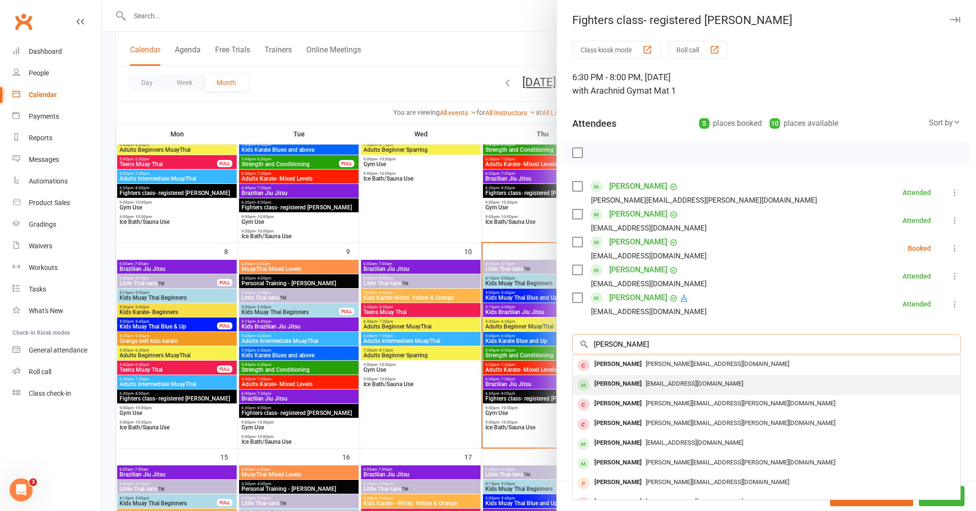
type input "[PERSON_NAME]"
click at [693, 389] on div "[EMAIL_ADDRESS][DOMAIN_NAME]" at bounding box center [767, 384] width 380 height 14
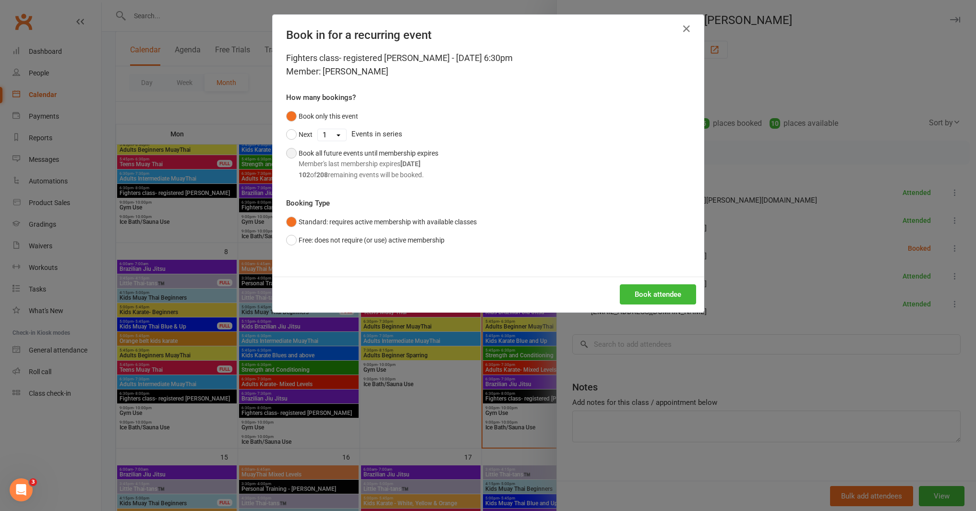
click at [326, 165] on div "Member's last membership expires [DATE]" at bounding box center [369, 163] width 140 height 11
click at [639, 289] on button "Book attendee" at bounding box center [658, 294] width 76 height 20
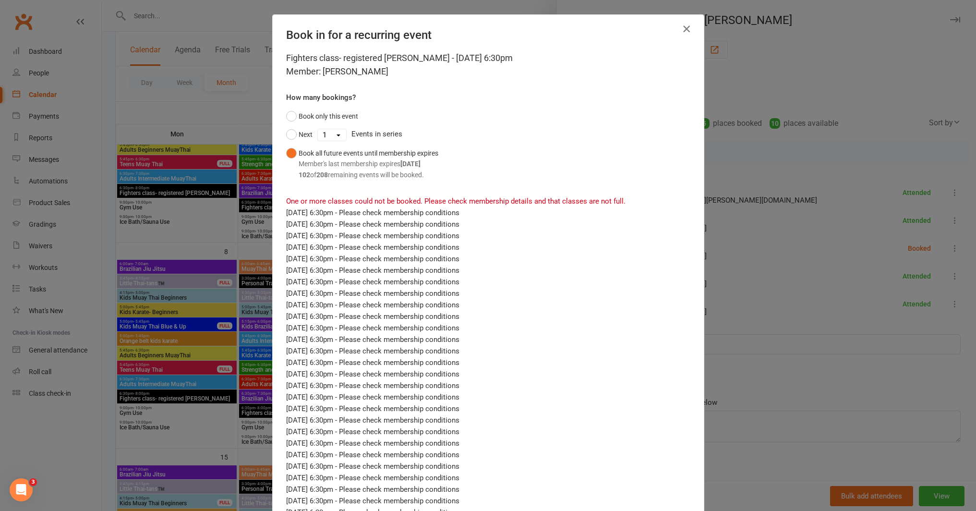
click at [683, 31] on icon "button" at bounding box center [687, 29] width 12 height 12
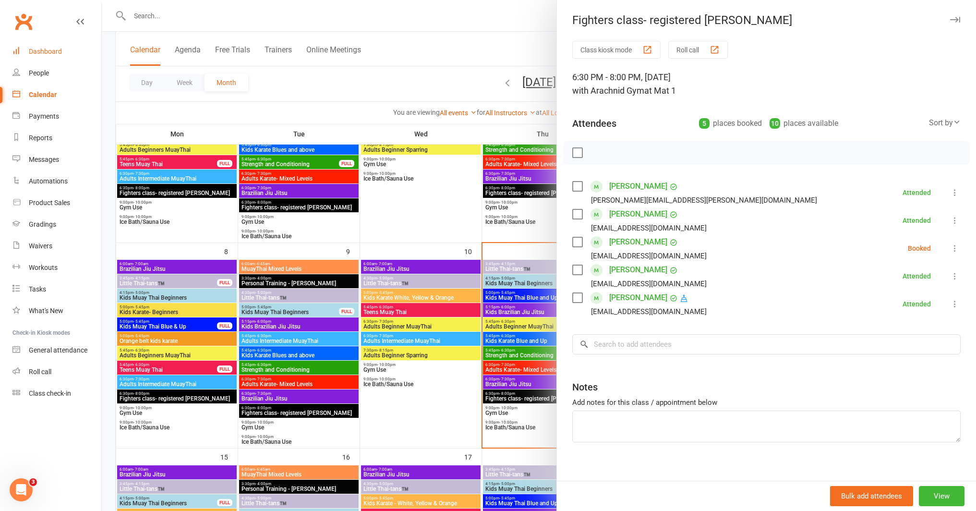
click at [45, 54] on div "Dashboard" at bounding box center [45, 52] width 33 height 8
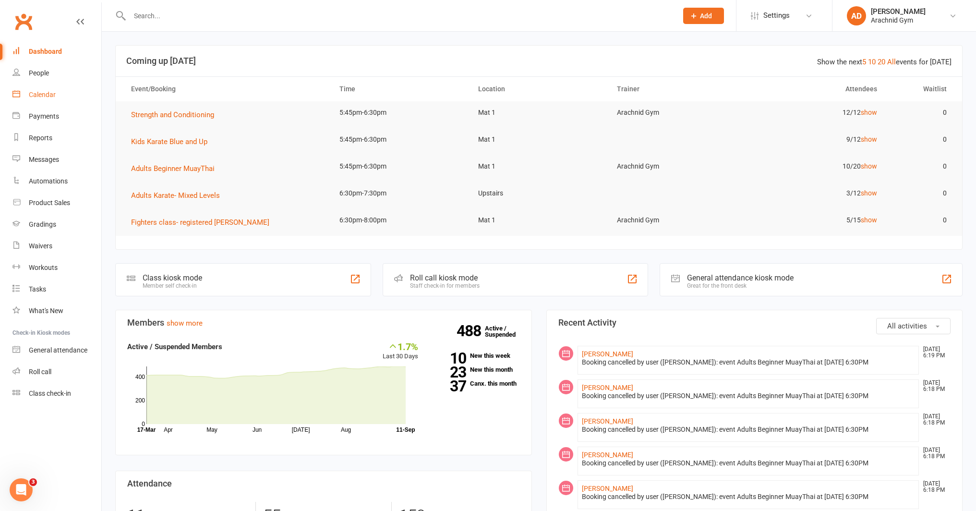
click at [47, 99] on link "Calendar" at bounding box center [56, 95] width 89 height 22
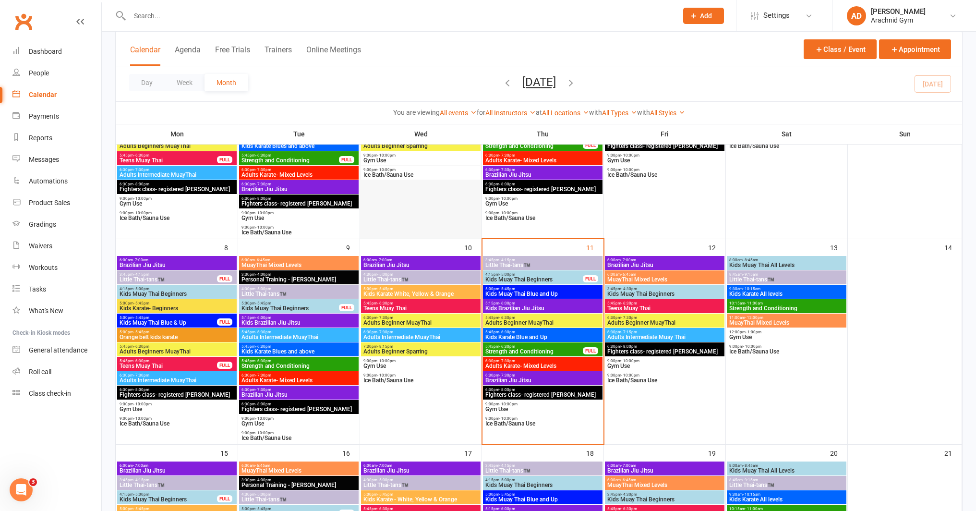
scroll to position [188, 0]
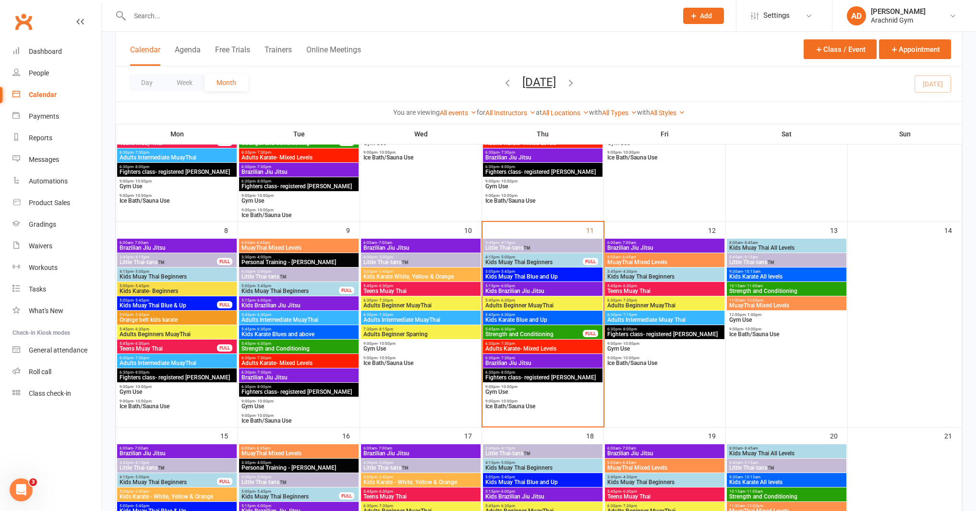
click at [542, 375] on span "Fighters class- registered [PERSON_NAME]" at bounding box center [543, 378] width 116 height 6
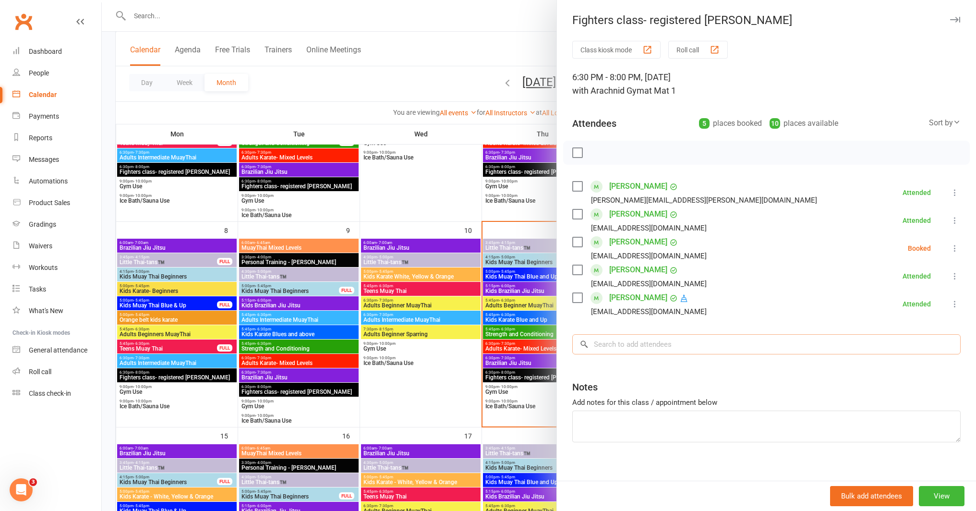
click at [653, 345] on input "search" at bounding box center [766, 344] width 388 height 20
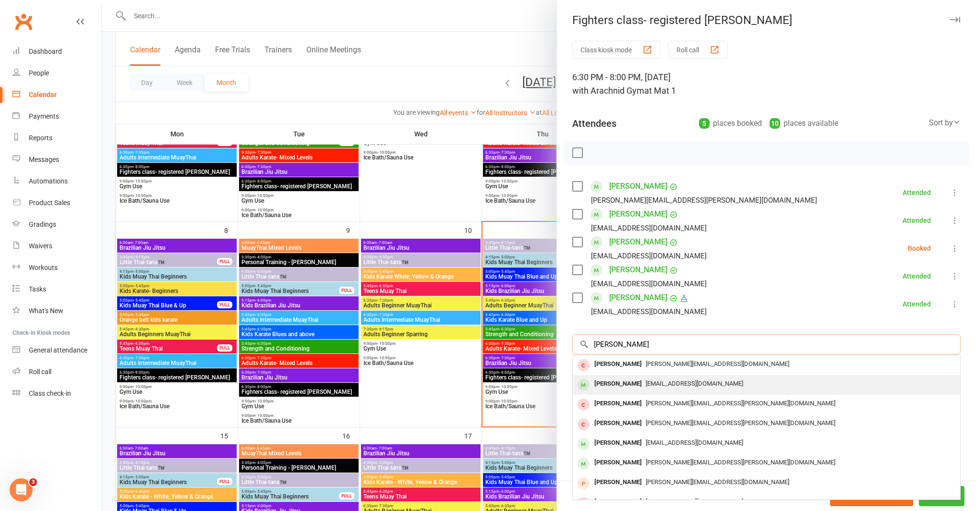
type input "[PERSON_NAME]"
click at [613, 389] on div "[PERSON_NAME]" at bounding box center [618, 384] width 55 height 14
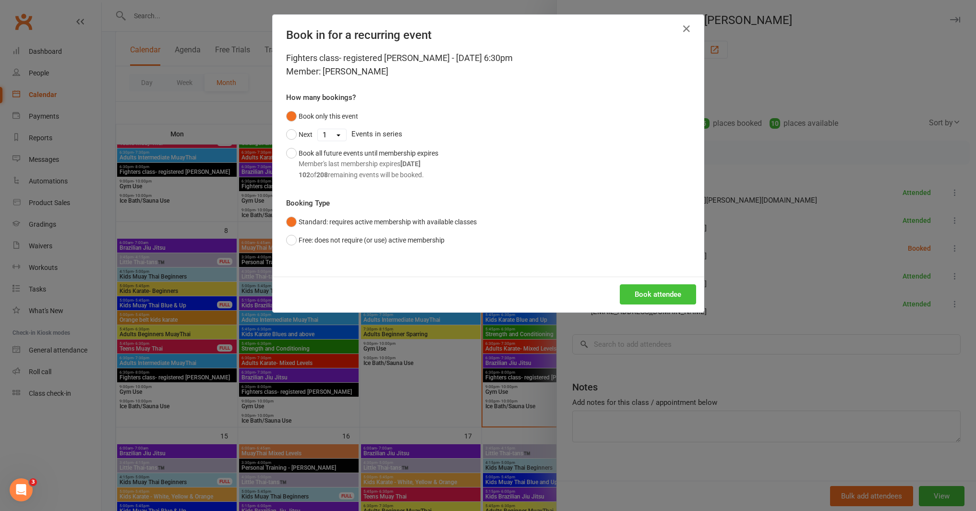
click at [655, 294] on button "Book attendee" at bounding box center [658, 294] width 76 height 20
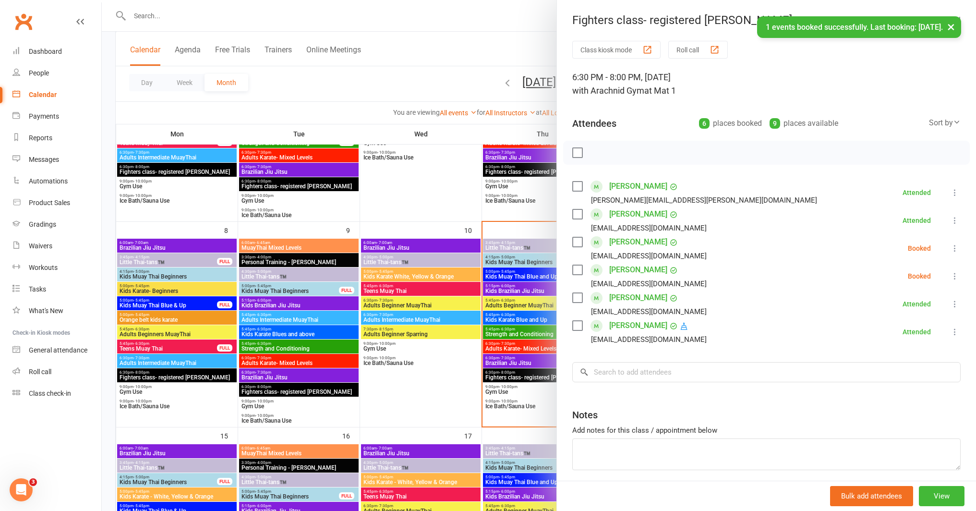
click at [950, 248] on icon at bounding box center [955, 248] width 10 height 10
click at [880, 305] on link "Check in" at bounding box center [908, 305] width 103 height 19
click at [950, 277] on icon at bounding box center [955, 276] width 10 height 10
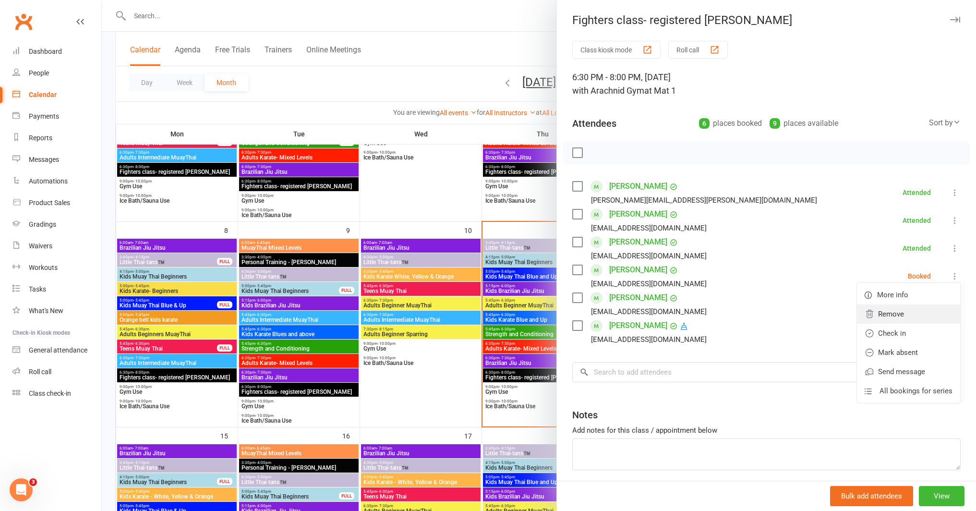
click at [890, 314] on link "Remove" at bounding box center [908, 313] width 103 height 19
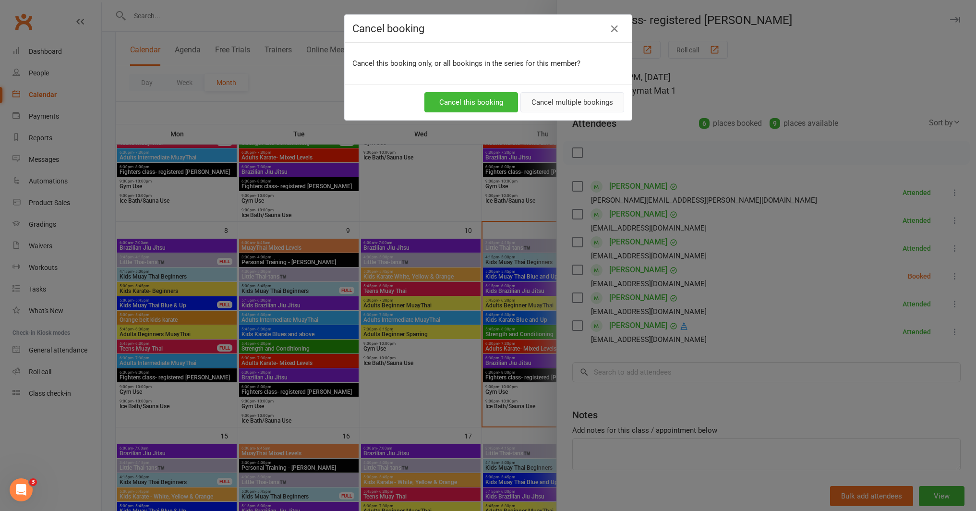
click at [560, 108] on button "Cancel multiple bookings" at bounding box center [573, 102] width 104 height 20
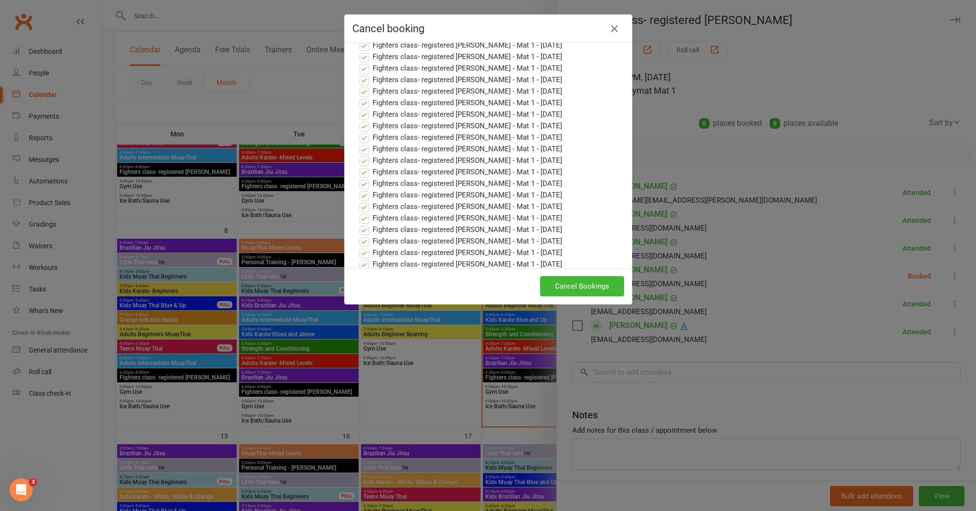
scroll to position [590, 0]
click at [577, 287] on button "Cancel Bookings" at bounding box center [582, 286] width 84 height 20
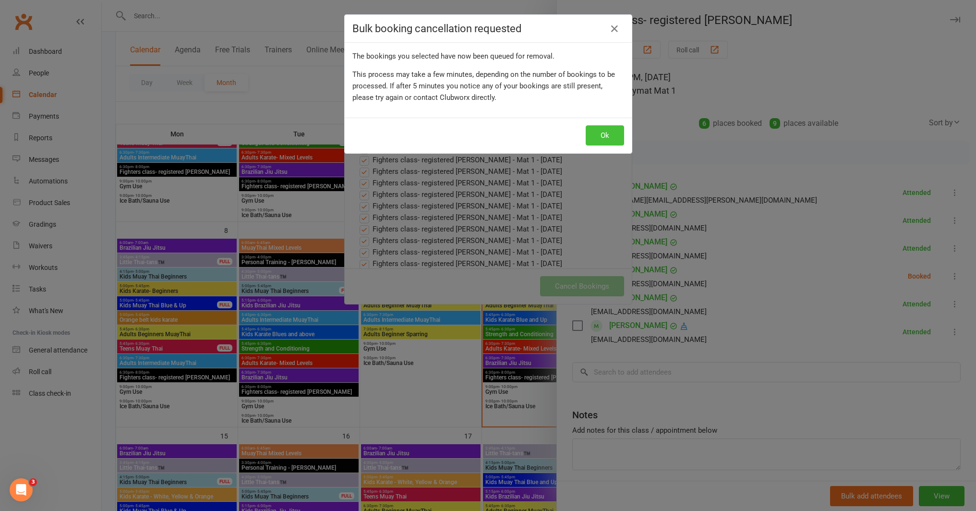
click at [599, 132] on button "Ok" at bounding box center [605, 135] width 38 height 20
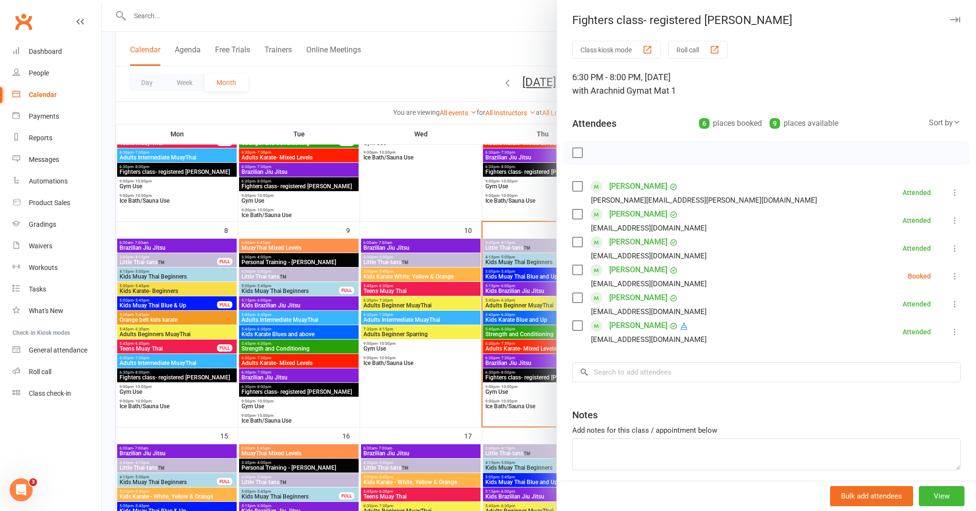
click at [494, 261] on div at bounding box center [539, 255] width 874 height 511
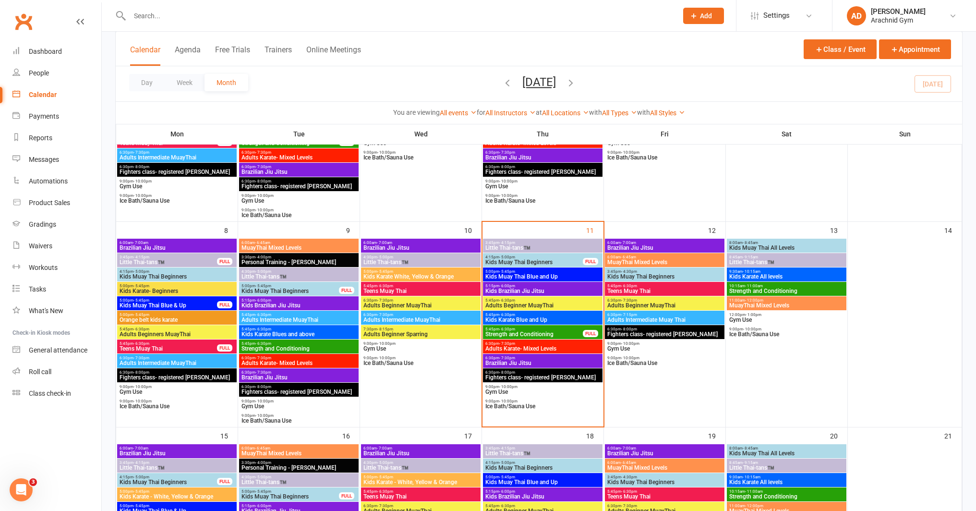
click at [554, 377] on span "Fighters class- registered [PERSON_NAME]" at bounding box center [543, 378] width 116 height 6
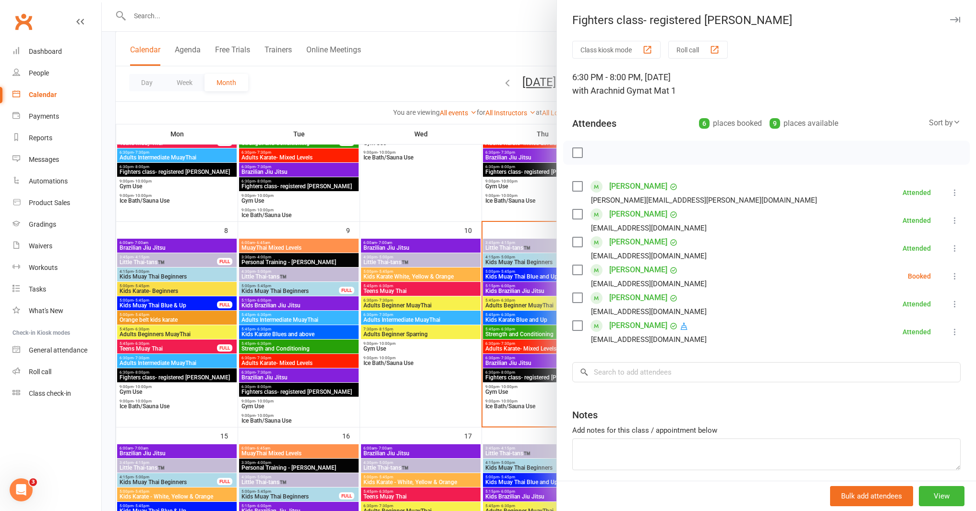
click at [190, 121] on div at bounding box center [539, 255] width 874 height 511
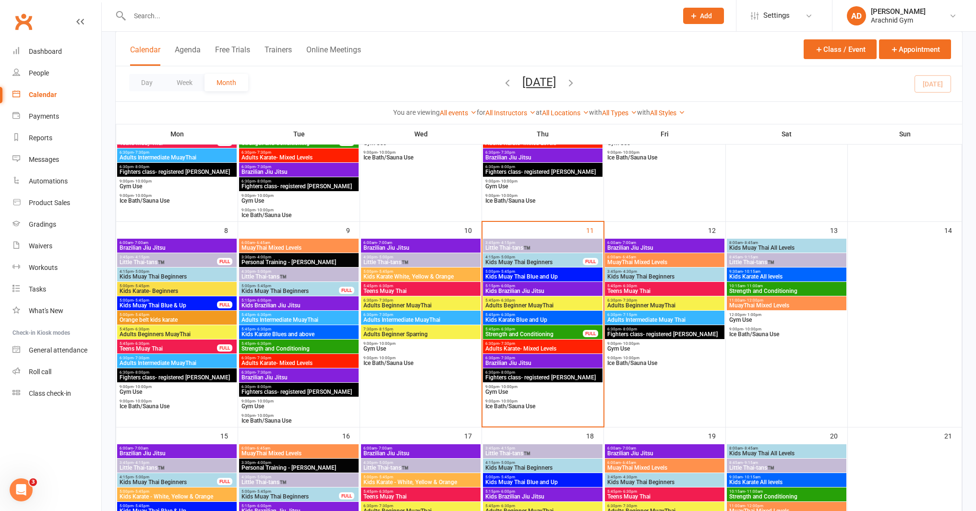
click at [21, 93] on link "Calendar" at bounding box center [56, 95] width 89 height 22
click at [39, 101] on link "Calendar" at bounding box center [56, 95] width 89 height 22
click at [35, 55] on link "Dashboard" at bounding box center [56, 52] width 89 height 22
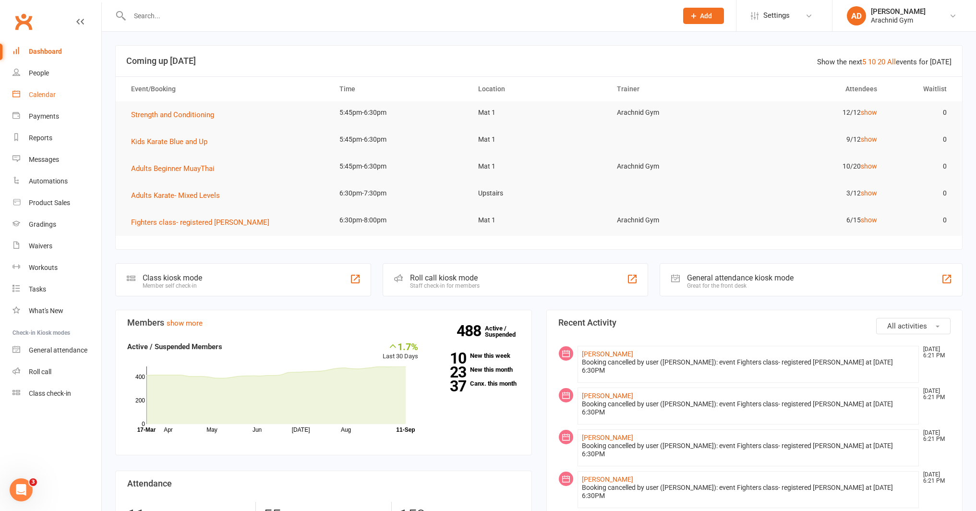
click at [36, 98] on div "Calendar" at bounding box center [42, 95] width 27 height 8
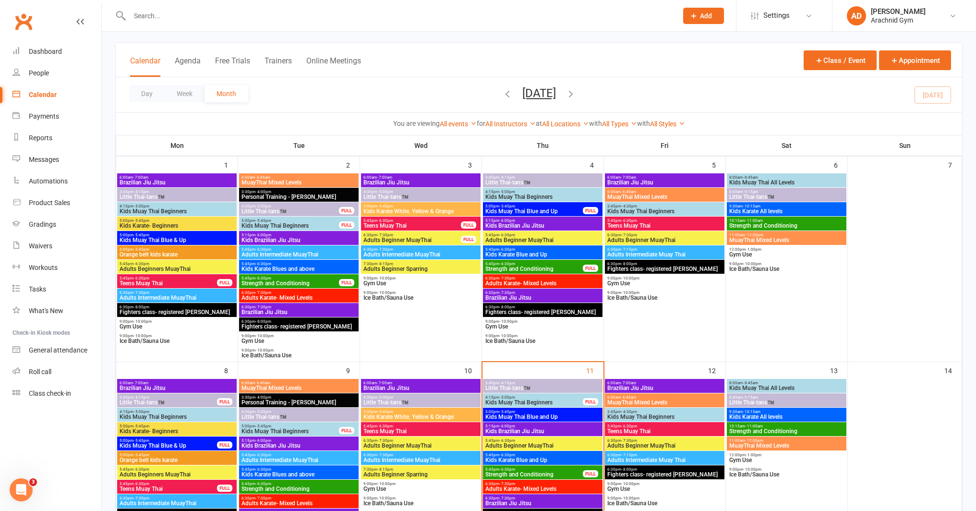
scroll to position [73, 0]
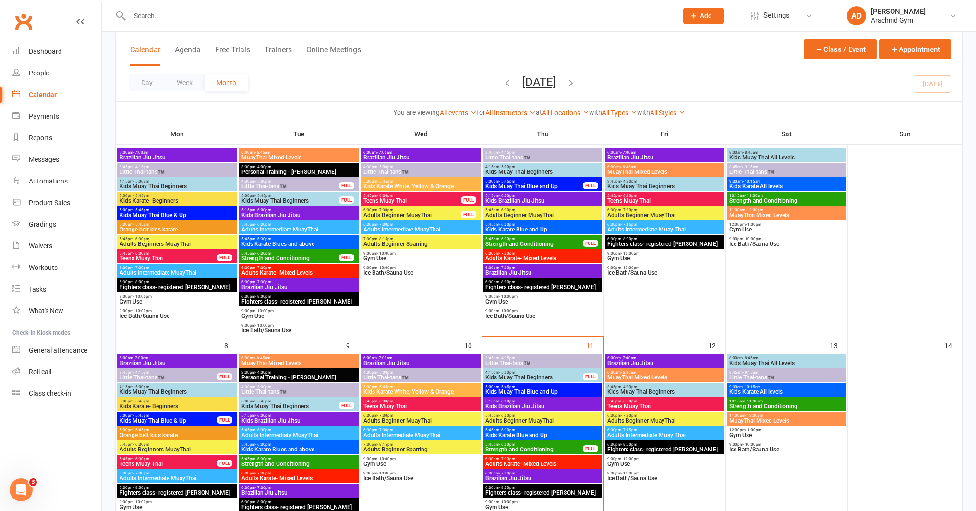
click at [576, 491] on span "Fighters class- registered [PERSON_NAME]" at bounding box center [543, 493] width 116 height 6
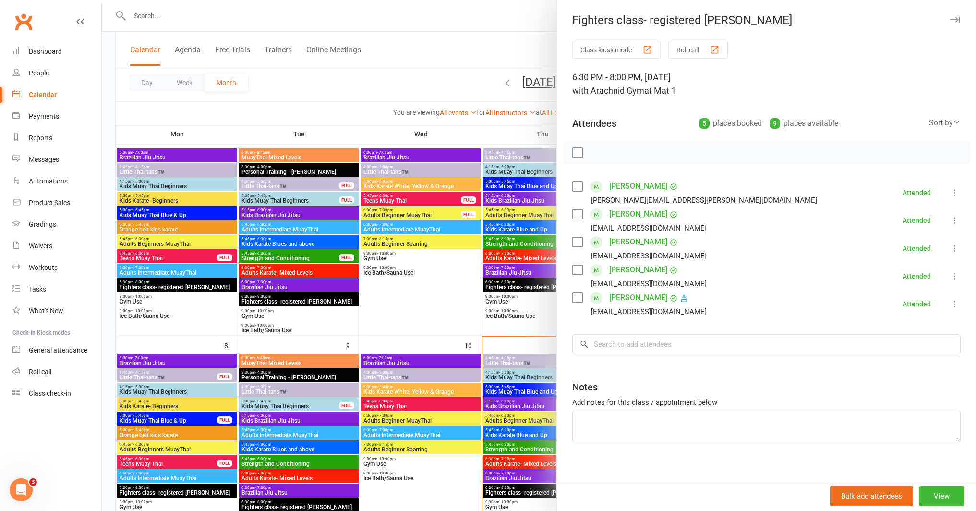
click at [325, 231] on div at bounding box center [539, 255] width 874 height 511
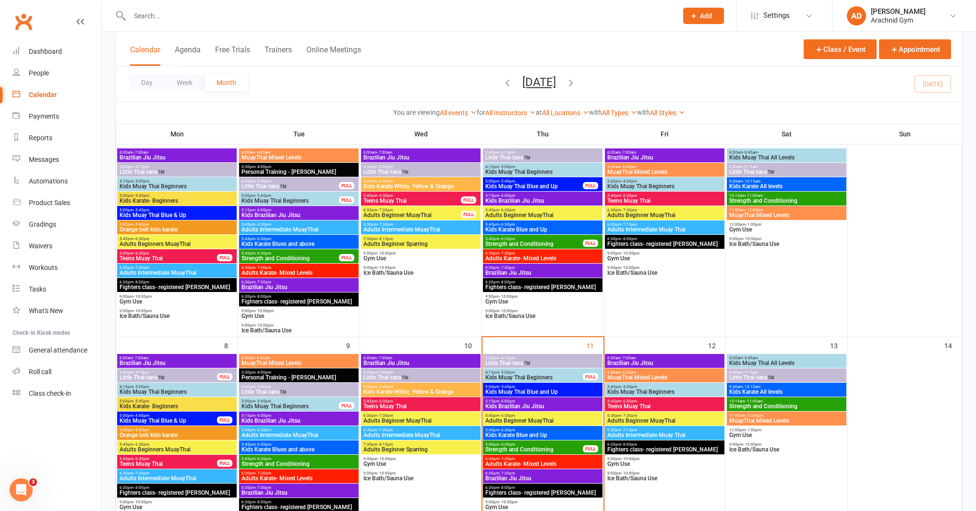
click at [533, 478] on span "Brazilian Jiu Jitsu" at bounding box center [543, 478] width 116 height 6
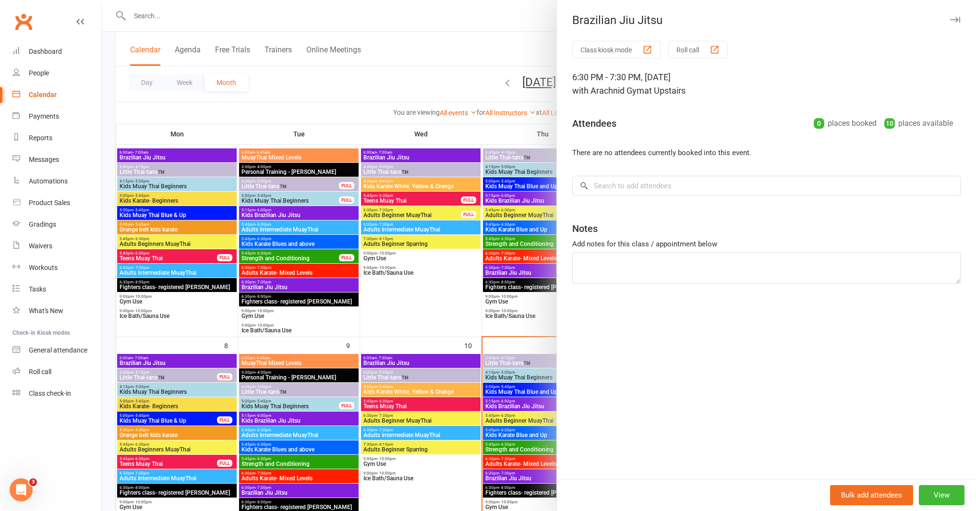
click at [513, 349] on div at bounding box center [539, 255] width 874 height 511
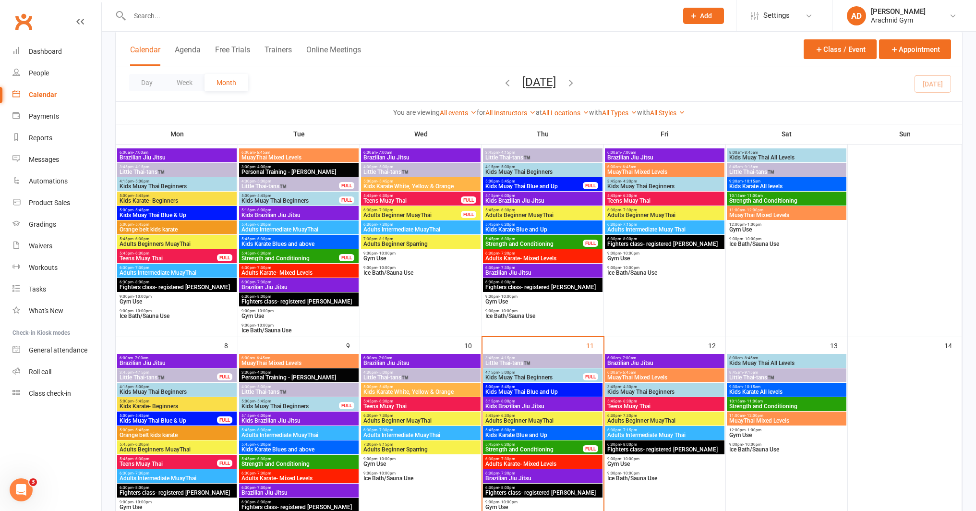
click at [576, 445] on span "5:45pm - 6:30pm" at bounding box center [534, 444] width 98 height 4
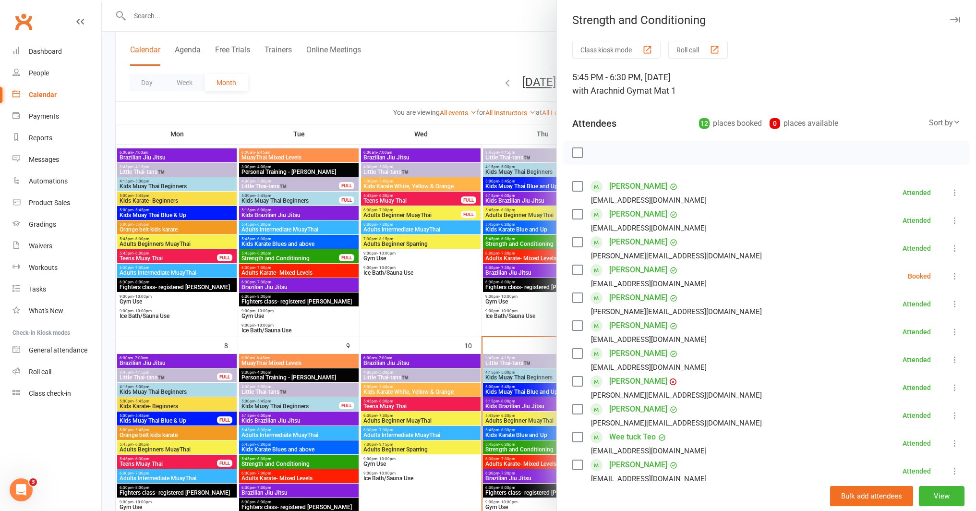
click at [950, 276] on icon at bounding box center [955, 276] width 10 height 10
click at [893, 311] on link "Remove" at bounding box center [908, 313] width 103 height 19
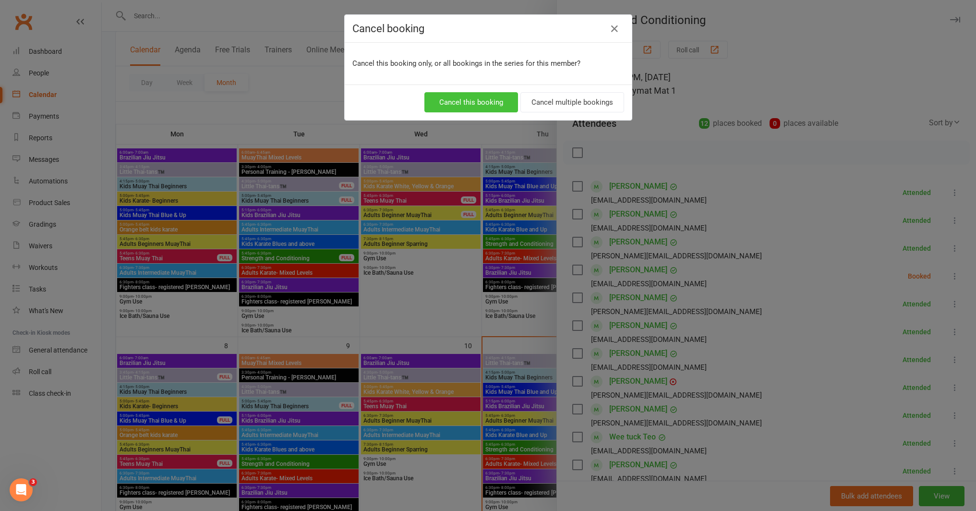
click at [465, 96] on button "Cancel this booking" at bounding box center [471, 102] width 94 height 20
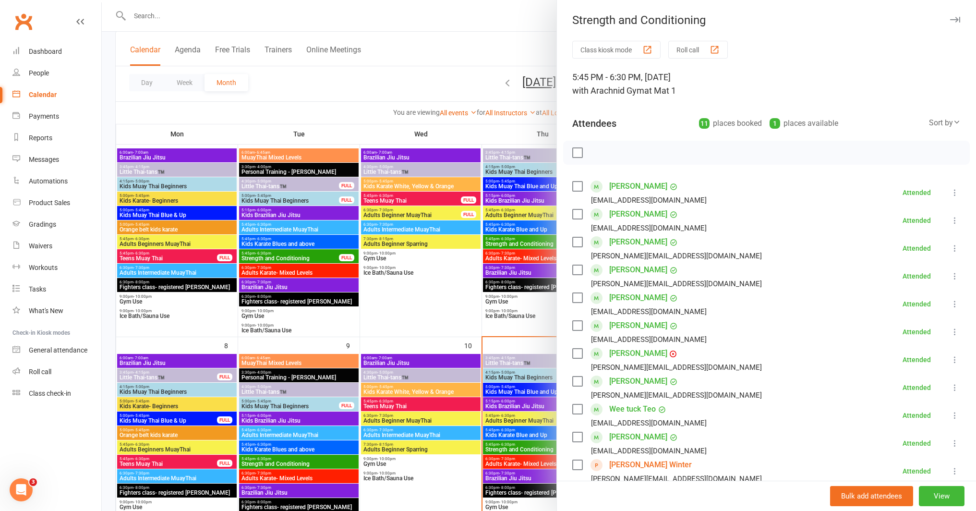
scroll to position [177, 0]
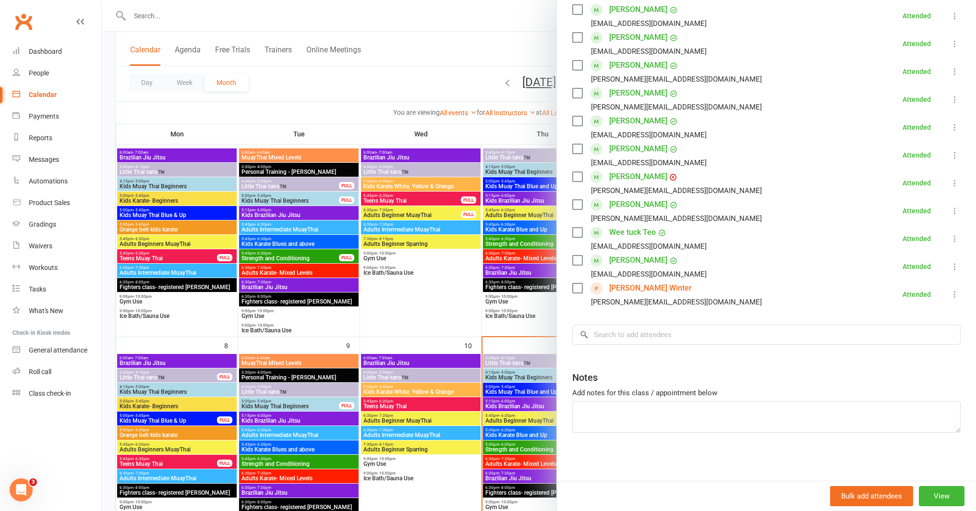
click at [491, 312] on div at bounding box center [539, 255] width 874 height 511
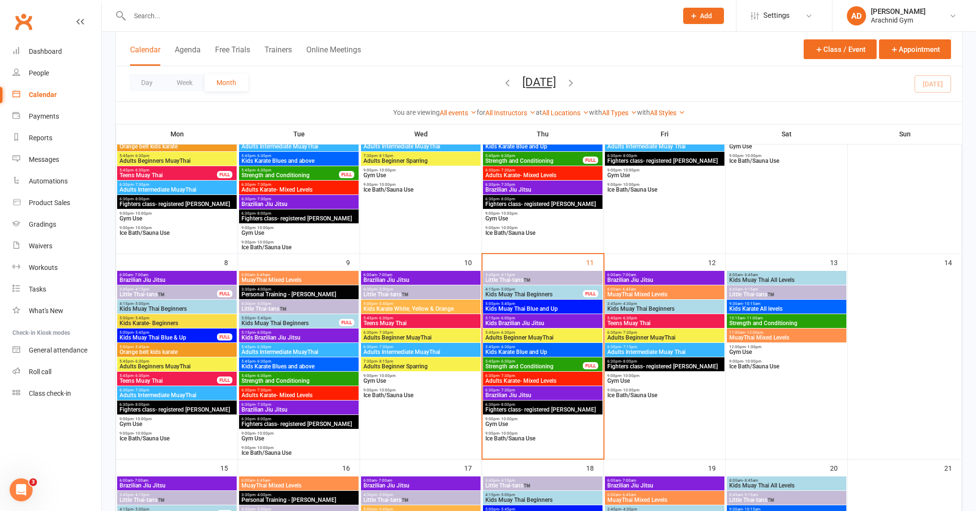
scroll to position [156, 0]
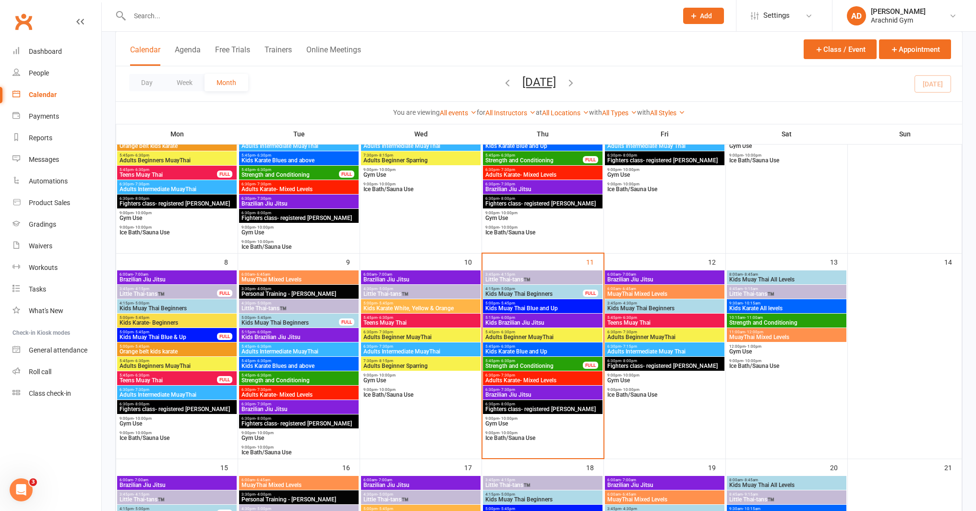
click at [578, 362] on span "5:45pm - 6:30pm" at bounding box center [534, 361] width 98 height 4
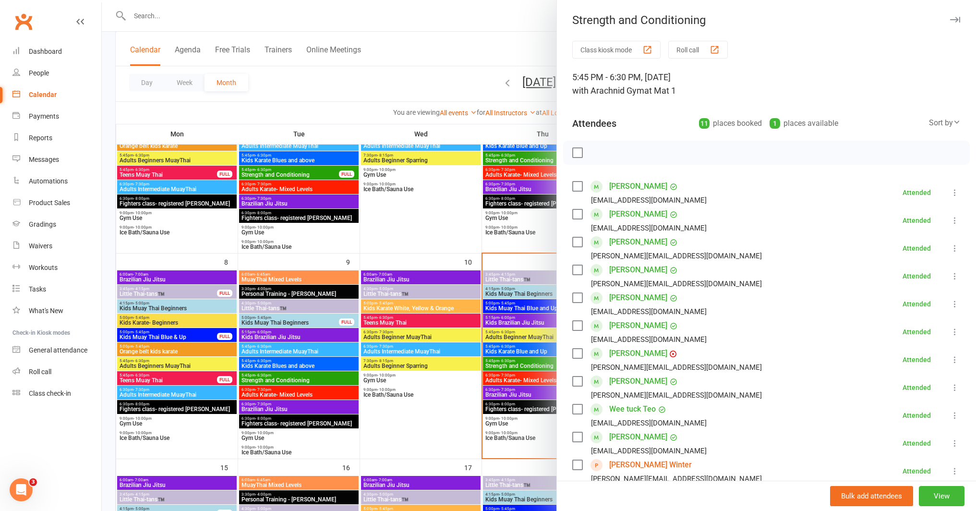
click at [509, 315] on div at bounding box center [539, 255] width 874 height 511
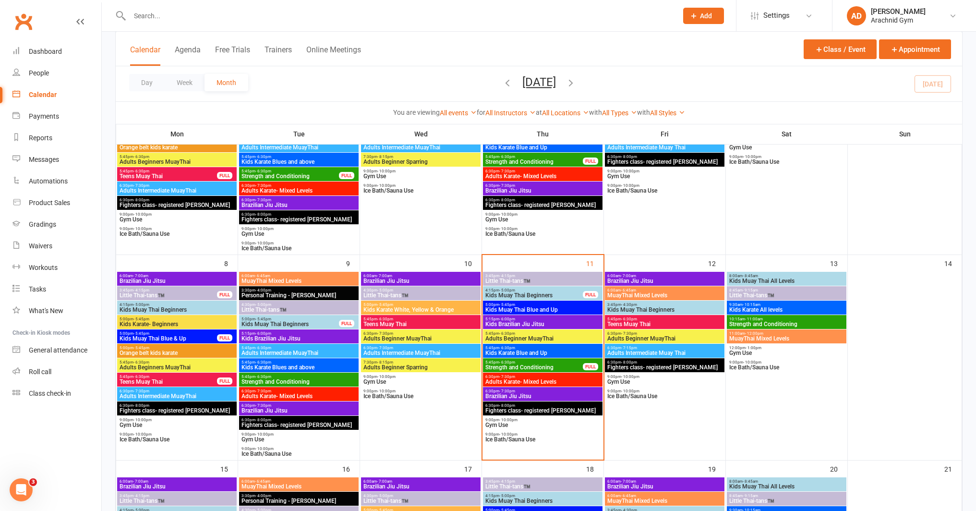
scroll to position [156, 0]
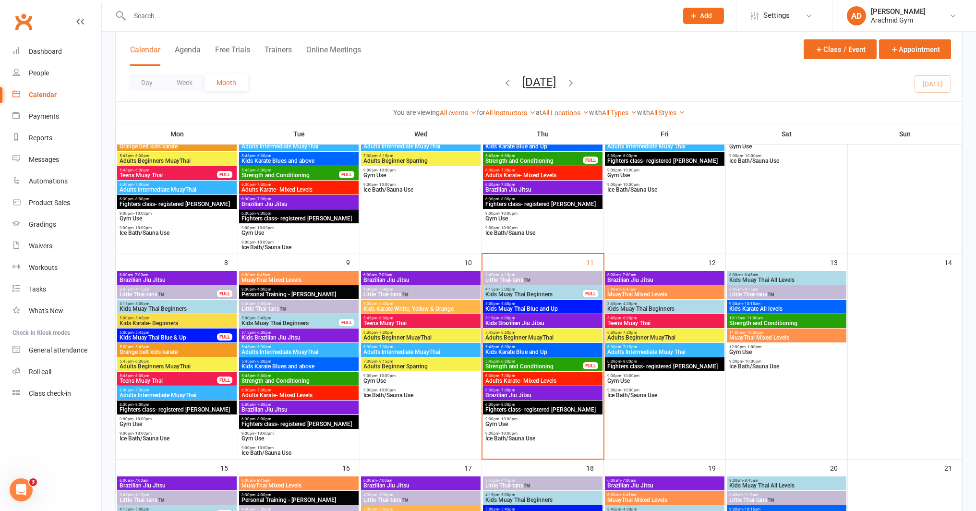
click at [547, 394] on span "Brazilian Jiu Jitsu" at bounding box center [543, 395] width 116 height 6
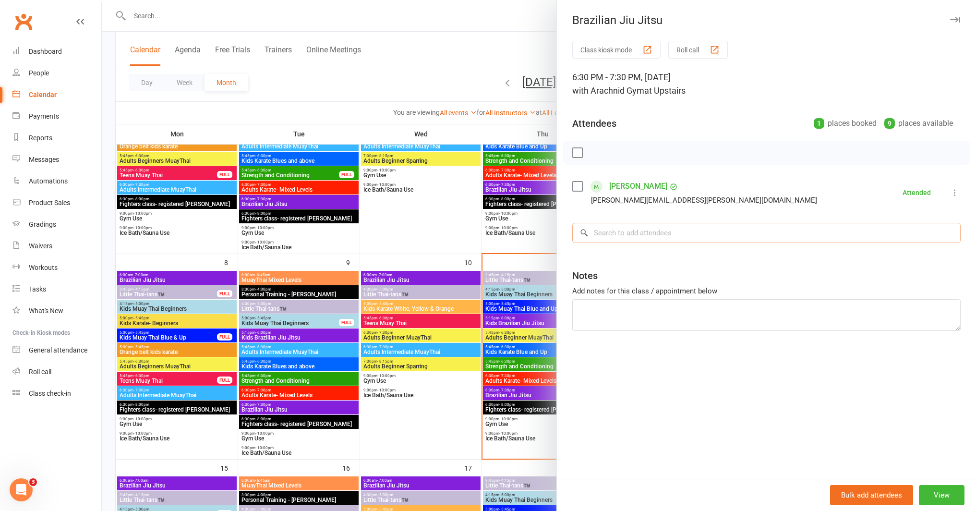
click at [642, 236] on input "search" at bounding box center [766, 233] width 388 height 20
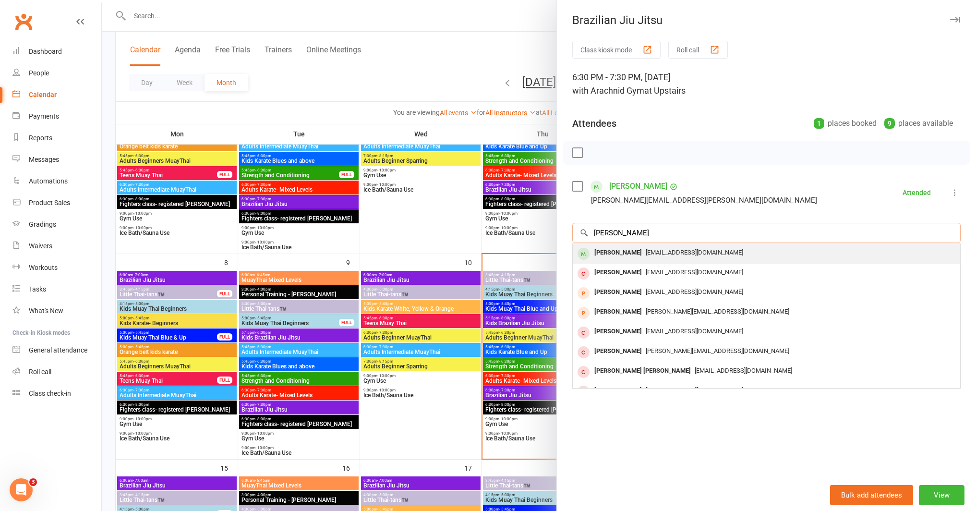
type input "[PERSON_NAME]"
click at [636, 248] on div "[PERSON_NAME]" at bounding box center [618, 253] width 55 height 14
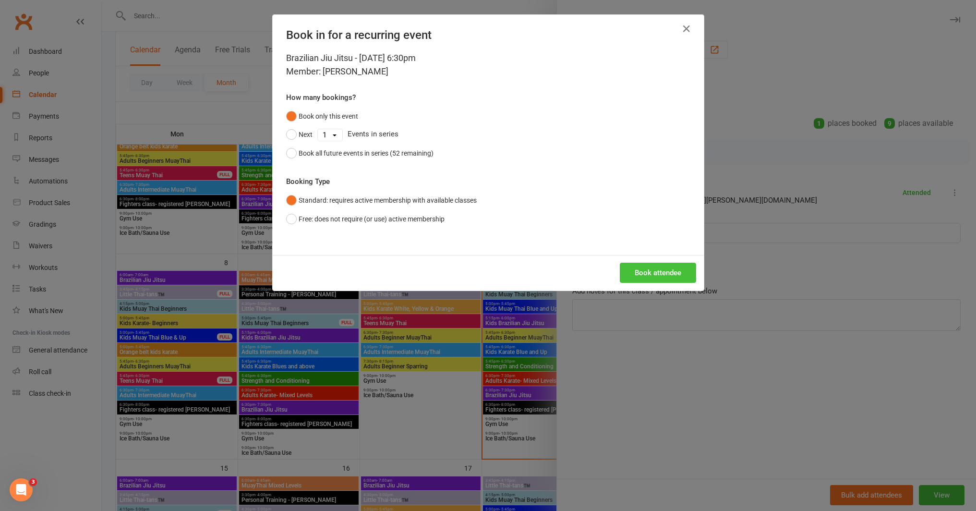
click at [669, 277] on button "Book attendee" at bounding box center [658, 273] width 76 height 20
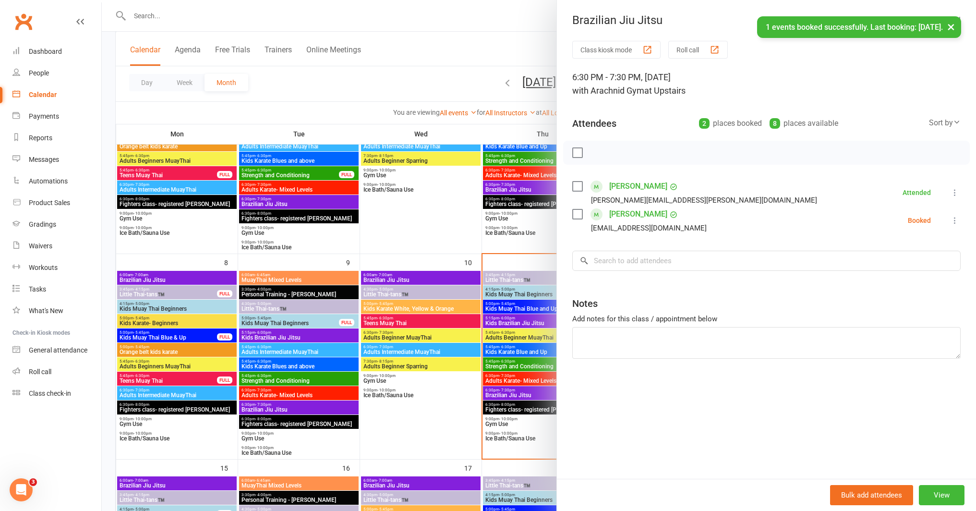
click at [951, 220] on icon at bounding box center [955, 221] width 10 height 10
click at [901, 274] on link "Check in" at bounding box center [908, 277] width 103 height 19
click at [509, 264] on div at bounding box center [539, 255] width 874 height 511
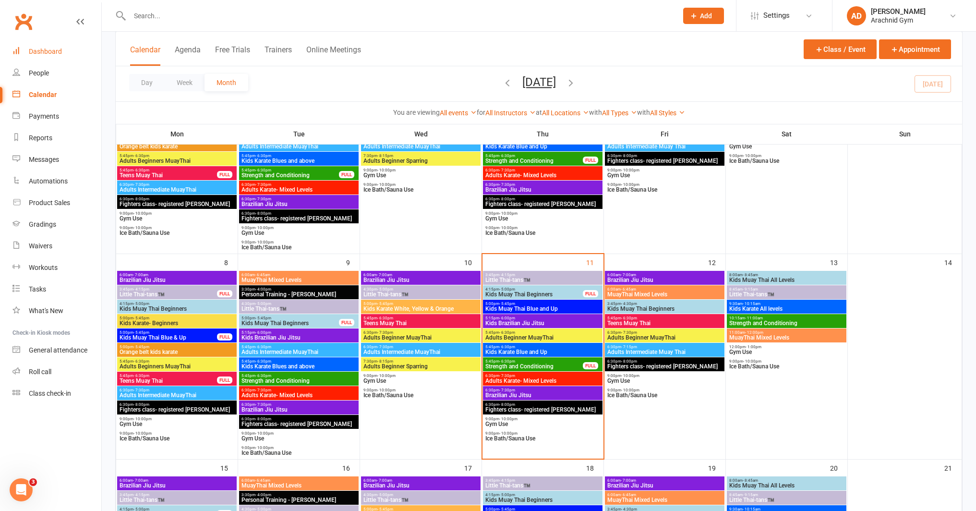
click at [54, 56] on link "Dashboard" at bounding box center [56, 52] width 89 height 22
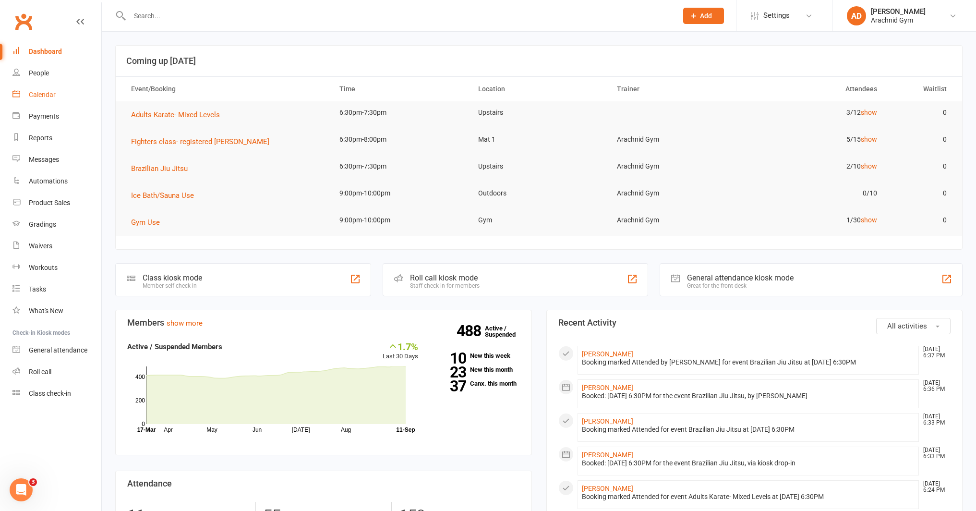
click at [43, 98] on link "Calendar" at bounding box center [56, 95] width 89 height 22
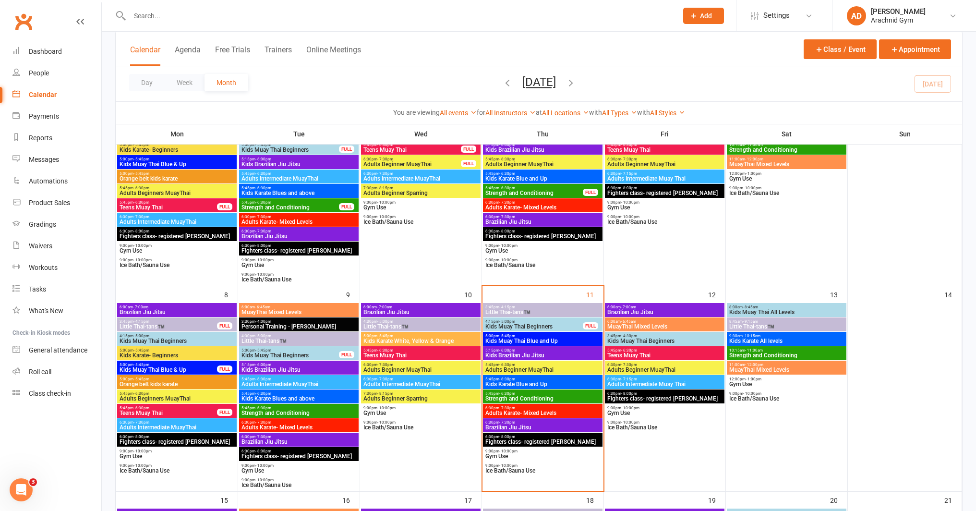
scroll to position [138, 0]
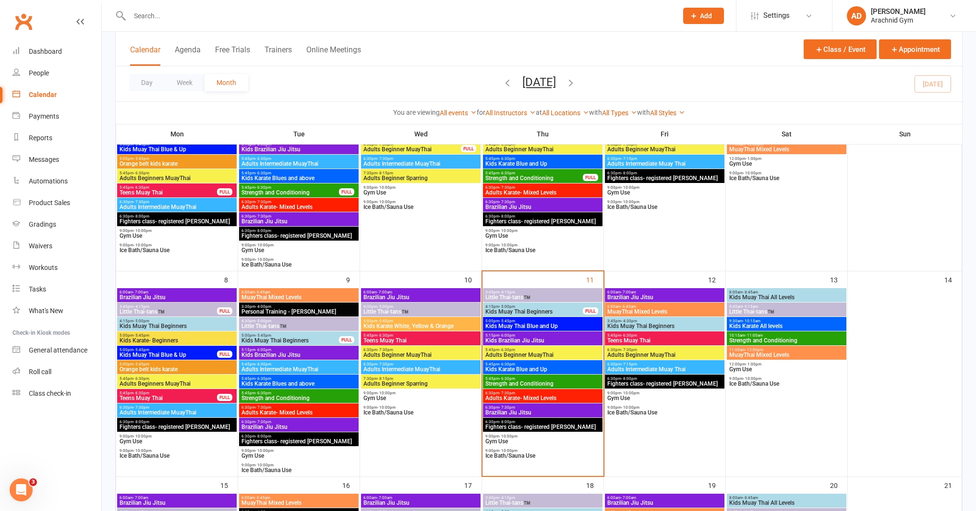
click at [527, 414] on span "Brazilian Jiu Jitsu" at bounding box center [543, 413] width 116 height 6
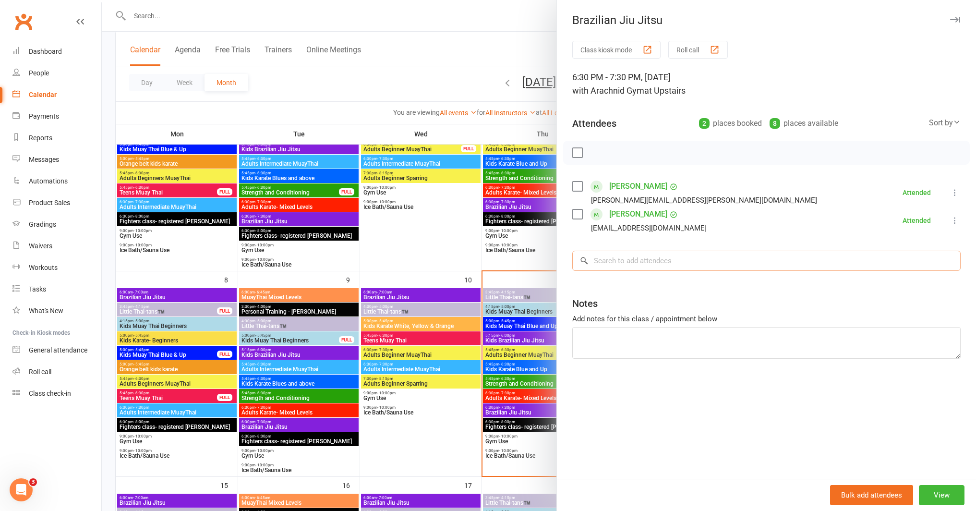
click at [658, 262] on input "search" at bounding box center [766, 261] width 388 height 20
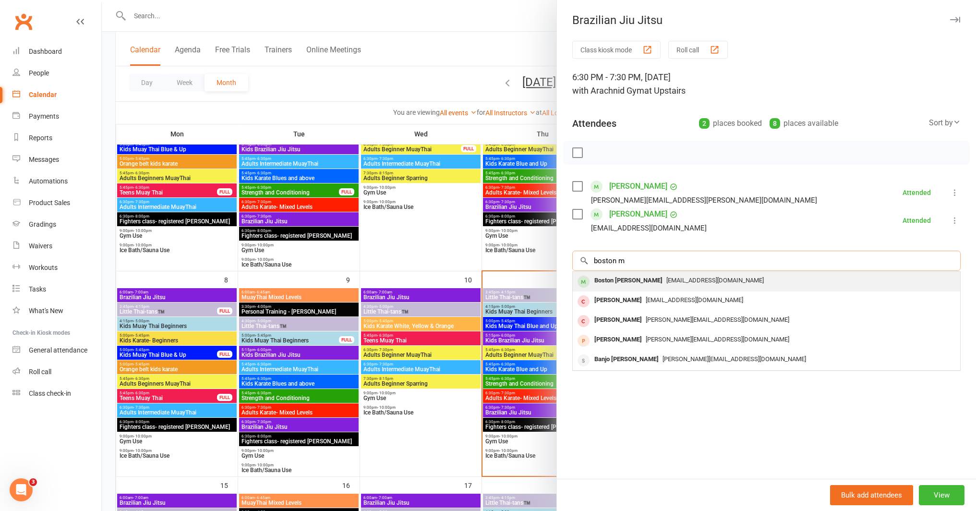
type input "boston m"
click at [645, 286] on div "[EMAIL_ADDRESS][DOMAIN_NAME]" at bounding box center [767, 281] width 380 height 14
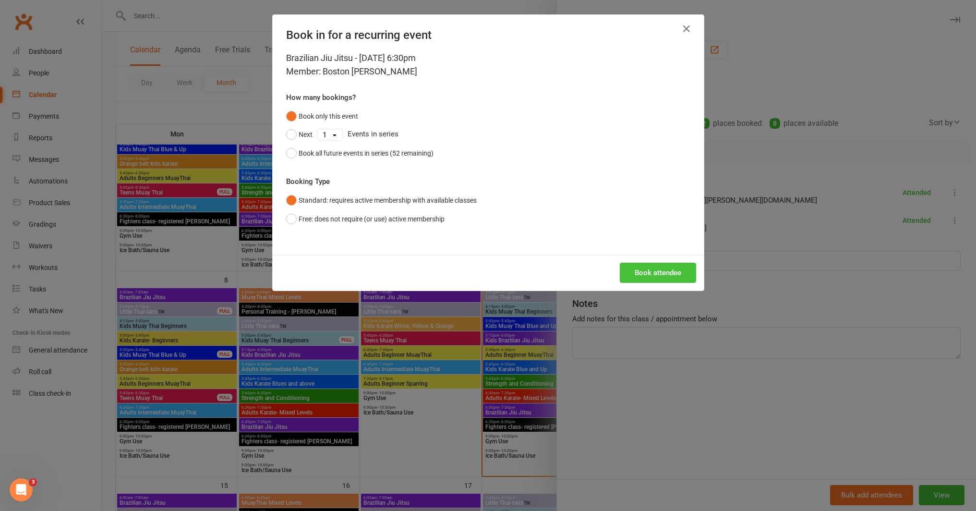
click at [650, 270] on button "Book attendee" at bounding box center [658, 273] width 76 height 20
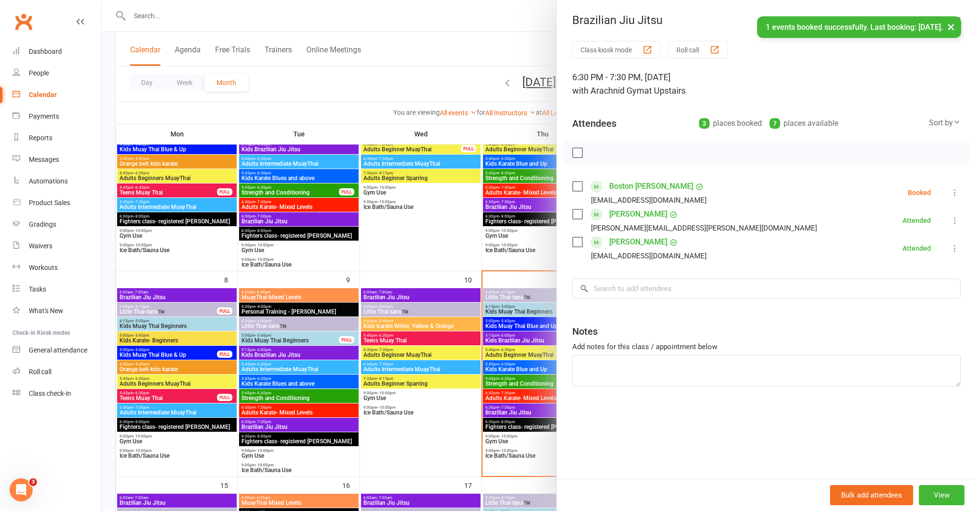
click at [950, 197] on icon at bounding box center [955, 193] width 10 height 10
click at [903, 248] on link "Check in" at bounding box center [908, 249] width 103 height 19
click at [628, 289] on input "search" at bounding box center [766, 289] width 388 height 20
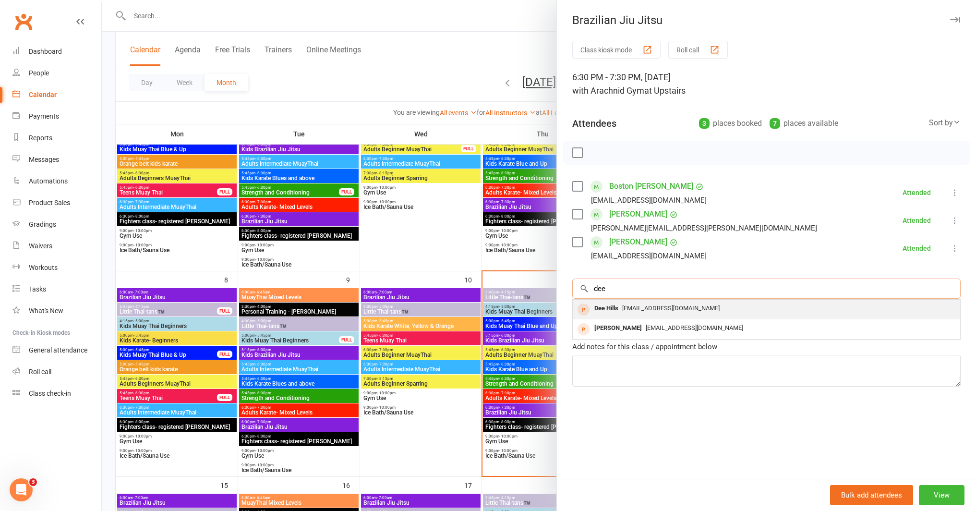
type input "dee"
click at [619, 310] on div "Dee Hills" at bounding box center [607, 309] width 32 height 14
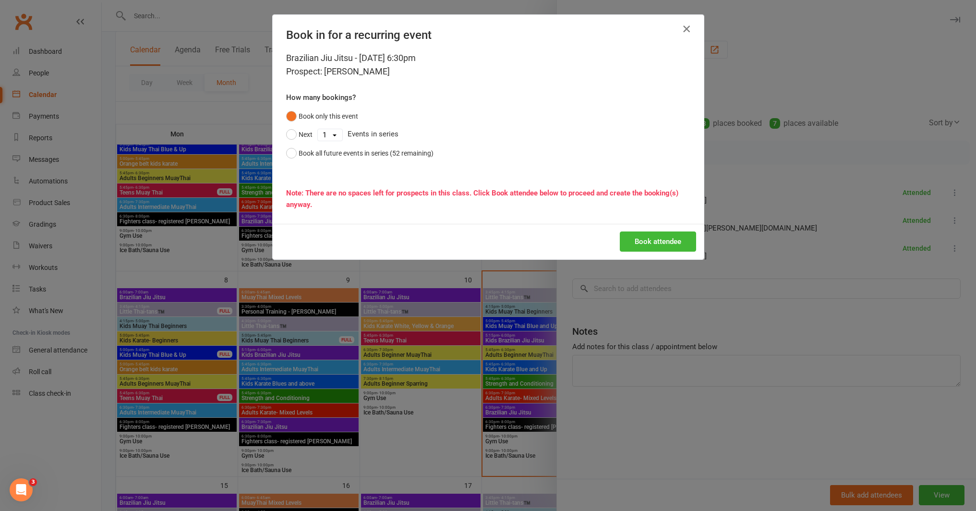
click at [683, 34] on icon "button" at bounding box center [687, 29] width 12 height 12
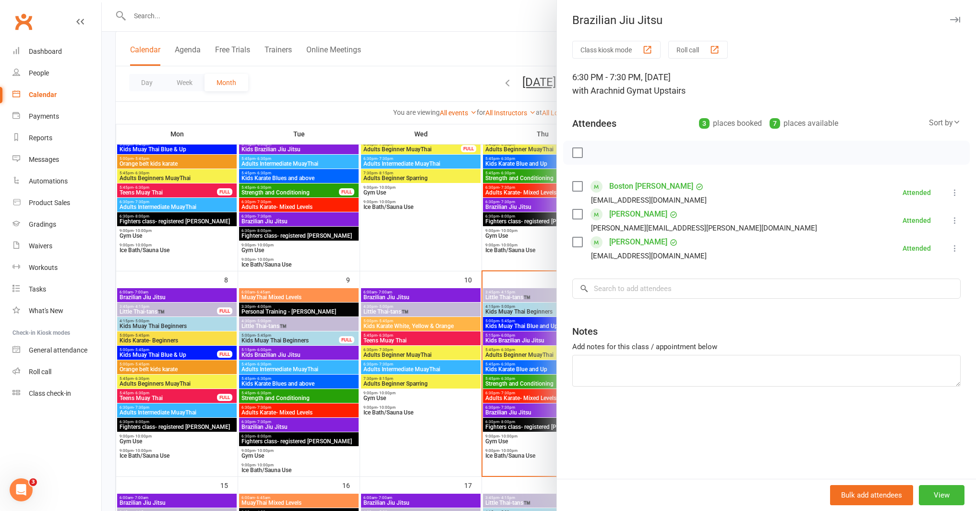
click at [264, 19] on div at bounding box center [539, 255] width 874 height 511
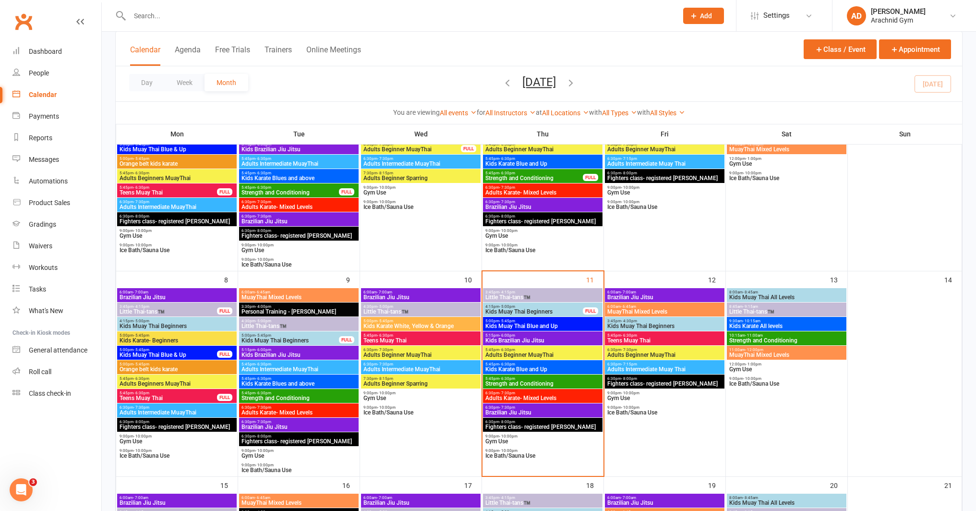
click at [249, 12] on input "text" at bounding box center [399, 15] width 545 height 13
click at [579, 411] on span "Brazilian Jiu Jitsu" at bounding box center [543, 413] width 116 height 6
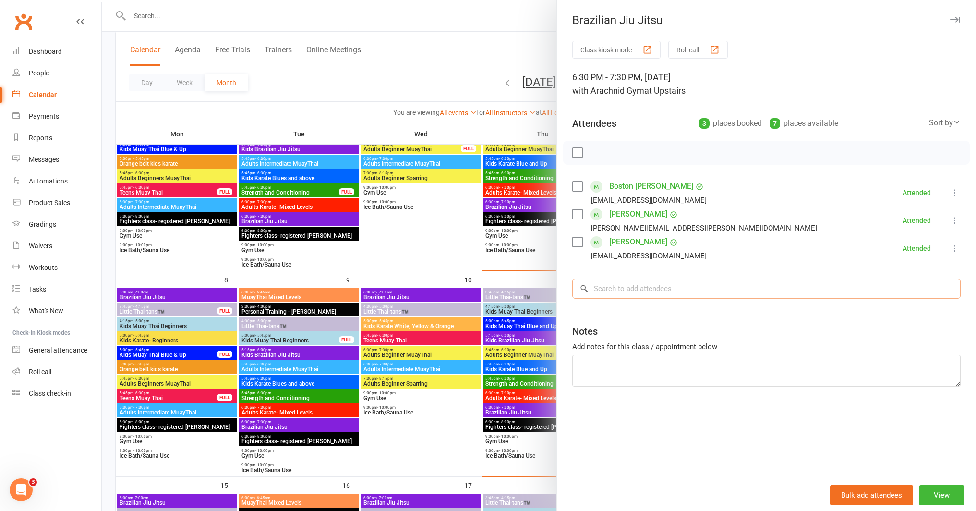
click at [652, 294] on input "search" at bounding box center [766, 289] width 388 height 20
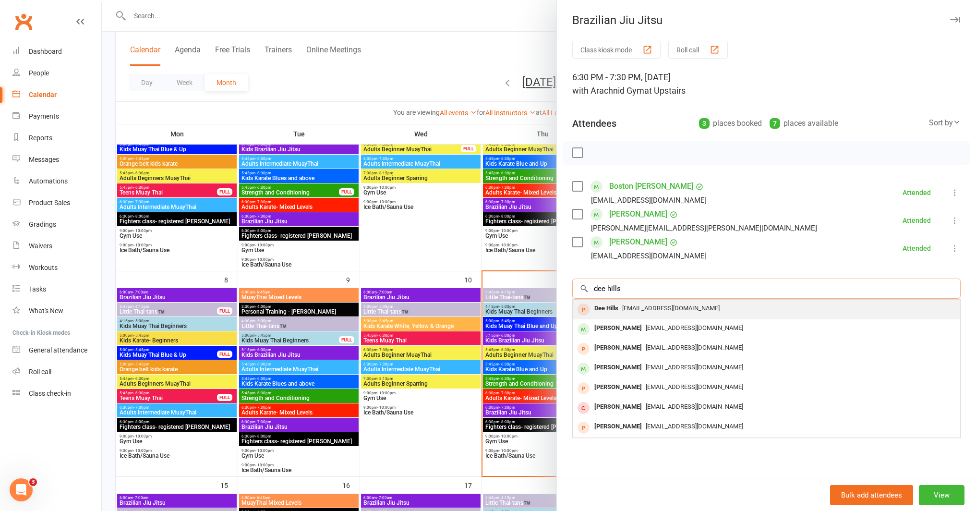
type input "dee hills"
click at [655, 310] on span "[EMAIL_ADDRESS][DOMAIN_NAME]" at bounding box center [670, 307] width 97 height 7
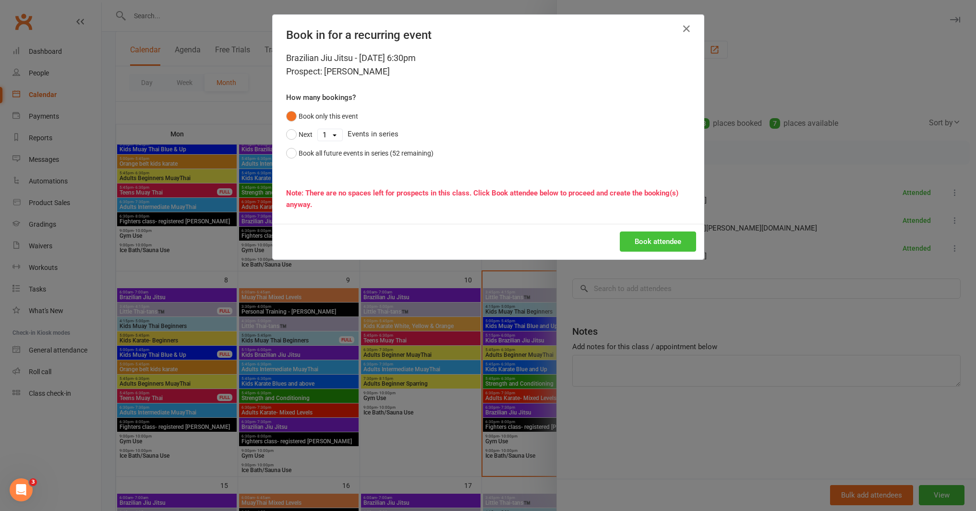
click at [663, 241] on button "Book attendee" at bounding box center [658, 241] width 76 height 20
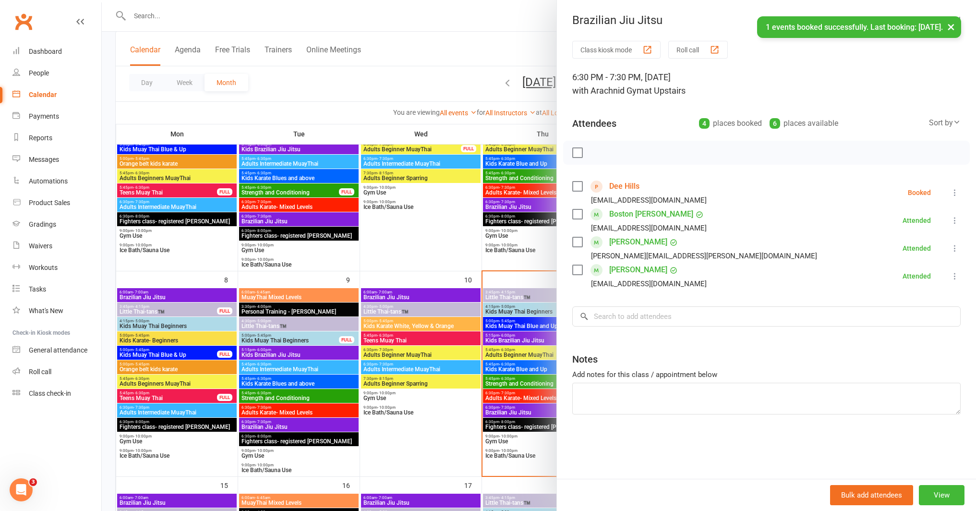
click at [950, 193] on icon at bounding box center [955, 193] width 10 height 10
click at [924, 231] on link "Remove" at bounding box center [912, 230] width 95 height 19
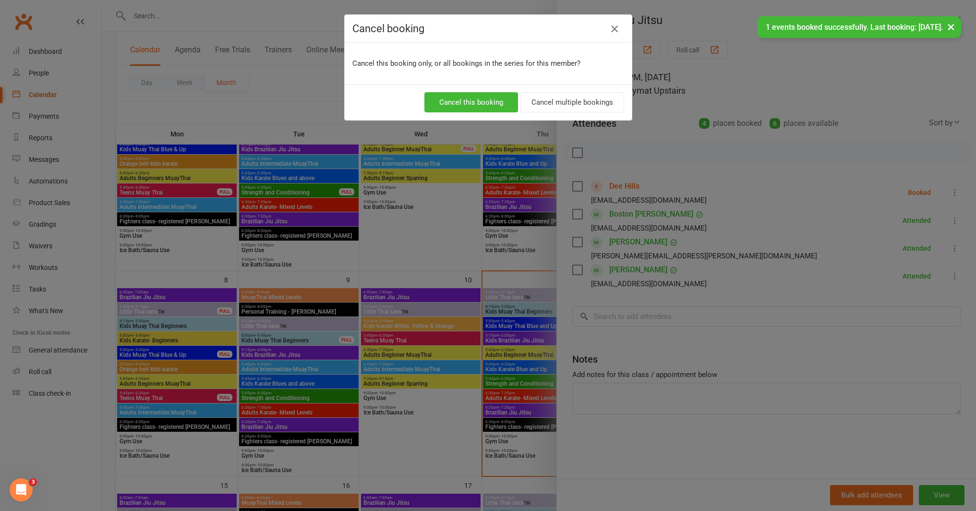
click at [609, 24] on icon "button" at bounding box center [615, 29] width 12 height 12
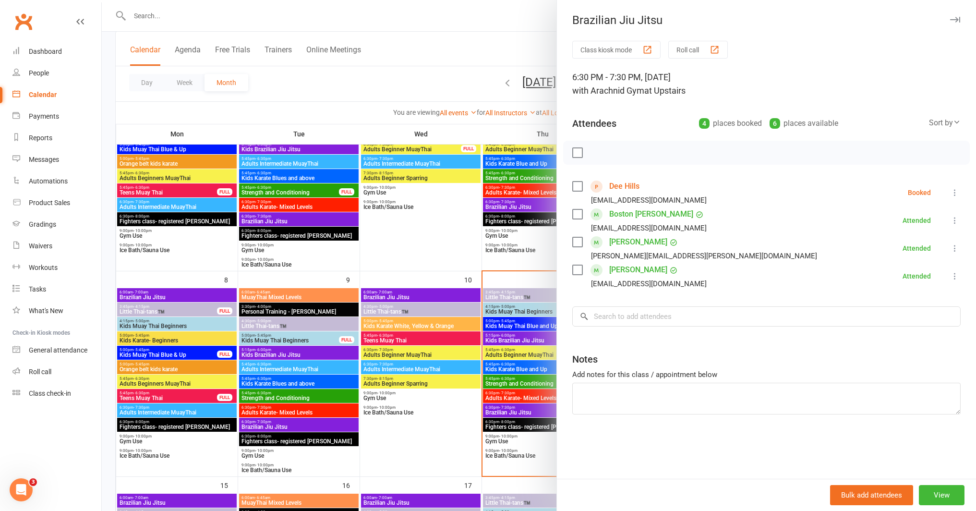
click at [950, 192] on icon at bounding box center [955, 193] width 10 height 10
click at [915, 245] on link "Check in" at bounding box center [912, 249] width 95 height 19
click at [452, 249] on div at bounding box center [539, 255] width 874 height 511
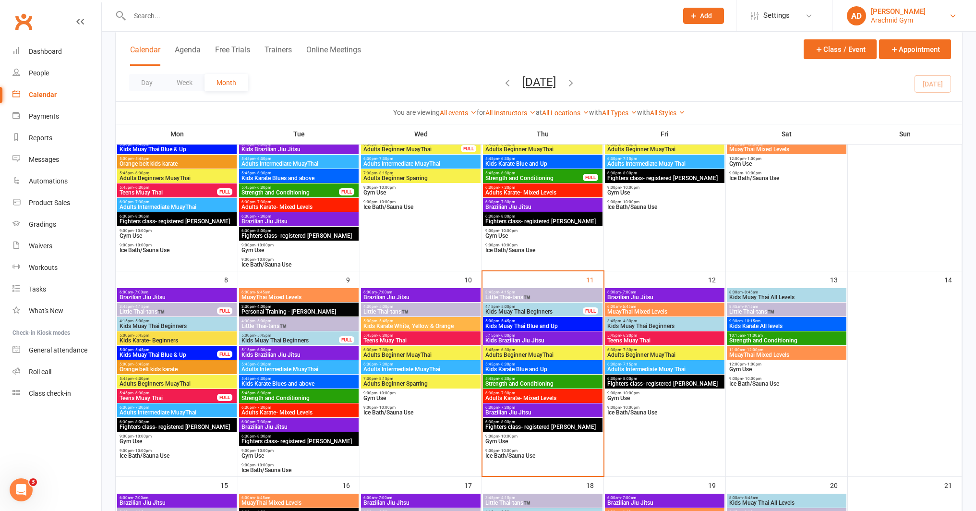
click at [932, 15] on link "AD [PERSON_NAME] Arachnid Gym" at bounding box center [904, 15] width 115 height 19
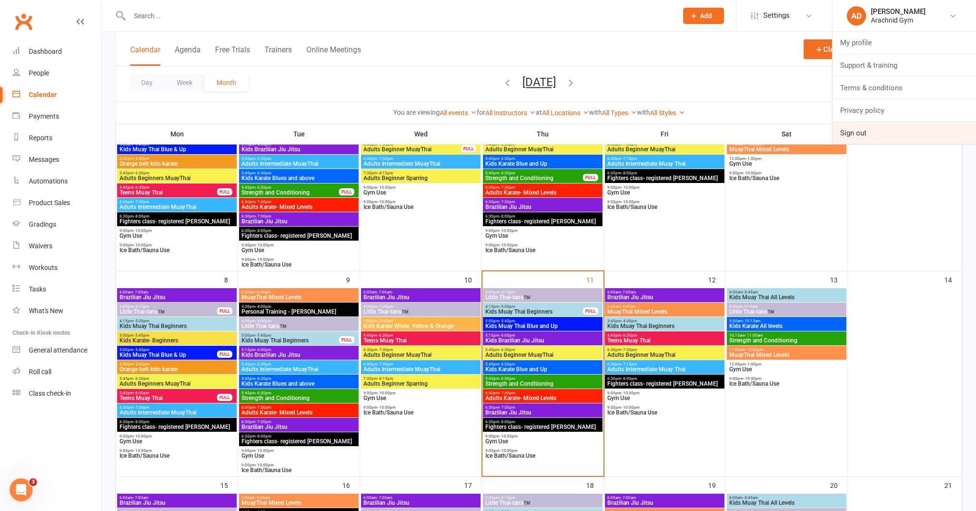
click at [888, 133] on link "Sign out" at bounding box center [905, 133] width 144 height 22
